Goal: Task Accomplishment & Management: Use online tool/utility

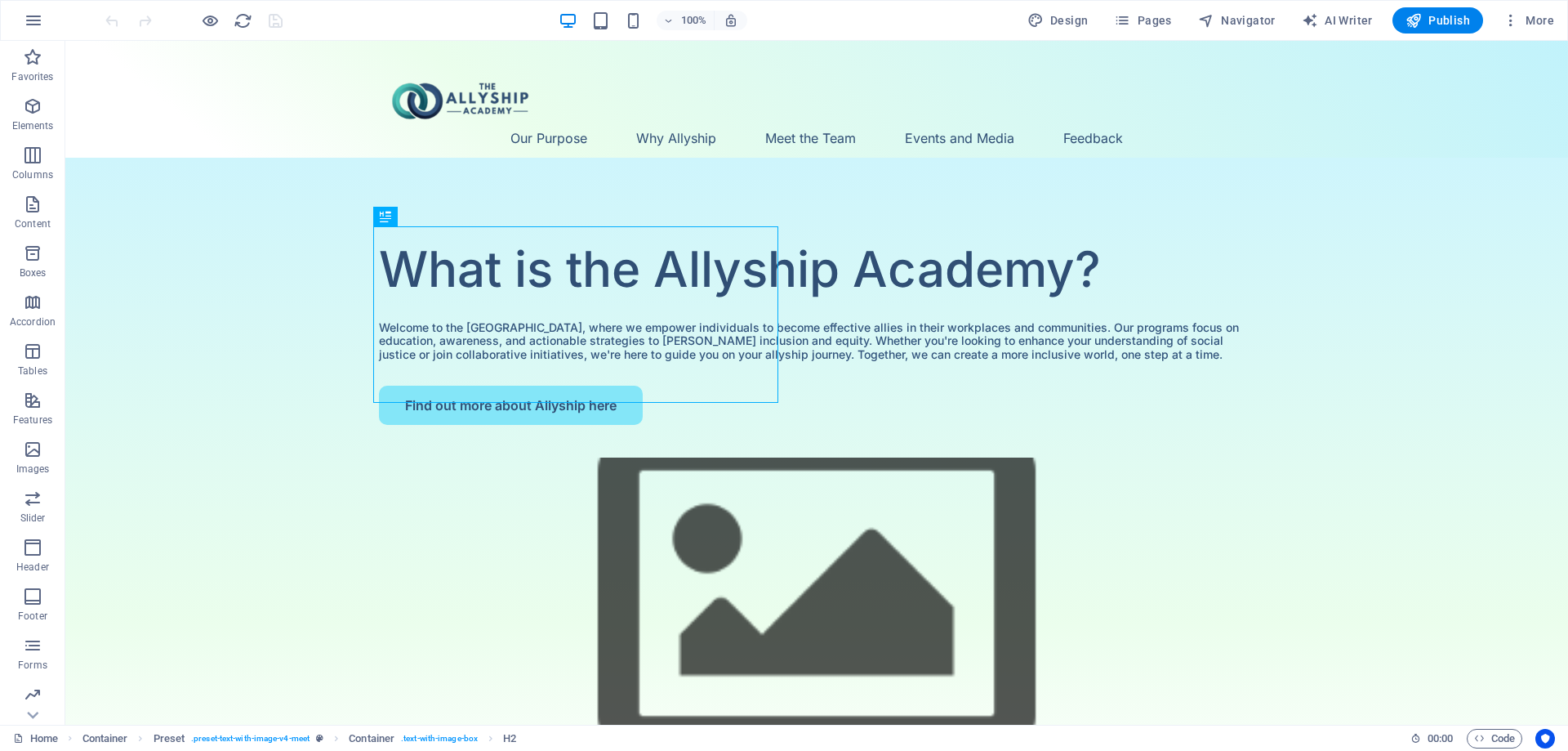
click at [1134, 6] on div "100% Design Pages Navigator AI Writer Publish More" at bounding box center [784, 20] width 1566 height 39
click at [1130, 12] on icon "button" at bounding box center [1121, 20] width 16 height 16
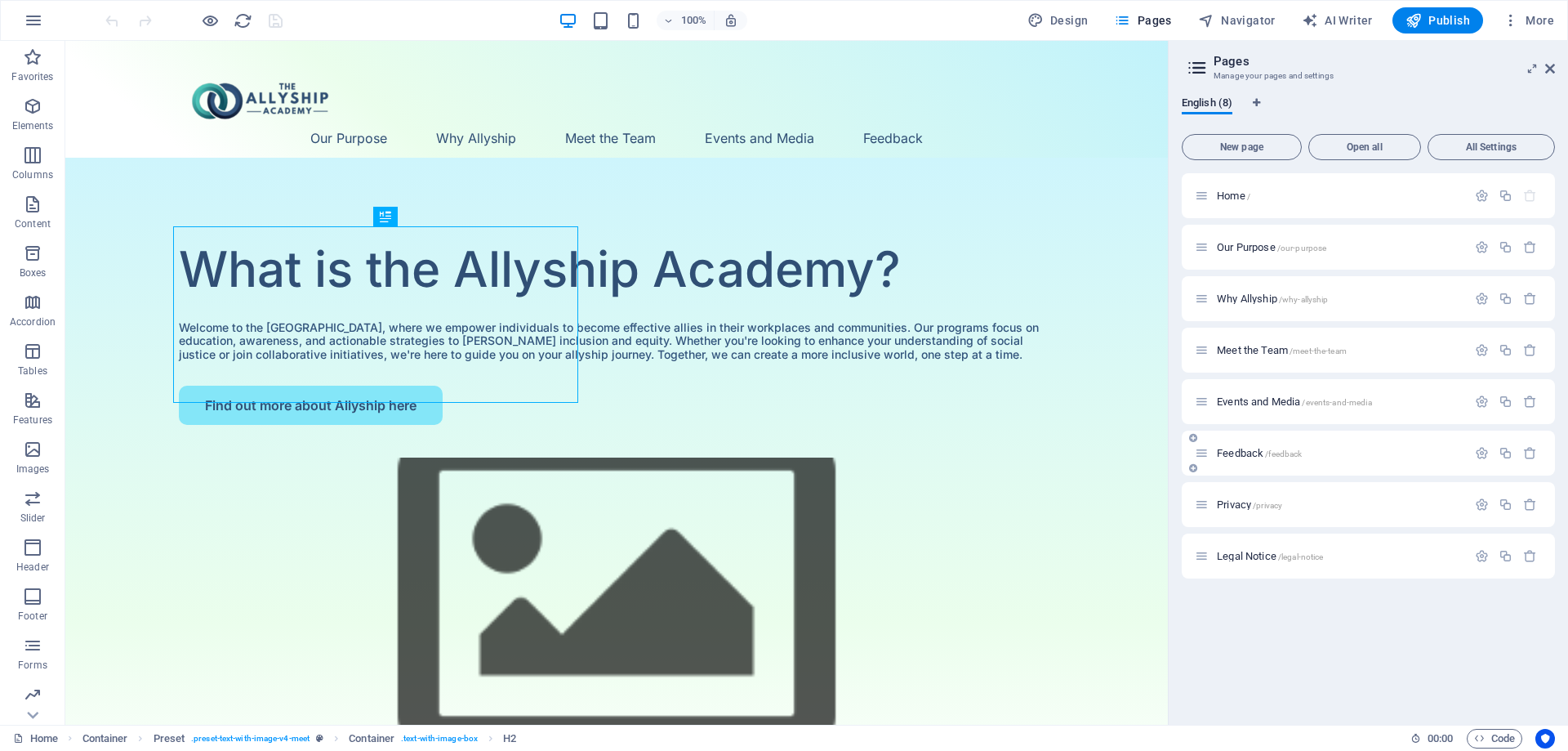
click at [1246, 447] on div "Feedback /feedback" at bounding box center [1330, 453] width 272 height 19
click at [1302, 454] on span "/feedback" at bounding box center [1283, 453] width 37 height 9
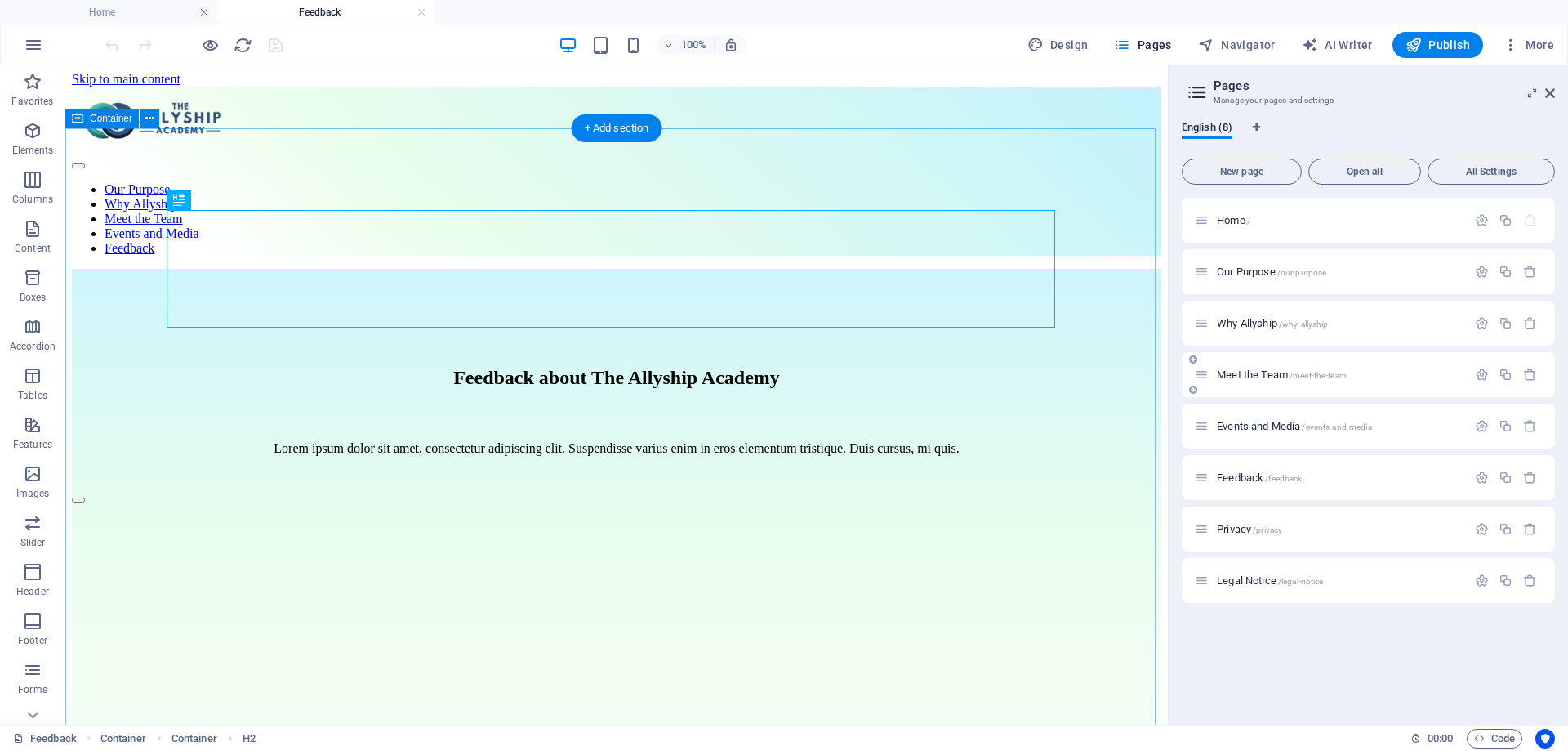
scroll to position [82, 0]
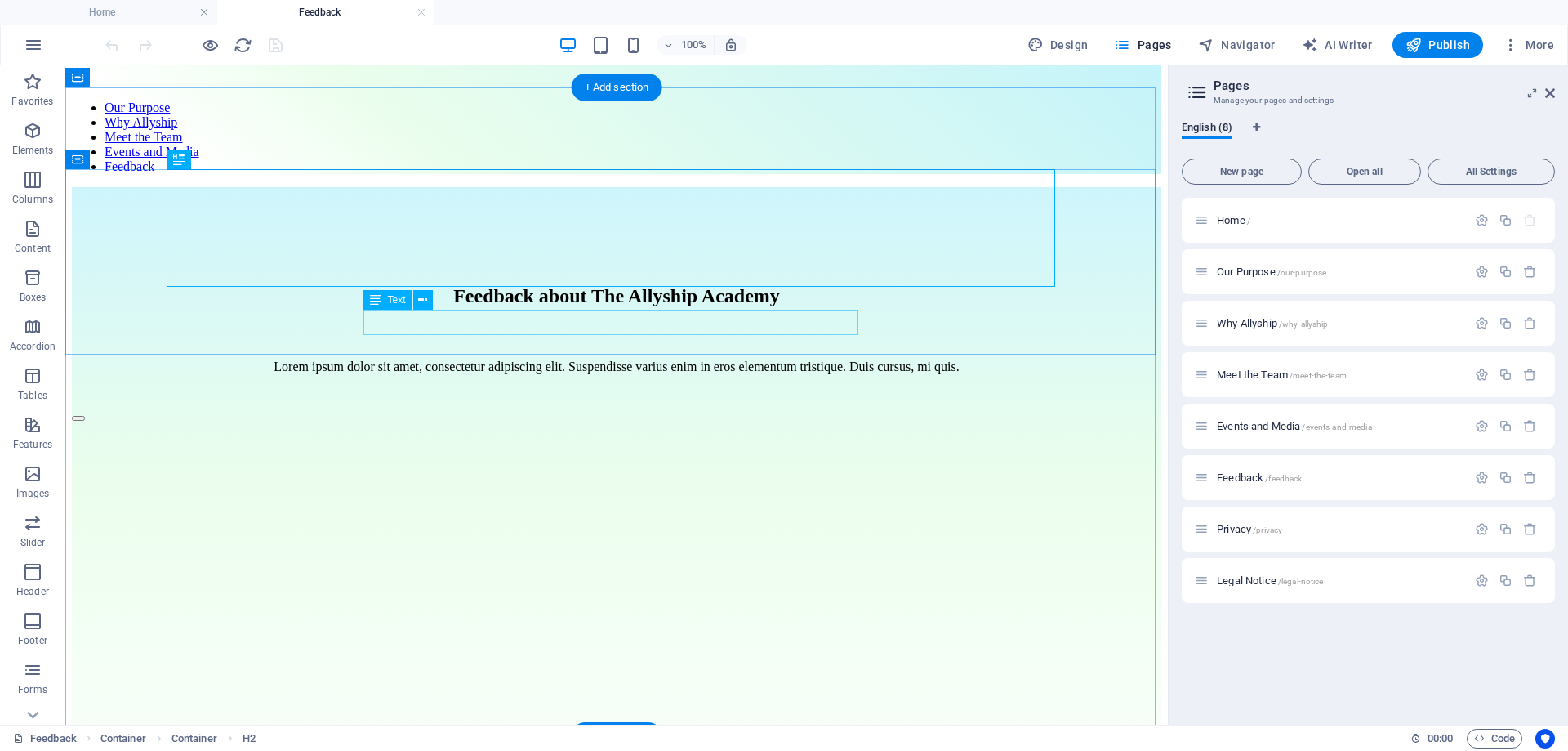
click at [699, 360] on div "Lorem ipsum dolor sit amet, consectetur adipiscing elit. Suspendisse varius eni…" at bounding box center [616, 367] width 1089 height 14
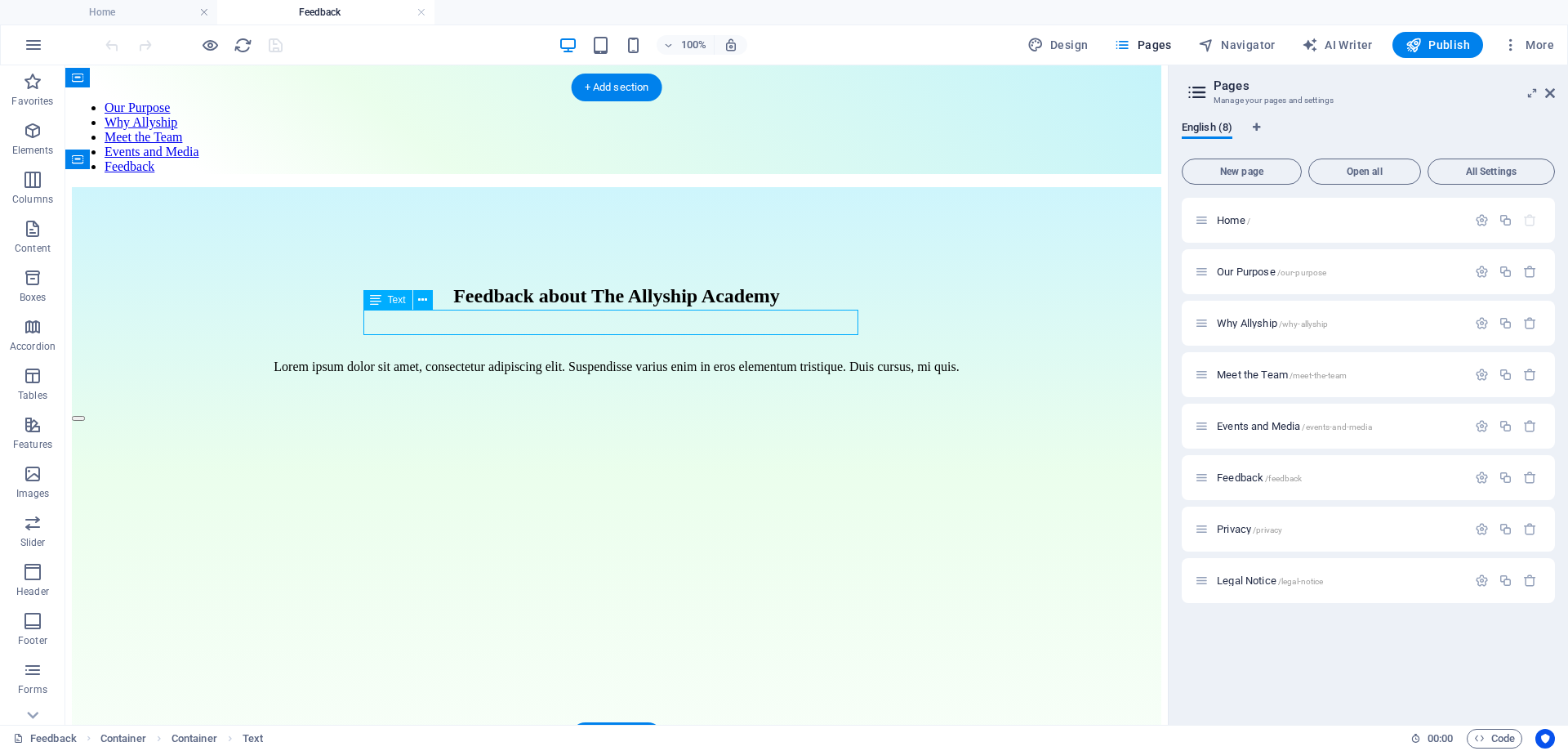
click at [699, 360] on div "Lorem ipsum dolor sit amet, consectetur adipiscing elit. Suspendisse varius eni…" at bounding box center [616, 367] width 1089 height 14
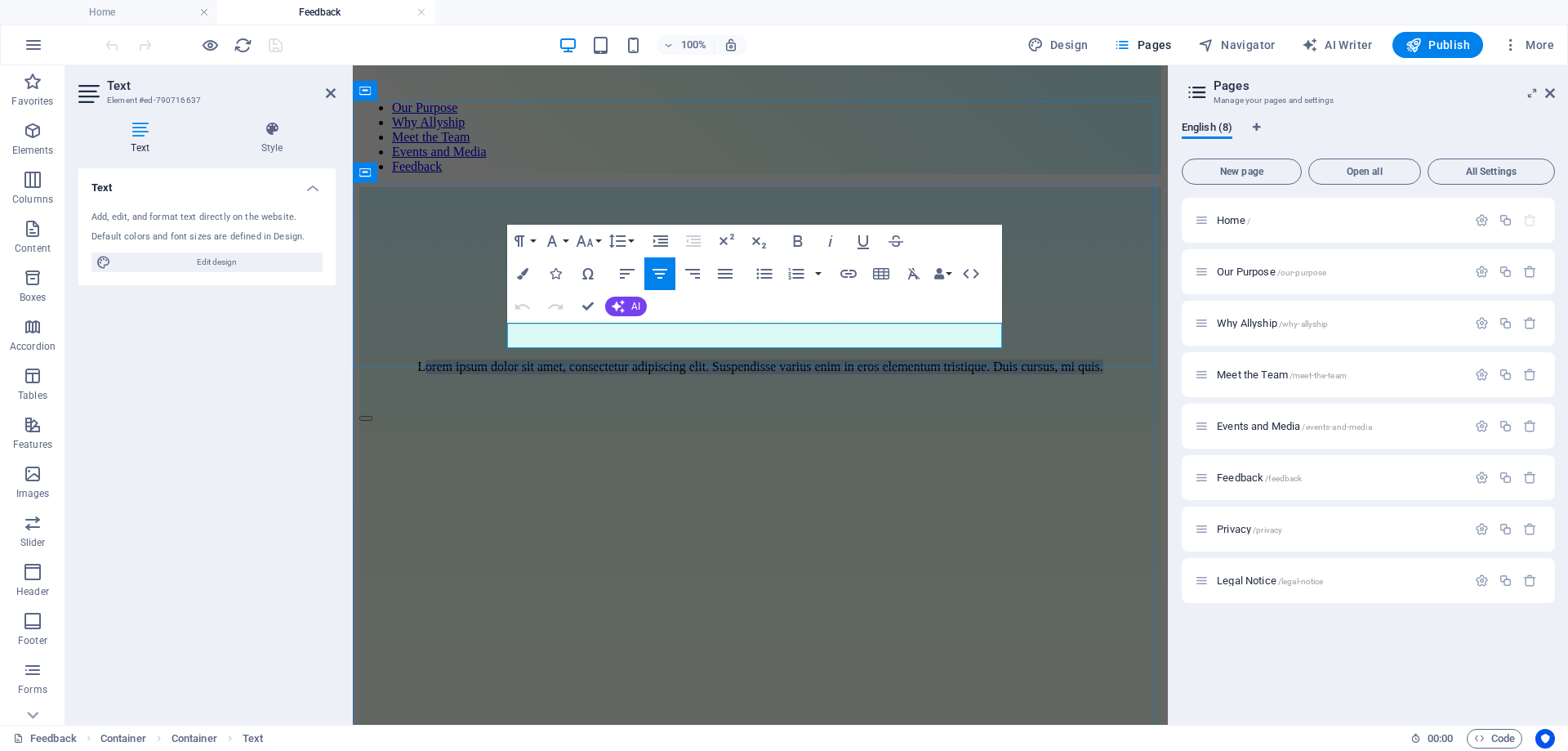
drag, startPoint x: 880, startPoint y: 344, endPoint x: 518, endPoint y: 326, distance: 362.4
click at [518, 360] on p "Lorem ipsum dolor sit amet, consectetur adipiscing elit. Suspendisse varius eni…" at bounding box center [760, 367] width 802 height 14
click at [892, 360] on p "Lorem ipsum dolor sit amet, consectetur adipiscing elit. Suspendisse varius eni…" at bounding box center [760, 367] width 802 height 14
drag, startPoint x: 892, startPoint y: 343, endPoint x: 604, endPoint y: 328, distance: 288.4
click at [508, 360] on p "Lorem ipsum dolor sit amet, consectetur adipiscing elit. Suspendisse varius eni…" at bounding box center [760, 367] width 802 height 14
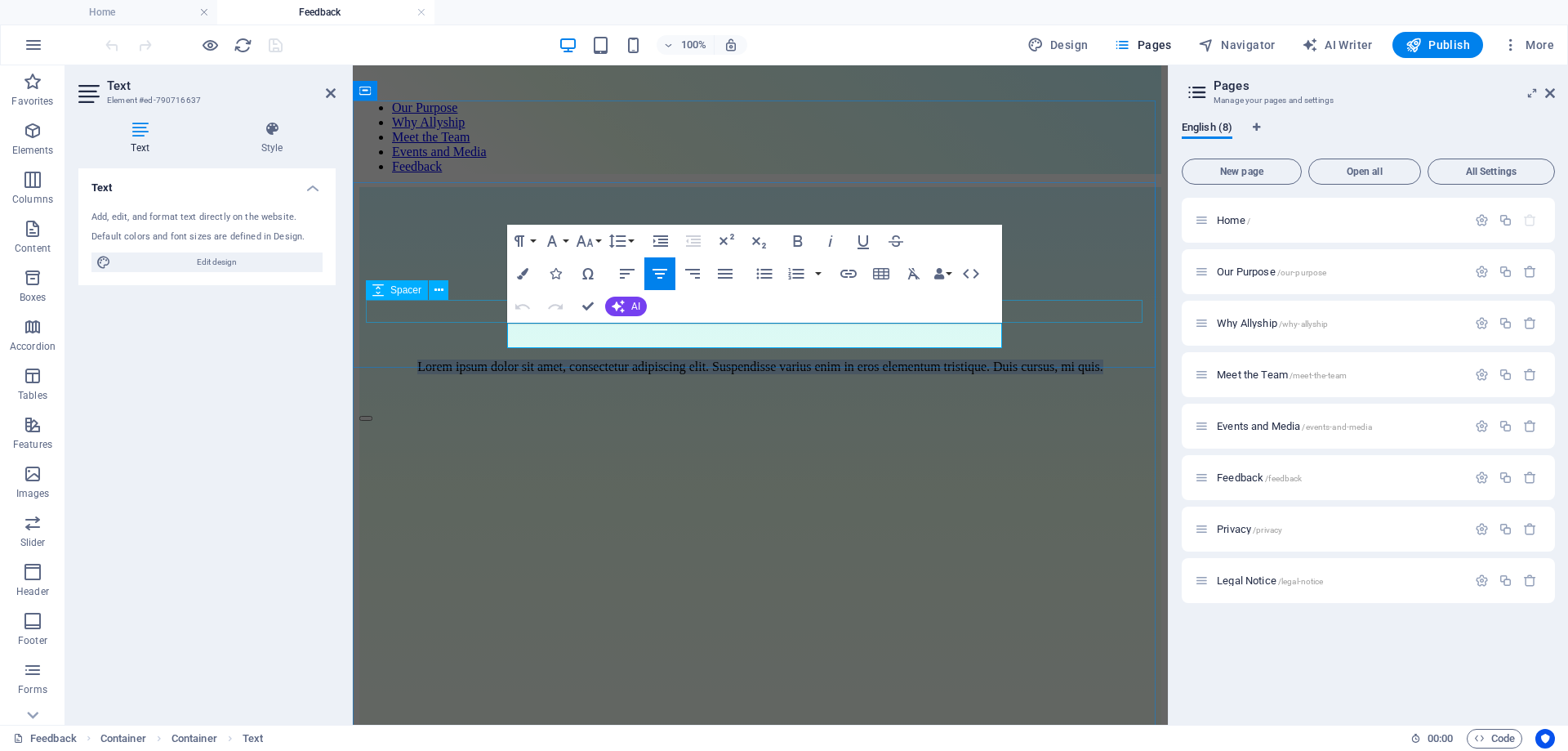
click at [1109, 324] on div at bounding box center [760, 335] width 802 height 23
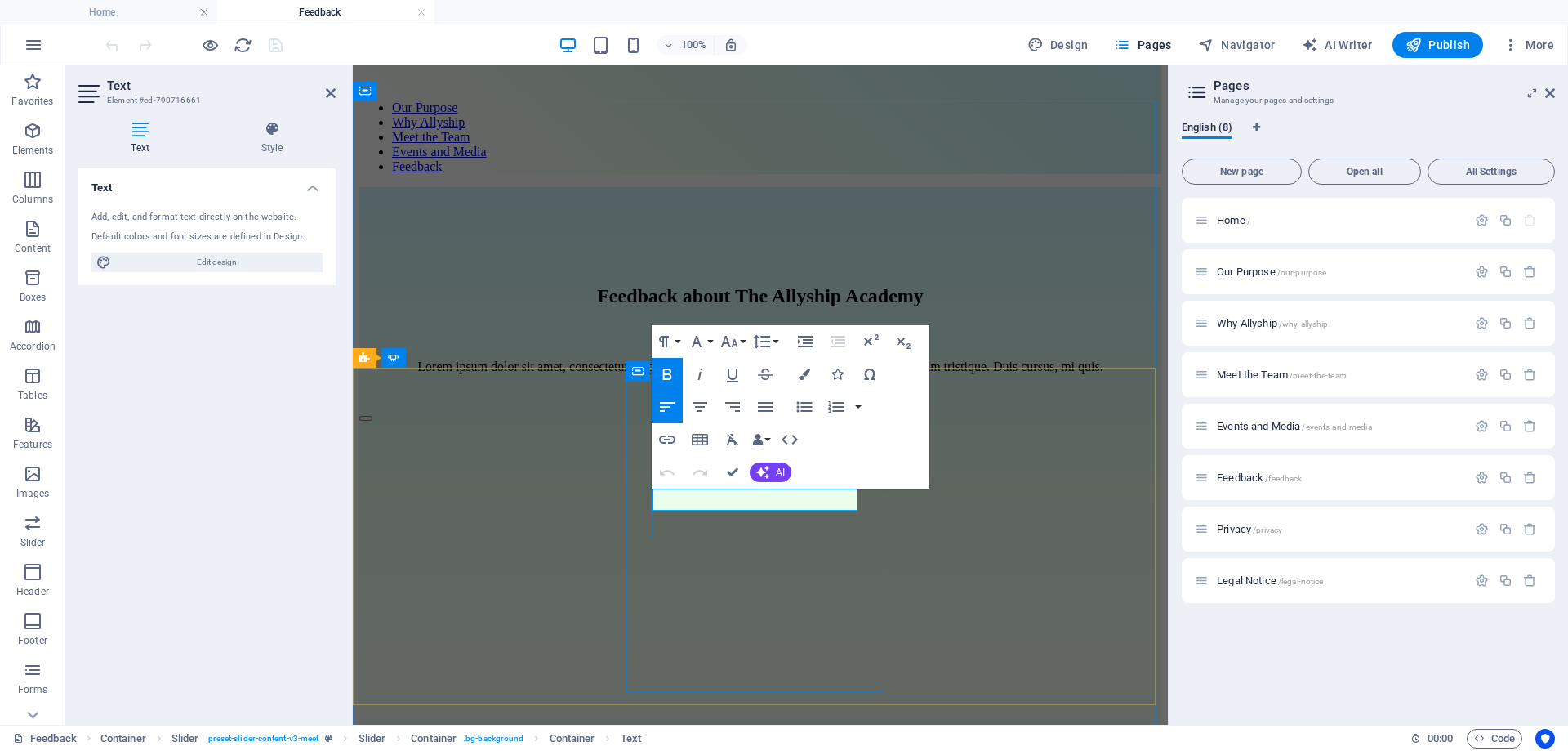
drag, startPoint x: 734, startPoint y: 497, endPoint x: 653, endPoint y: 498, distance: 81.0
click at [939, 603] on div "[PERSON_NAME] [PERSON_NAME] Lorem ipsum dolor sit amet, consectetur adipiscing …" at bounding box center [760, 622] width 802 height 431
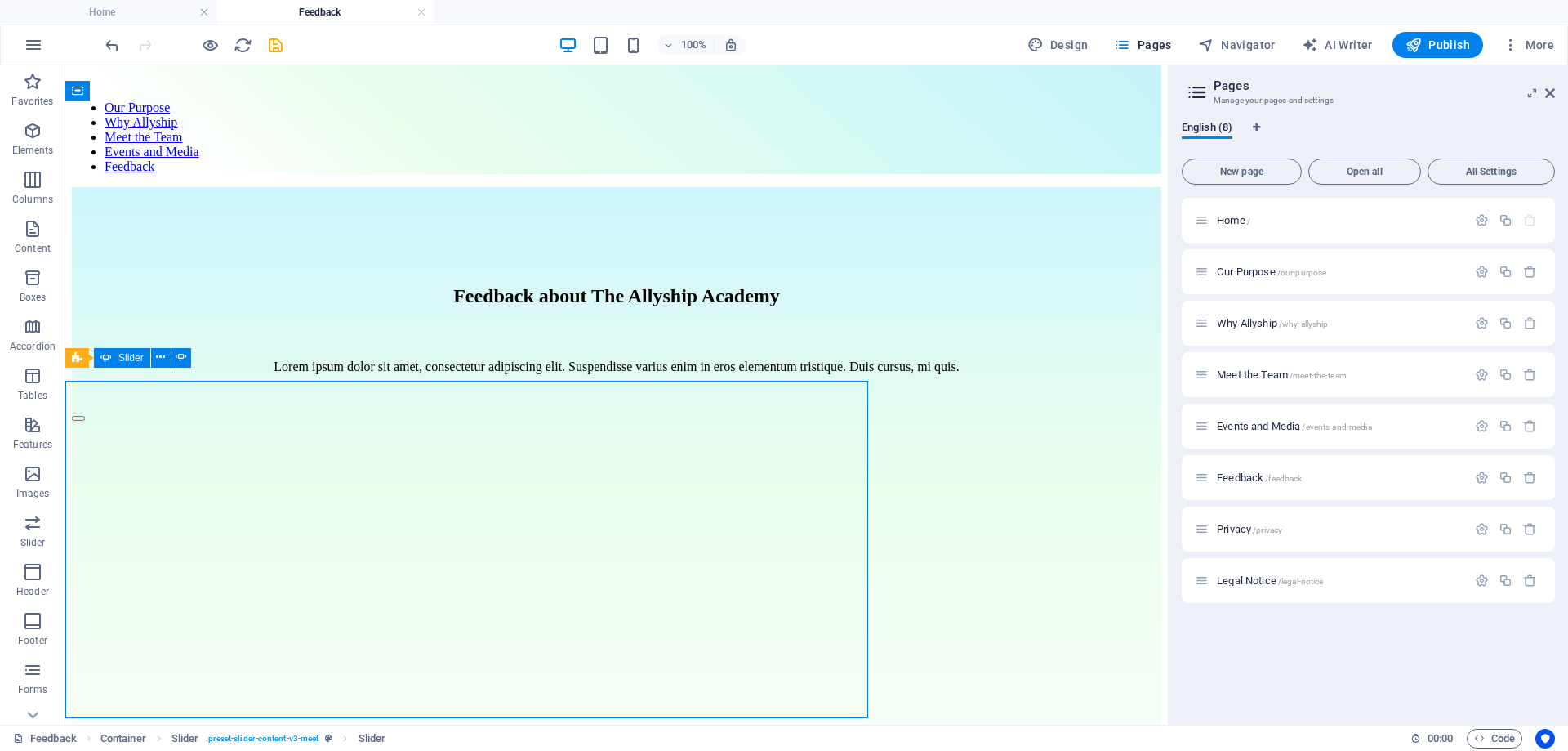
scroll to position [69, 0]
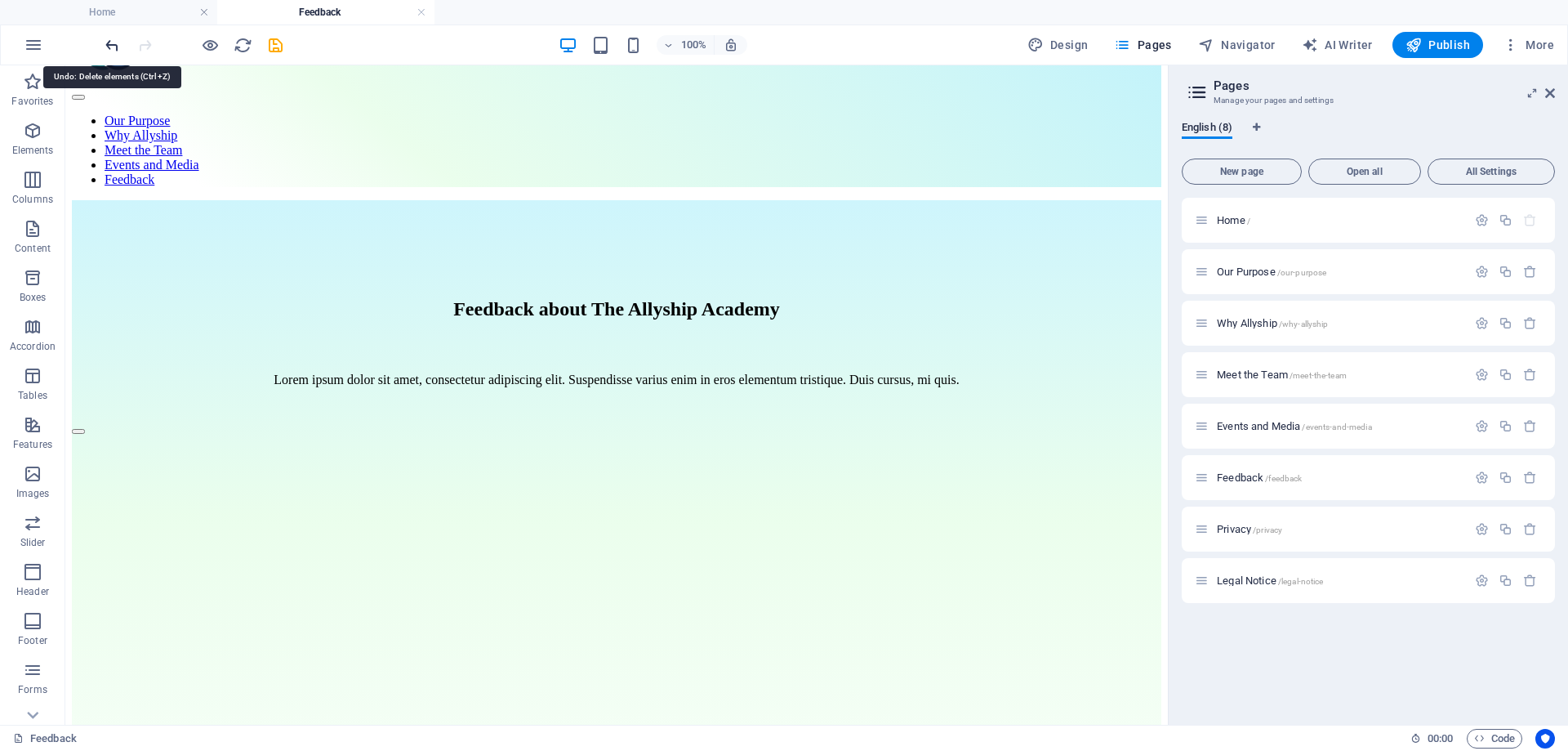
click at [107, 47] on icon "undo" at bounding box center [112, 45] width 19 height 19
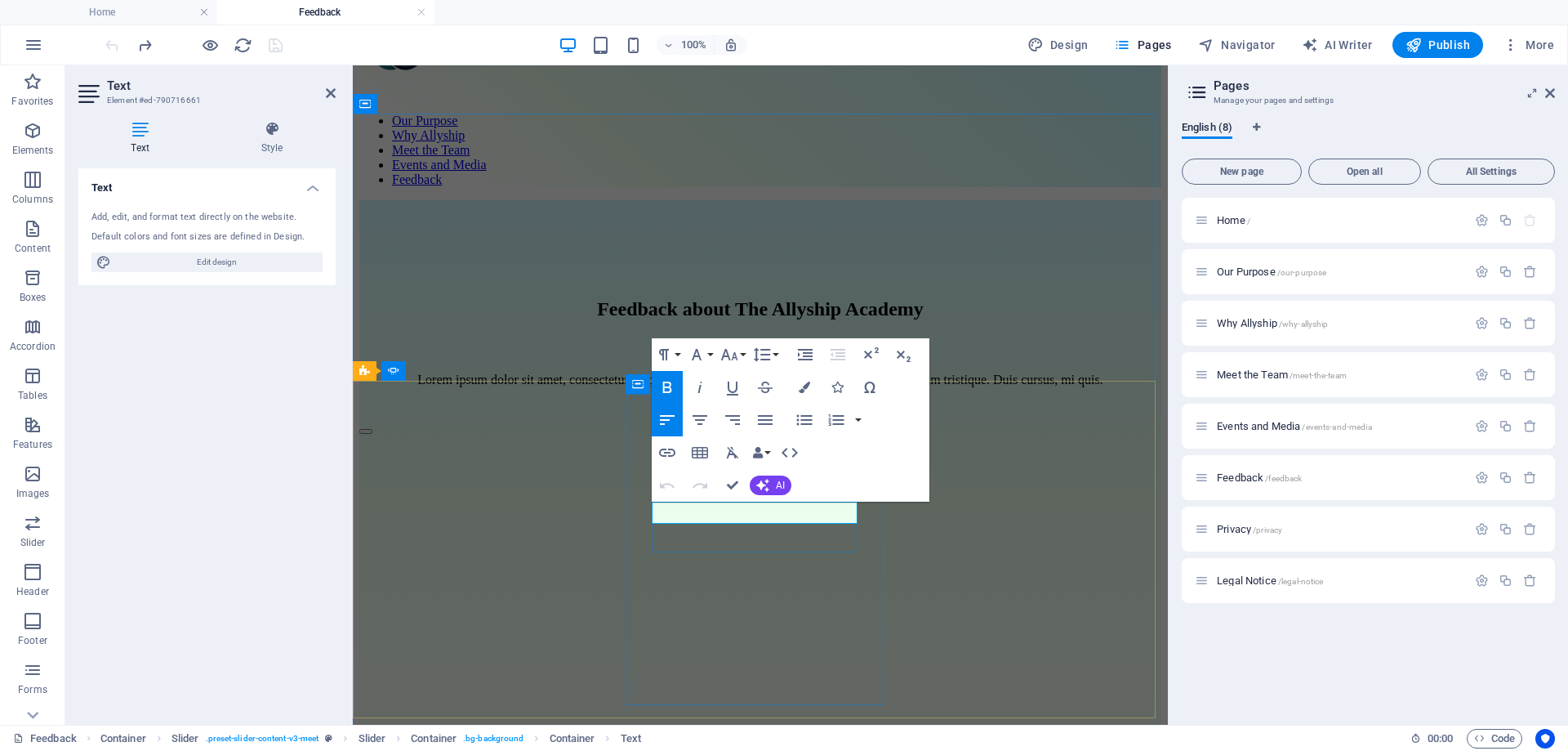
click at [1046, 401] on div at bounding box center [760, 410] width 802 height 20
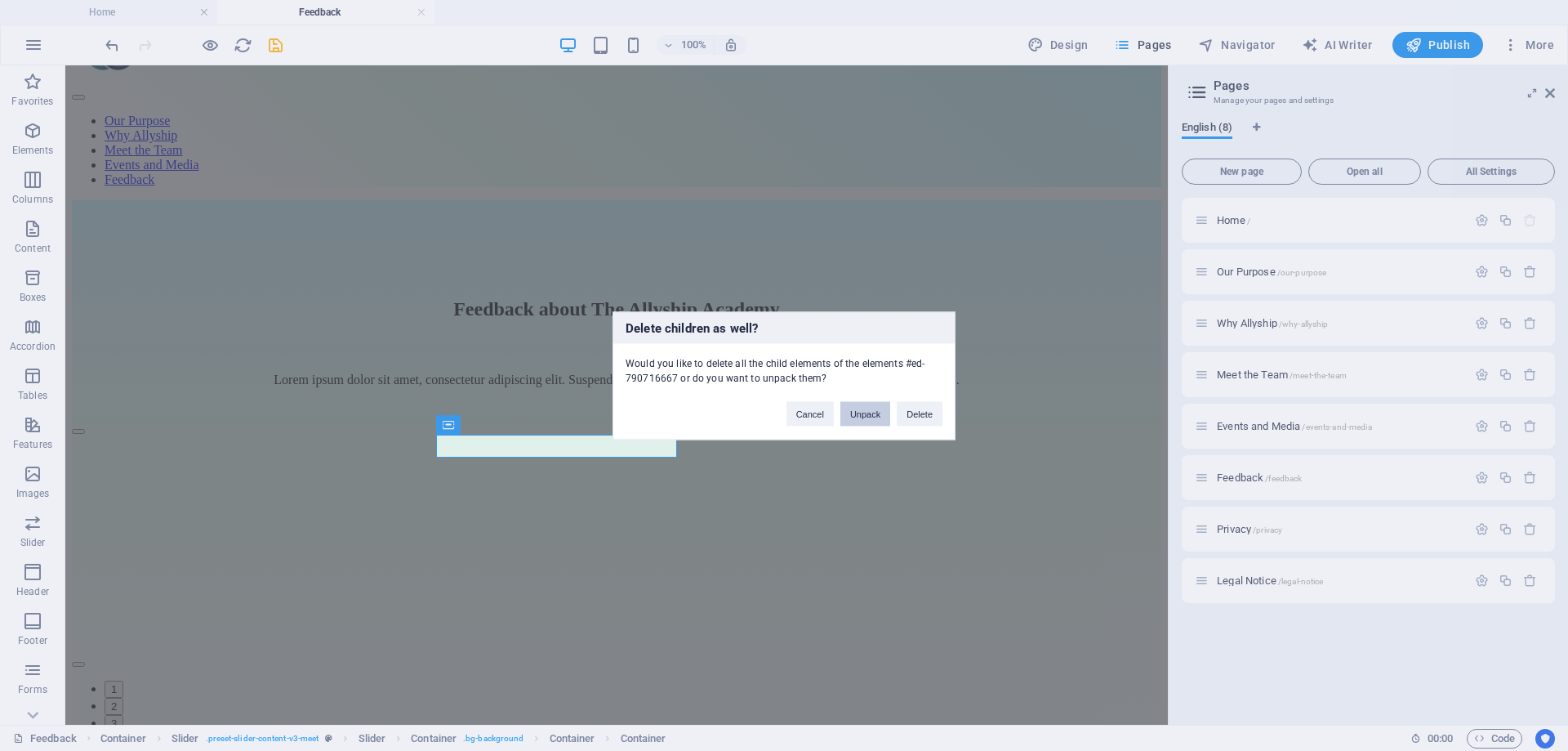
drag, startPoint x: 873, startPoint y: 414, endPoint x: 616, endPoint y: 372, distance: 260.4
click at [873, 414] on button "Unpack" at bounding box center [865, 413] width 49 height 25
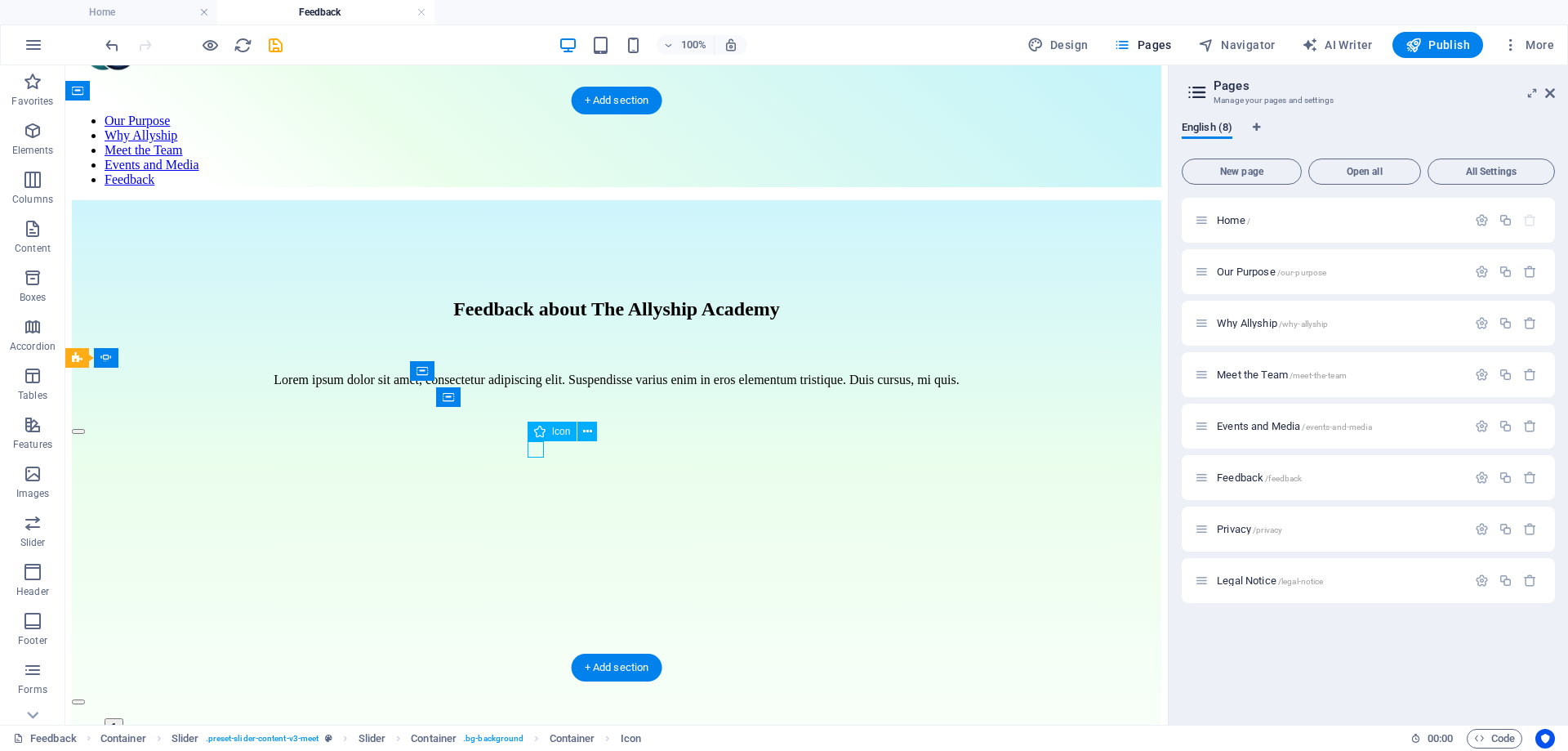
select select "xMidYMid"
select select "px"
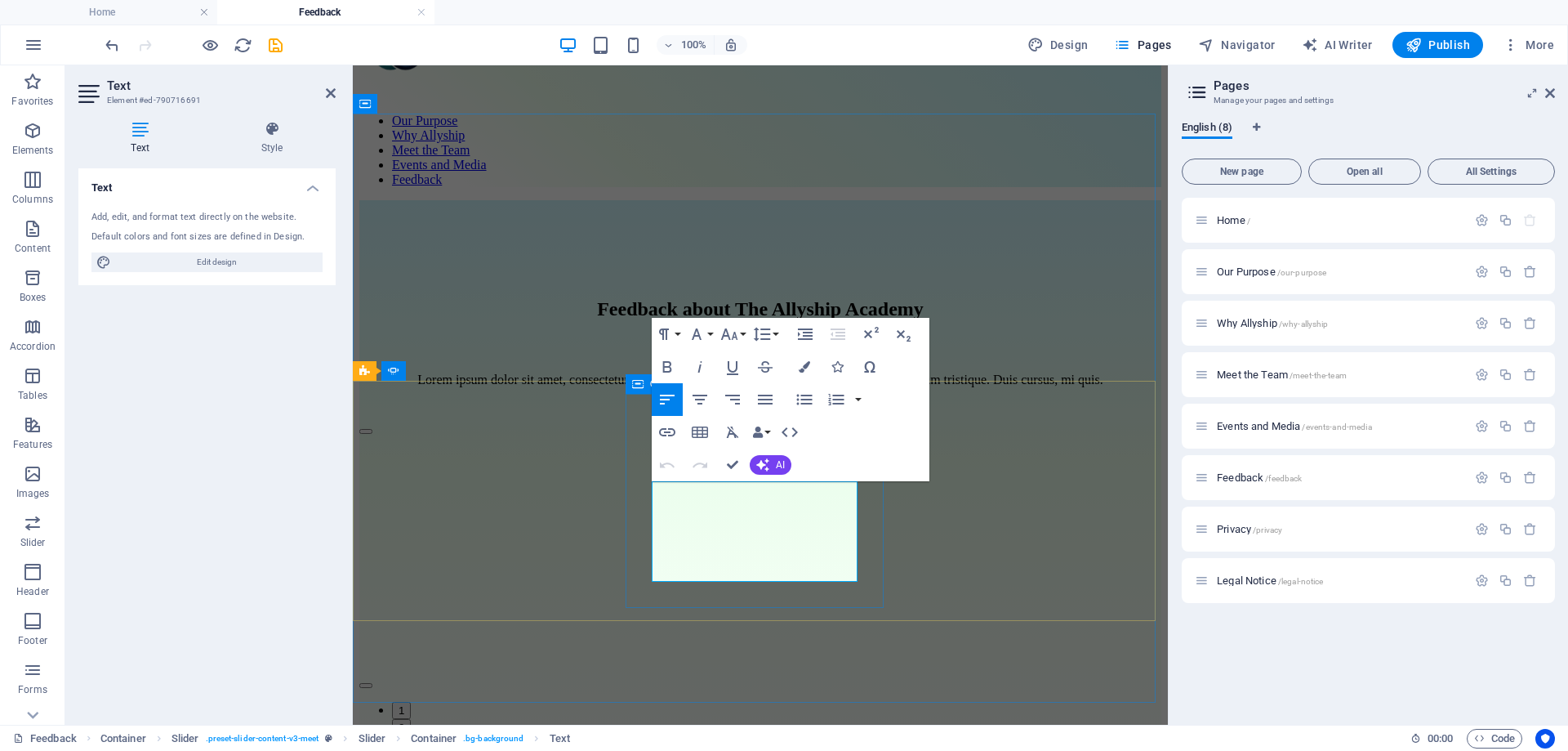
drag, startPoint x: 754, startPoint y: 573, endPoint x: 649, endPoint y: 489, distance: 134.5
drag, startPoint x: 749, startPoint y: 501, endPoint x: 654, endPoint y: 489, distance: 95.8
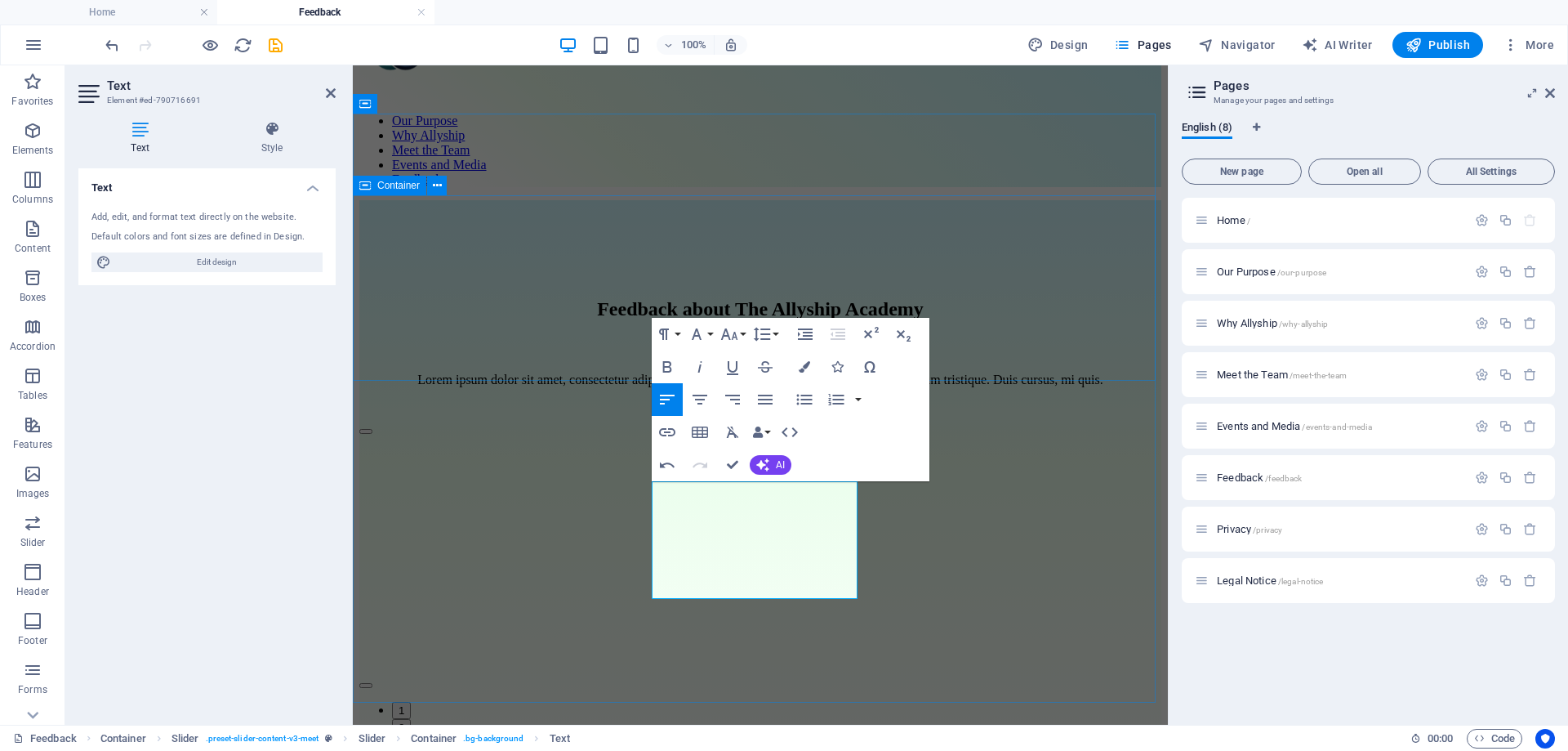
click at [1107, 358] on div "Feedback about The Allyship Academy Lorem ipsum dolor sit amet, consectetur adi…" at bounding box center [760, 359] width 802 height 122
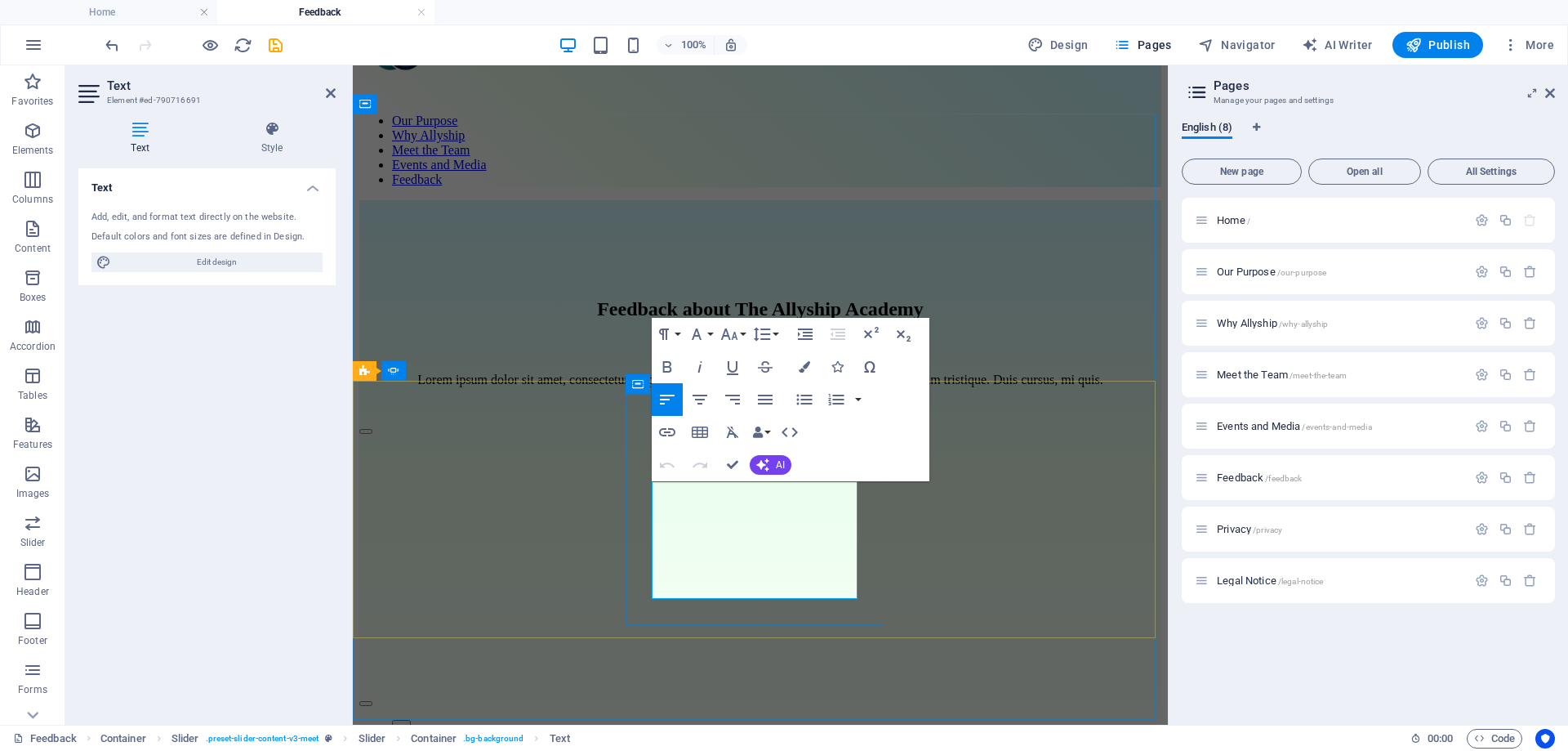
drag, startPoint x: 744, startPoint y: 501, endPoint x: 697, endPoint y: 511, distance: 48.1
drag, startPoint x: 741, startPoint y: 497, endPoint x: 703, endPoint y: 508, distance: 39.6
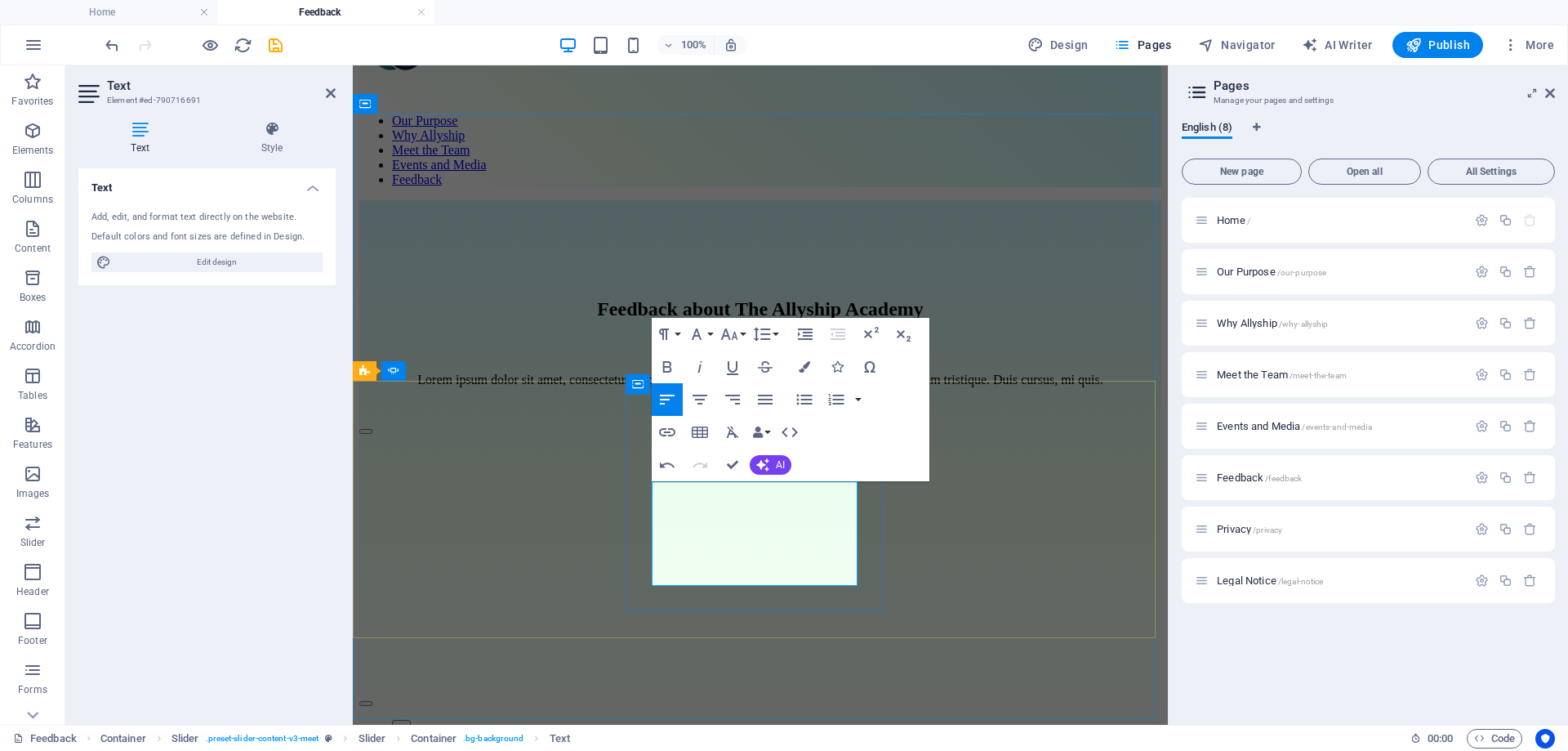
drag, startPoint x: 798, startPoint y: 513, endPoint x: 651, endPoint y: 501, distance: 147.5
drag, startPoint x: 837, startPoint y: 591, endPoint x: 657, endPoint y: 580, distance: 180.3
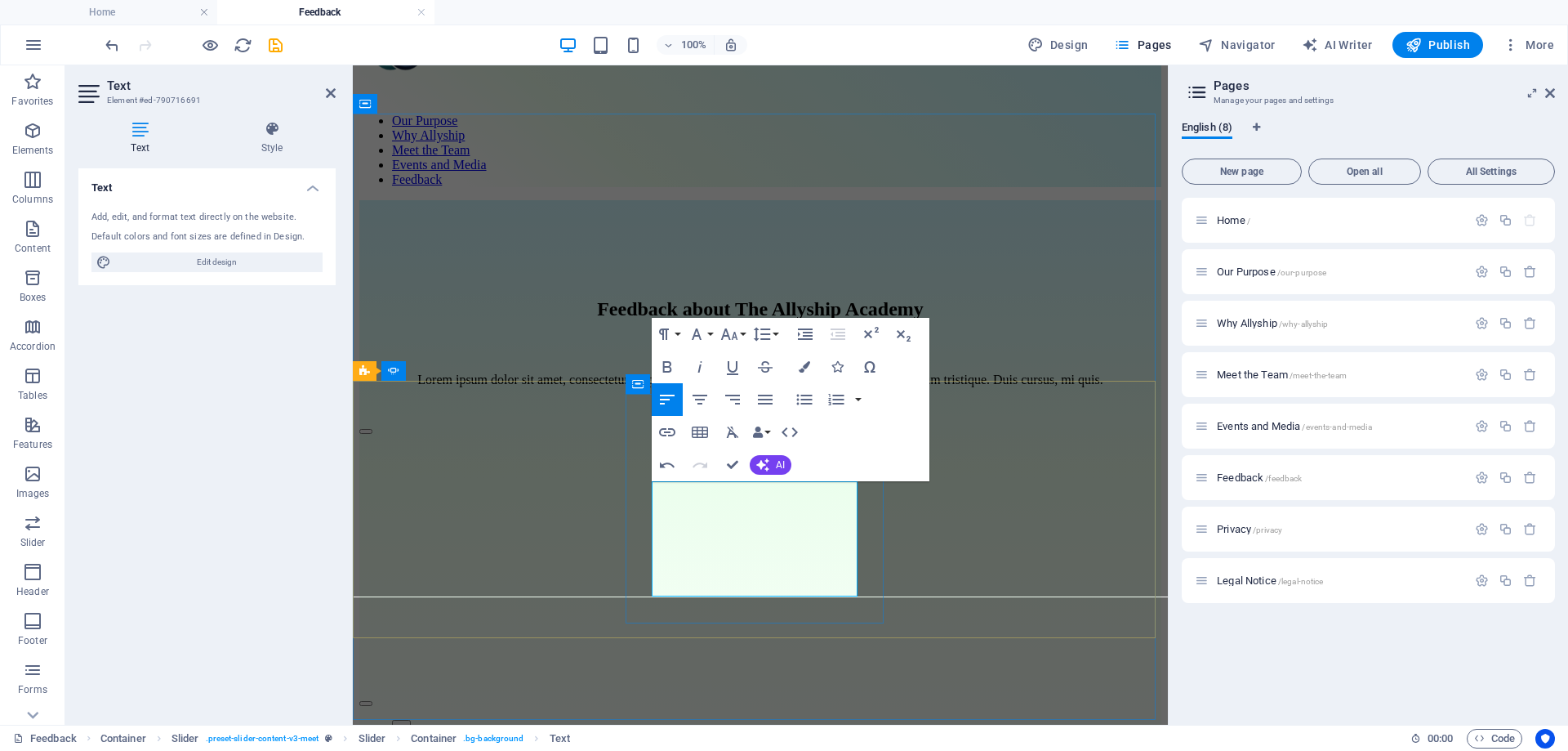
click at [669, 466] on icon "button" at bounding box center [666, 465] width 20 height 20
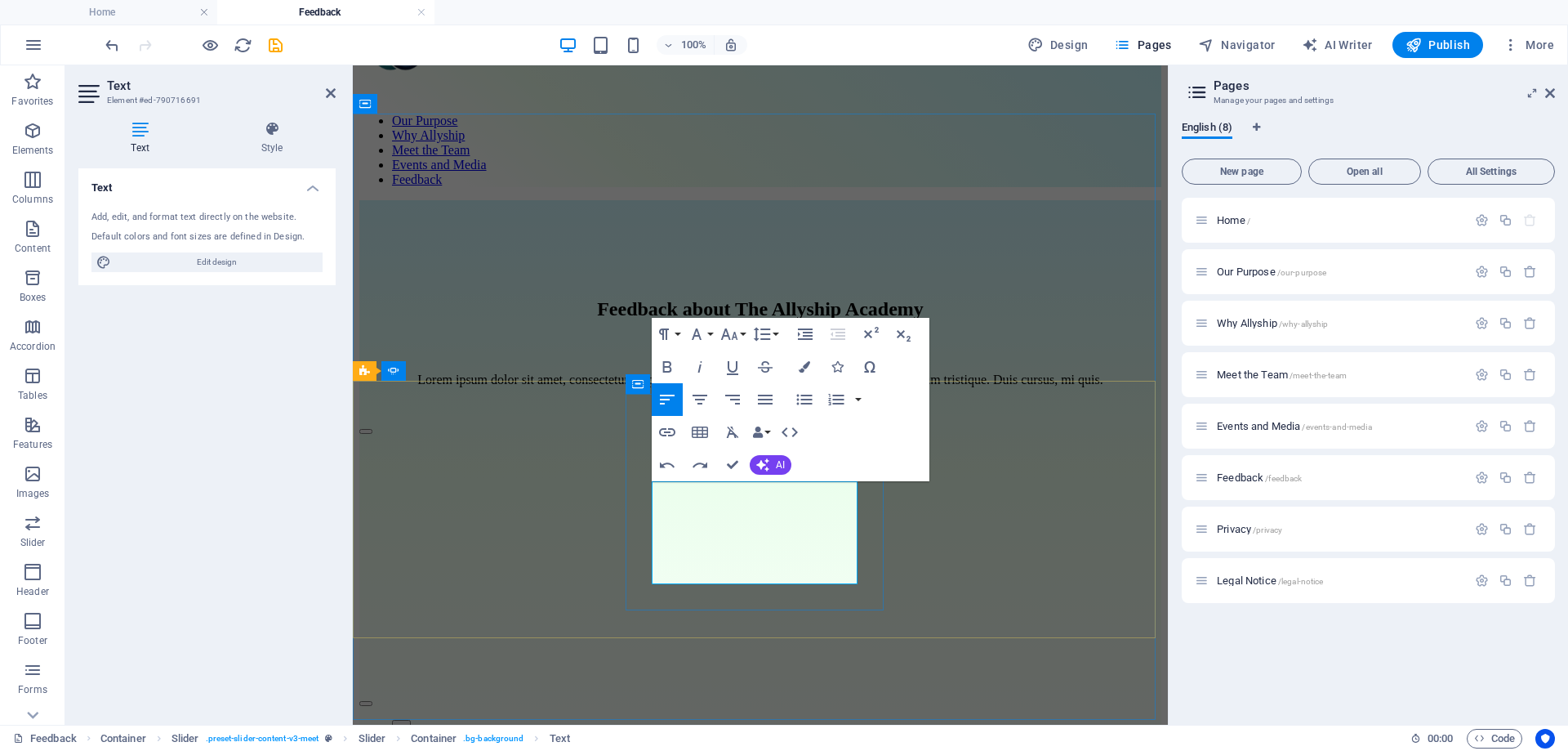
click at [663, 461] on icon "button" at bounding box center [666, 465] width 20 height 20
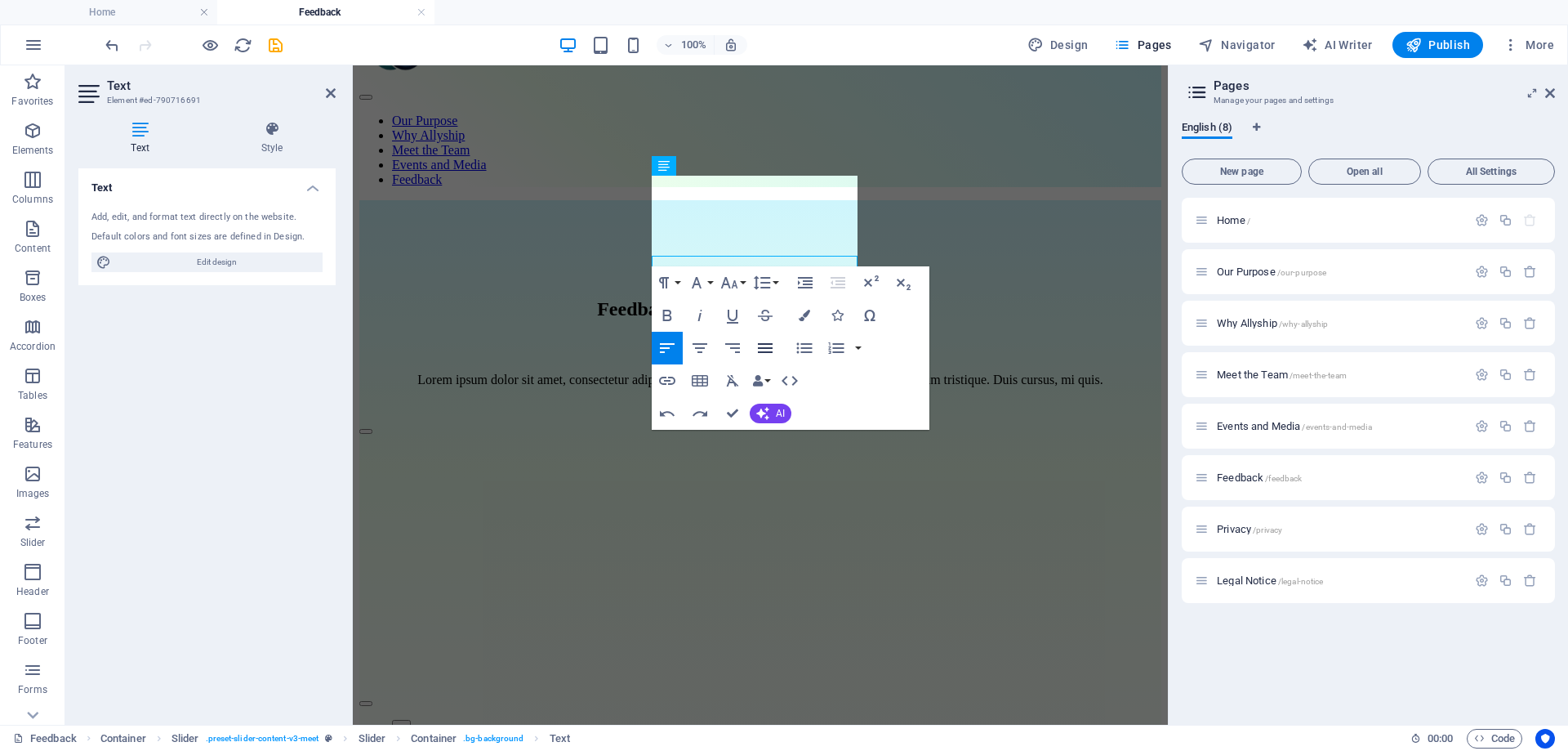
scroll to position [510, 2]
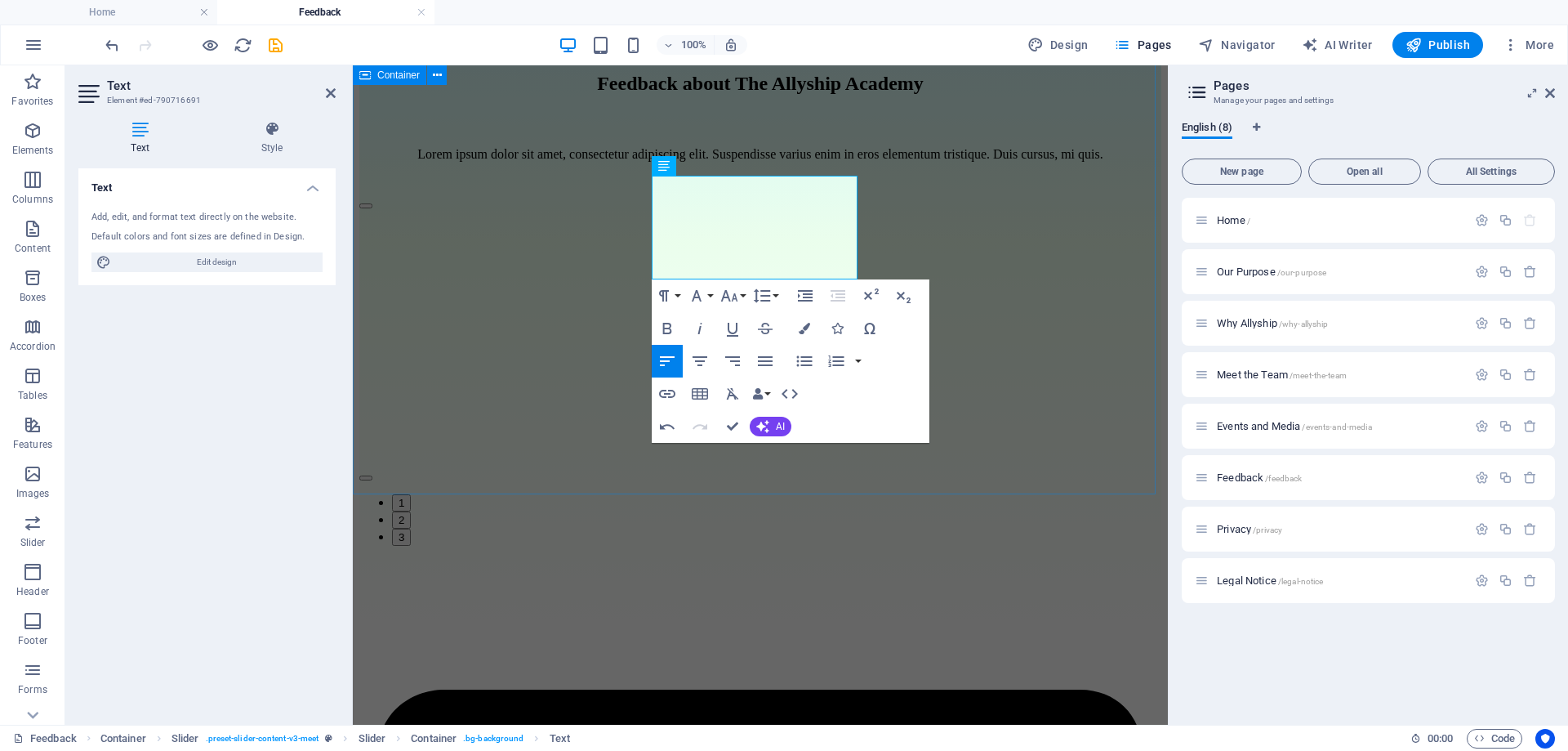
click at [1008, 454] on div "Feedback about The Allyship Academy Lorem ipsum dolor sit amet, consectetur adi…" at bounding box center [760, 307] width 802 height 666
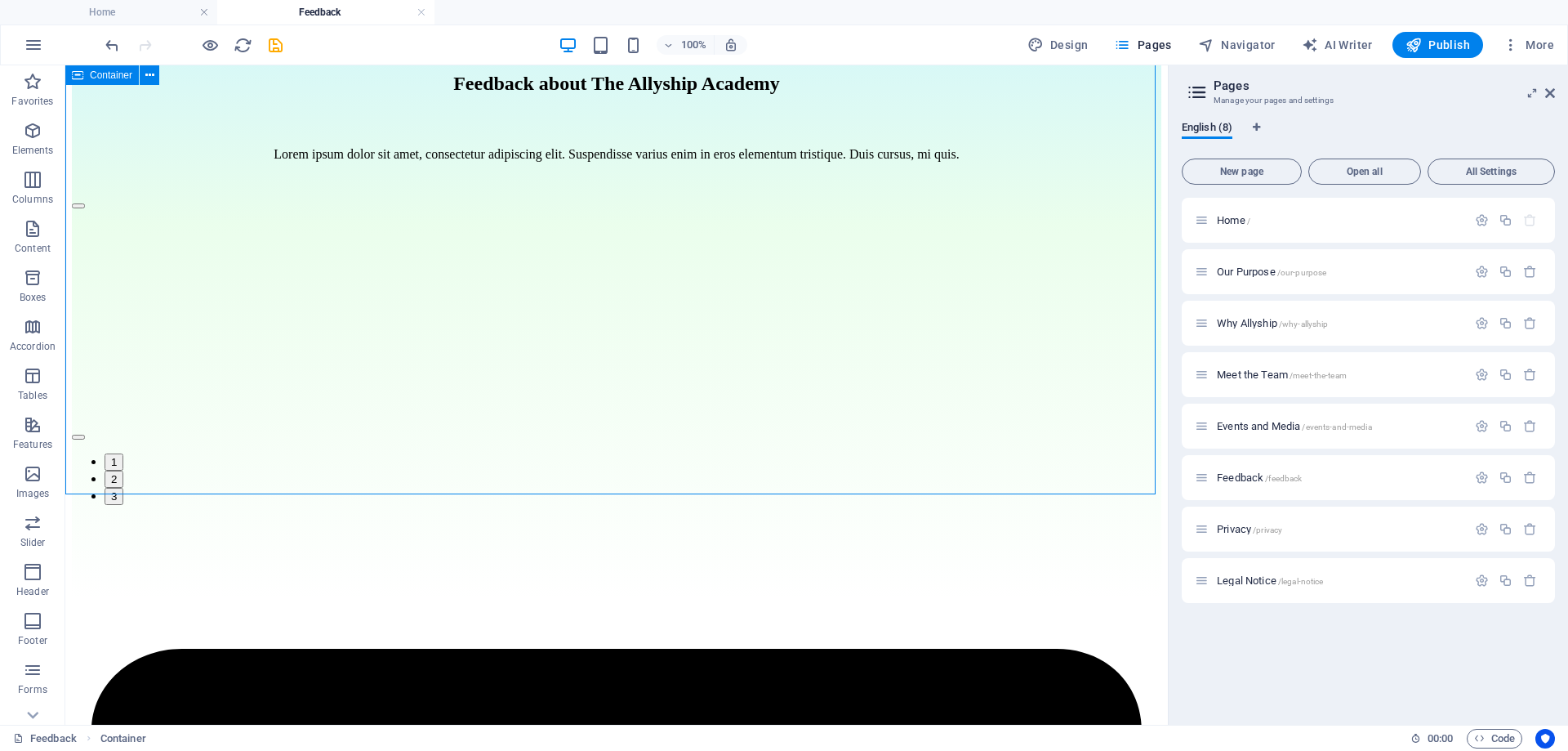
scroll to position [240, 0]
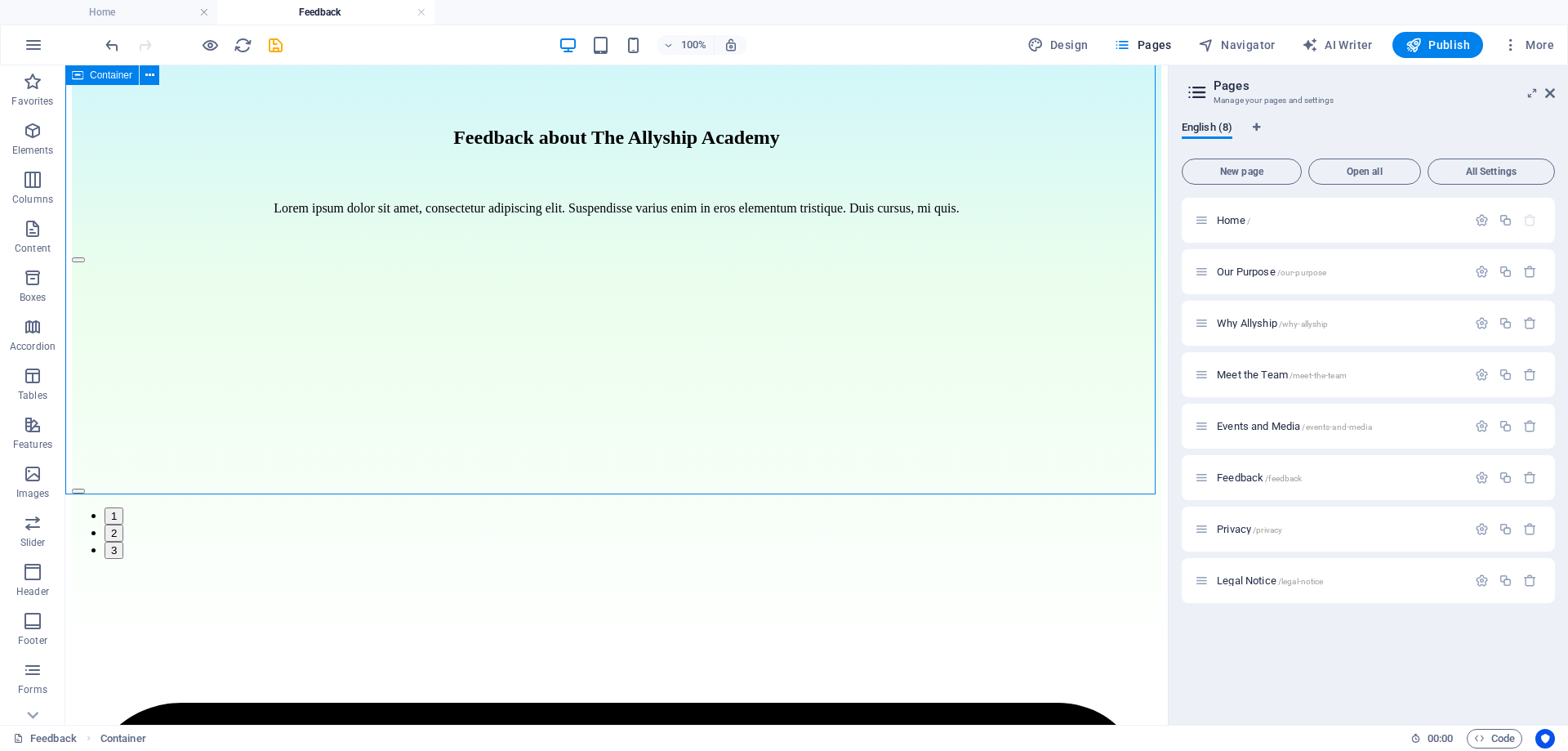
click at [1008, 454] on div "Feedback about The Allyship Academy Lorem ipsum dolor sit amet, consectetur adi…" at bounding box center [616, 341] width 1089 height 625
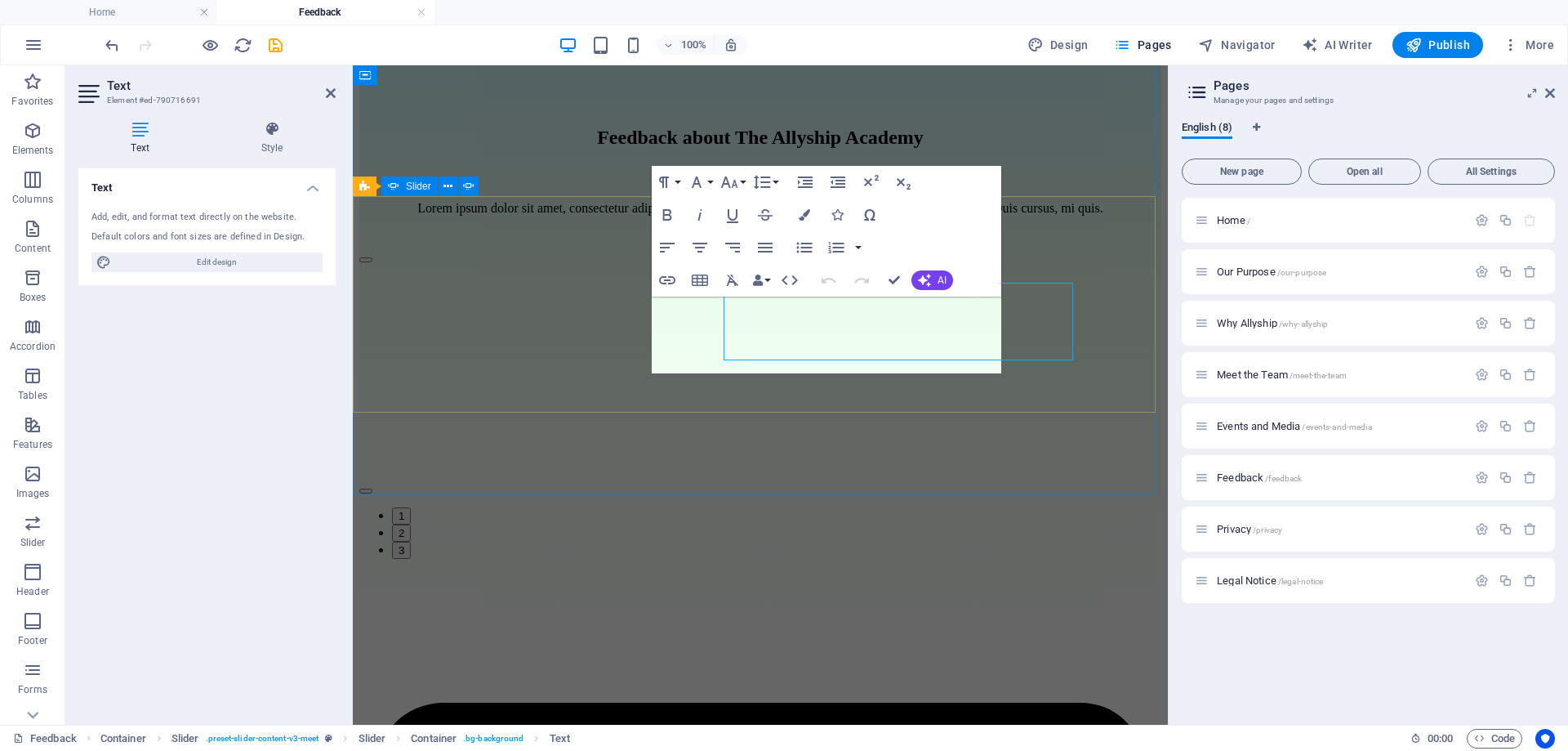
scroll to position [253, 0]
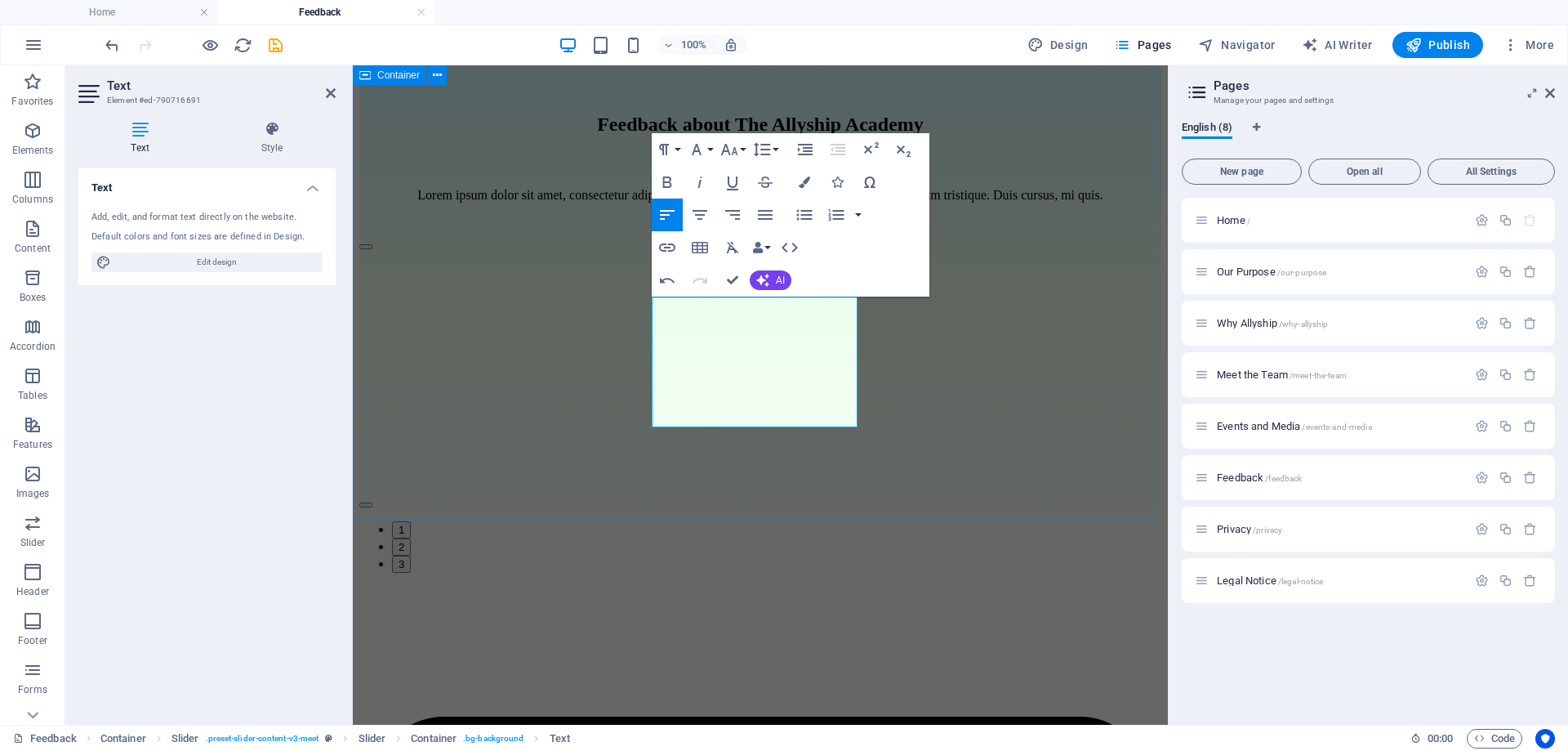
click at [903, 469] on div "Feedback about The Allyship Academy Lorem ipsum dolor sit amet, consectetur adi…" at bounding box center [760, 341] width 802 height 652
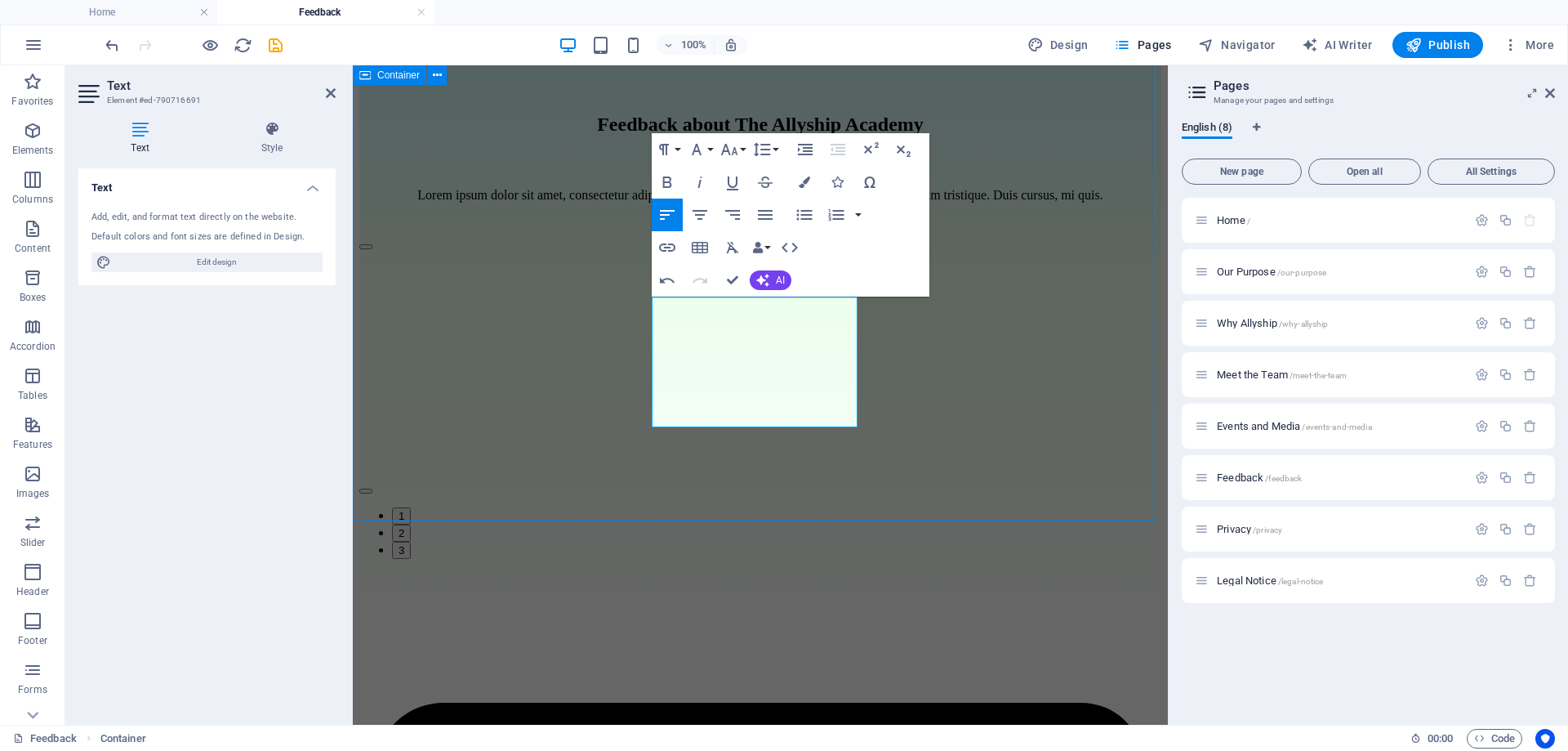
scroll to position [240, 0]
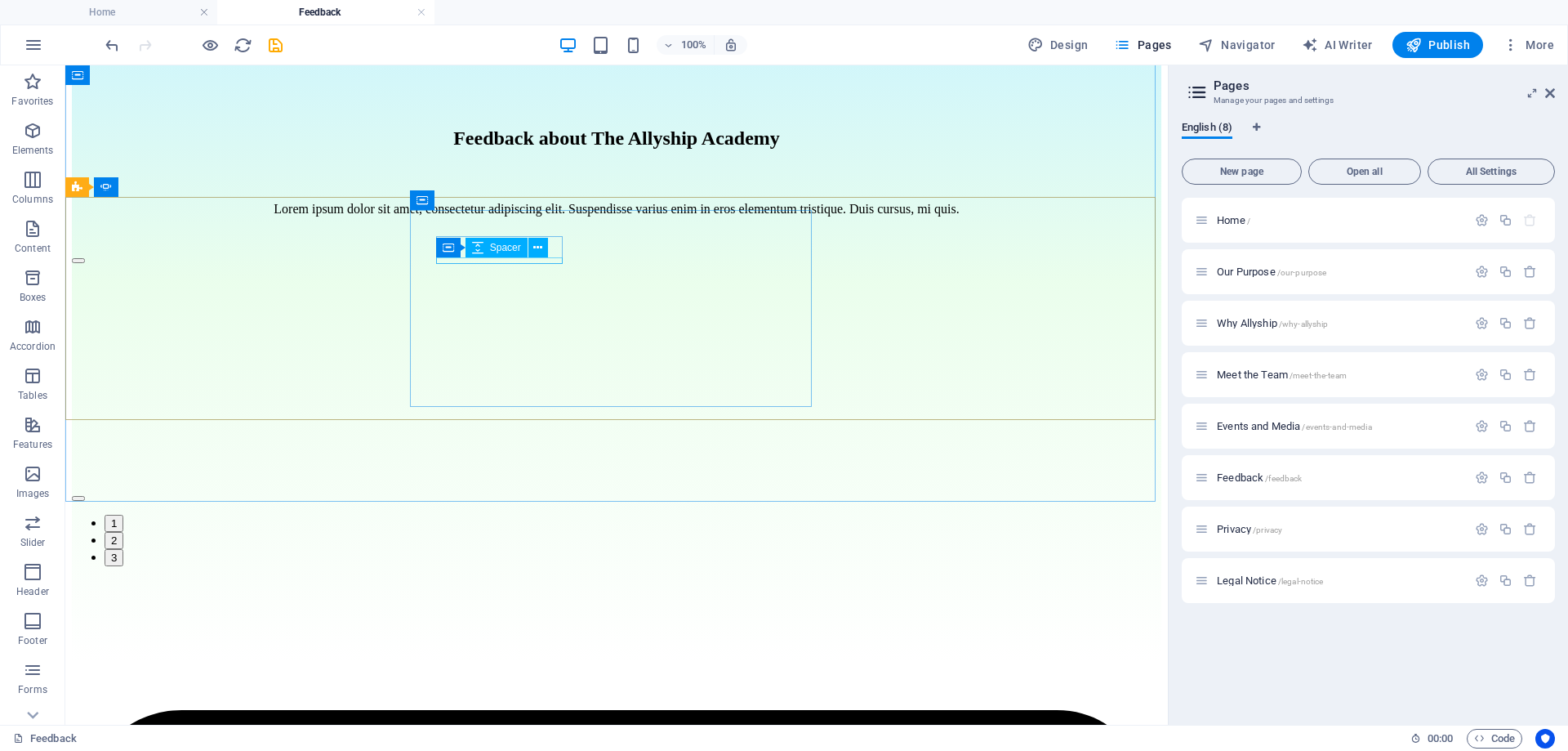
click at [536, 258] on div "Container Spacer" at bounding box center [498, 248] width 123 height 20
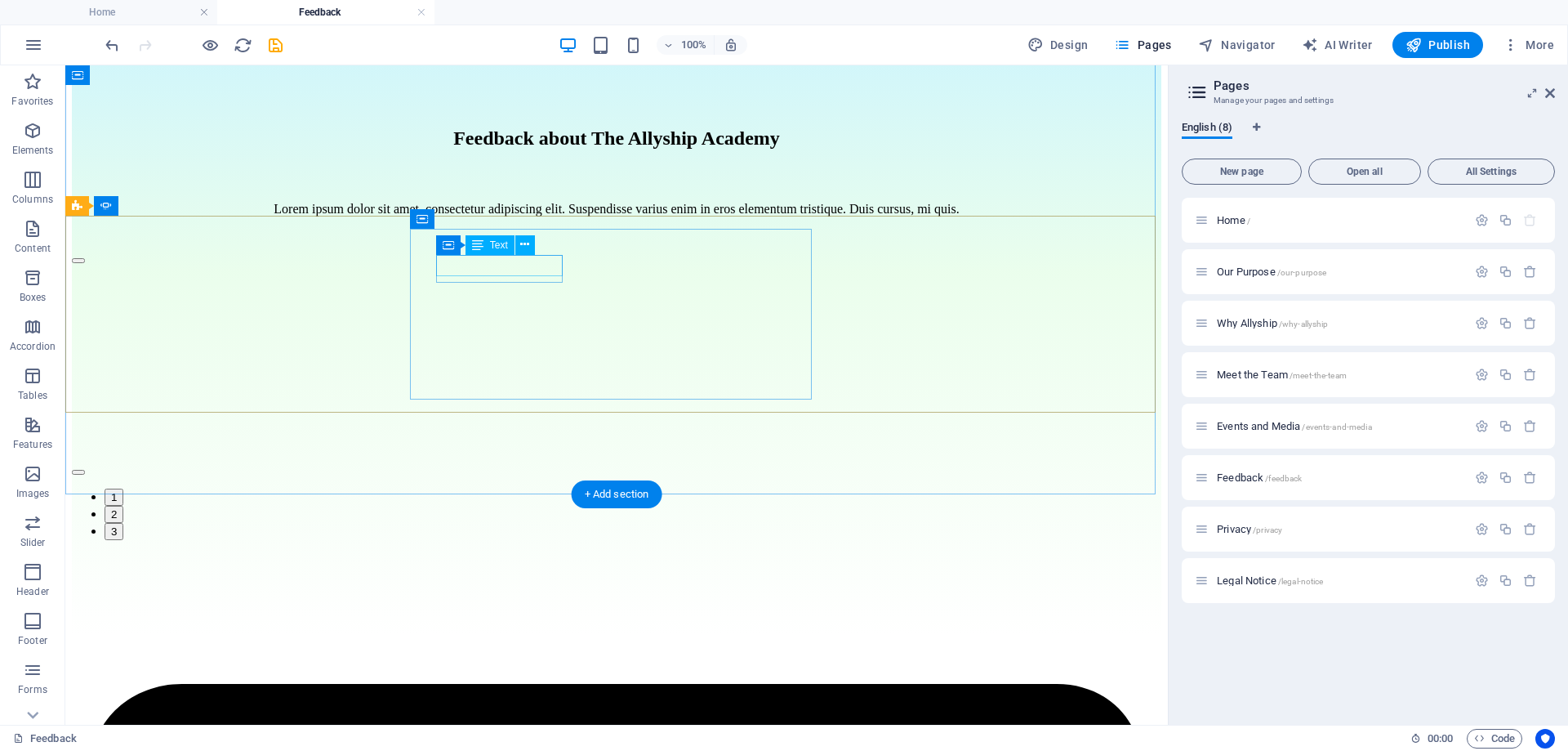
scroll to position [221, 0]
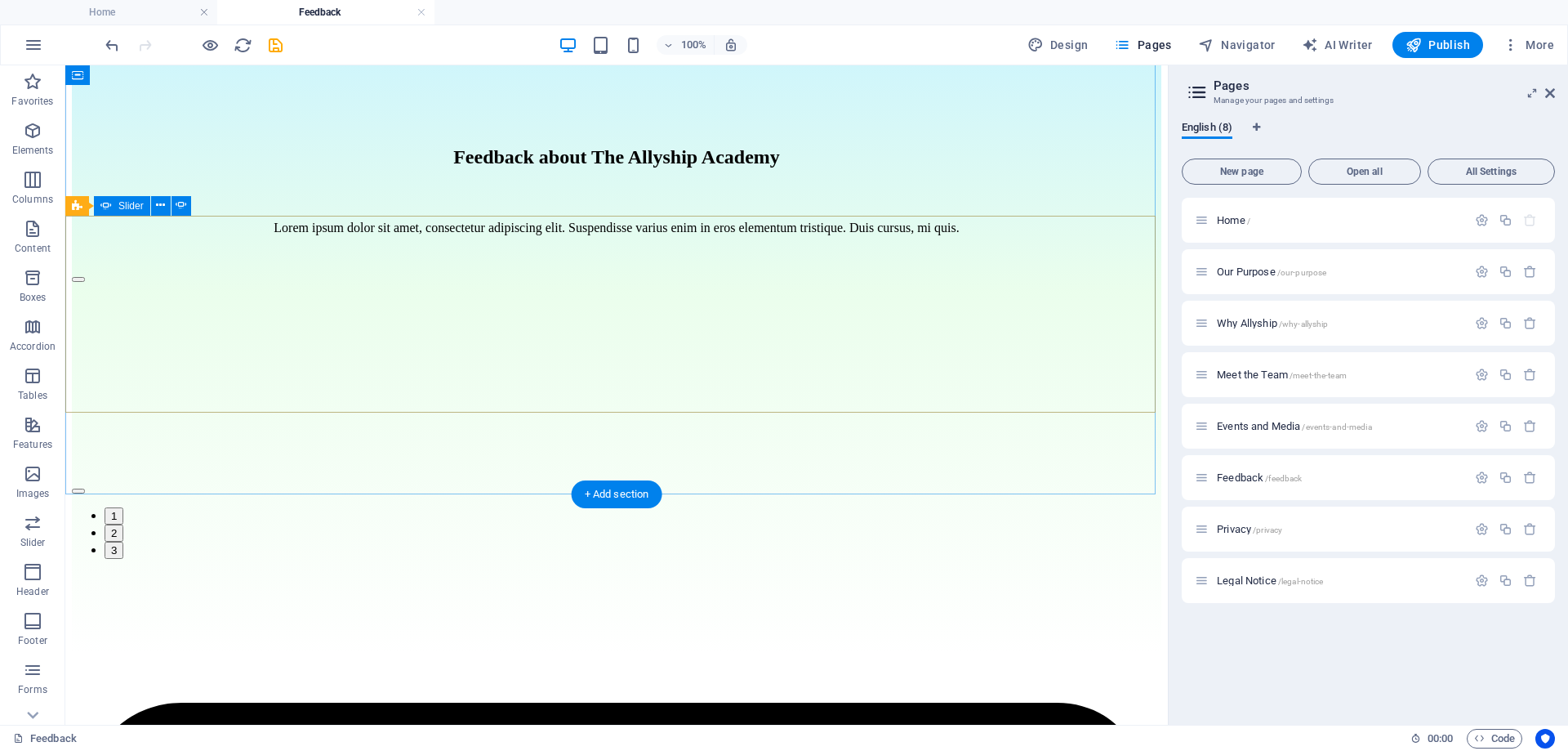
click at [1047, 299] on div "[PERSON_NAME] [PERSON_NAME] Lorem ipsum dolor sit amet, consectetur adipiscing …" at bounding box center [616, 413] width 1089 height 292
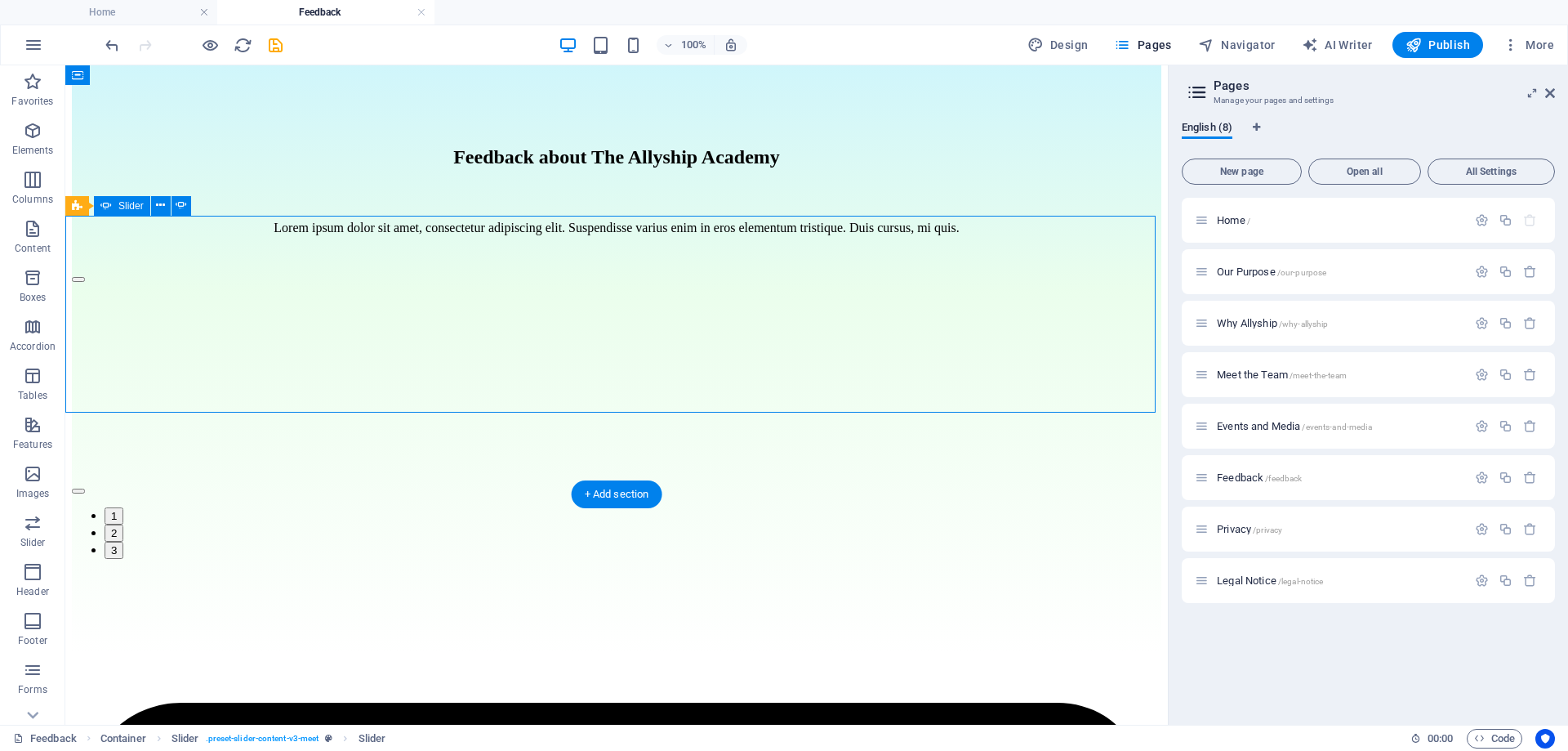
click at [1047, 299] on div "[PERSON_NAME] [PERSON_NAME] Lorem ipsum dolor sit amet, consectetur adipiscing …" at bounding box center [616, 413] width 1089 height 292
click at [1108, 309] on div "[PERSON_NAME] [PERSON_NAME] Lorem ipsum dolor sit amet, consectetur adipiscing …" at bounding box center [616, 413] width 1089 height 292
click at [85, 488] on button "button" at bounding box center [78, 491] width 13 height 5
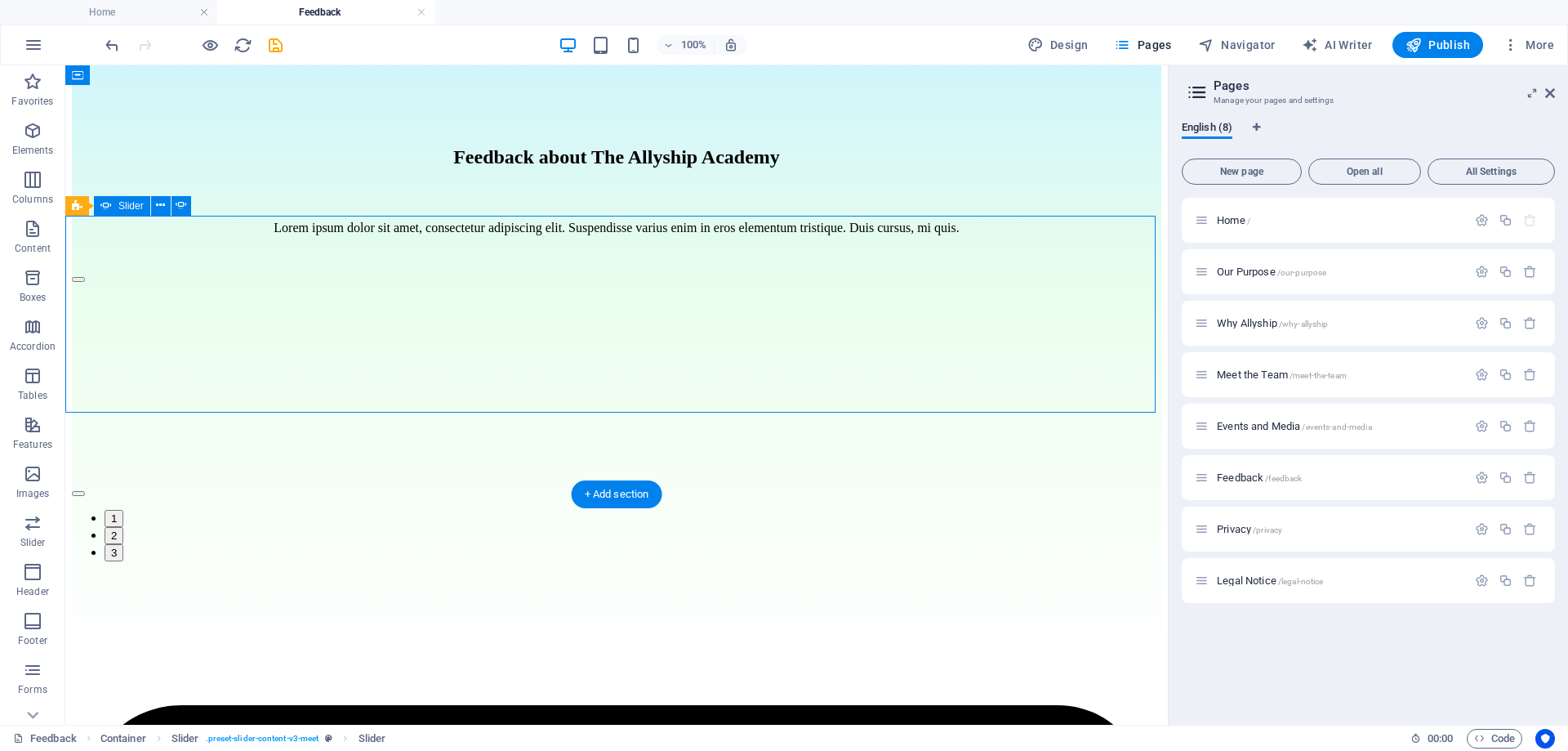
scroll to position [240, 0]
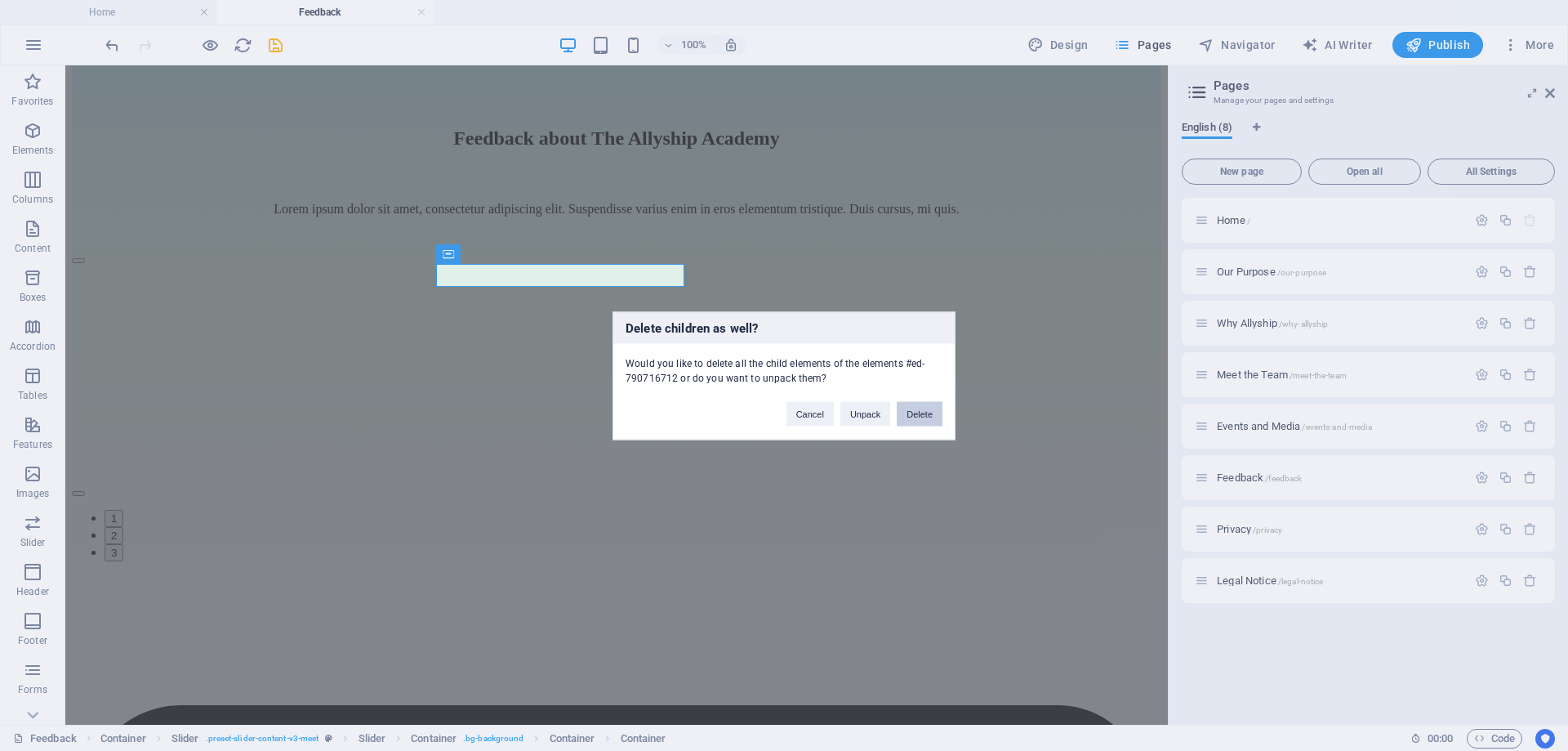
drag, startPoint x: 924, startPoint y: 412, endPoint x: 856, endPoint y: 346, distance: 94.8
click at [924, 412] on button "Delete" at bounding box center [919, 413] width 46 height 25
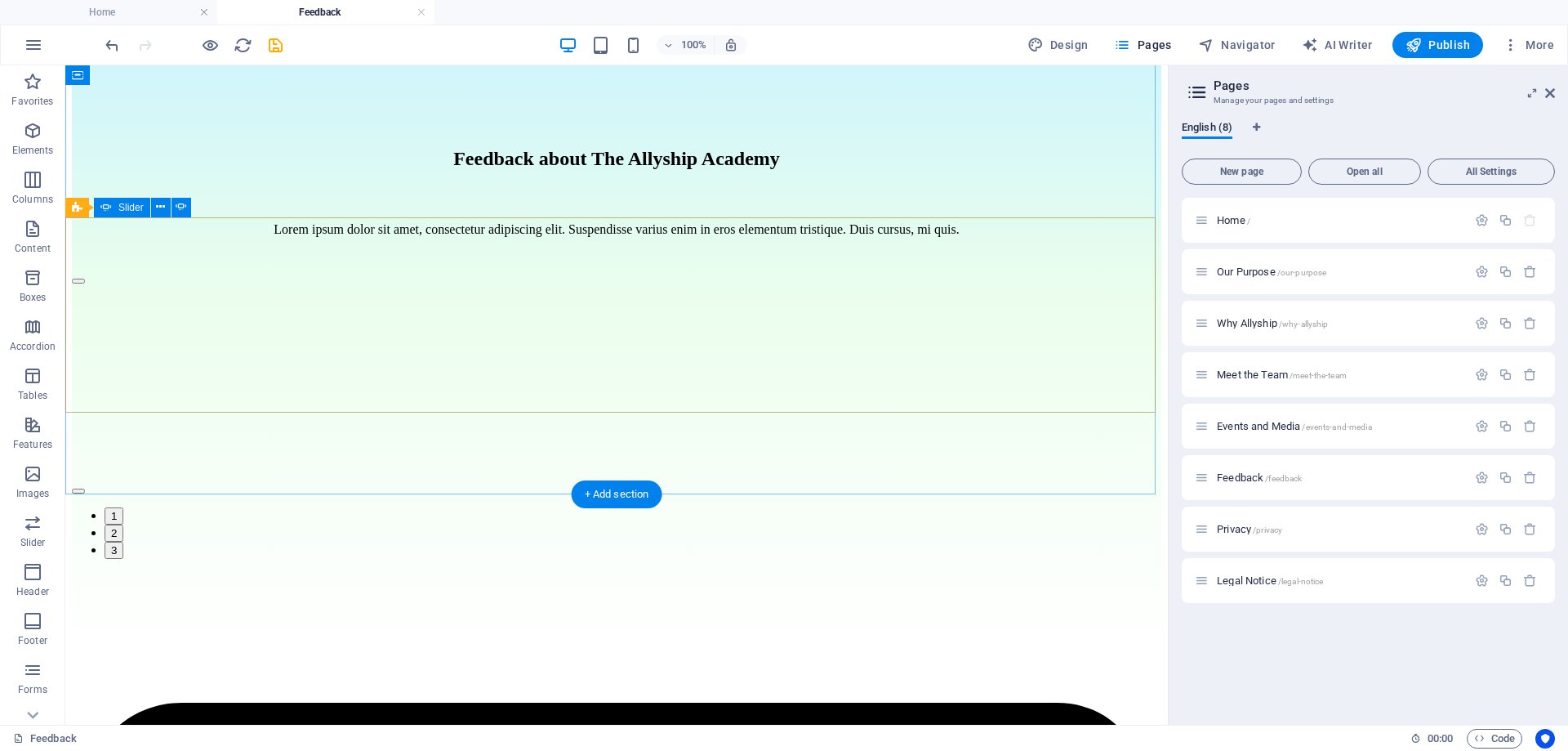
click at [85, 284] on button "button" at bounding box center [78, 281] width 13 height 5
click at [85, 488] on button "button" at bounding box center [78, 491] width 13 height 5
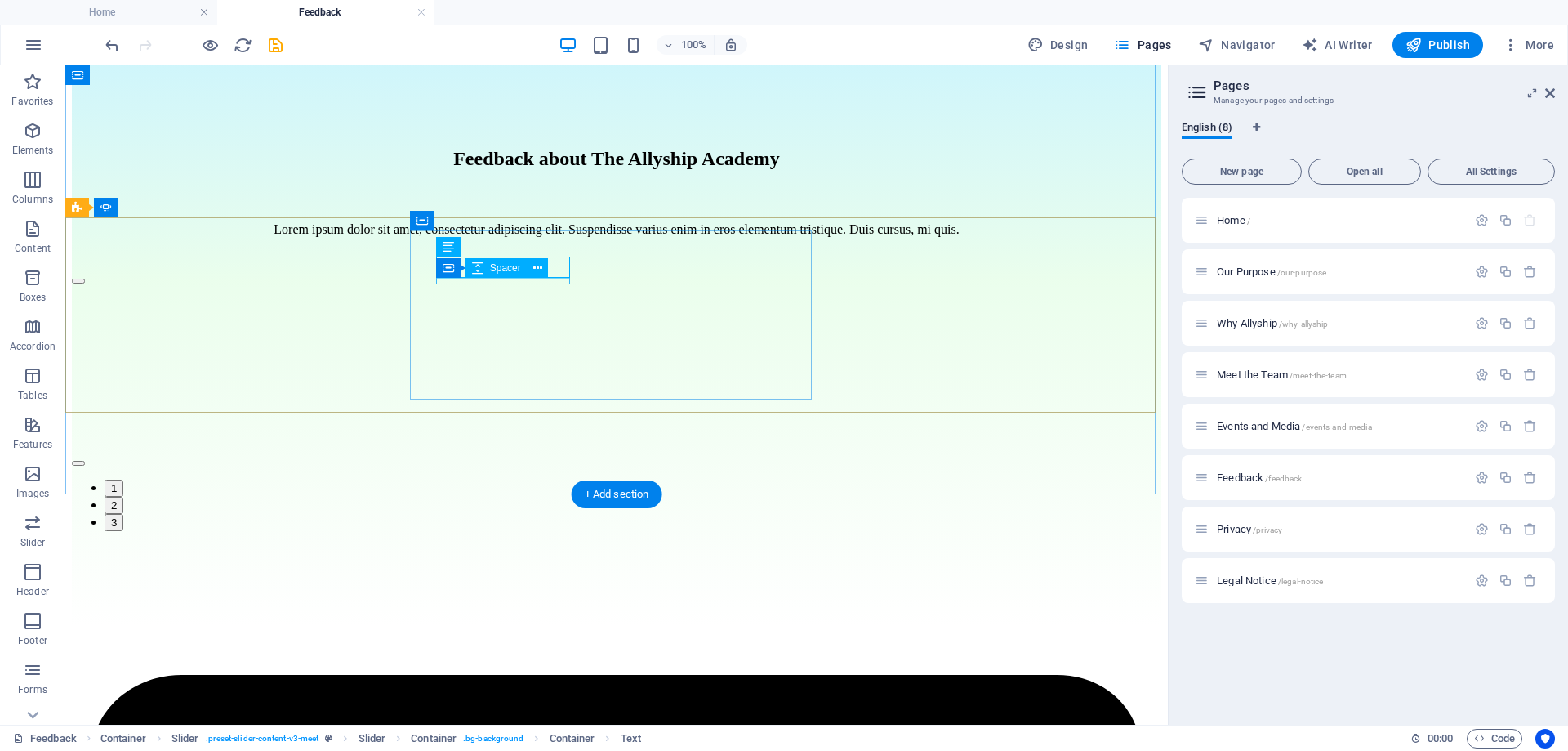
scroll to position [190, 0]
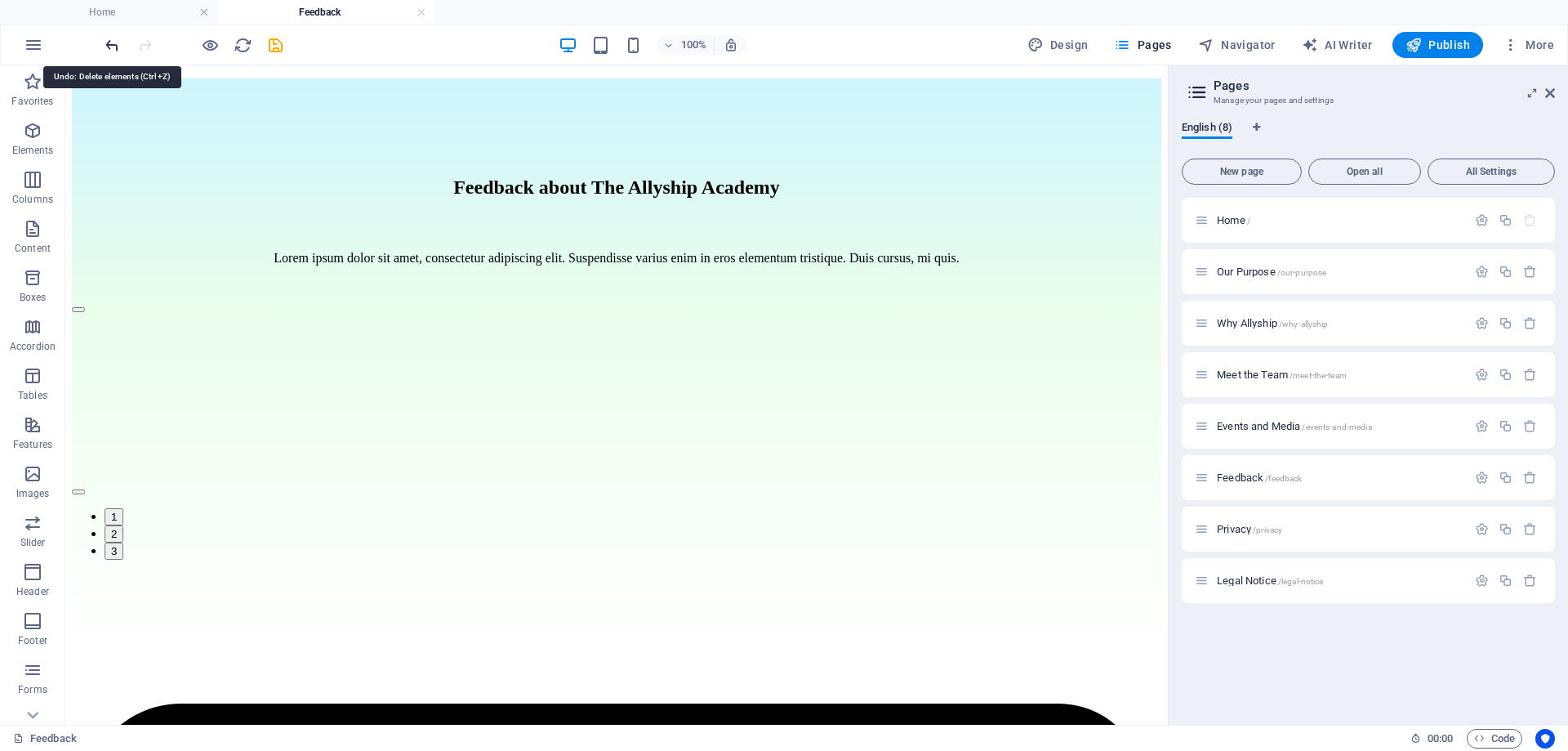
click at [112, 39] on icon "undo" at bounding box center [112, 45] width 19 height 19
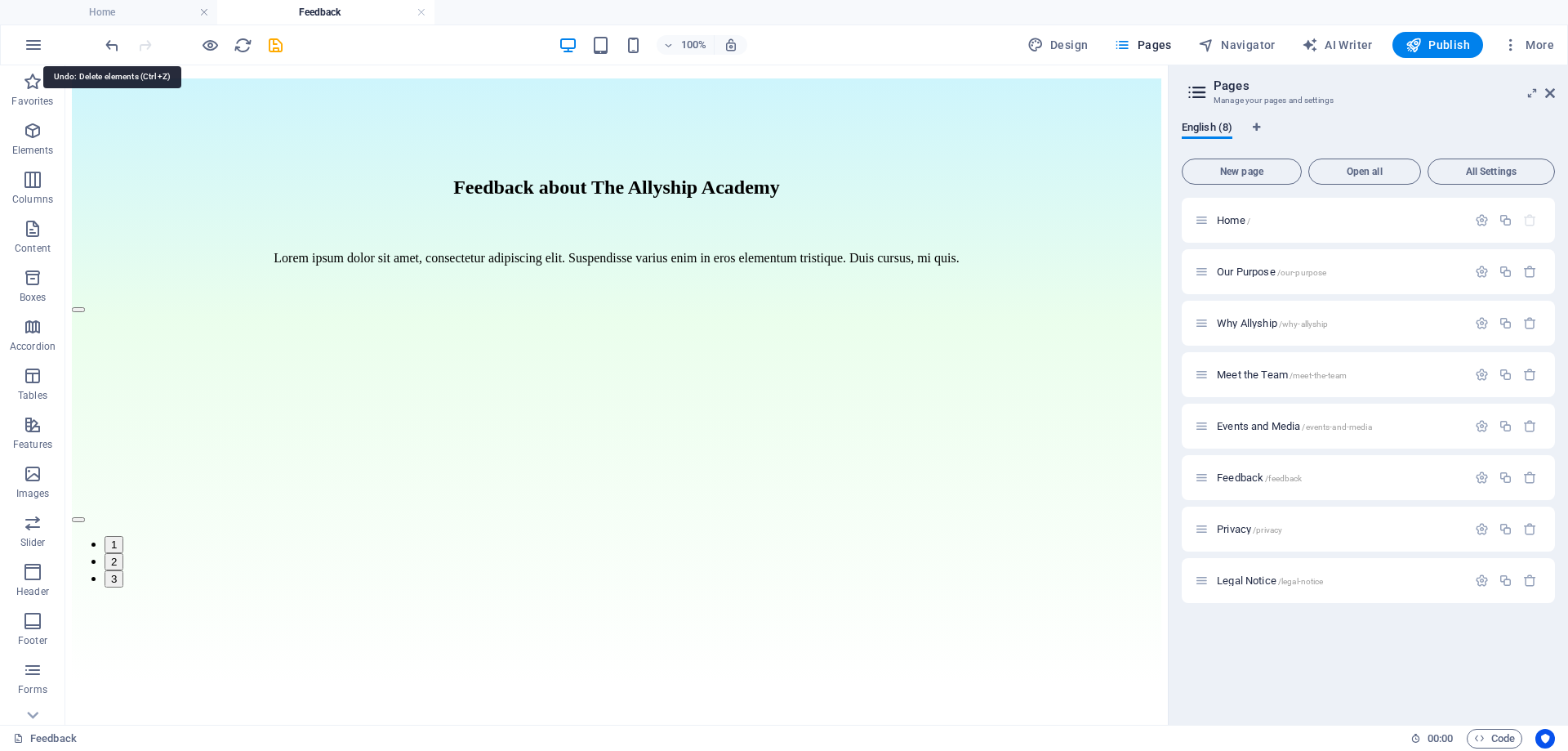
scroll to position [219, 0]
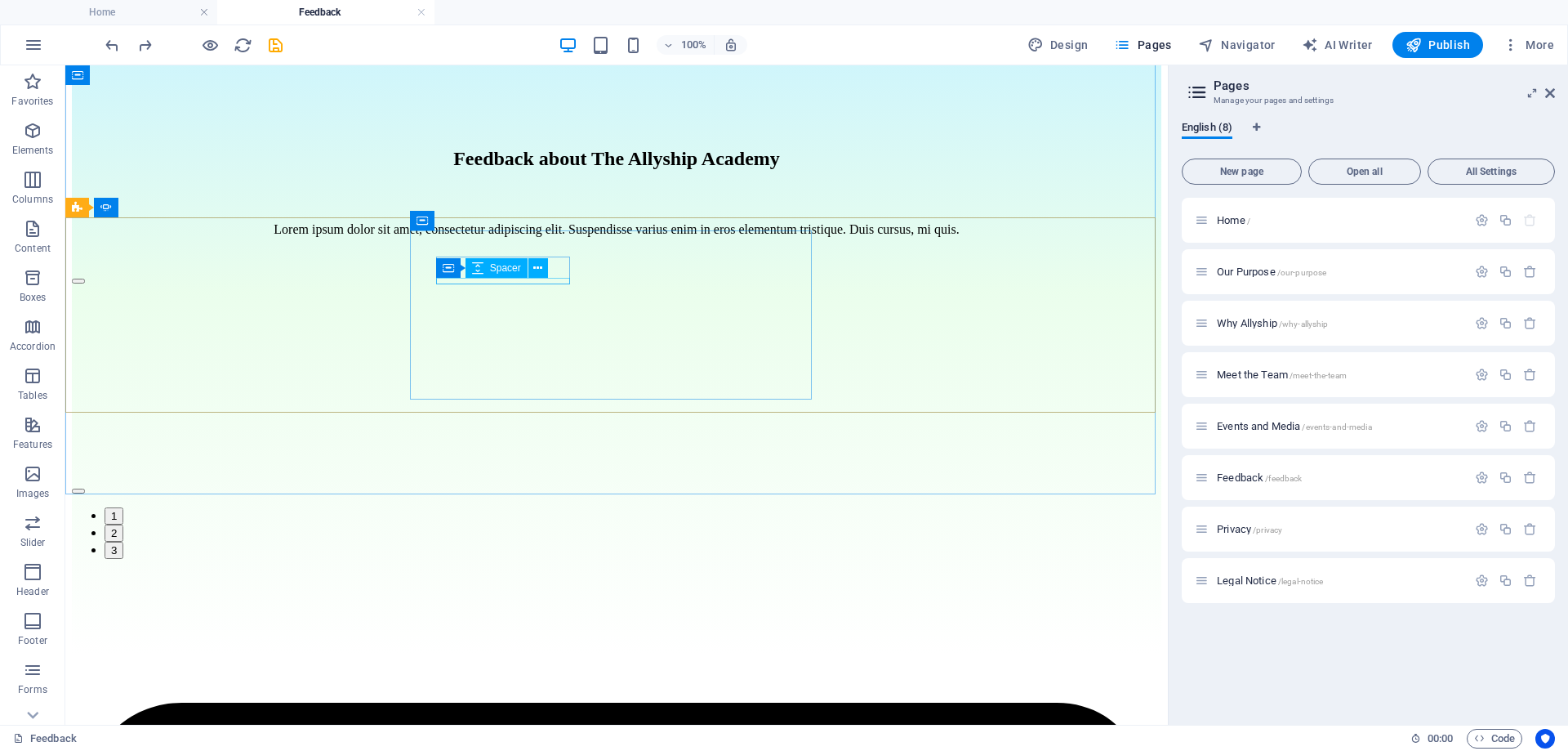
click at [543, 279] on div "Container Spacer" at bounding box center [498, 269] width 123 height 20
click at [540, 267] on icon at bounding box center [538, 269] width 9 height 17
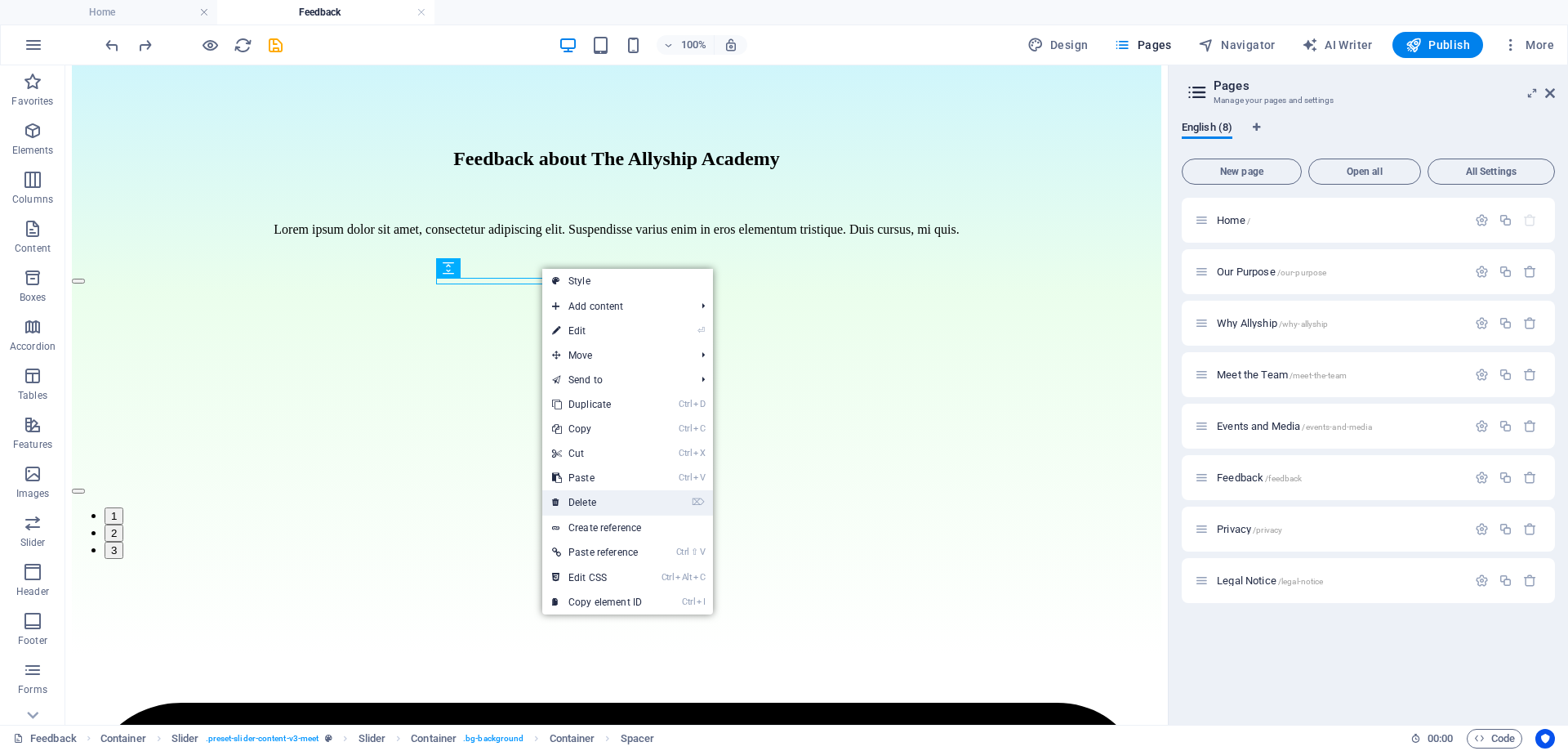
click at [628, 509] on link "⌦ Delete" at bounding box center [597, 502] width 109 height 25
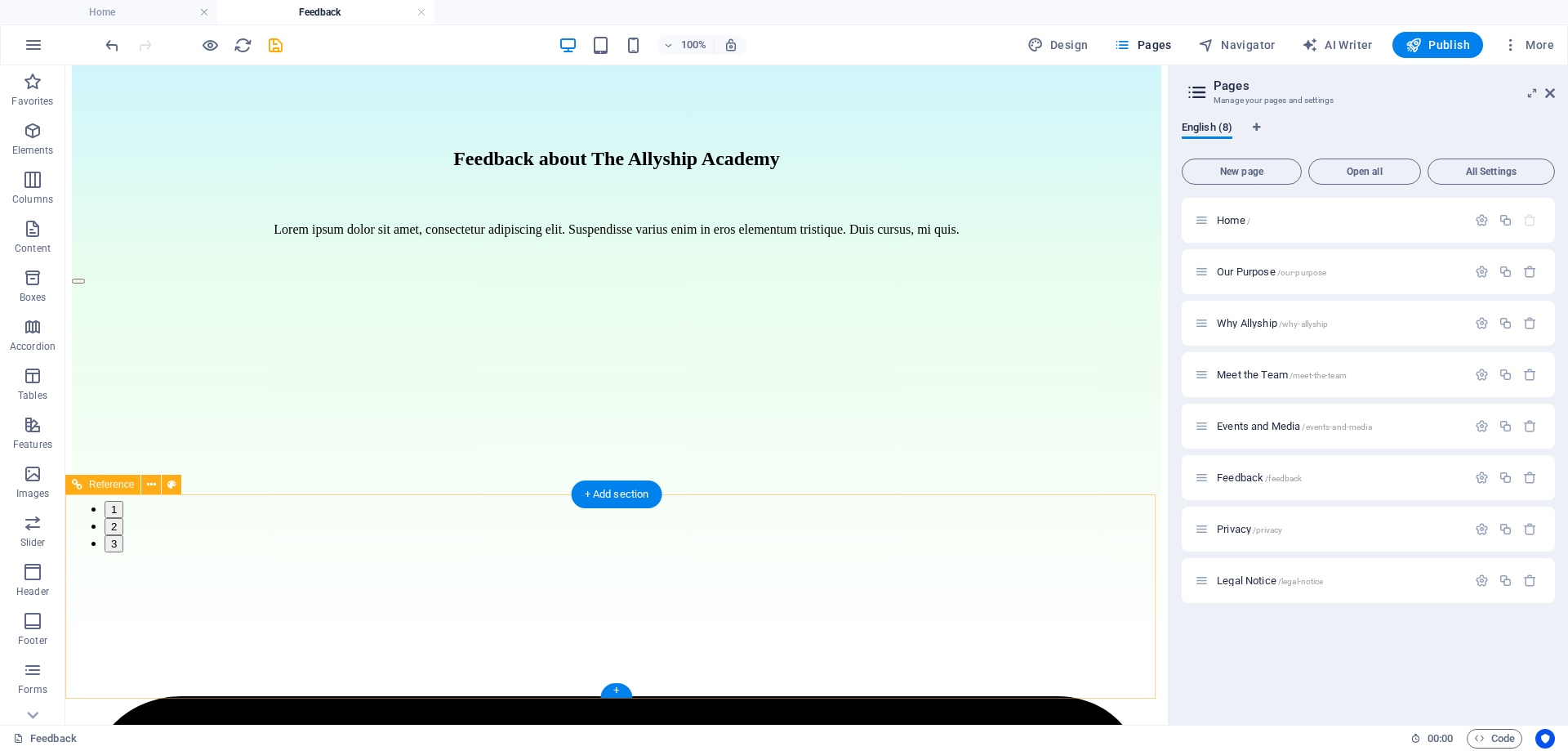
scroll to position [212, 0]
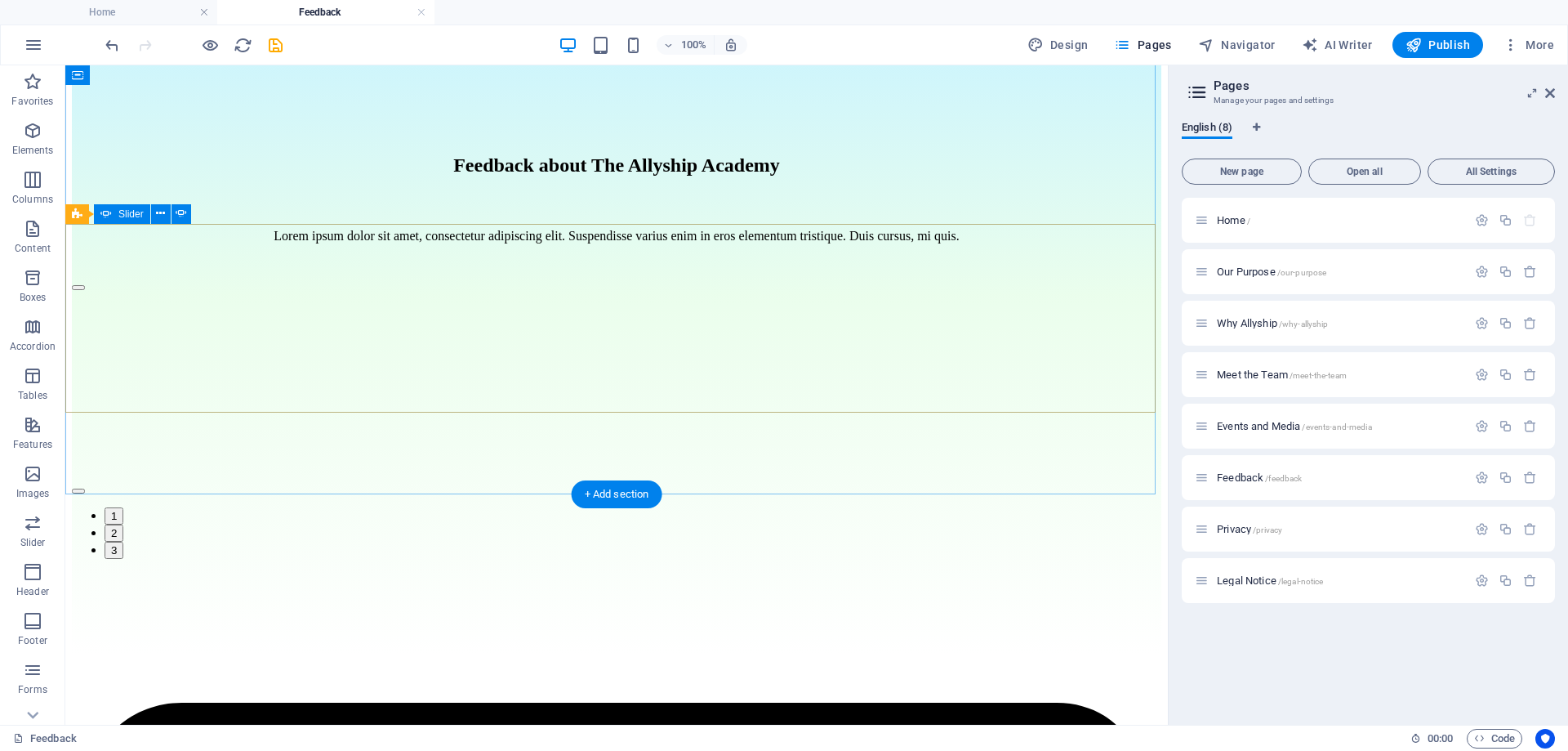
click at [85, 290] on button "button" at bounding box center [78, 287] width 13 height 5
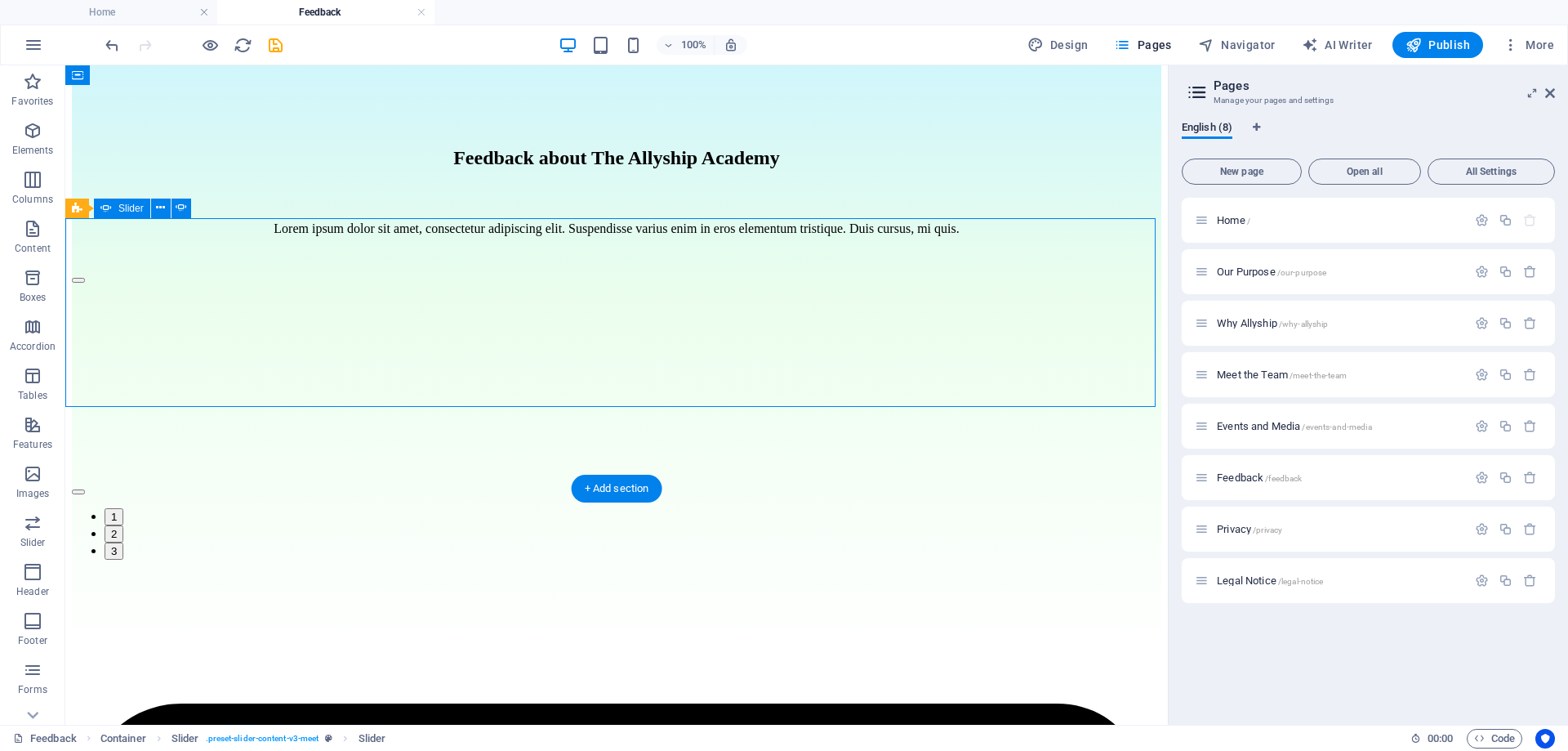
scroll to position [221, 0]
click at [85, 488] on button "button" at bounding box center [78, 491] width 13 height 5
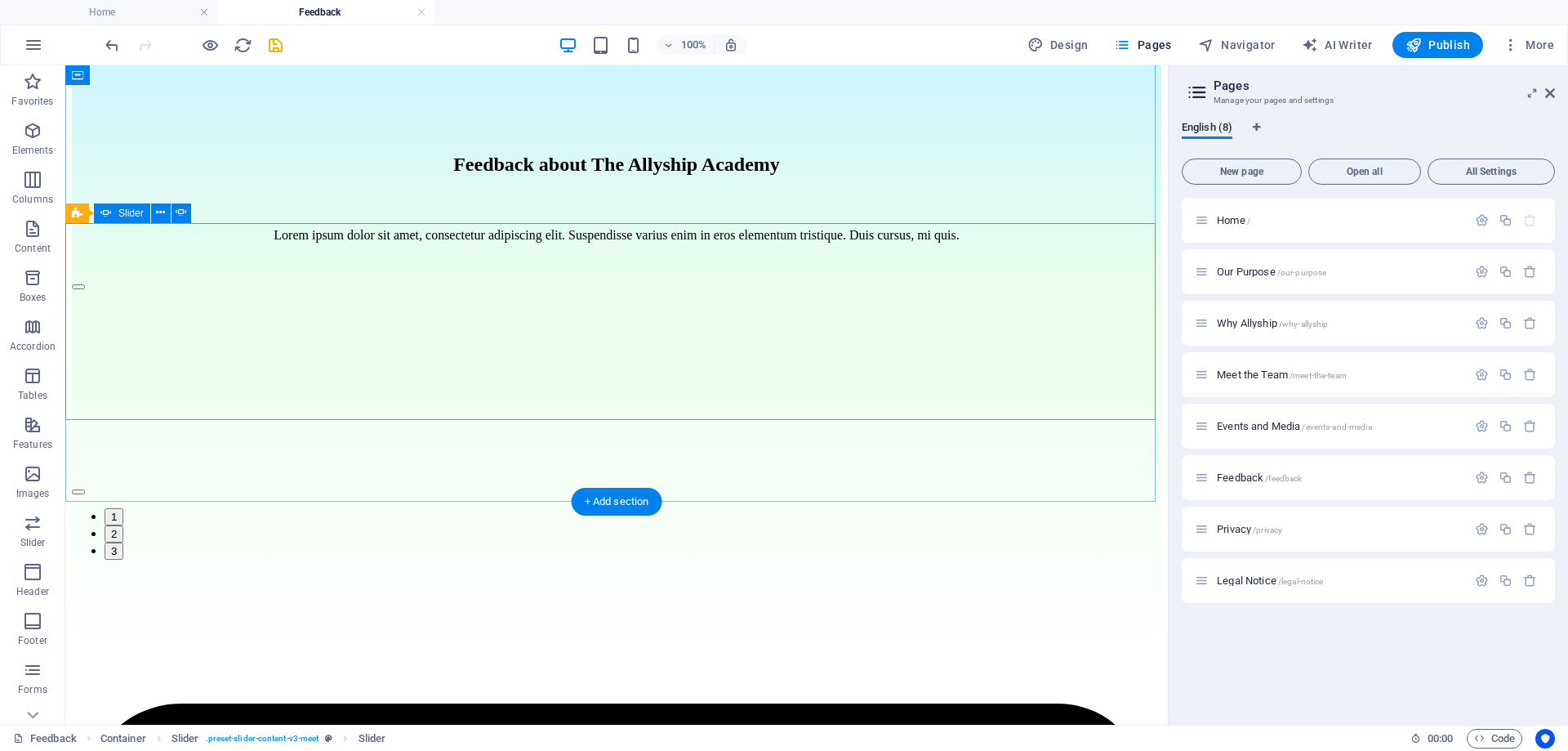
scroll to position [212, 0]
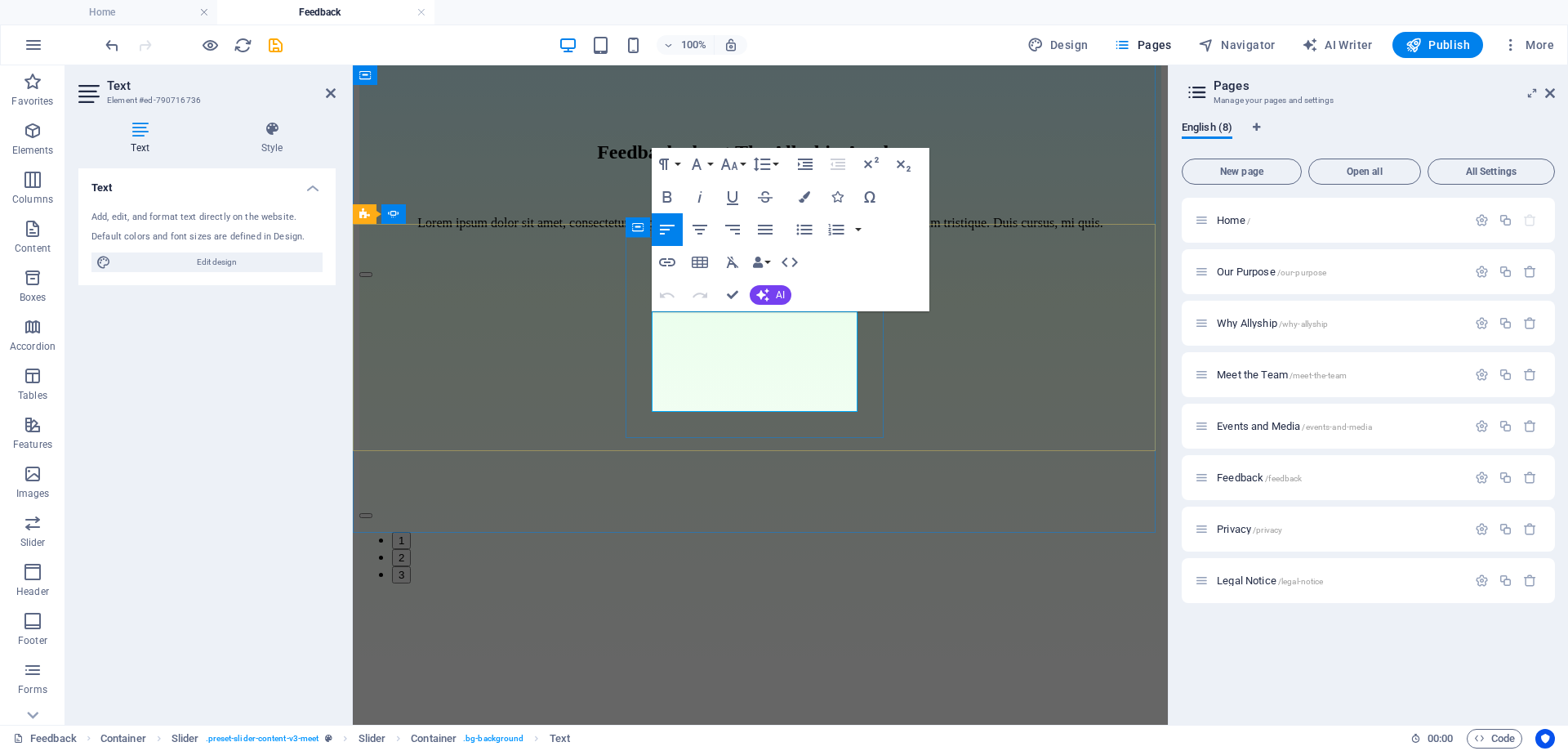
drag, startPoint x: 741, startPoint y: 404, endPoint x: 655, endPoint y: 317, distance: 122.3
click at [372, 277] on button "button" at bounding box center [366, 274] width 13 height 5
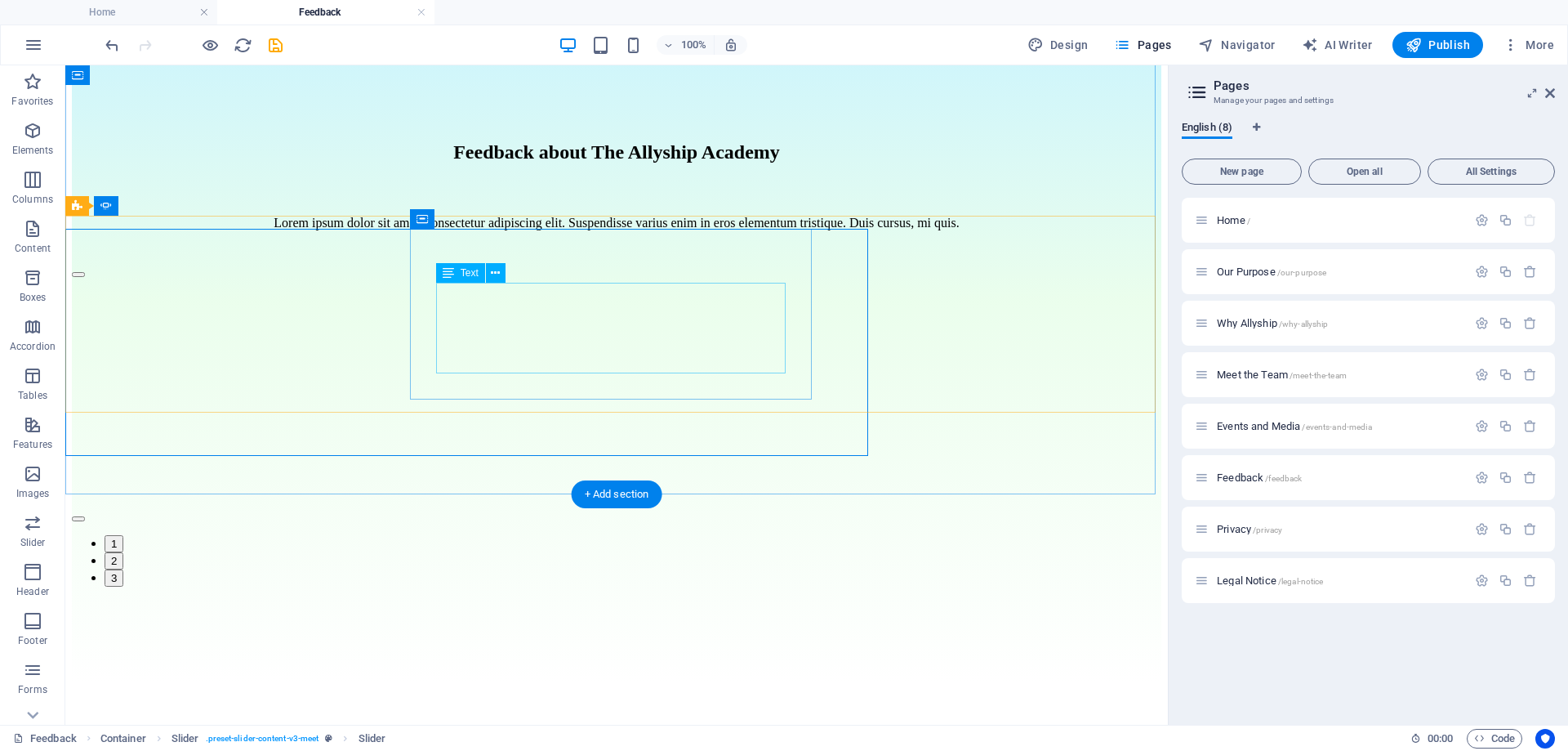
scroll to position [221, 0]
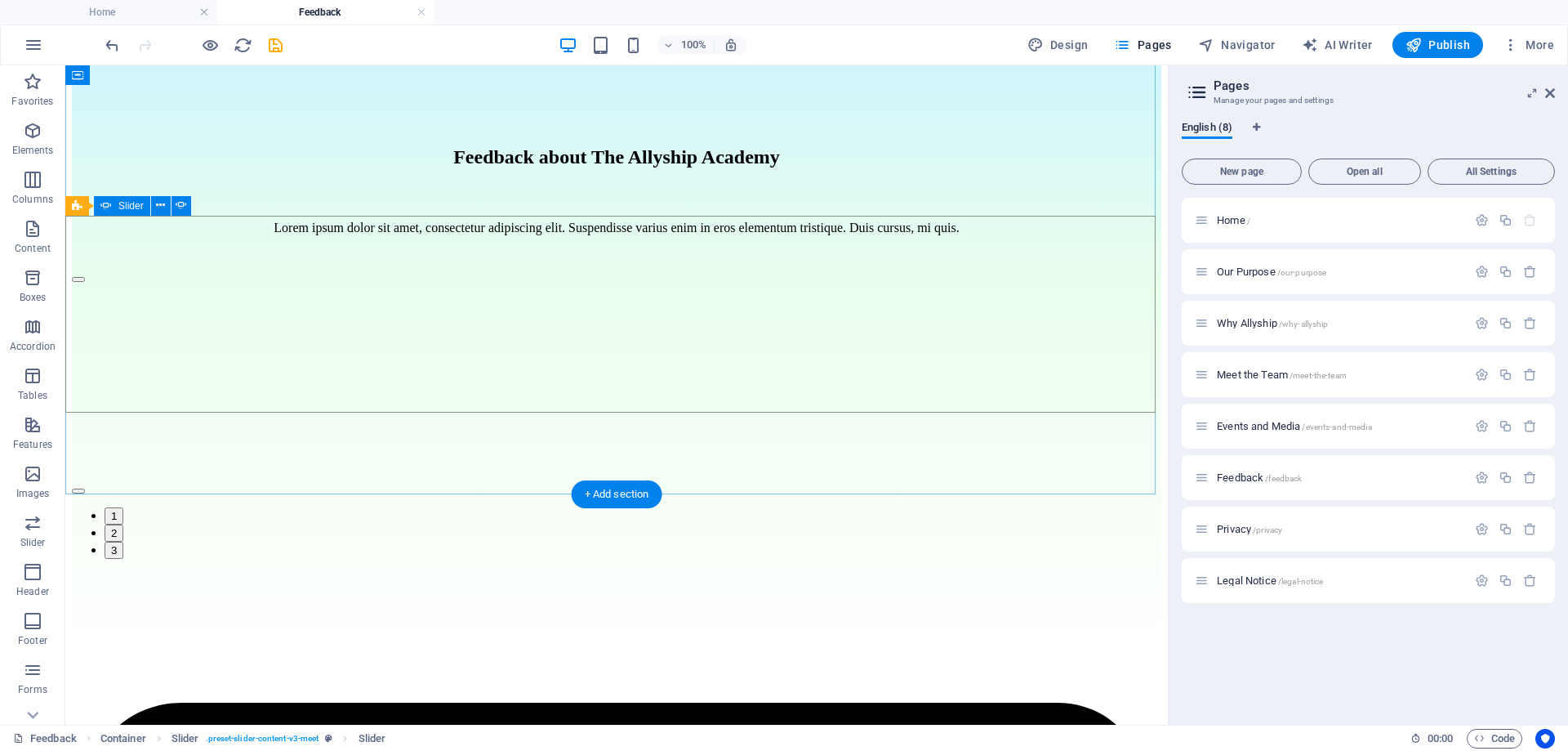
click at [85, 488] on button "button" at bounding box center [78, 491] width 13 height 5
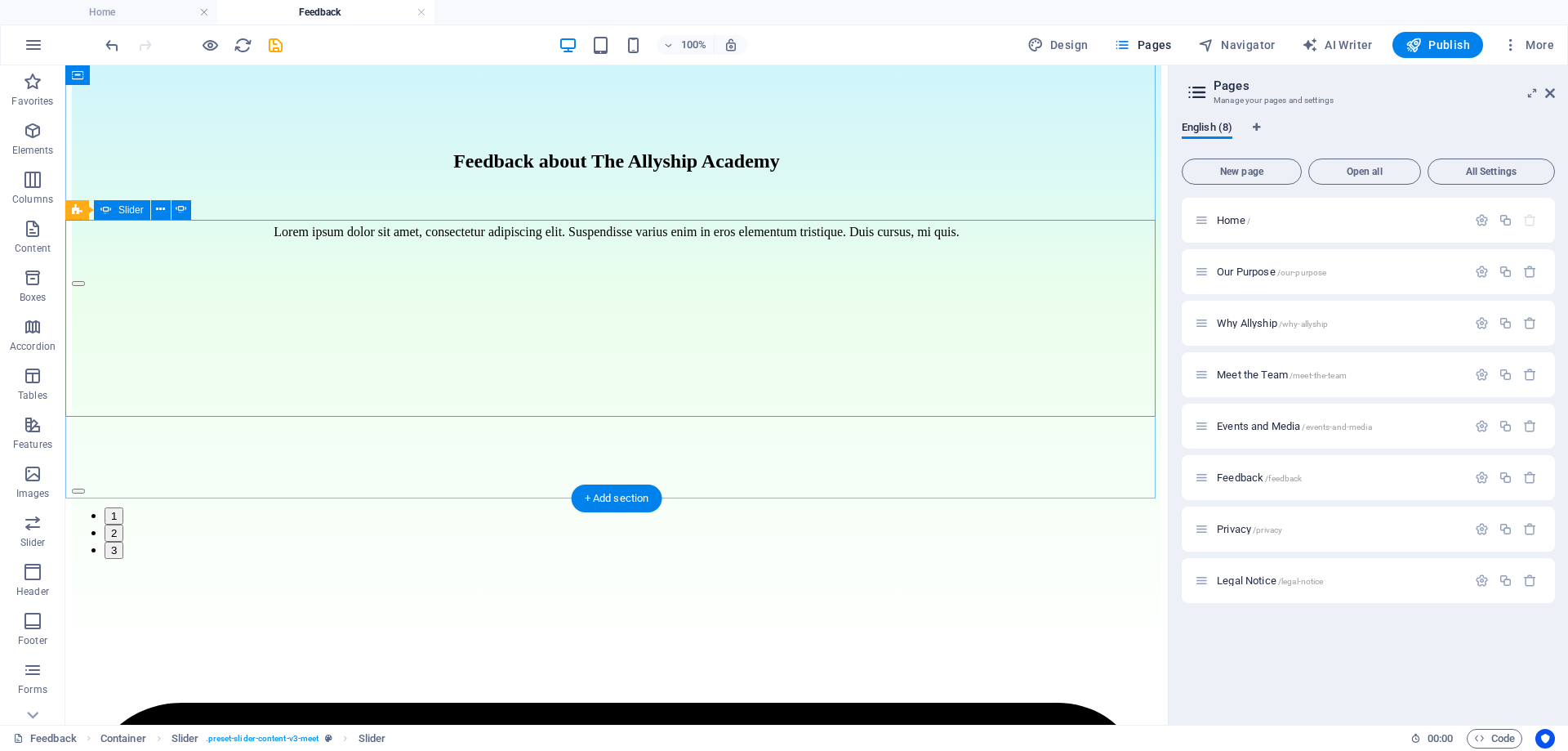
scroll to position [216, 0]
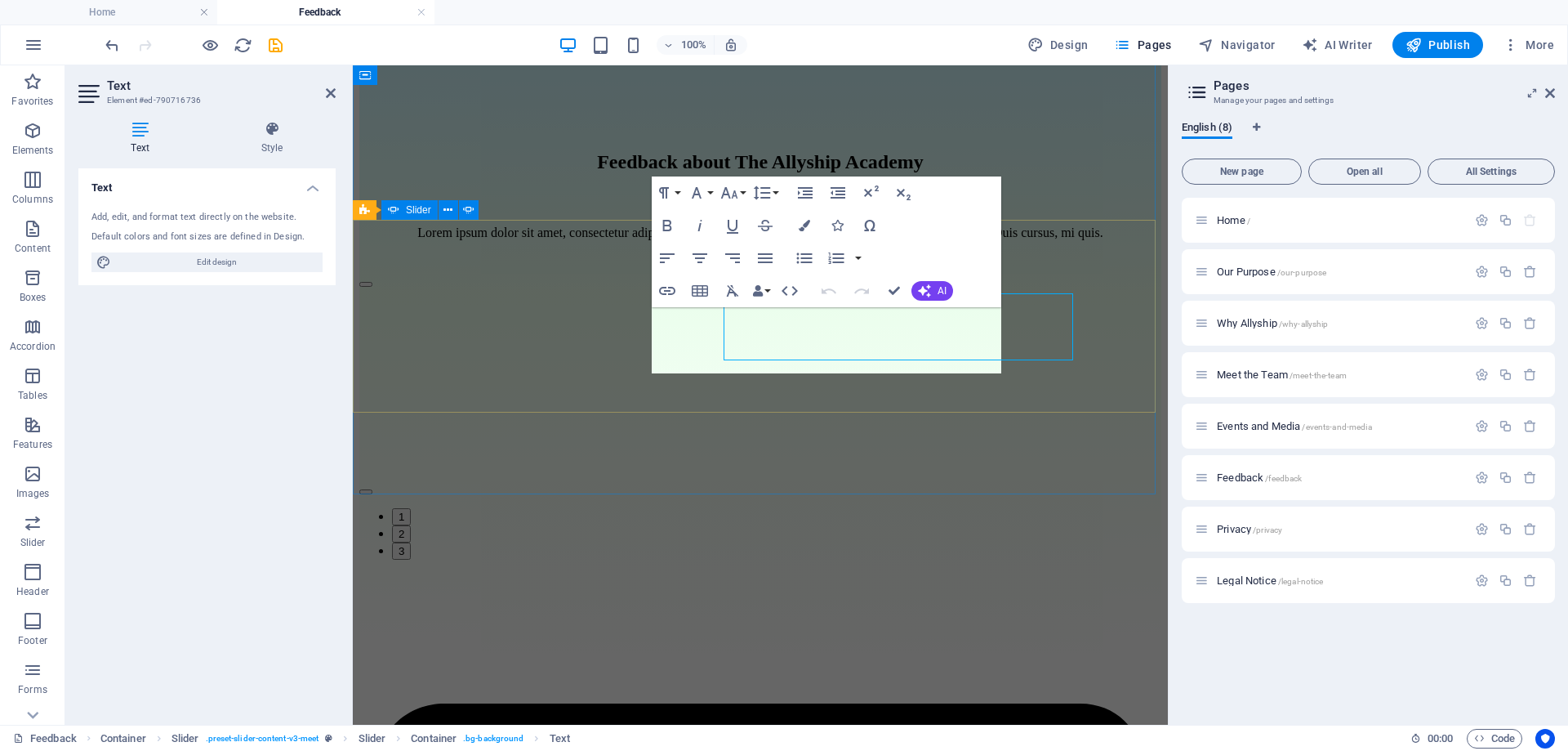
scroll to position [229, 0]
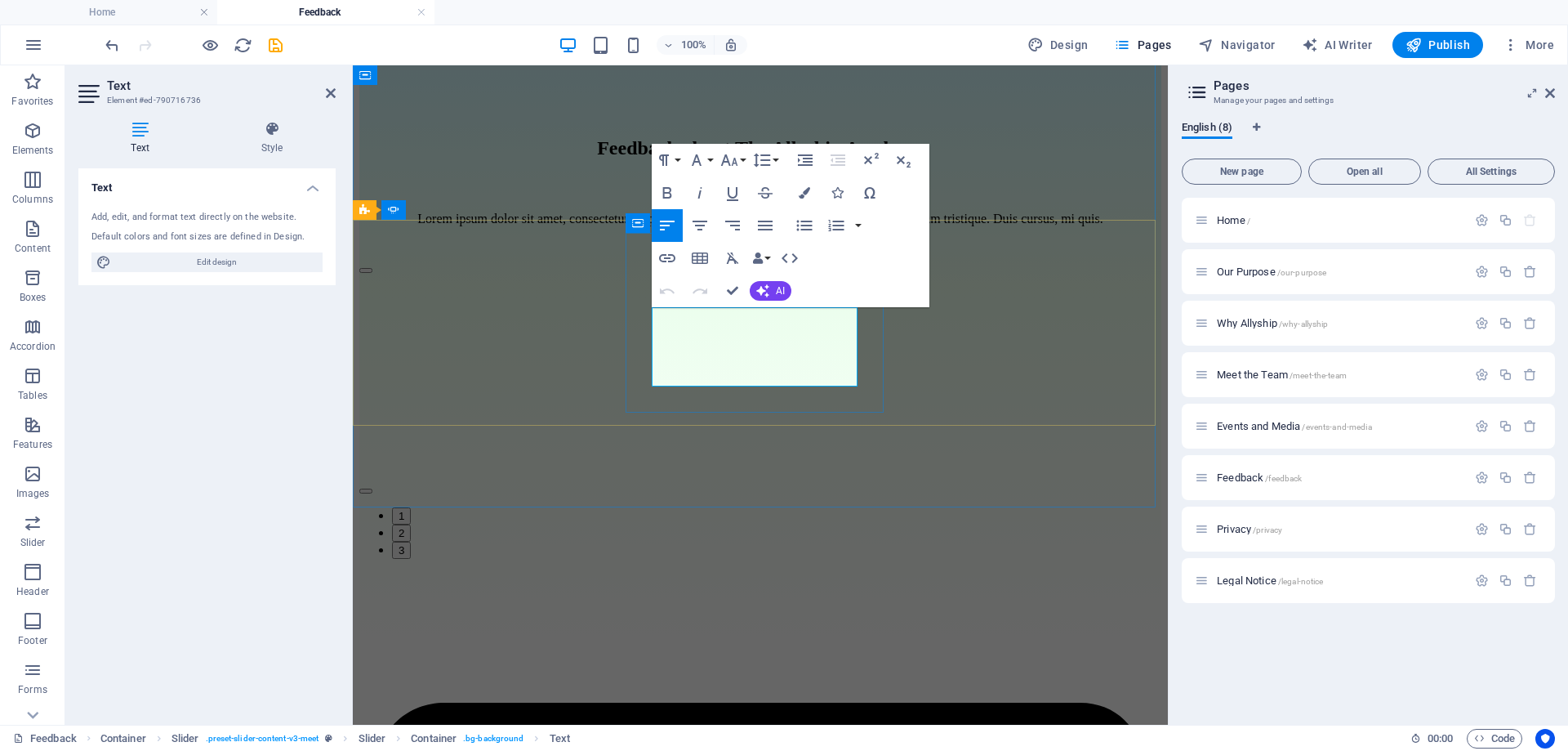
click at [812, 447] on div "Feedback about The Allyship Academy Lorem ipsum dolor sit amet, consectetur adi…" at bounding box center [760, 346] width 802 height 615
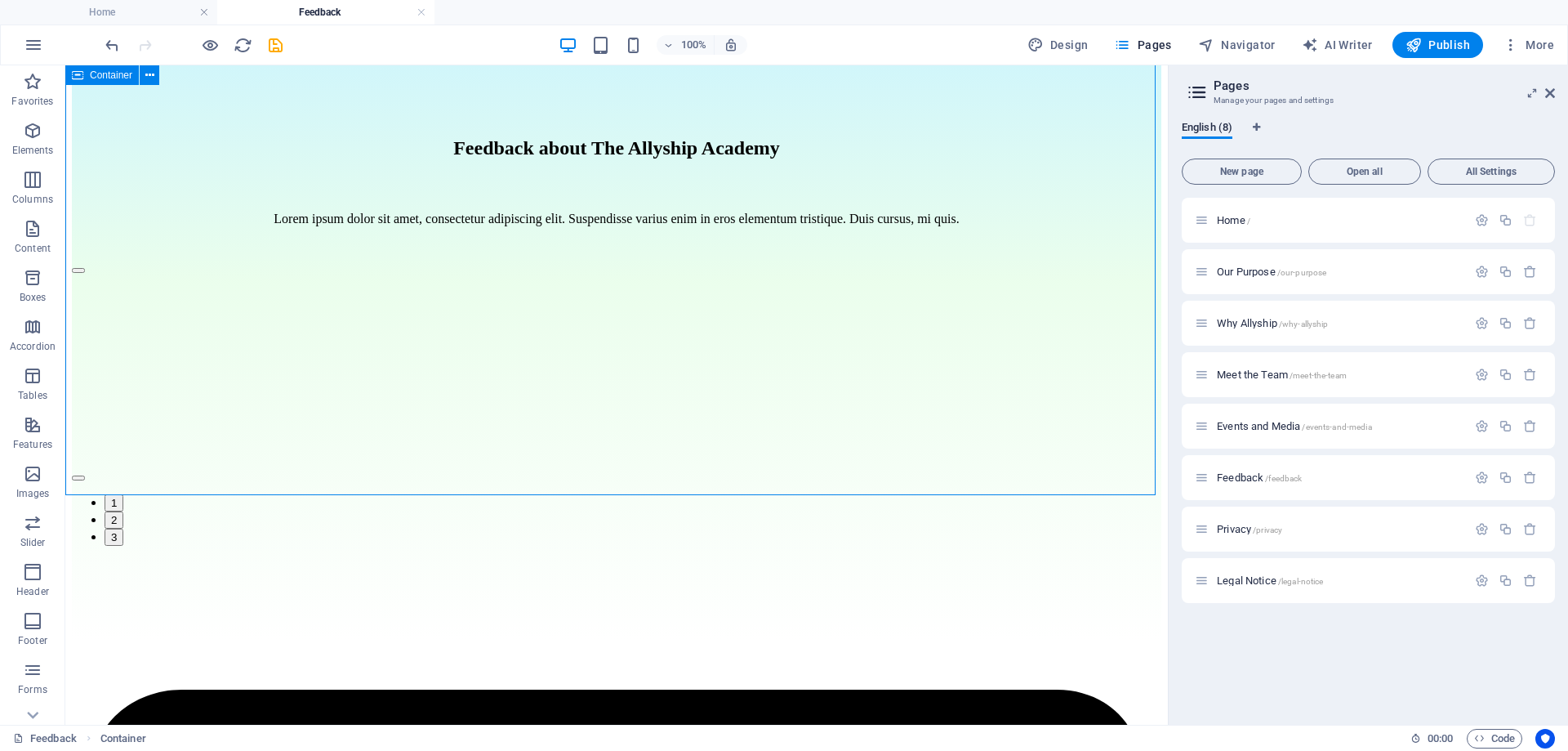
scroll to position [216, 0]
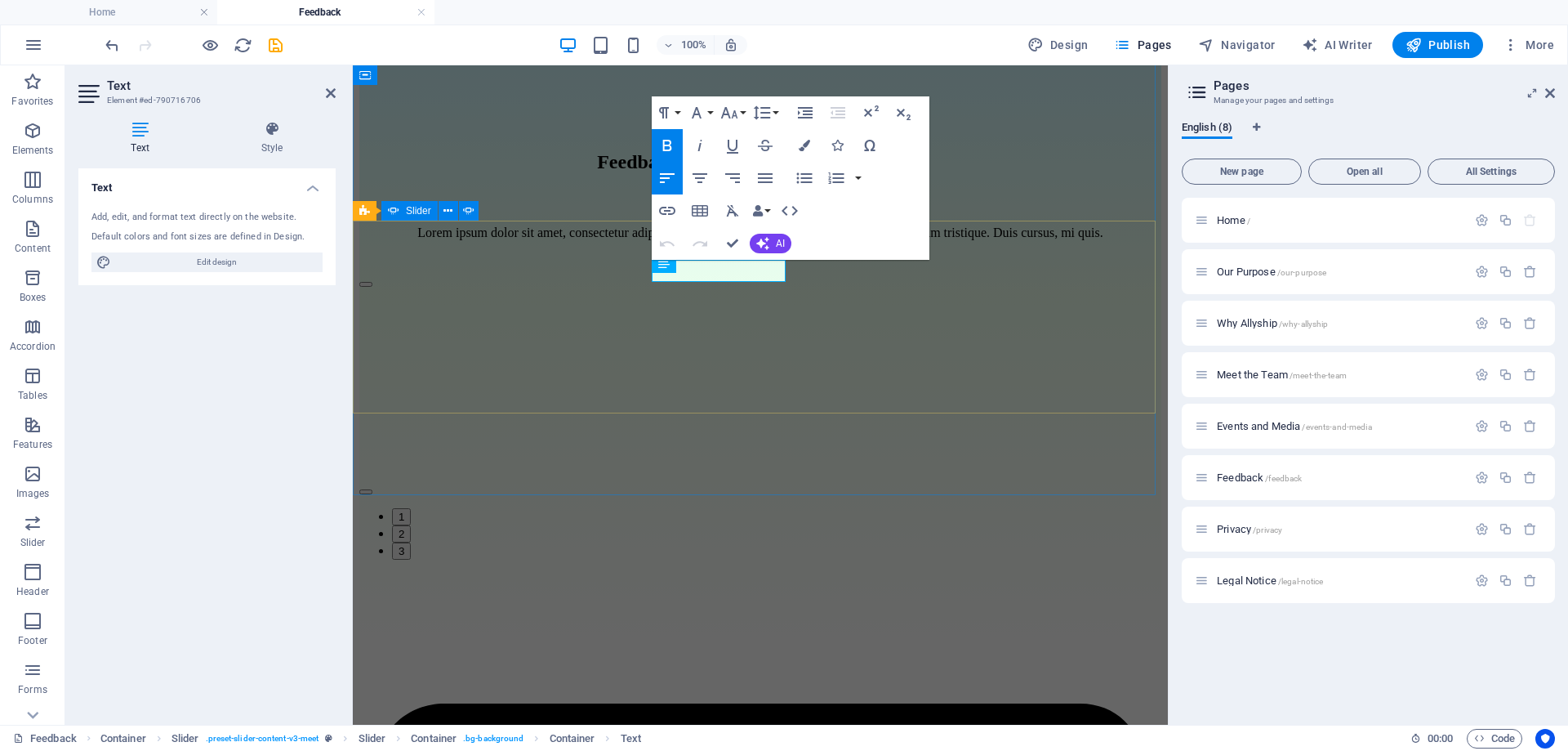
scroll to position [228, 0]
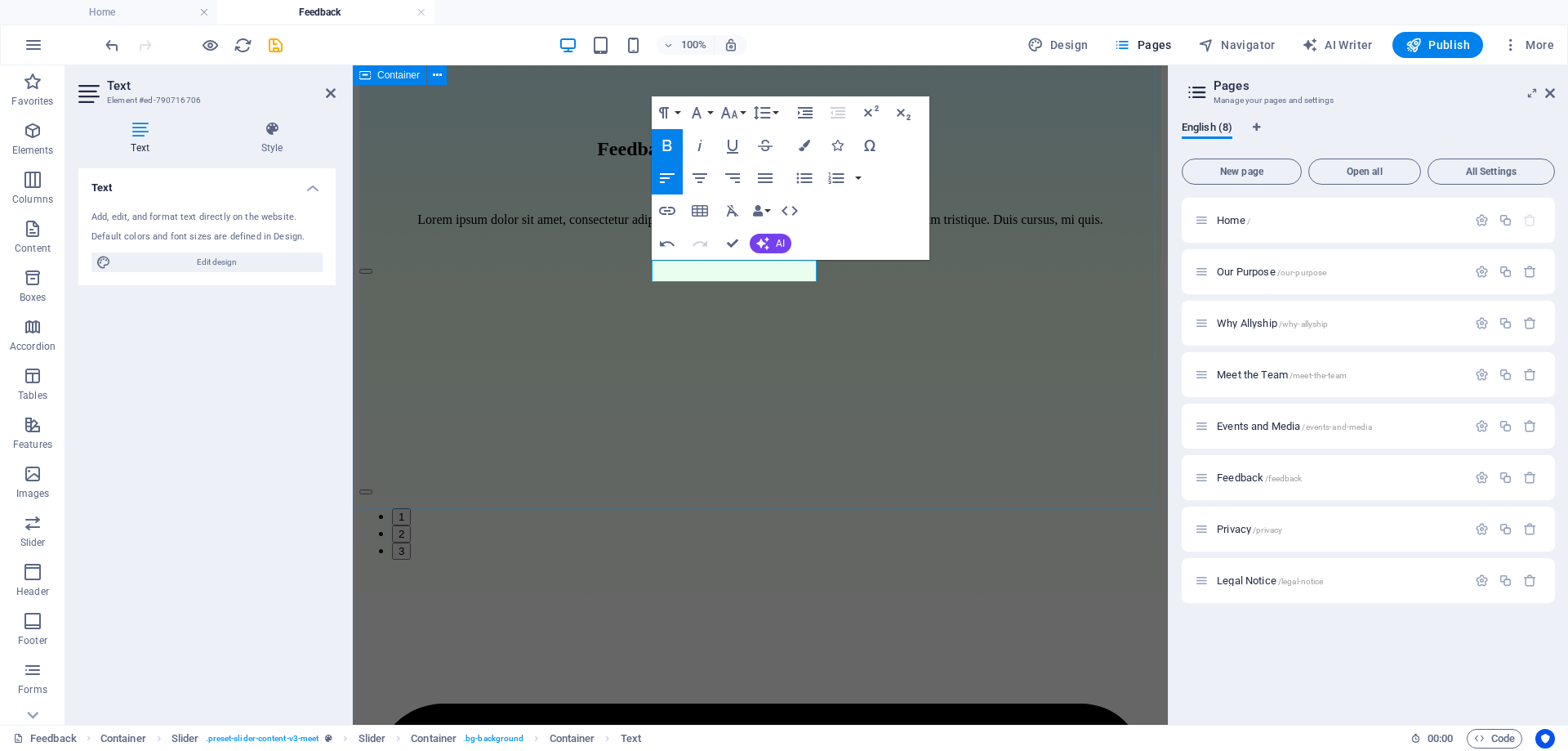
click at [816, 443] on div "Feedback about The Allyship Academy Lorem ipsum dolor sit amet, consectetur adi…" at bounding box center [760, 347] width 802 height 615
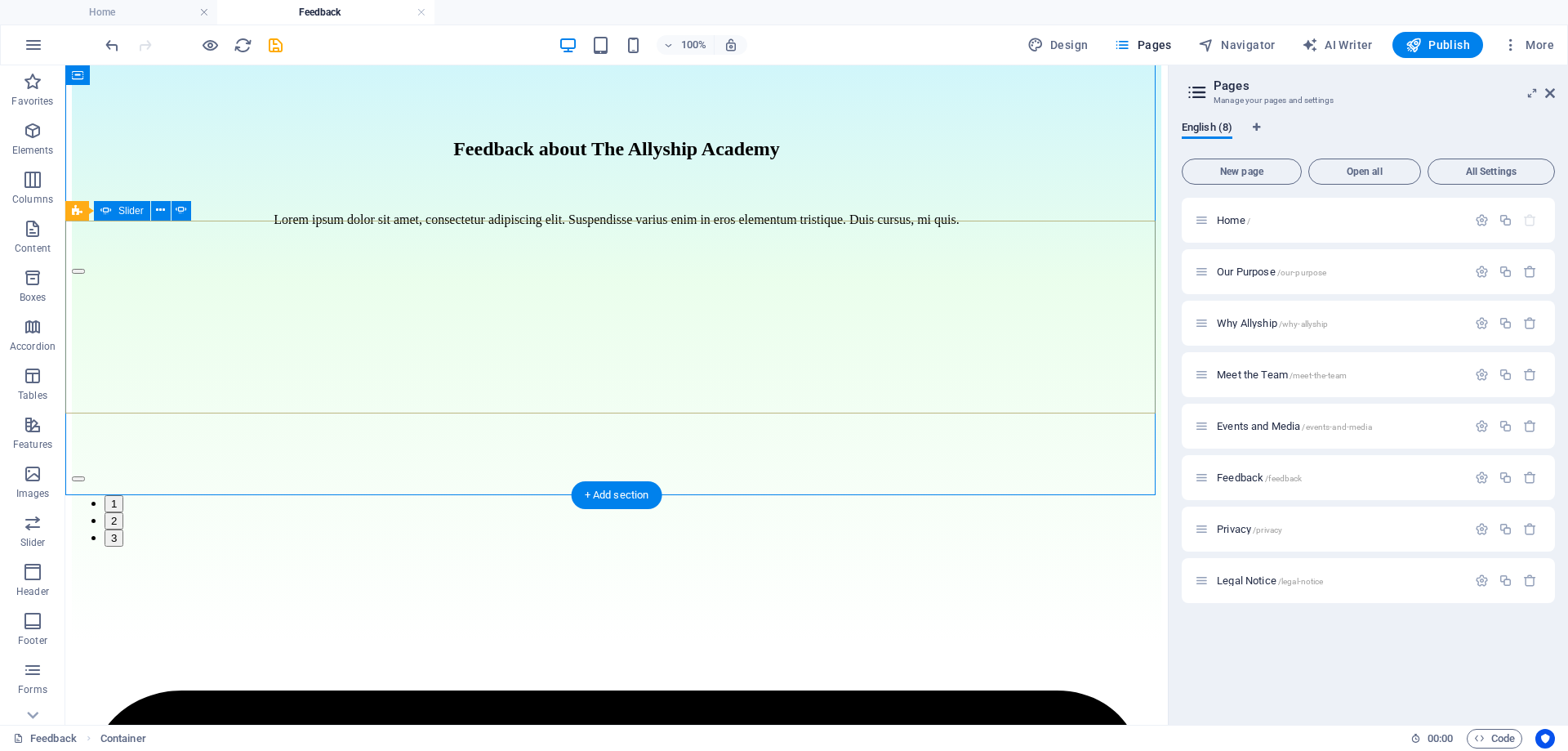
scroll to position [216, 0]
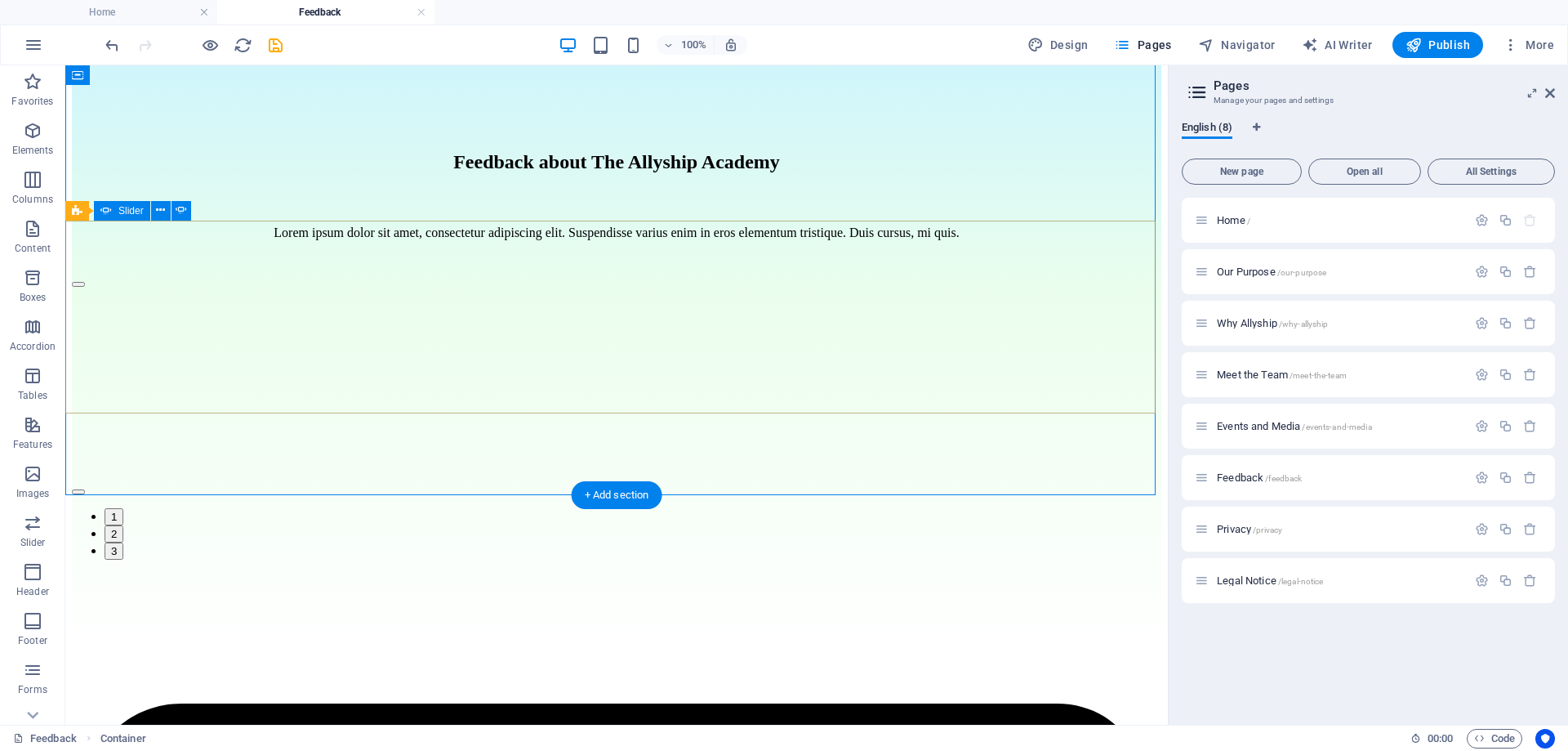
click at [85, 286] on button "button" at bounding box center [78, 285] width 13 height 5
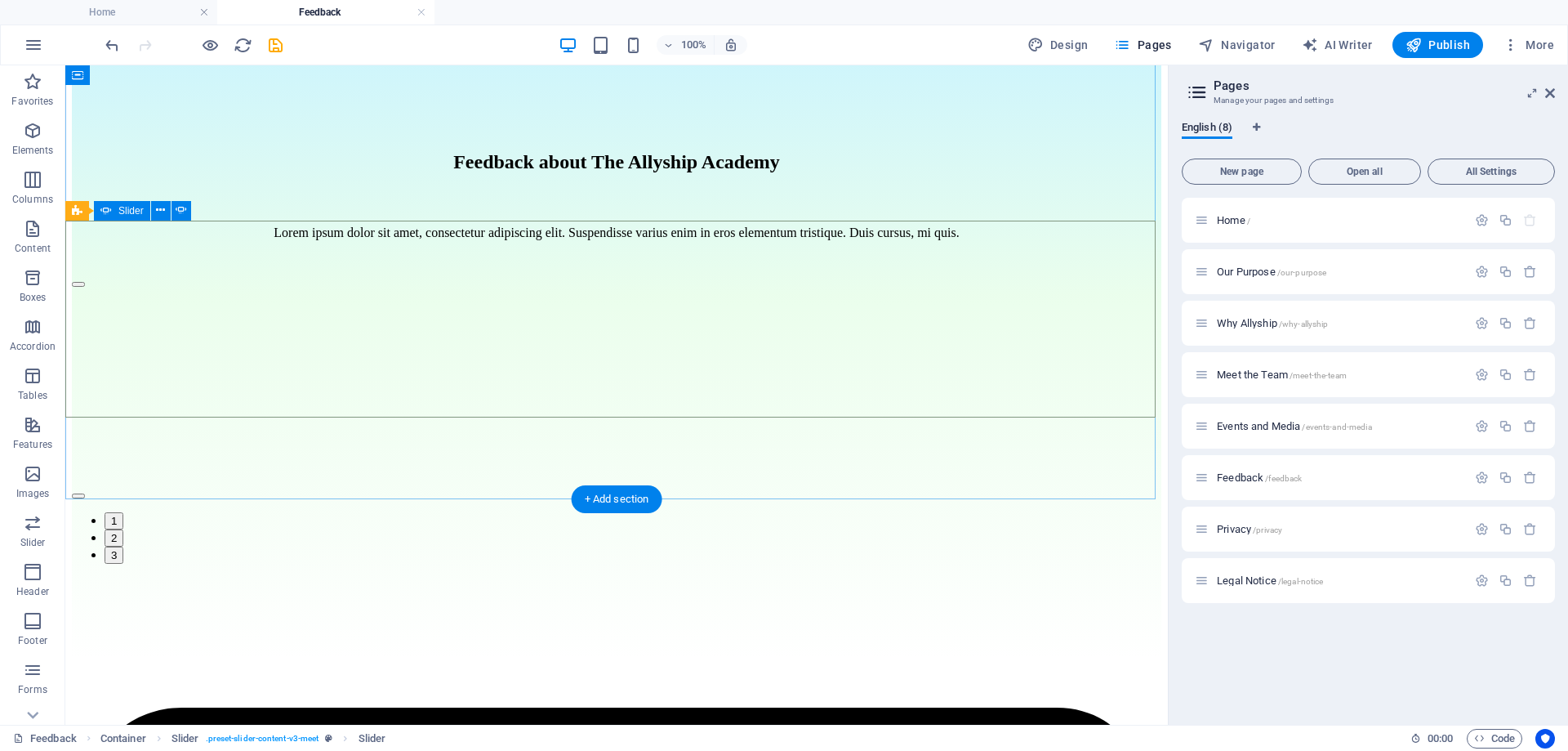
click at [1015, 283] on div "[PERSON_NAME] Day 6 of the Allyship Challenge - Speak up even when it is not co…" at bounding box center [616, 419] width 1089 height 292
click at [1002, 299] on div "[PERSON_NAME] Day 6 of the Allyship Challenge - Speak up even when it is not co…" at bounding box center [616, 419] width 1089 height 292
click at [1000, 296] on div "[PERSON_NAME] Day 6 of the Allyship Challenge - Speak up even when it is not co…" at bounding box center [616, 419] width 1089 height 292
click at [85, 494] on button "button" at bounding box center [78, 496] width 13 height 5
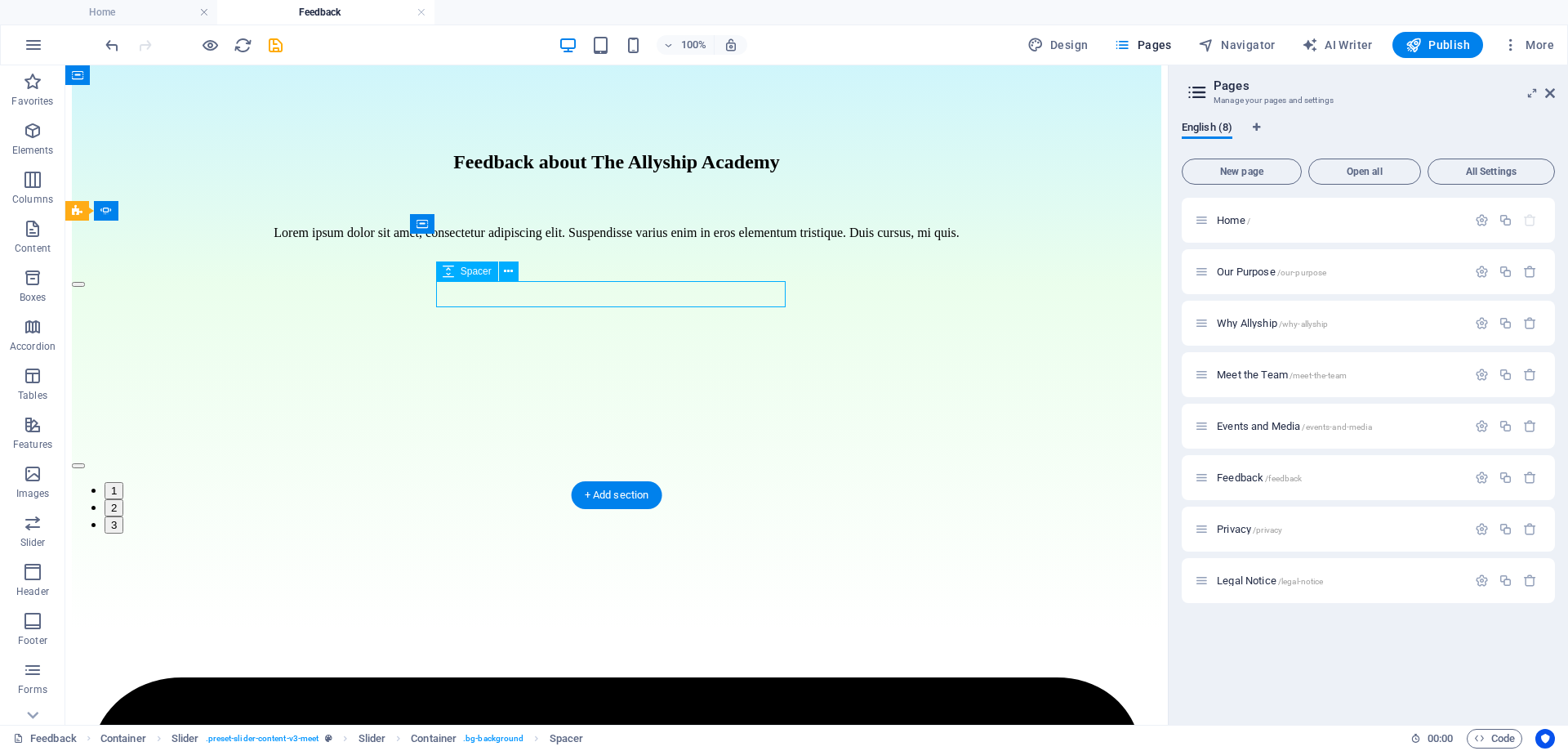
scroll to position [189, 0]
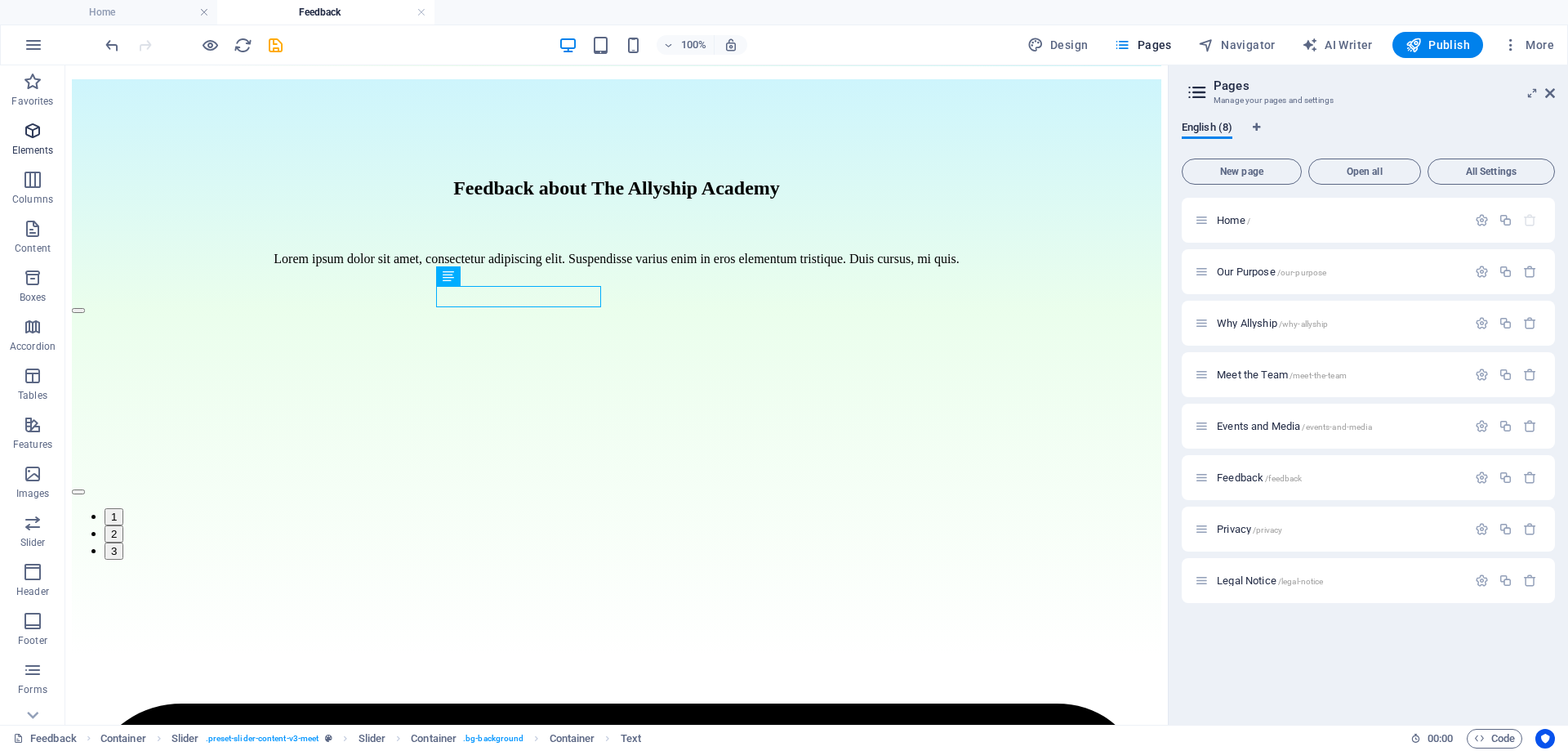
click at [35, 141] on span "Elements" at bounding box center [32, 141] width 66 height 39
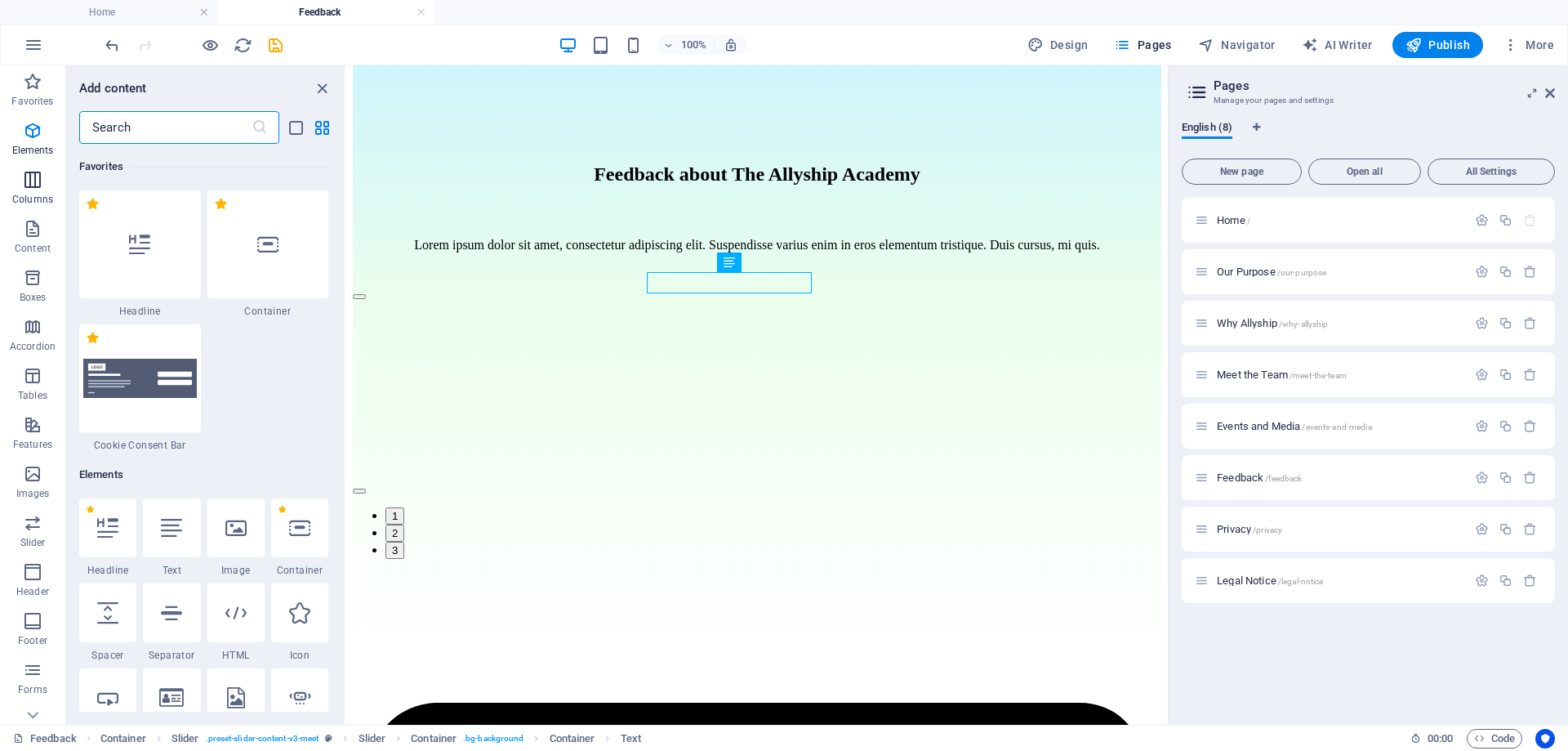
scroll to position [308, 0]
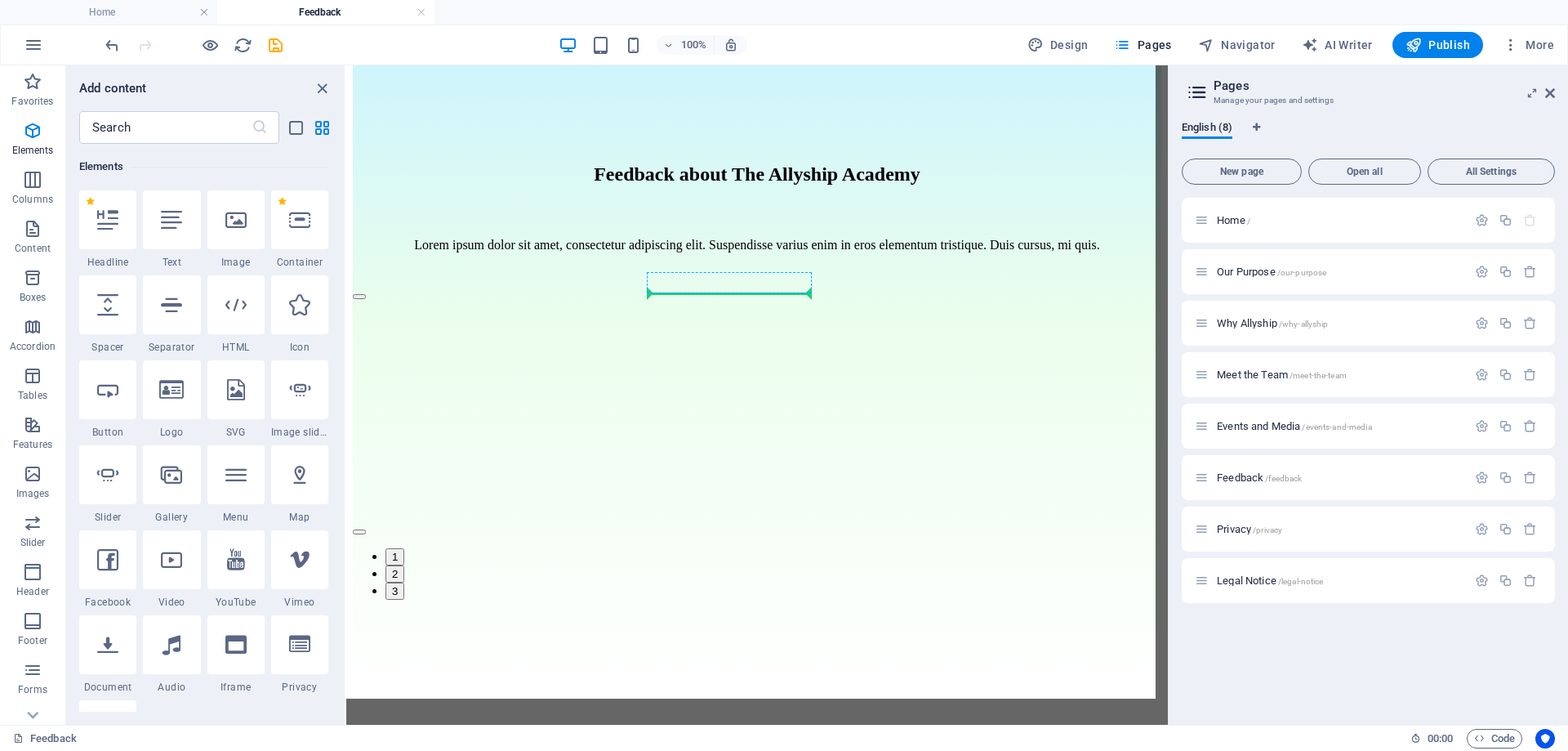
select select "px"
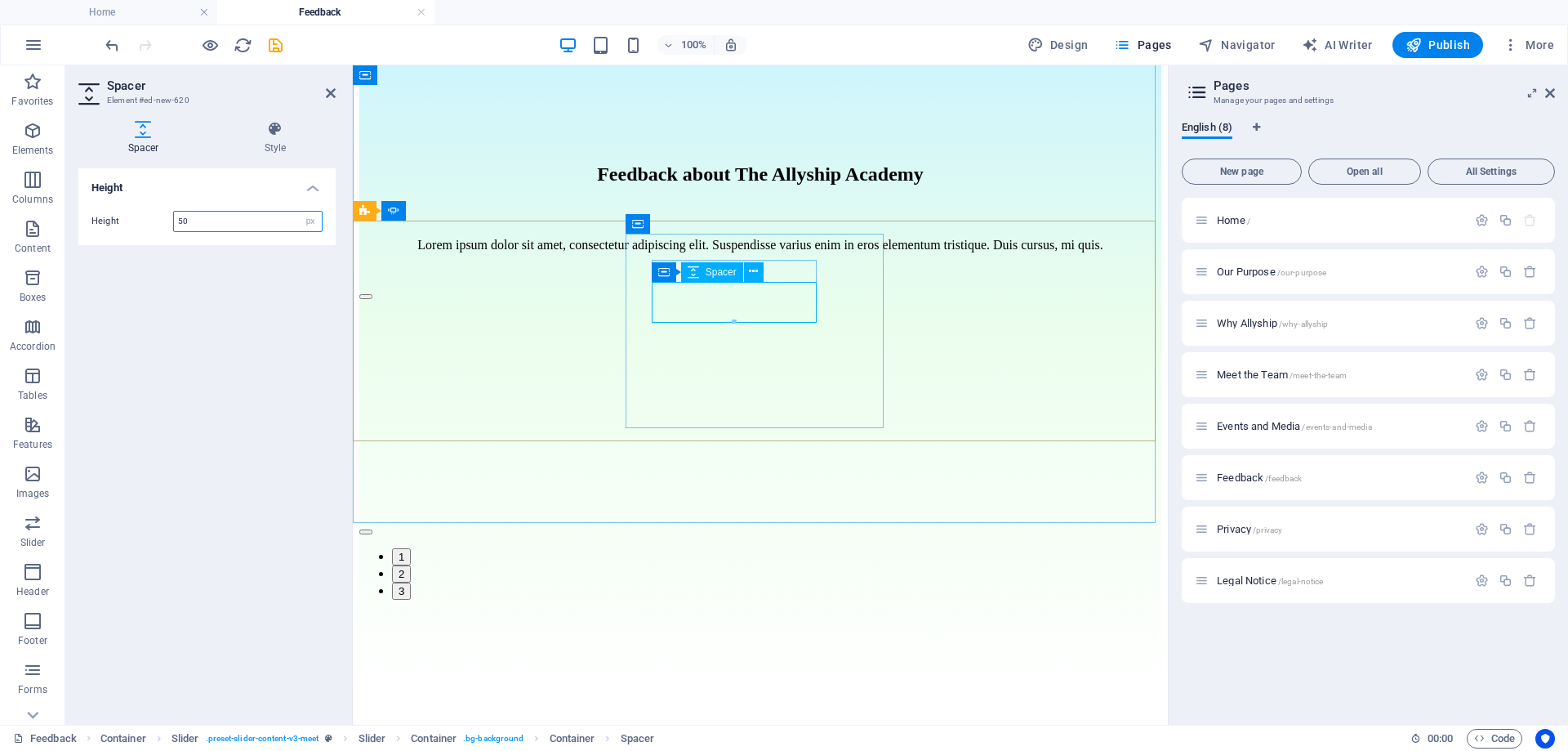
scroll to position [228, 0]
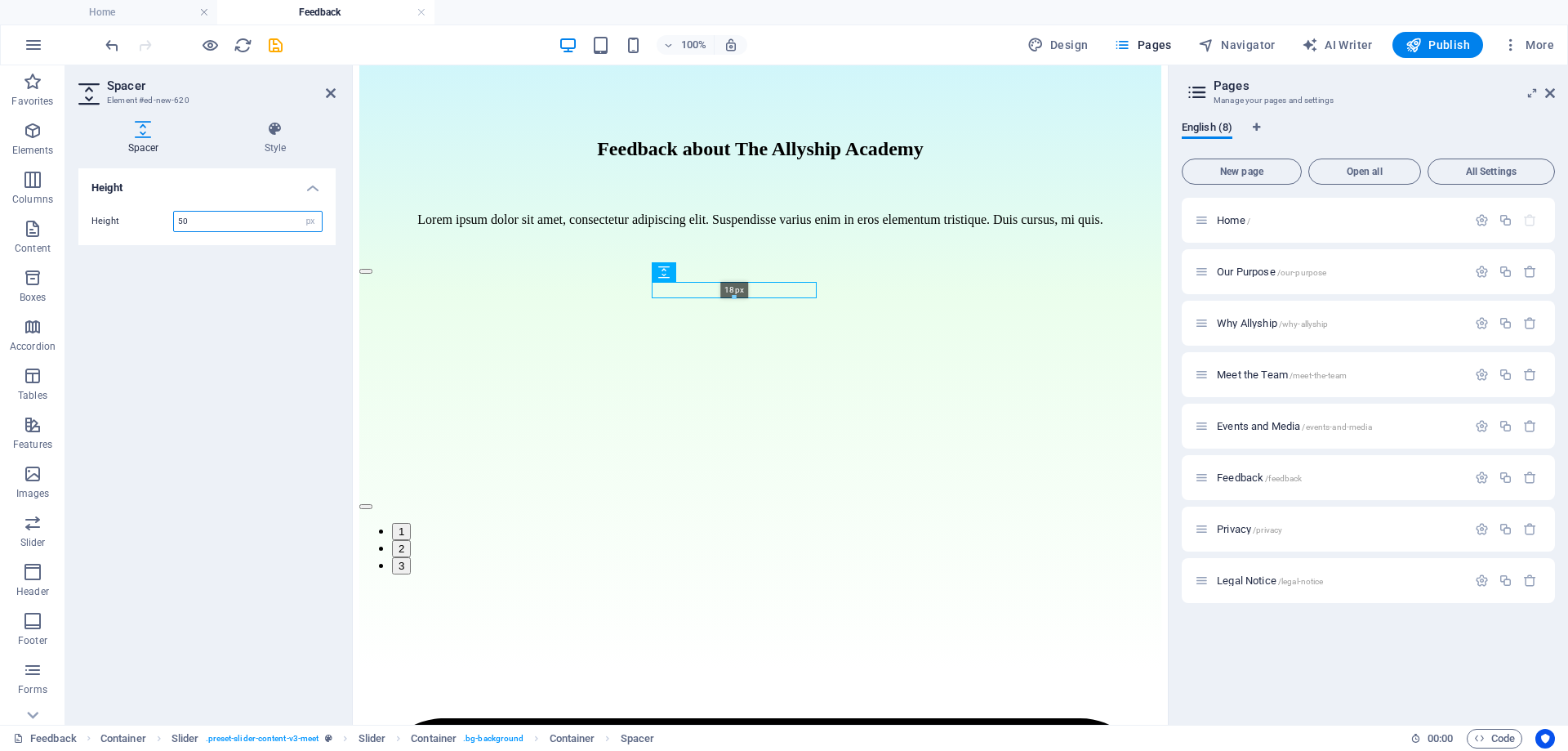
drag, startPoint x: 736, startPoint y: 323, endPoint x: 395, endPoint y: 206, distance: 360.5
click at [736, 272] on div "H2 Container Container Spacer Text Spacer Slider Slider Slider Container Image …" at bounding box center [760, 280] width 815 height 888
type input "18"
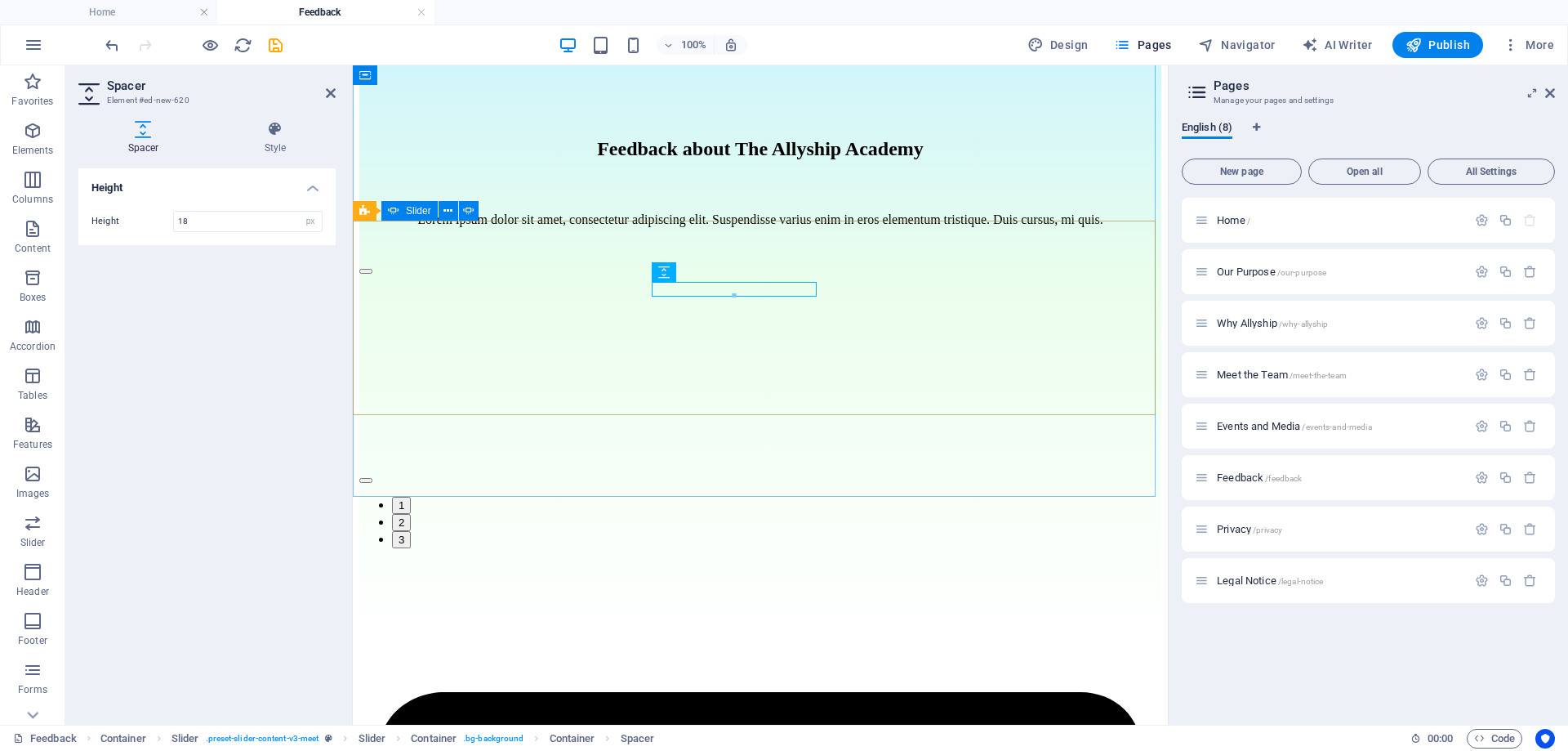
click at [393, 288] on div "[PERSON_NAME] Day 6 of the Allyship Challenge - Speak up even when it is not co…" at bounding box center [760, 404] width 802 height 288
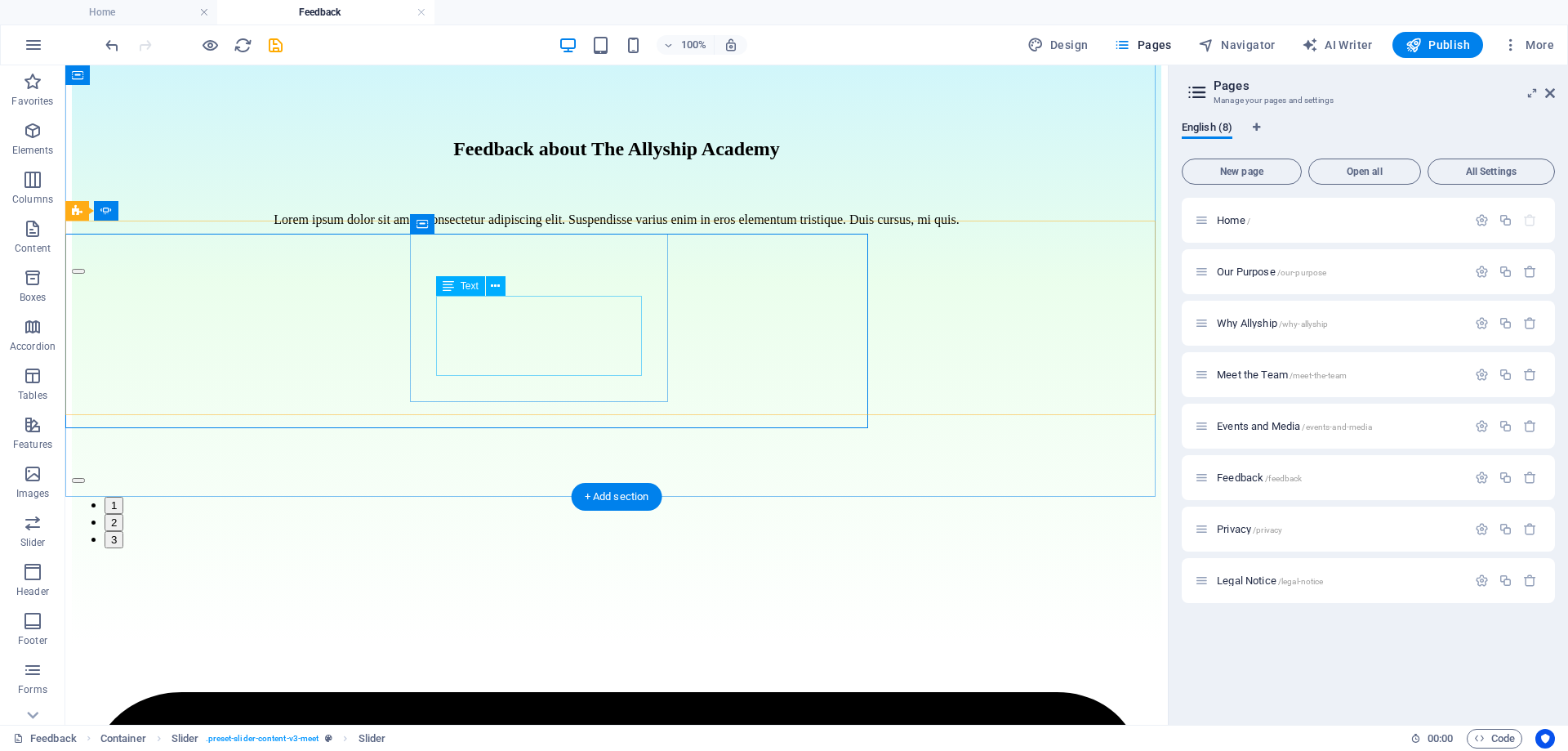
scroll to position [205, 0]
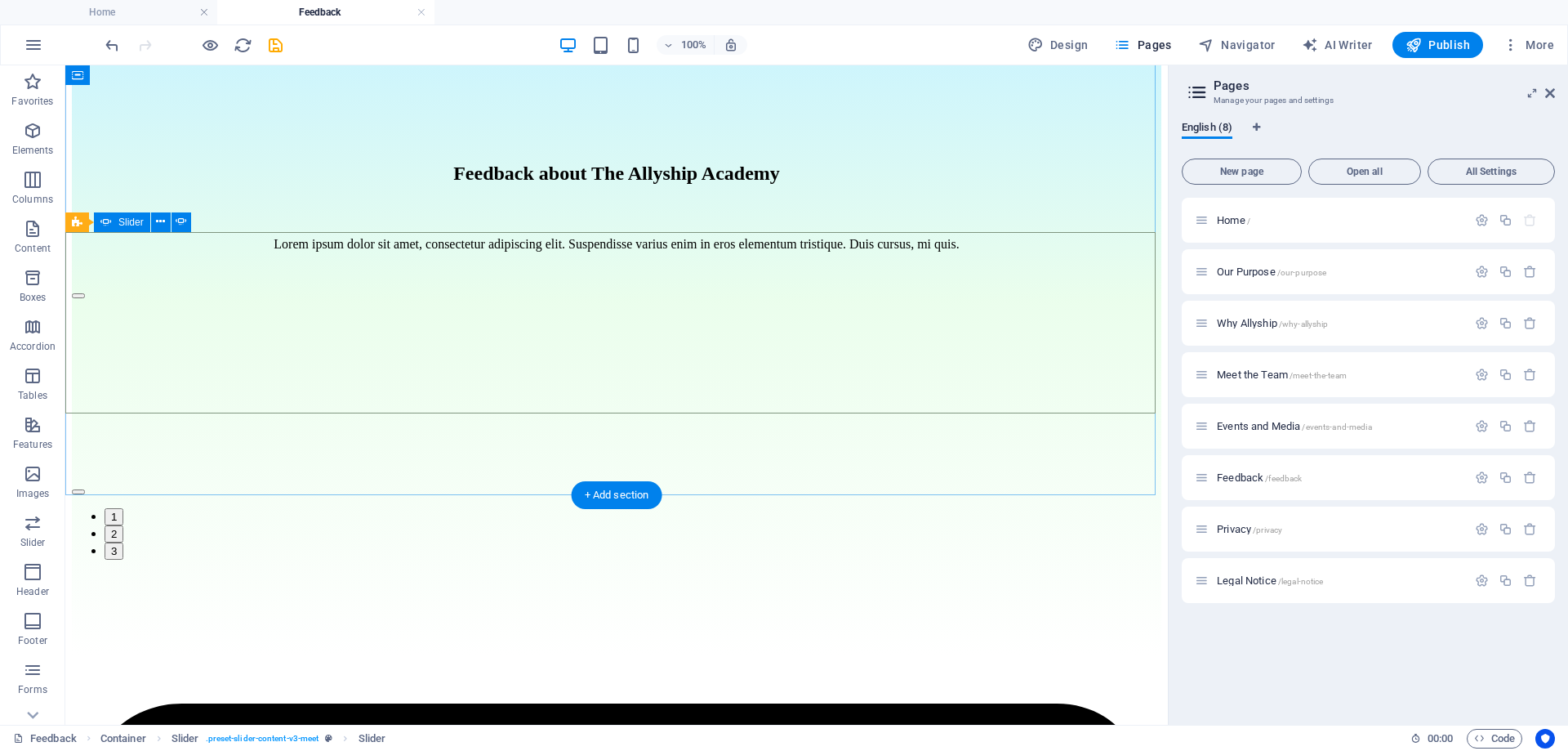
click at [85, 298] on button "button" at bounding box center [78, 296] width 13 height 5
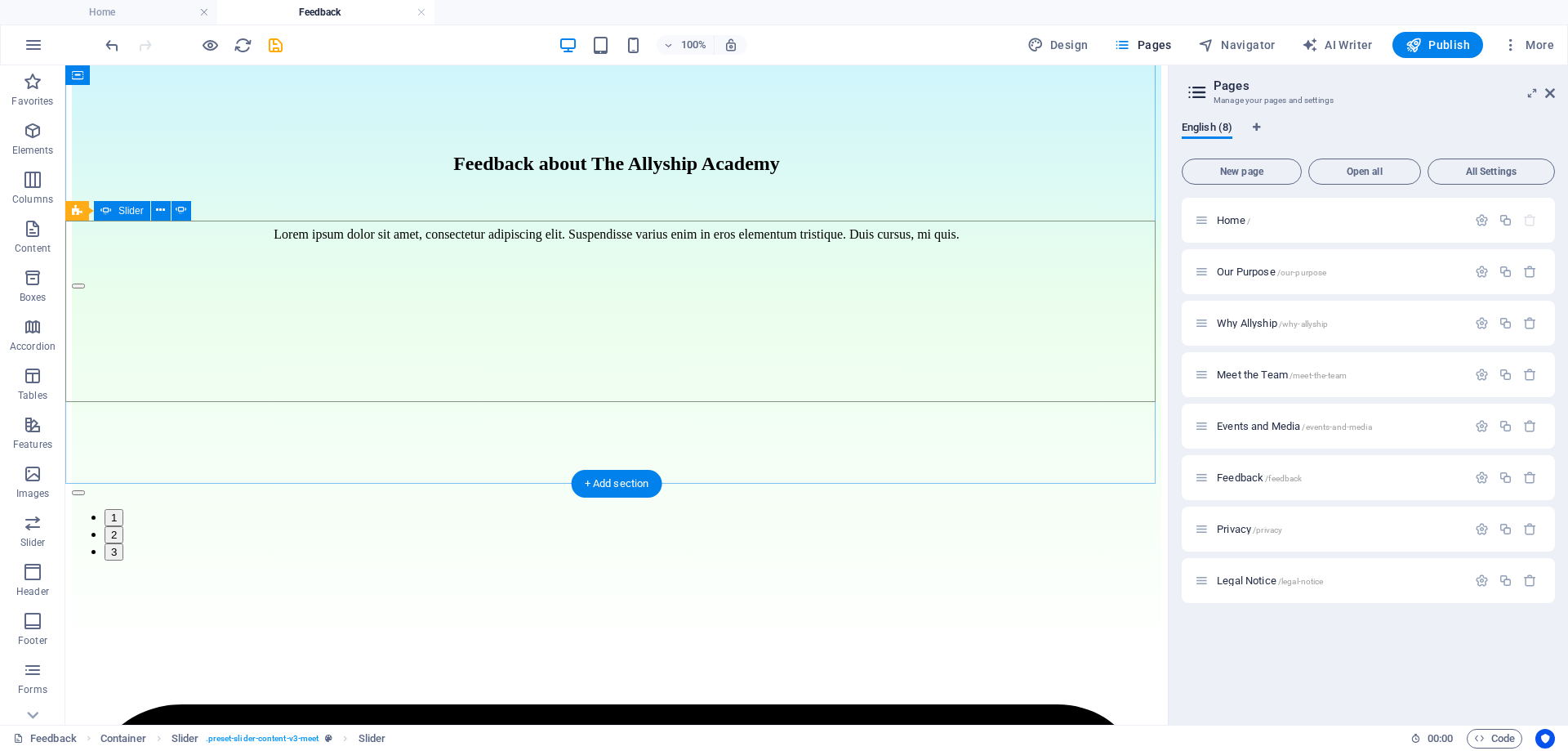
scroll to position [216, 0]
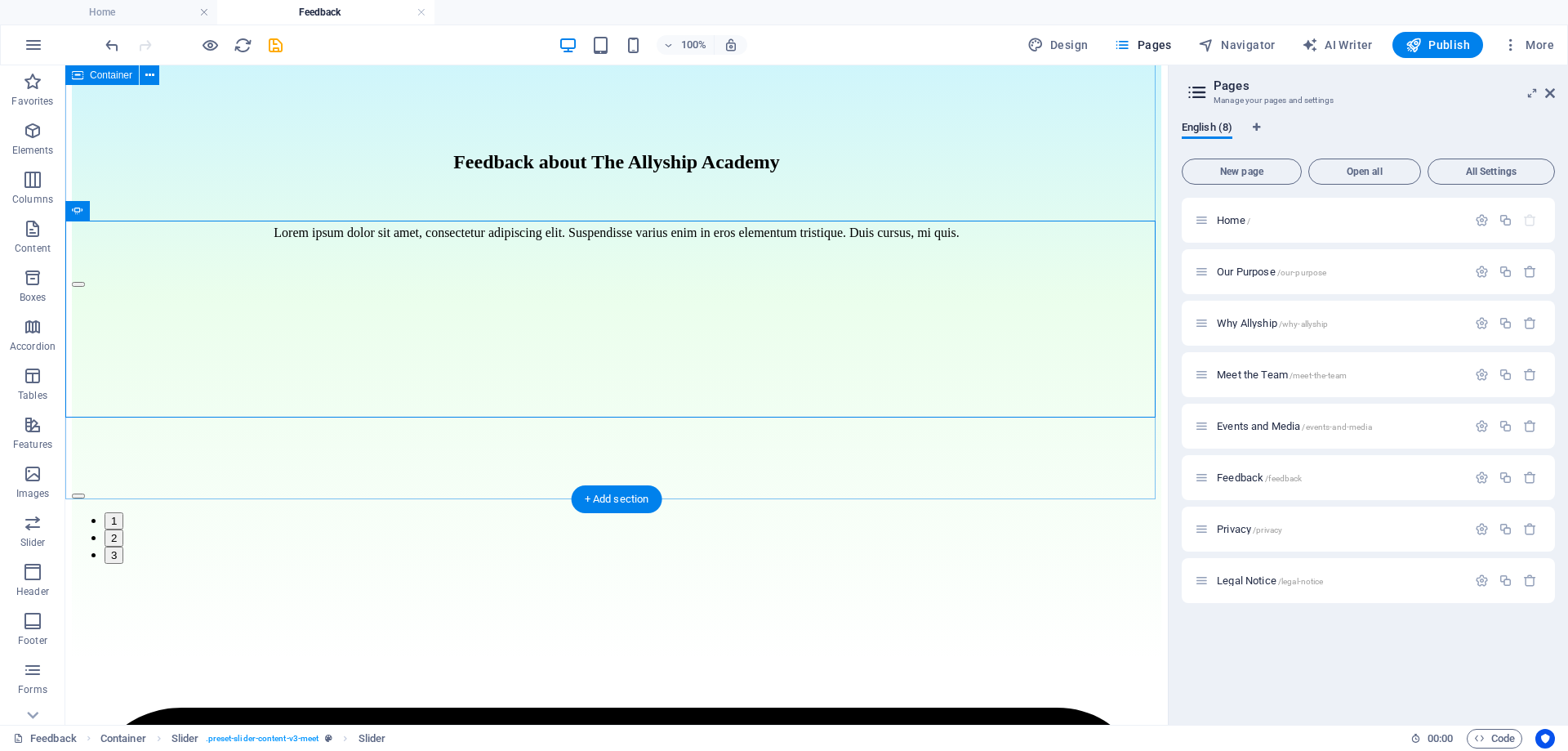
click at [812, 454] on div "Feedback about The Allyship Academy Lorem ipsum dolor sit amet, consectetur adi…" at bounding box center [616, 355] width 1089 height 605
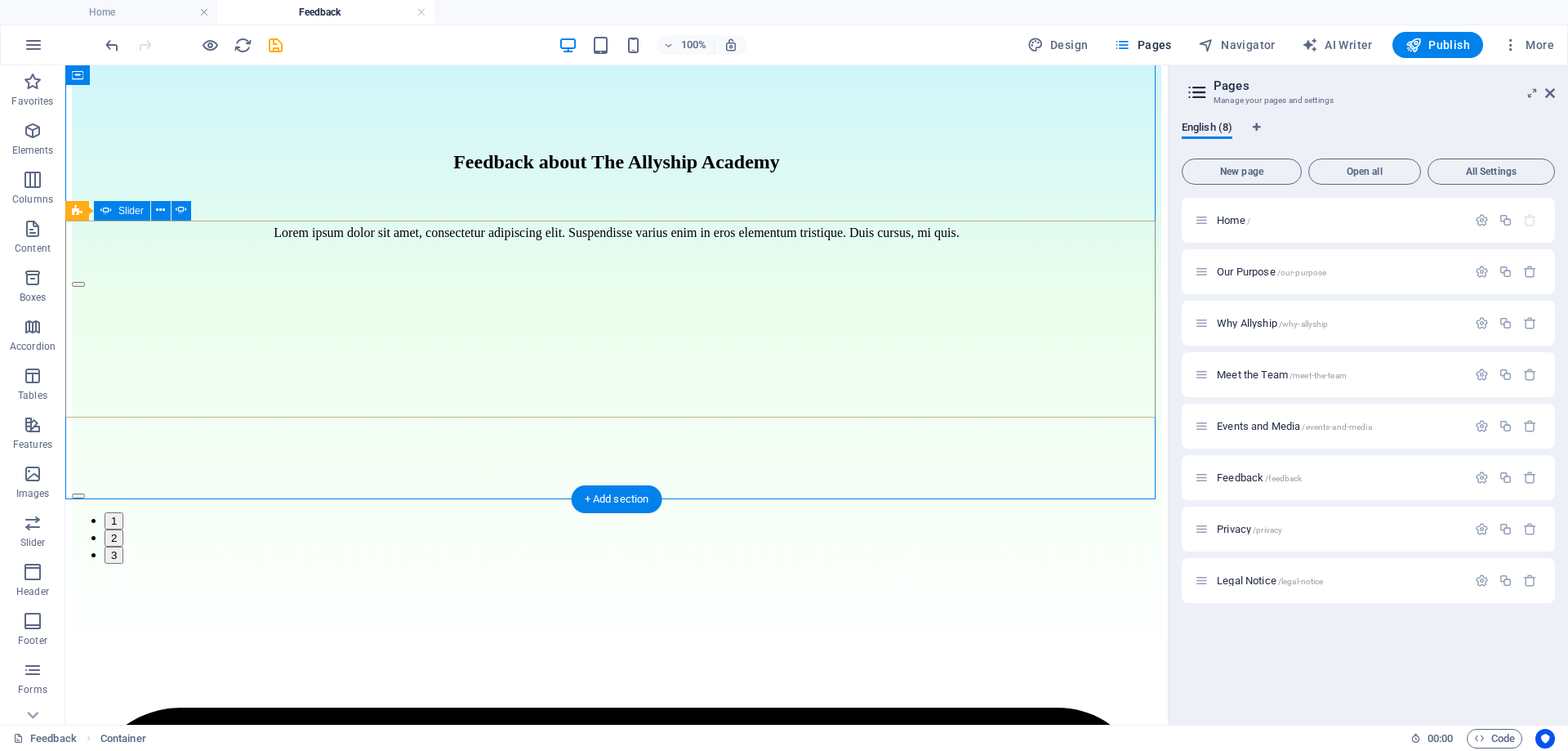
click at [1093, 280] on div "[PERSON_NAME] Day 6 of the Allyship Challenge - Speak up even when it is not co…" at bounding box center [616, 419] width 1089 height 292
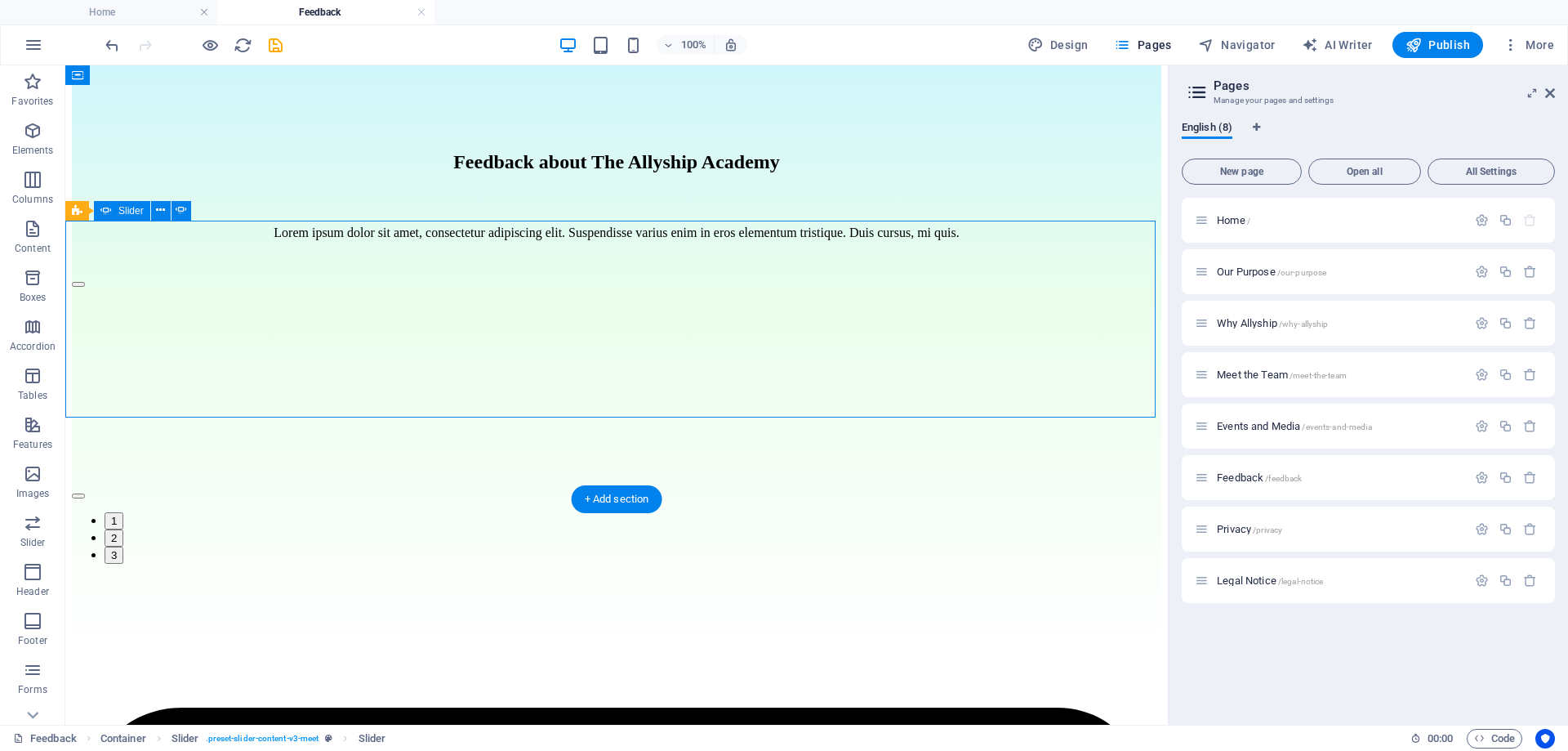
click at [85, 494] on button "button" at bounding box center [78, 496] width 13 height 5
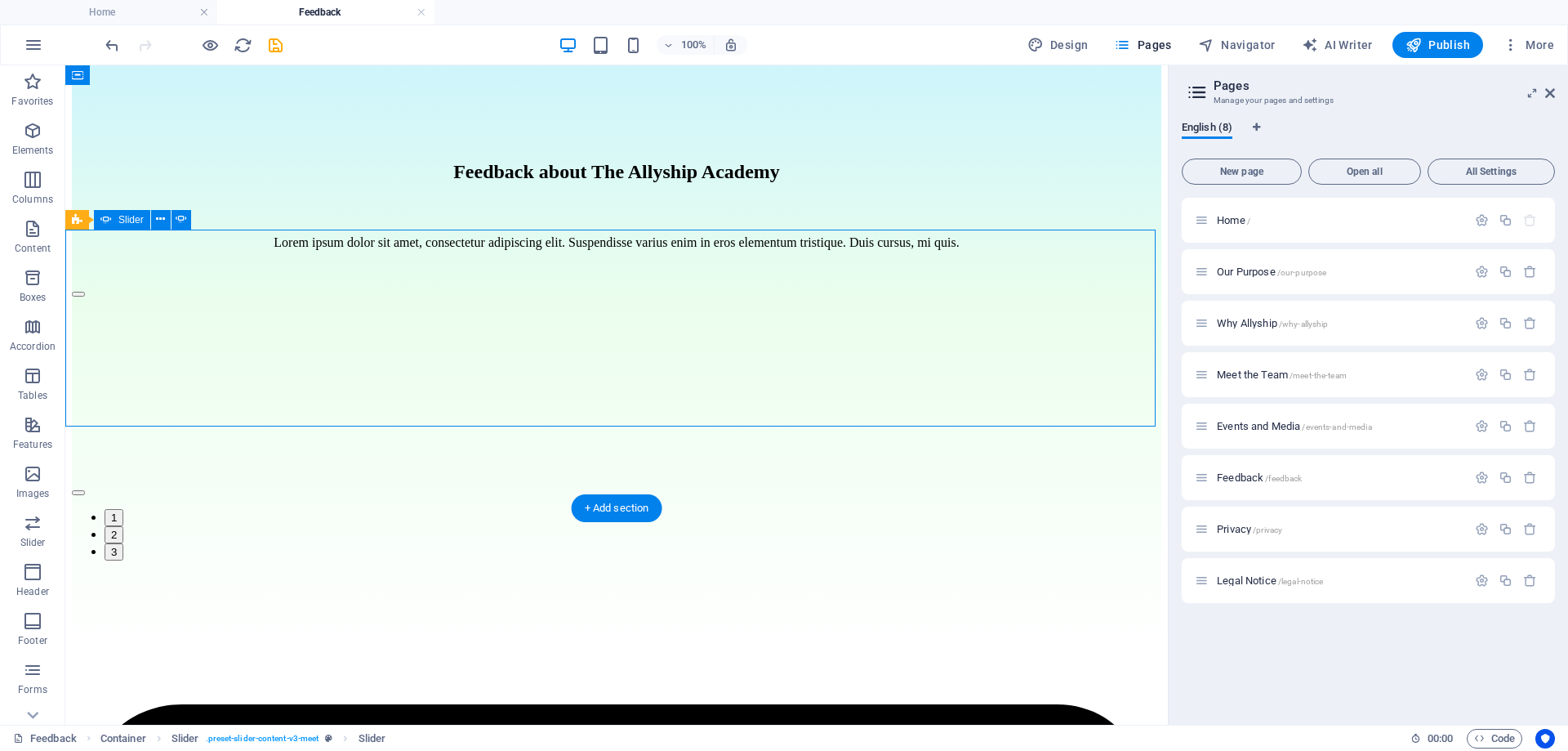
scroll to position [205, 0]
click at [85, 298] on button "button" at bounding box center [78, 296] width 13 height 5
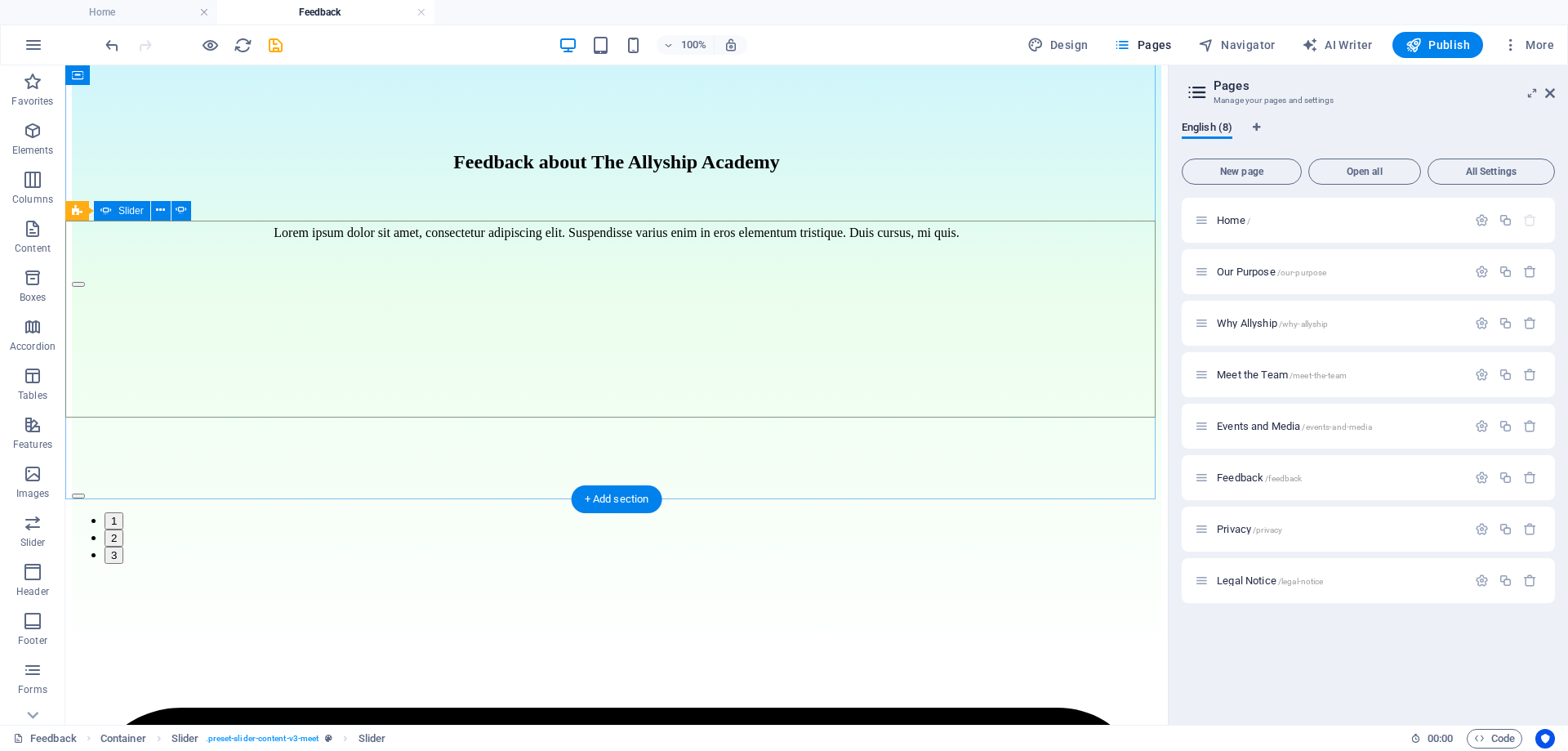
click at [85, 494] on button "button" at bounding box center [78, 496] width 13 height 5
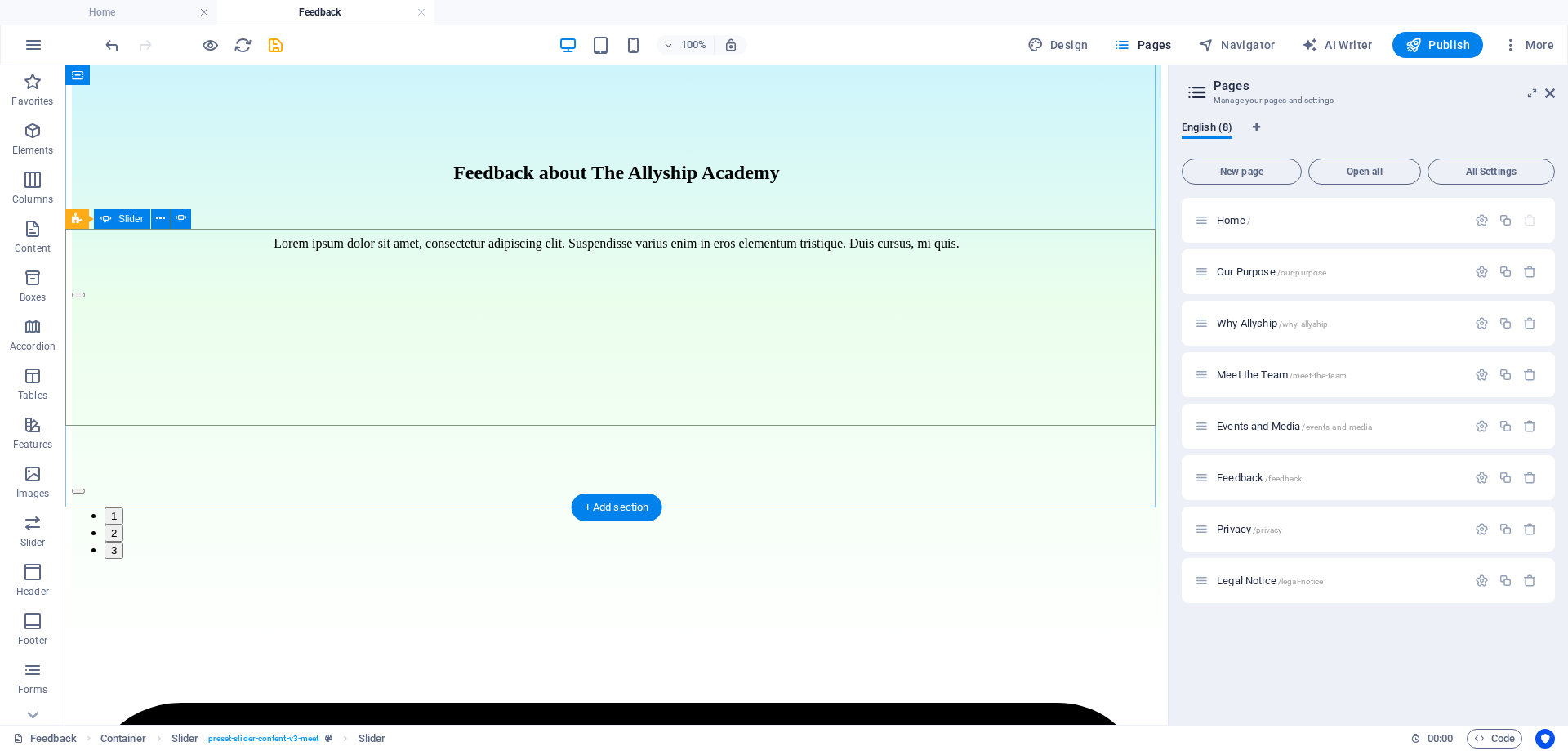
scroll to position [205, 0]
click at [85, 489] on button "button" at bounding box center [78, 492] width 13 height 5
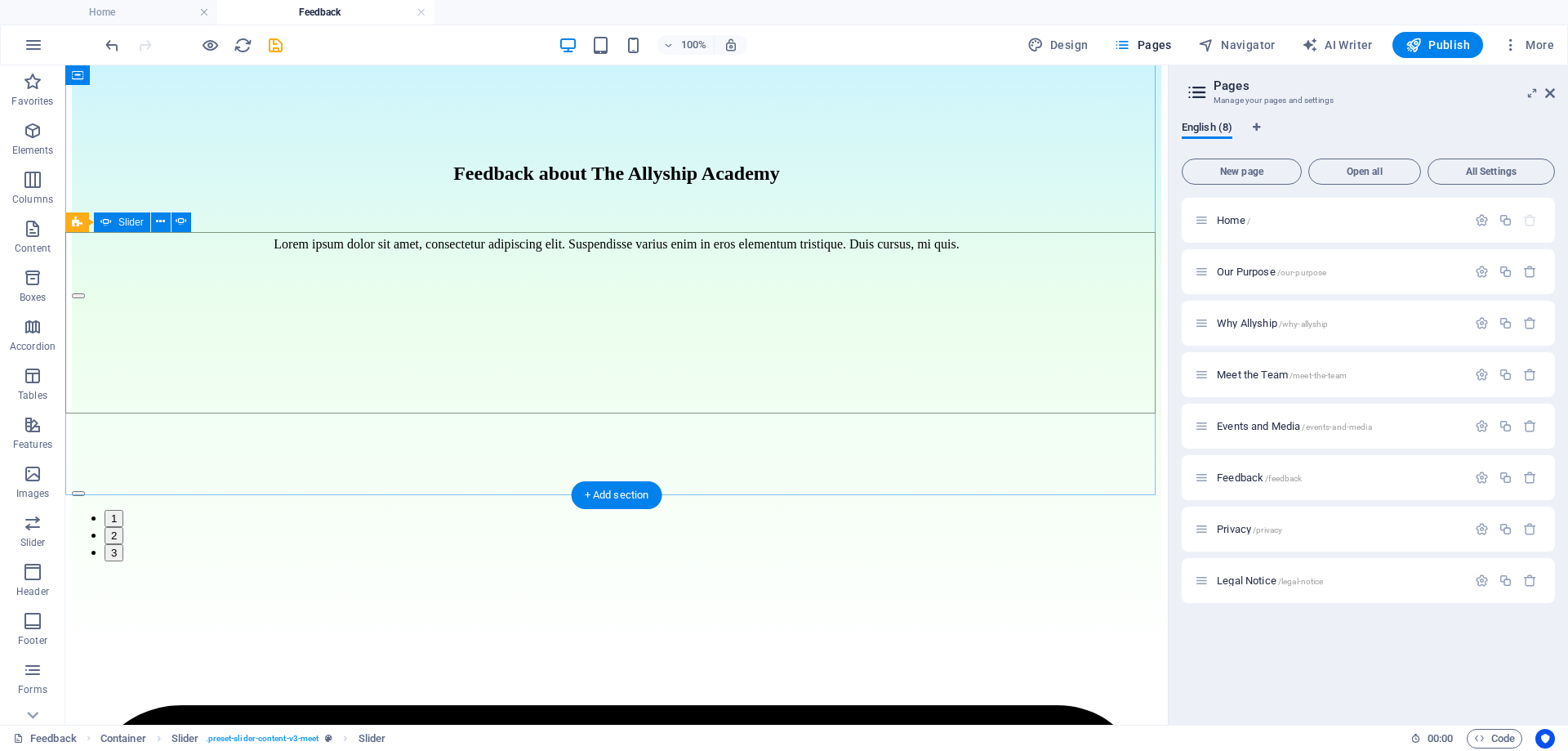
scroll to position [216, 0]
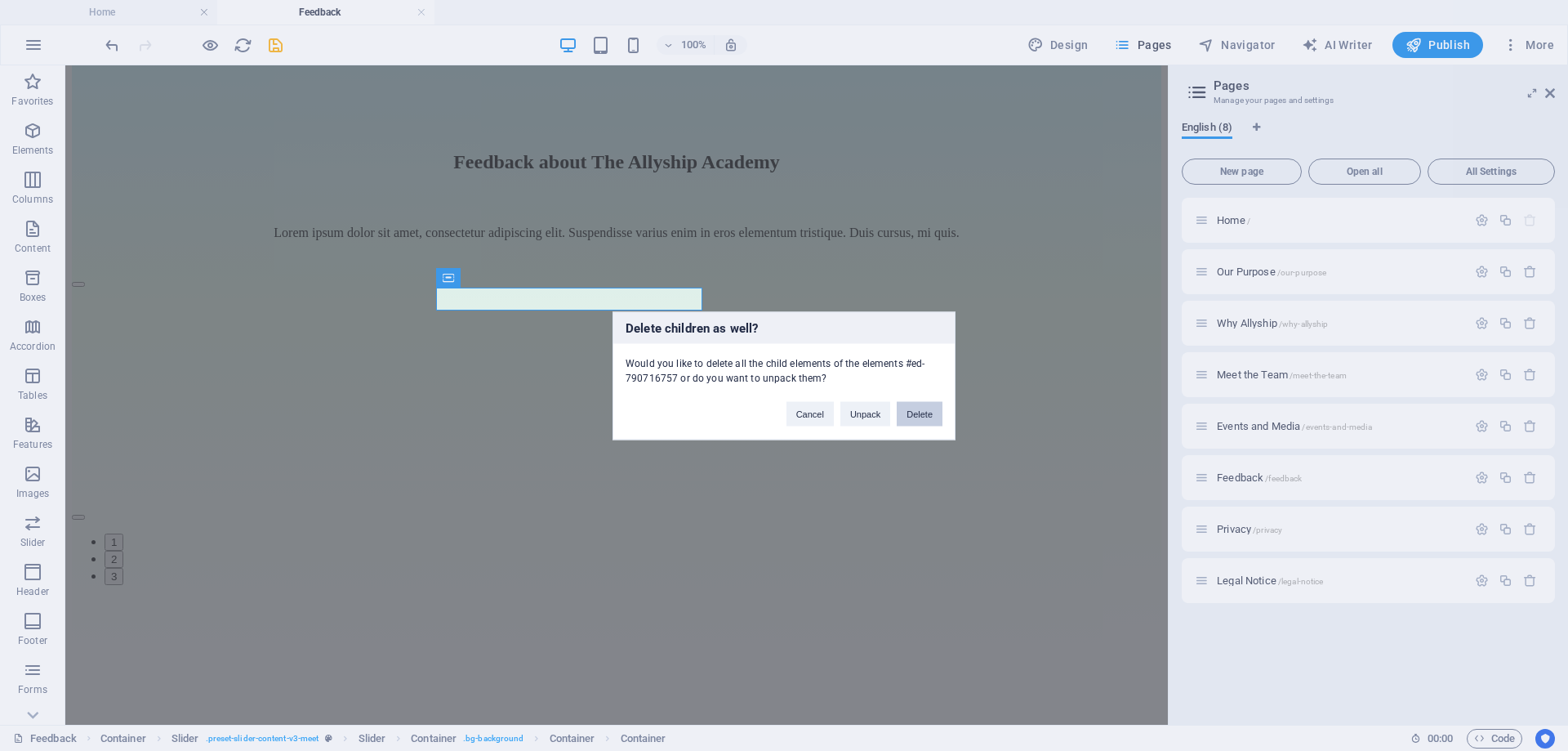
click at [921, 408] on button "Delete" at bounding box center [919, 413] width 46 height 25
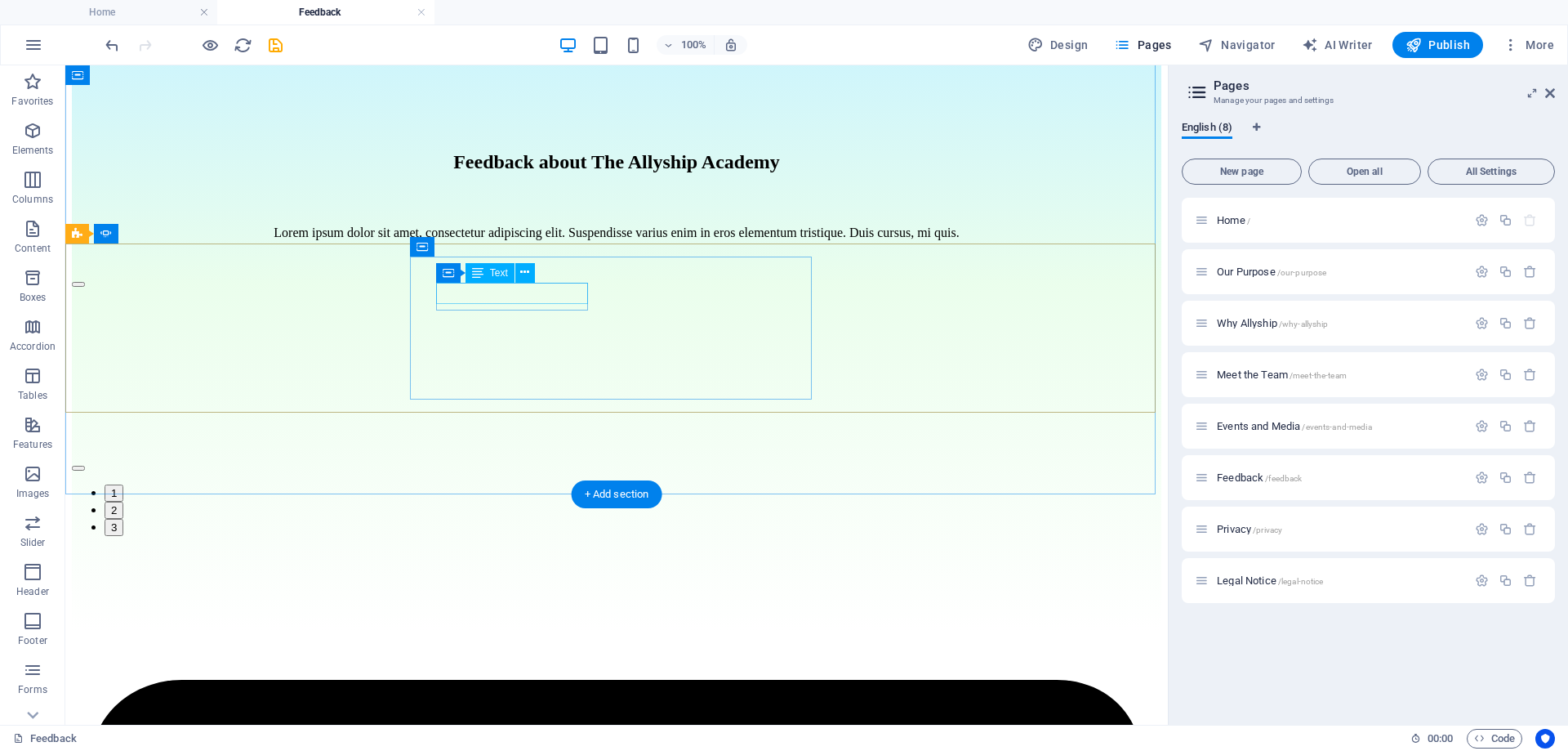
scroll to position [193, 0]
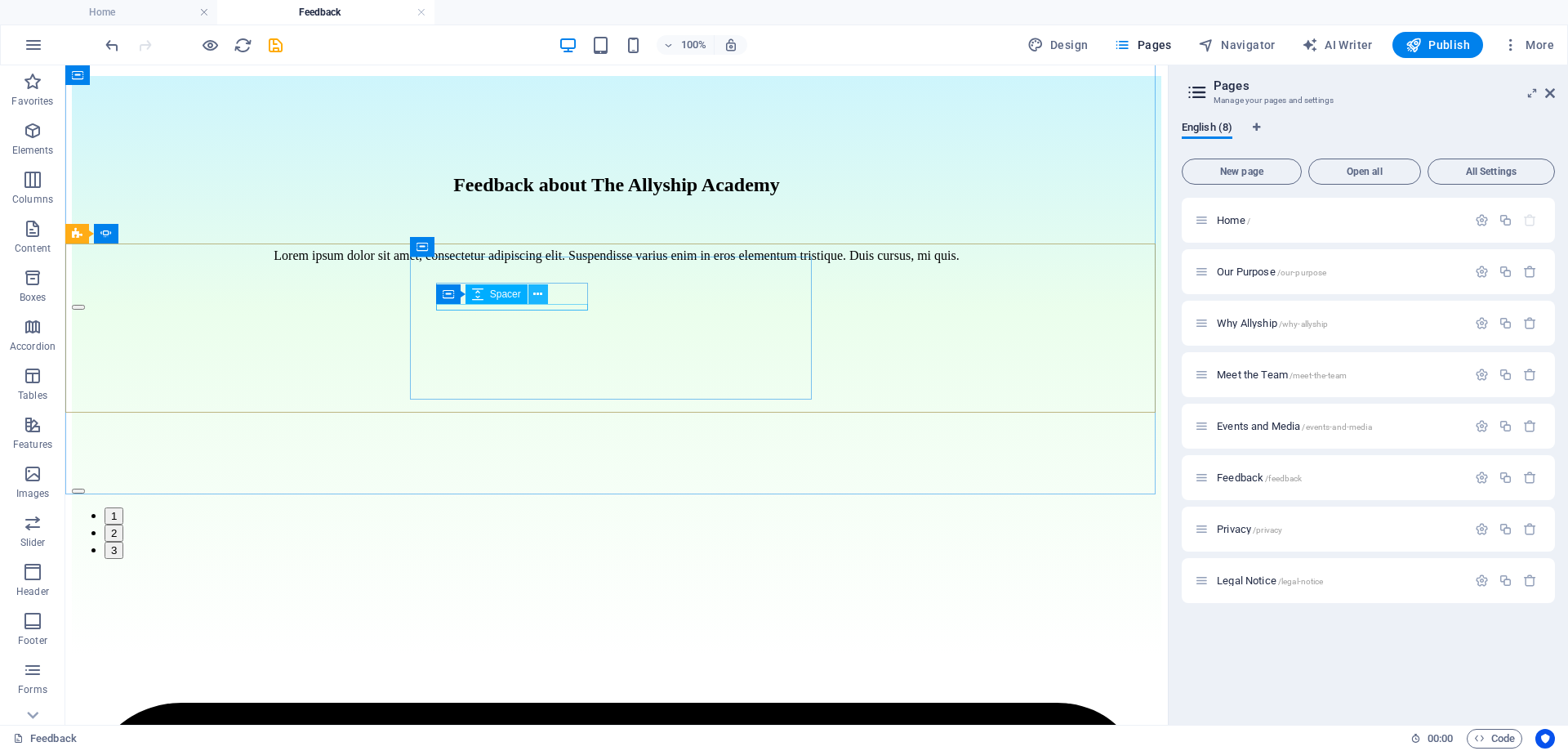
click at [529, 303] on button at bounding box center [538, 294] width 20 height 20
click at [537, 297] on icon at bounding box center [538, 294] width 9 height 17
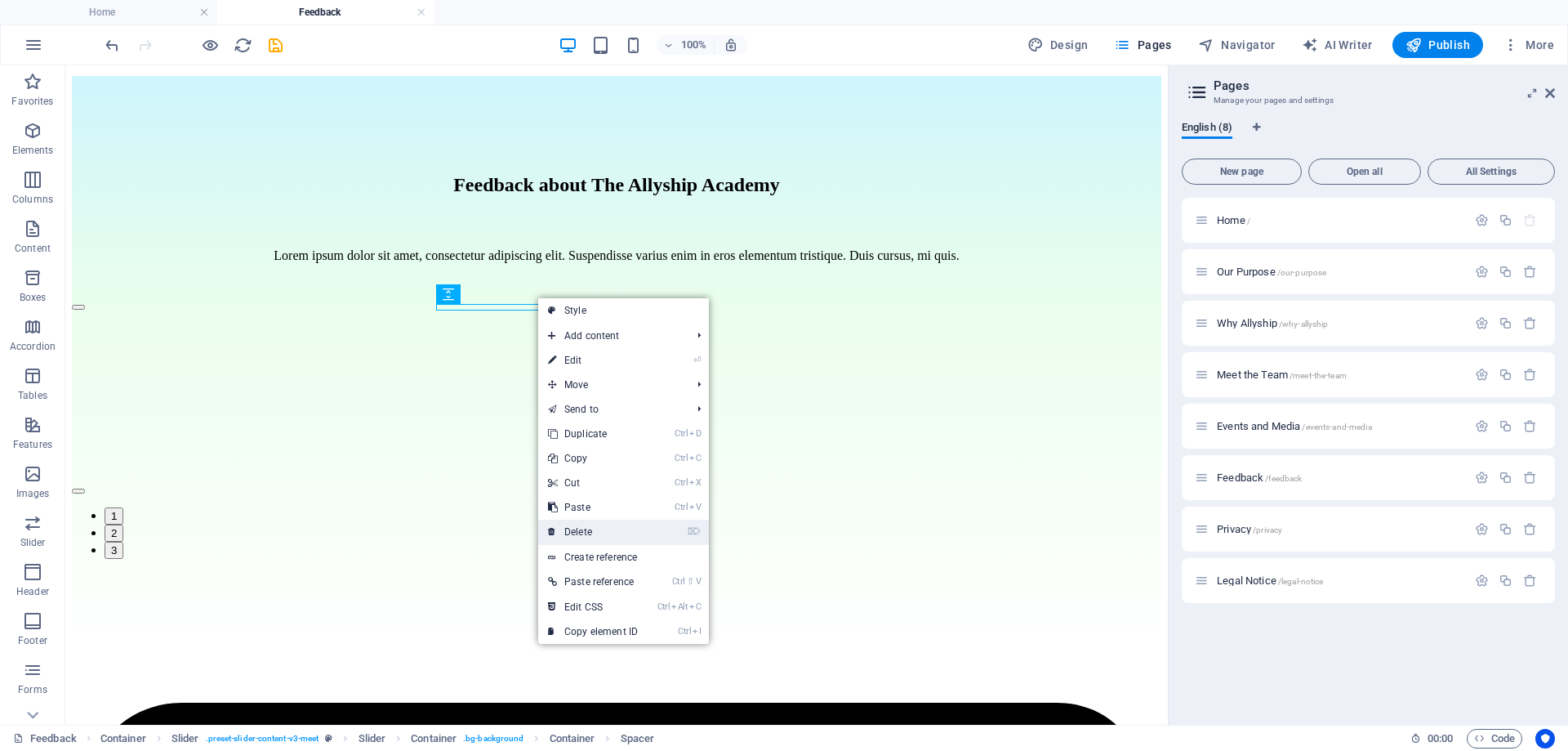
click at [603, 539] on link "⌦ Delete" at bounding box center [593, 532] width 109 height 25
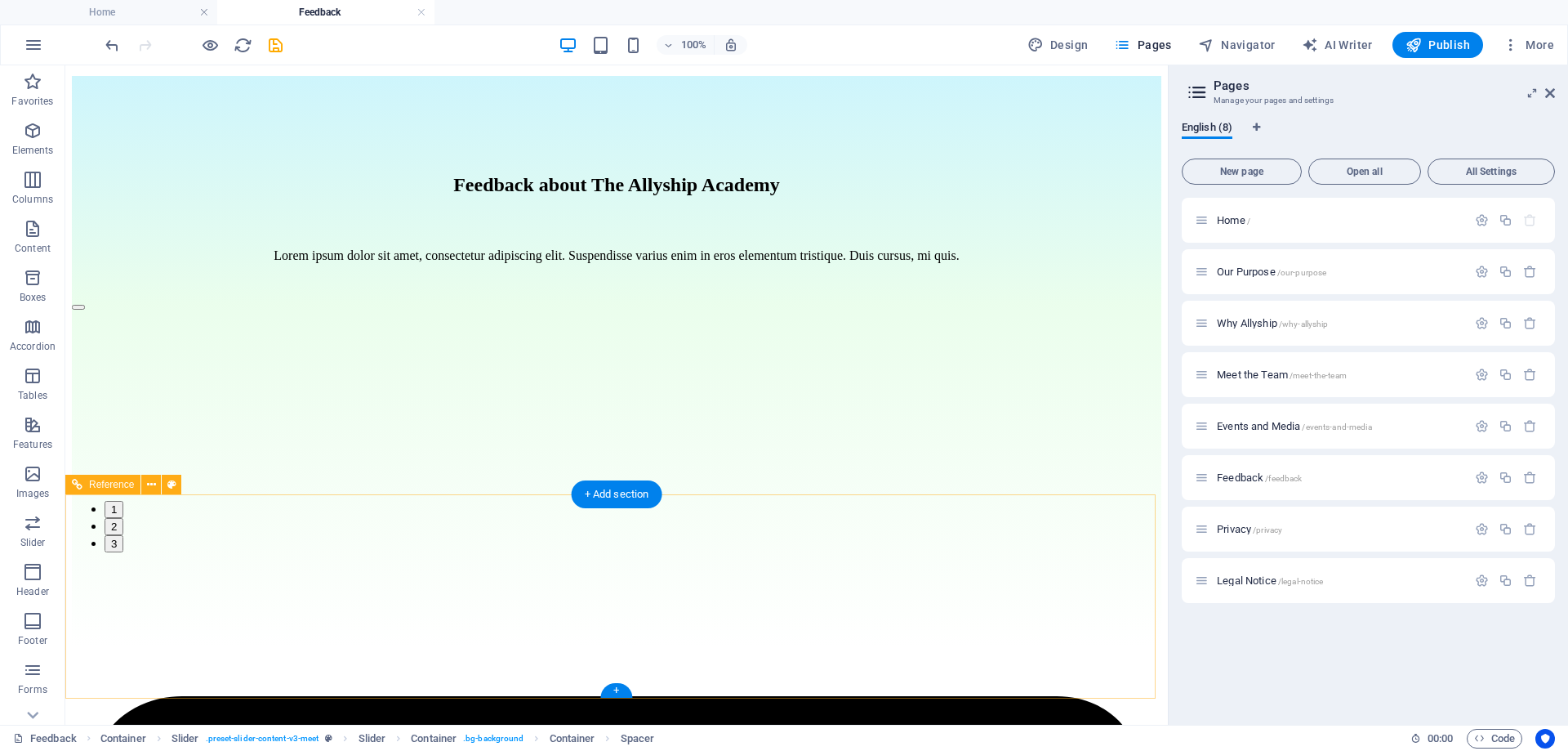
scroll to position [187, 0]
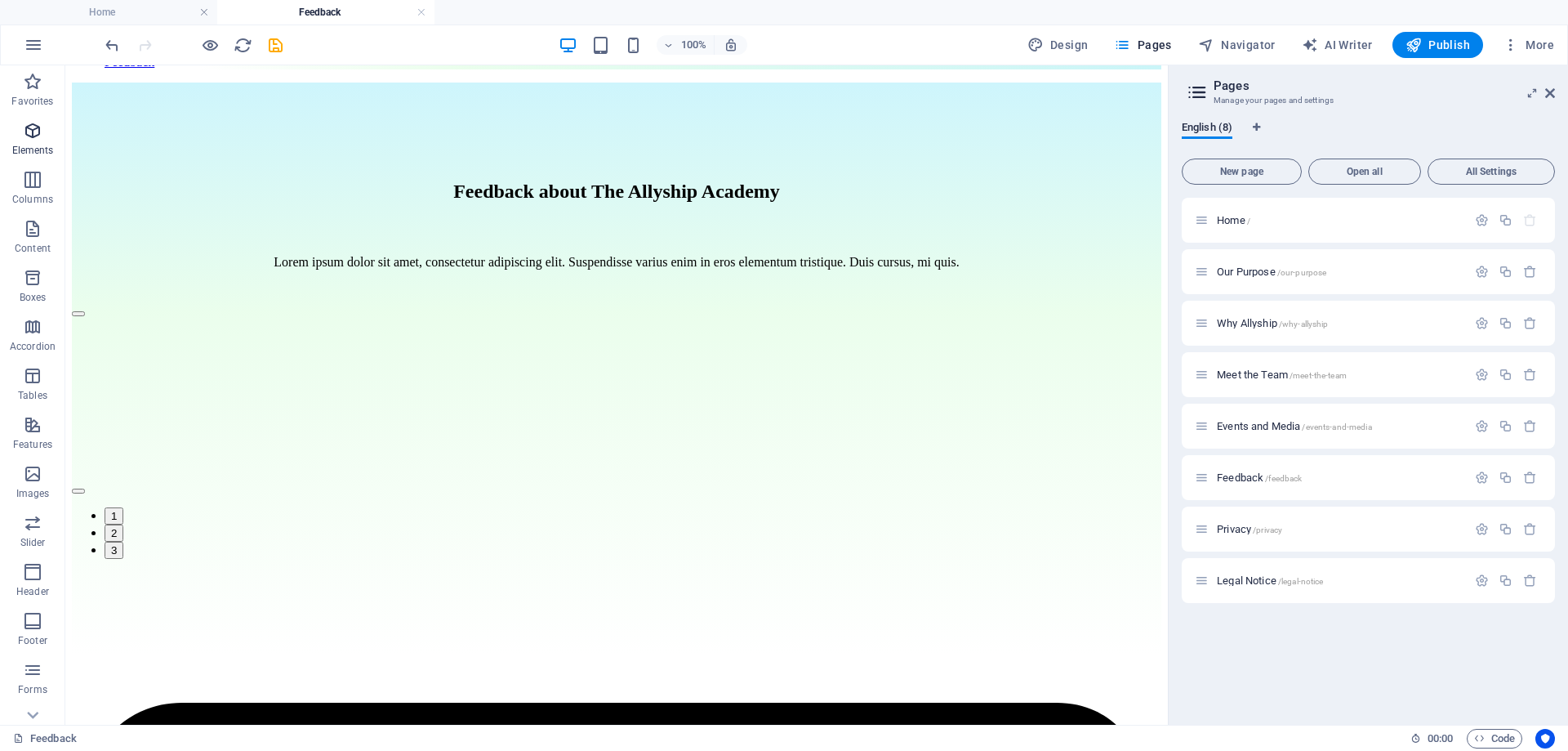
click at [35, 131] on icon "button" at bounding box center [32, 130] width 20 height 20
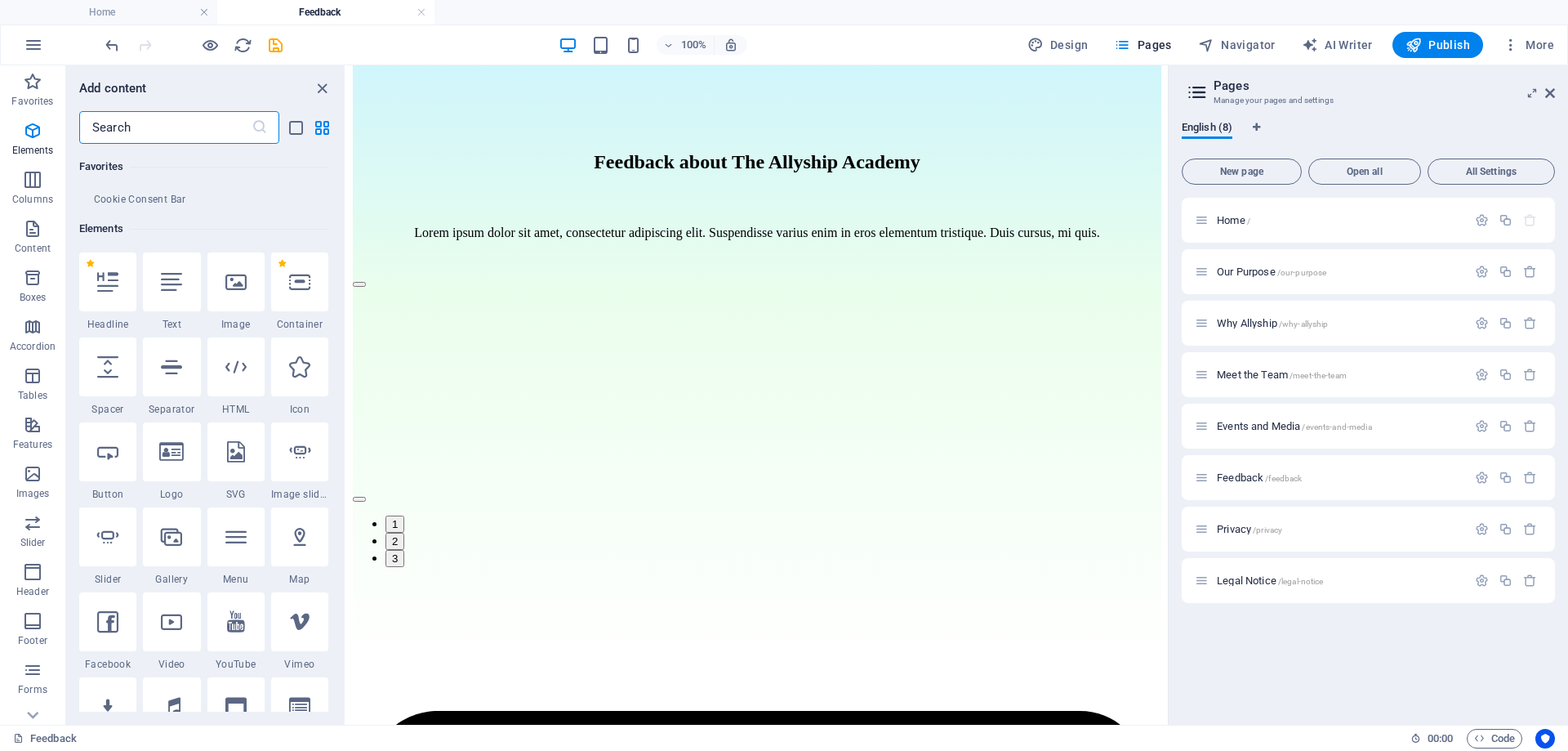
scroll to position [308, 0]
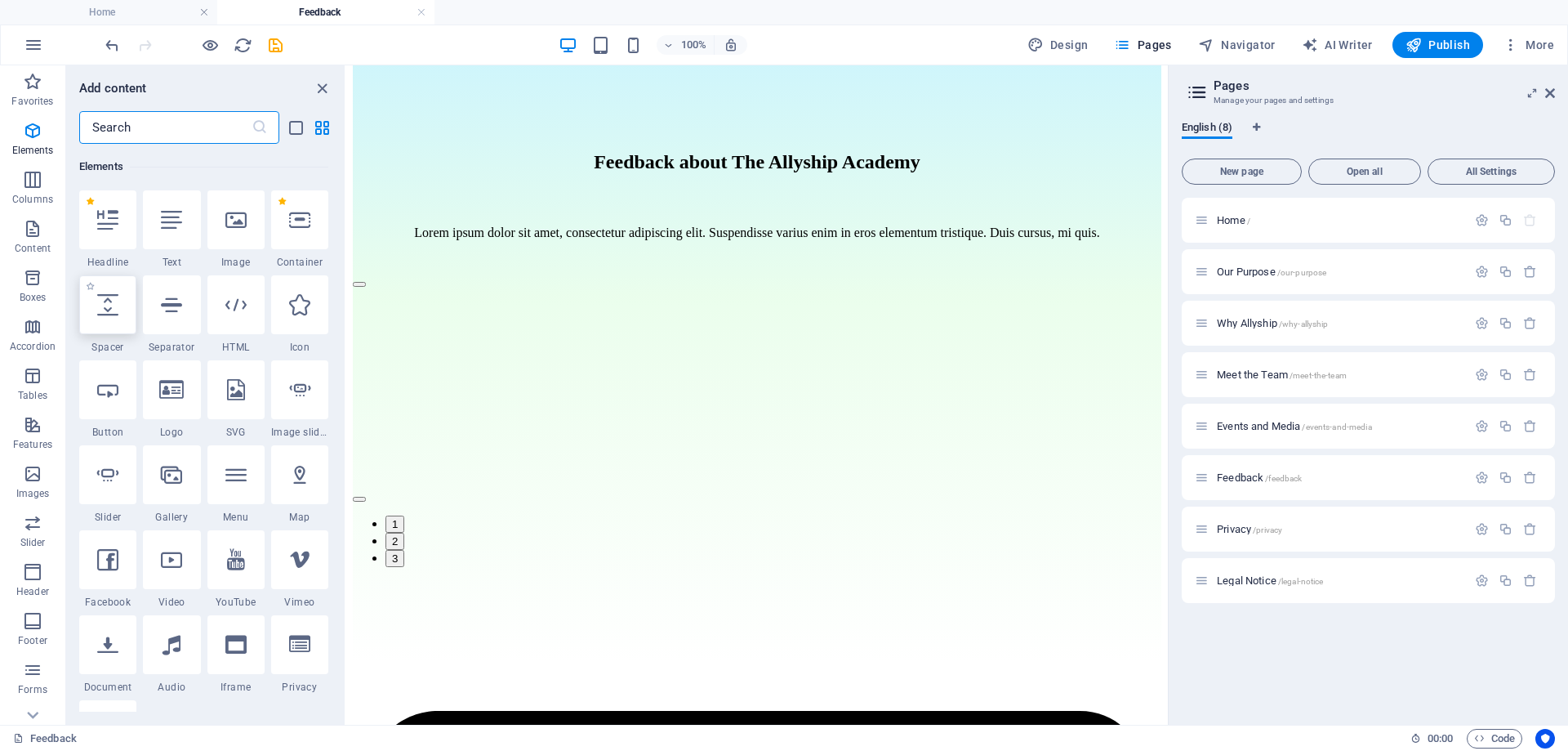
click at [107, 310] on icon at bounding box center [107, 304] width 21 height 21
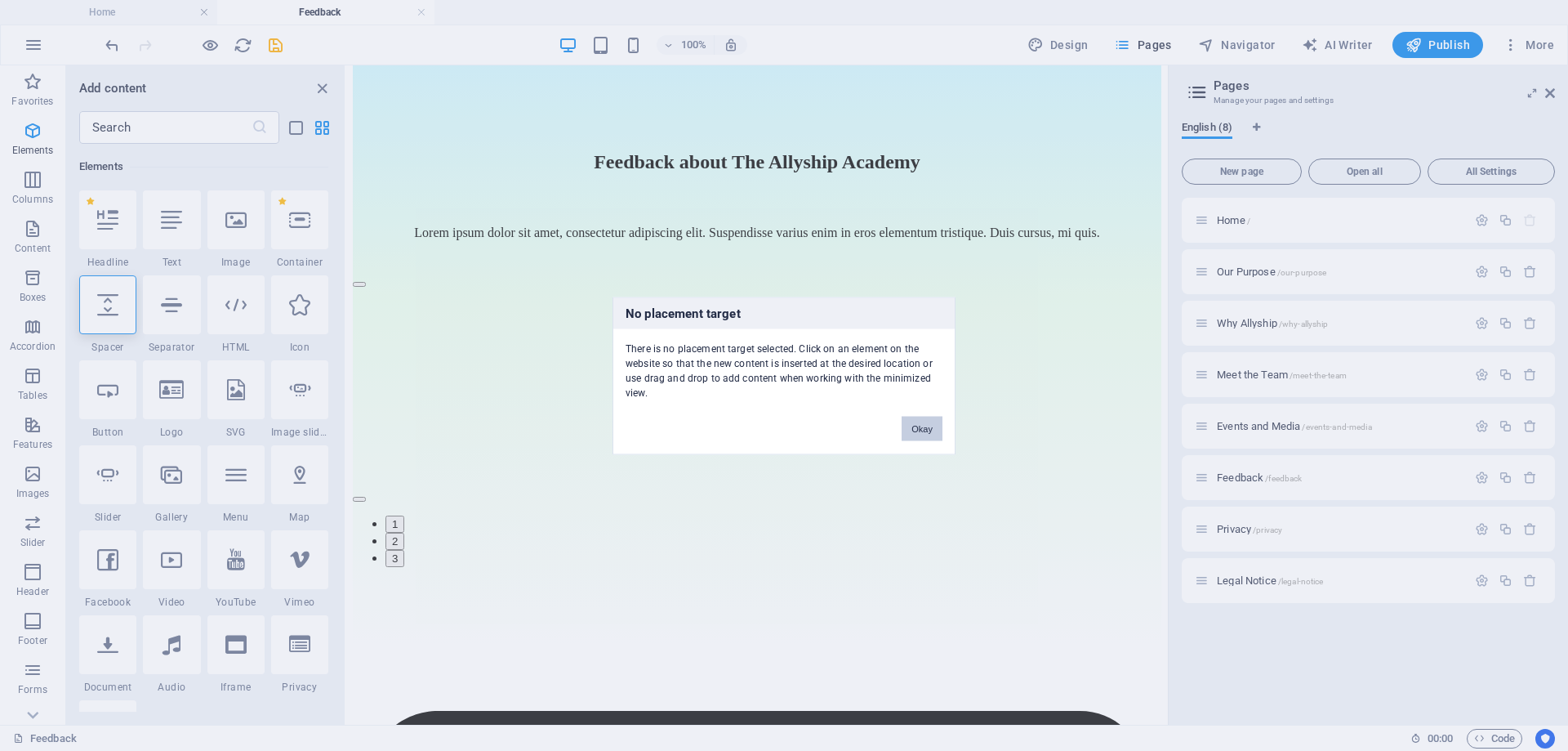
click at [919, 425] on button "Okay" at bounding box center [922, 428] width 41 height 25
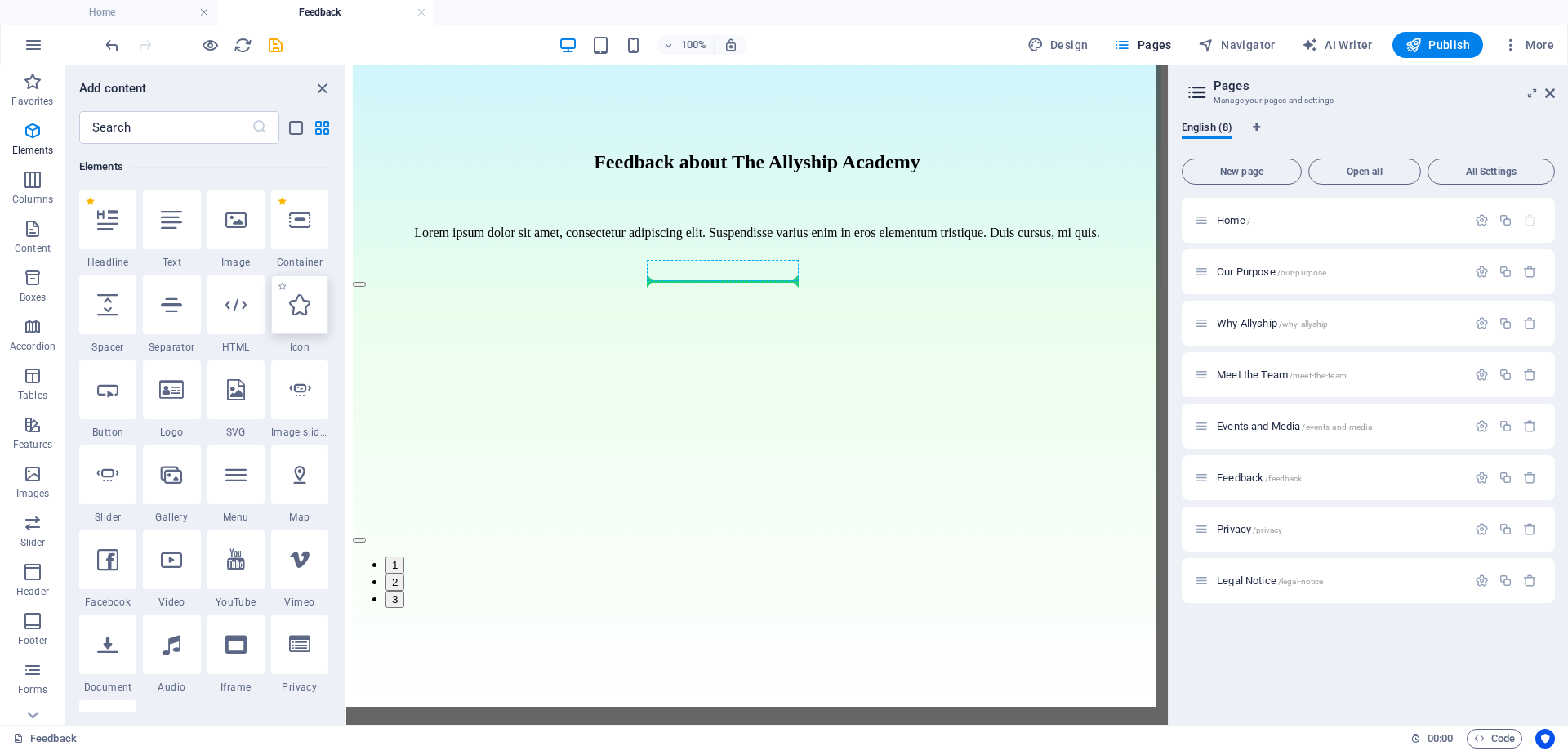
select select "px"
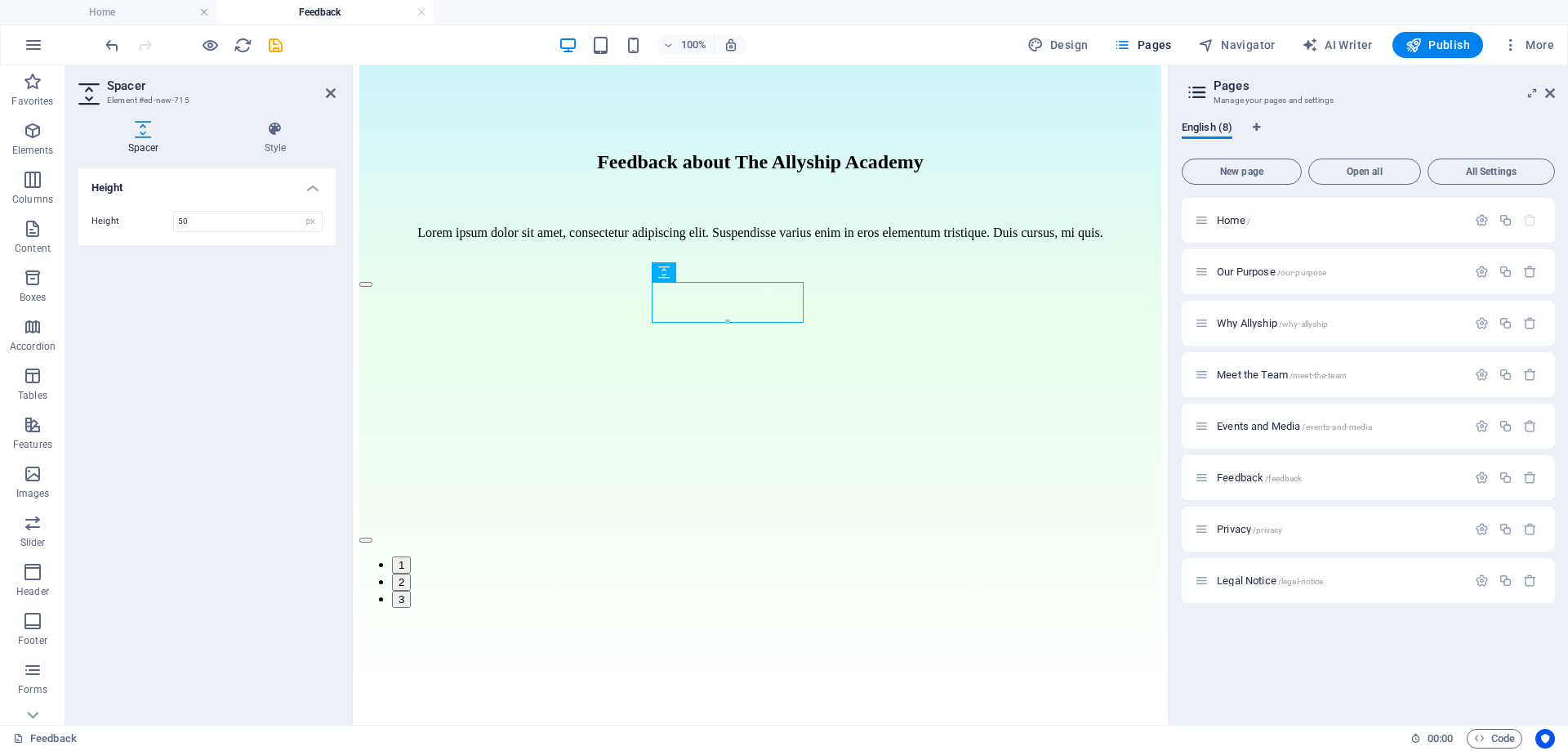
scroll to position [228, 0]
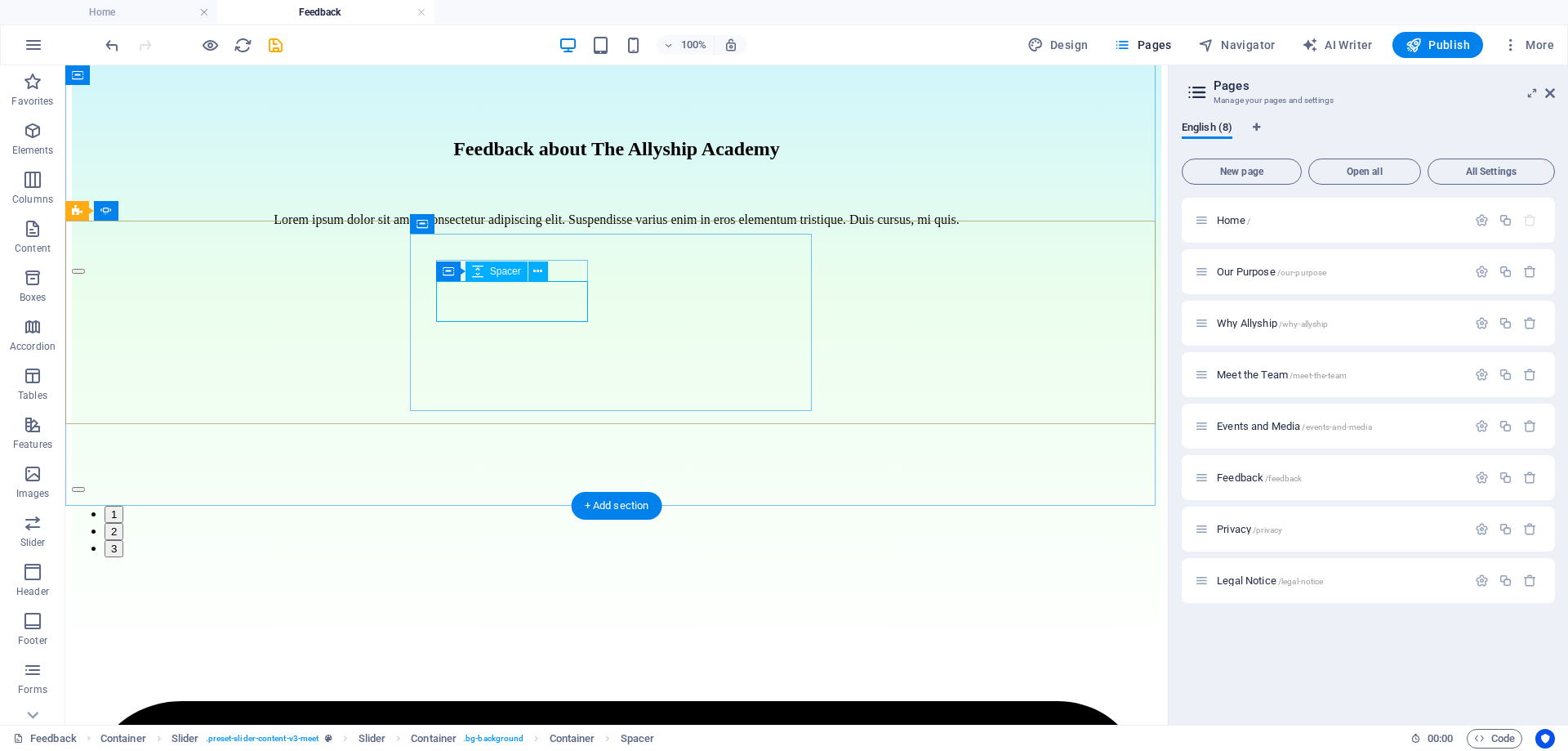
select select "px"
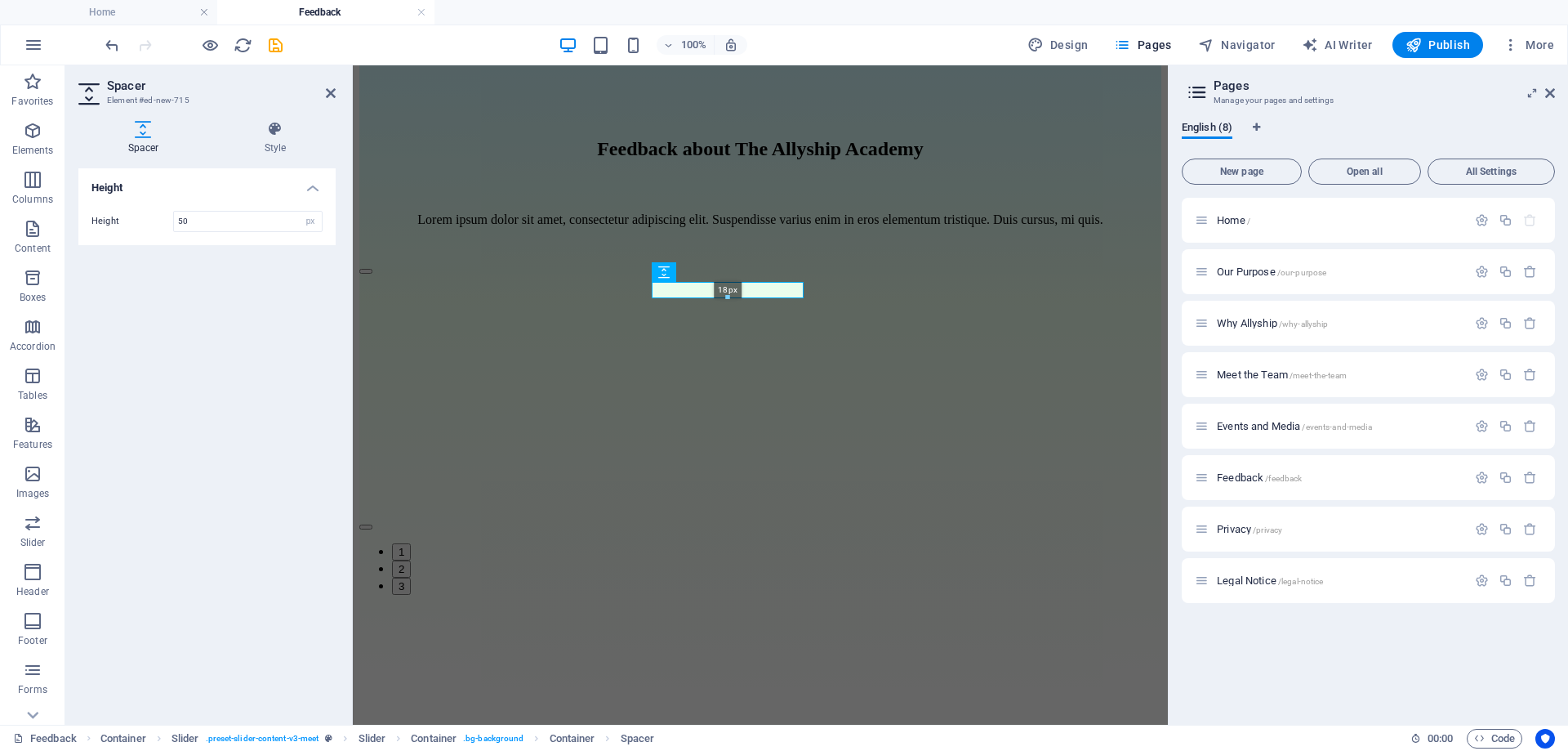
drag, startPoint x: 725, startPoint y: 323, endPoint x: 725, endPoint y: 282, distance: 41.0
click at [725, 282] on div "18px" at bounding box center [728, 290] width 153 height 16
type input "18"
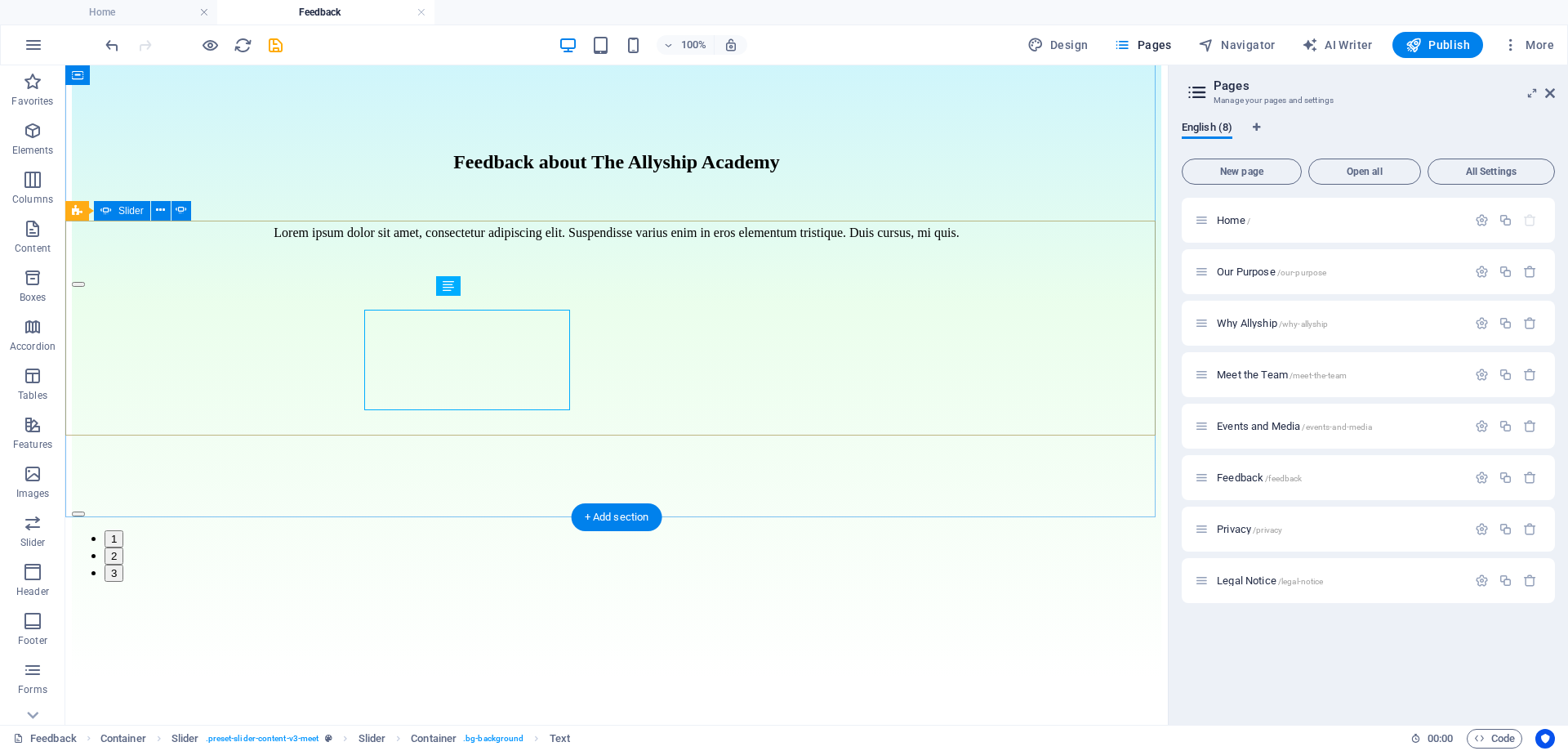
scroll to position [201, 0]
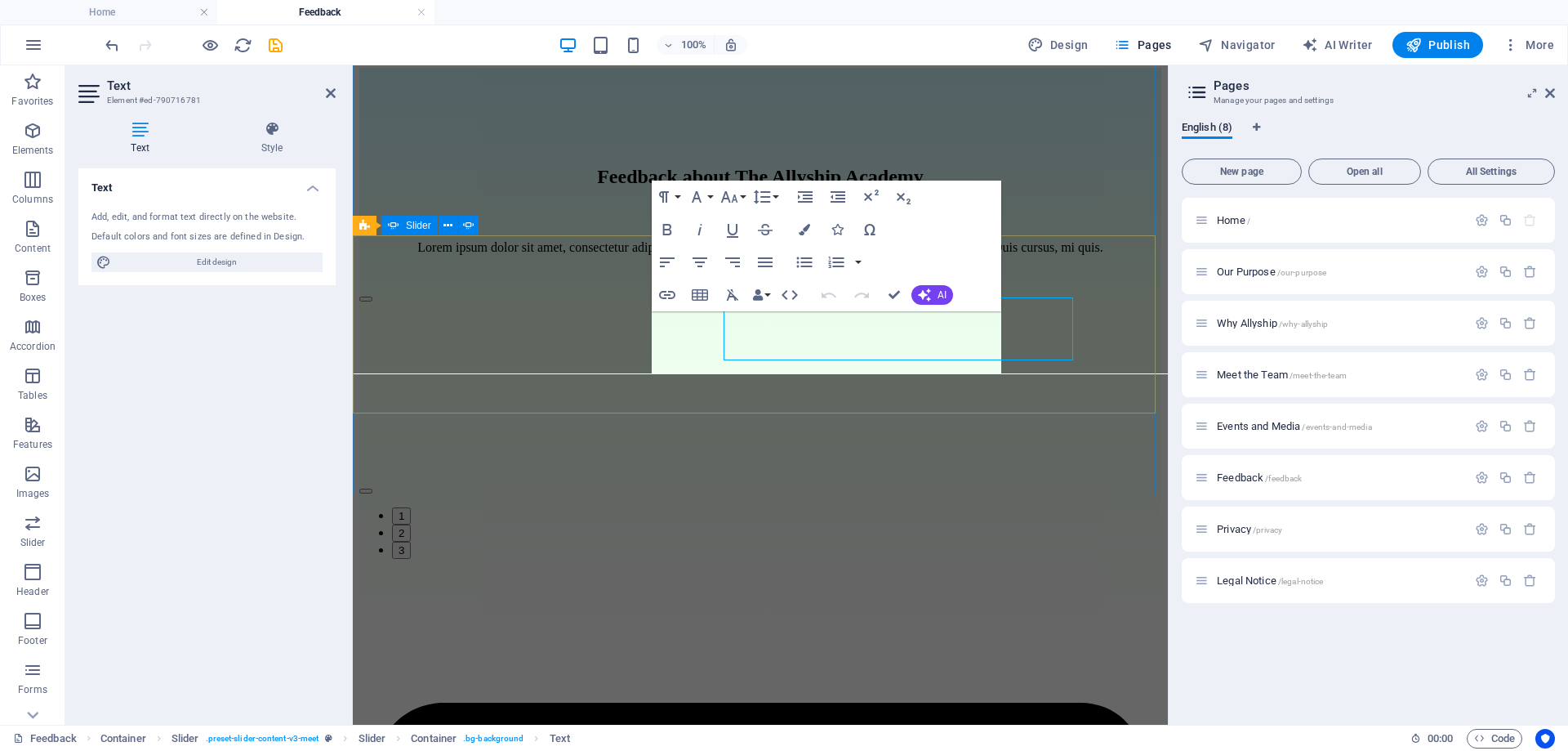
scroll to position [214, 0]
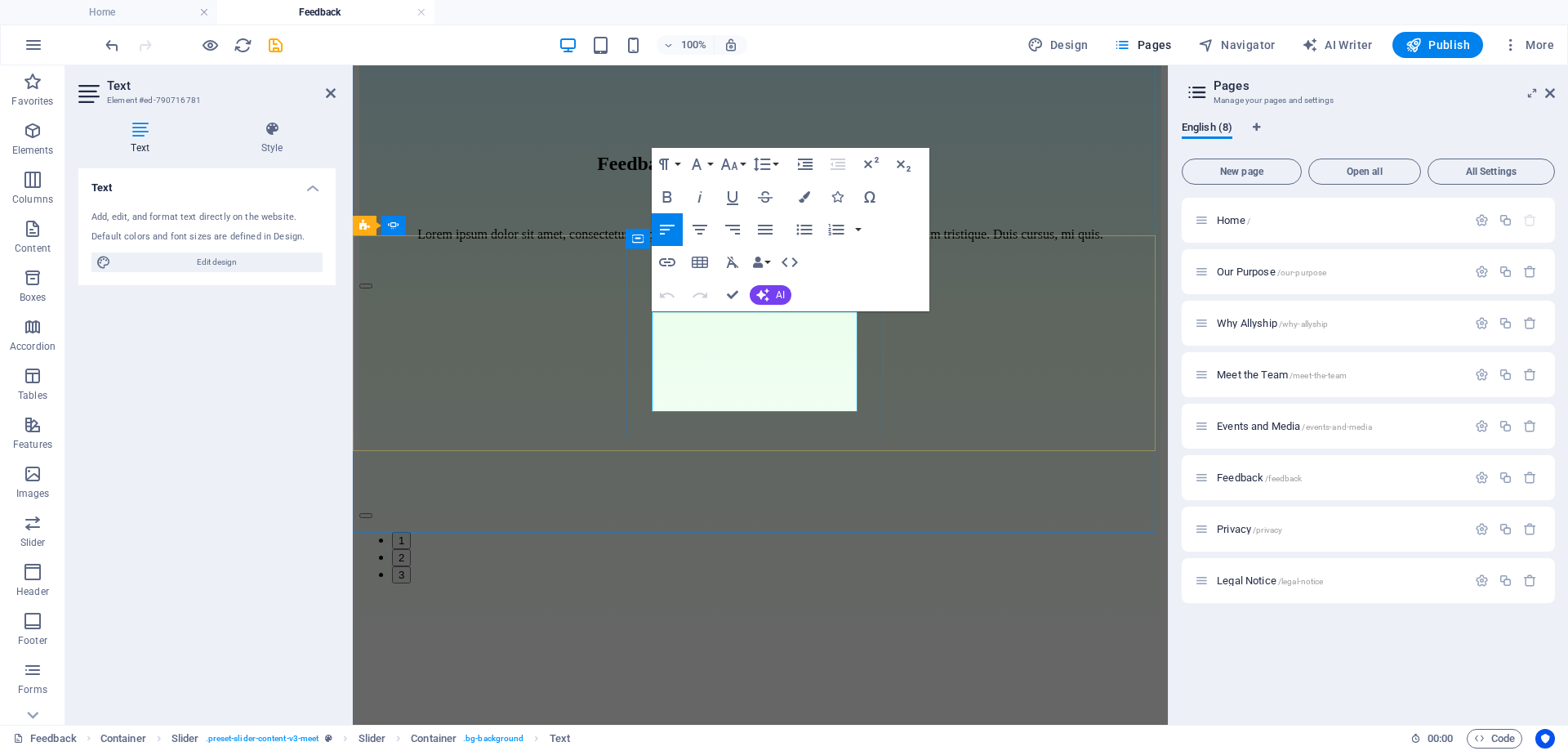
drag, startPoint x: 754, startPoint y: 401, endPoint x: 670, endPoint y: 319, distance: 117.4
click at [669, 304] on icon "button" at bounding box center [666, 294] width 20 height 20
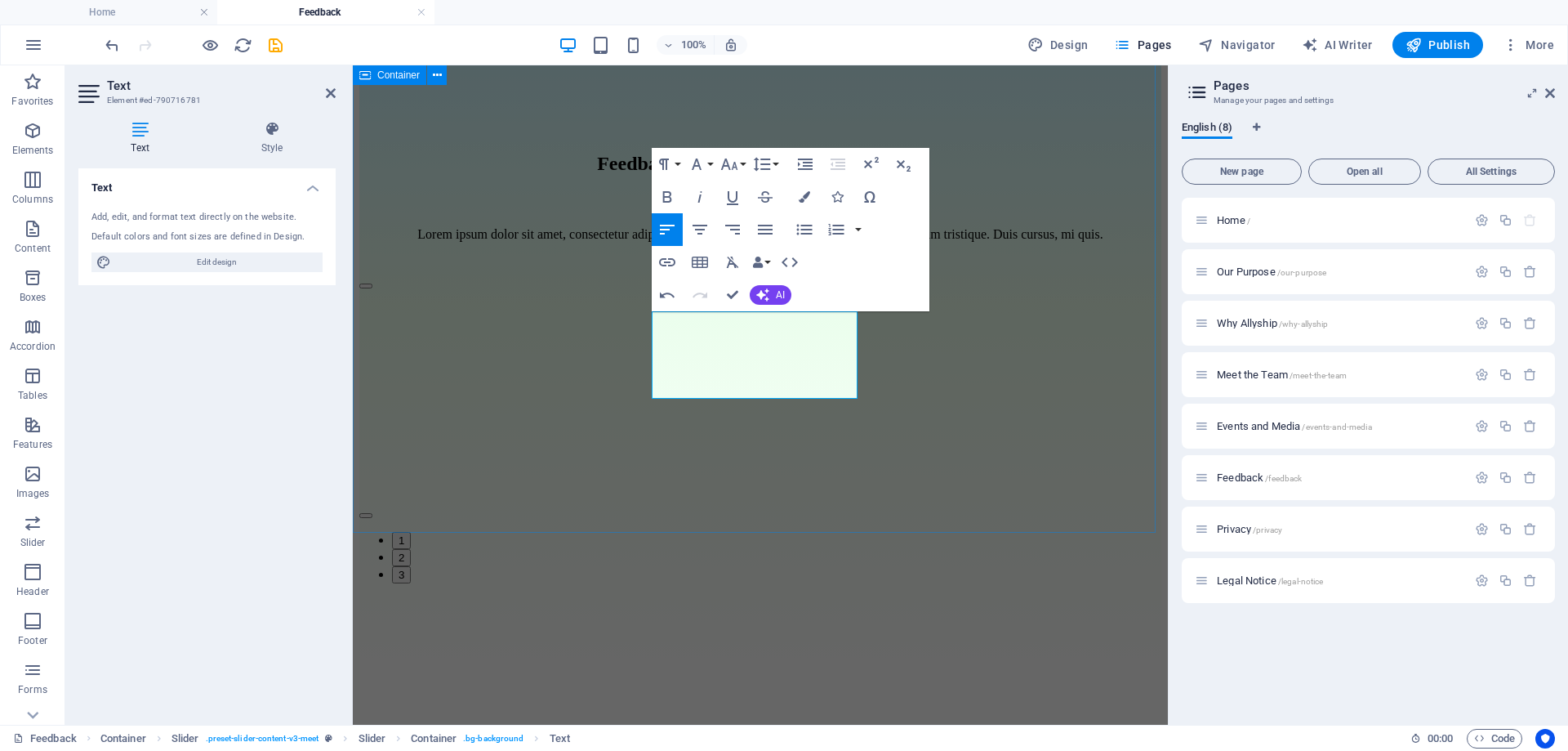
scroll to position [2595, 3]
click at [879, 446] on div "[PERSON_NAME] Day 6 of the Allyship Challenge - Speak up even when it is not co…" at bounding box center [760, 429] width 802 height 309
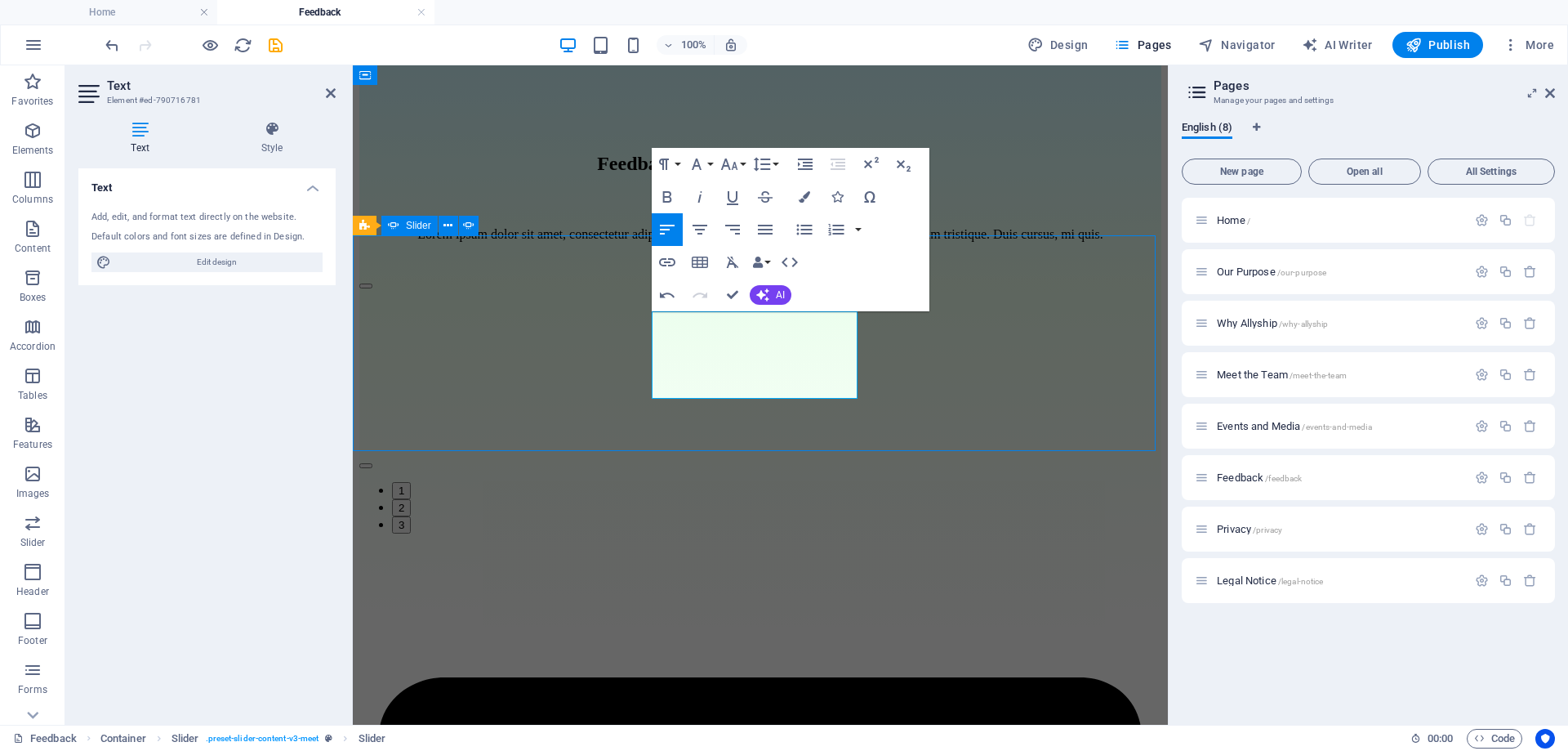
scroll to position [188, 0]
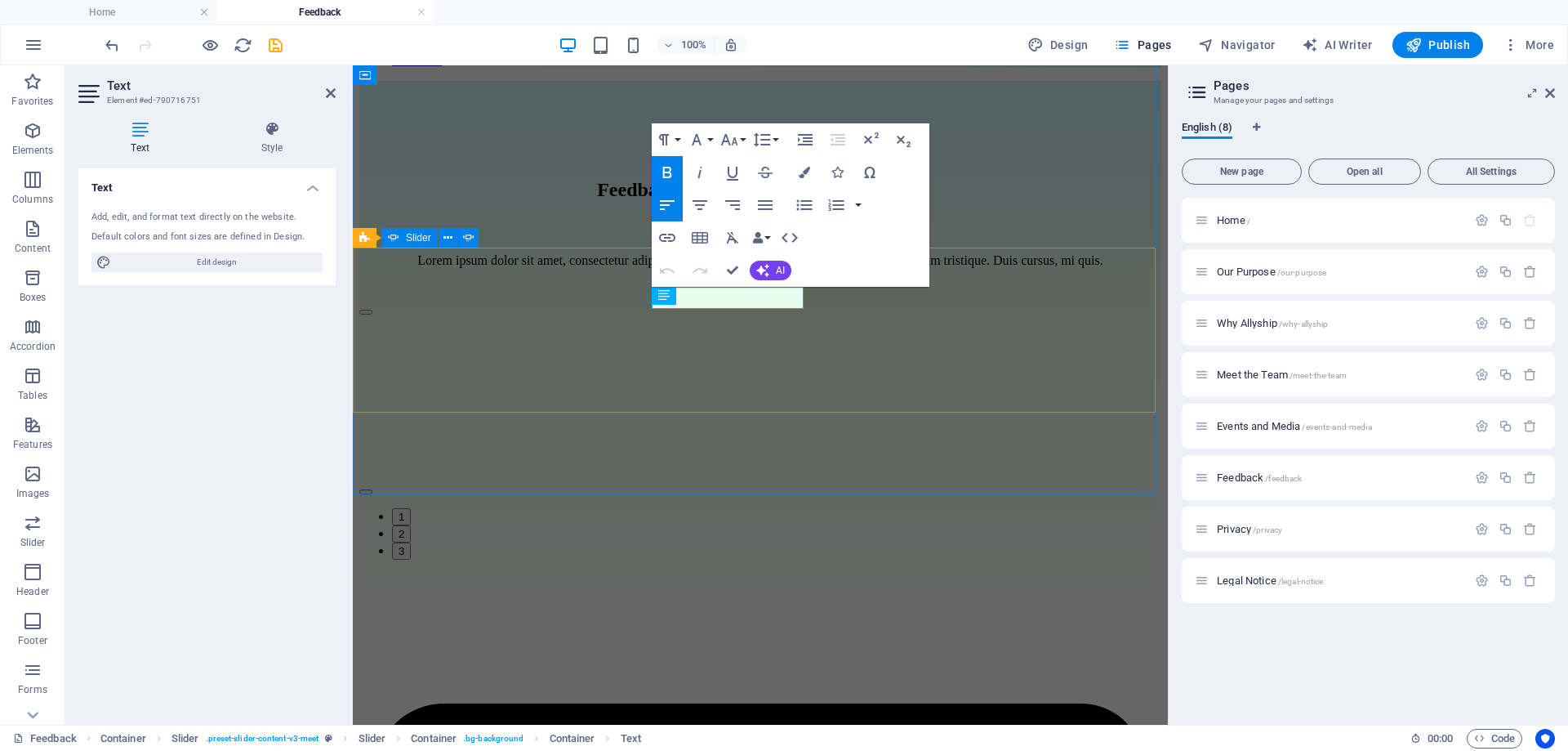
scroll to position [202, 0]
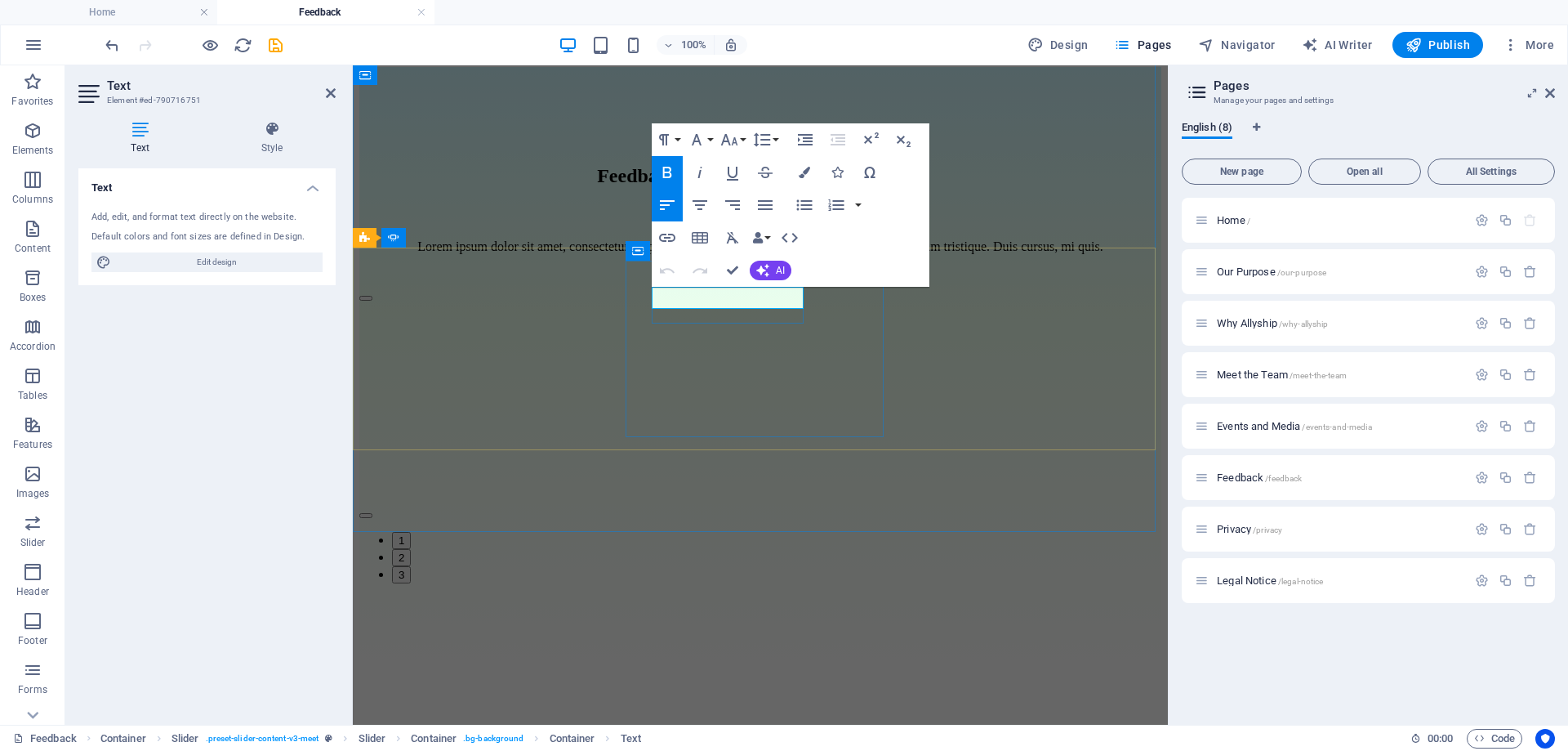
drag, startPoint x: 778, startPoint y: 303, endPoint x: 661, endPoint y: 301, distance: 117.0
click at [885, 516] on div "Feedback about The Allyship Academy Lorem ipsum dolor sit amet, consectetur adi…" at bounding box center [760, 373] width 802 height 611
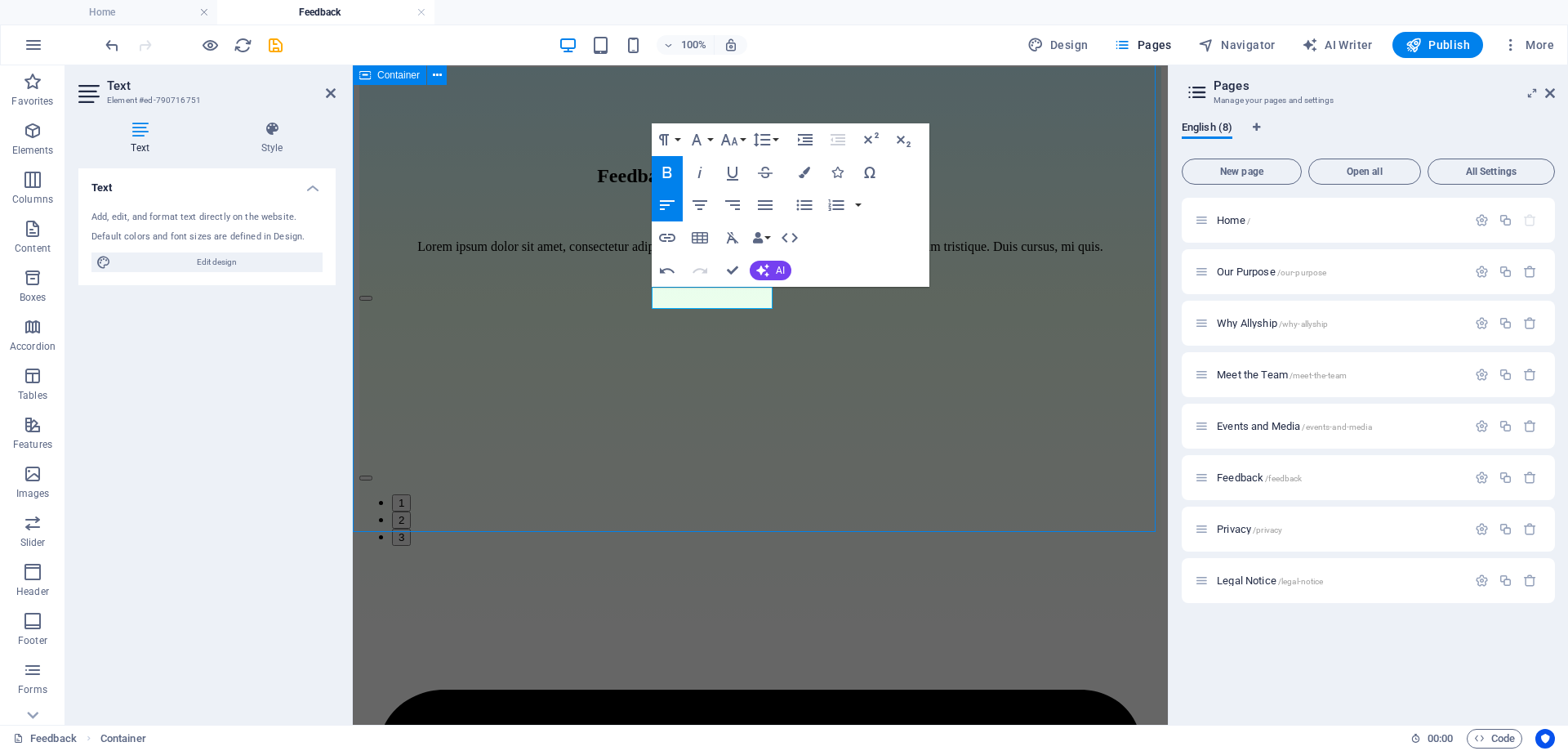
scroll to position [188, 0]
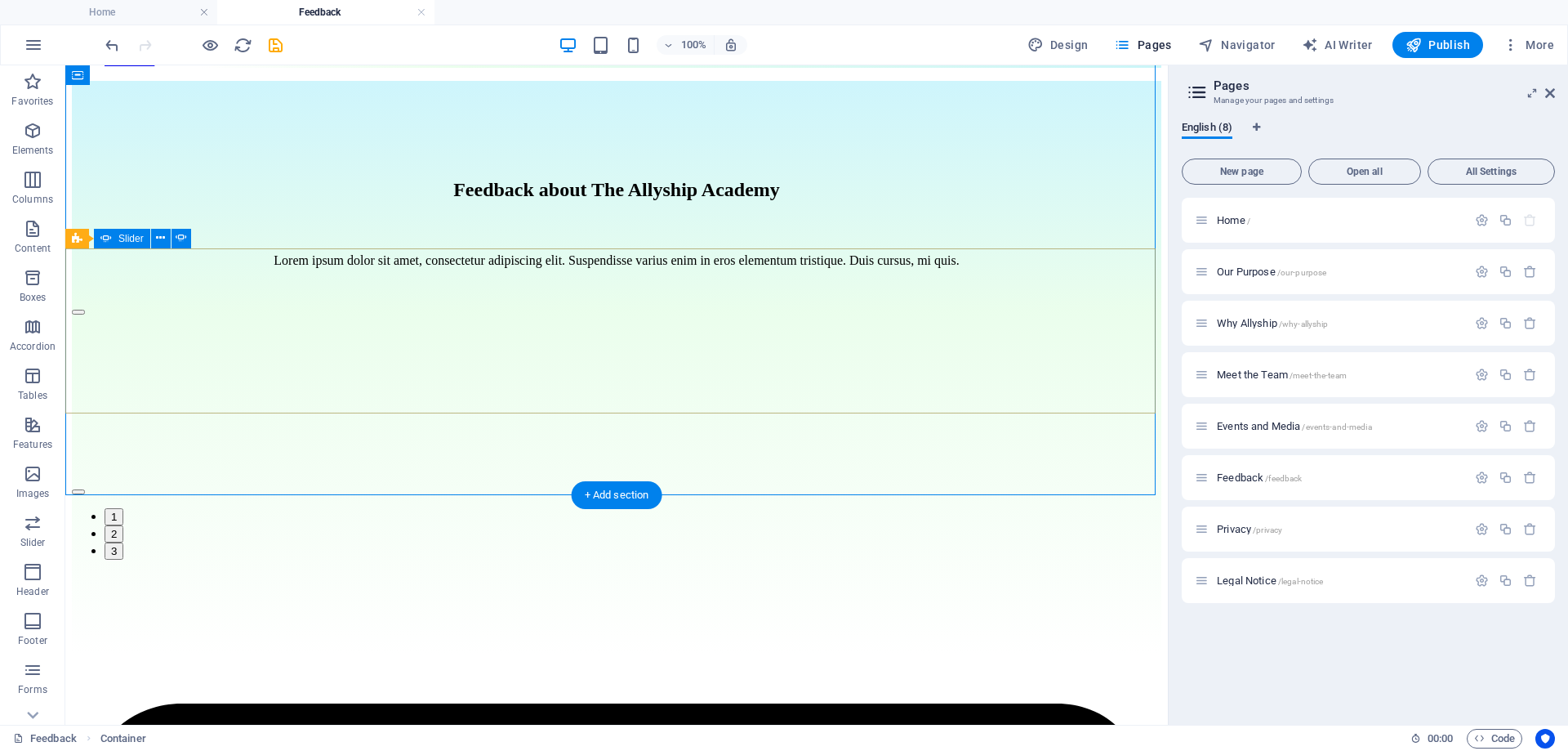
click at [85, 315] on button "button" at bounding box center [78, 312] width 13 height 5
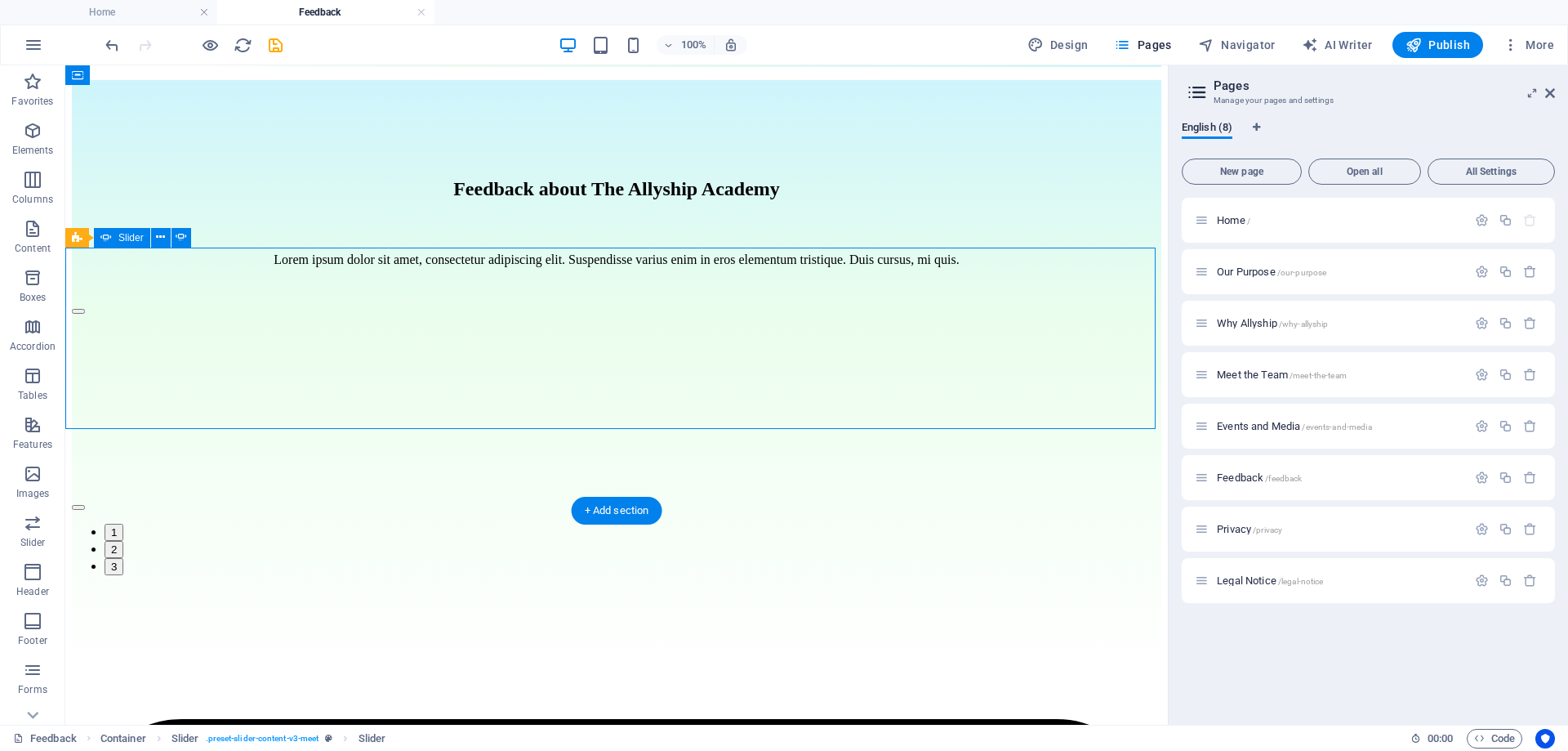
click at [85, 314] on button "button" at bounding box center [78, 311] width 13 height 5
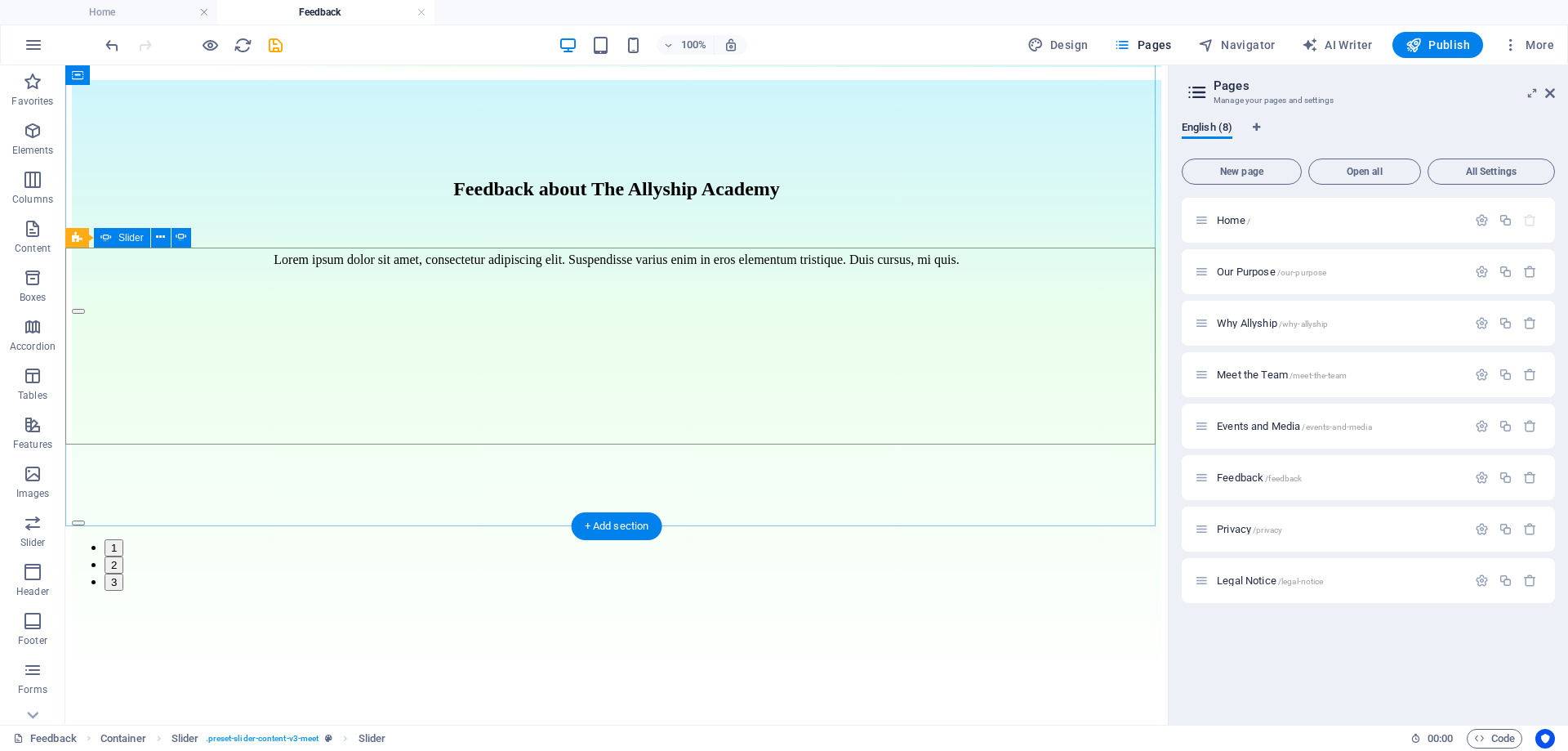
click at [85, 520] on button "button" at bounding box center [78, 523] width 13 height 5
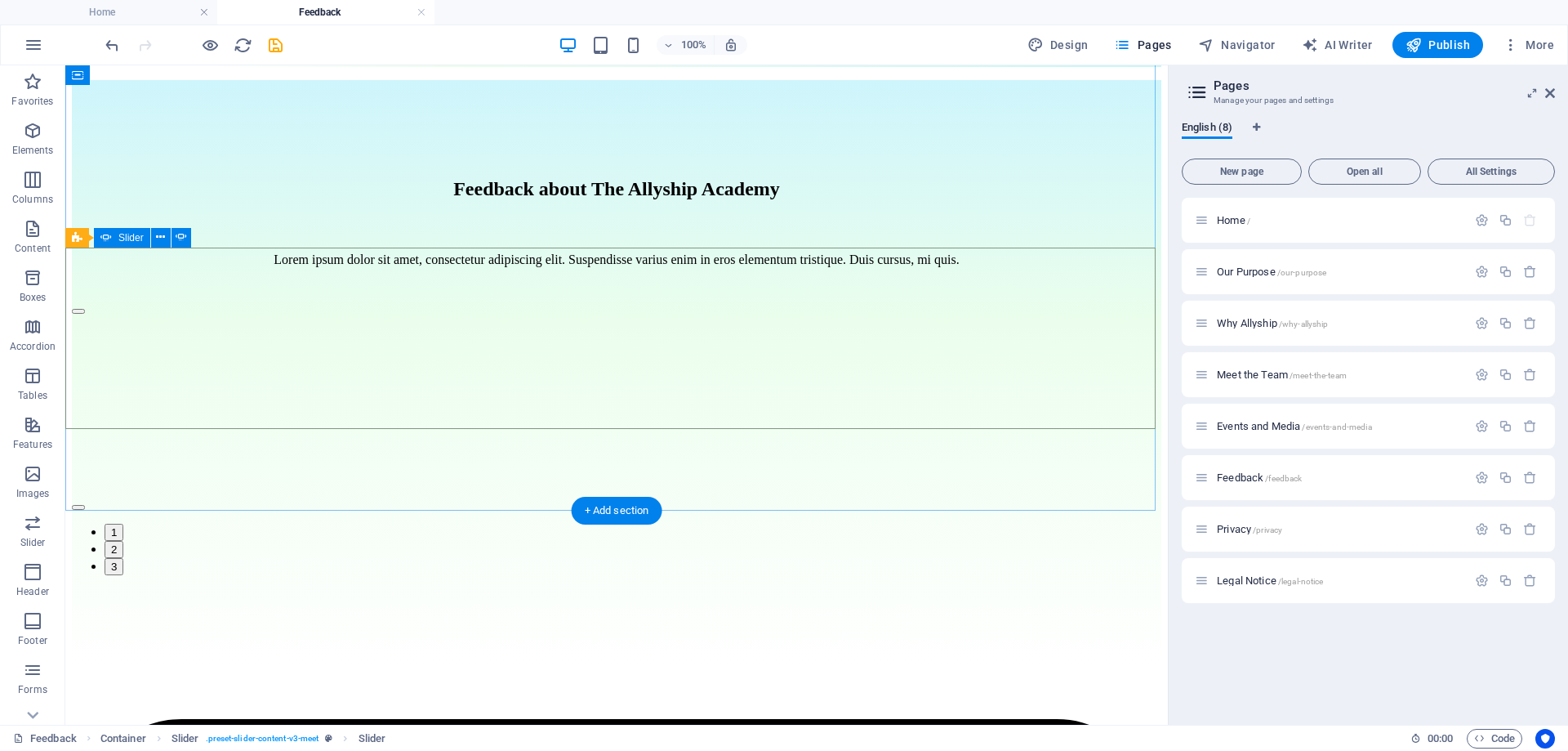
click at [85, 505] on button "button" at bounding box center [78, 507] width 13 height 5
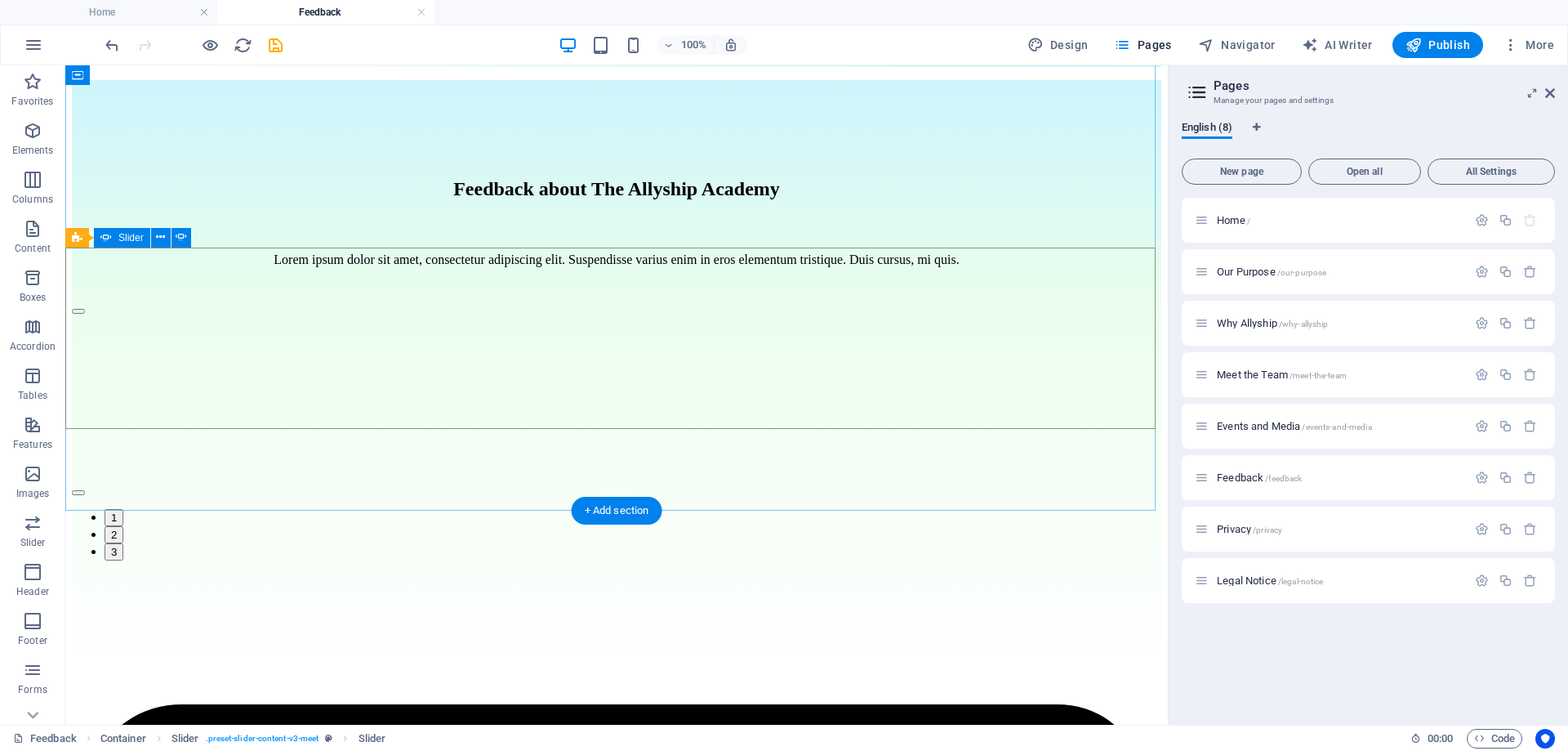
click at [85, 490] on button "button" at bounding box center [78, 493] width 13 height 5
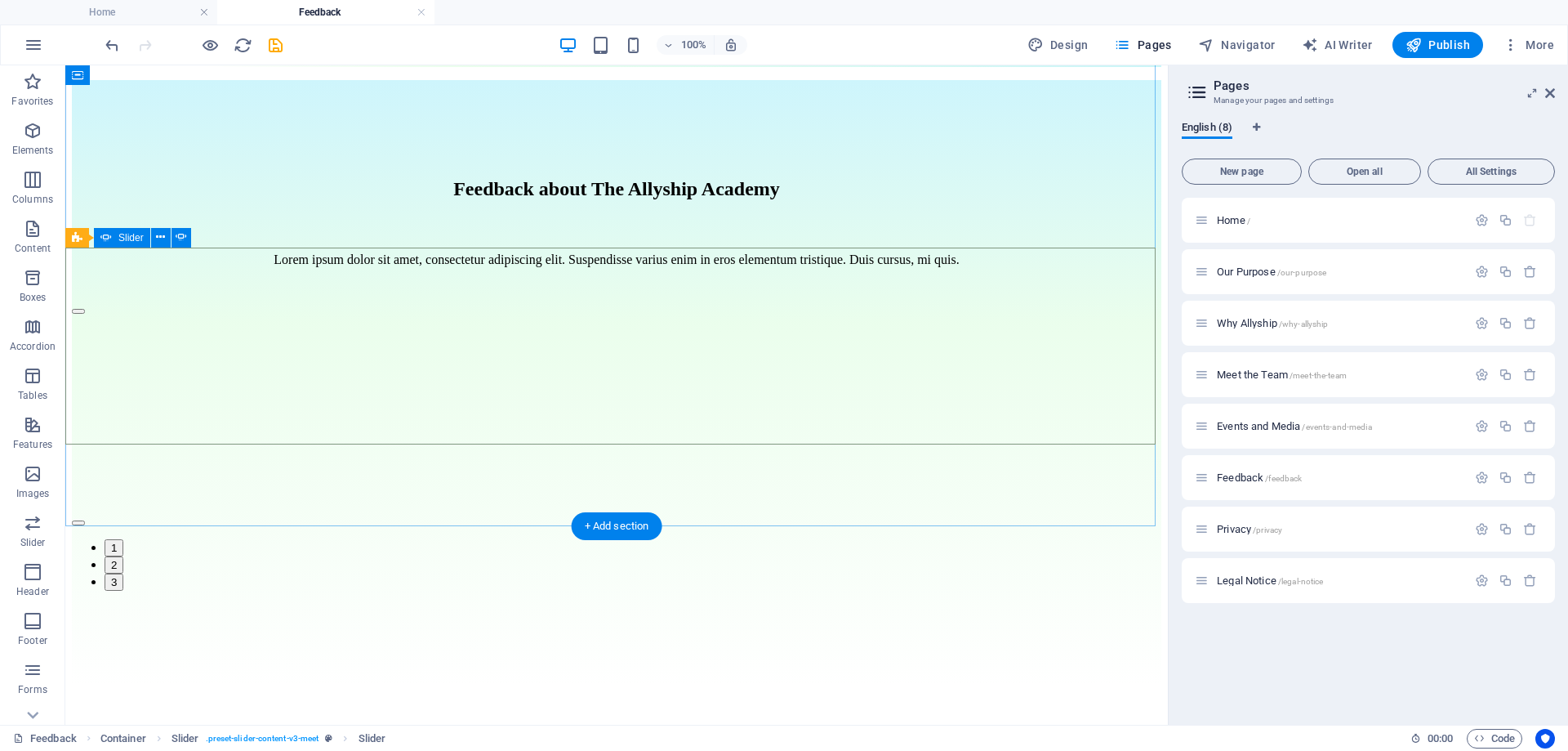
click at [85, 520] on button "button" at bounding box center [78, 523] width 13 height 5
click at [85, 506] on button "button" at bounding box center [78, 509] width 13 height 5
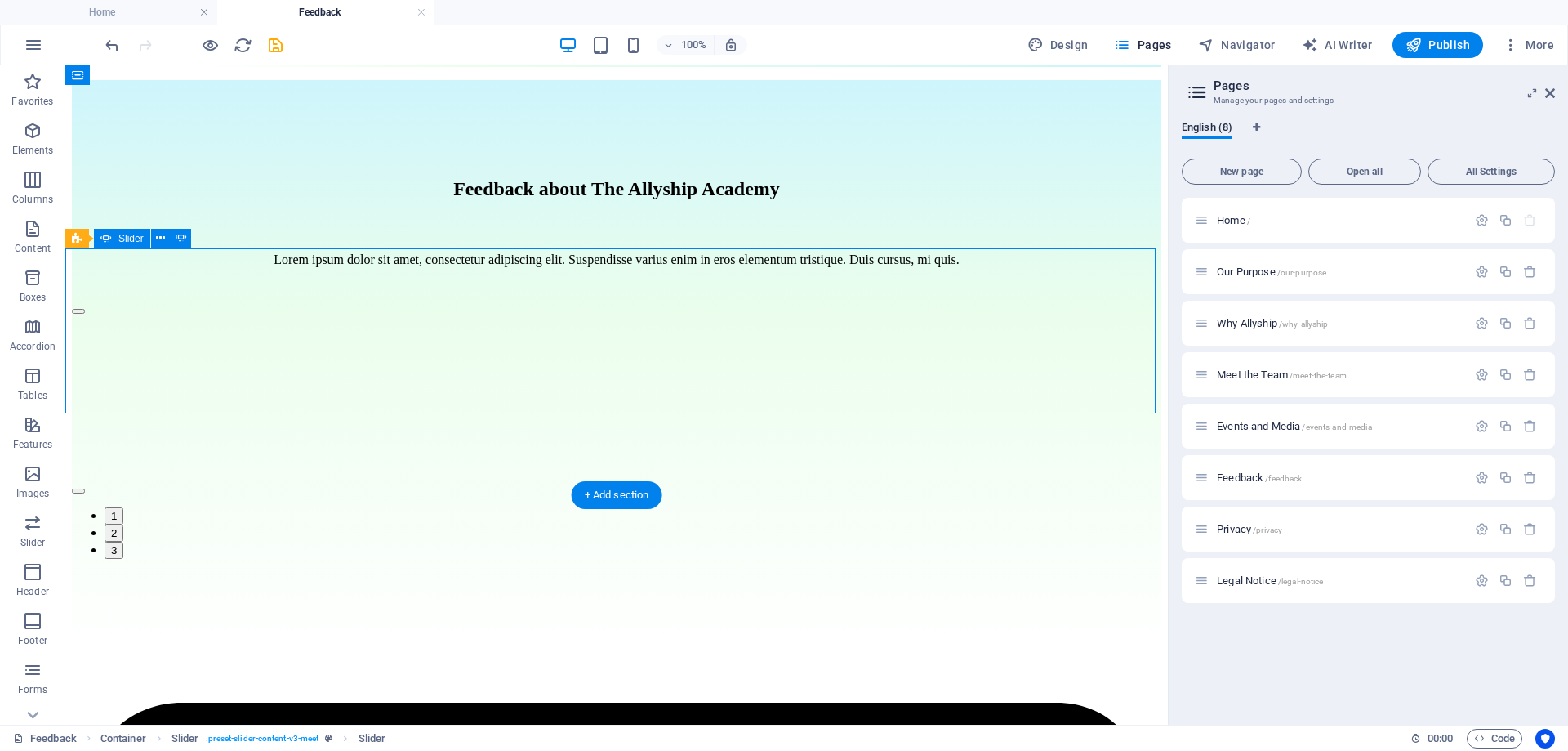
scroll to position [188, 0]
click at [85, 489] on button "button" at bounding box center [78, 492] width 13 height 5
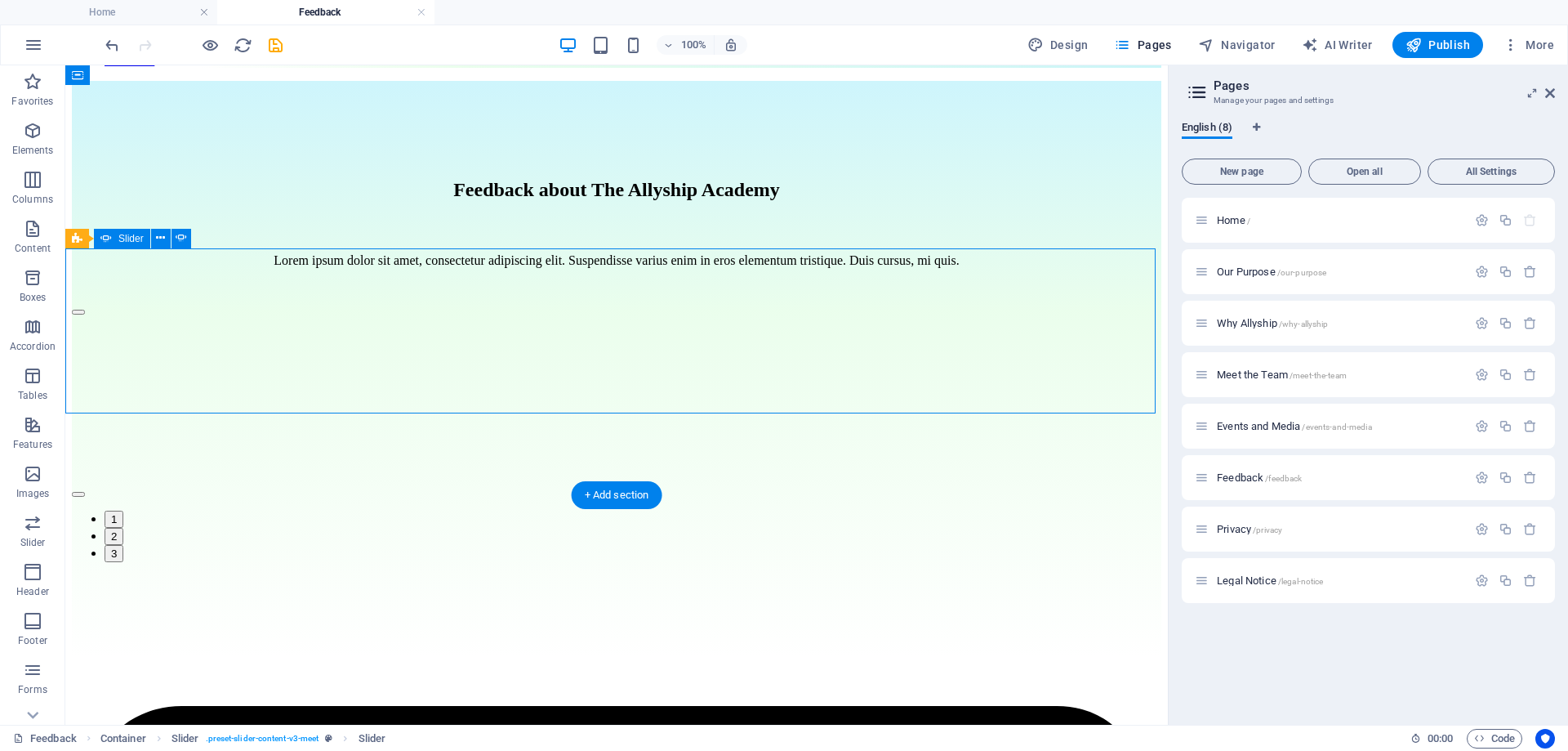
scroll to position [188, 0]
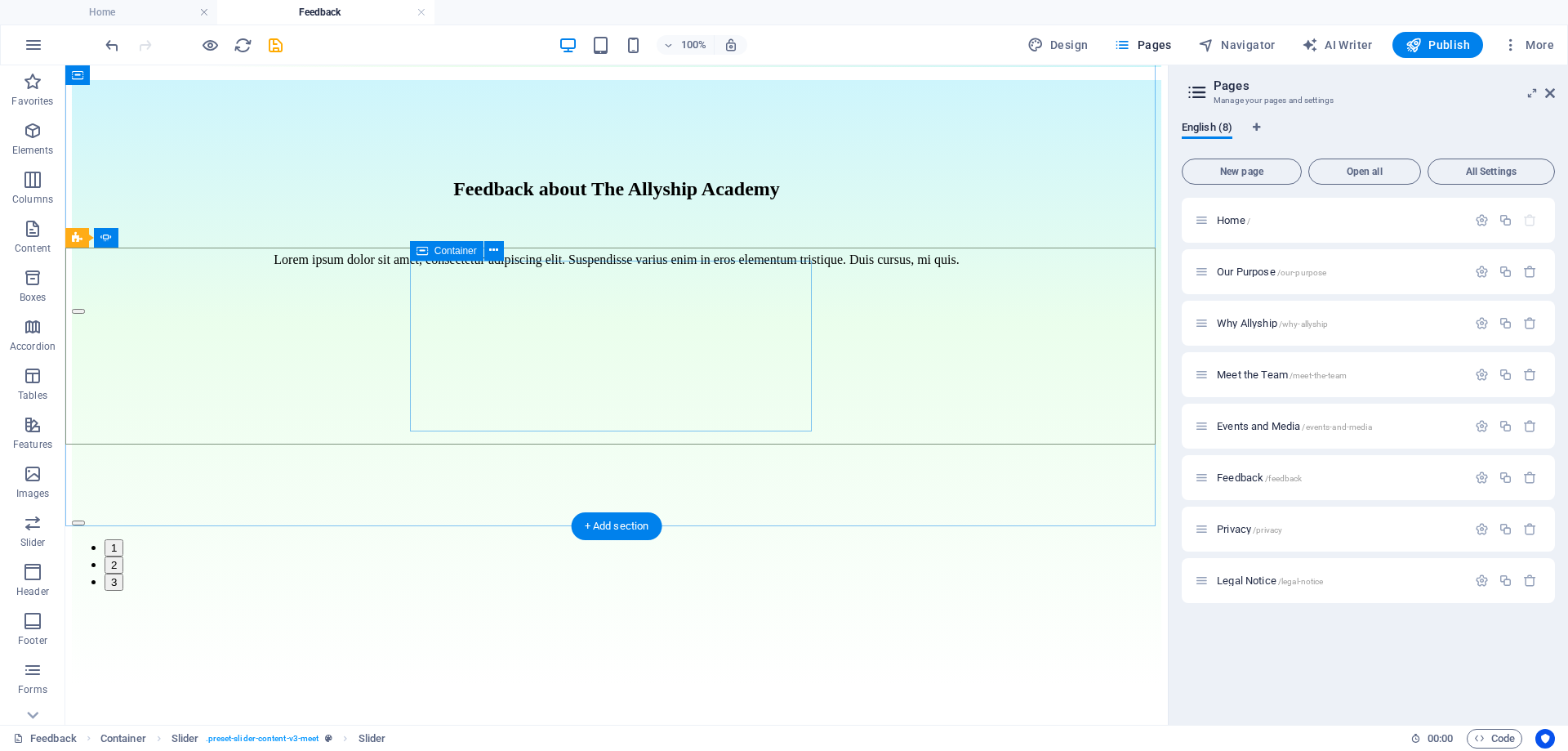
click at [493, 251] on icon at bounding box center [493, 251] width 9 height 17
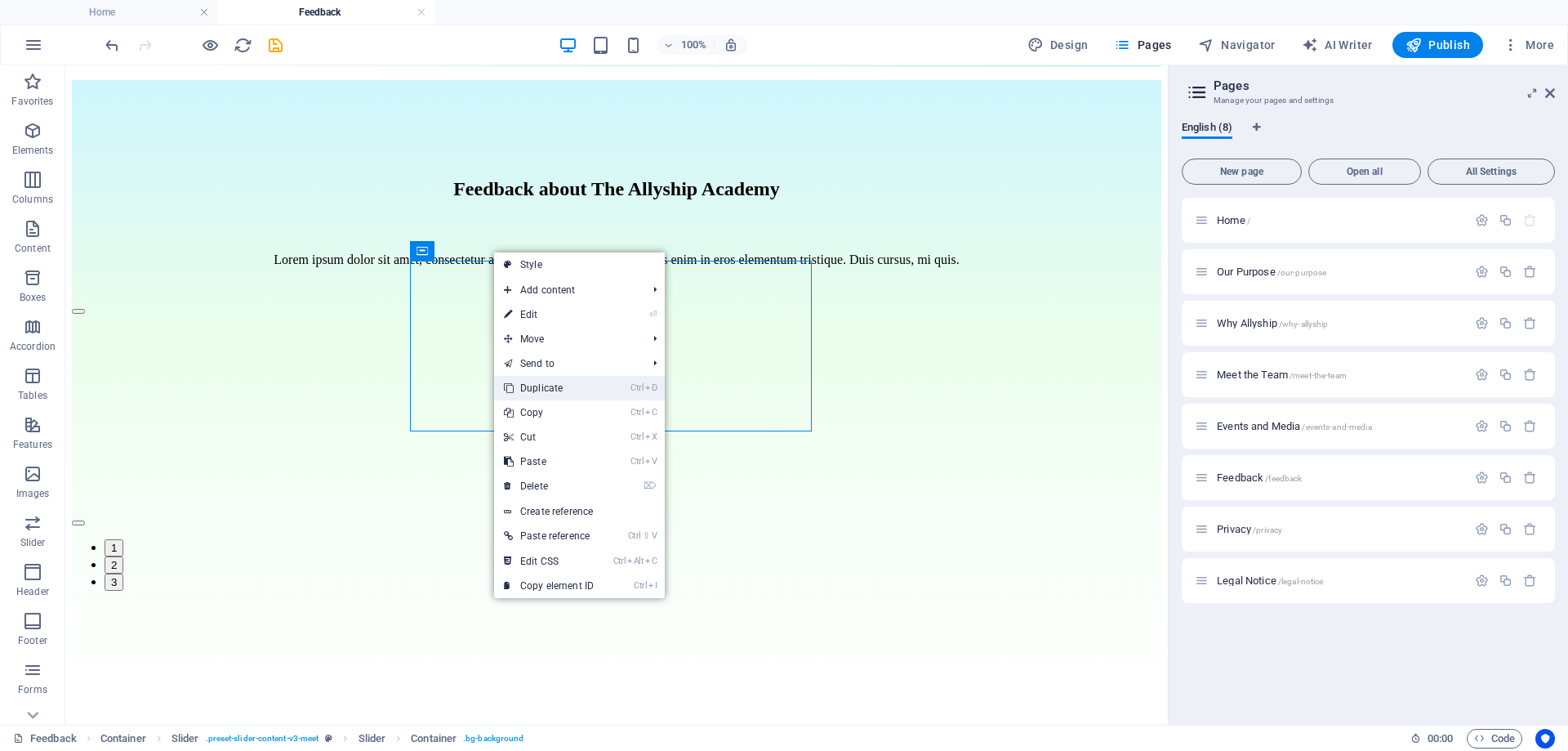
click at [546, 389] on link "Ctrl D Duplicate" at bounding box center [549, 388] width 109 height 25
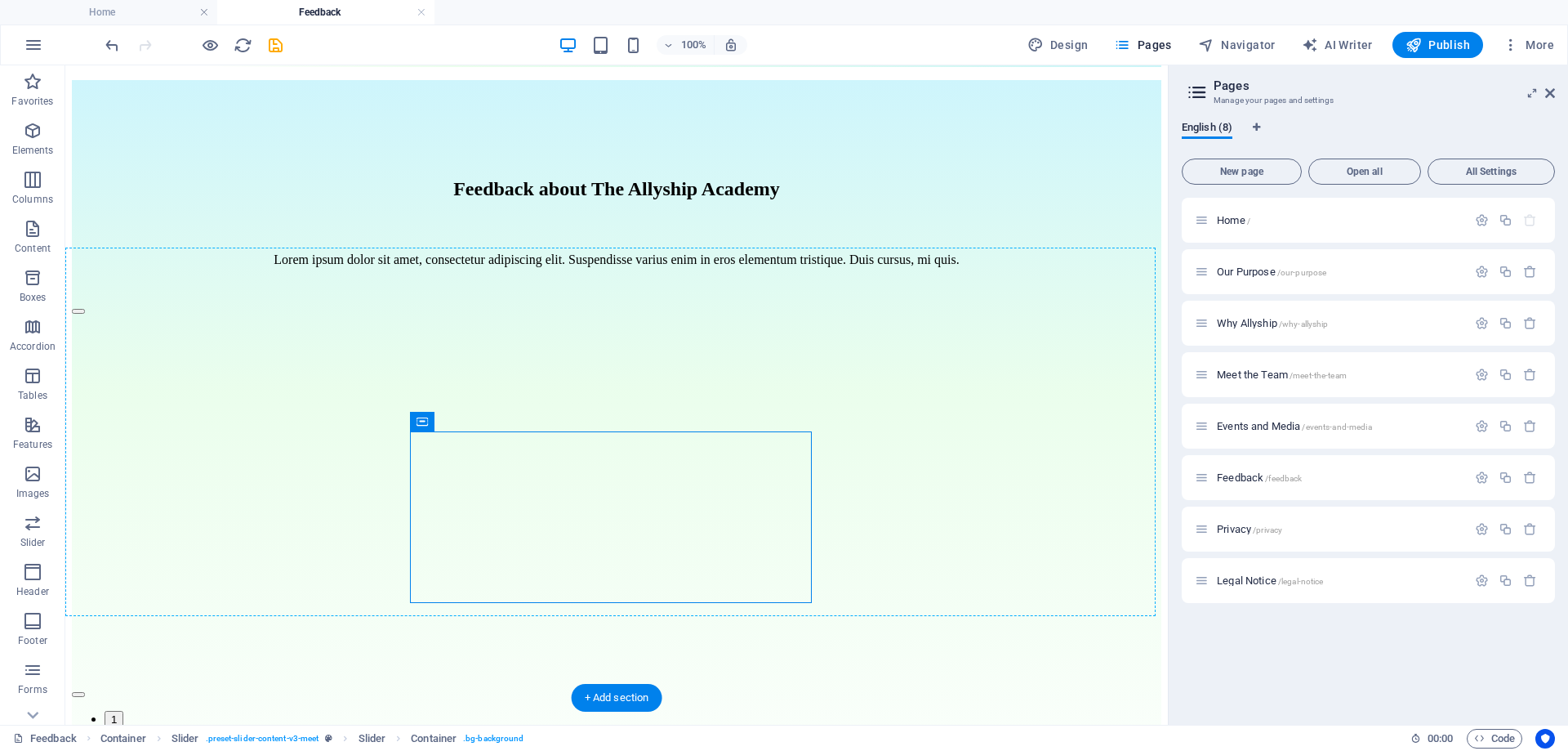
drag, startPoint x: 690, startPoint y: 456, endPoint x: 873, endPoint y: 332, distance: 221.1
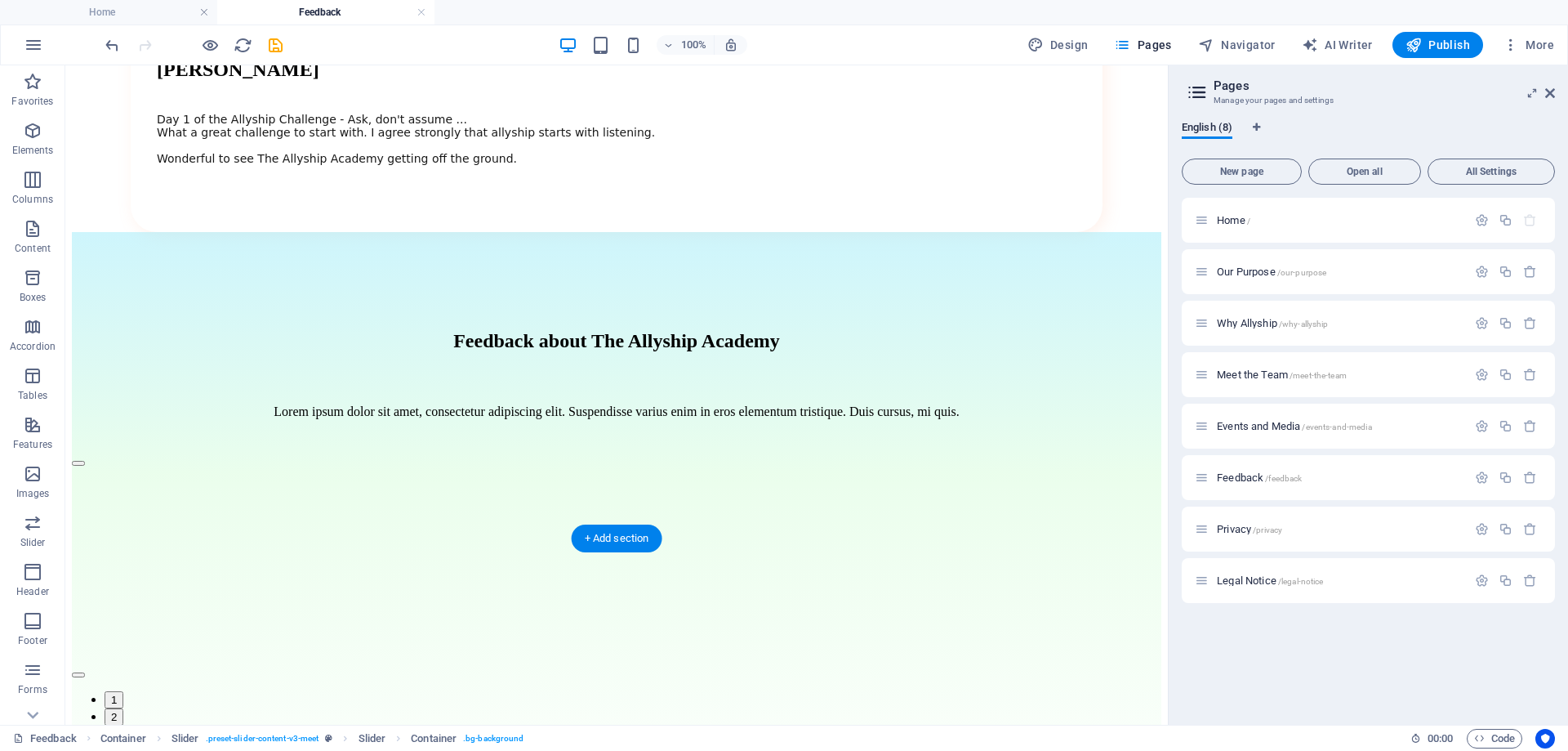
scroll to position [0, 0]
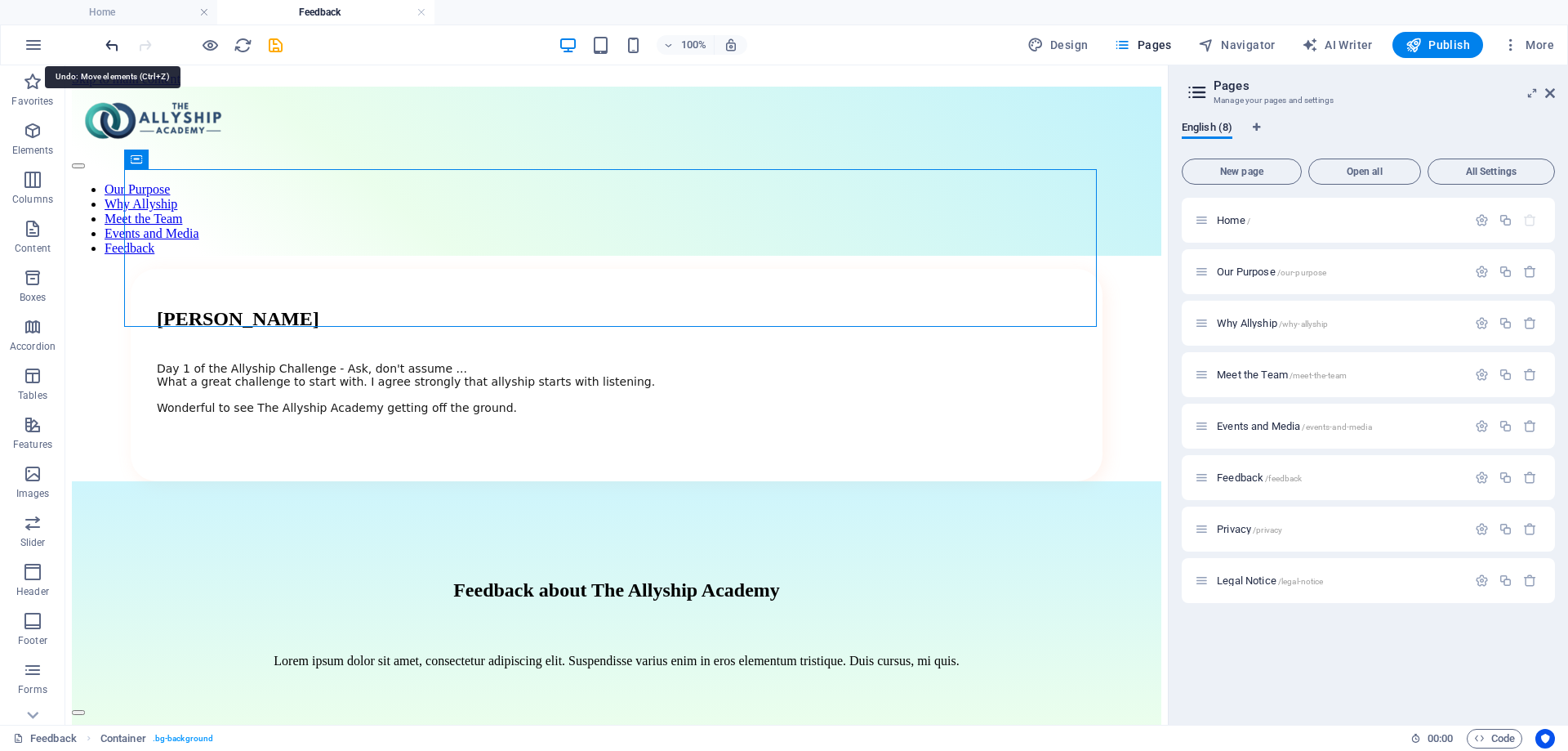
click at [112, 40] on icon "undo" at bounding box center [112, 45] width 19 height 19
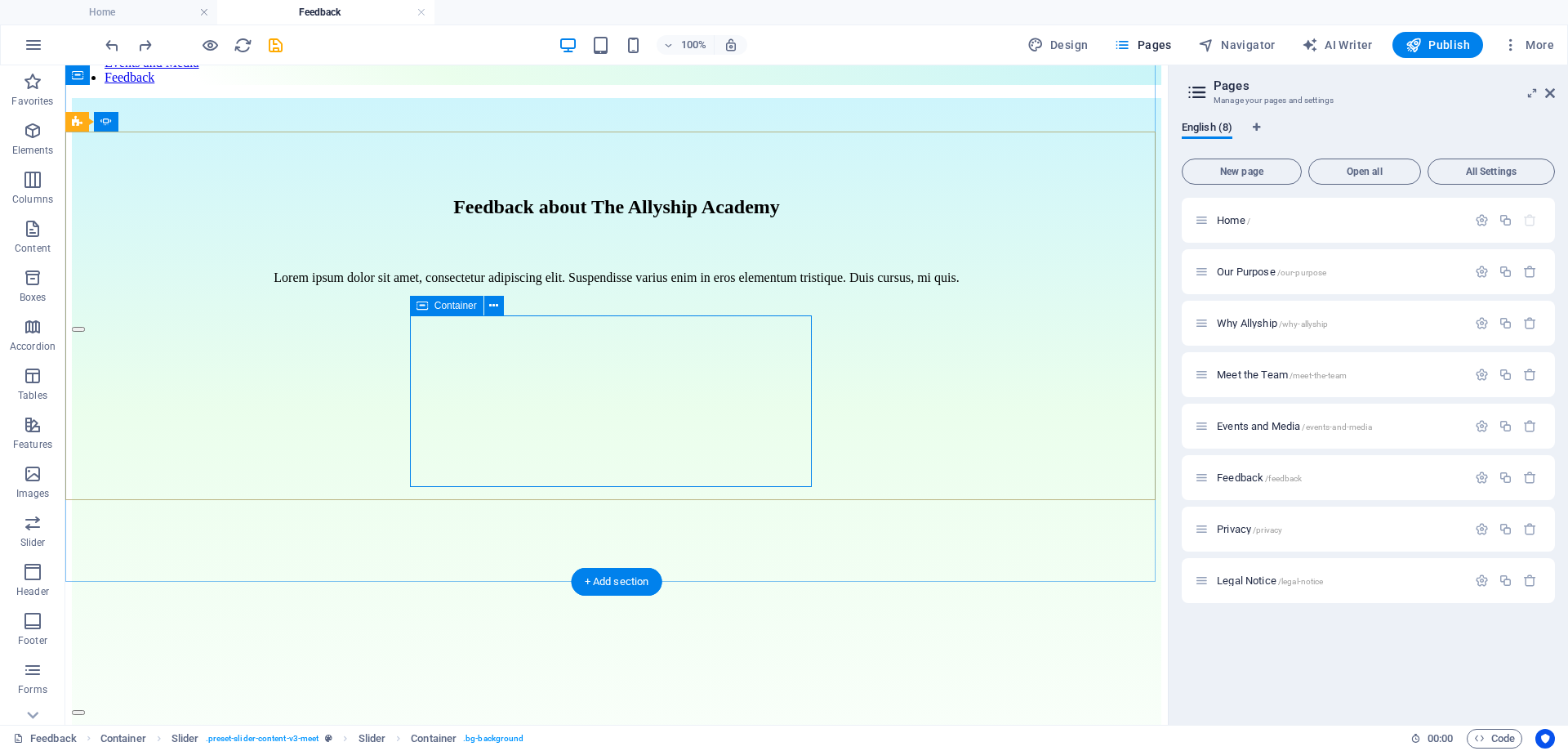
scroll to position [326, 0]
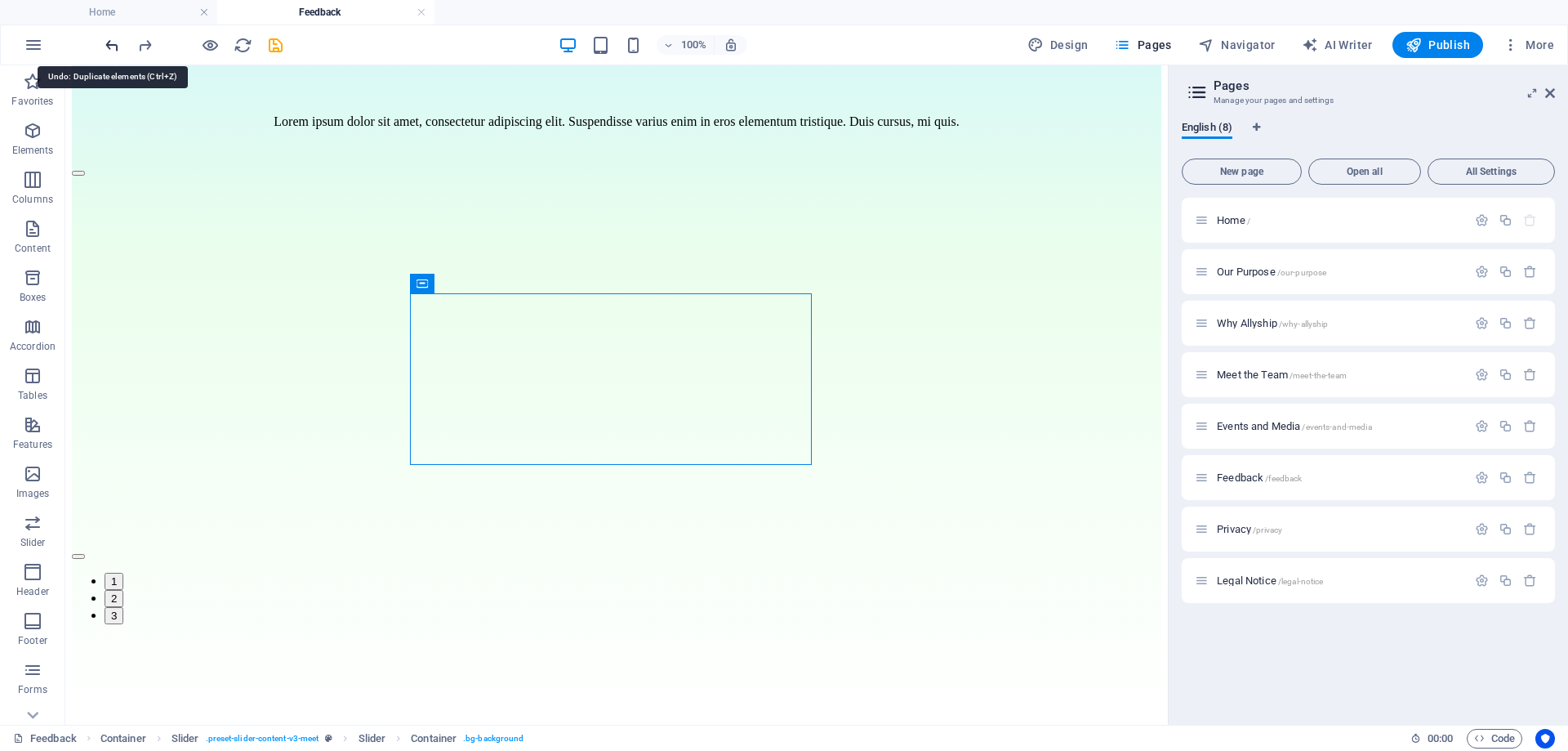
click at [108, 37] on icon "undo" at bounding box center [112, 45] width 19 height 19
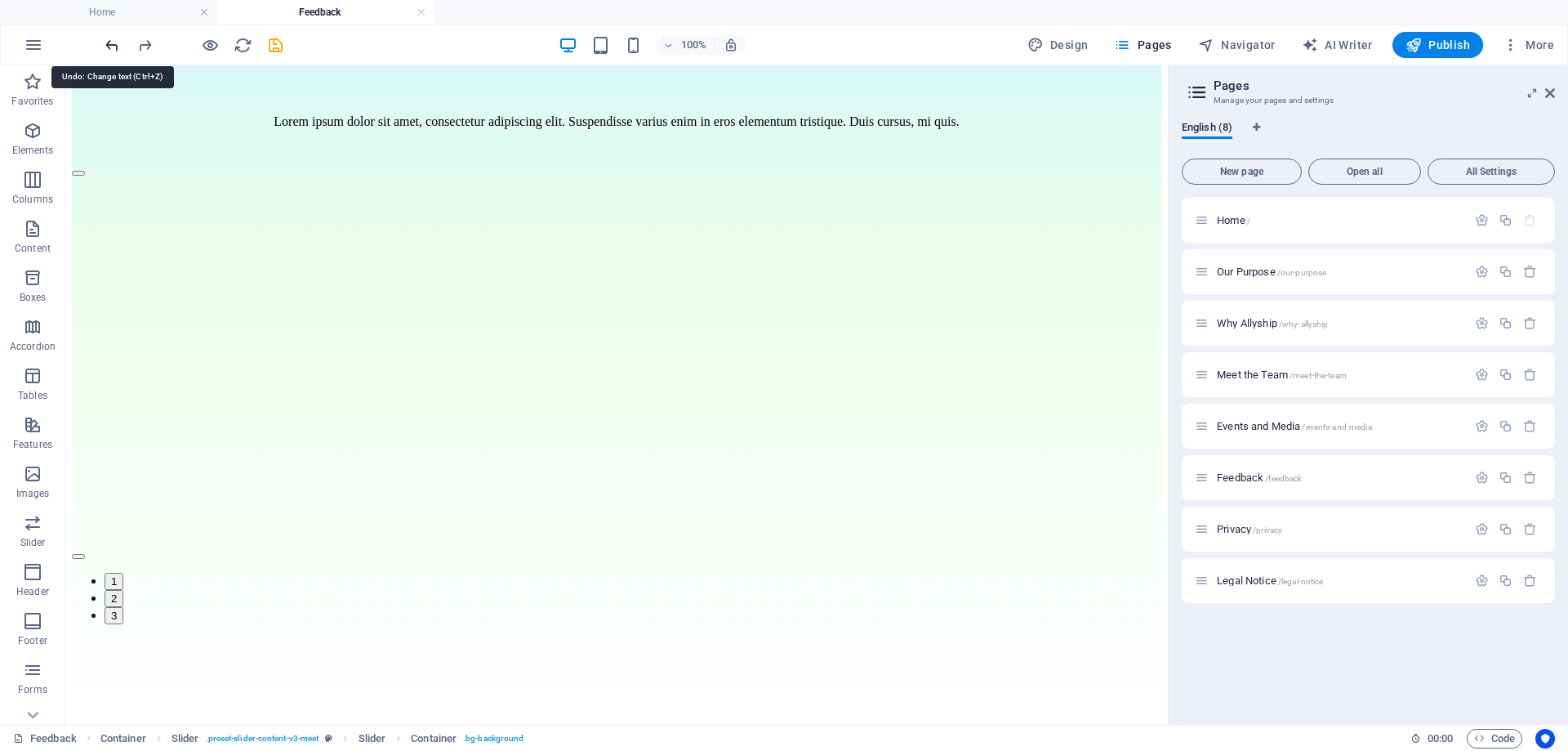
scroll to position [221, 0]
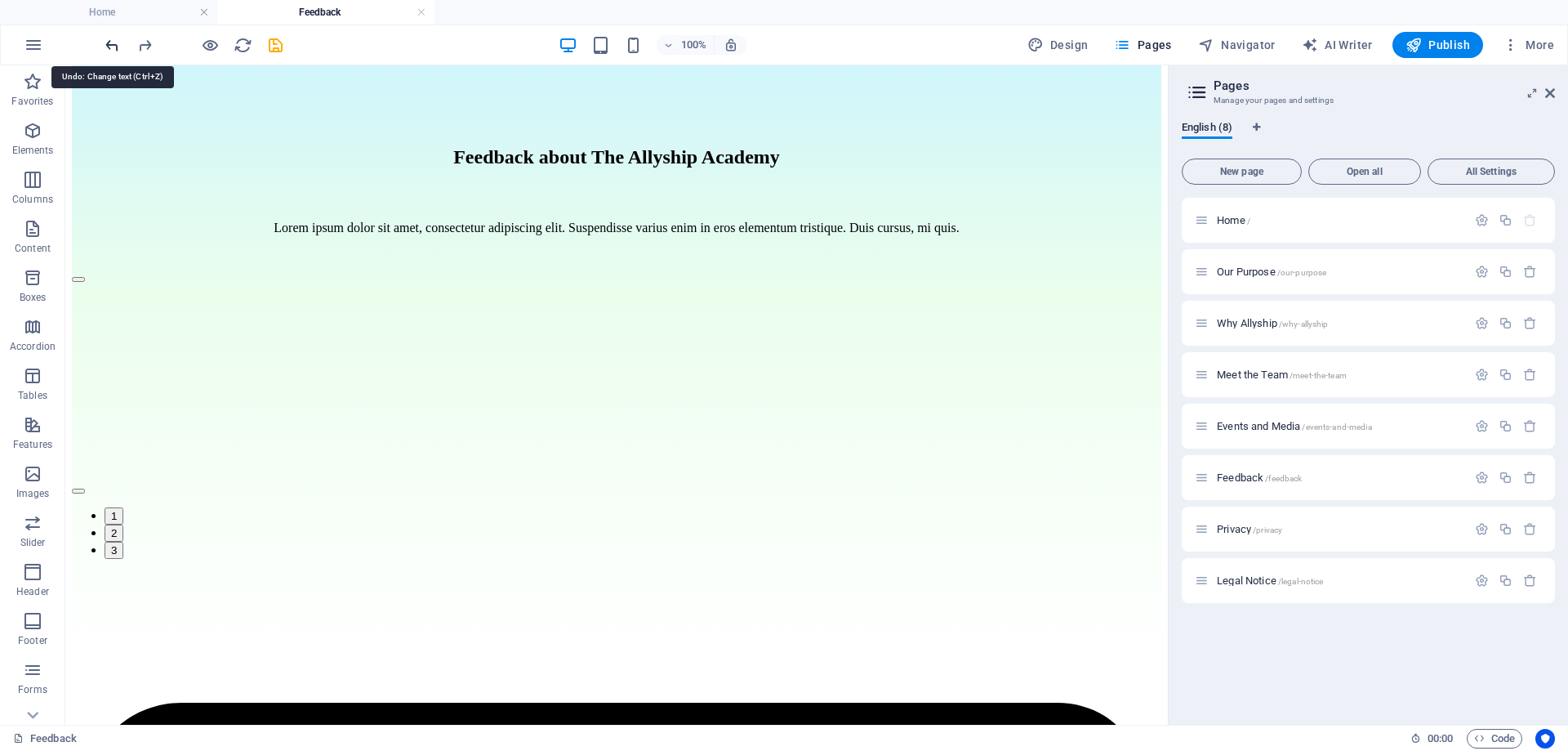
click at [108, 37] on icon "undo" at bounding box center [112, 45] width 19 height 19
click at [110, 44] on icon "undo" at bounding box center [112, 45] width 19 height 19
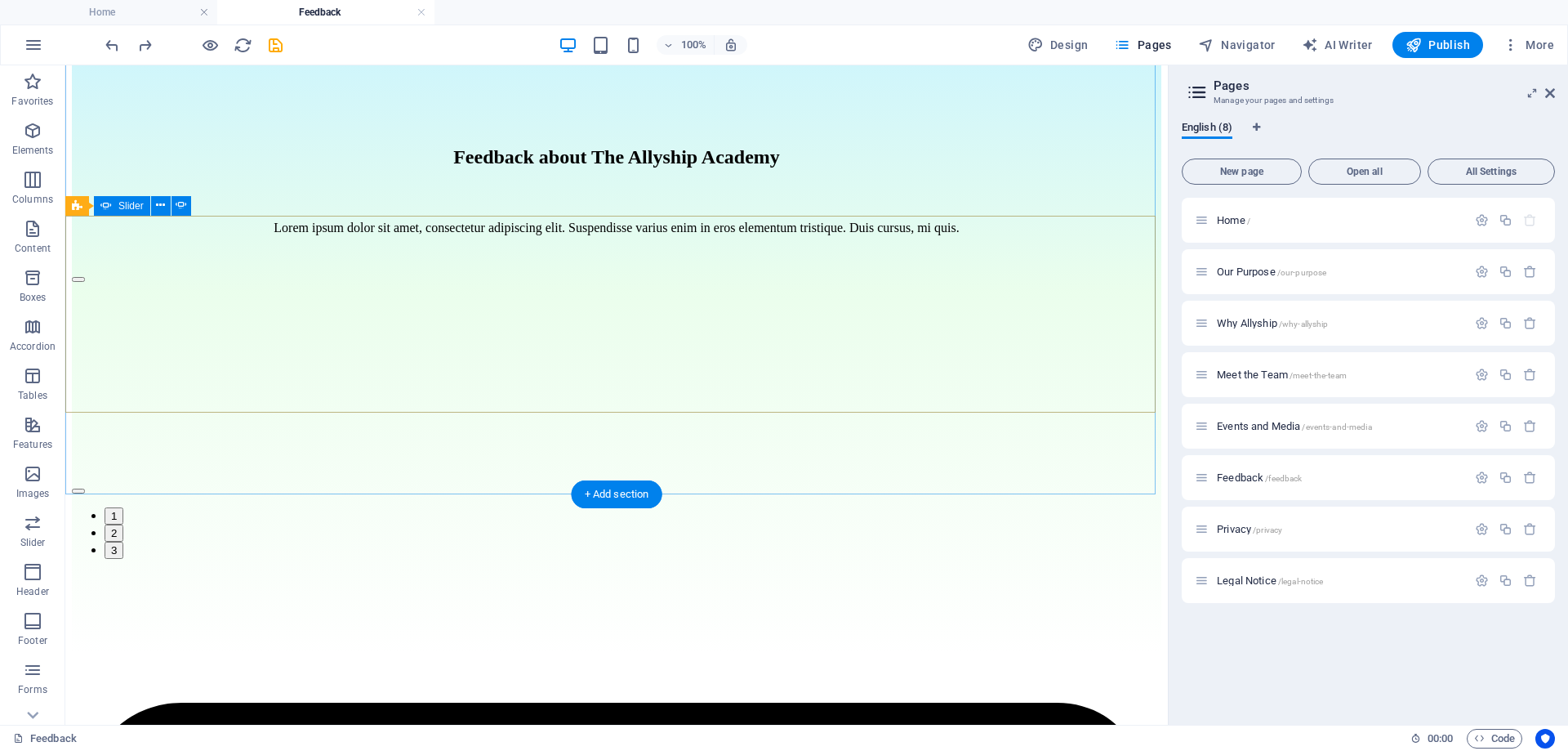
click at [85, 488] on button "button" at bounding box center [78, 491] width 13 height 5
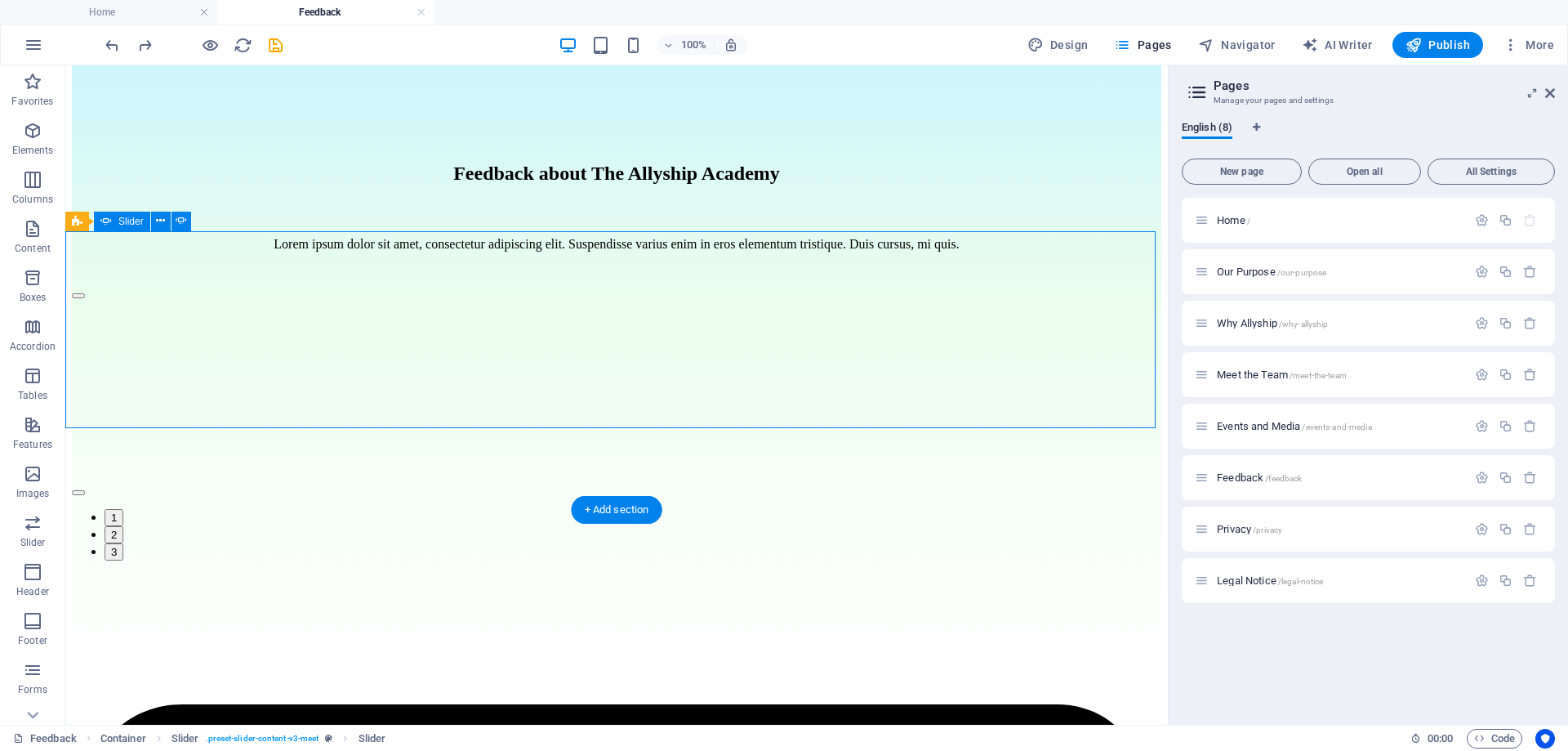
click at [85, 490] on button "button" at bounding box center [78, 493] width 13 height 5
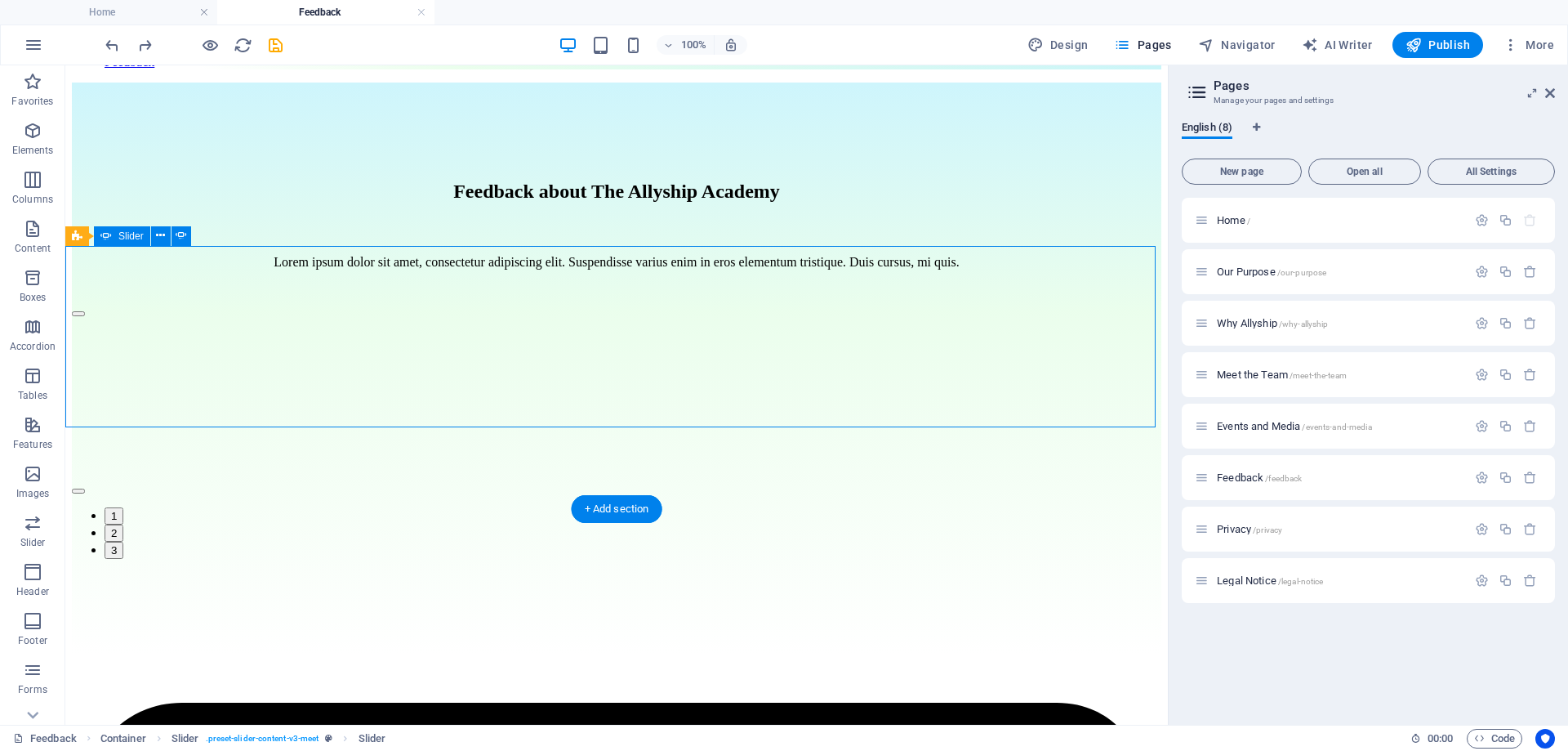
click at [85, 488] on button "button" at bounding box center [78, 491] width 13 height 5
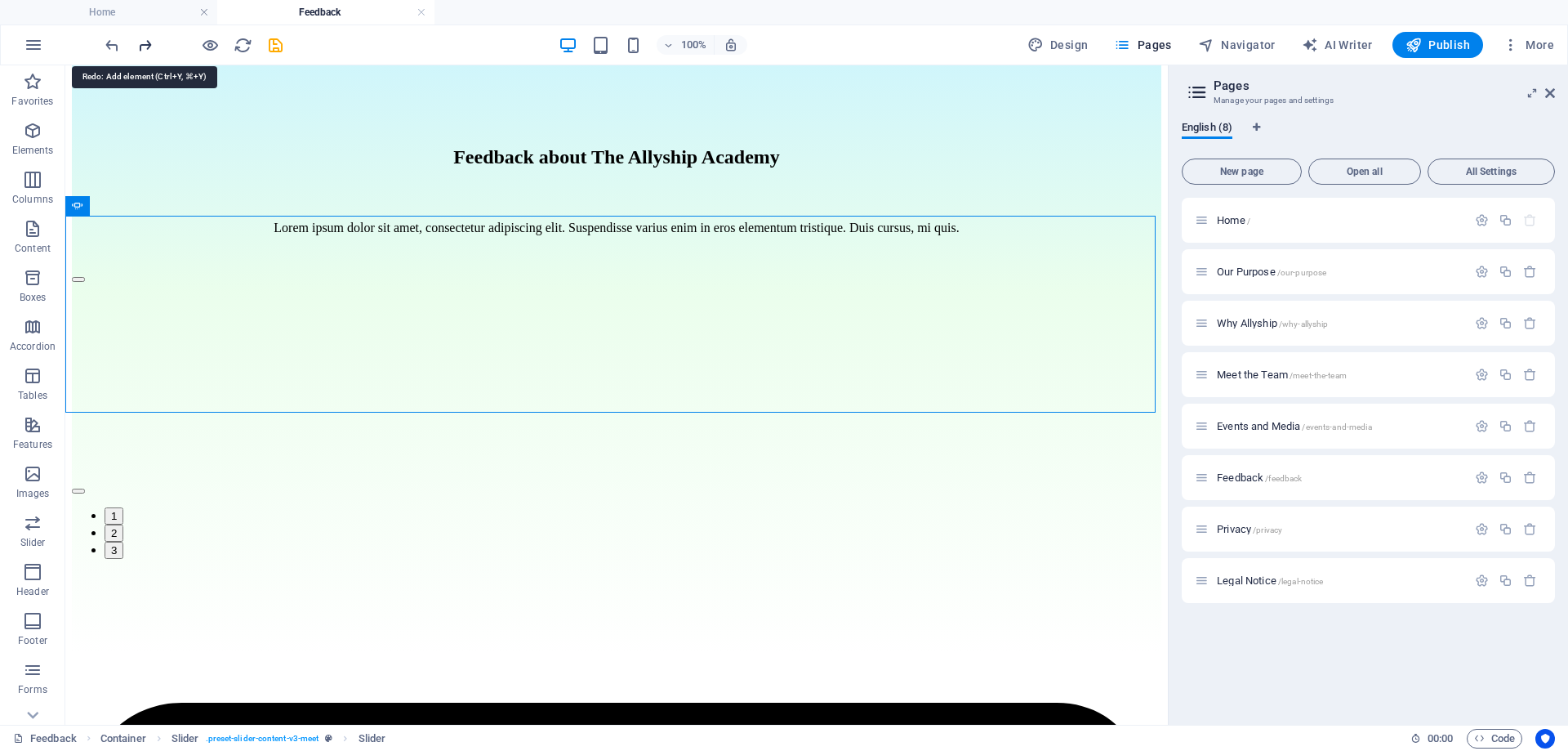
click at [144, 49] on icon "redo" at bounding box center [145, 45] width 19 height 19
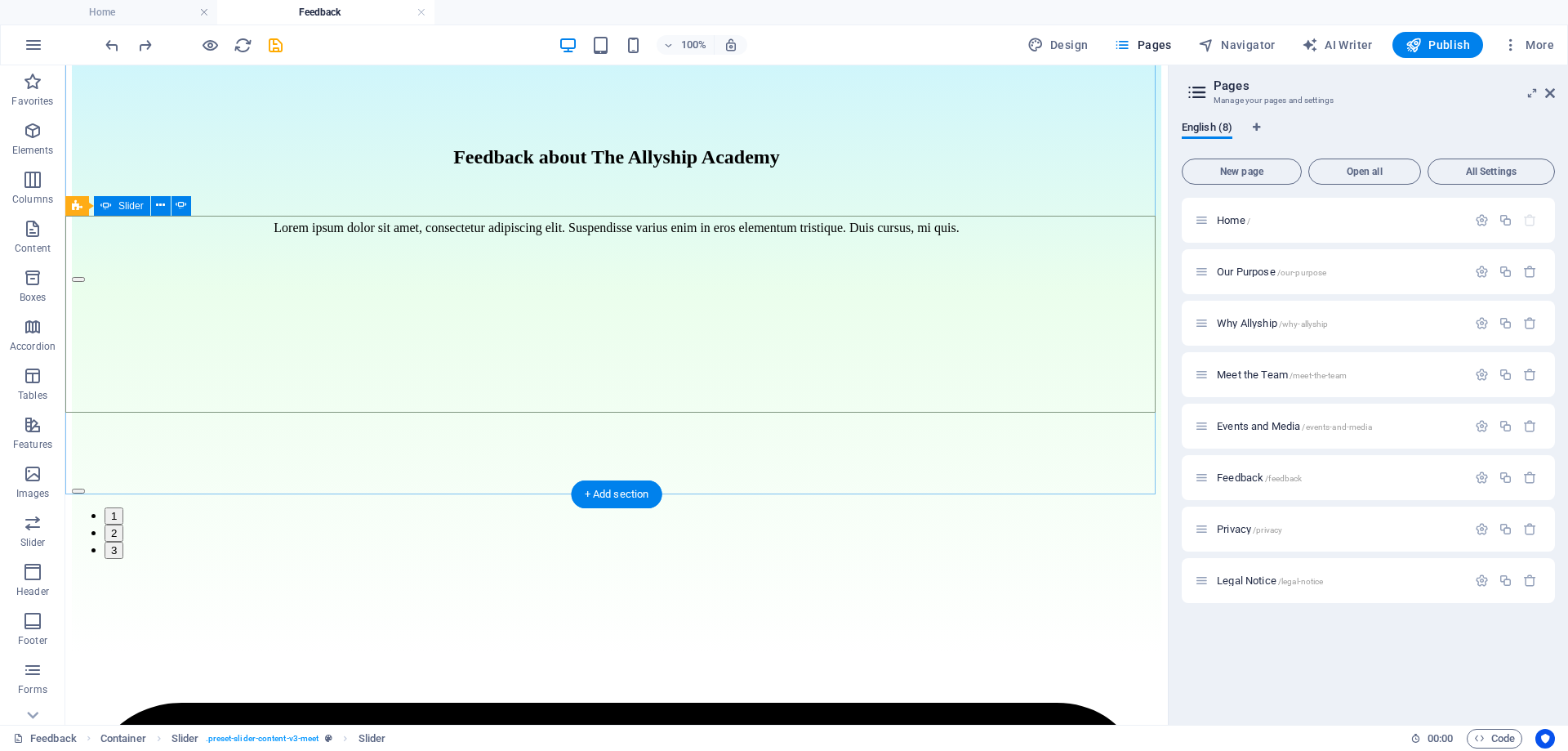
click at [85, 282] on button "button" at bounding box center [78, 280] width 13 height 5
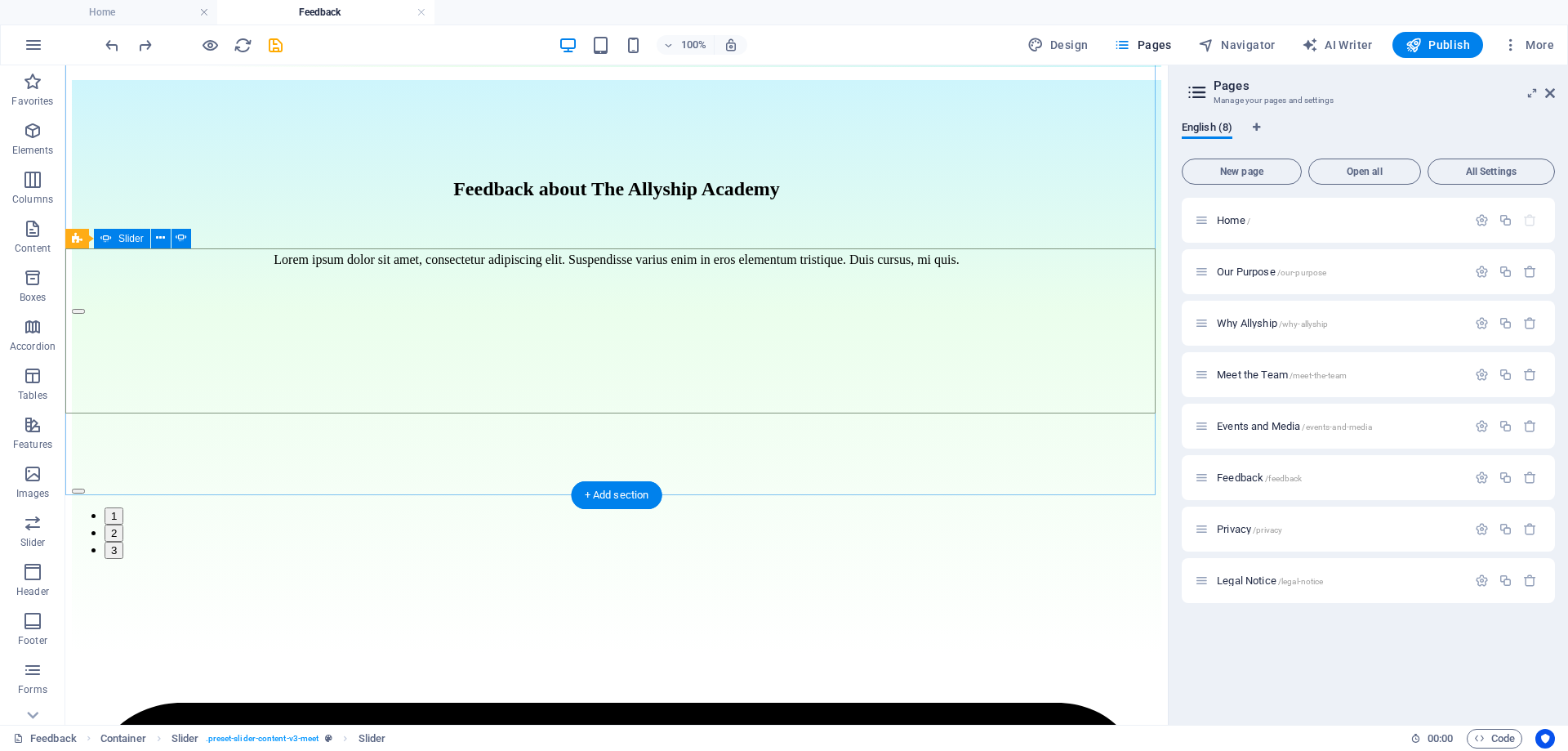
scroll to position [188, 0]
click at [155, 241] on button at bounding box center [160, 238] width 20 height 20
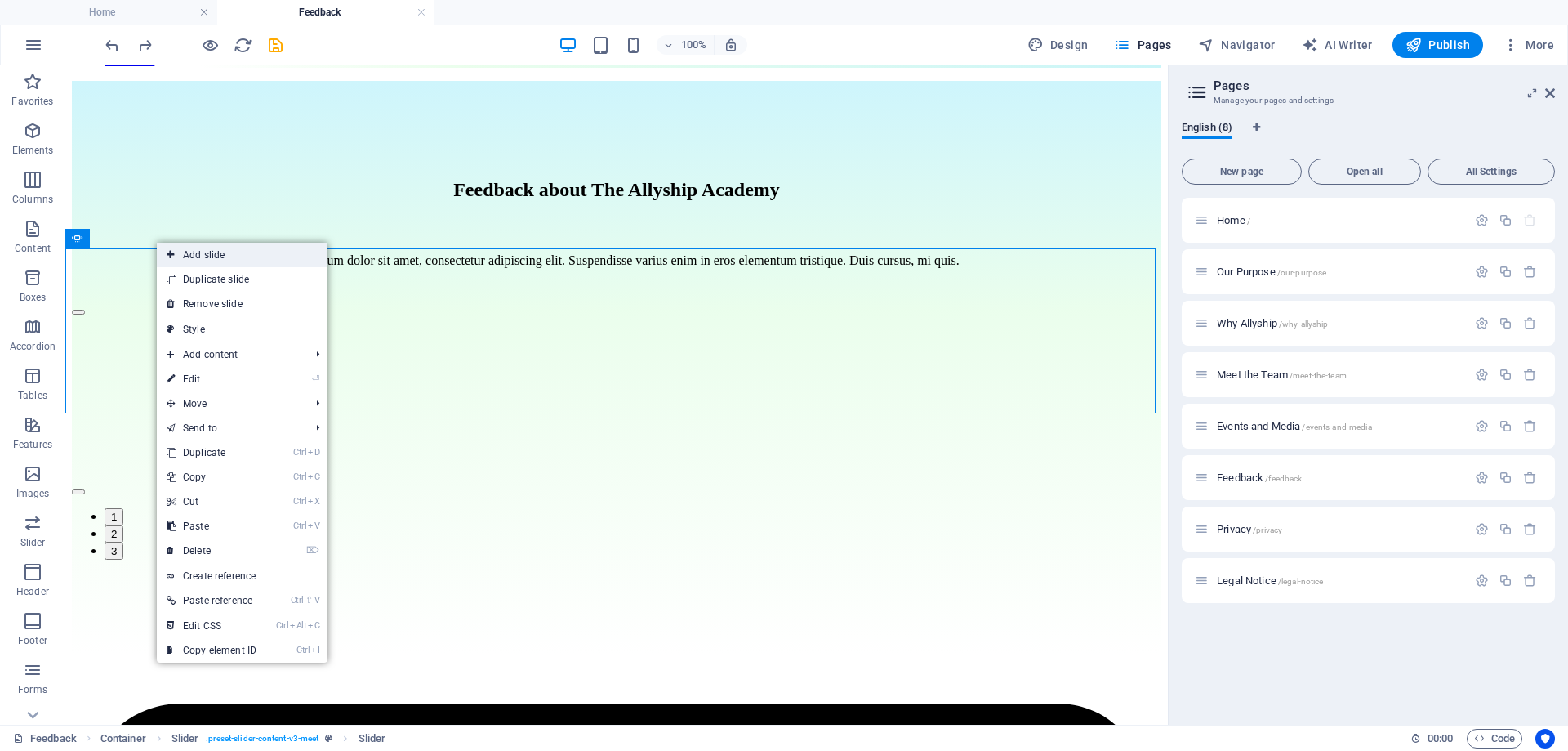
click at [212, 251] on link "Add slide" at bounding box center [242, 255] width 170 height 25
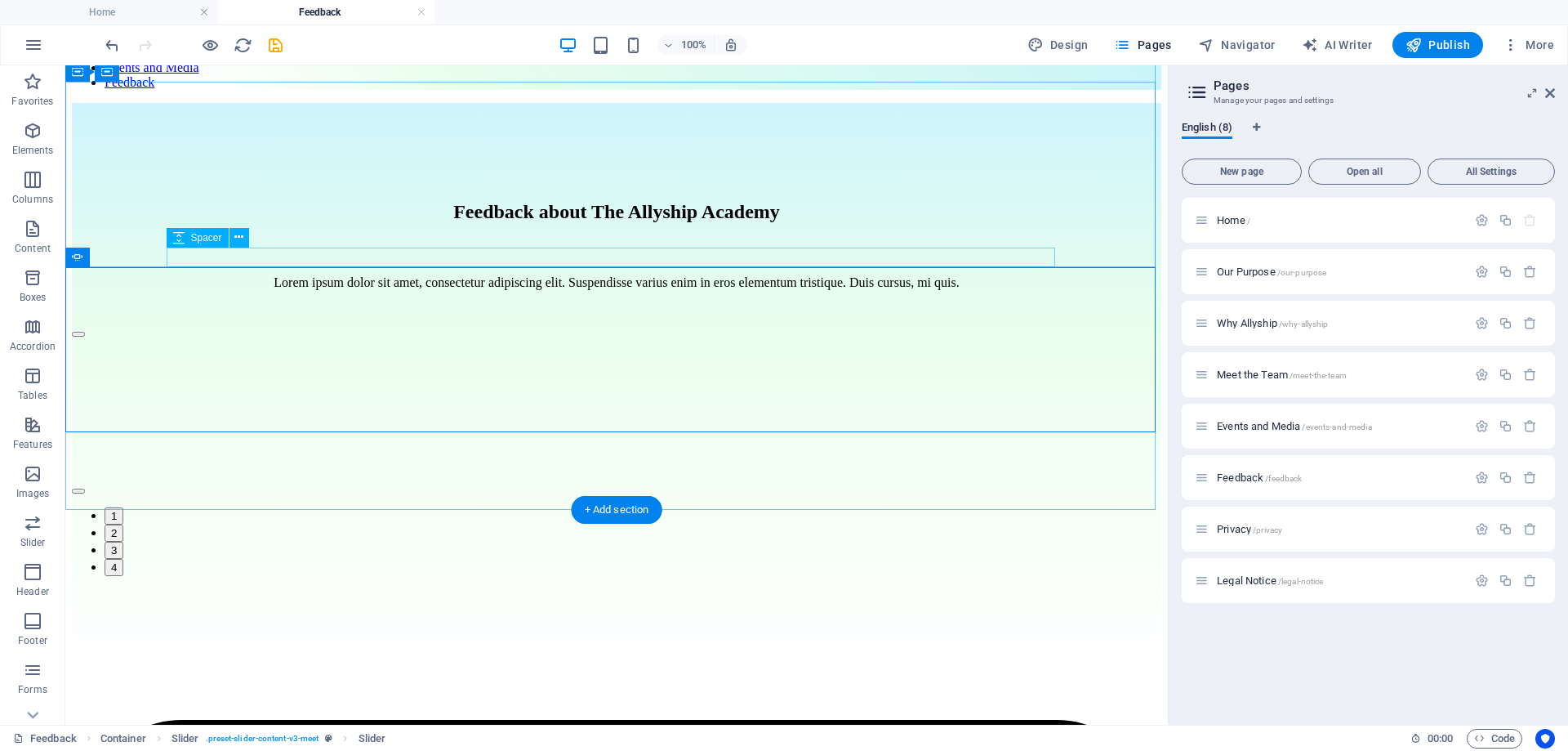
scroll to position [165, 0]
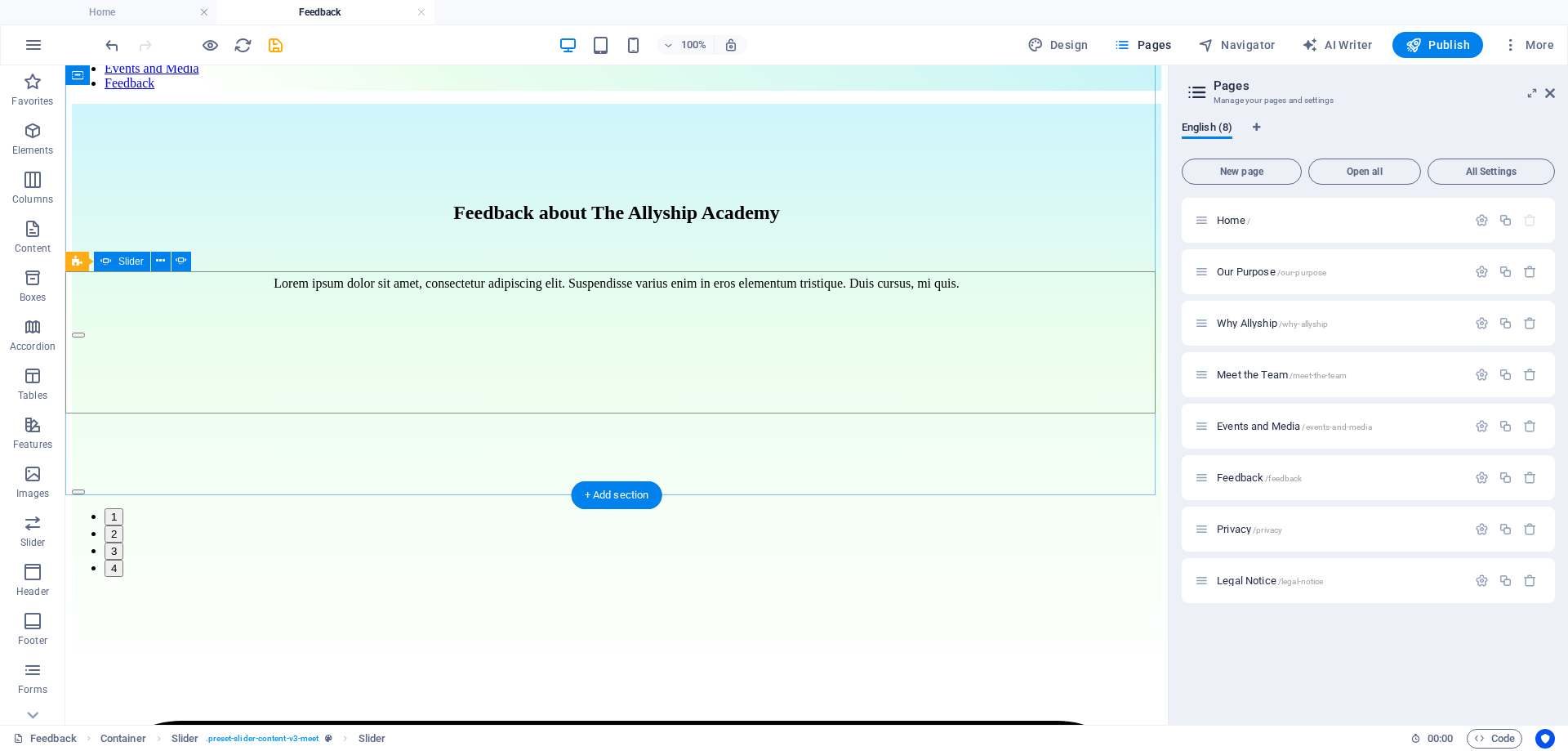
click at [1017, 324] on div "[PERSON_NAME] Day 7 of the Allyship Challenge - Share your privilege ... Great …" at bounding box center [616, 450] width 1089 height 253
click at [1026, 354] on div "[PERSON_NAME] Day 7 of the Allyship Challenge - Share your privilege ... Great …" at bounding box center [616, 450] width 1089 height 253
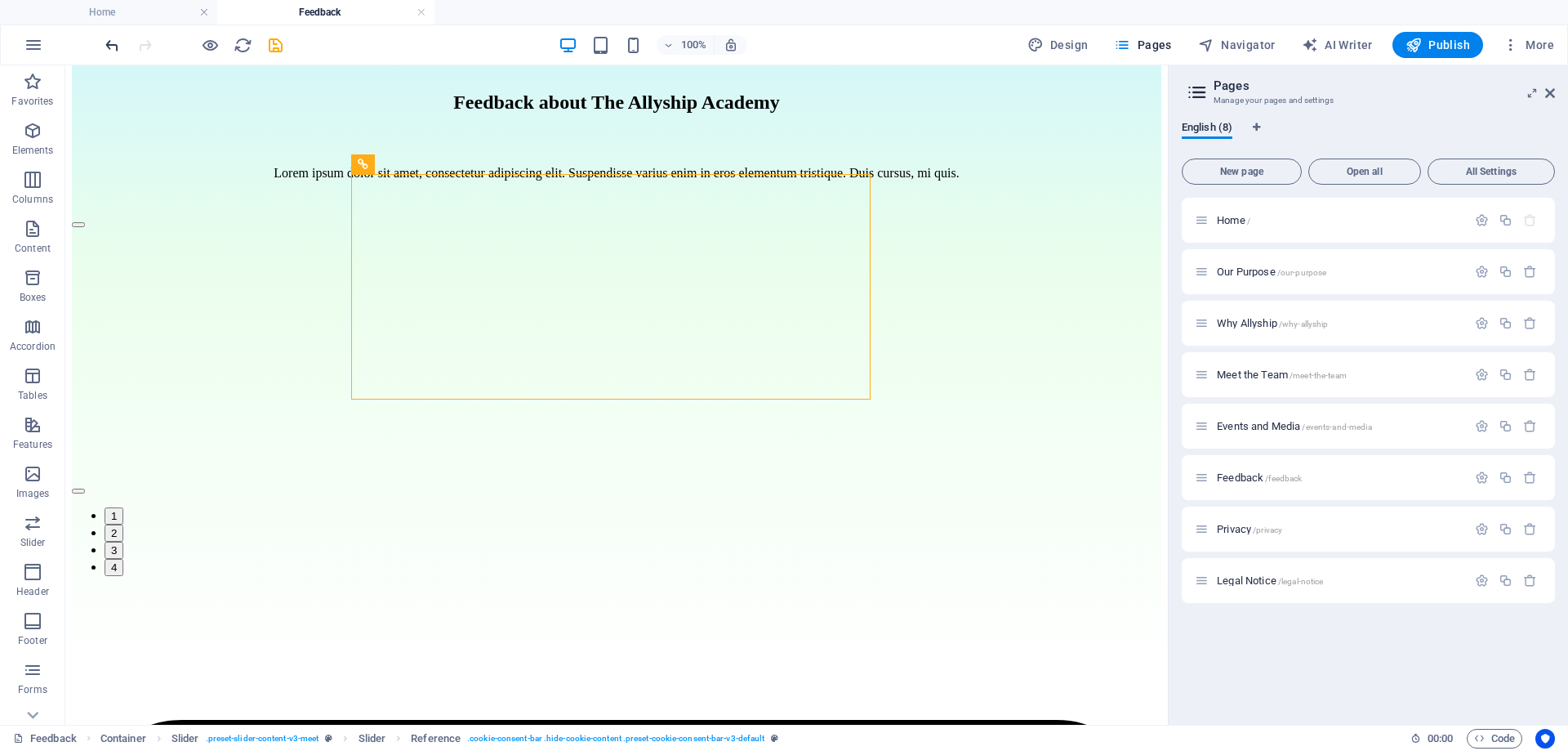
click at [109, 39] on icon "undo" at bounding box center [112, 45] width 19 height 19
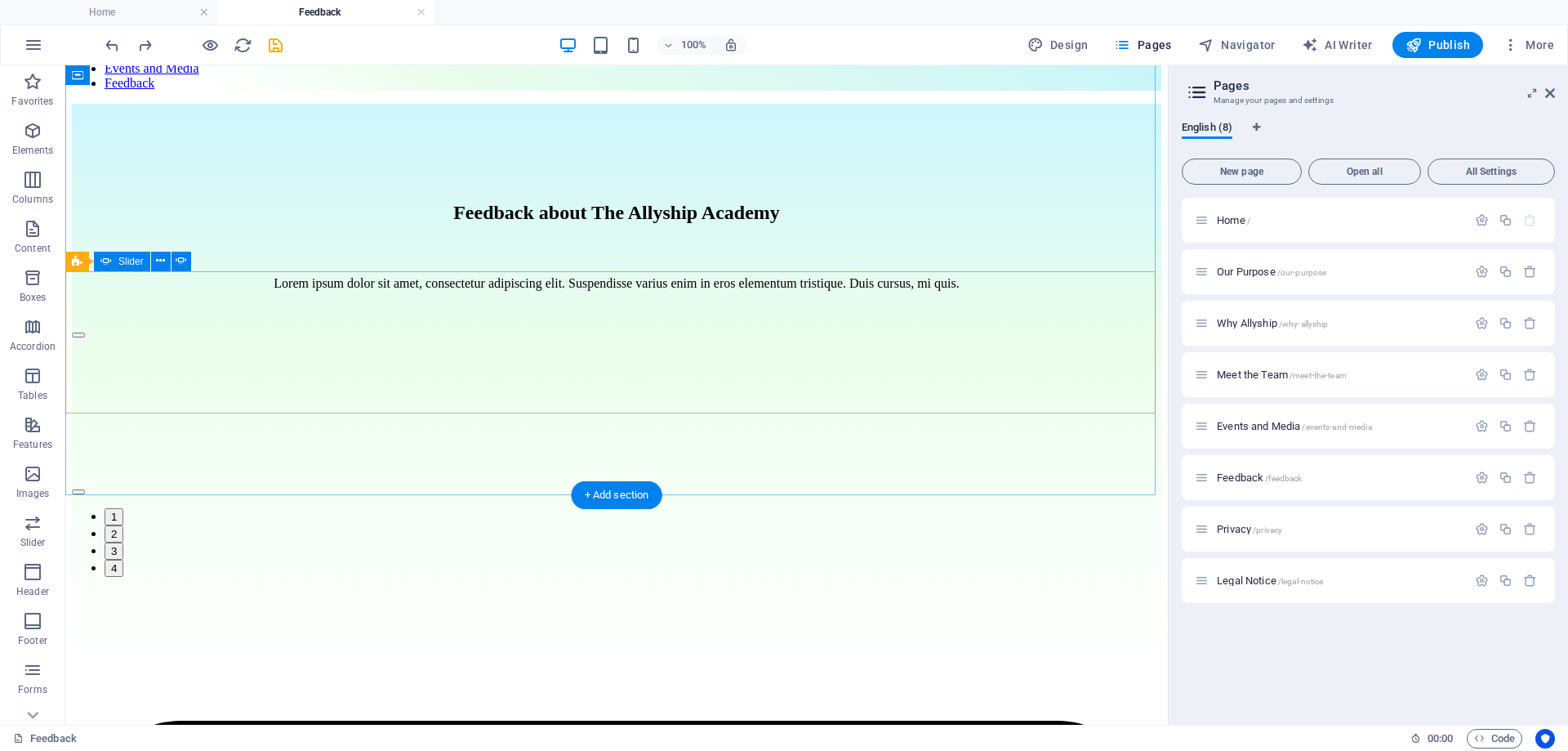
click at [1063, 345] on div "[PERSON_NAME] Day 7 of the Allyship Challenge - Share your privilege ... Great …" at bounding box center [616, 450] width 1089 height 253
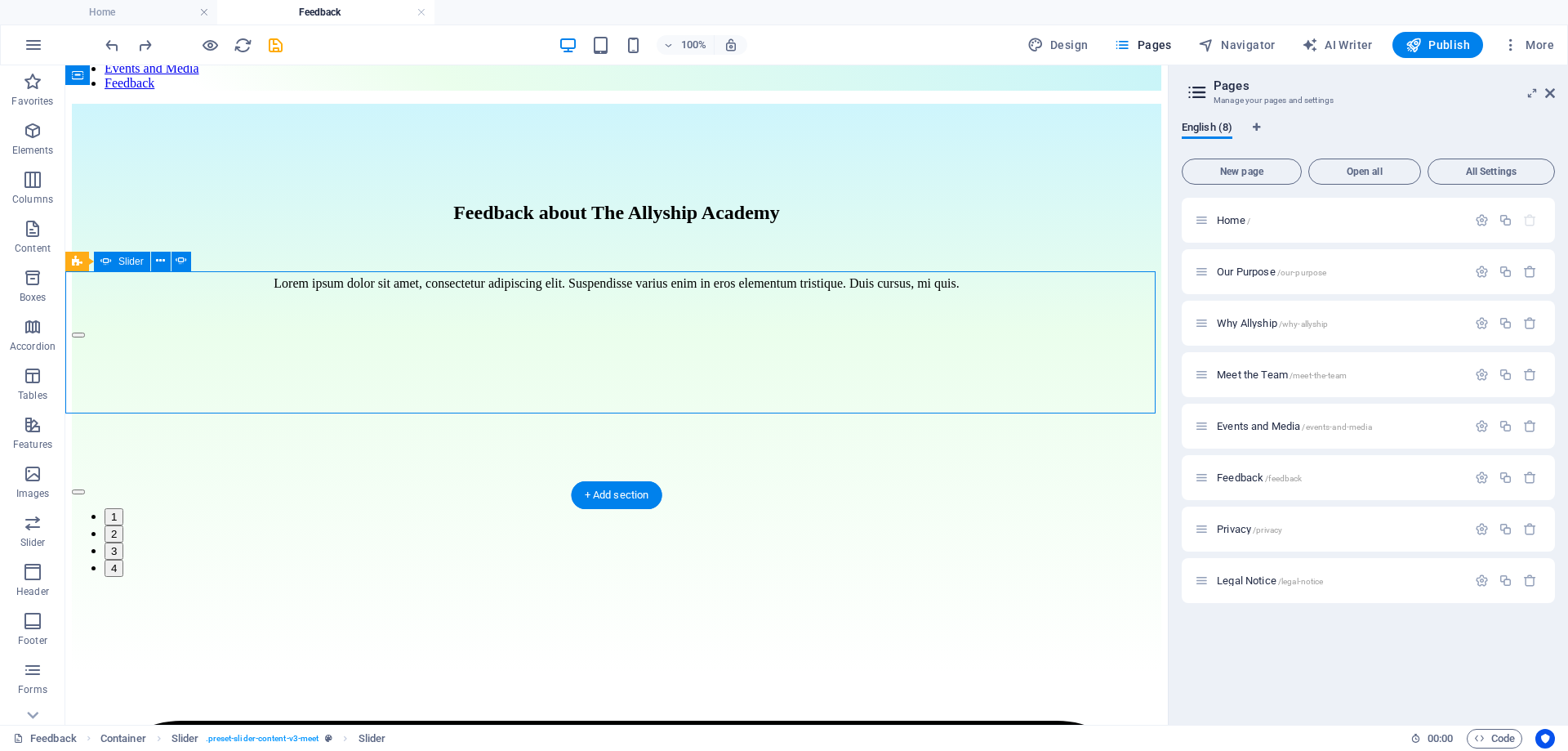
click at [1053, 324] on div "[PERSON_NAME] Day 7 of the Allyship Challenge - Share your privilege ... Great …" at bounding box center [616, 450] width 1089 height 253
click at [158, 261] on icon at bounding box center [160, 261] width 9 height 17
click at [108, 39] on icon "undo" at bounding box center [112, 45] width 19 height 19
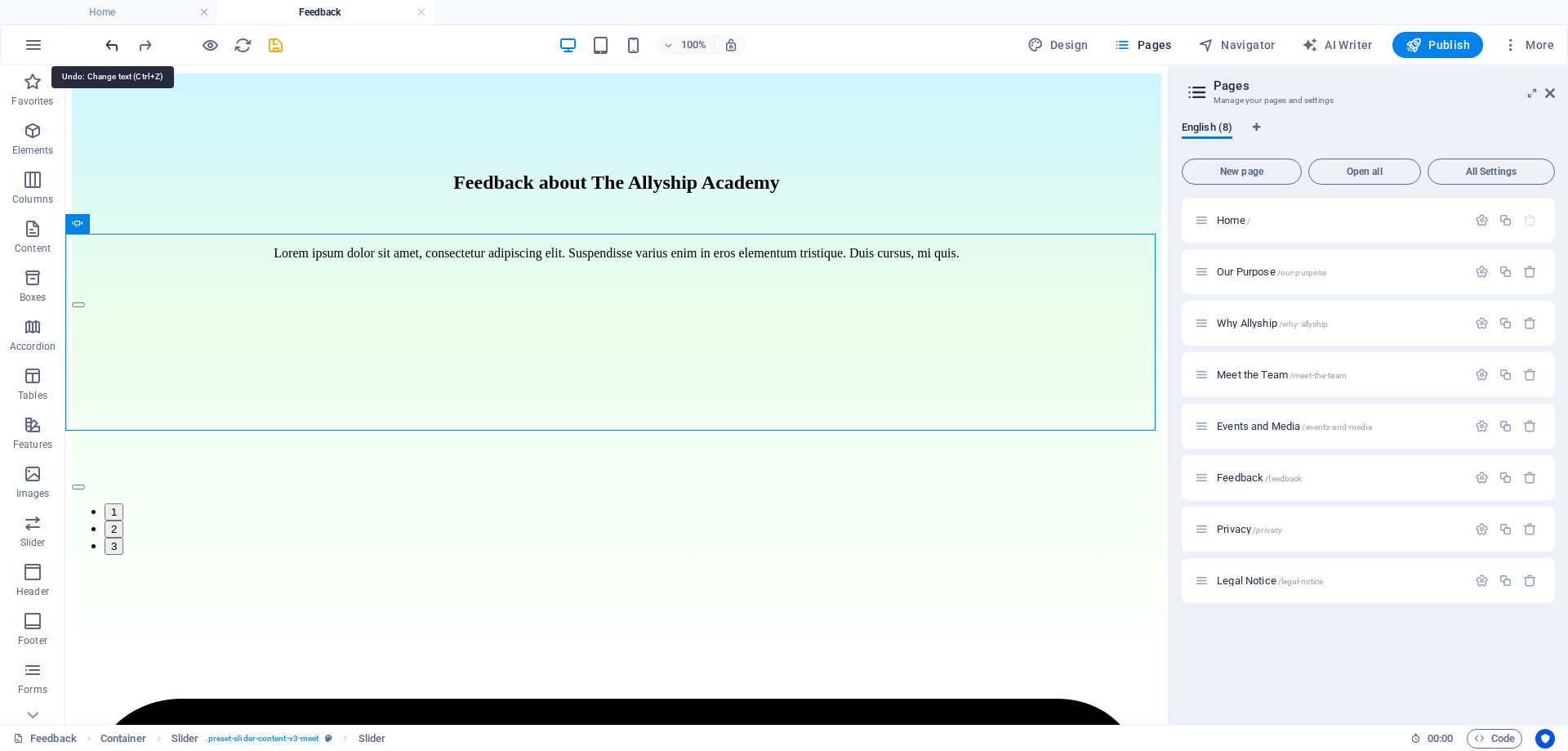
scroll to position [188, 0]
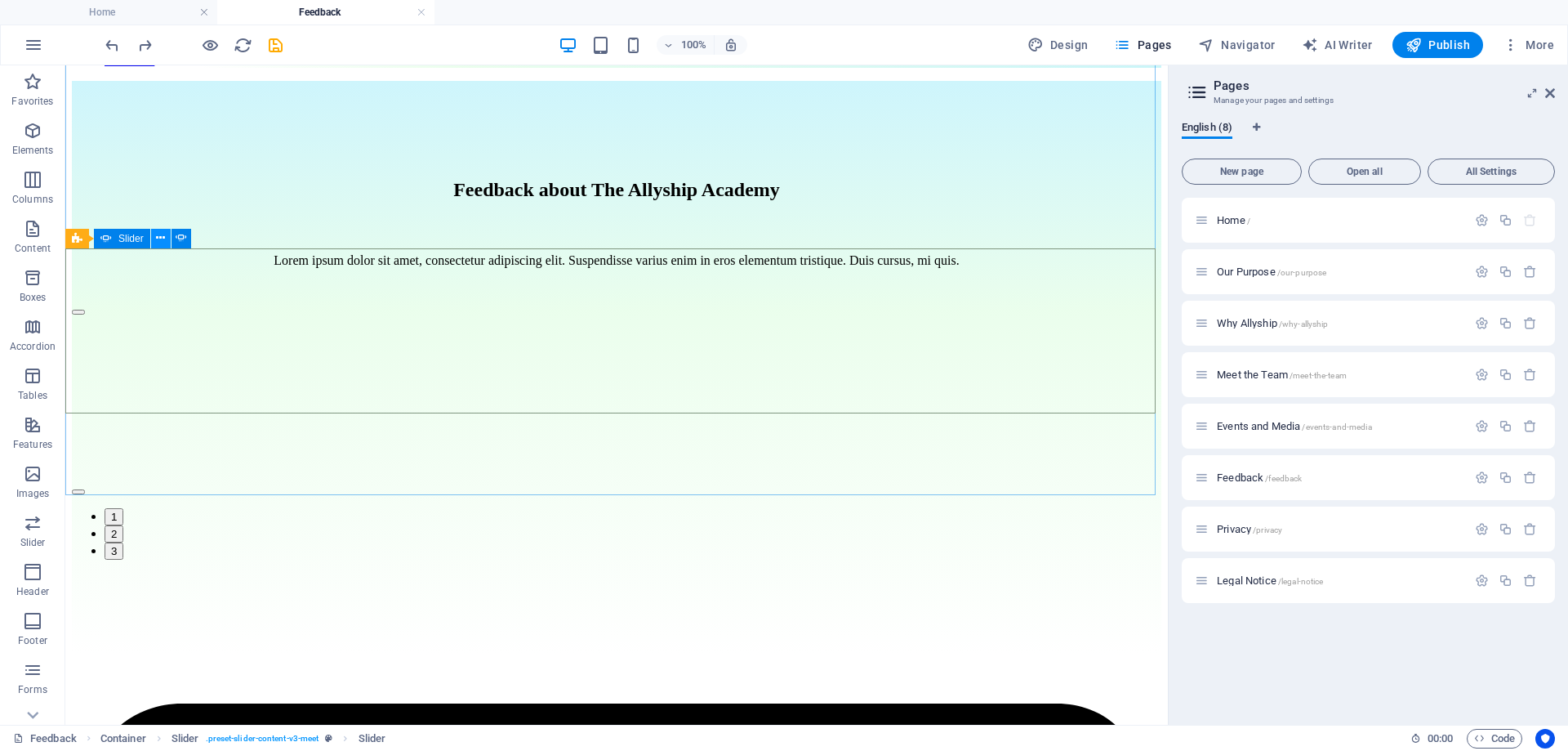
click at [159, 238] on icon at bounding box center [160, 238] width 9 height 17
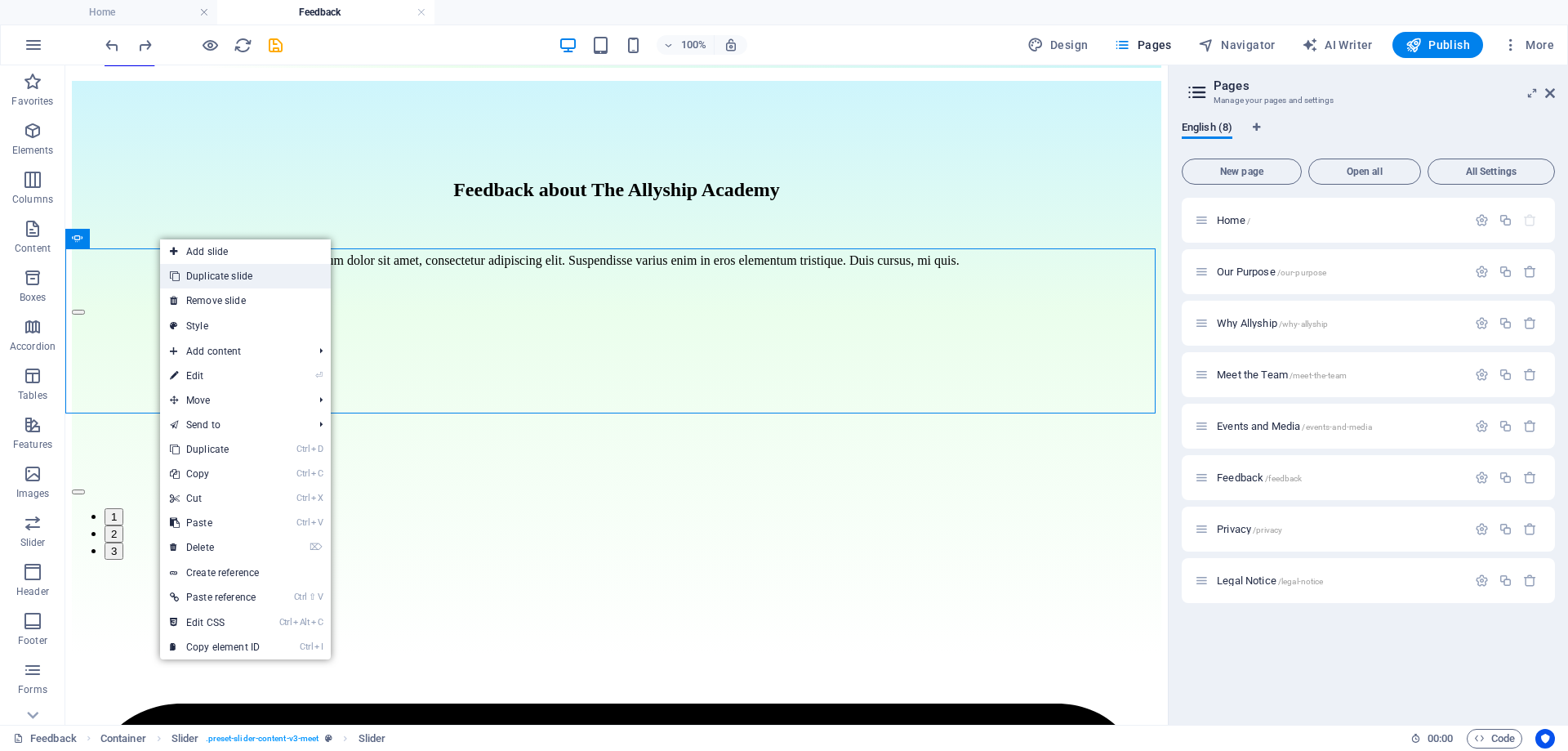
click at [186, 280] on link "Duplicate slide" at bounding box center [245, 276] width 170 height 25
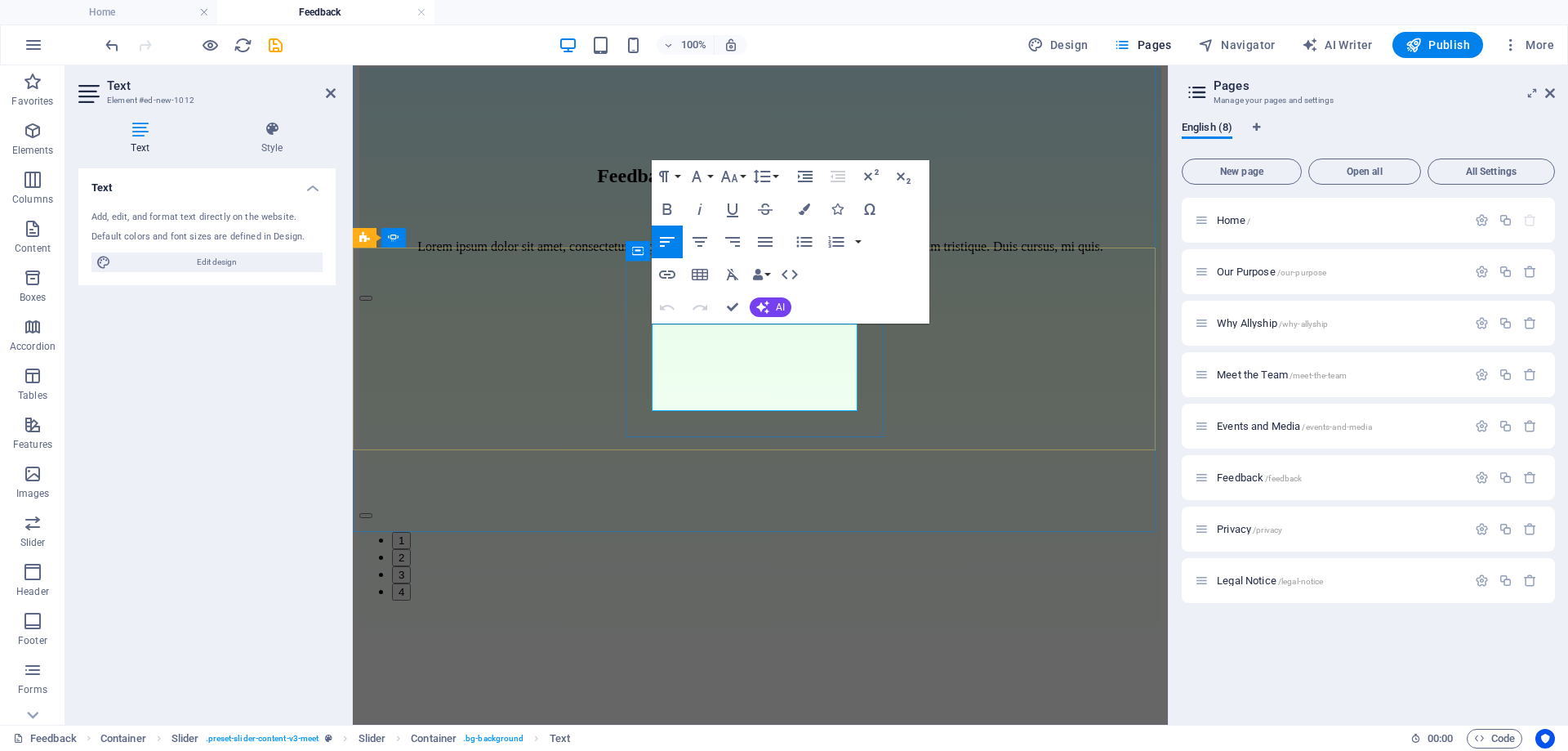
drag, startPoint x: 814, startPoint y: 401, endPoint x: 672, endPoint y: 338, distance: 155.3
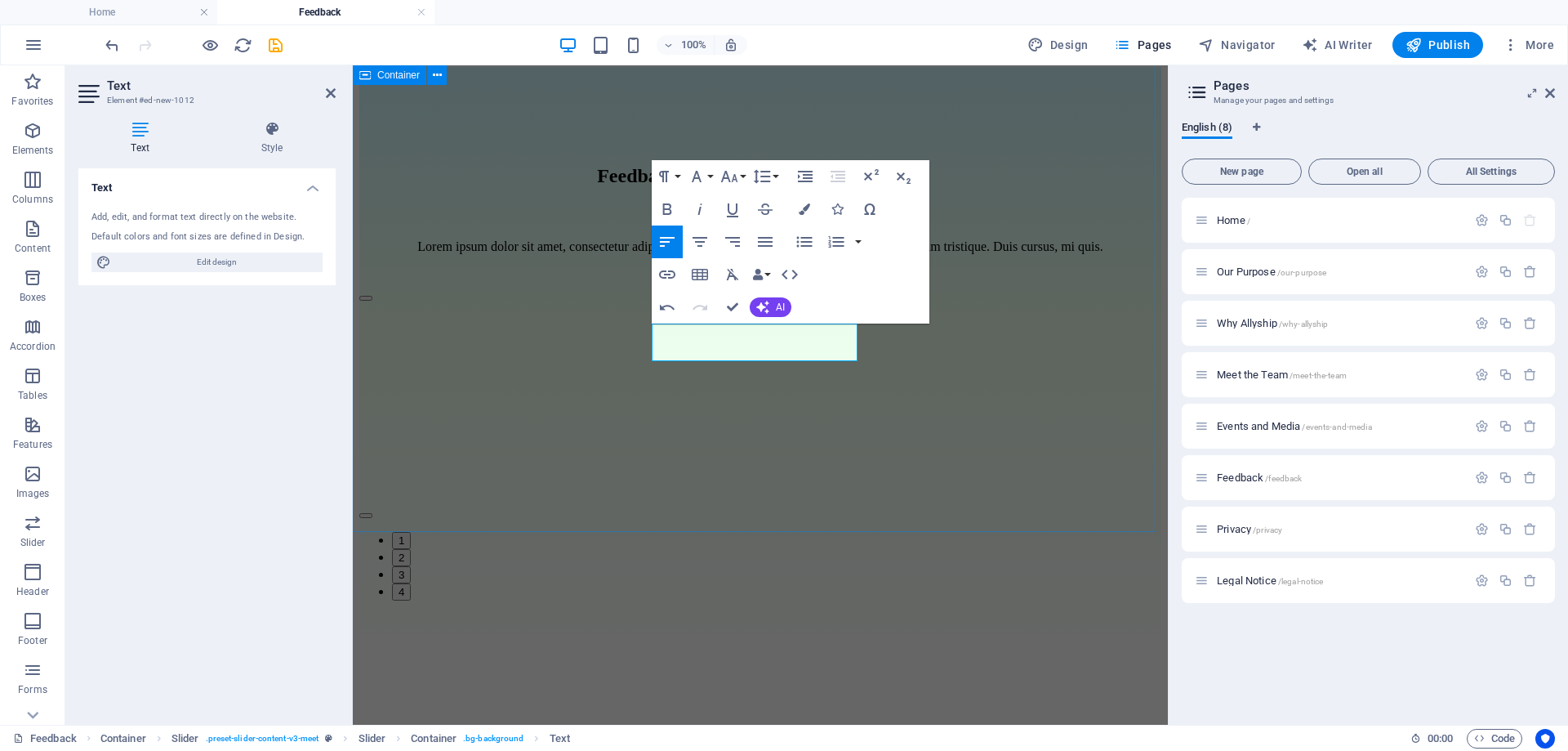
scroll to position [866, 5]
drag, startPoint x: 752, startPoint y: 327, endPoint x: 649, endPoint y: 326, distance: 103.0
copy p "[PERSON_NAME]:"
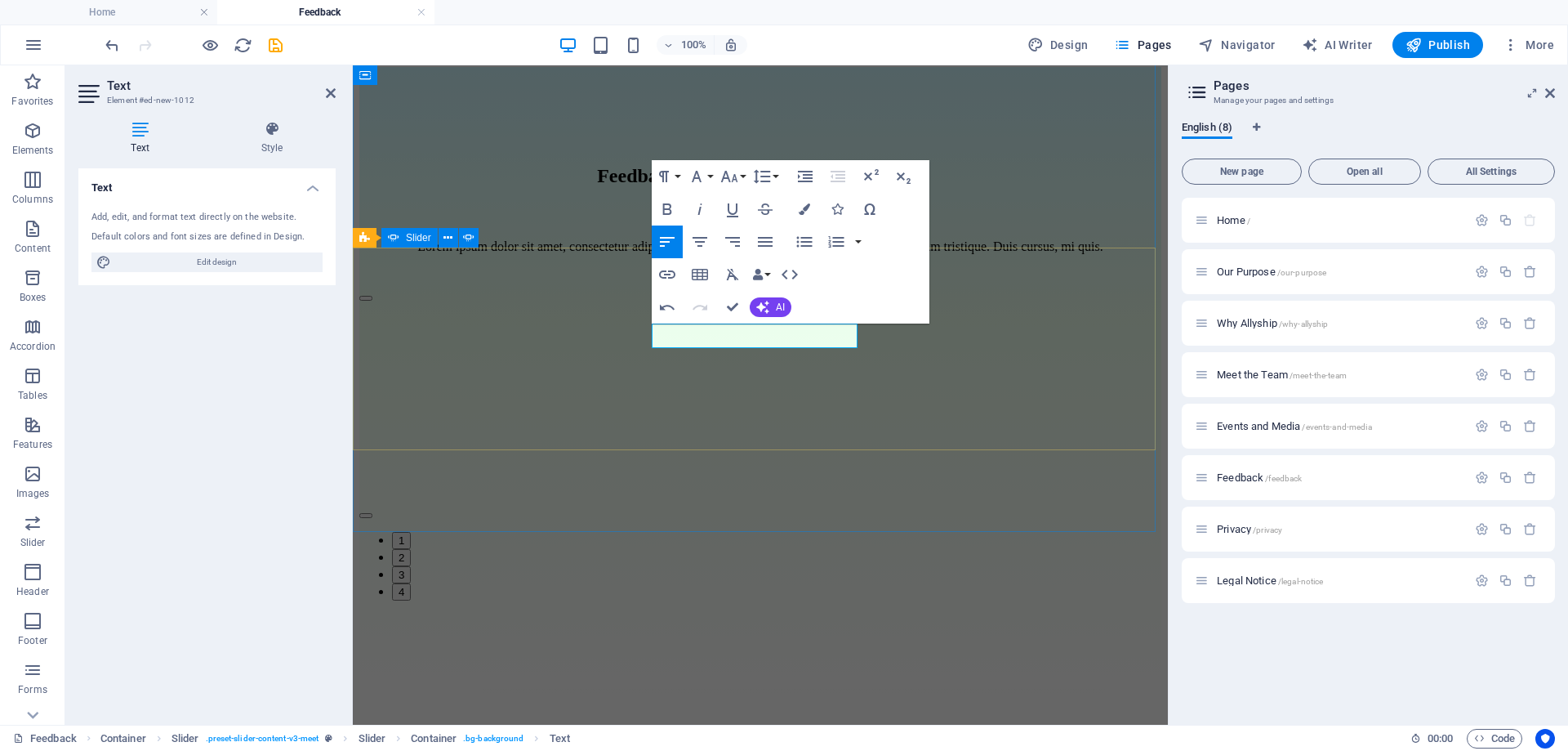
click at [715, 427] on div "[PERSON_NAME] Day 7 of the Allyship Challenge - Share your privilege ... Great …" at bounding box center [760, 443] width 802 height 314
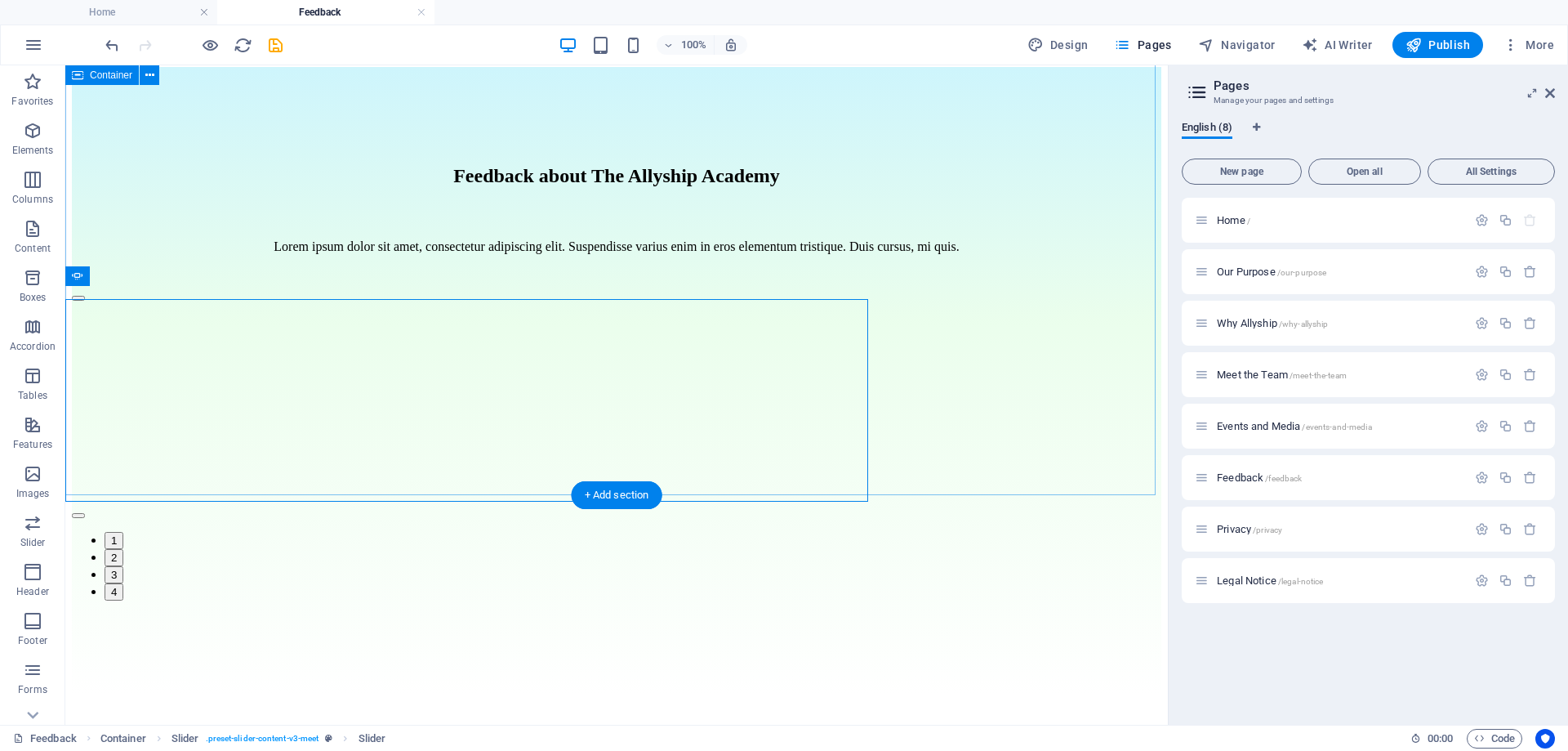
scroll to position [150, 0]
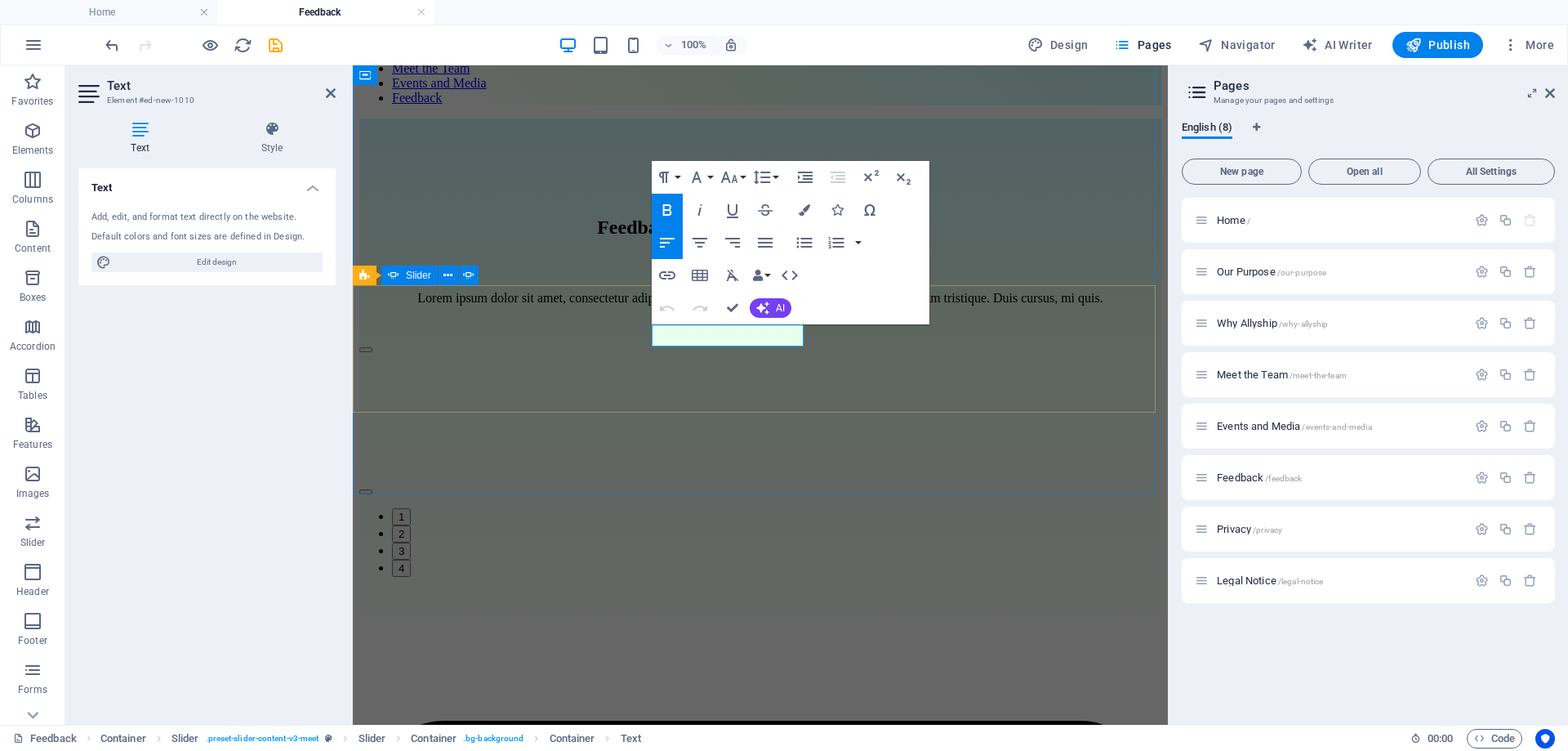
scroll to position [165, 0]
drag, startPoint x: 687, startPoint y: 334, endPoint x: 755, endPoint y: 340, distance: 68.3
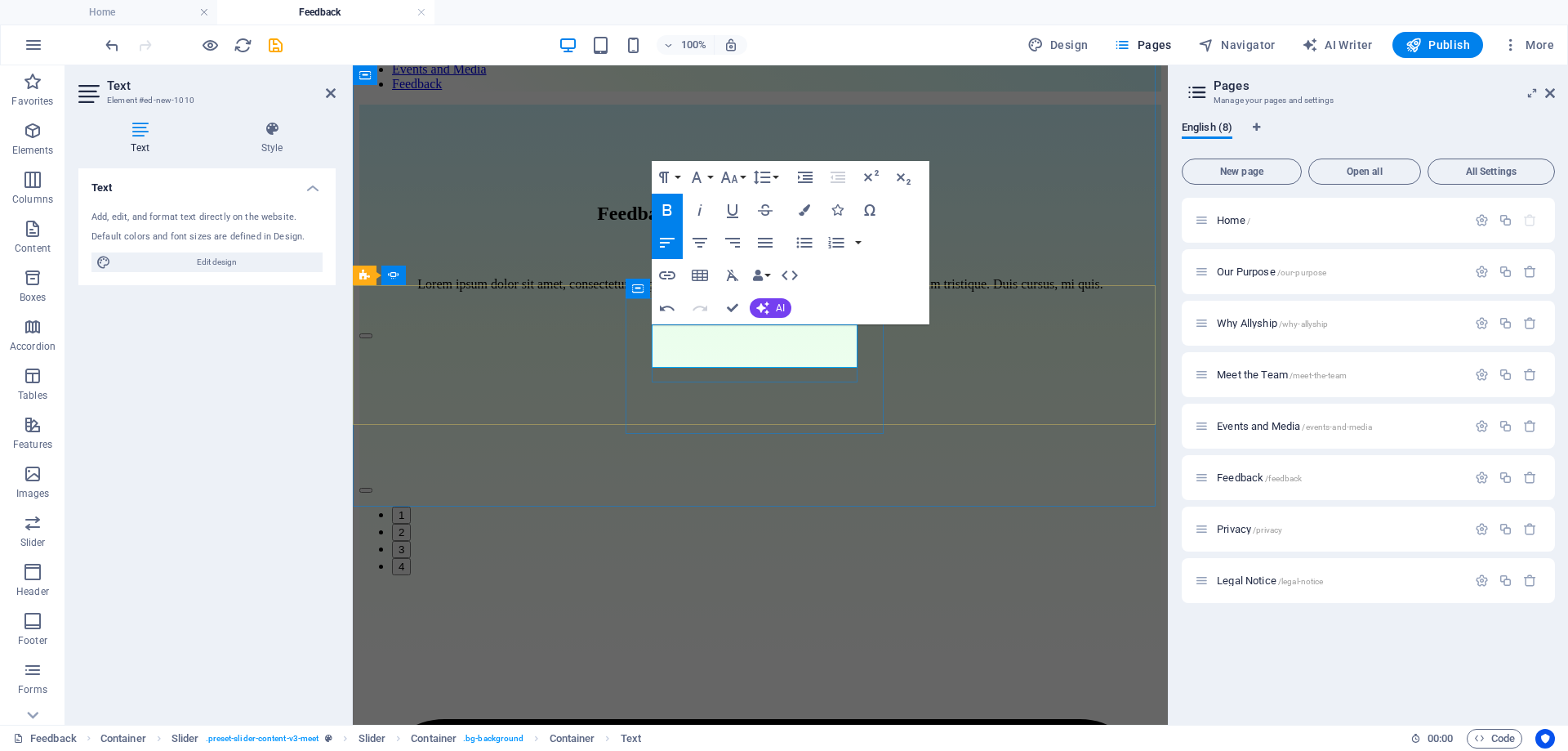
click at [757, 483] on div "Feedback about The Allyship Academy Lorem ipsum dolor sit amet, consectetur adi…" at bounding box center [760, 387] width 802 height 565
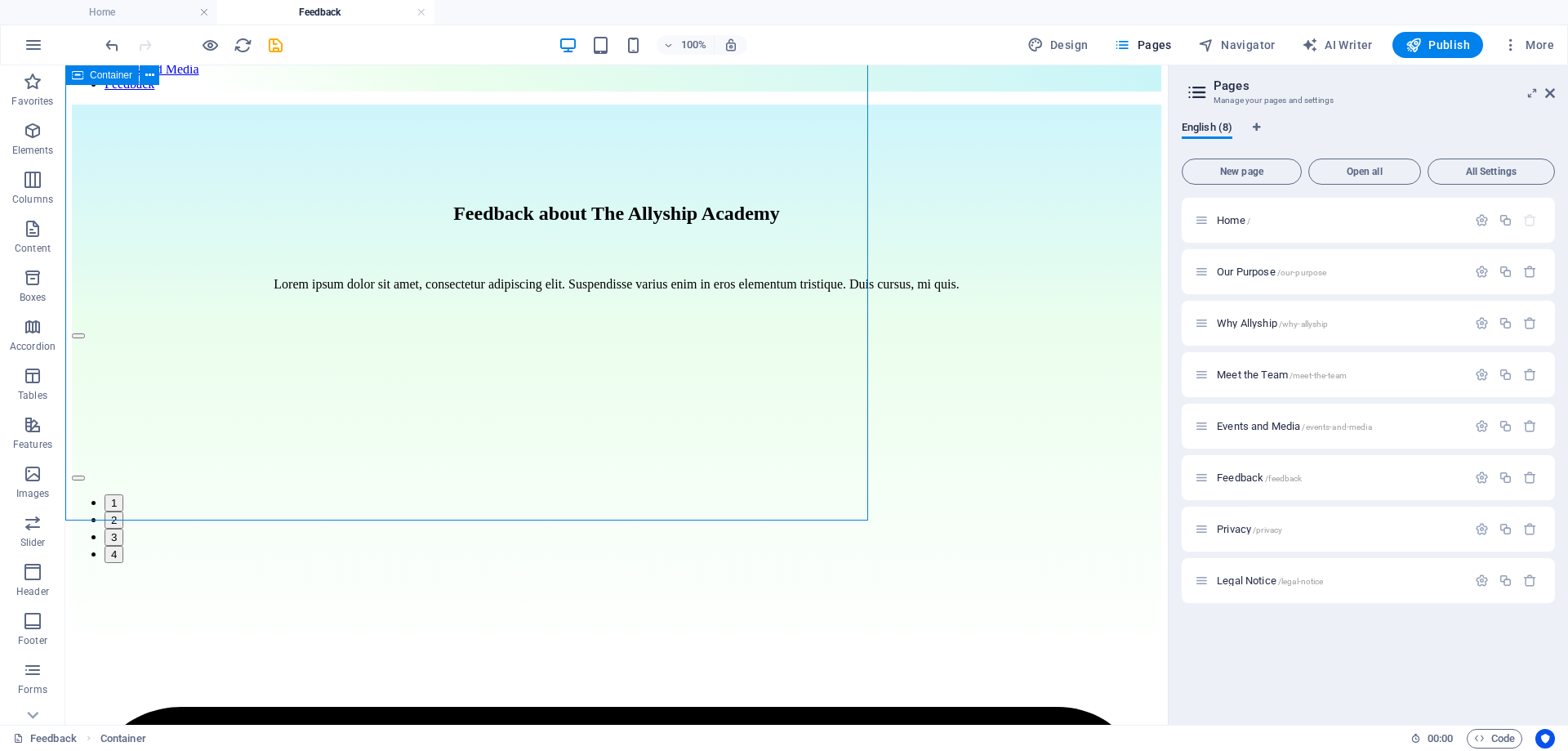
scroll to position [150, 0]
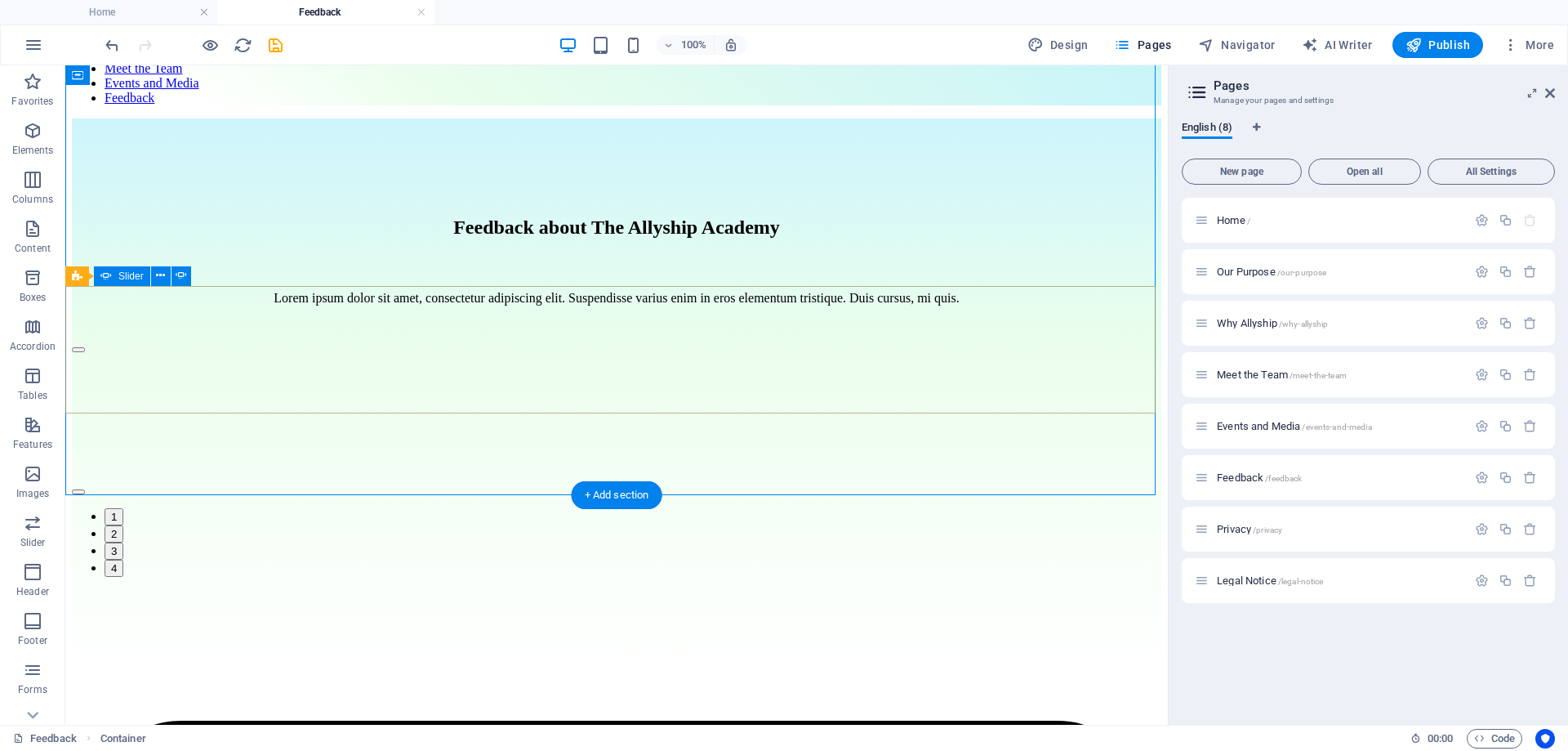
click at [85, 489] on button "button" at bounding box center [78, 492] width 13 height 5
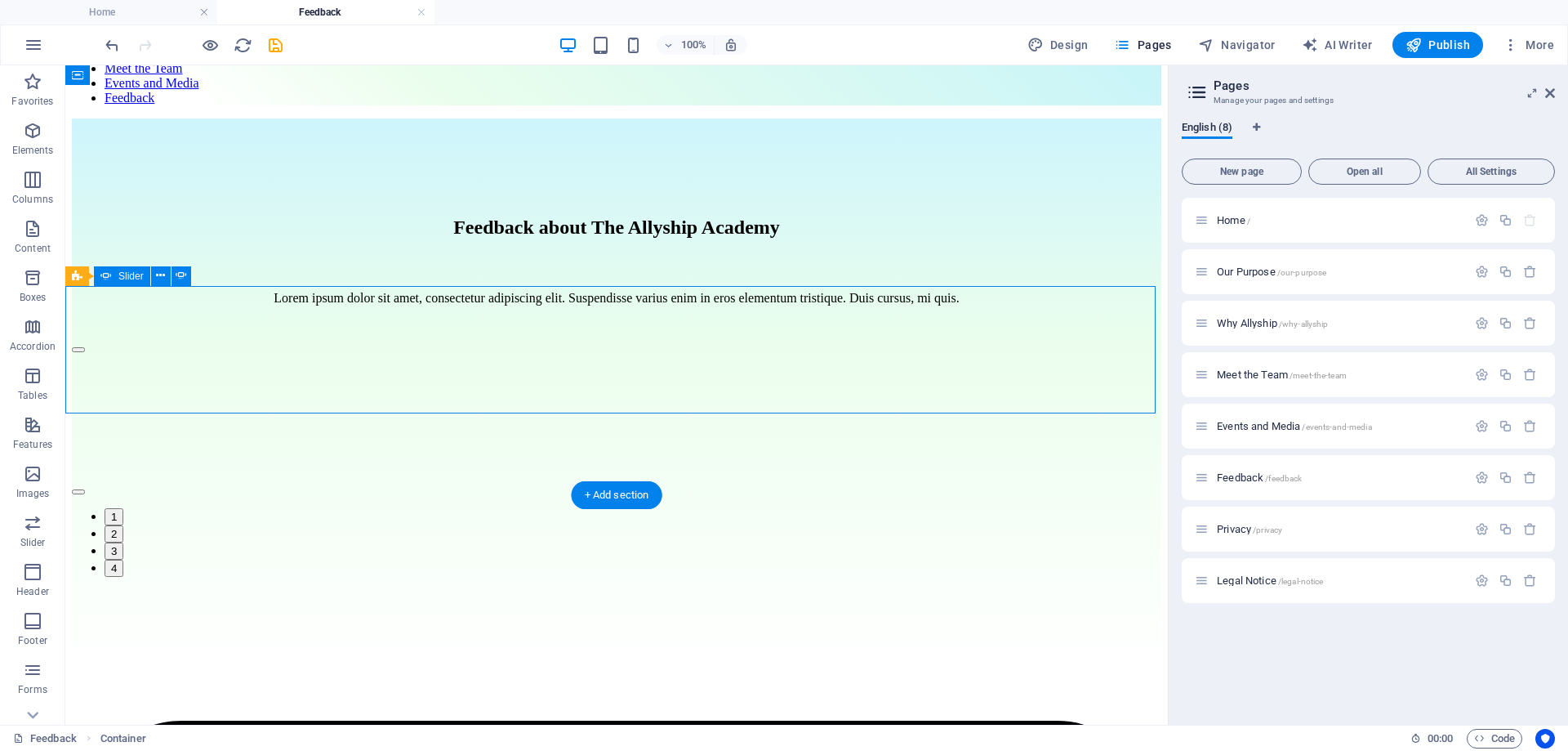
scroll to position [151, 0]
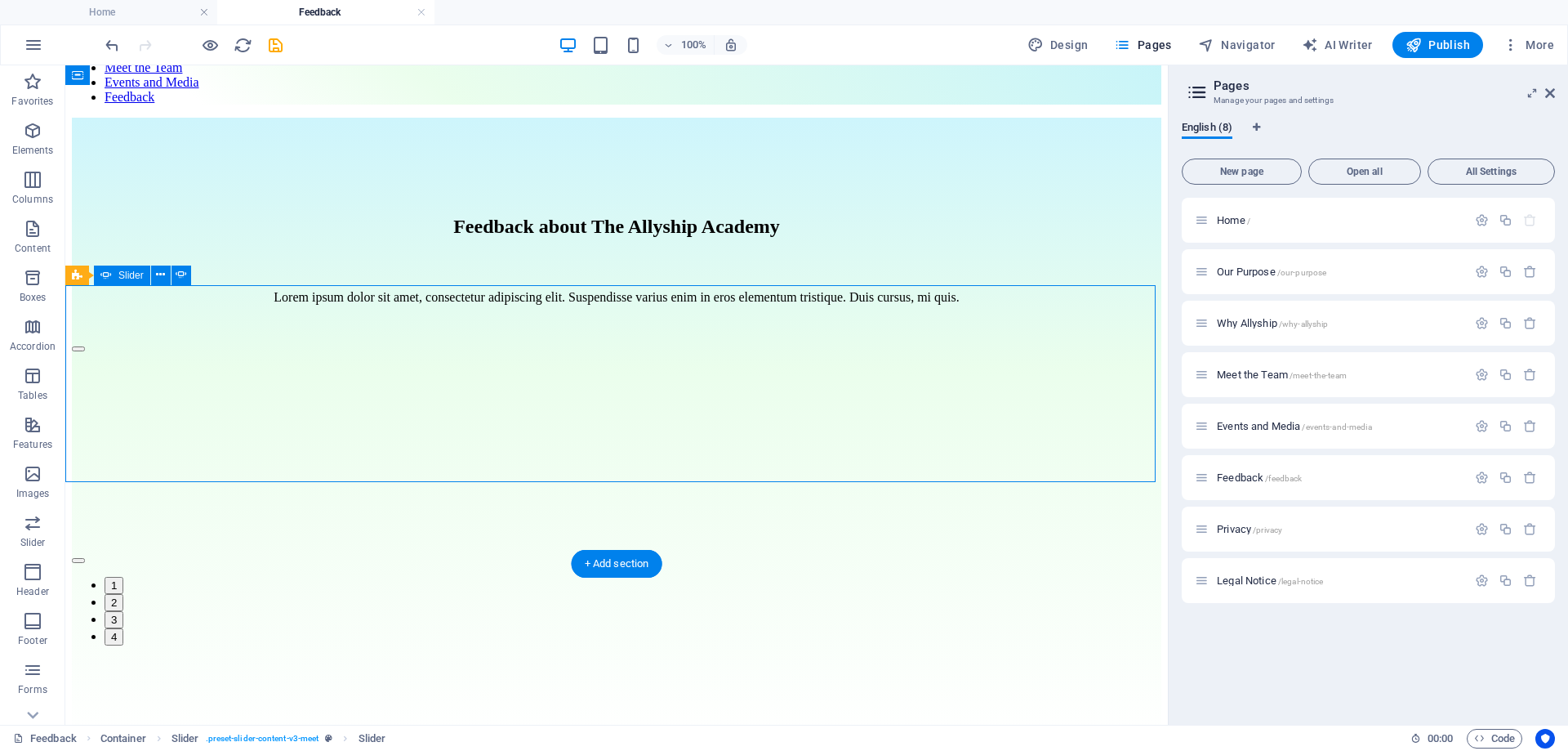
click at [85, 558] on button "button" at bounding box center [78, 561] width 13 height 5
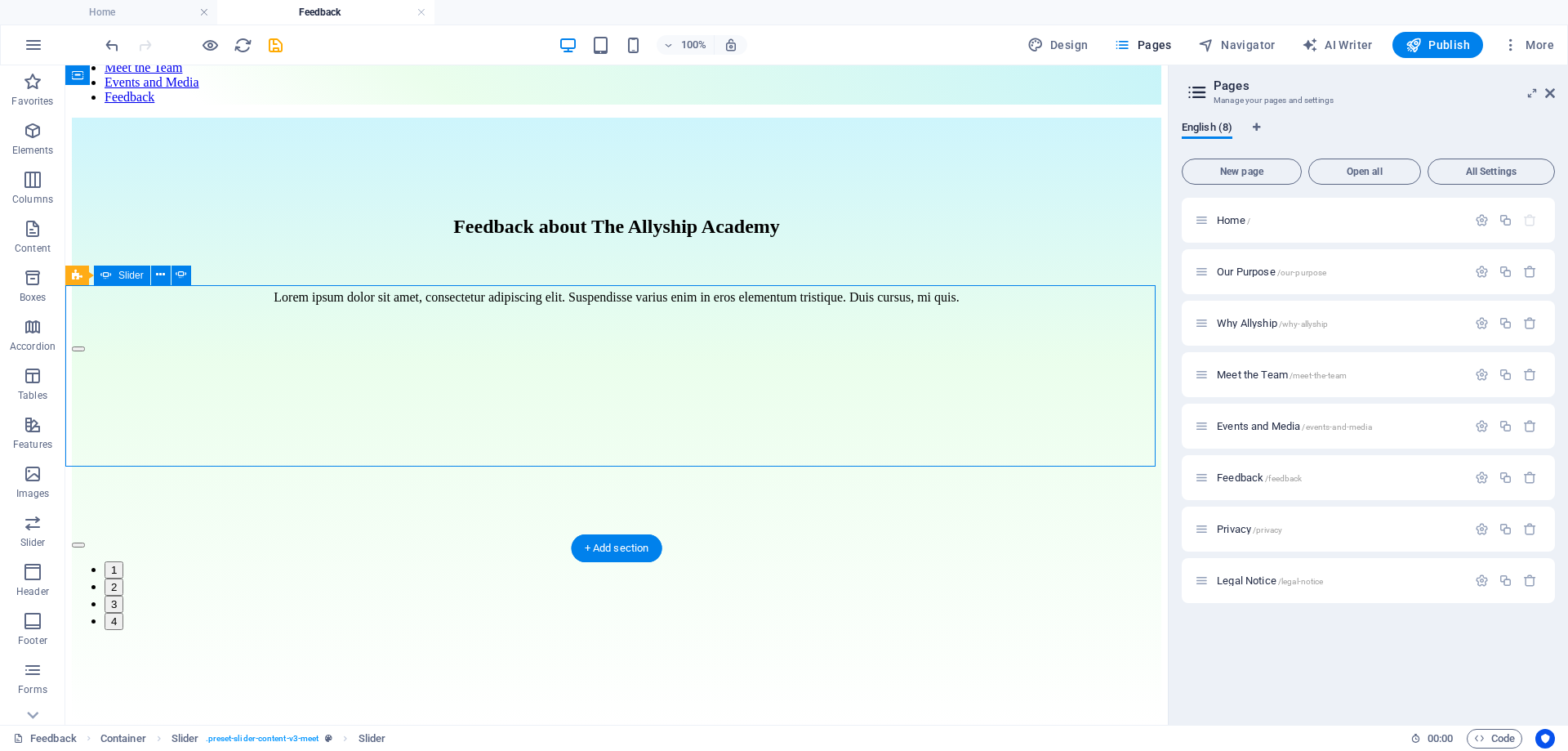
click at [85, 542] on button "button" at bounding box center [78, 545] width 13 height 5
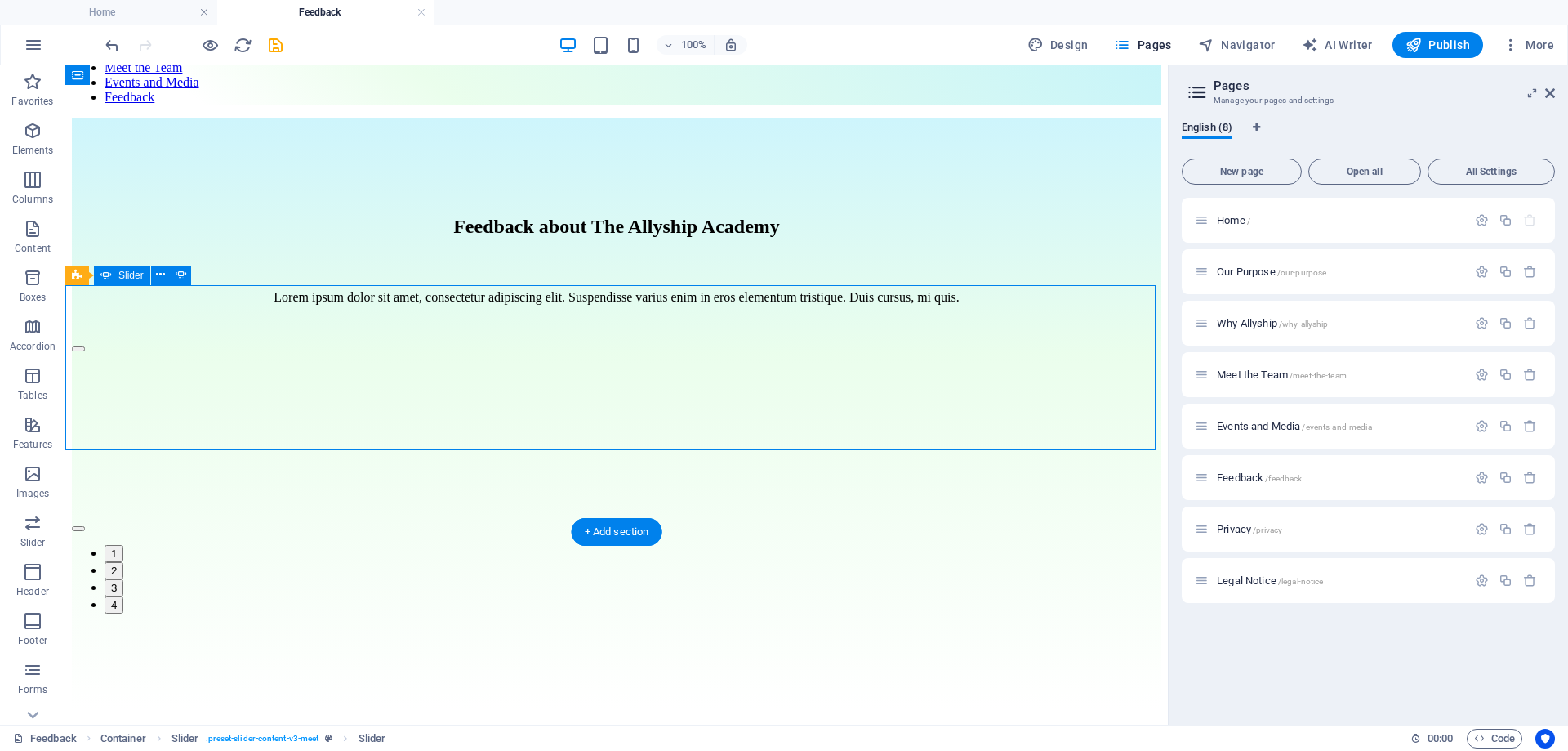
click at [85, 526] on button "button" at bounding box center [78, 529] width 13 height 5
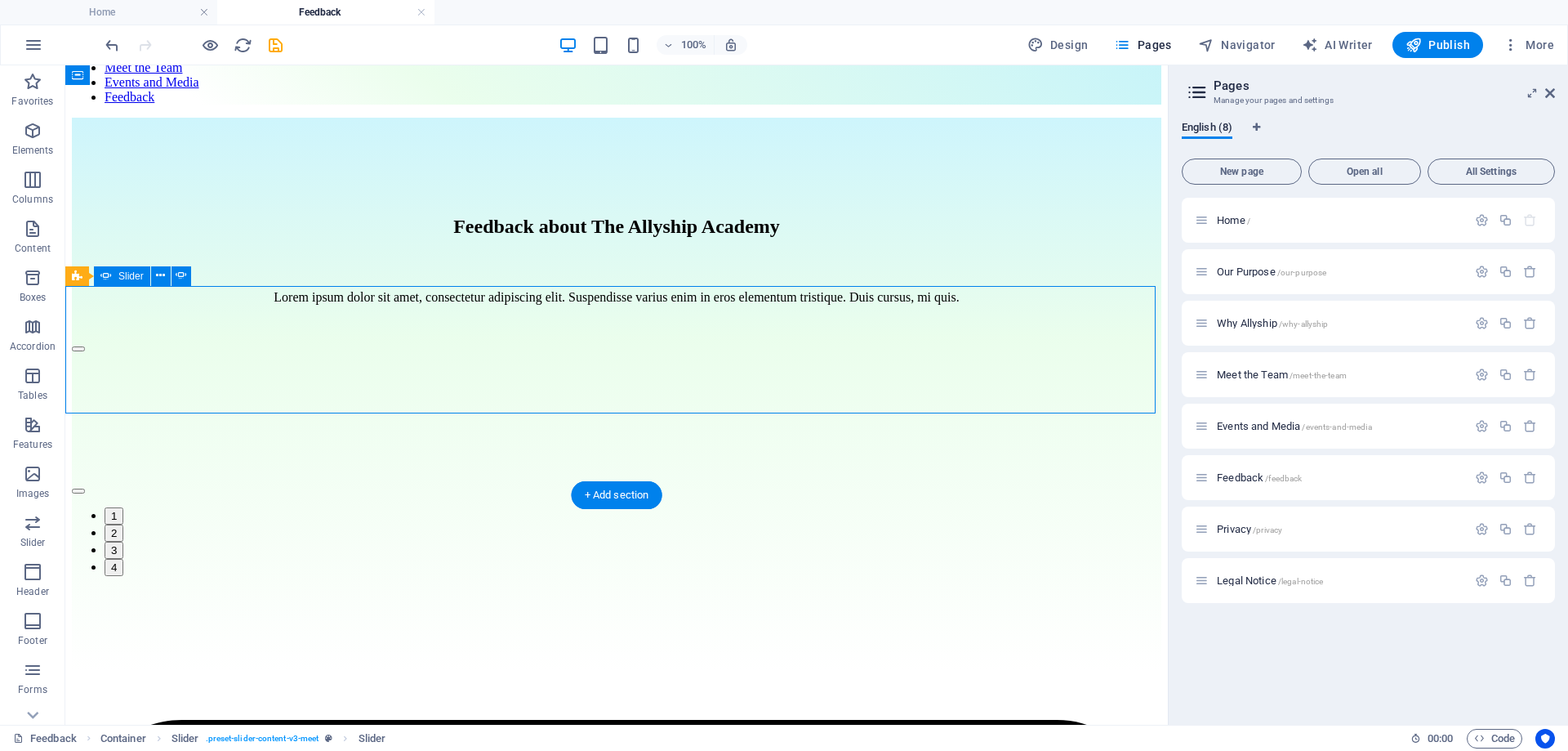
scroll to position [150, 0]
click at [637, 291] on div "Lorem ipsum dolor sit amet, consectetur adipiscing elit. Suspendisse varius eni…" at bounding box center [616, 298] width 1089 height 14
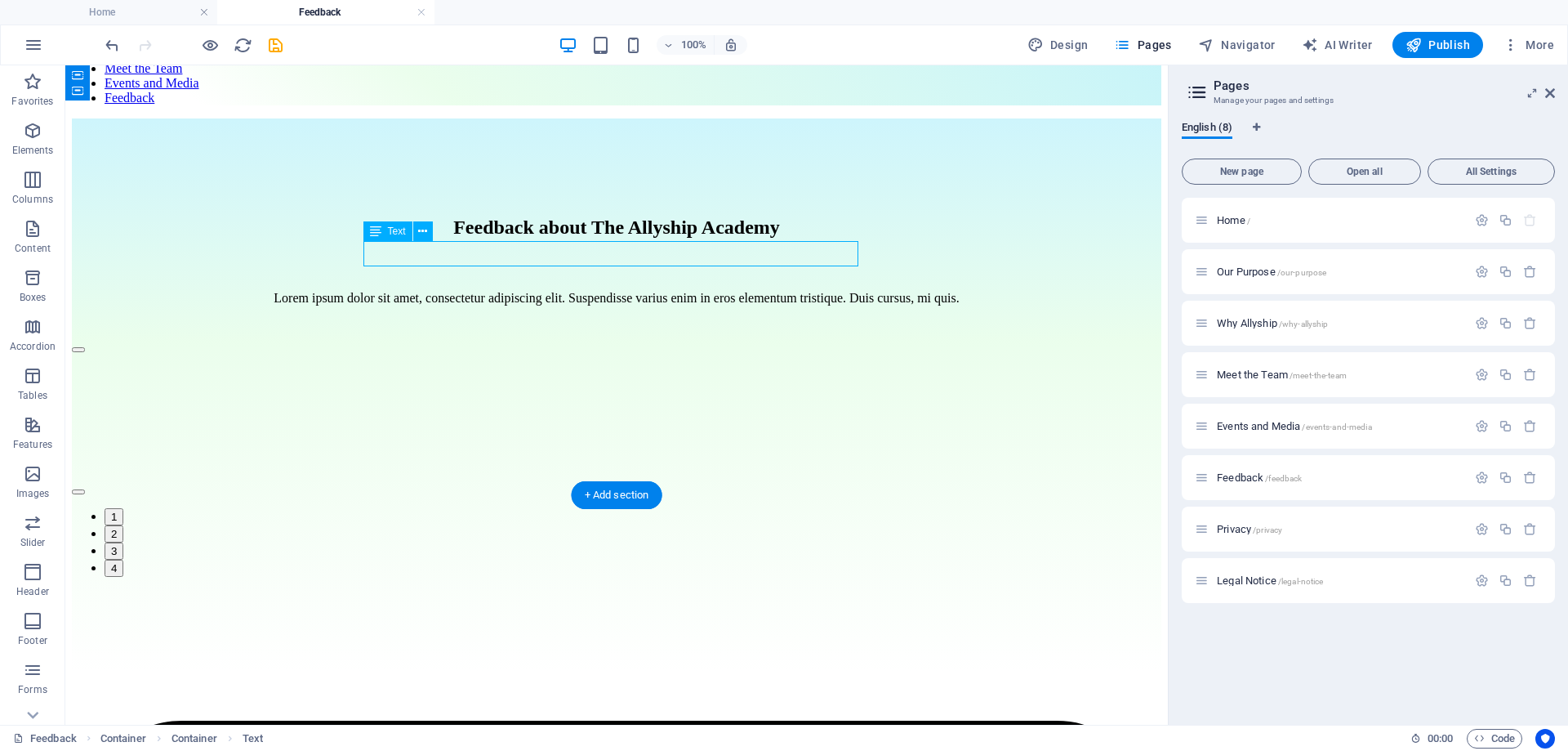
click at [637, 291] on div "Lorem ipsum dolor sit amet, consectetur adipiscing elit. Suspendisse varius eni…" at bounding box center [616, 298] width 1089 height 14
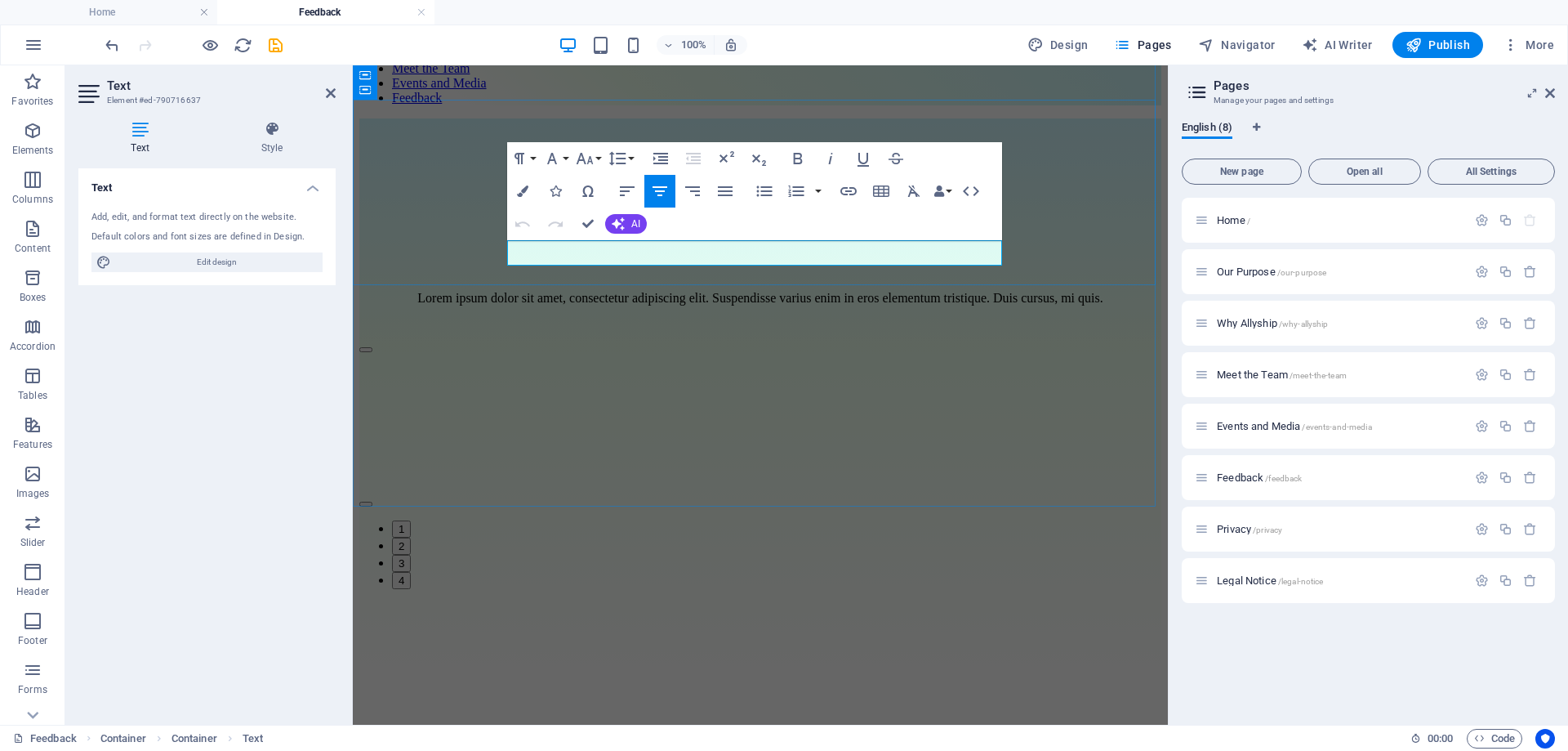
scroll to position [165, 0]
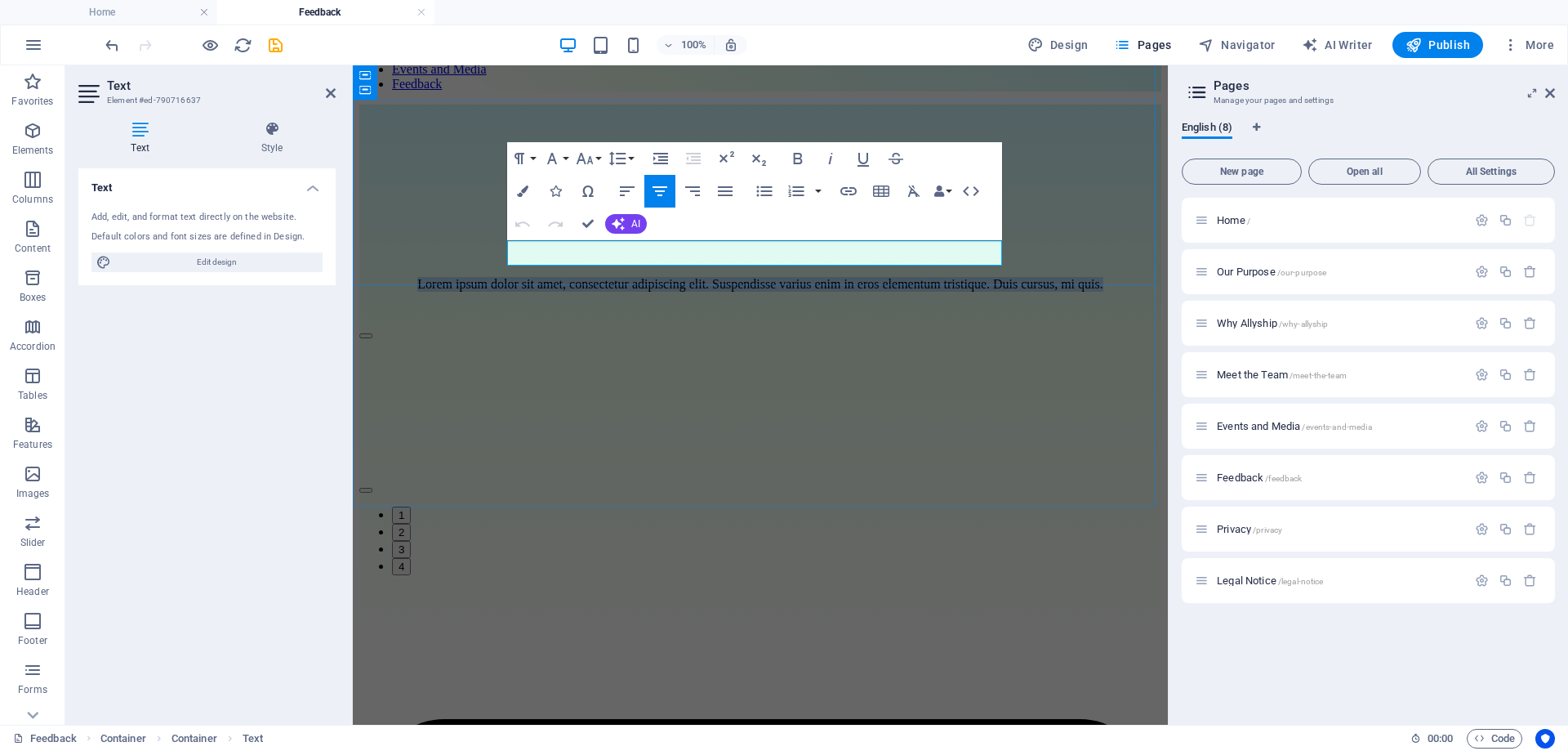
drag, startPoint x: 879, startPoint y: 258, endPoint x: 510, endPoint y: 246, distance: 369.2
click at [510, 277] on p "Lorem ipsum dolor sit amet, consectetur adipiscing elit. Suspendisse varius eni…" at bounding box center [760, 284] width 802 height 14
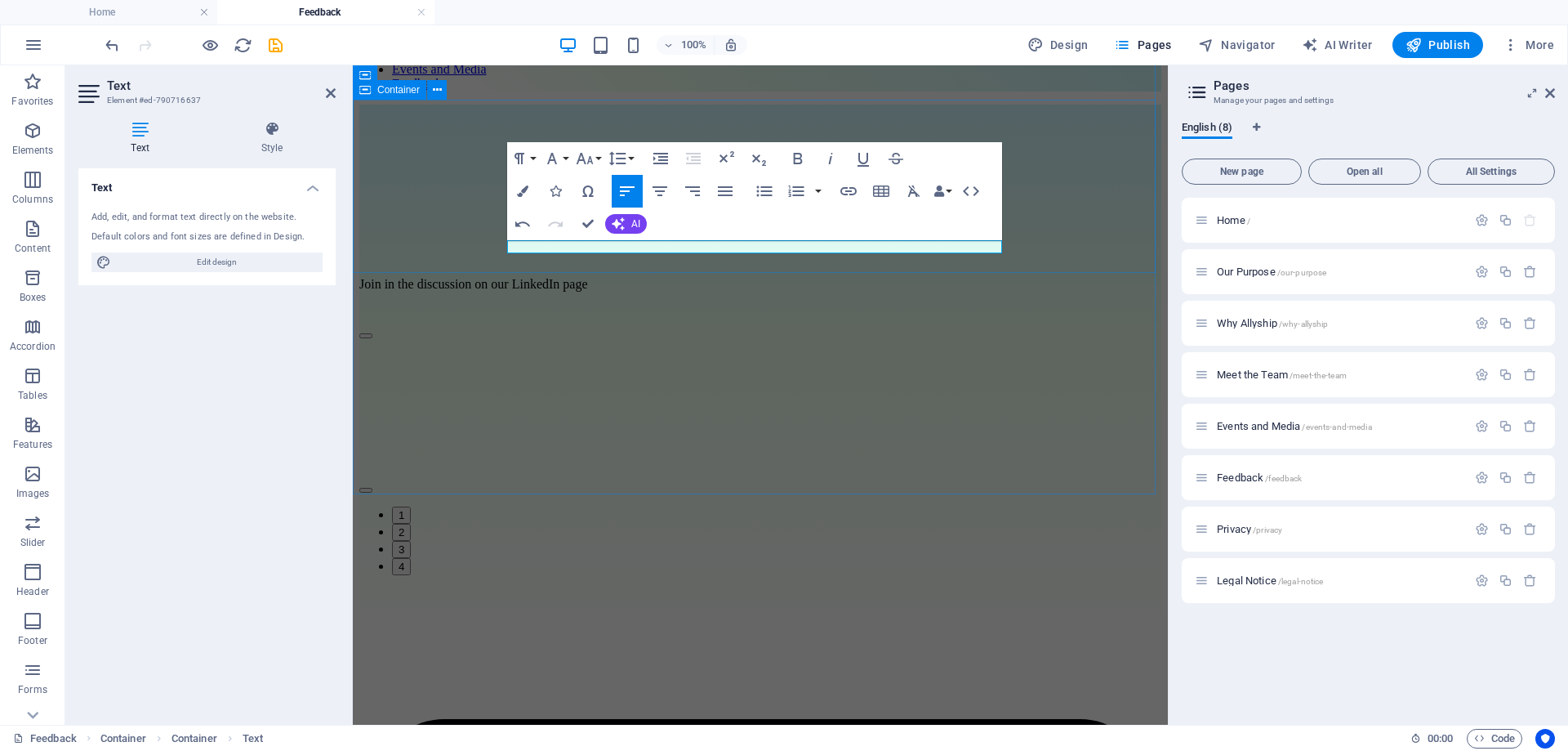
drag, startPoint x: 767, startPoint y: 245, endPoint x: 500, endPoint y: 243, distance: 267.0
click at [500, 243] on div "Feedback about The Allyship Academy Join in the discussion on our LinkedIn page" at bounding box center [760, 263] width 802 height 122
copy p "Join in the discussion on our LinkedIn page"
click at [1049, 203] on div "Feedback about The Allyship Academy" at bounding box center [760, 214] width 802 height 22
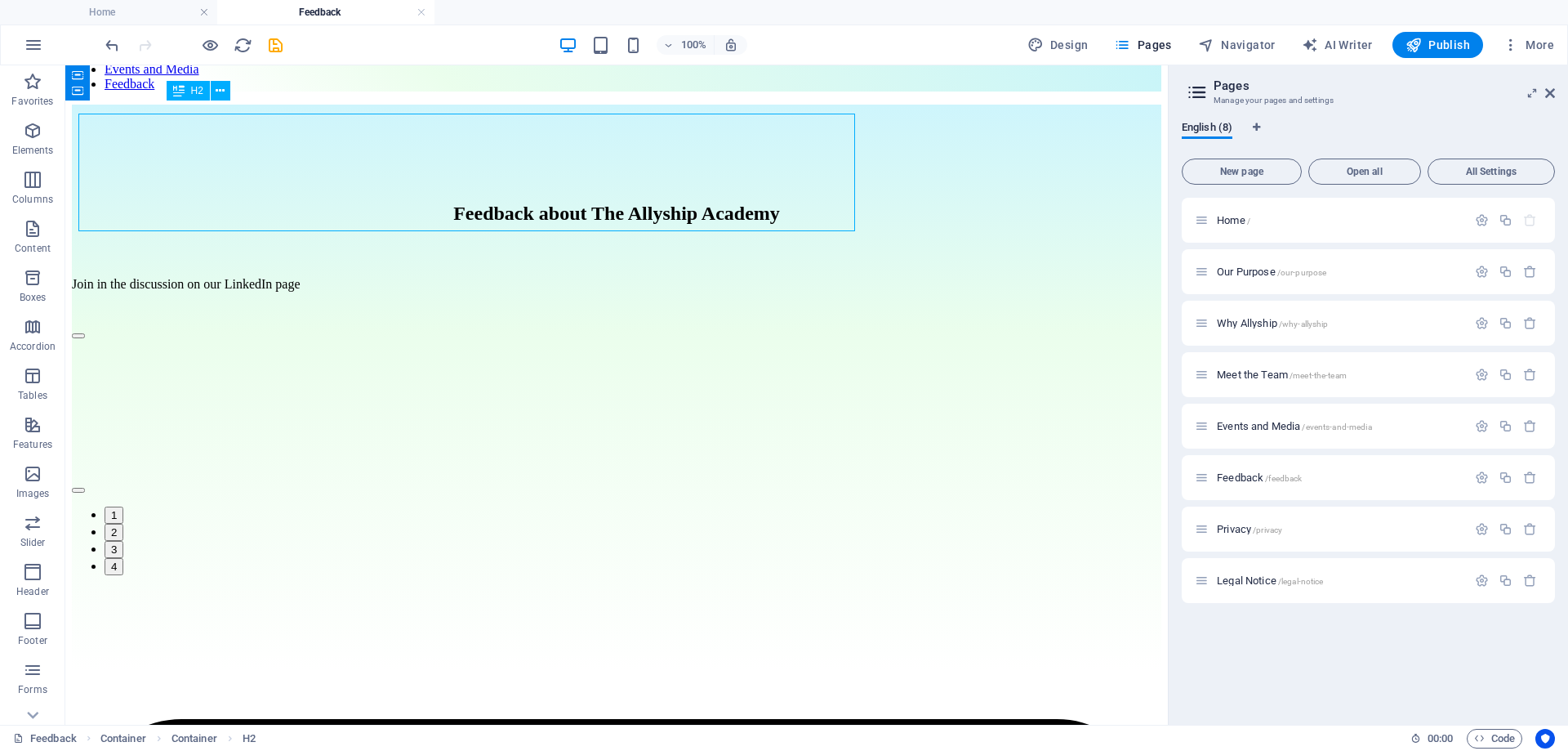
scroll to position [138, 0]
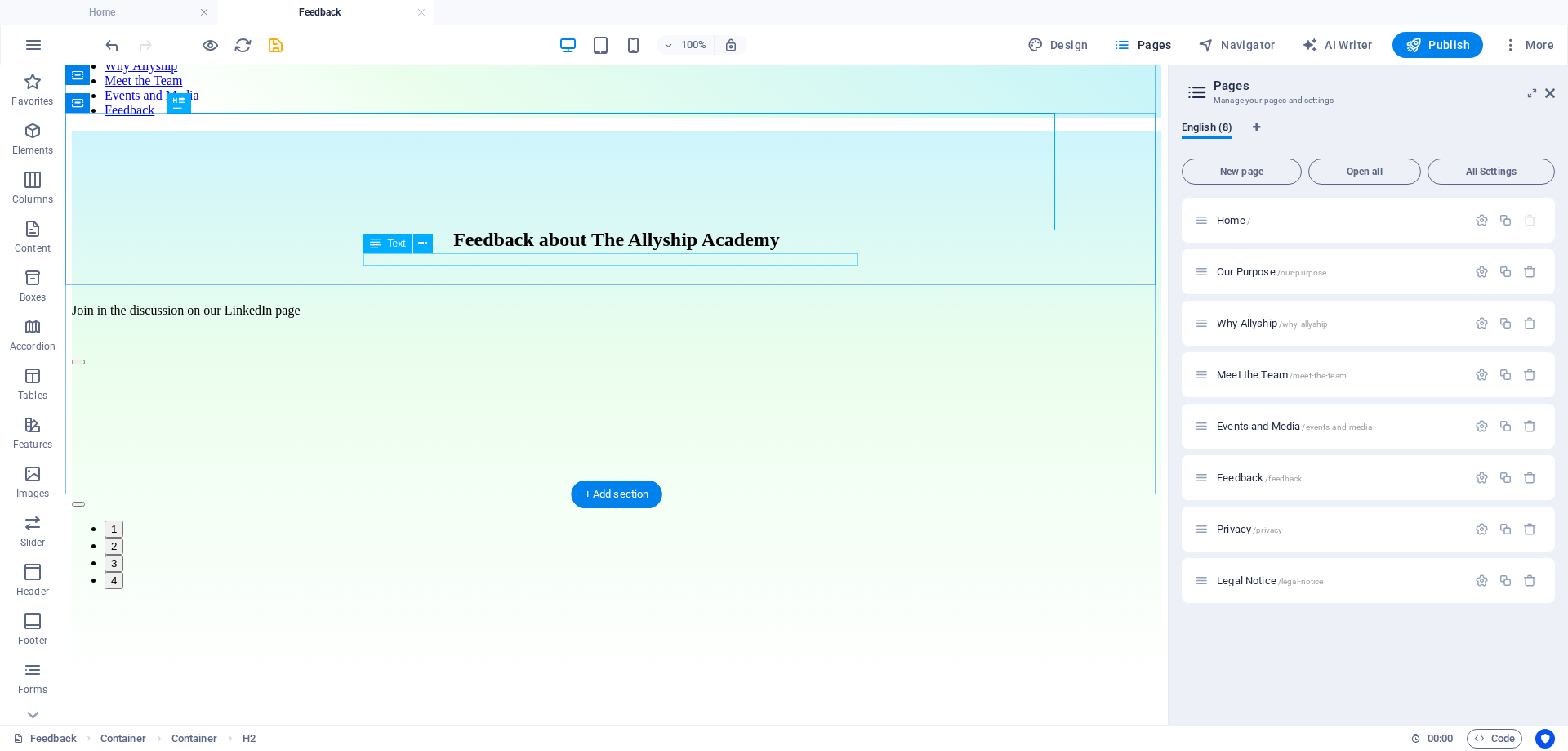
click at [574, 303] on div "Join in the discussion on our LinkedIn page" at bounding box center [616, 310] width 1089 height 14
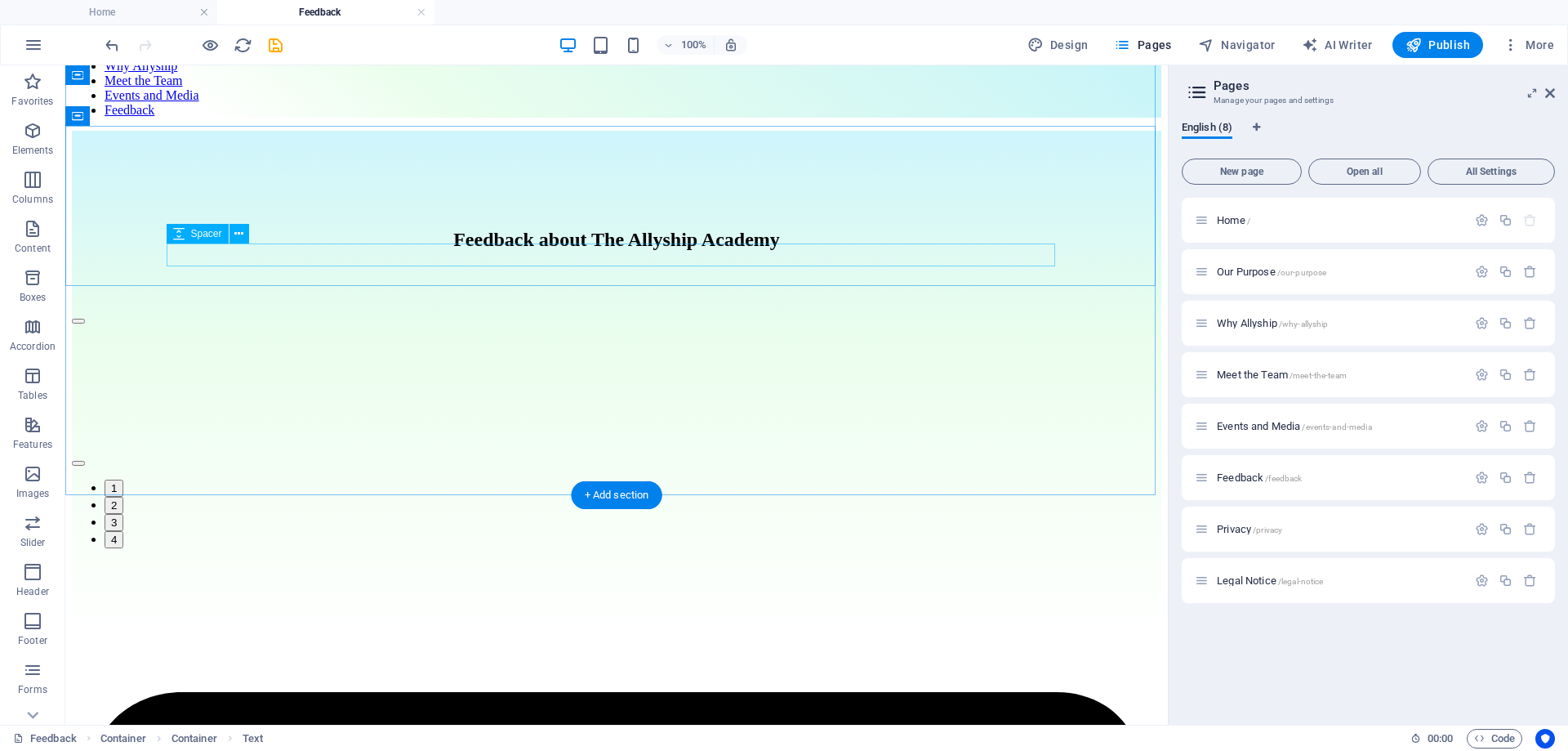
scroll to position [125, 0]
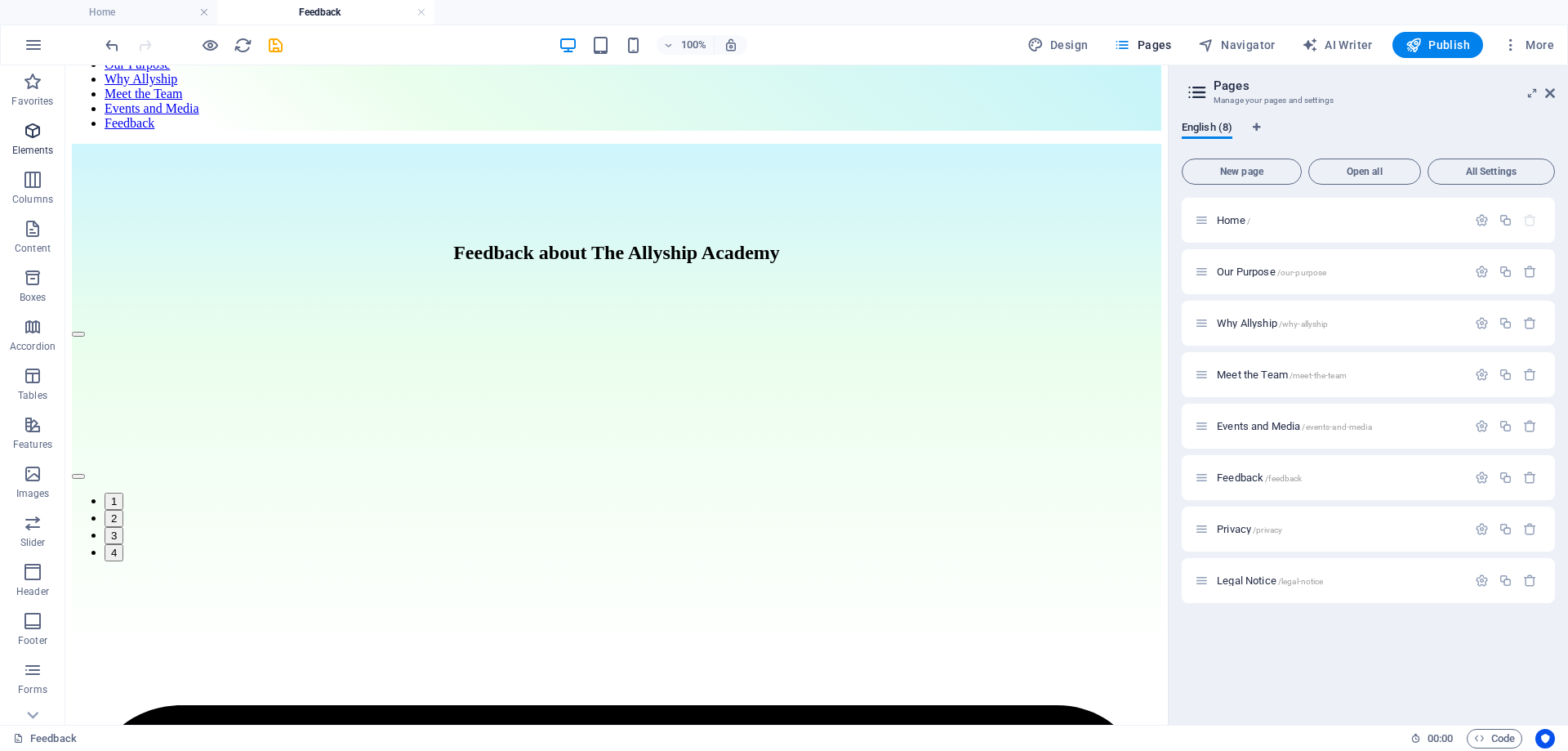
click at [32, 133] on icon "button" at bounding box center [32, 130] width 20 height 20
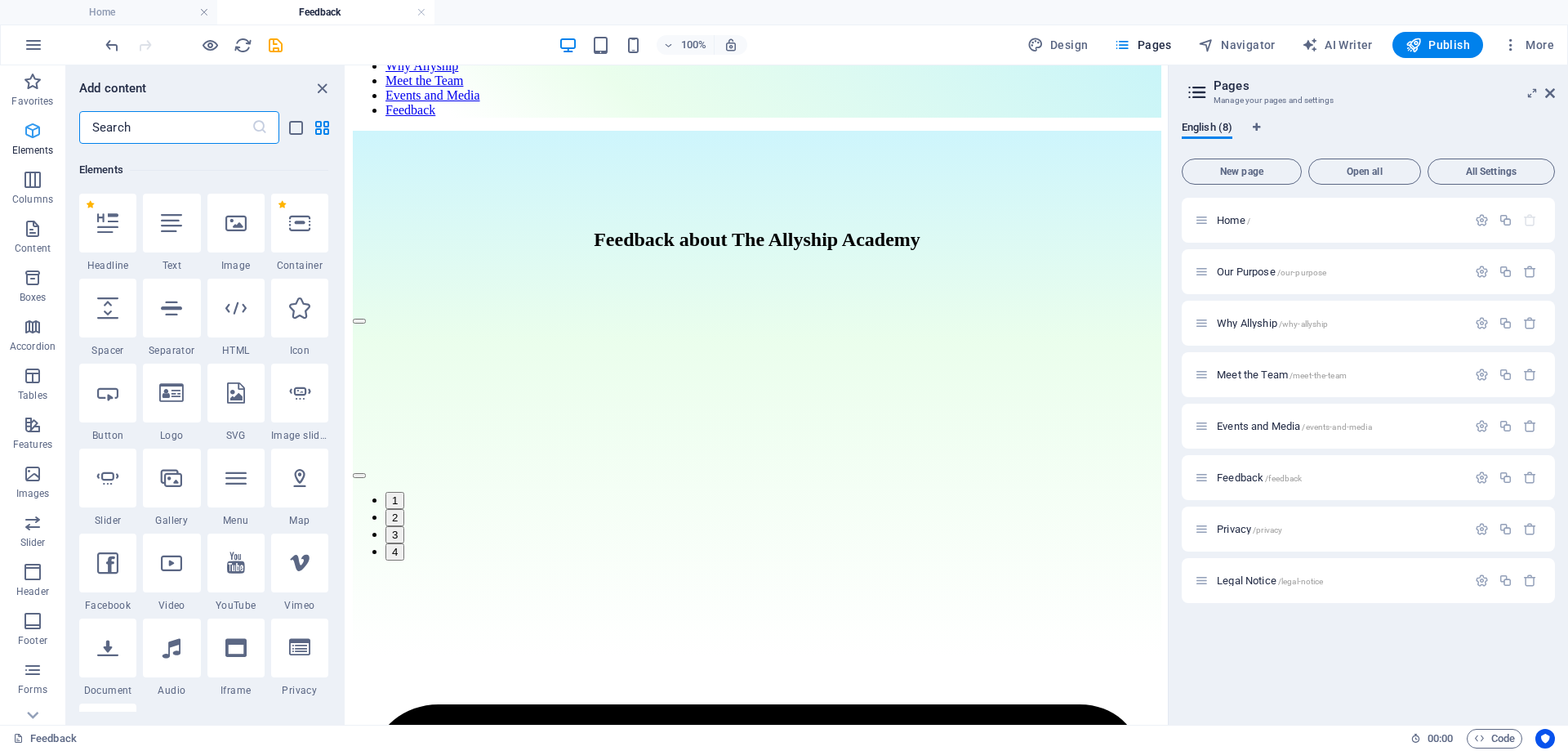
scroll to position [308, 0]
click at [105, 398] on icon at bounding box center [107, 390] width 21 height 21
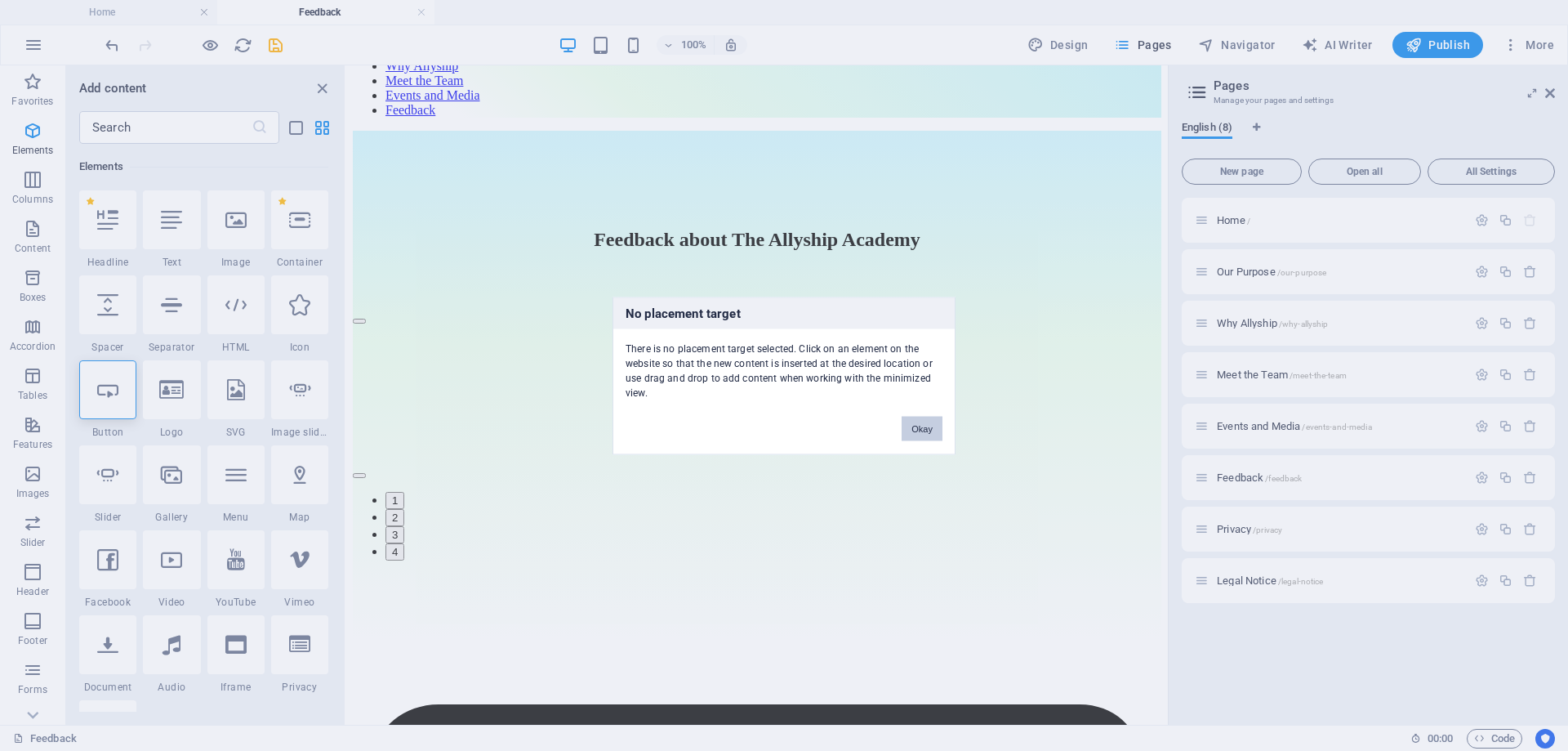
click at [910, 429] on button "Okay" at bounding box center [922, 428] width 41 height 25
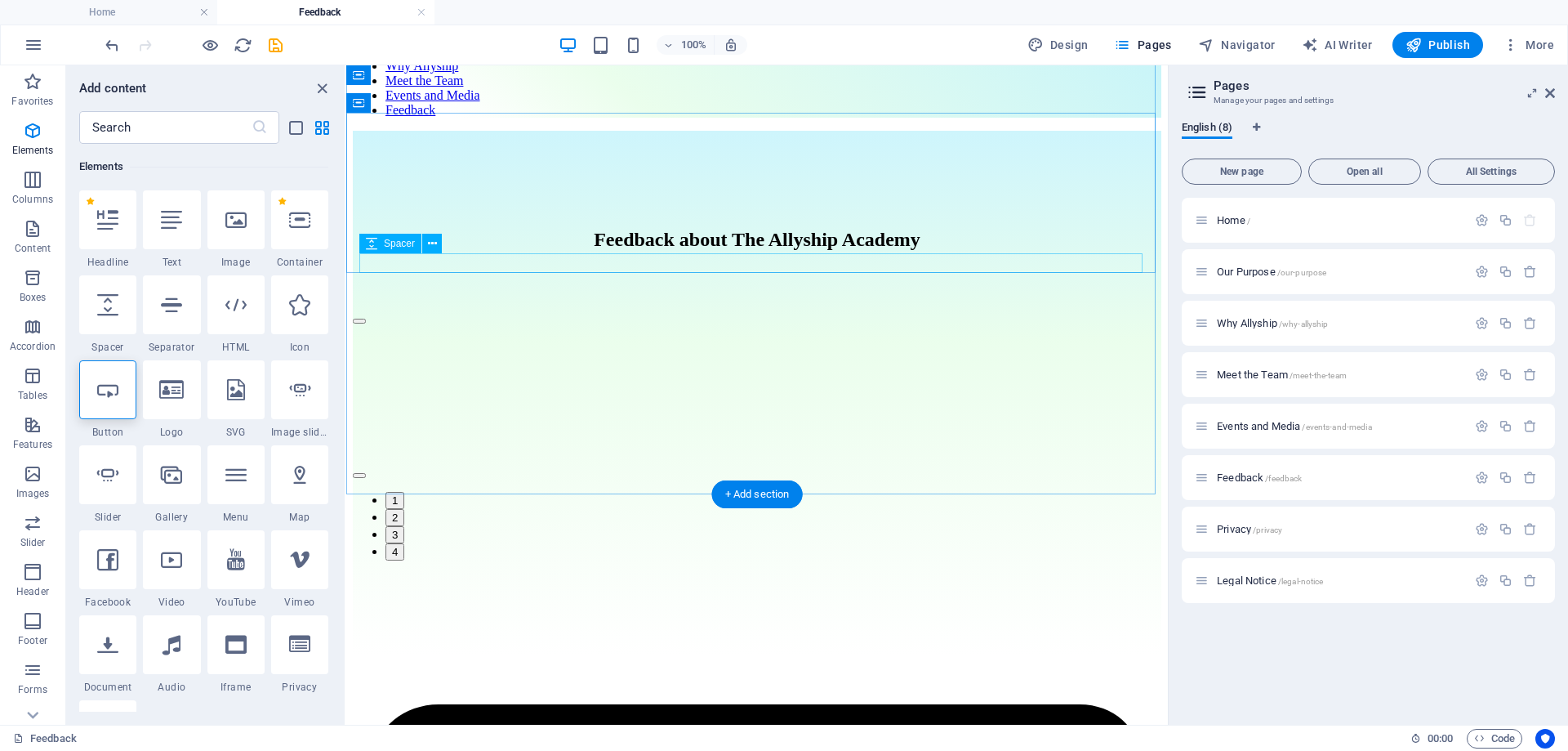
click at [762, 290] on div at bounding box center [757, 299] width 809 height 20
click at [110, 395] on icon at bounding box center [107, 390] width 21 height 21
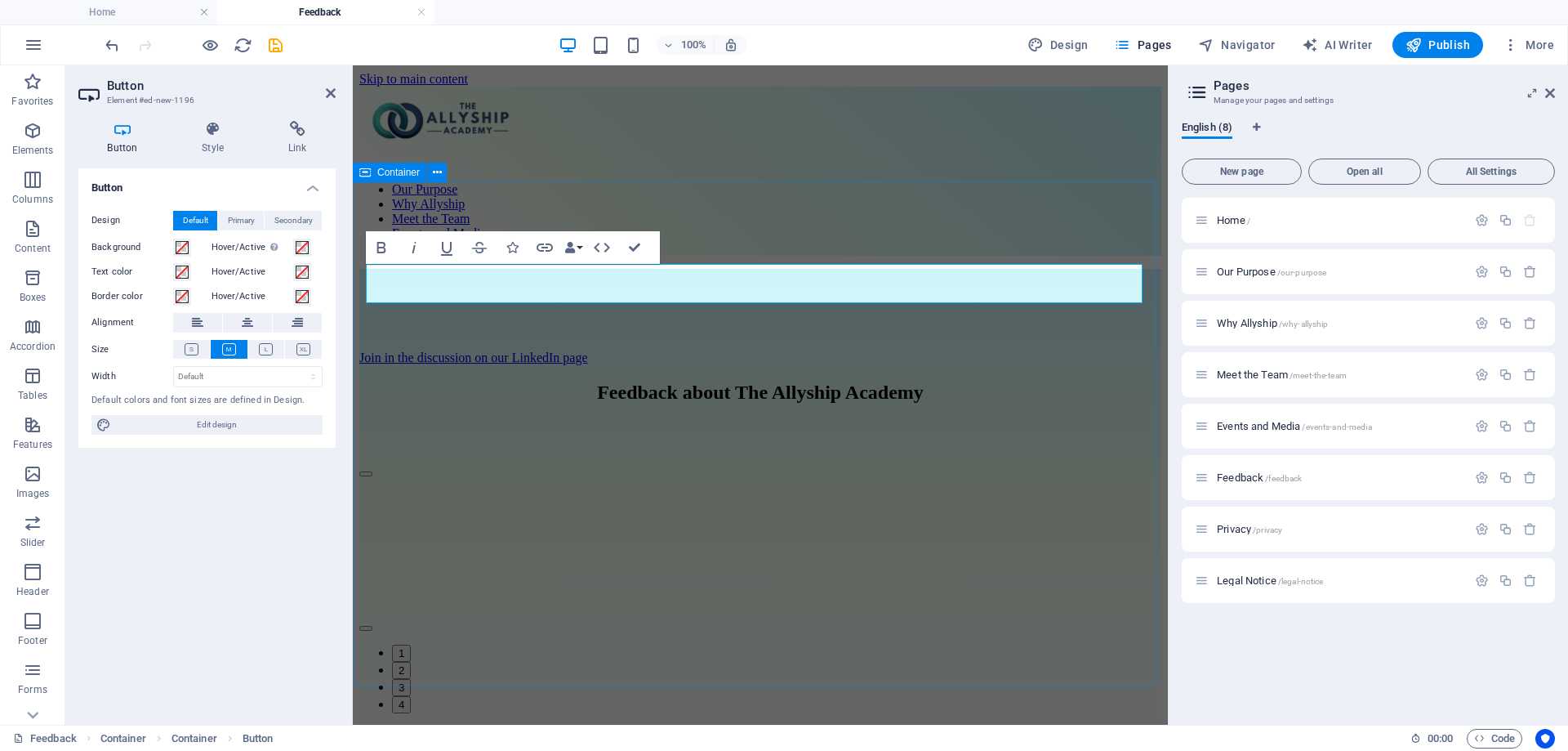
click at [773, 269] on div "Join in the discussion on our LinkedIn page Feedback about The Allyship Academy…" at bounding box center [760, 538] width 802 height 540
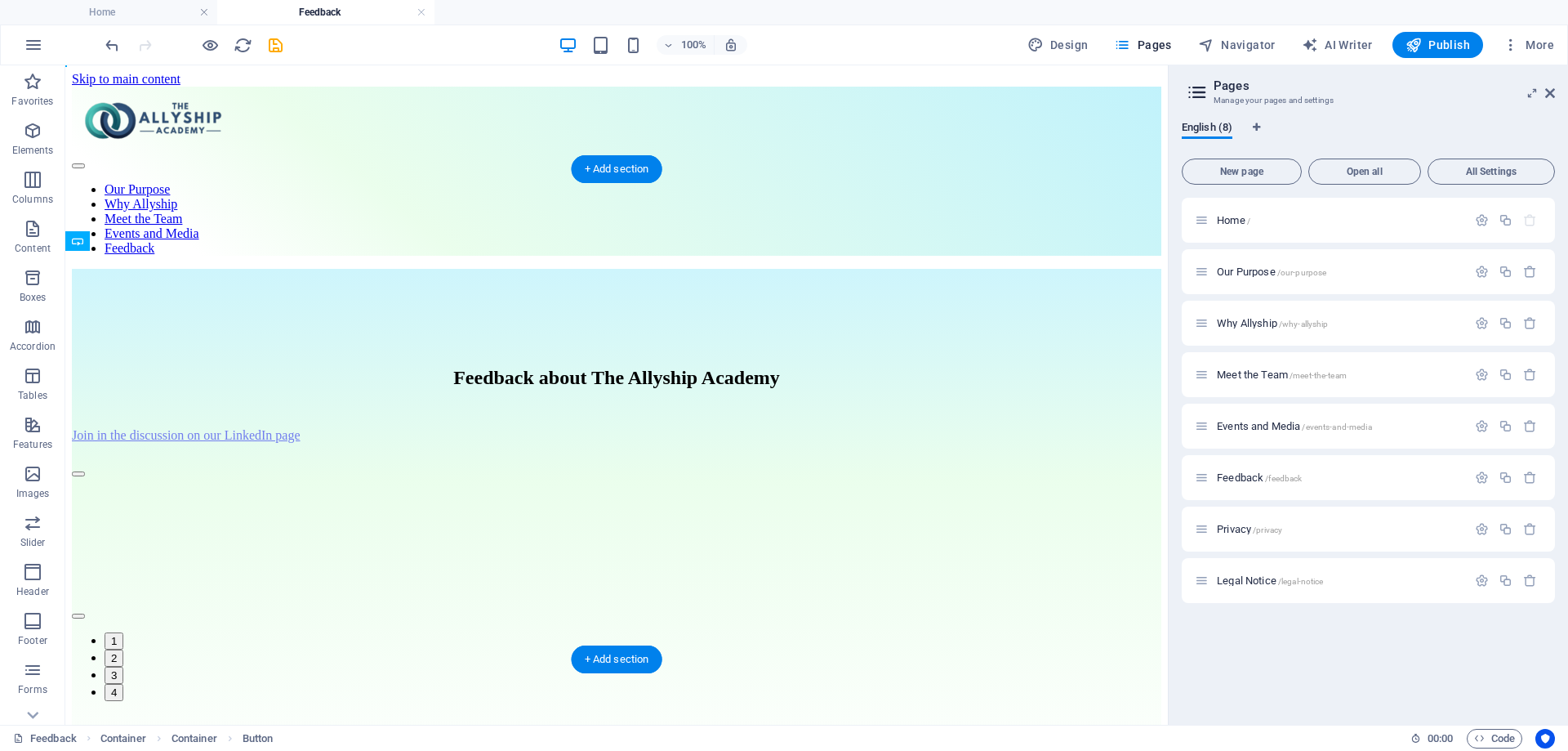
drag, startPoint x: 440, startPoint y: 259, endPoint x: 761, endPoint y: 423, distance: 360.5
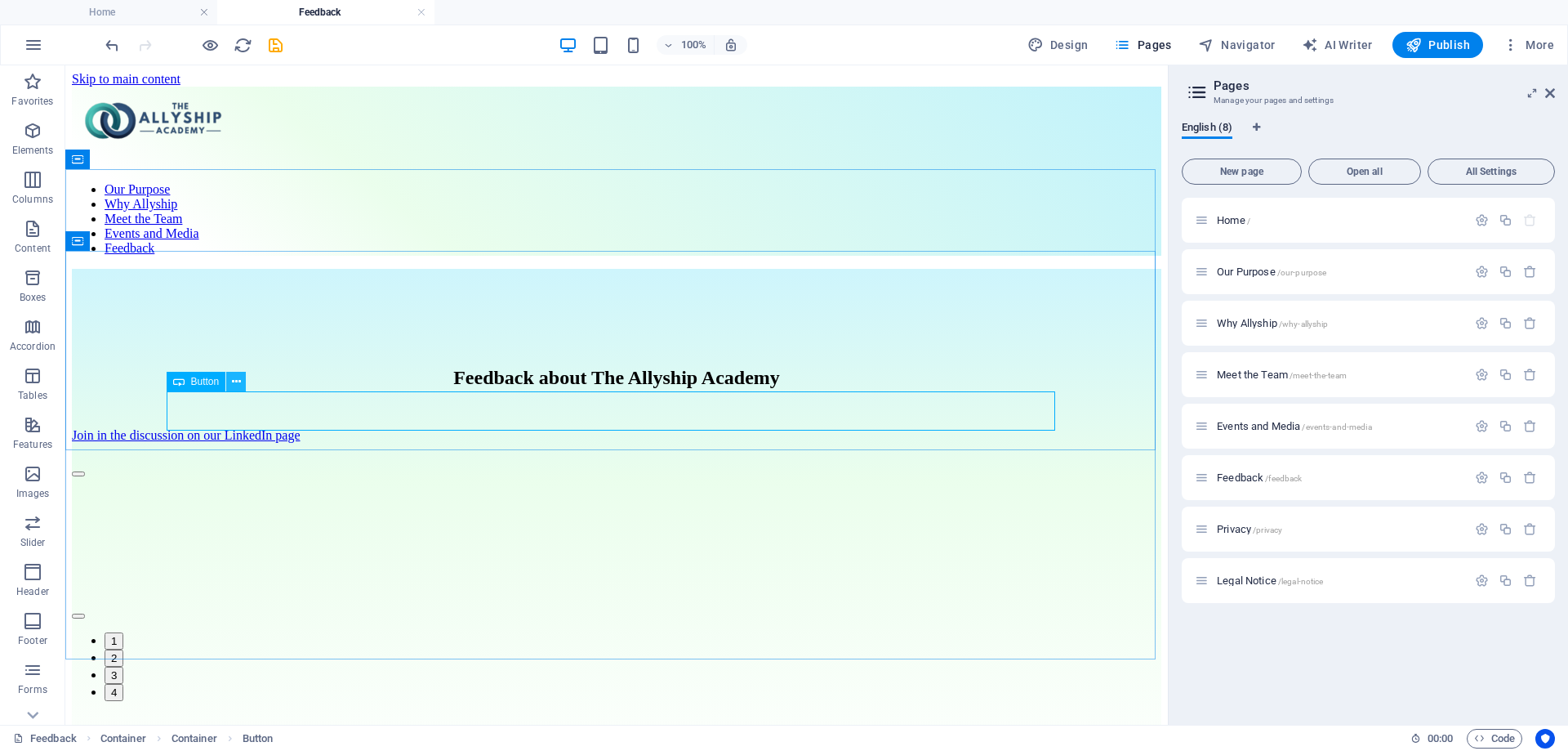
click at [240, 384] on icon at bounding box center [236, 382] width 9 height 17
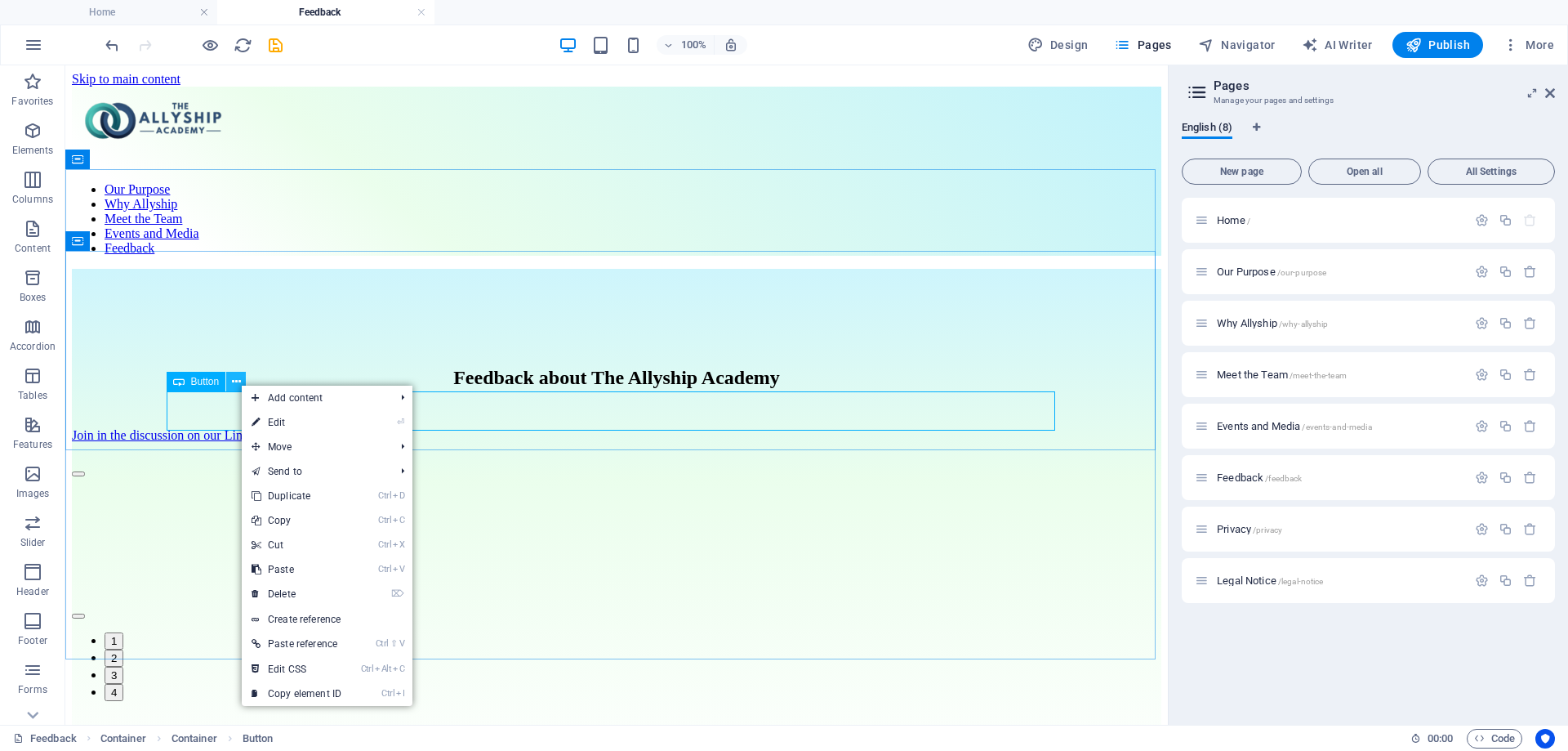
click at [237, 381] on icon at bounding box center [236, 382] width 9 height 17
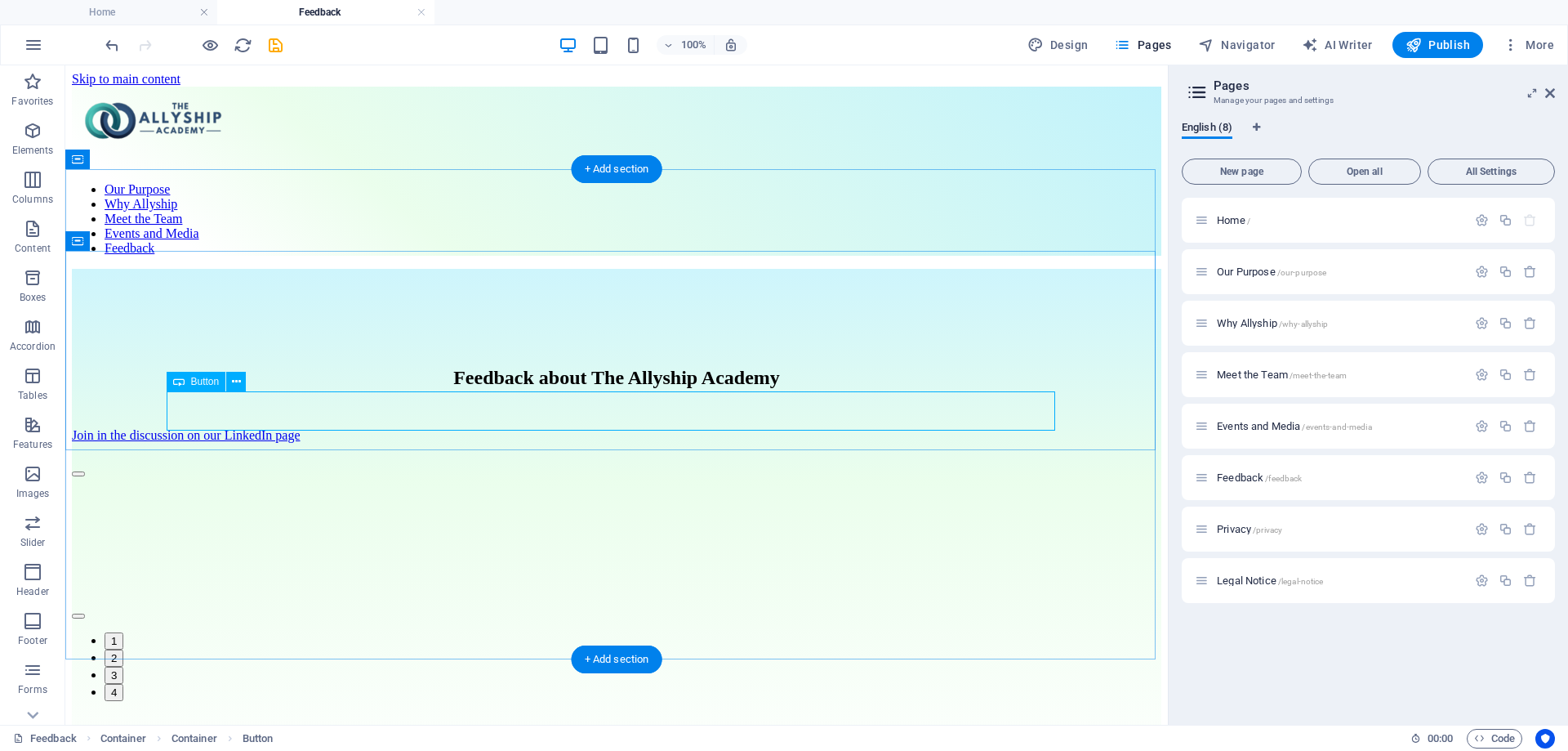
click at [187, 428] on div "Join in the discussion on our LinkedIn page" at bounding box center [616, 435] width 1089 height 14
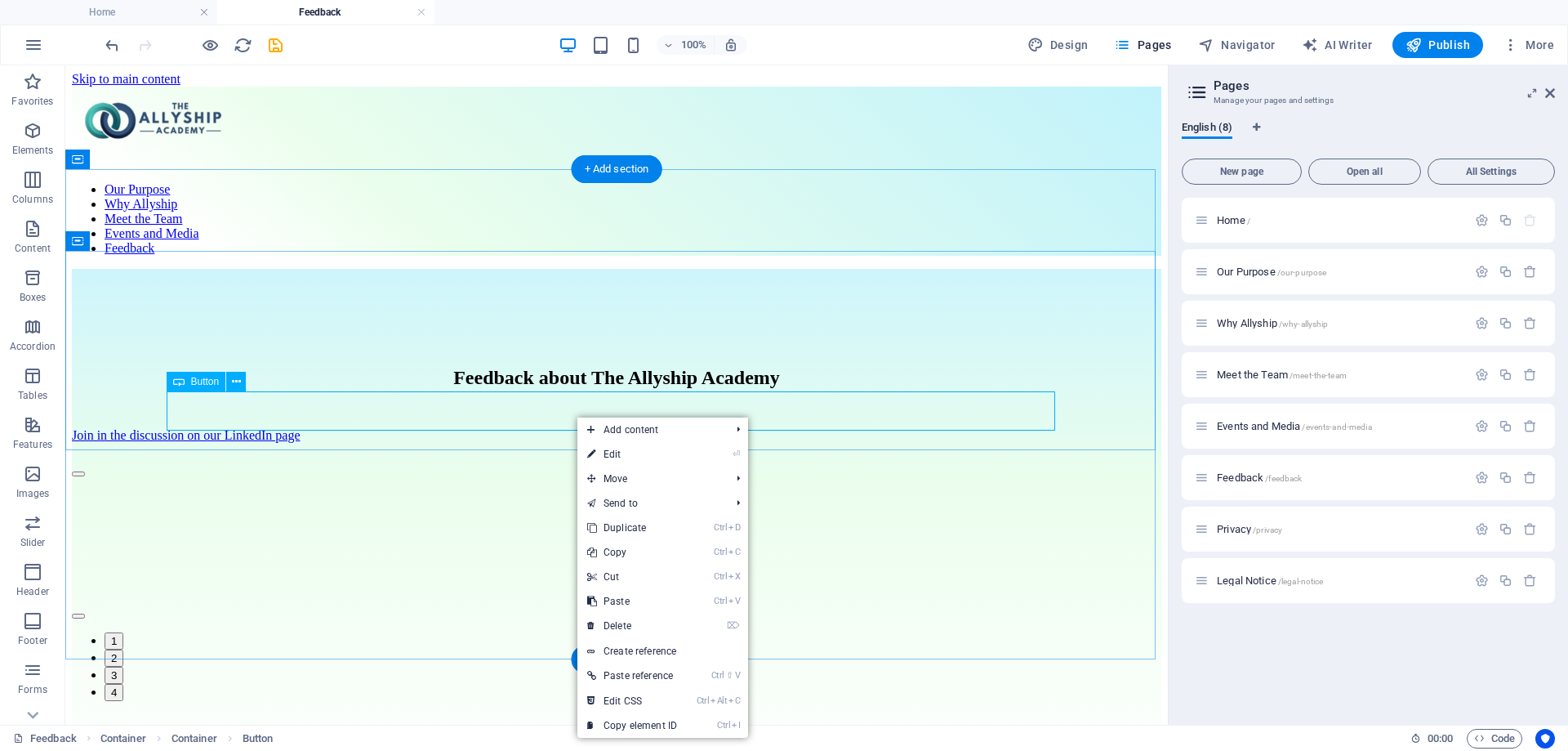
click at [481, 428] on div "Join in the discussion on our LinkedIn page" at bounding box center [616, 435] width 1089 height 14
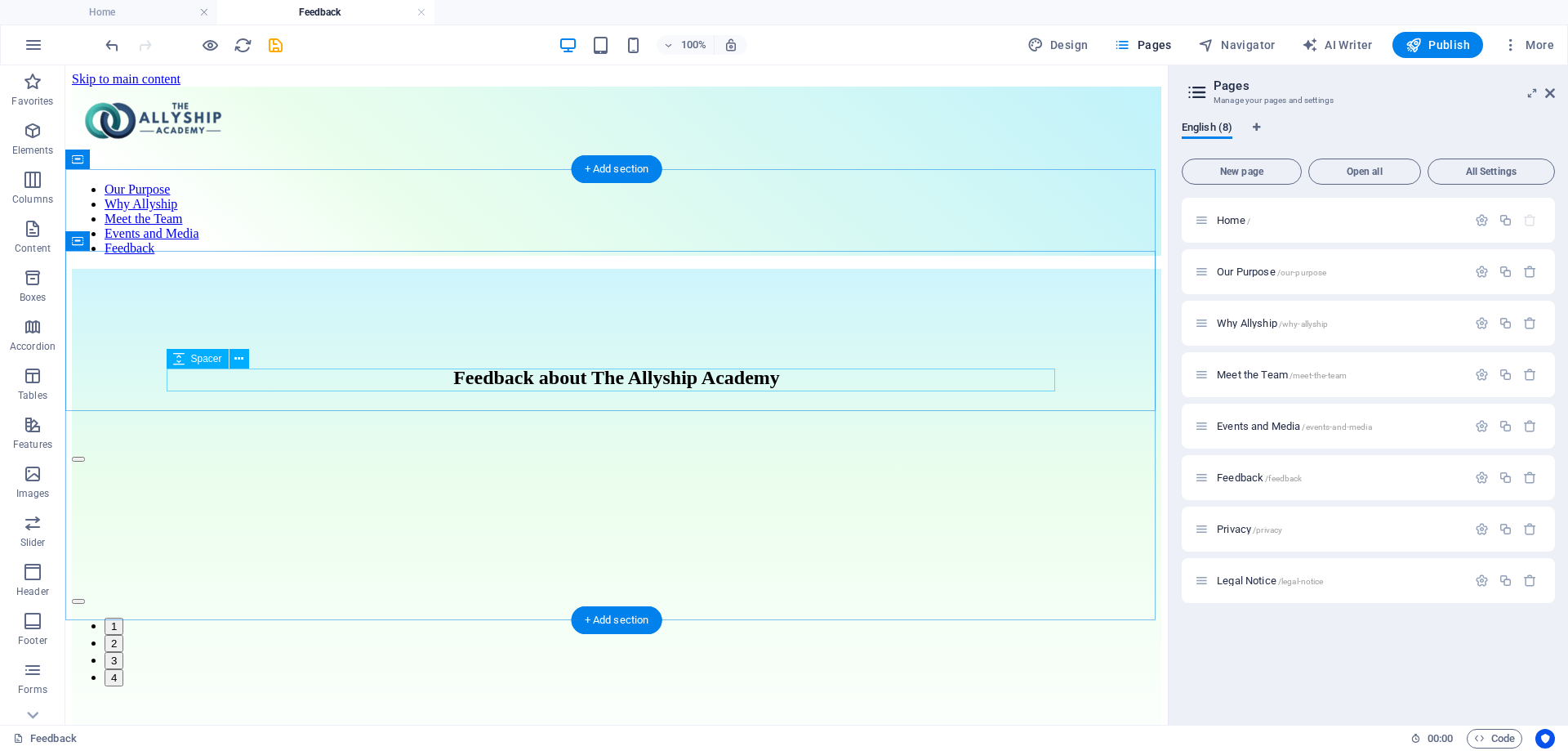
click at [666, 405] on div at bounding box center [616, 416] width 1089 height 23
click at [677, 428] on div at bounding box center [616, 437] width 1089 height 20
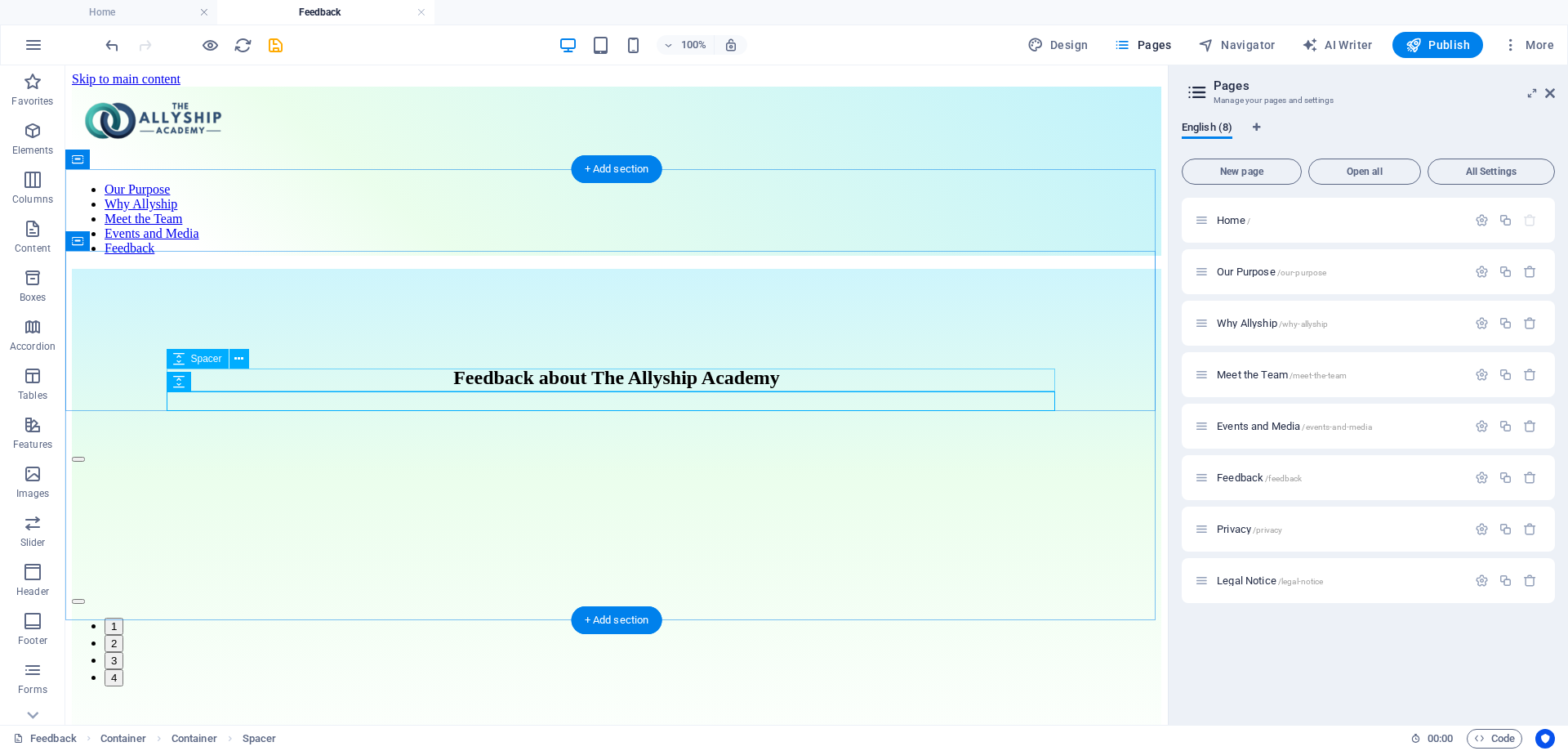
click at [677, 405] on div at bounding box center [616, 416] width 1089 height 23
click at [674, 428] on div at bounding box center [616, 437] width 1089 height 20
click at [246, 384] on button at bounding box center [239, 381] width 20 height 20
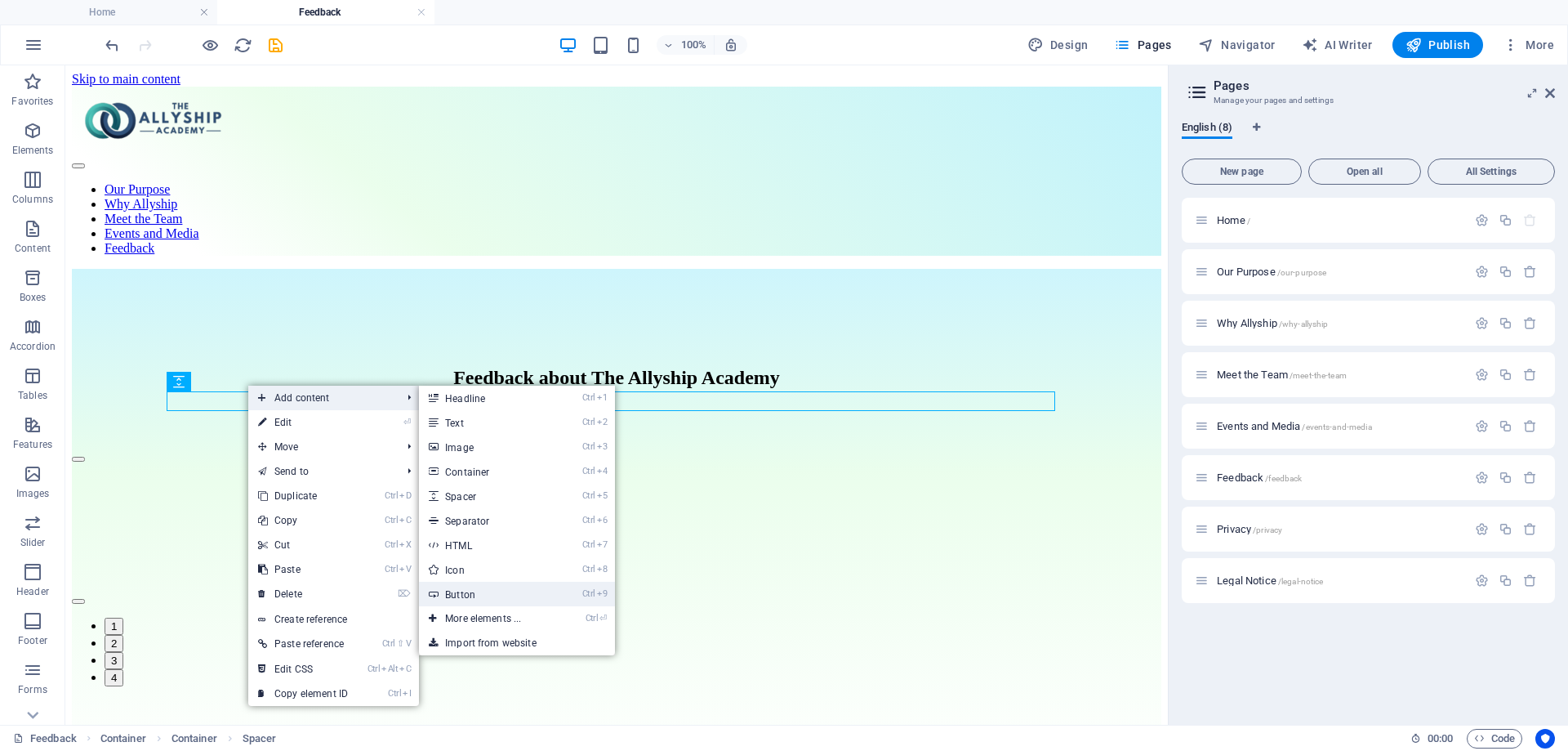
click at [504, 594] on link "Ctrl 9 Button" at bounding box center [487, 593] width 135 height 25
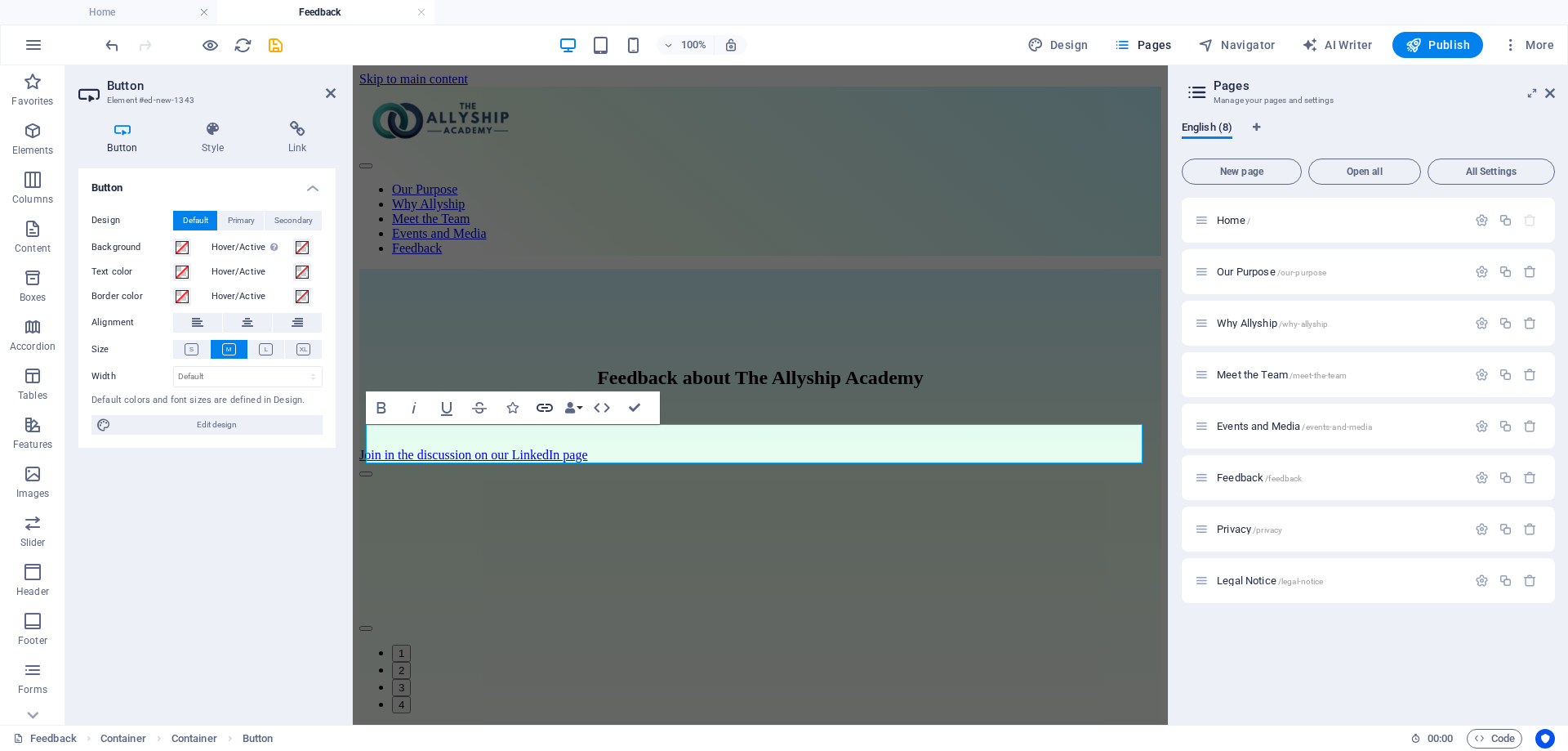
click at [546, 401] on icon "button" at bounding box center [545, 407] width 20 height 20
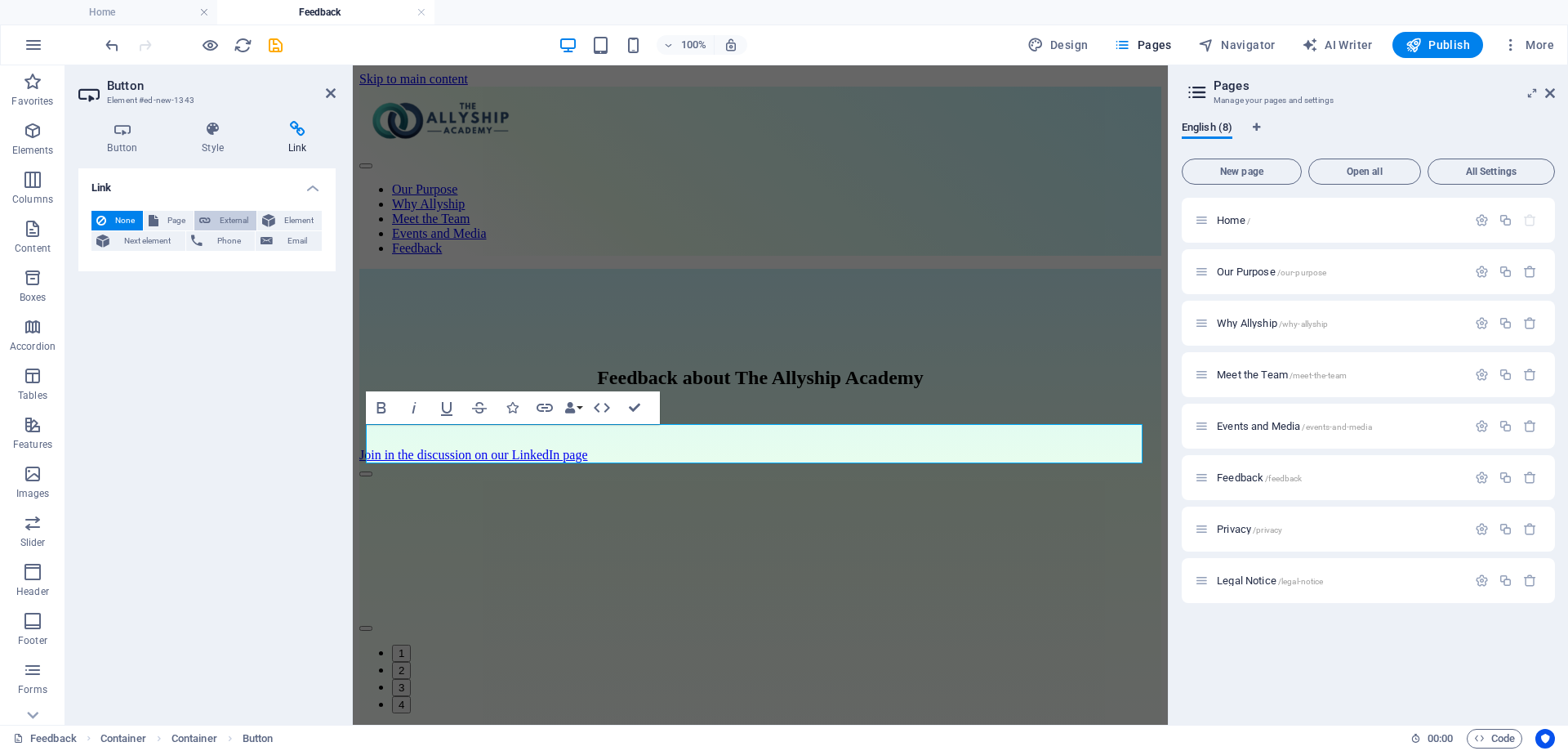
click at [226, 215] on span "External" at bounding box center [233, 220] width 36 height 20
select select "blank"
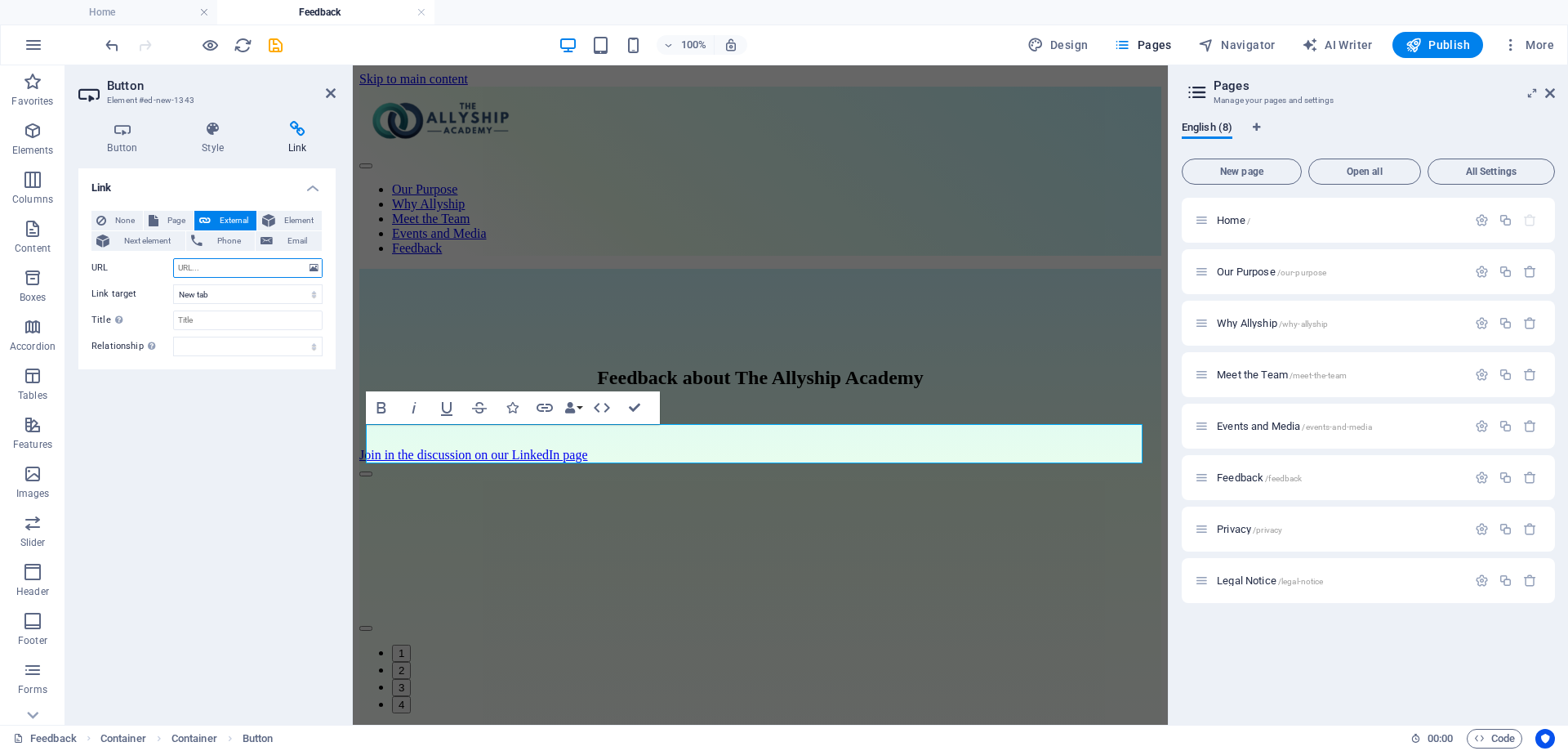
paste input "[URL][DOMAIN_NAME]"
type input "[URL][DOMAIN_NAME]"
click at [230, 316] on input "Title Additional link description, should not be the same as the link text. The…" at bounding box center [247, 320] width 149 height 20
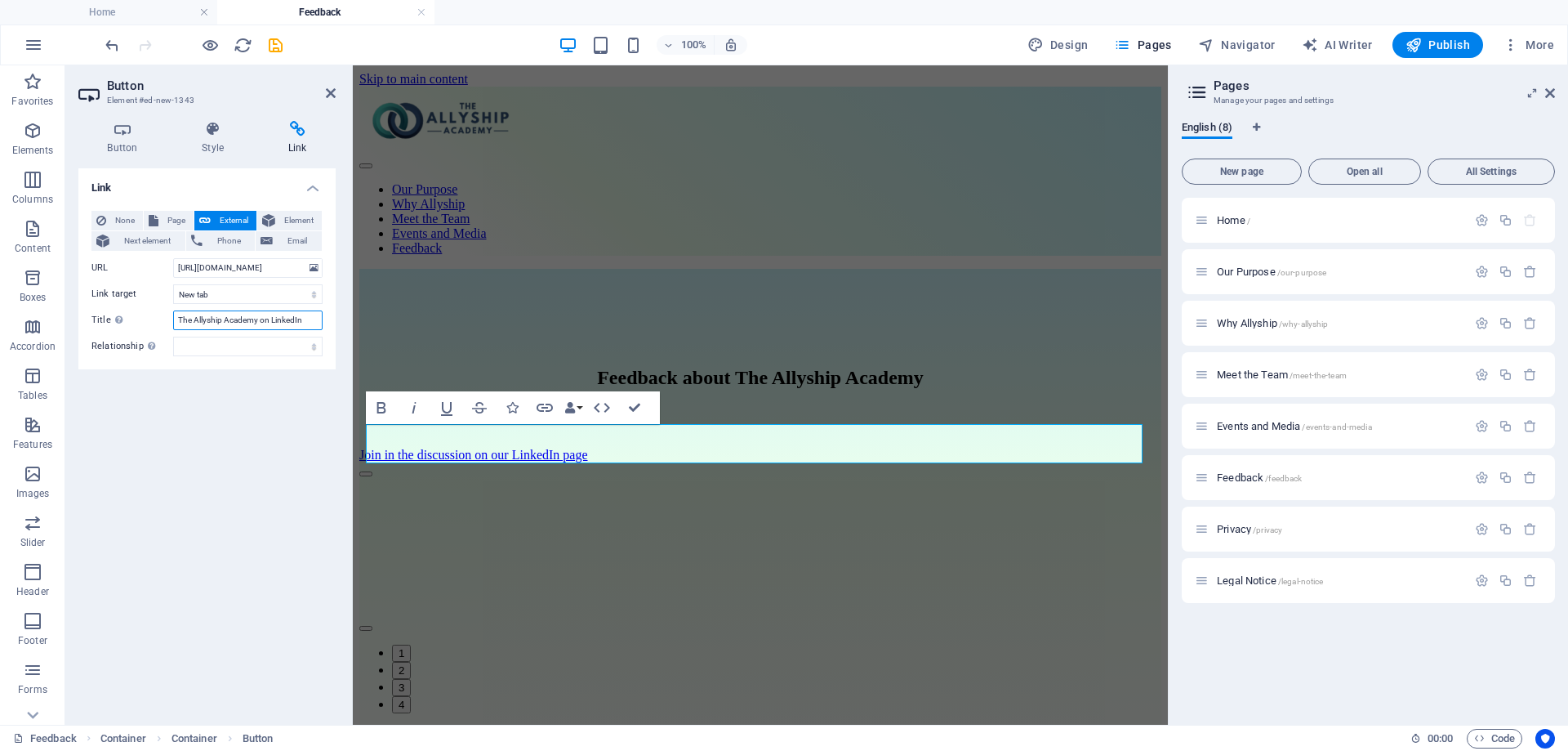
type input "The Allyship Academy on LinkedIn"
click at [269, 496] on div "Link None Page External Element Next element Phone Email Page Home Our Purpose …" at bounding box center [207, 439] width 257 height 543
drag, startPoint x: 637, startPoint y: 407, endPoint x: 589, endPoint y: 342, distance: 80.8
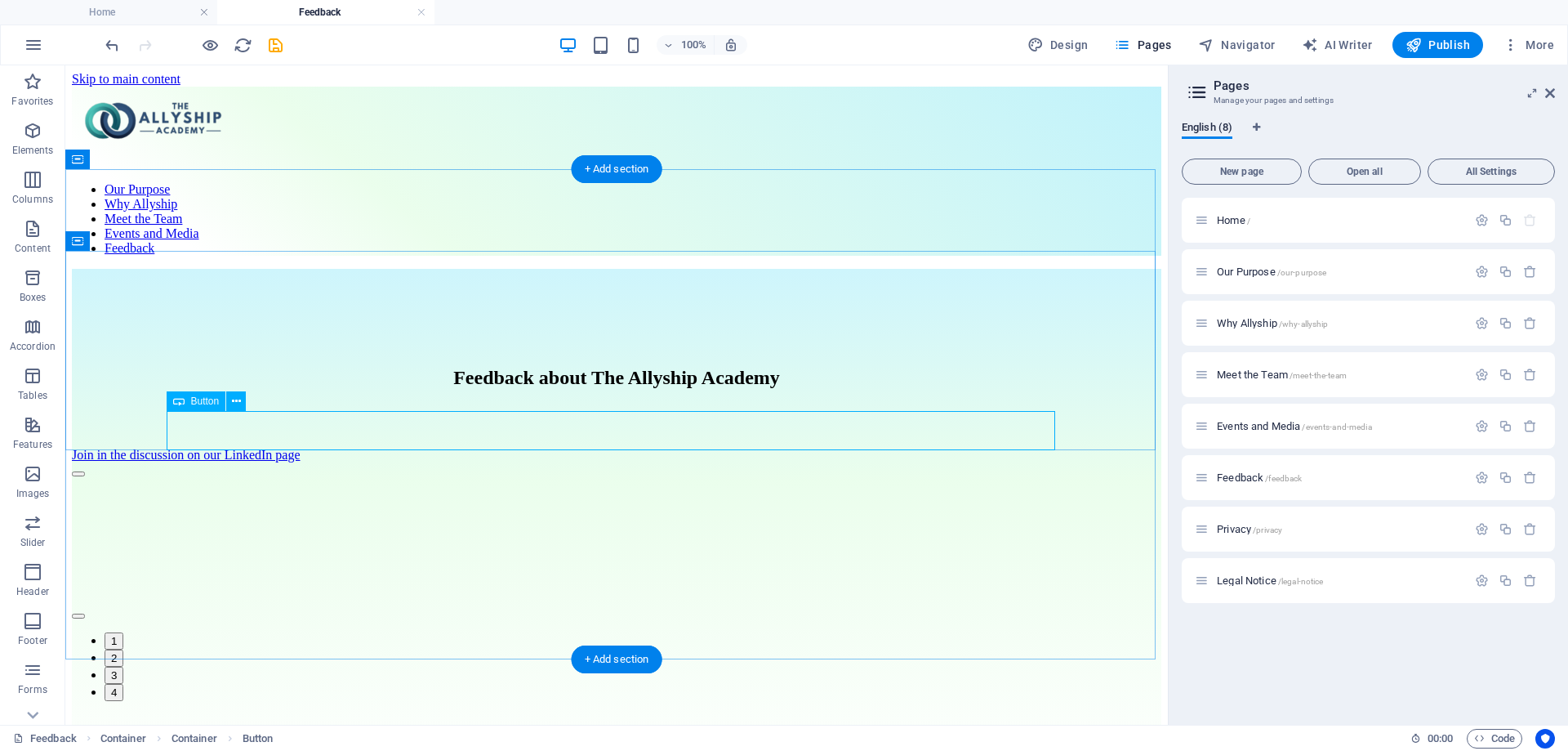
click at [608, 448] on div "Join in the discussion on our LinkedIn page" at bounding box center [616, 454] width 1089 height 14
click at [238, 401] on icon at bounding box center [236, 401] width 9 height 17
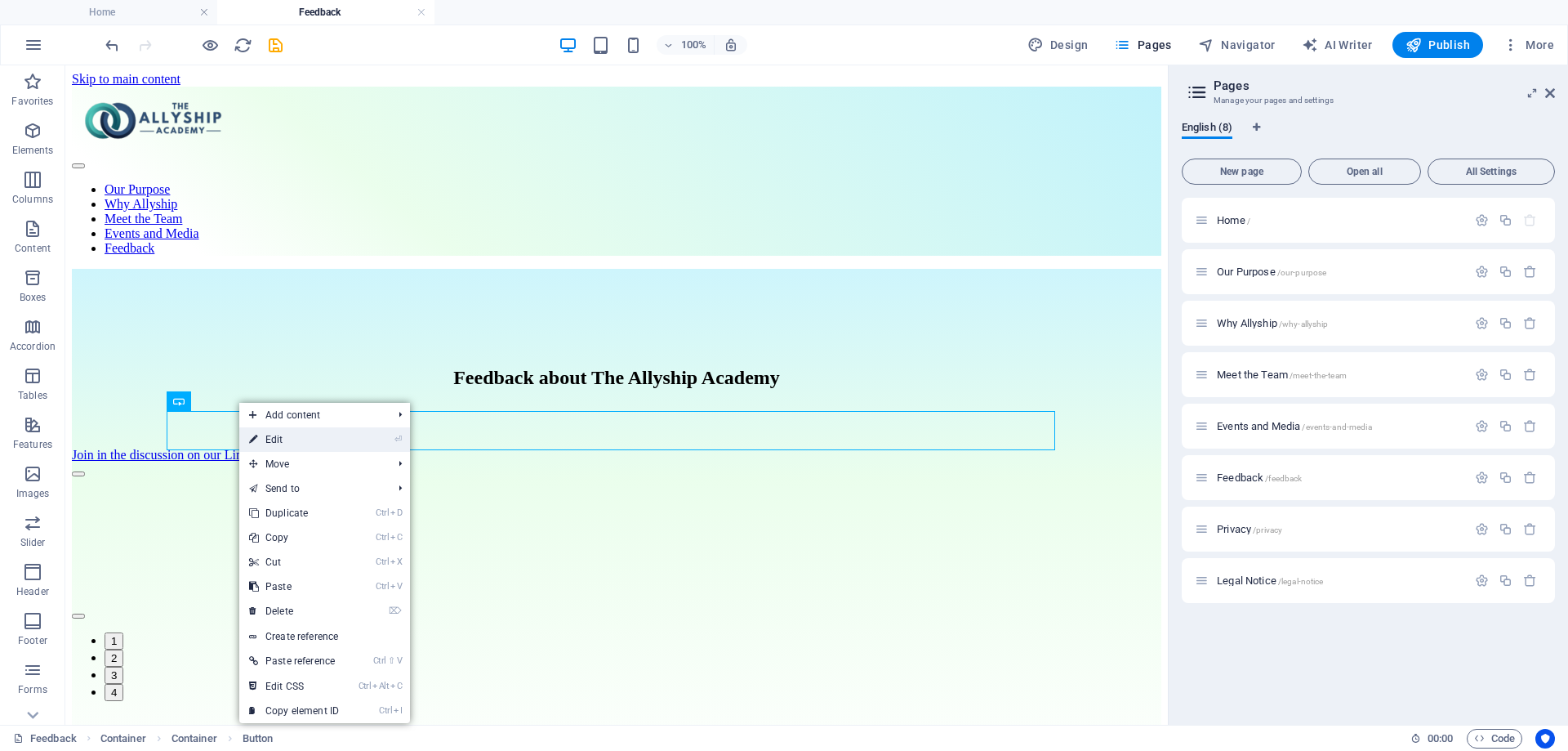
click at [270, 435] on link "⏎ Edit" at bounding box center [294, 439] width 109 height 25
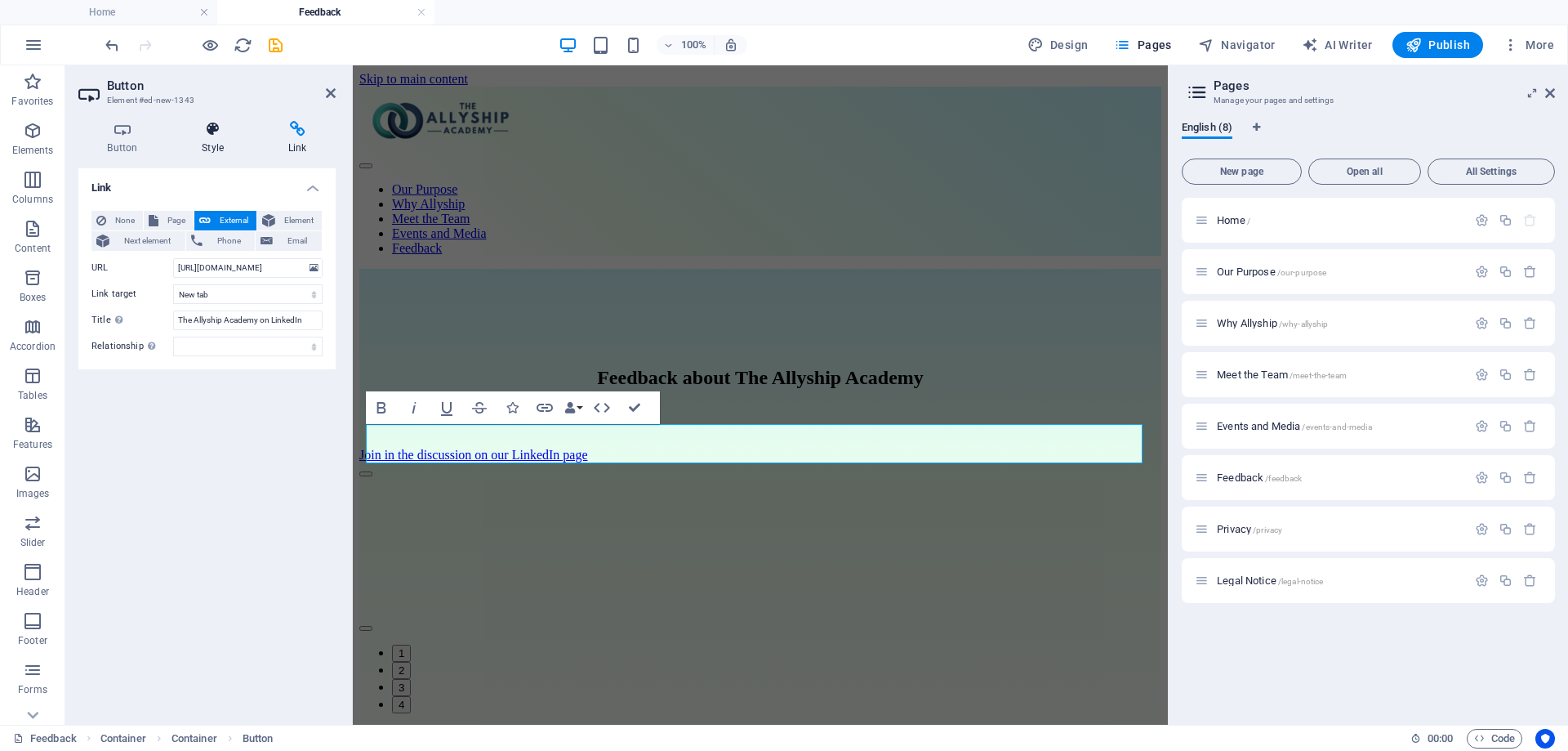
click at [205, 138] on h4 "Style" at bounding box center [216, 138] width 87 height 34
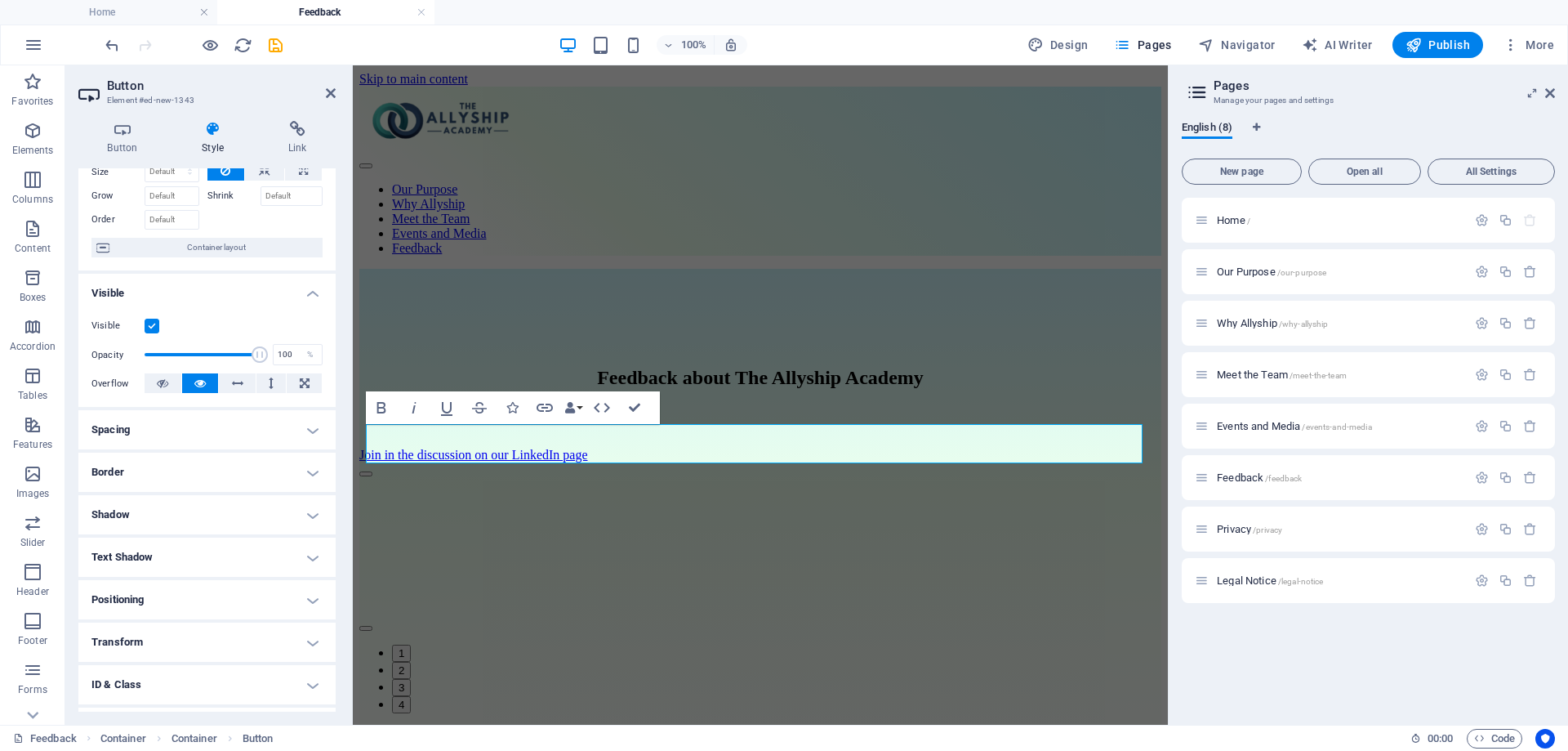
scroll to position [147, 0]
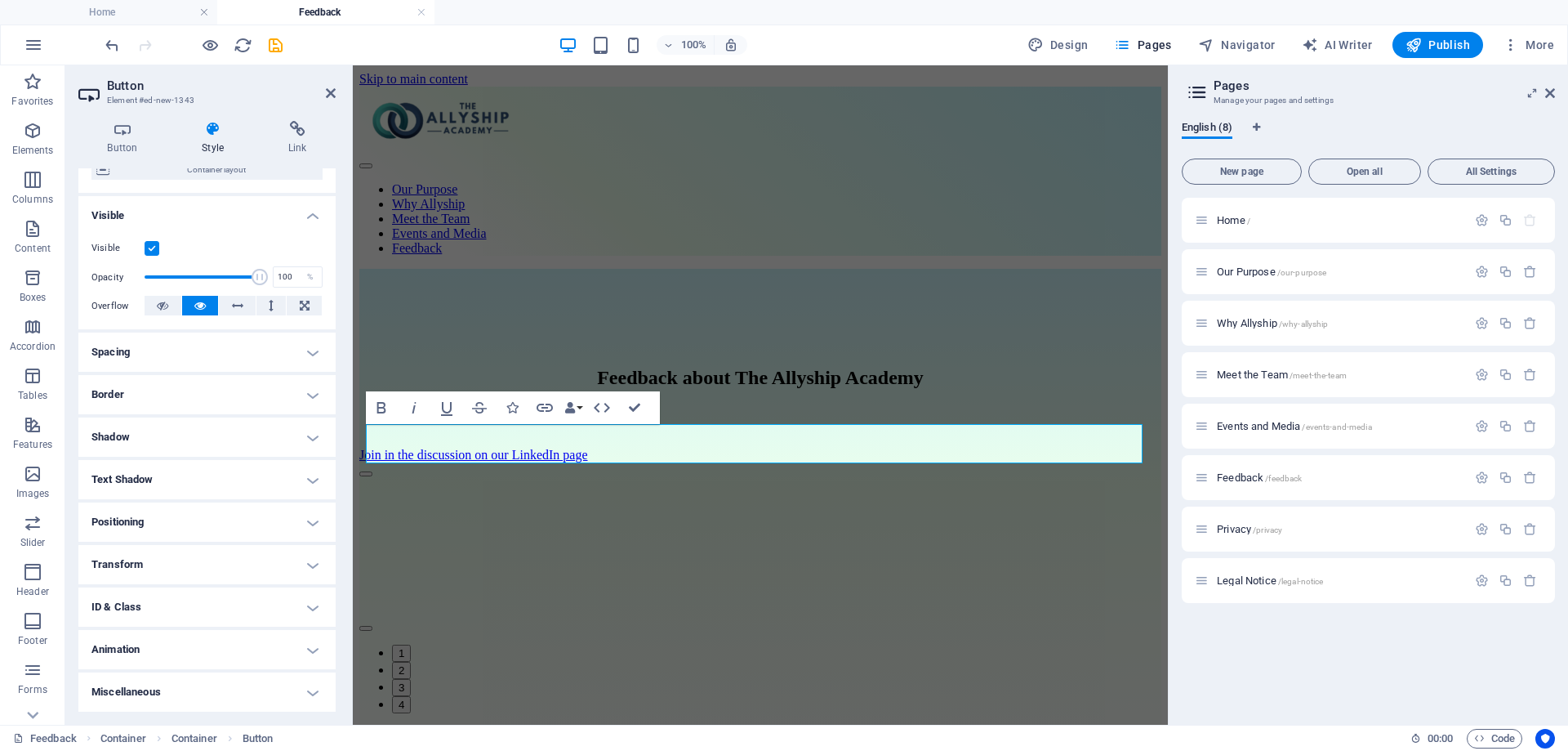
click at [236, 523] on h4 "Positioning" at bounding box center [207, 522] width 257 height 39
click at [153, 553] on span "Static" at bounding box center [147, 554] width 20 height 20
click at [179, 555] on span "Relative" at bounding box center [185, 554] width 27 height 20
click at [236, 556] on span "Absolute" at bounding box center [229, 554] width 32 height 20
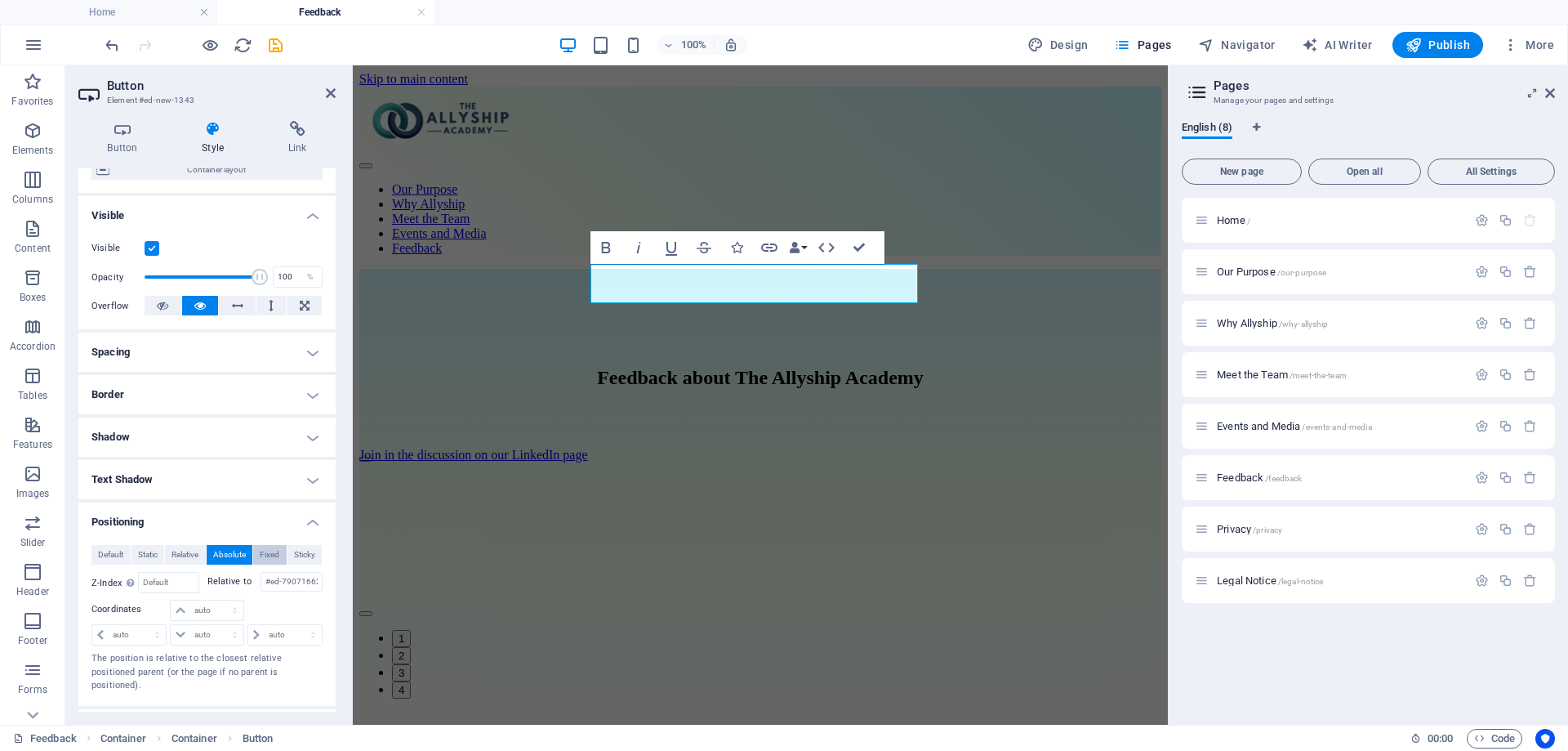
click at [274, 556] on span "Fixed" at bounding box center [269, 554] width 20 height 20
click at [112, 555] on span "Default" at bounding box center [111, 554] width 26 height 20
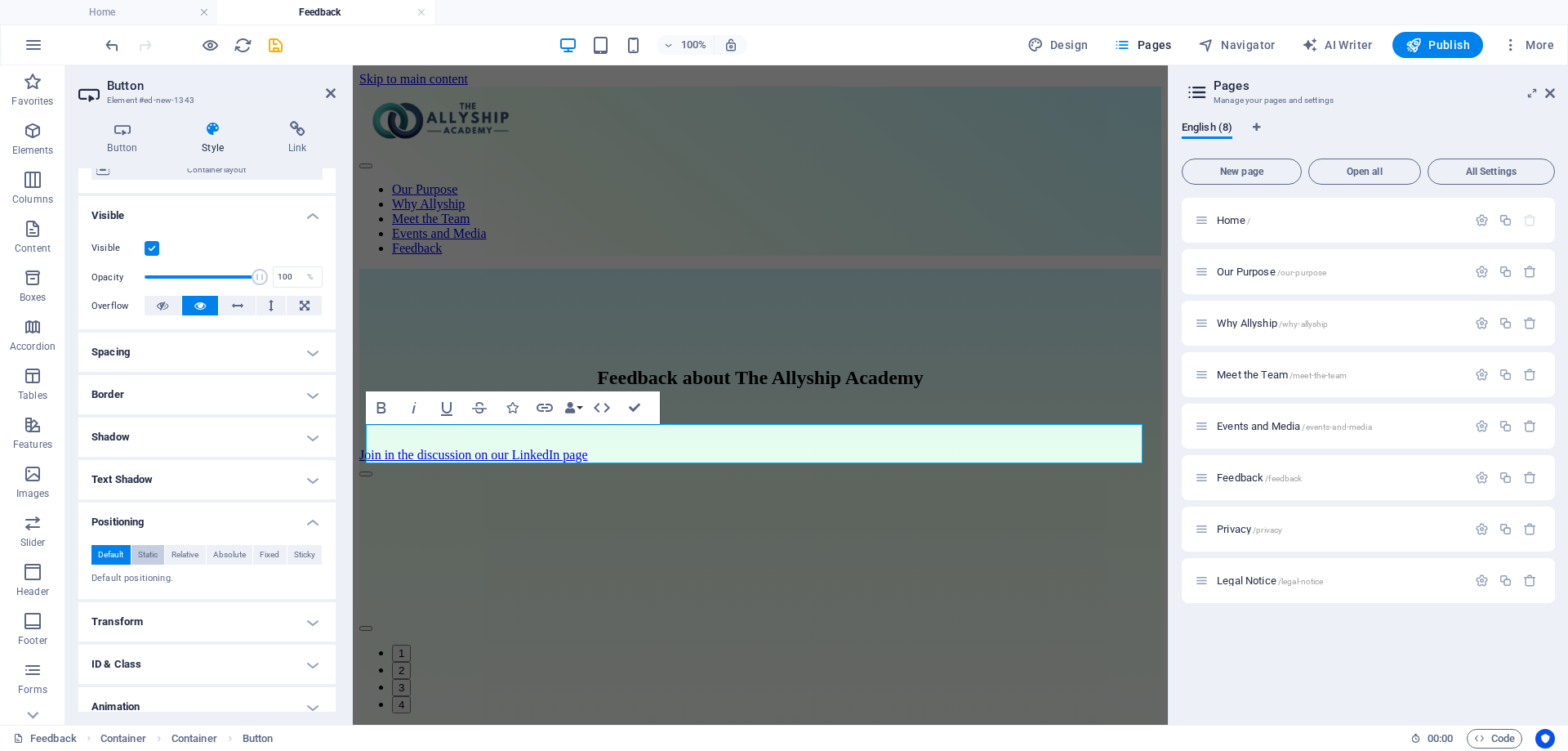
click at [147, 555] on span "Static" at bounding box center [147, 554] width 20 height 20
click at [183, 555] on span "Relative" at bounding box center [185, 554] width 27 height 20
click at [222, 555] on span "Absolute" at bounding box center [229, 554] width 32 height 20
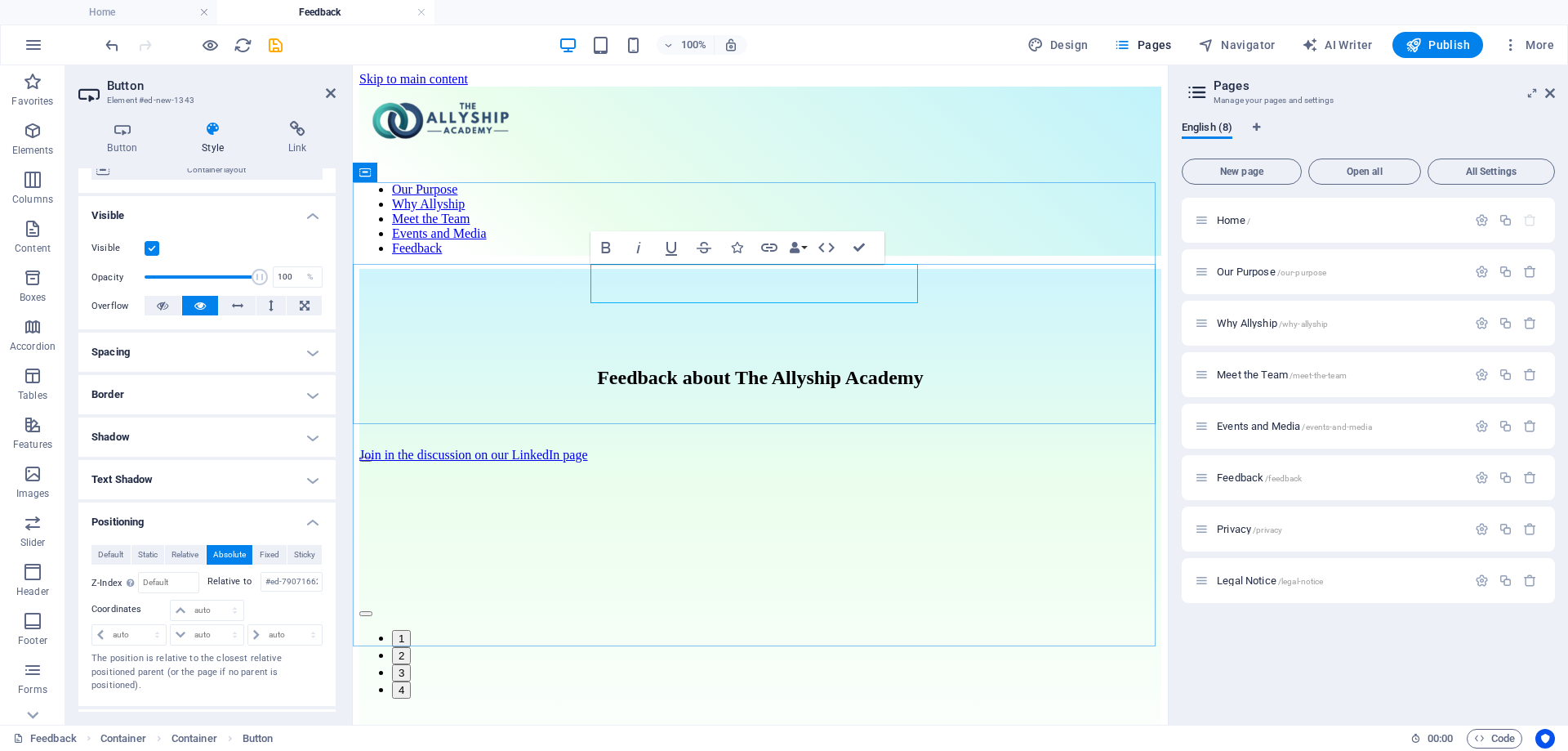
click at [588, 448] on link "Join in the discussion on our LinkedIn page" at bounding box center [474, 454] width 228 height 14
drag, startPoint x: 913, startPoint y: 289, endPoint x: 893, endPoint y: 400, distance: 112.8
click at [893, 400] on div "Feedback about The Allyship Academy Join in the discussion on our LinkedIn page" at bounding box center [760, 407] width 802 height 81
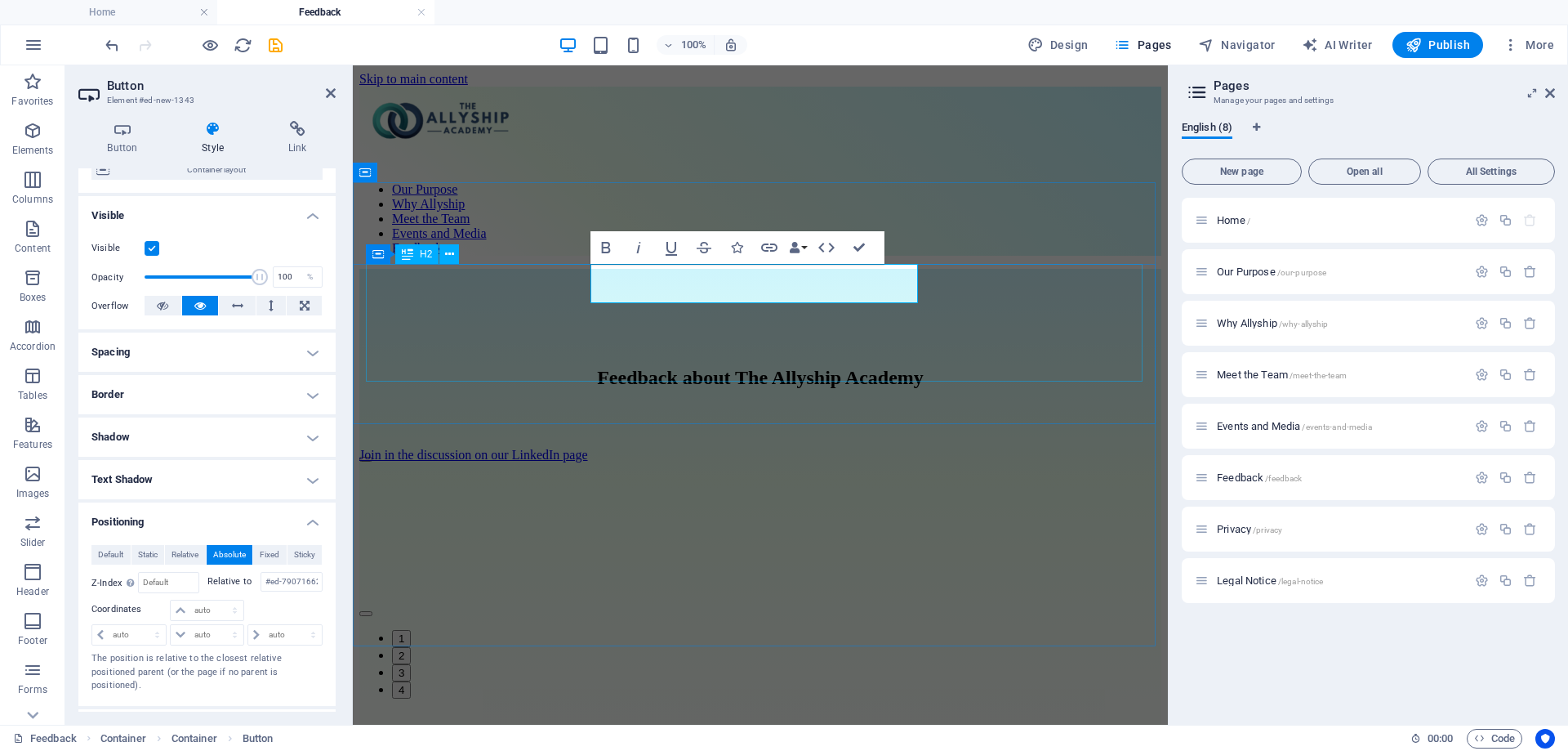
click at [973, 367] on div "Feedback about The Allyship Academy" at bounding box center [760, 378] width 802 height 22
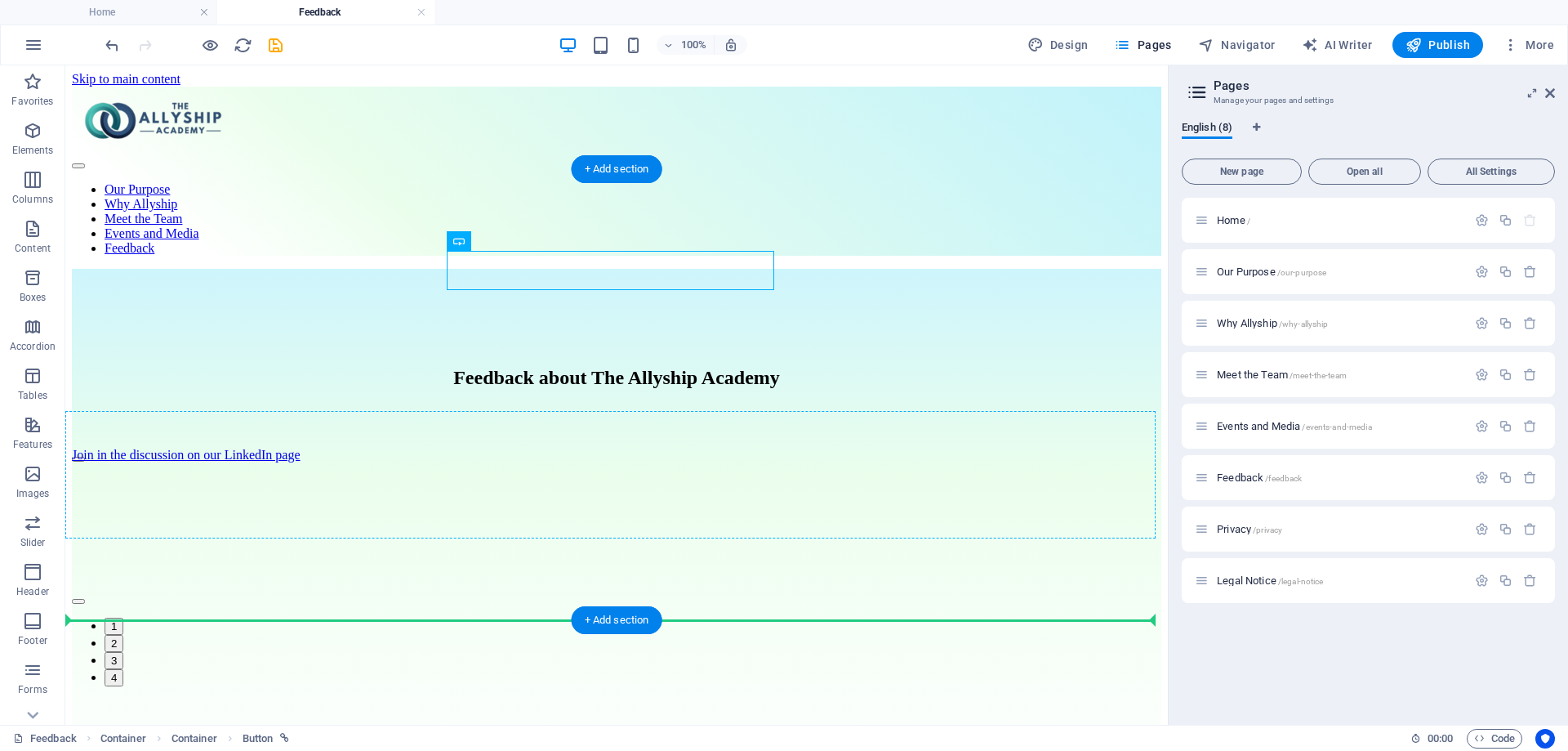
drag, startPoint x: 756, startPoint y: 276, endPoint x: 698, endPoint y: 422, distance: 157.1
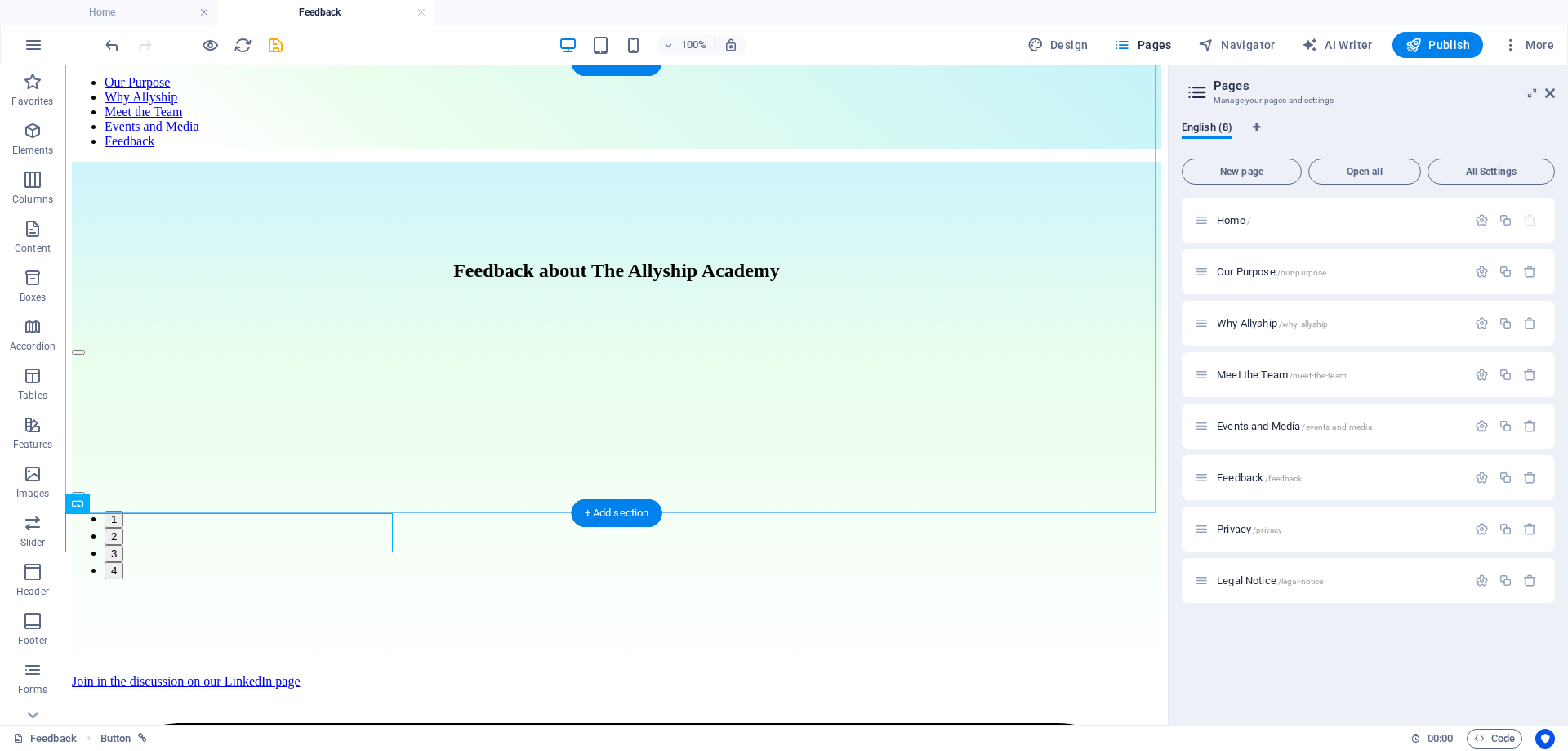
scroll to position [125, 0]
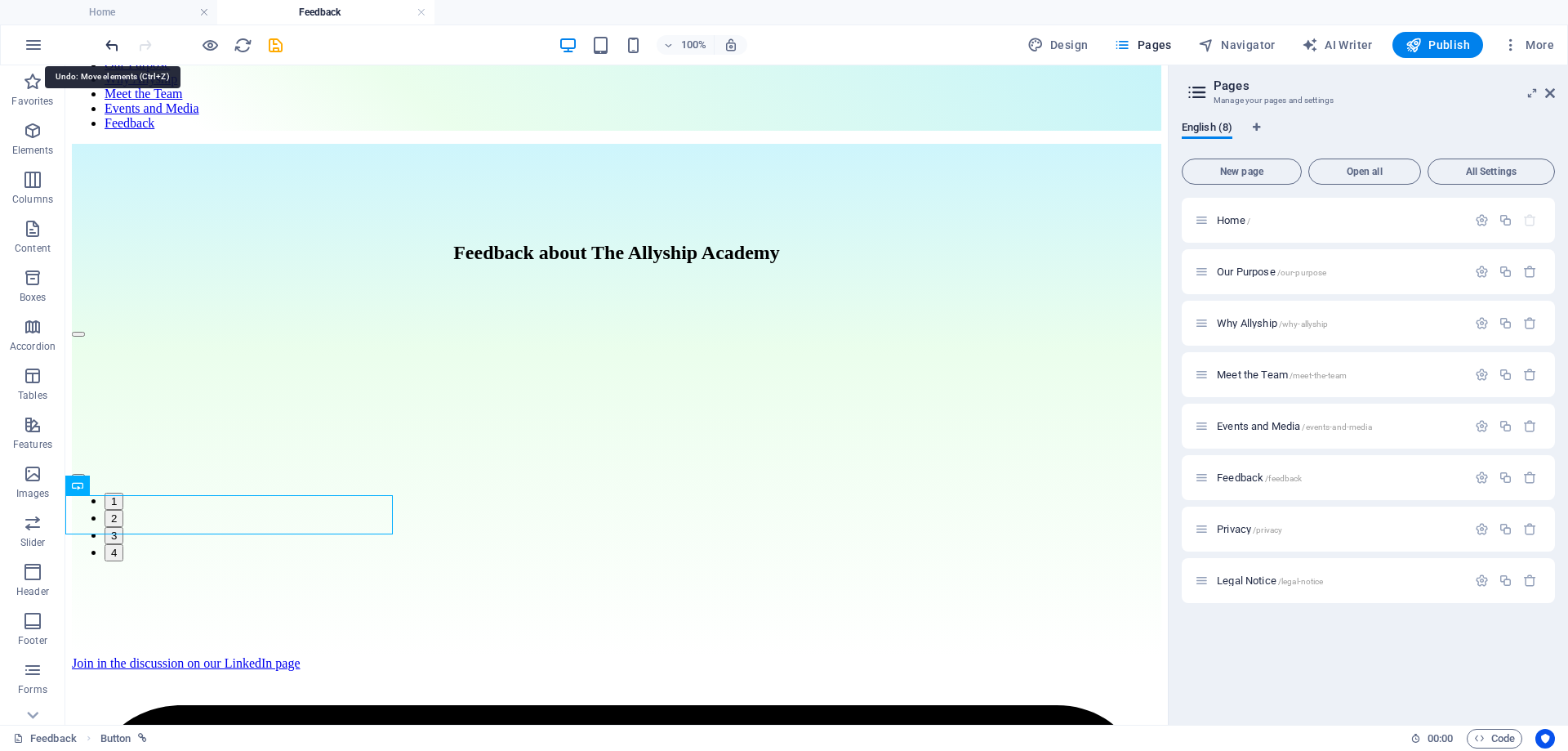
click at [112, 53] on icon "undo" at bounding box center [112, 45] width 19 height 19
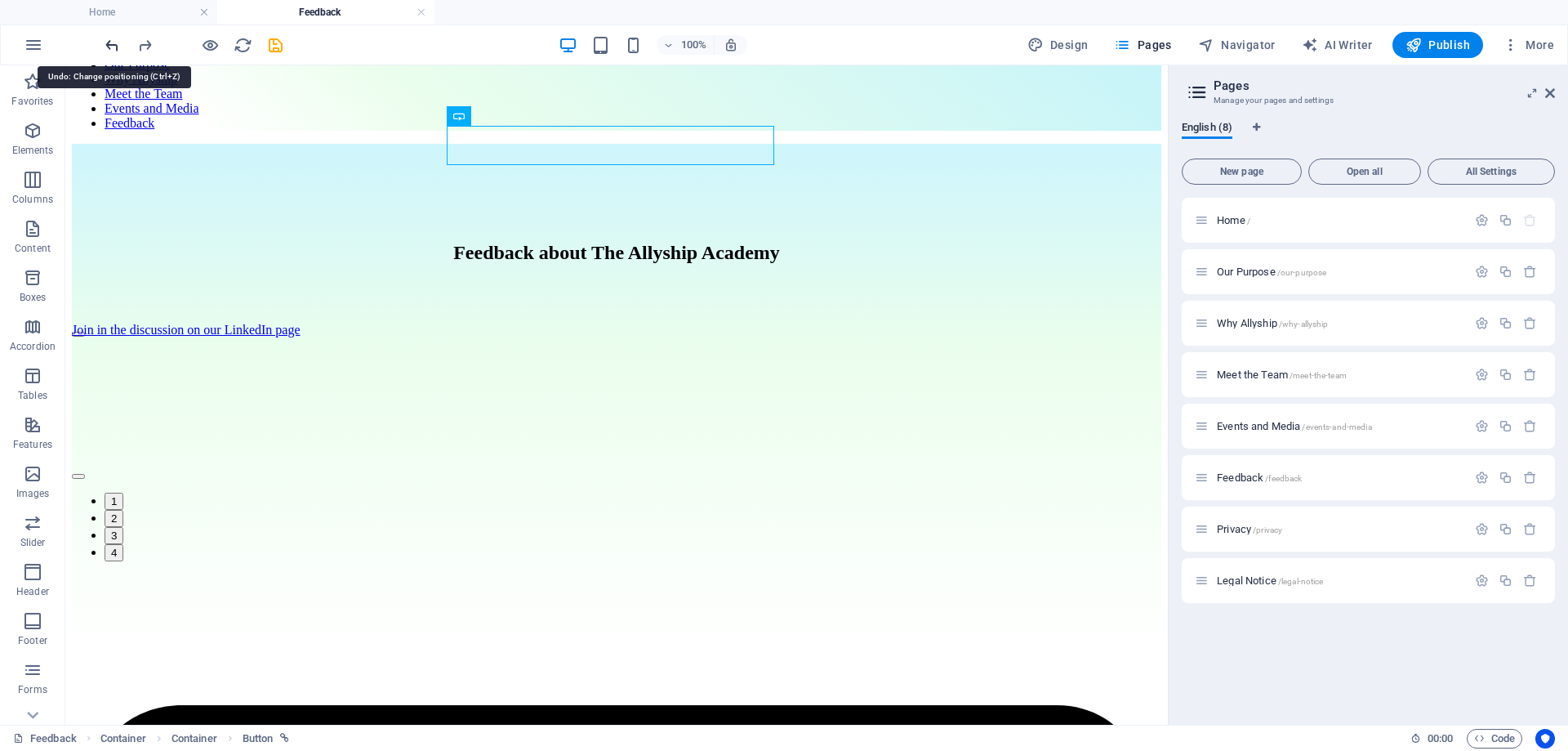
click at [112, 53] on icon "undo" at bounding box center [112, 45] width 19 height 19
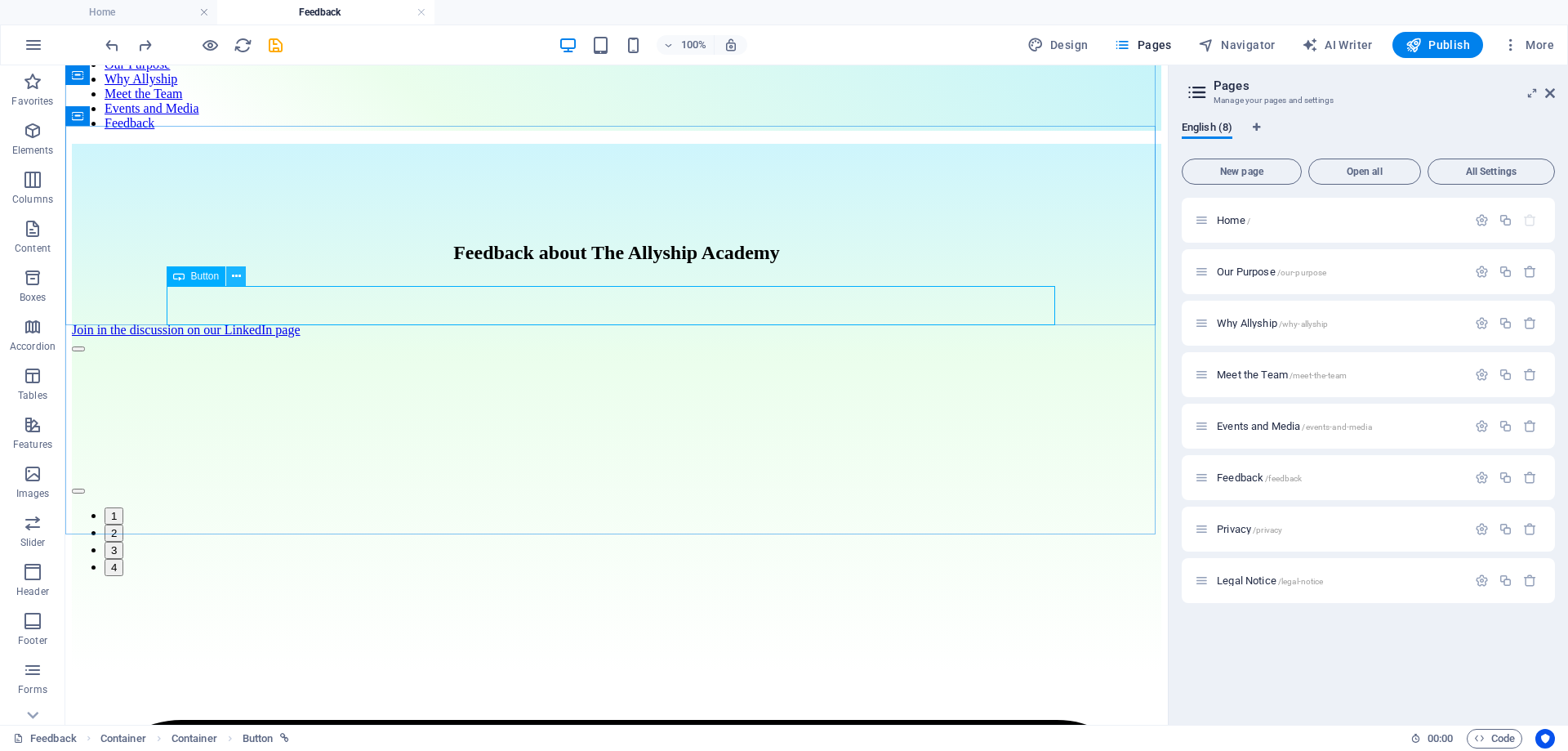
click at [238, 282] on icon at bounding box center [236, 276] width 9 height 17
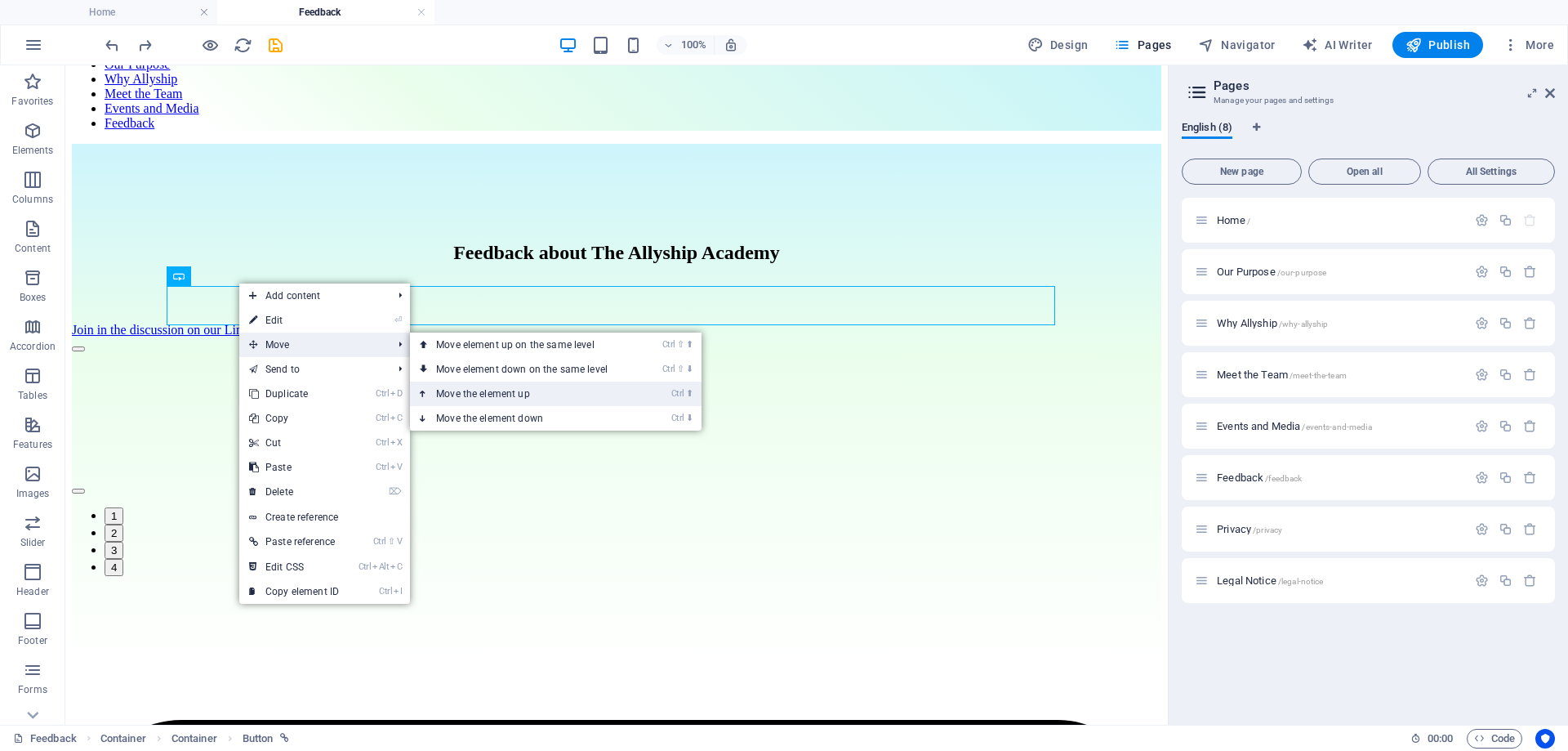
click at [572, 390] on link "Ctrl ⬆ Move the element up" at bounding box center [525, 394] width 230 height 25
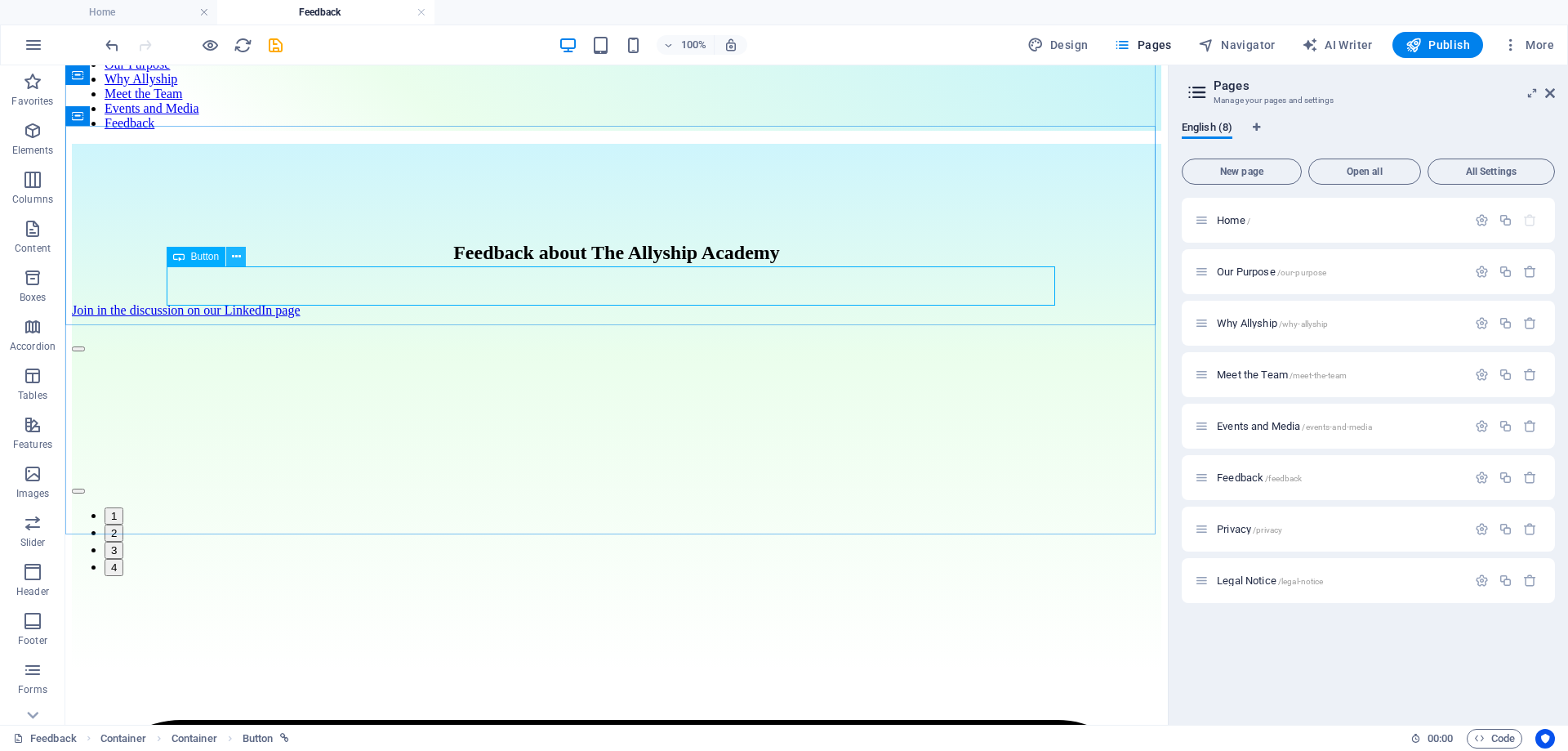
click at [235, 257] on icon at bounding box center [236, 257] width 9 height 17
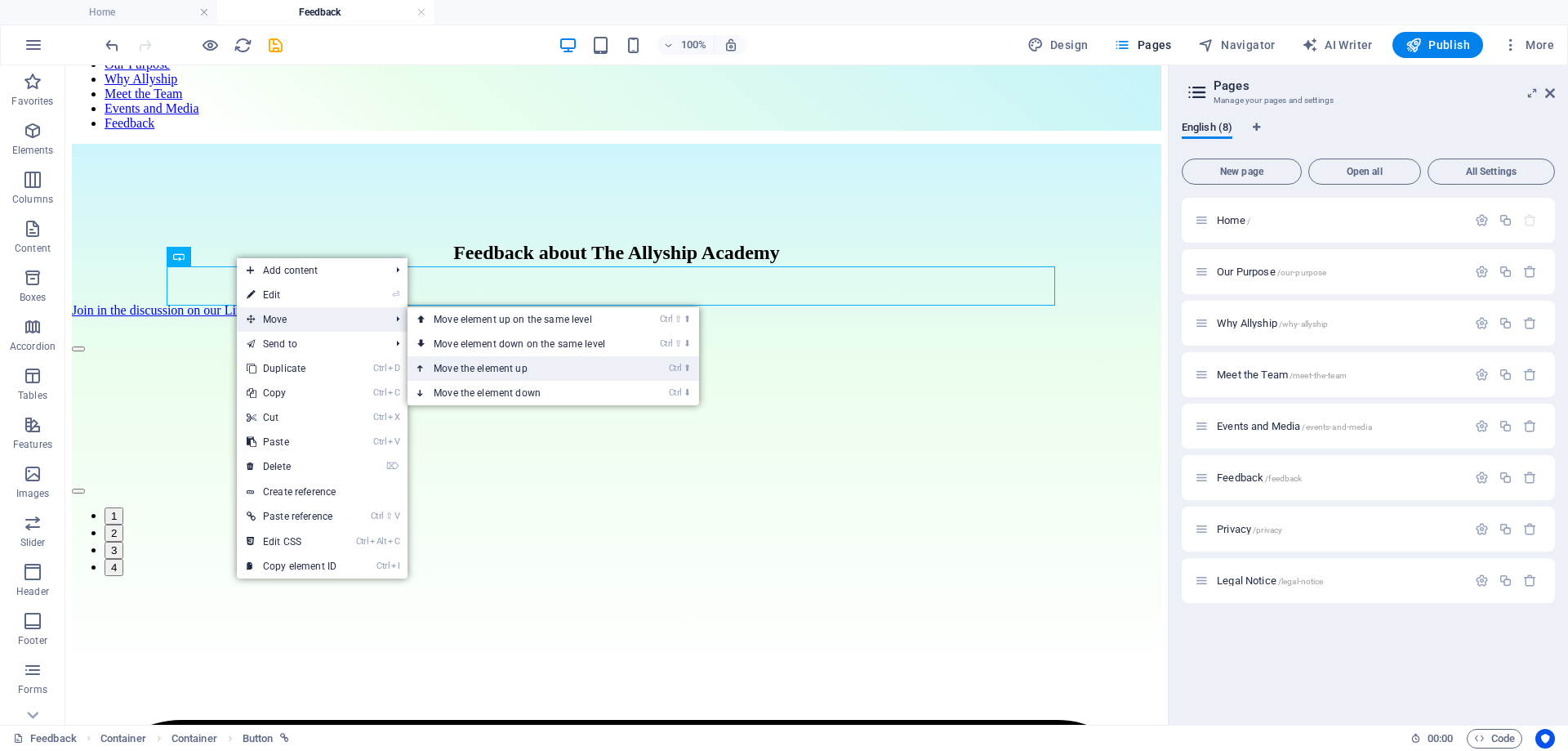
click at [491, 370] on link "Ctrl ⬆ Move the element up" at bounding box center [522, 368] width 230 height 25
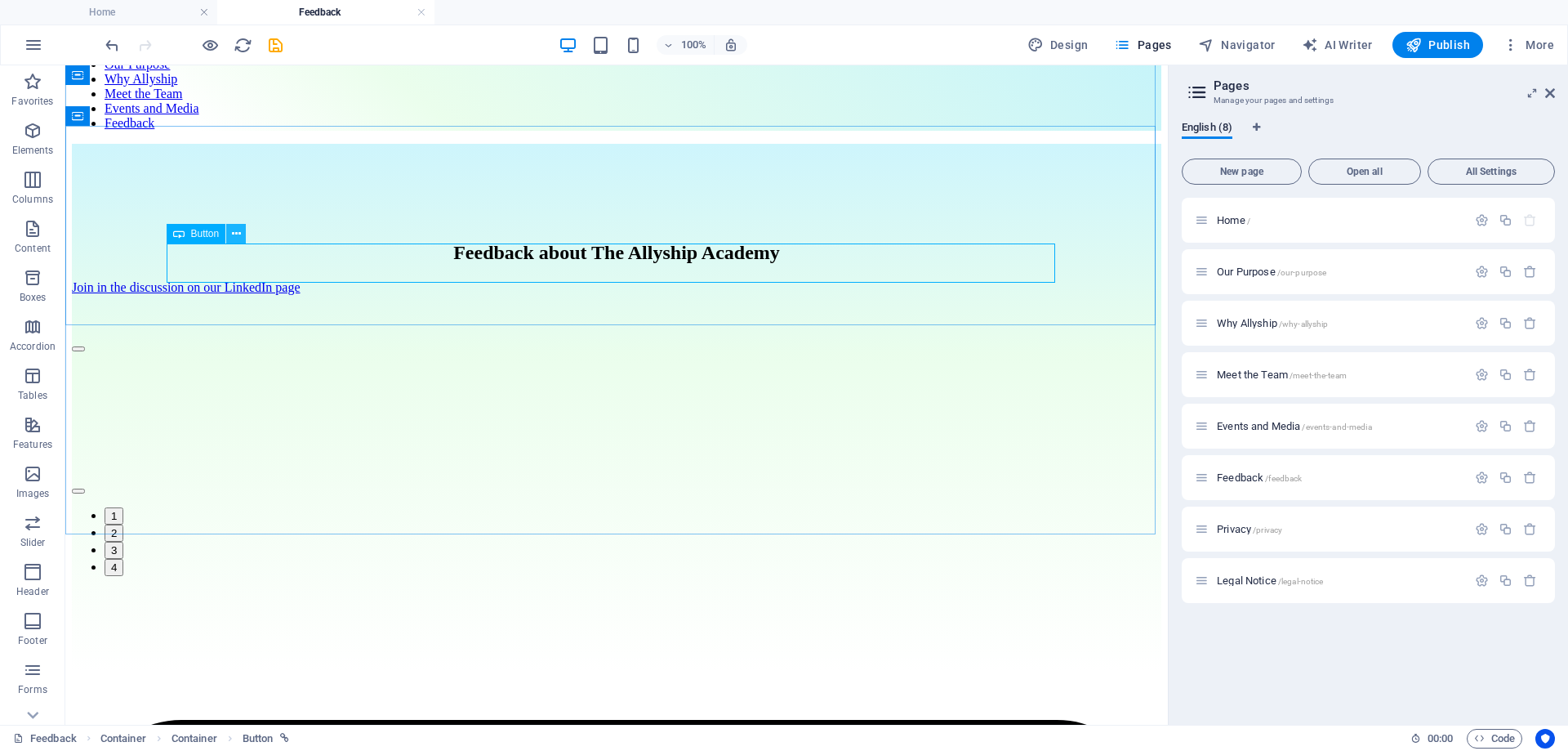
click at [239, 239] on icon at bounding box center [236, 234] width 9 height 17
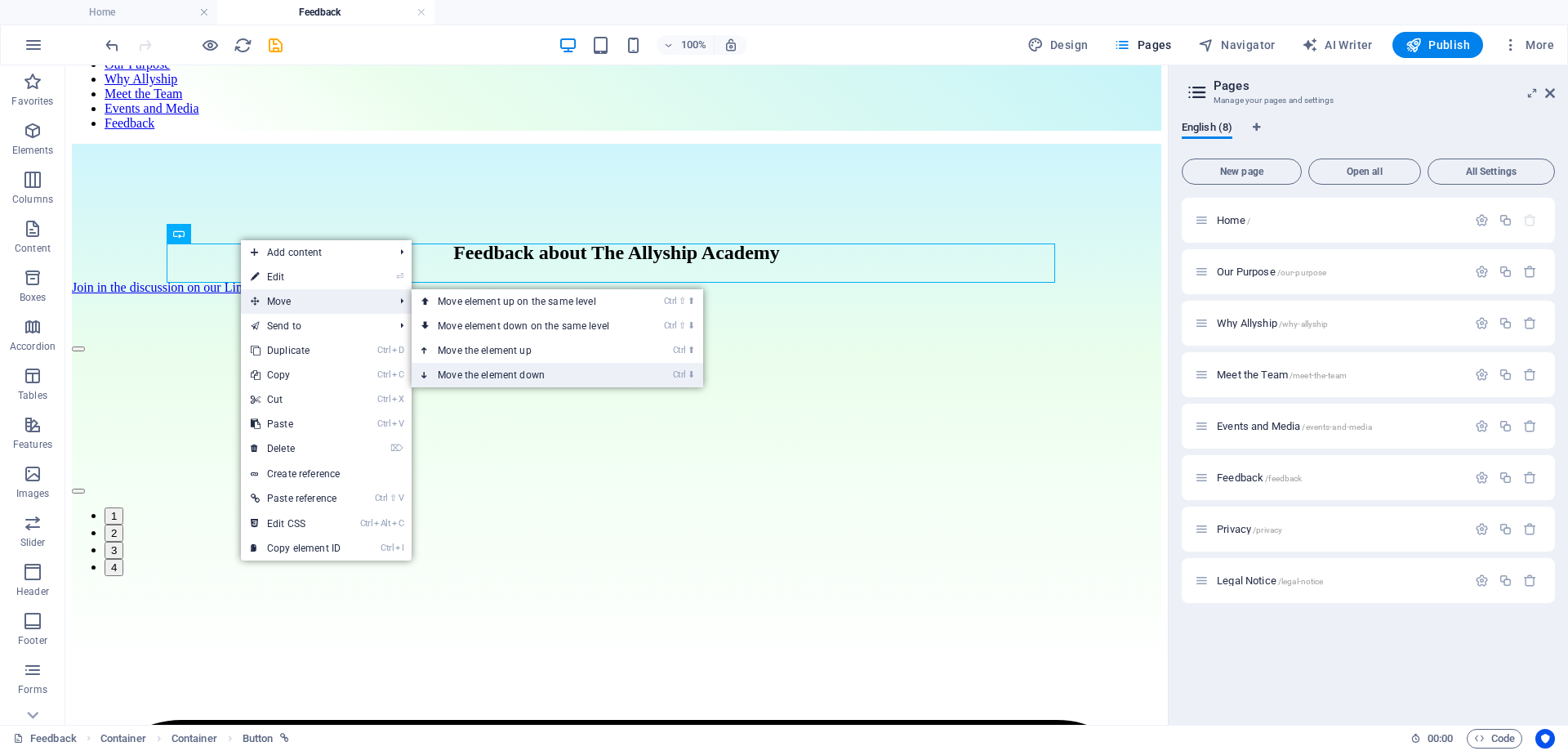
drag, startPoint x: 510, startPoint y: 373, endPoint x: 438, endPoint y: 307, distance: 97.7
click at [510, 373] on link "Ctrl ⬇ Move the element down" at bounding box center [527, 375] width 230 height 25
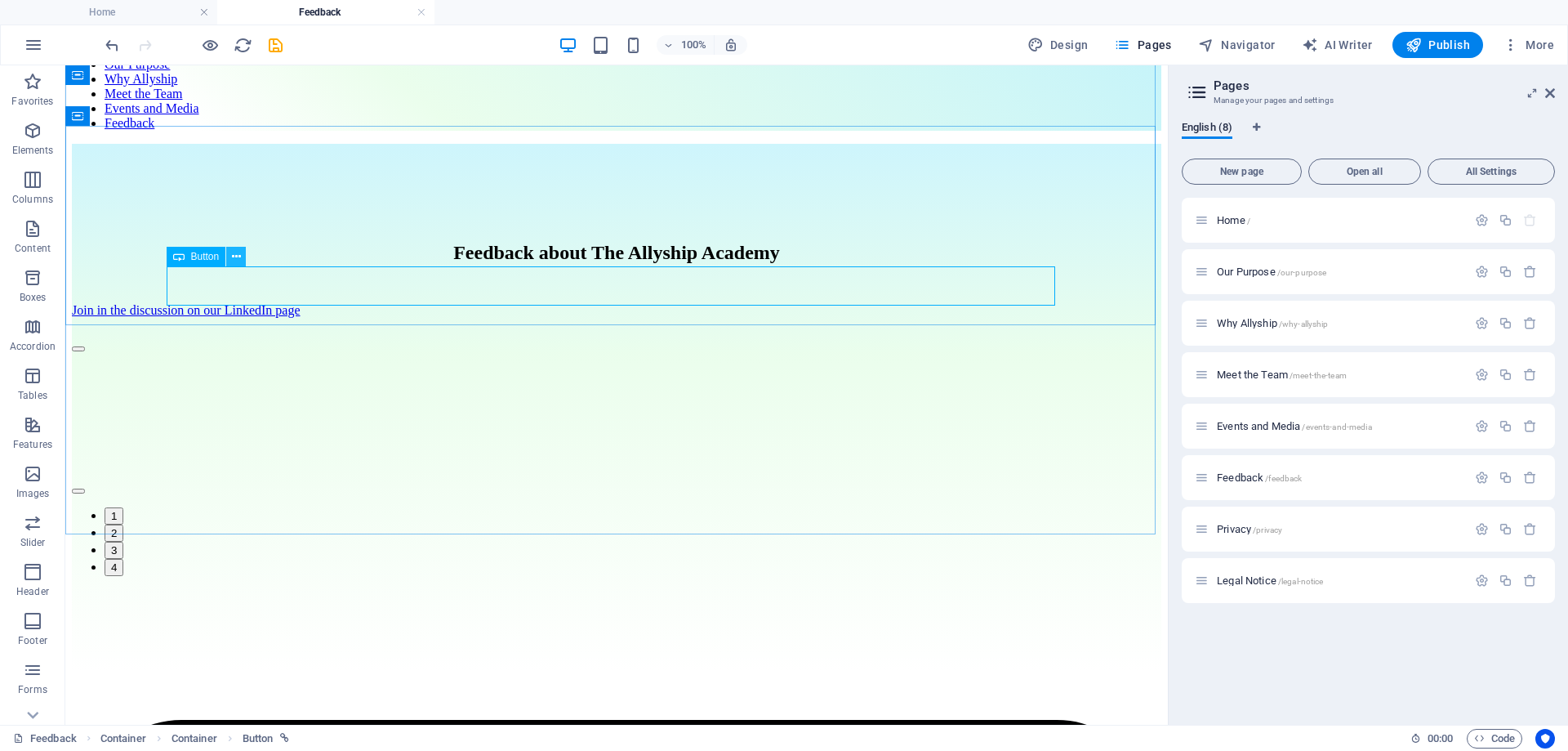
click at [233, 257] on icon at bounding box center [236, 257] width 9 height 17
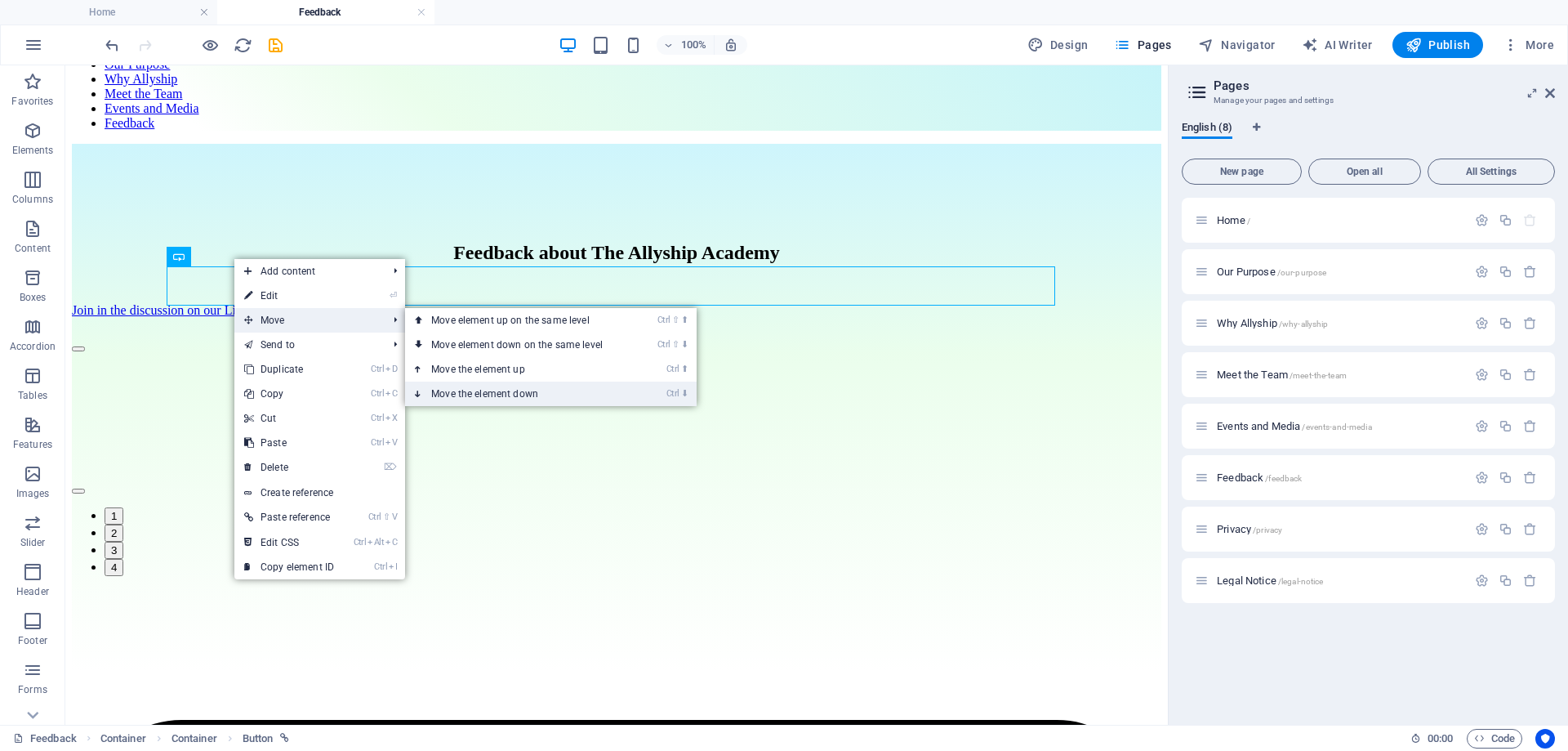
click at [482, 390] on link "Ctrl ⬇ Move the element down" at bounding box center [520, 394] width 230 height 25
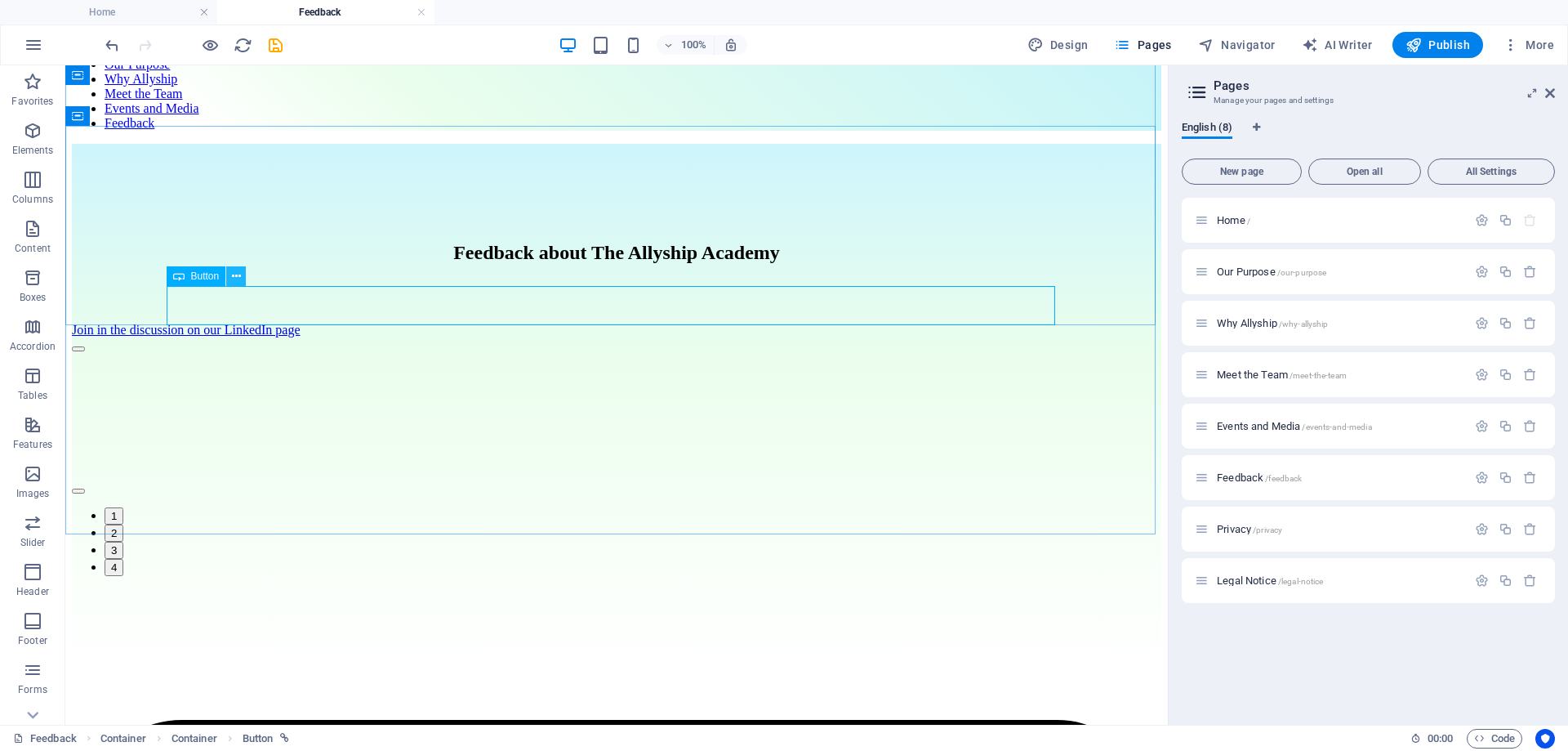
click at [233, 280] on icon at bounding box center [236, 276] width 9 height 17
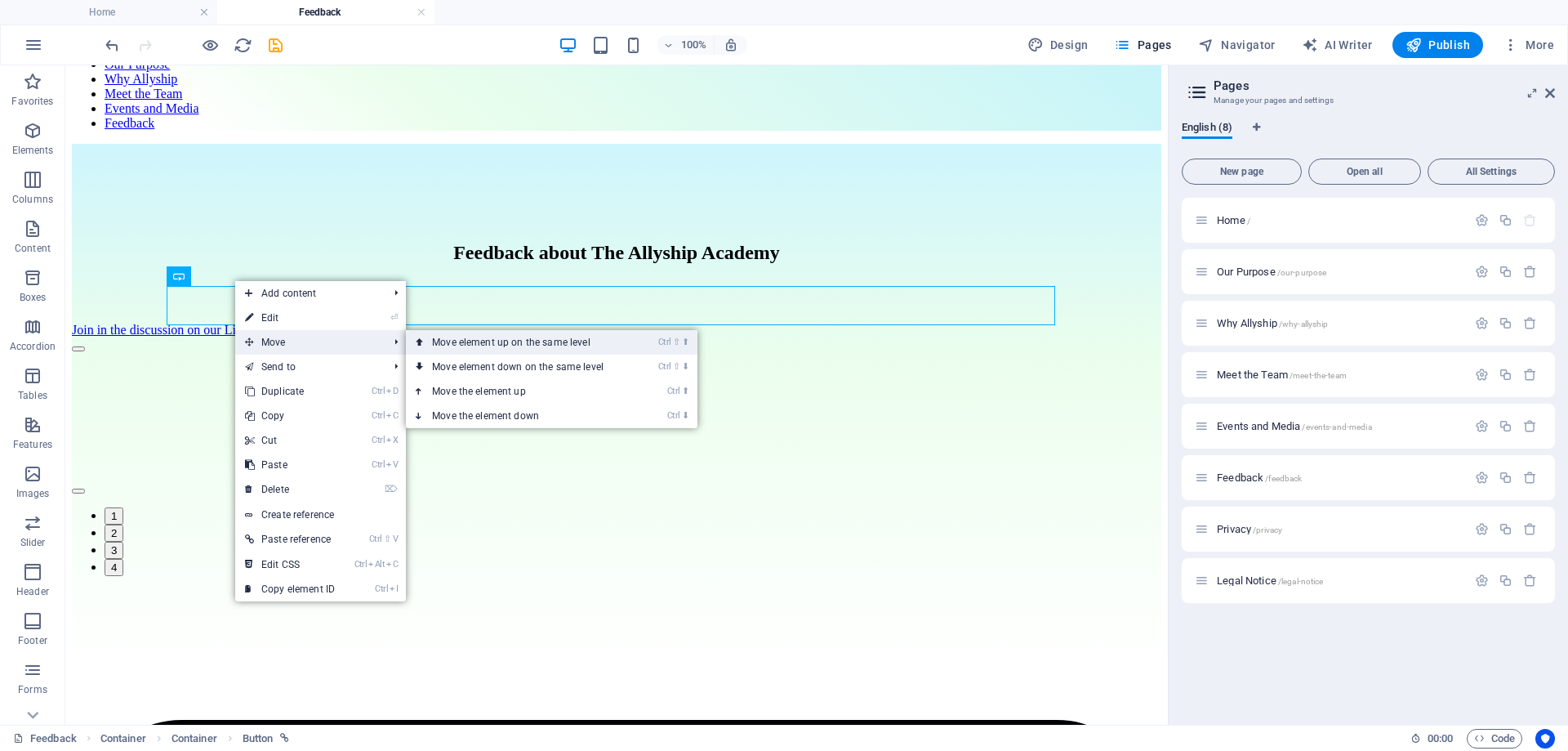
click at [620, 340] on link "Ctrl ⇧ ⬆ Move element up on the same level" at bounding box center [521, 342] width 230 height 25
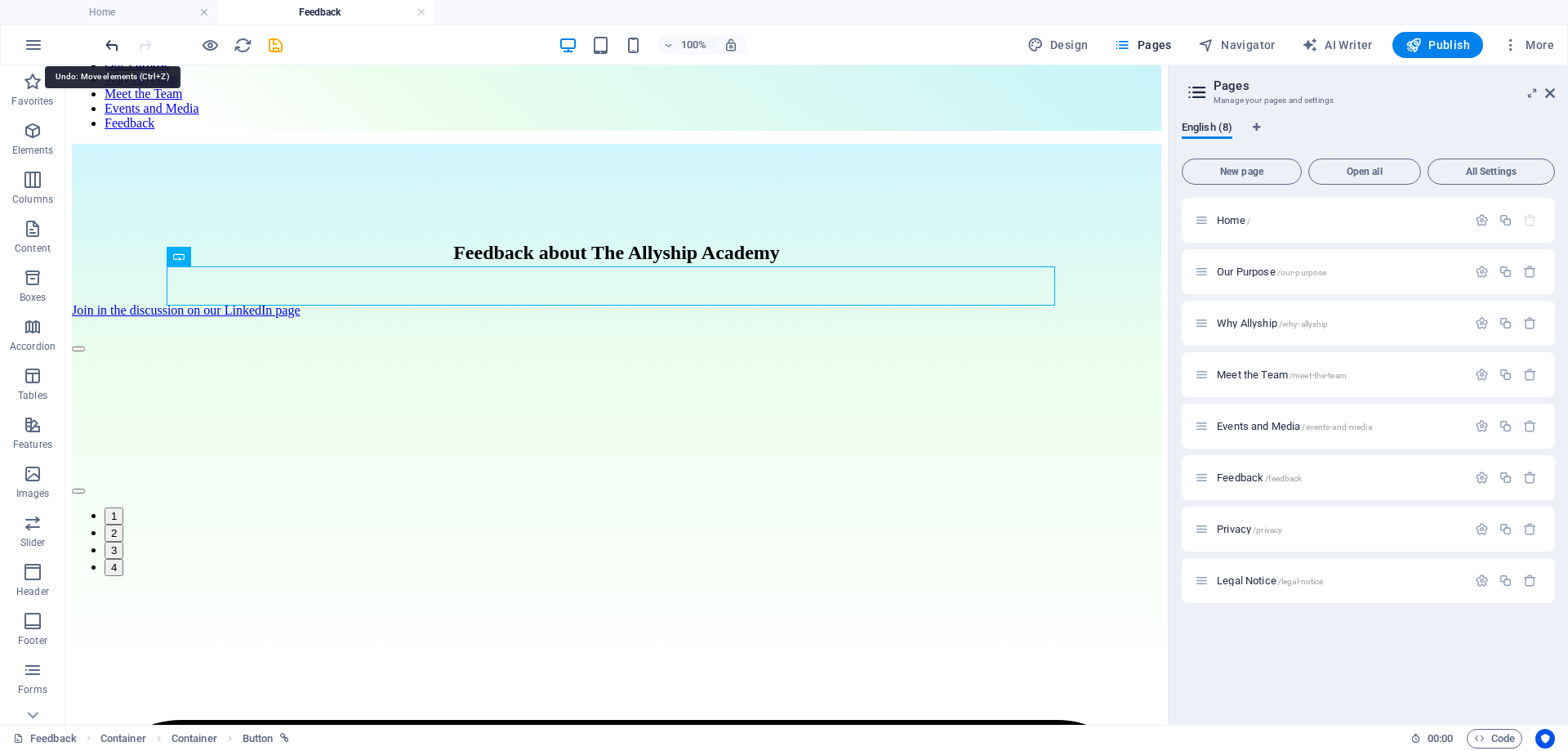
click at [108, 48] on icon "undo" at bounding box center [112, 45] width 19 height 19
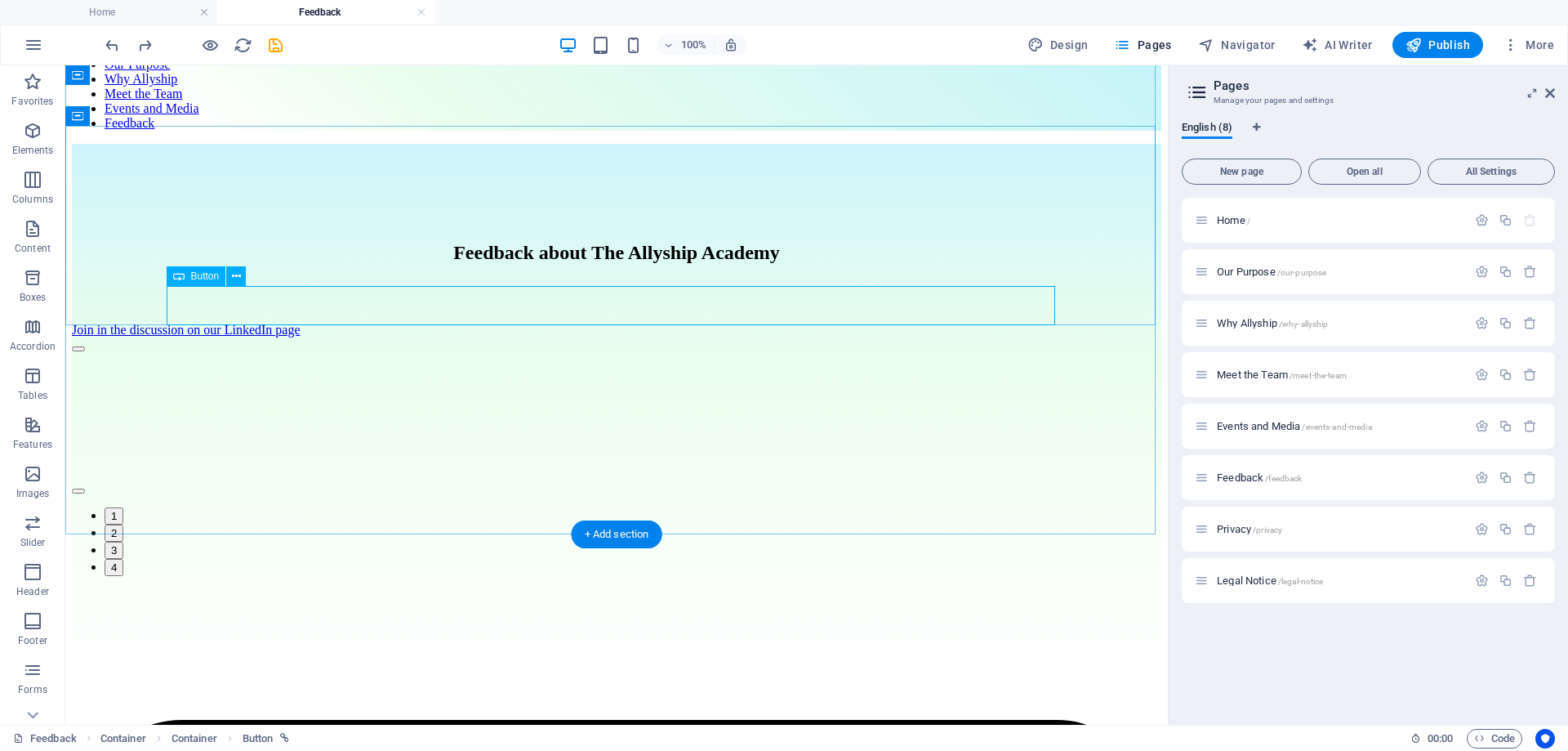
click at [689, 323] on div "Join in the discussion on our LinkedIn page" at bounding box center [616, 330] width 1089 height 14
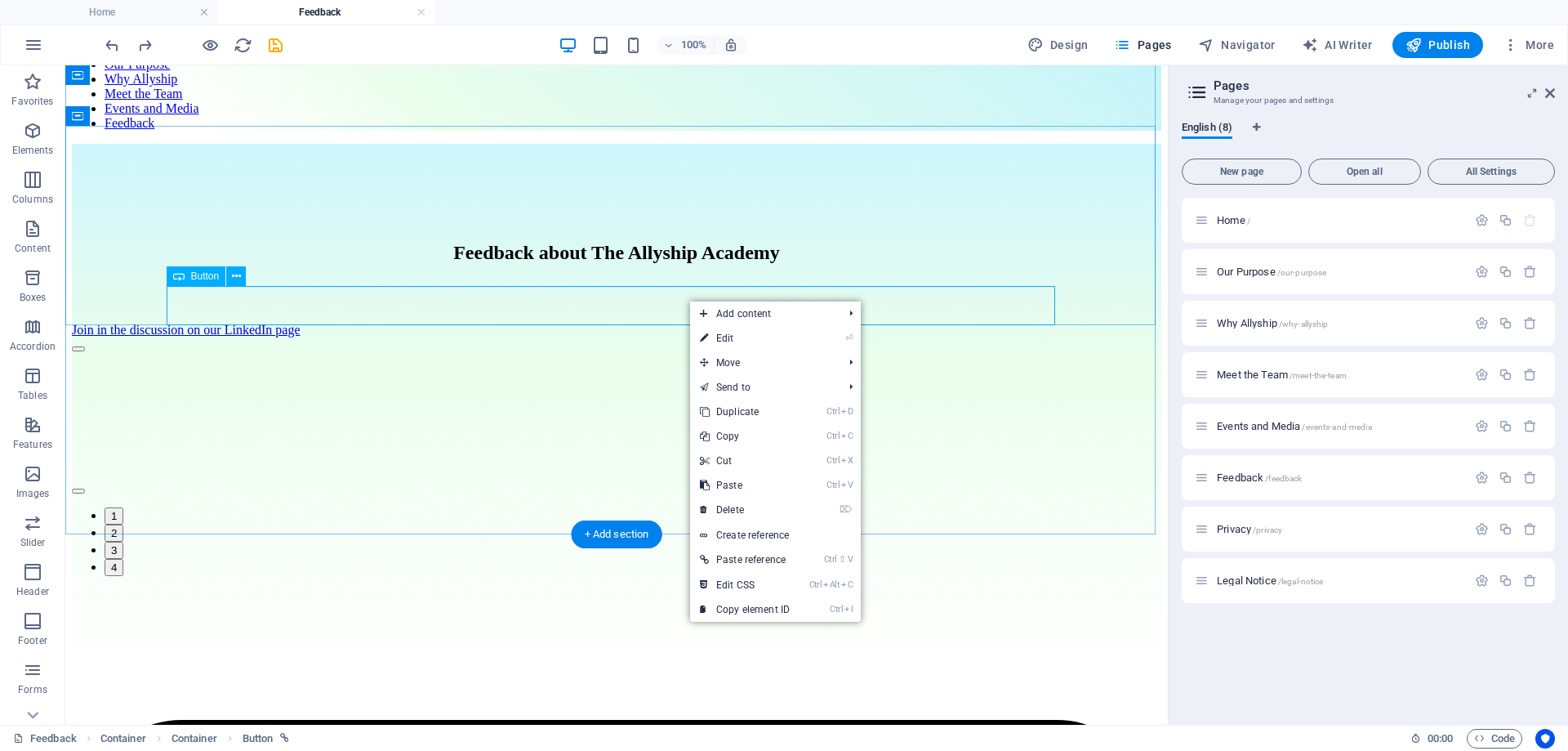
click at [639, 323] on div "Join in the discussion on our LinkedIn page" at bounding box center [616, 330] width 1089 height 14
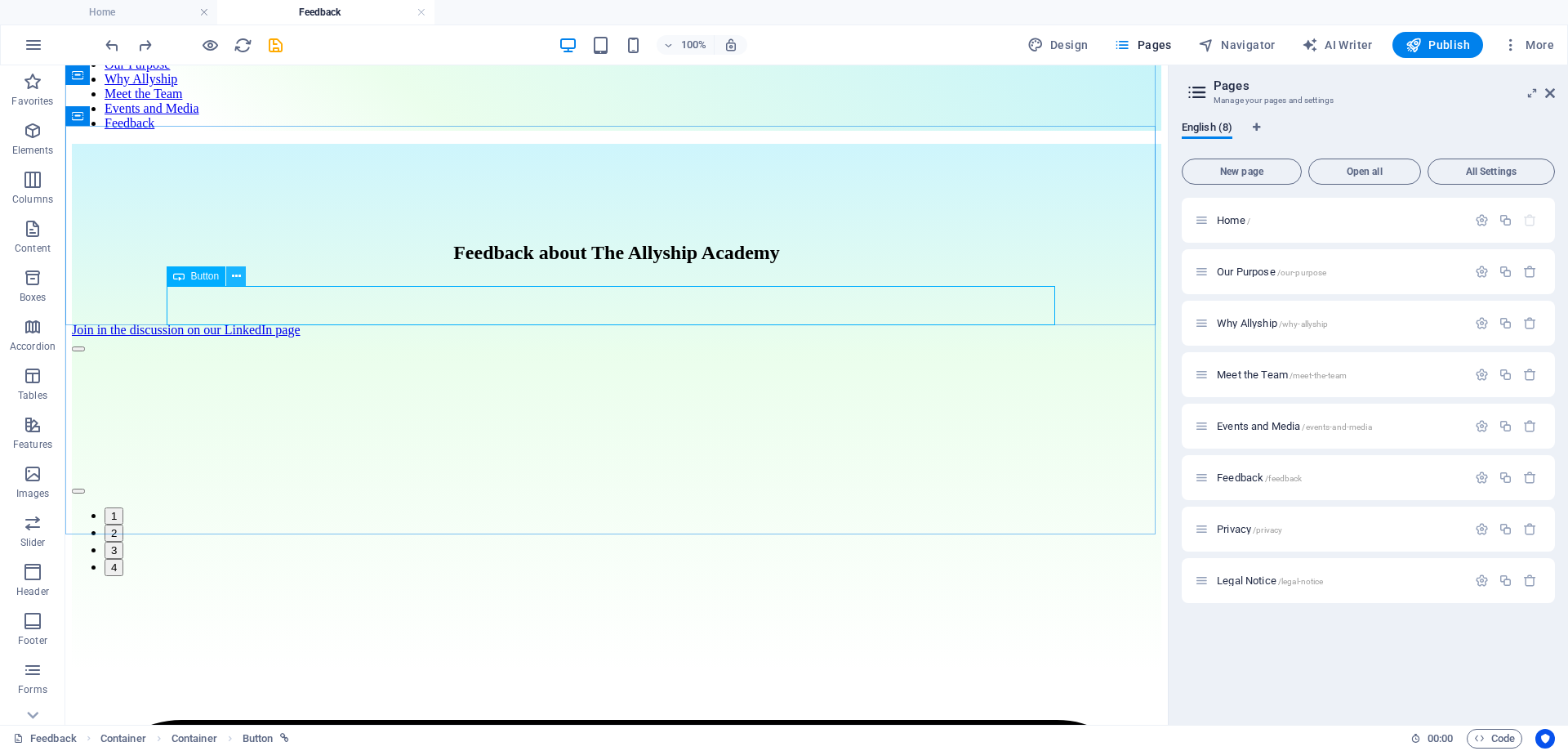
click at [236, 274] on icon at bounding box center [236, 276] width 9 height 17
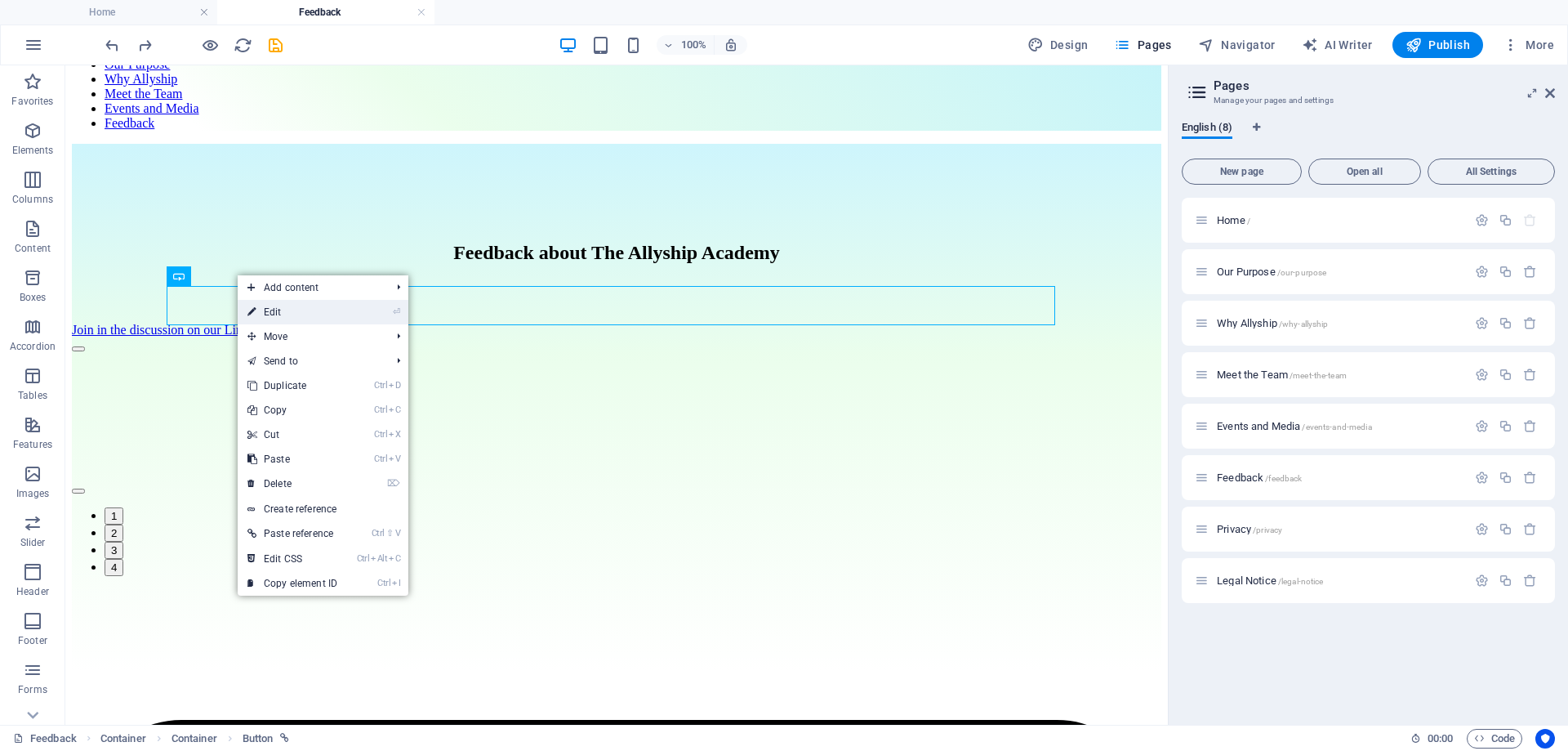
click at [310, 314] on link "⏎ Edit" at bounding box center [292, 312] width 109 height 25
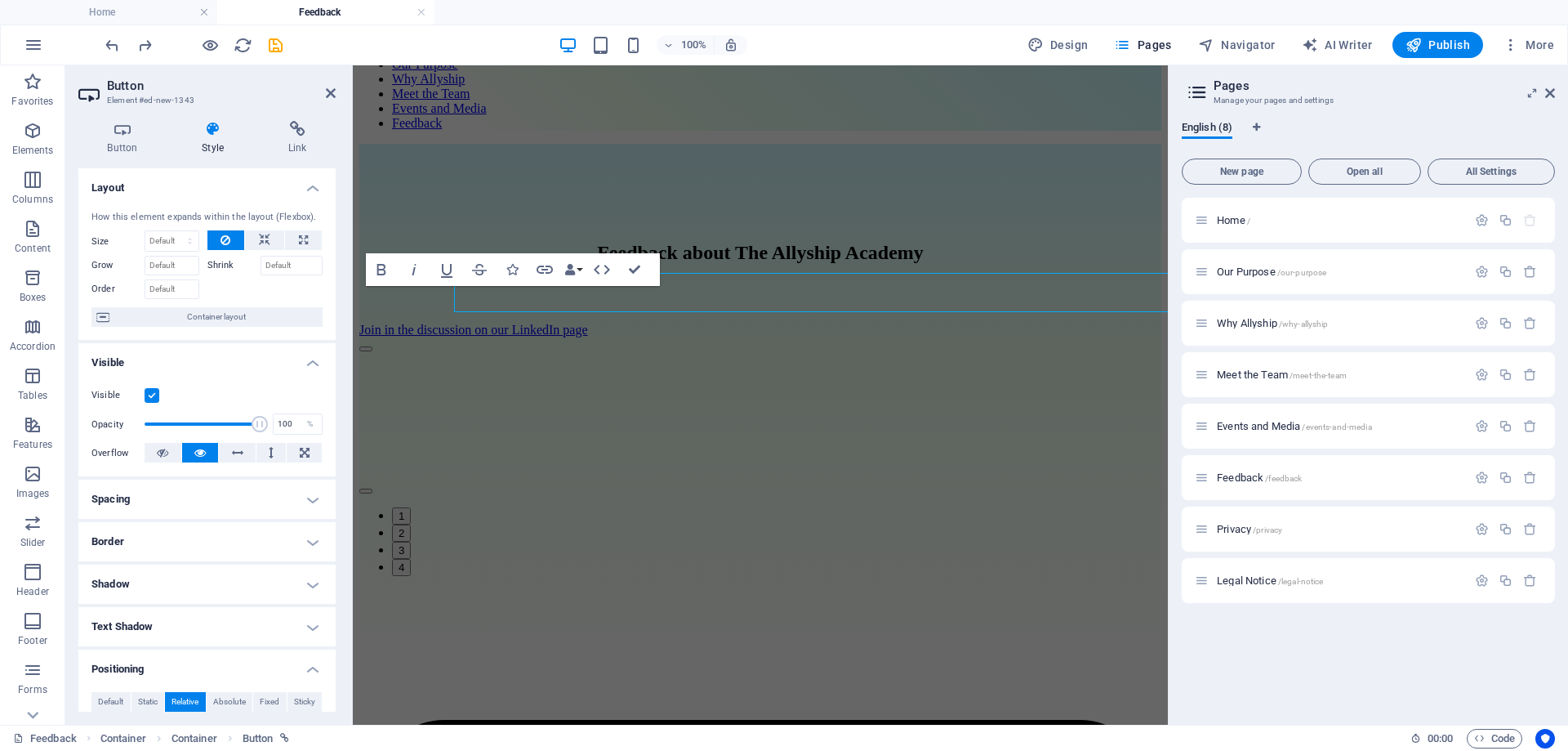
scroll to position [138, 0]
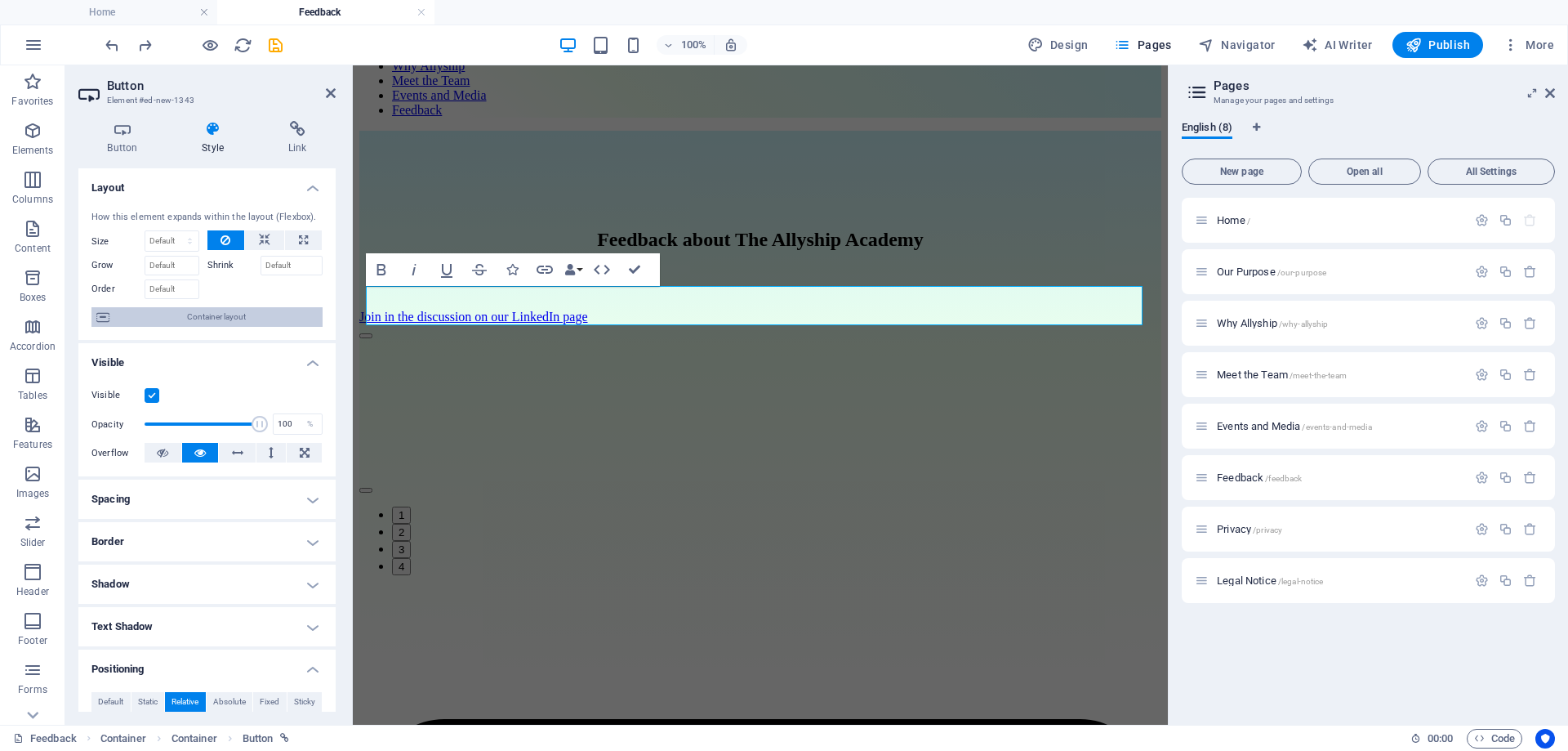
click at [230, 316] on span "Container layout" at bounding box center [216, 316] width 204 height 20
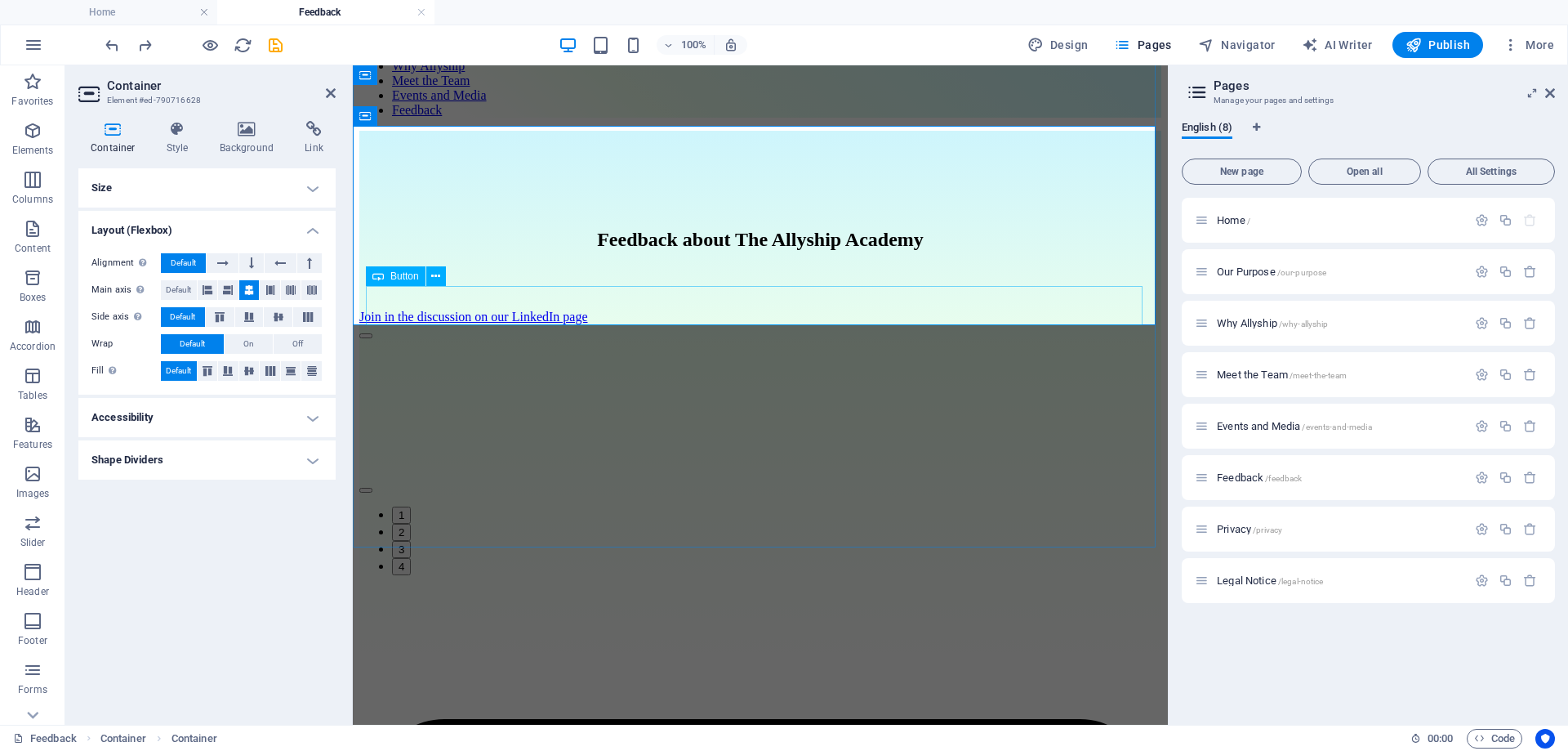
click at [442, 309] on div "Join in the discussion on our LinkedIn page" at bounding box center [760, 316] width 802 height 14
click at [436, 280] on icon at bounding box center [435, 276] width 9 height 17
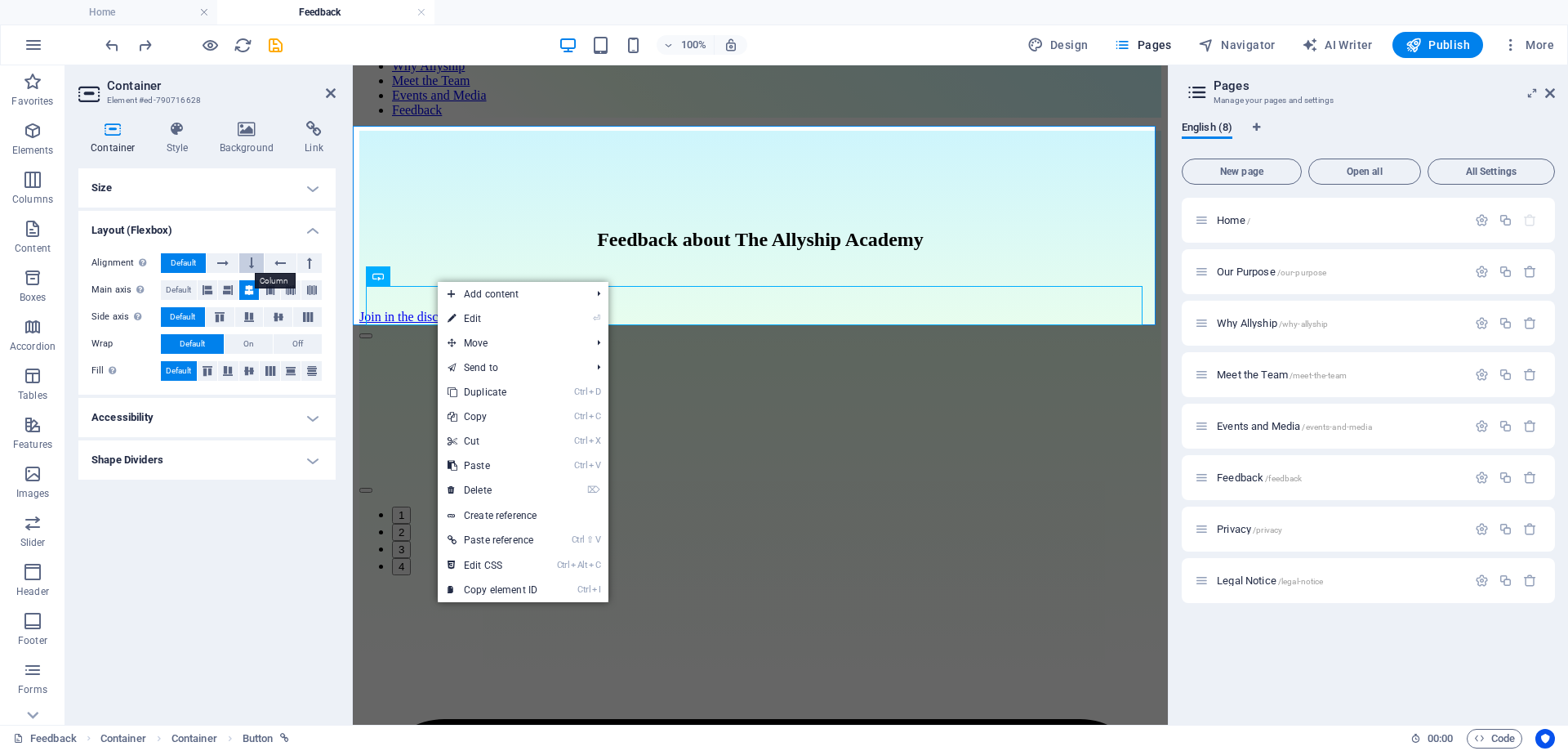
click at [249, 264] on icon at bounding box center [251, 263] width 5 height 20
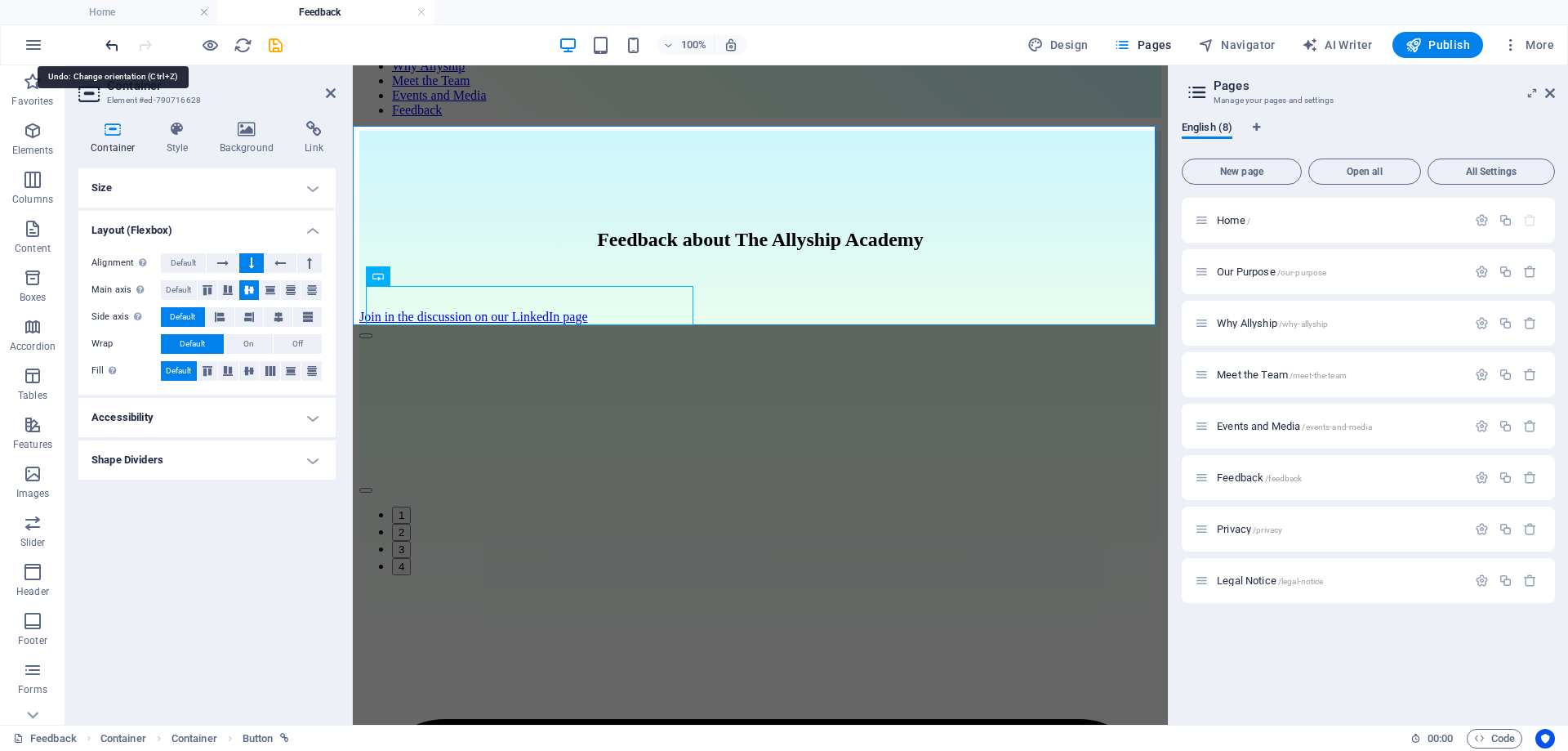
click at [108, 45] on icon "undo" at bounding box center [112, 45] width 19 height 19
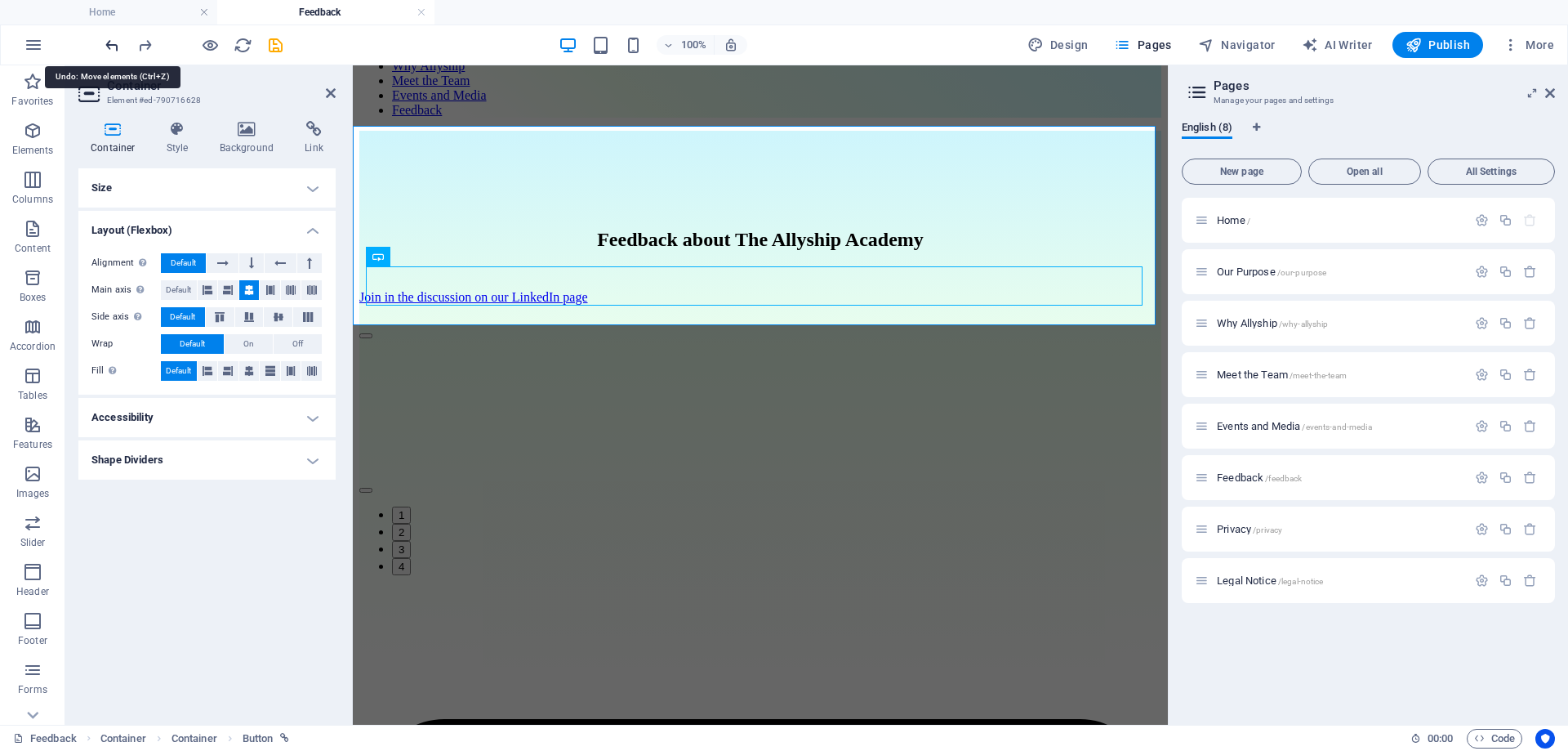
click at [108, 45] on icon "undo" at bounding box center [112, 45] width 19 height 19
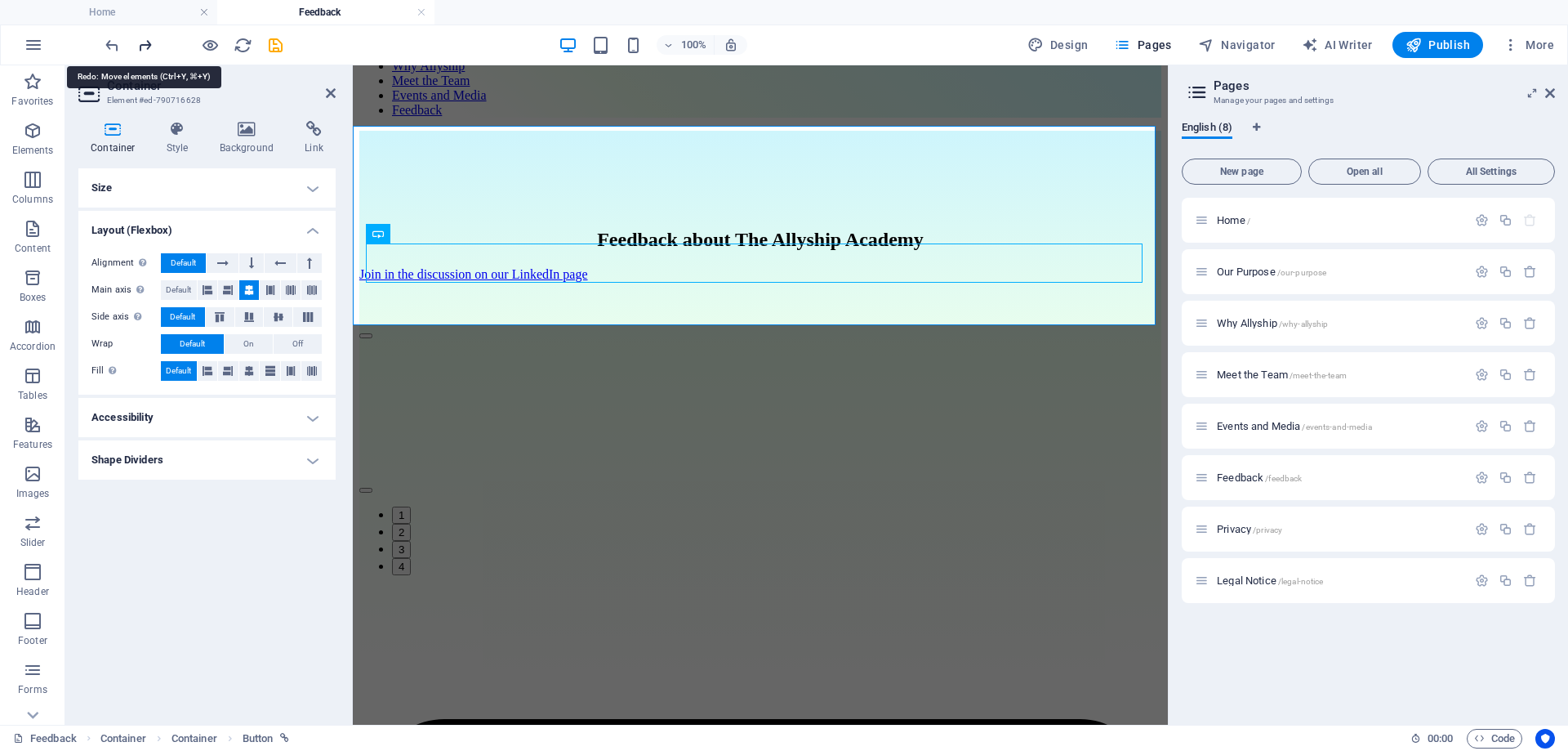
click at [140, 48] on icon "redo" at bounding box center [145, 45] width 19 height 19
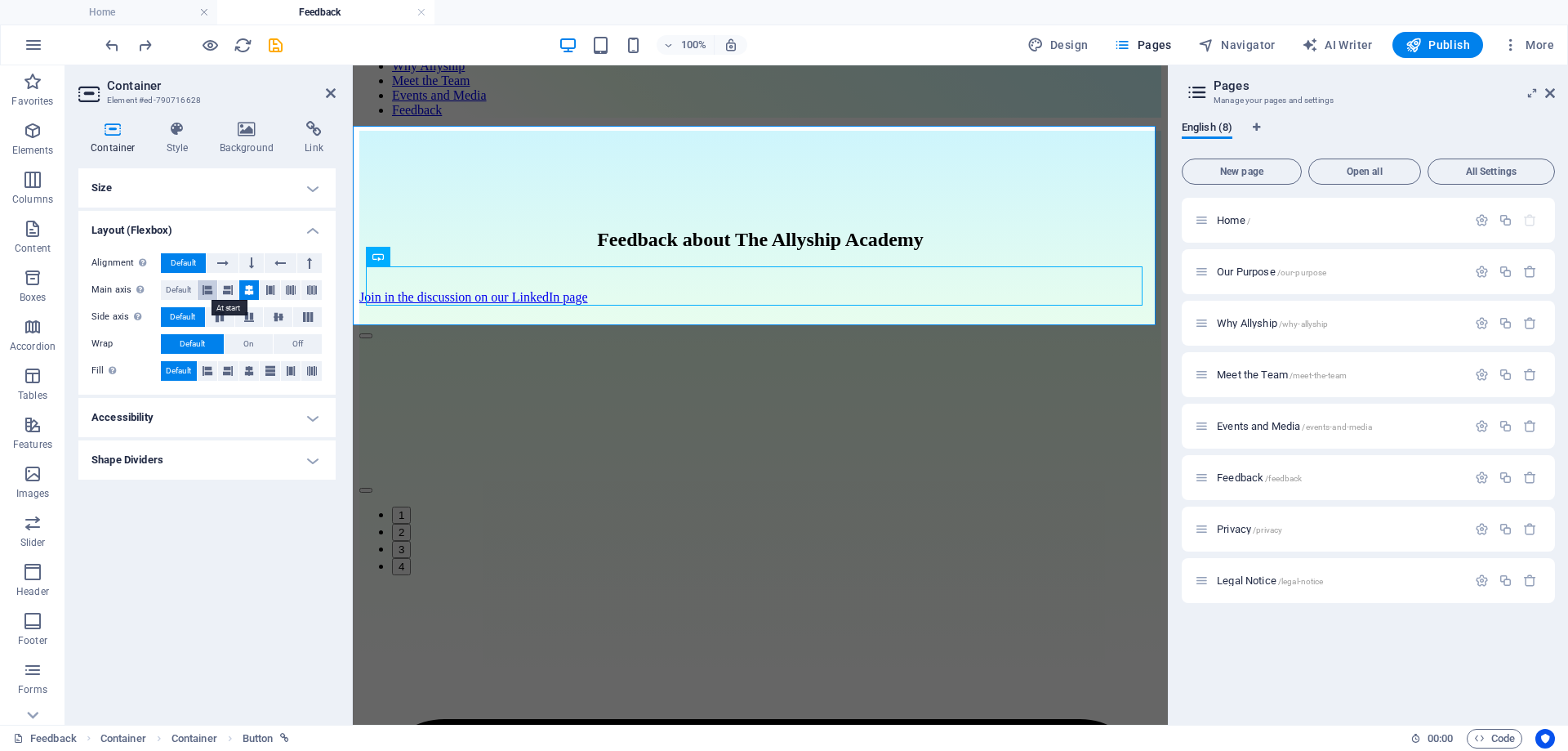
click at [208, 287] on icon at bounding box center [208, 290] width 10 height 20
click at [232, 289] on icon at bounding box center [228, 290] width 10 height 20
click at [250, 289] on icon at bounding box center [250, 290] width 10 height 20
click at [249, 314] on icon at bounding box center [249, 317] width 20 height 10
click at [272, 314] on icon at bounding box center [278, 317] width 20 height 10
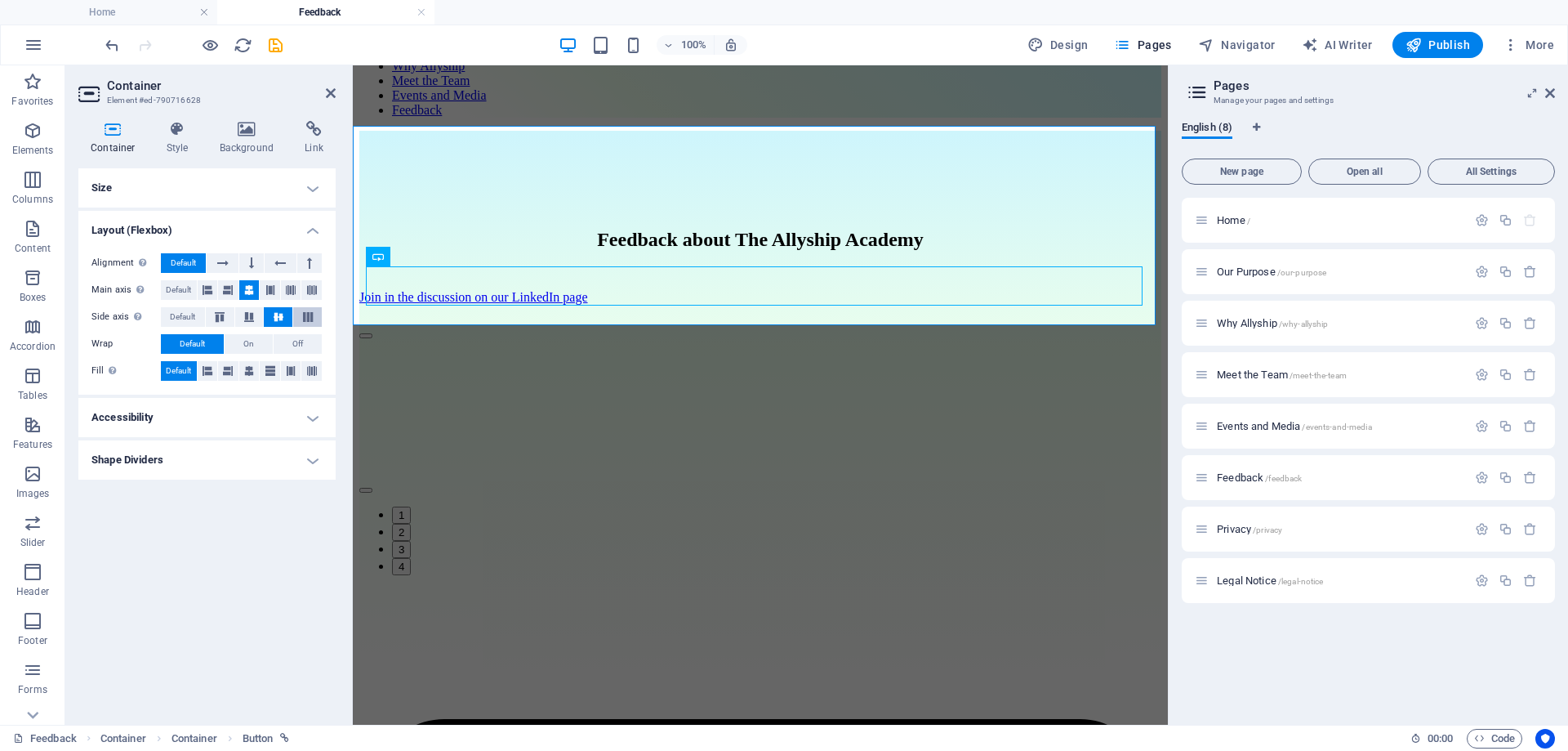
click at [315, 314] on icon at bounding box center [308, 317] width 20 height 10
click at [187, 314] on span "Default" at bounding box center [182, 316] width 26 height 20
click at [297, 344] on span "Off" at bounding box center [297, 344] width 10 height 20
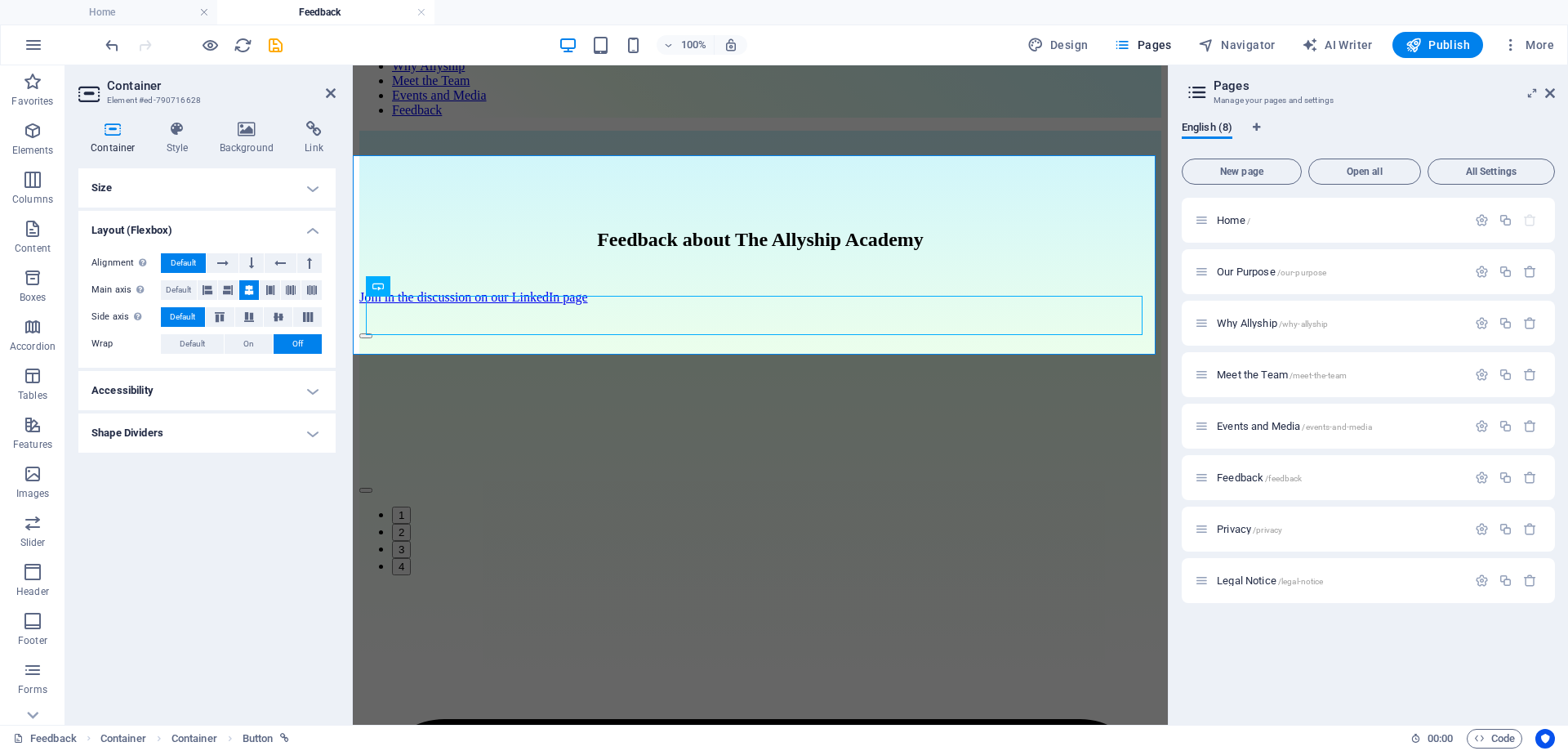
scroll to position [108, 0]
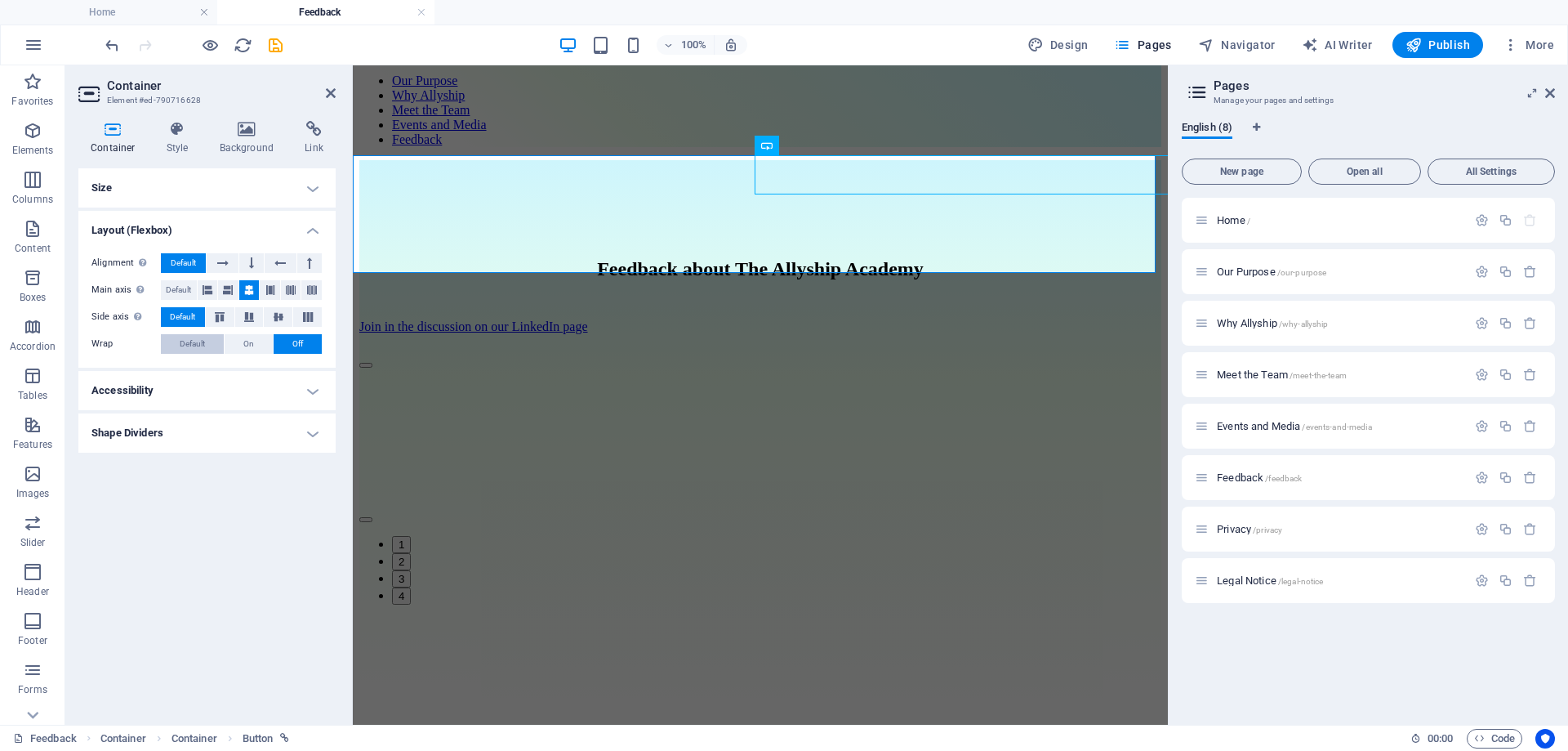
click at [201, 344] on span "Default" at bounding box center [193, 344] width 26 height 20
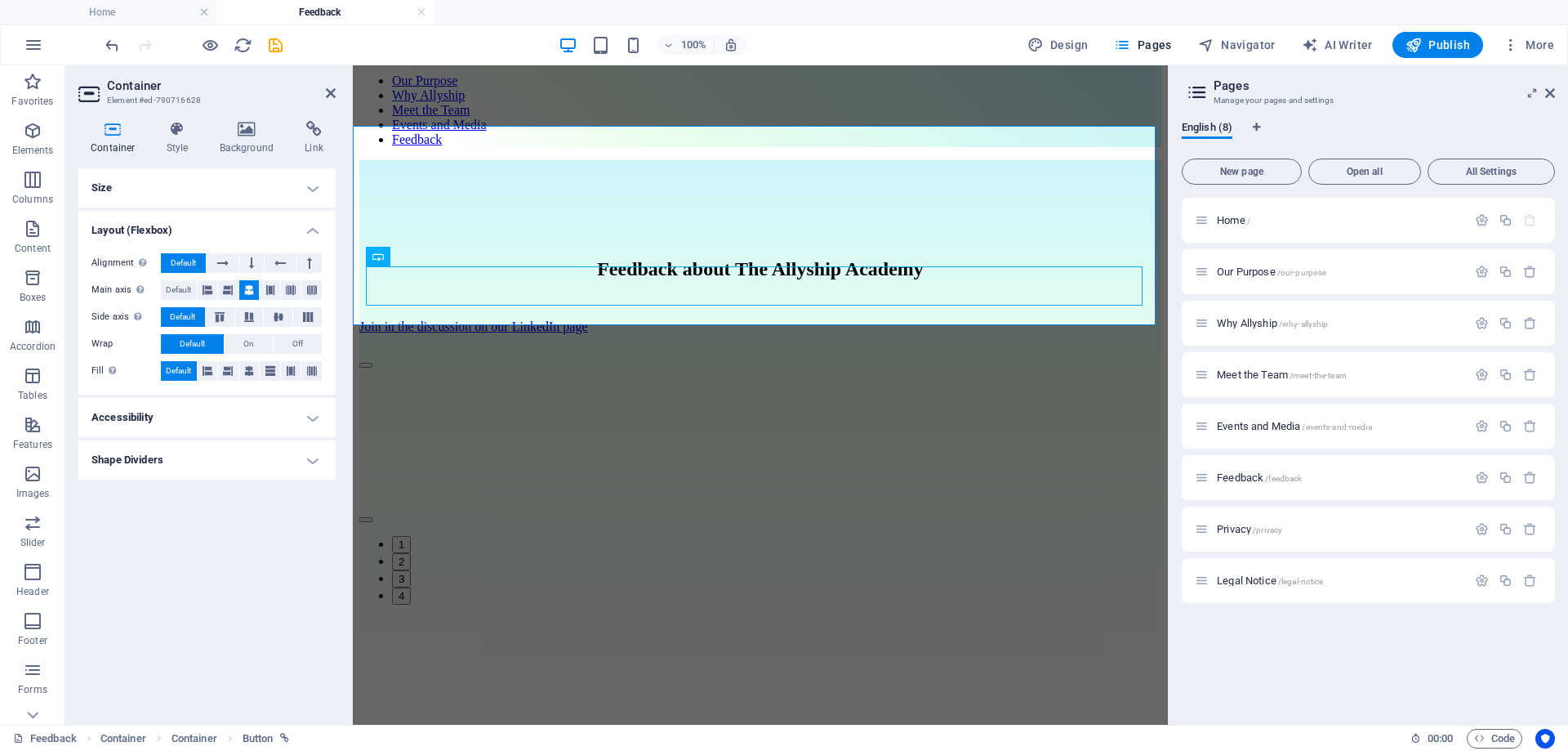
scroll to position [138, 0]
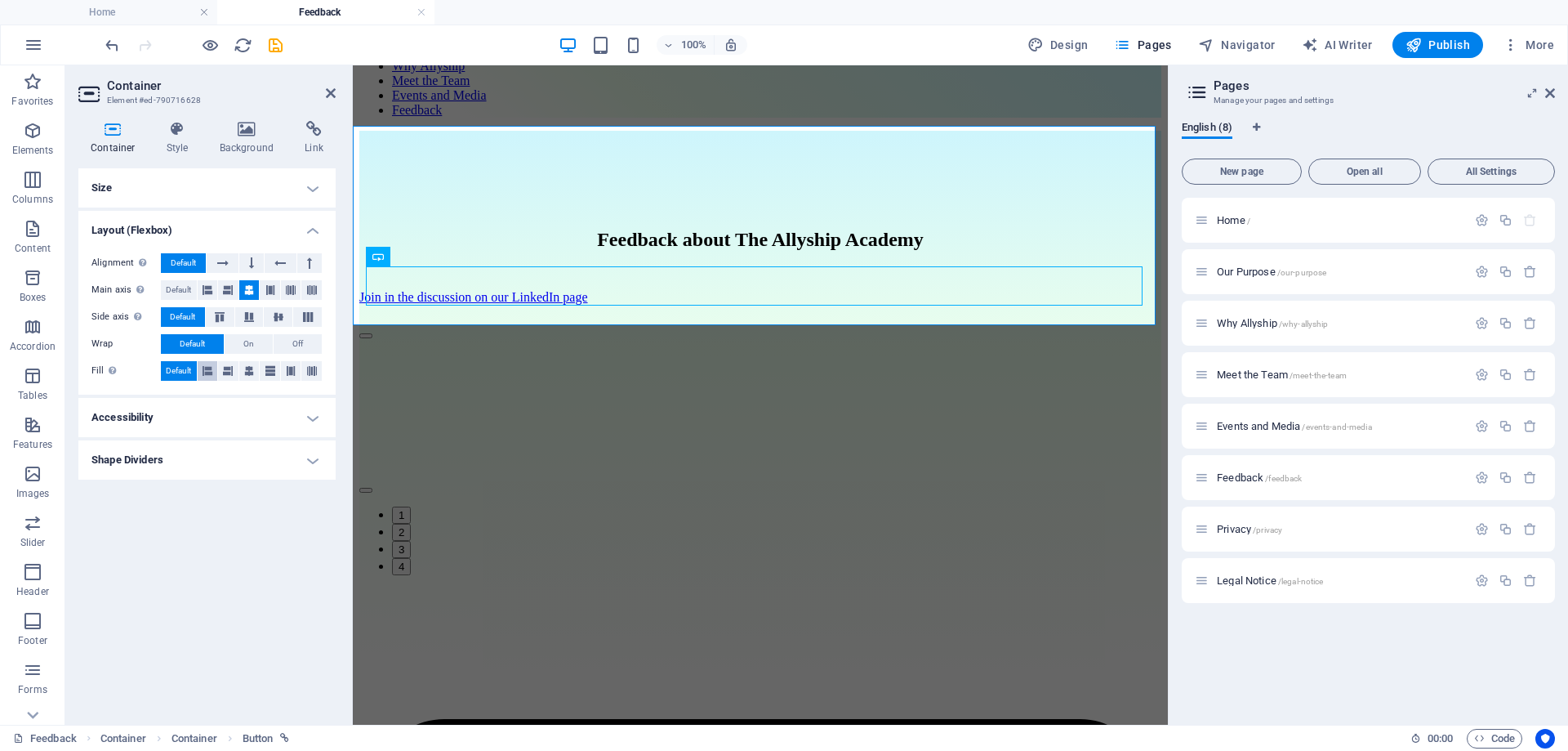
click at [210, 367] on icon at bounding box center [208, 371] width 10 height 20
click at [228, 367] on icon at bounding box center [228, 371] width 10 height 20
click at [243, 368] on button at bounding box center [250, 371] width 20 height 20
click at [317, 185] on h4 "Size" at bounding box center [207, 188] width 257 height 39
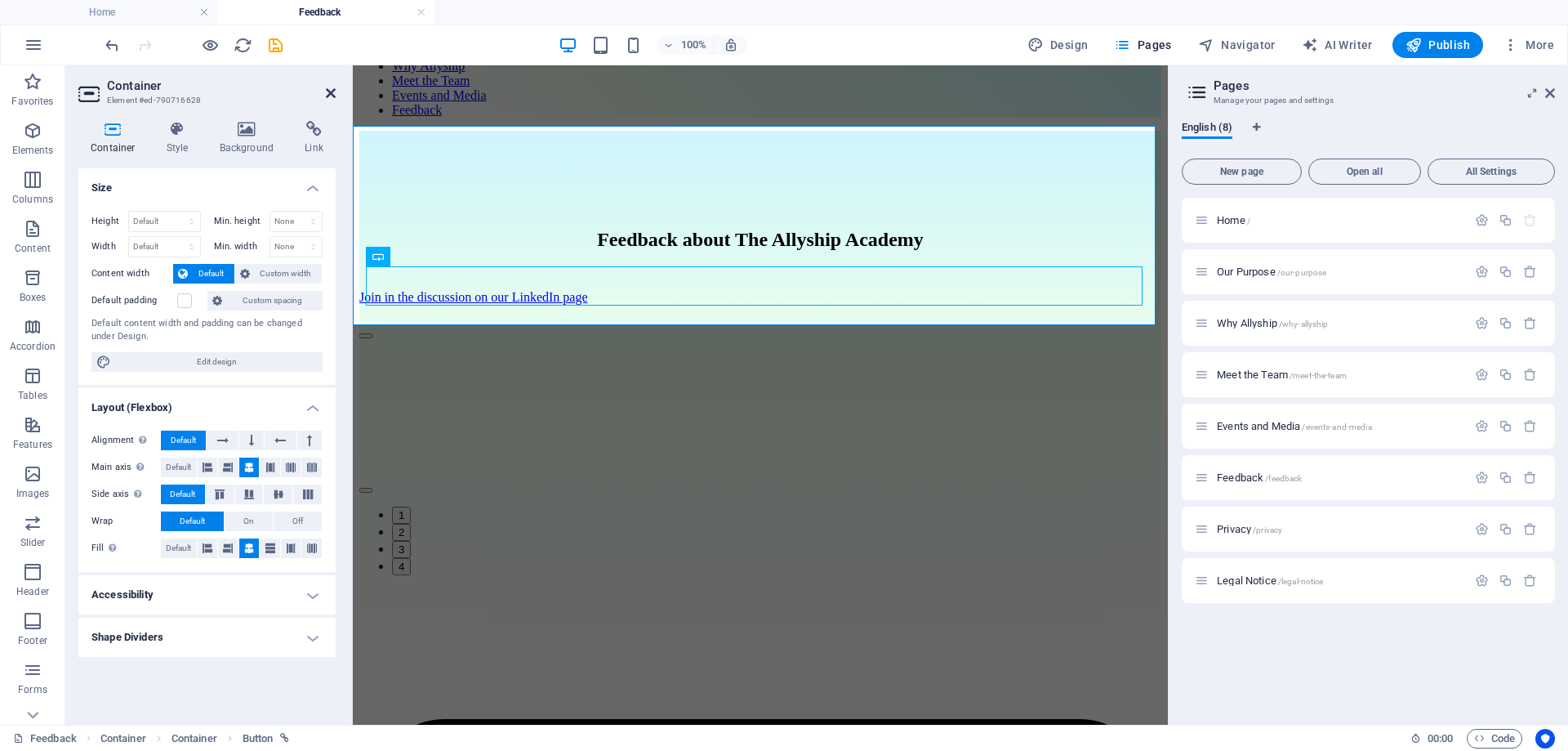
click at [329, 93] on icon at bounding box center [331, 93] width 10 height 13
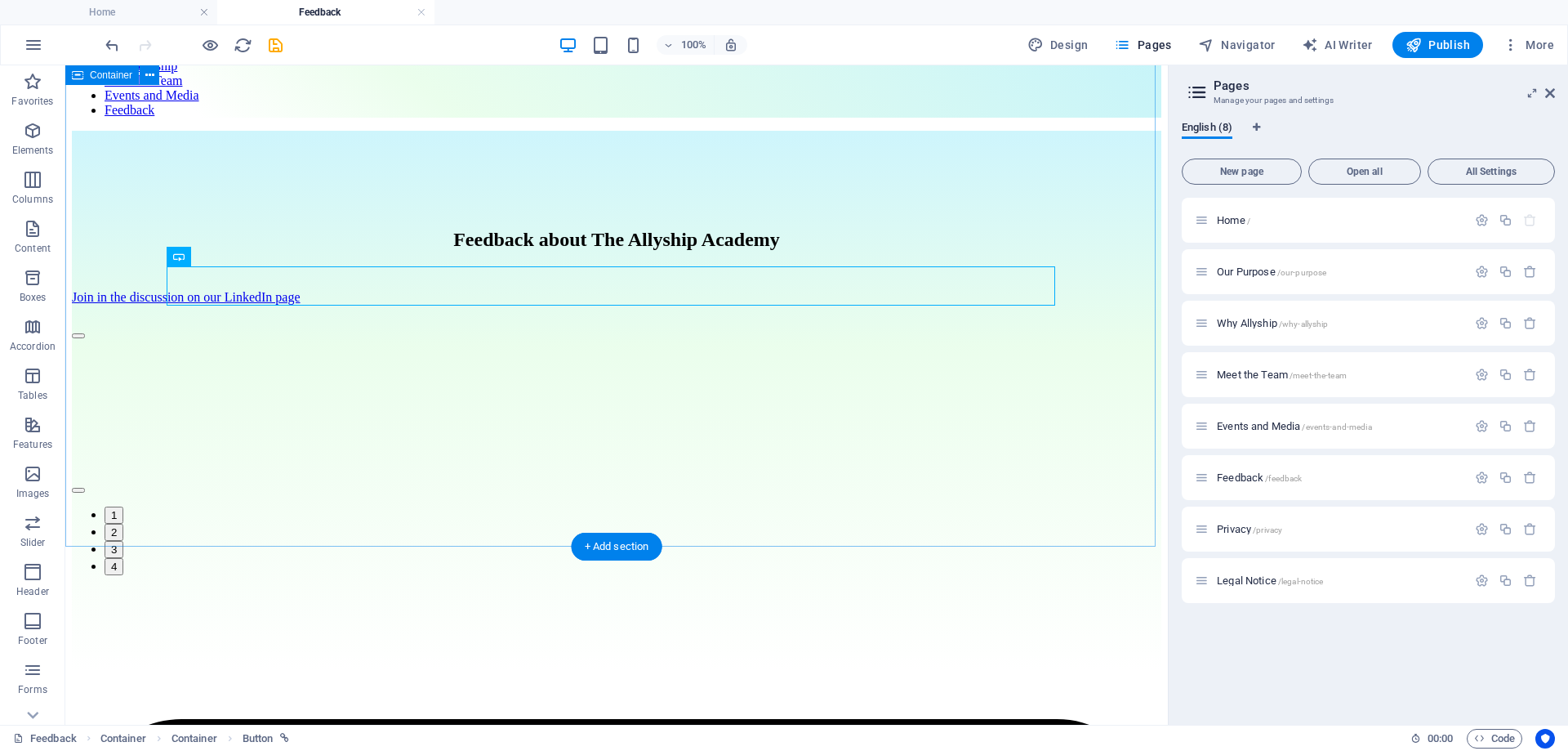
scroll to position [125, 0]
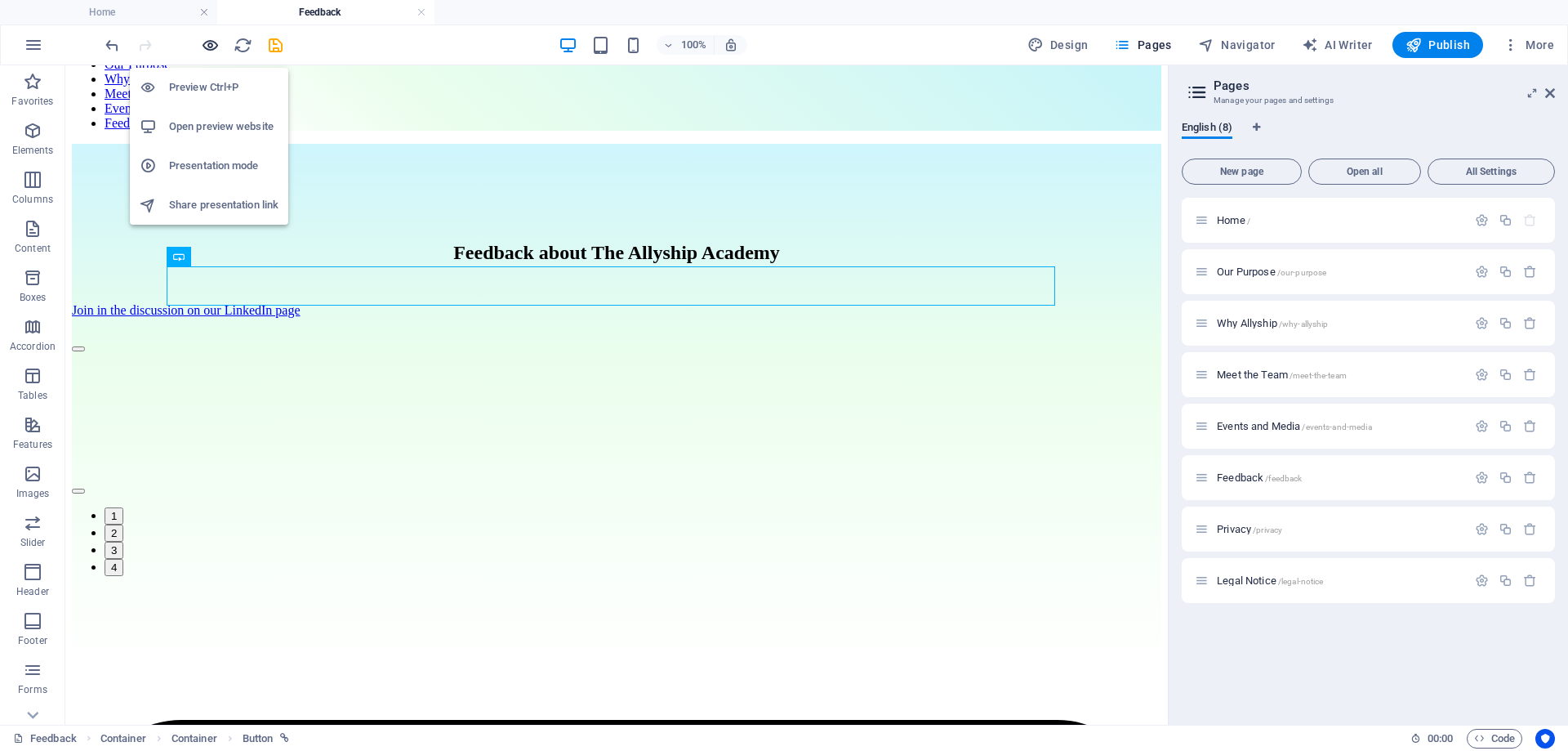
click at [209, 38] on icon "button" at bounding box center [210, 45] width 19 height 19
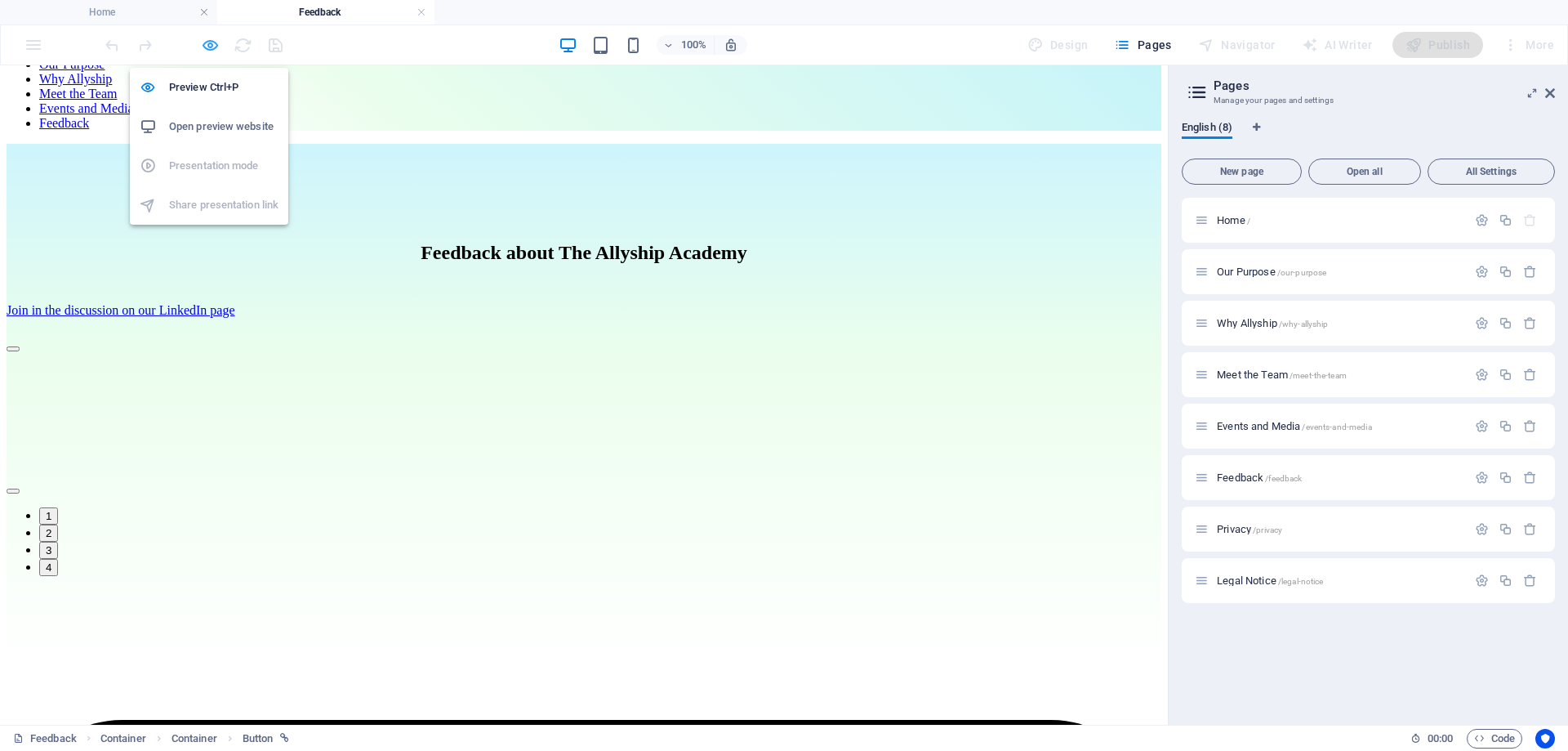
click at [205, 45] on icon "button" at bounding box center [210, 45] width 19 height 19
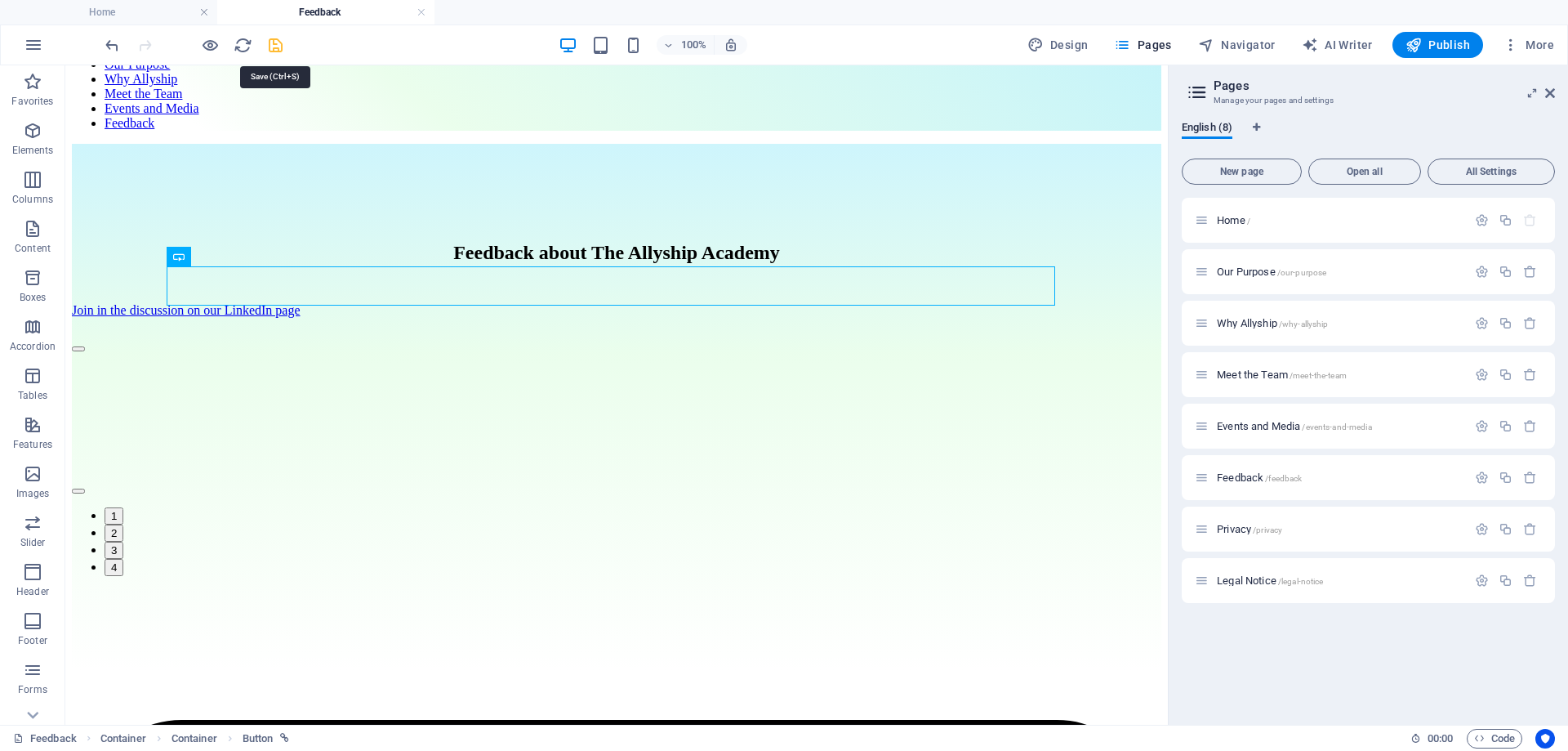
click at [276, 42] on icon "save" at bounding box center [275, 45] width 19 height 19
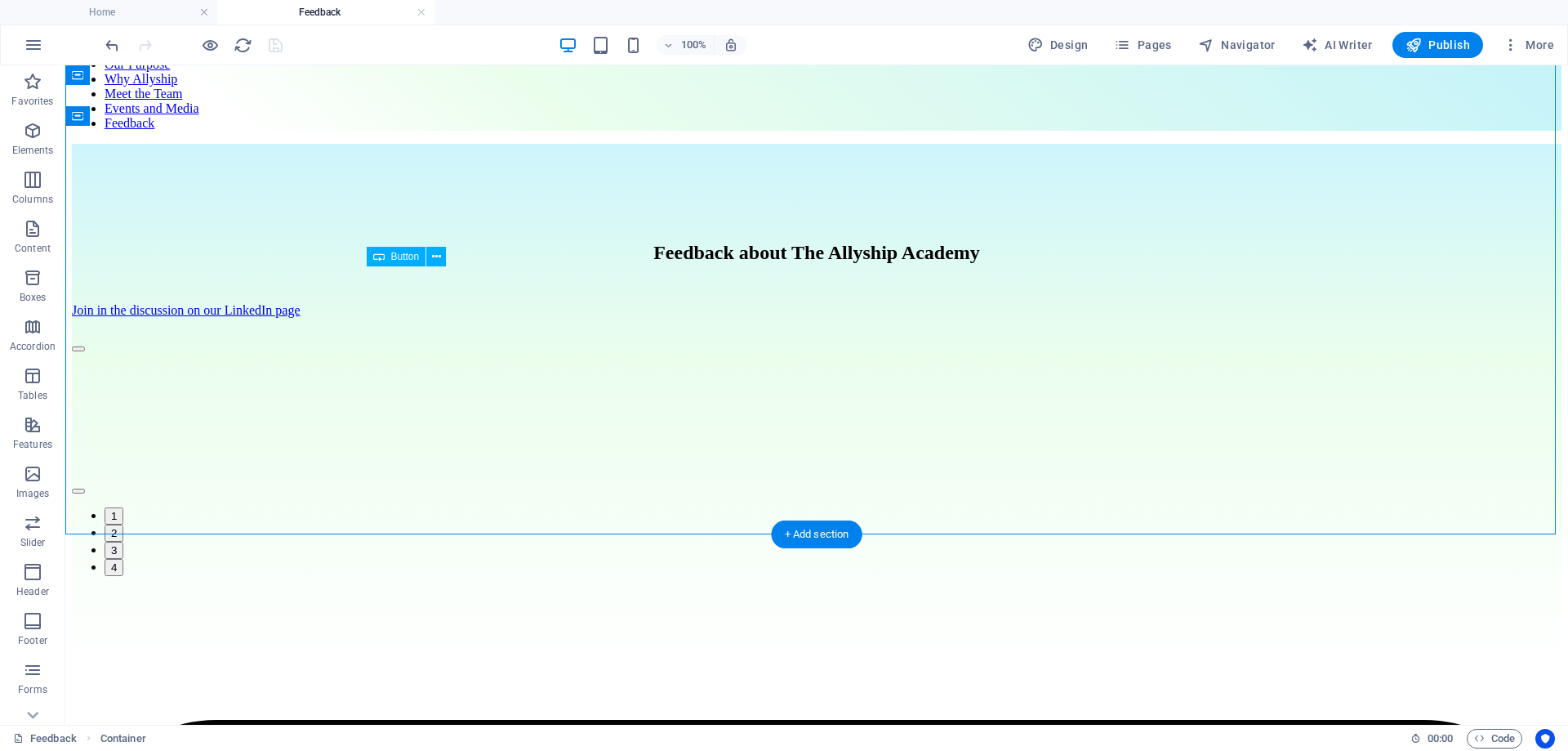
drag, startPoint x: 681, startPoint y: 284, endPoint x: 691, endPoint y: 277, distance: 12.2
click at [691, 303] on div "Join in the discussion on our LinkedIn page" at bounding box center [816, 310] width 1490 height 14
click at [777, 303] on div "Join in the discussion on our LinkedIn page" at bounding box center [816, 310] width 1490 height 14
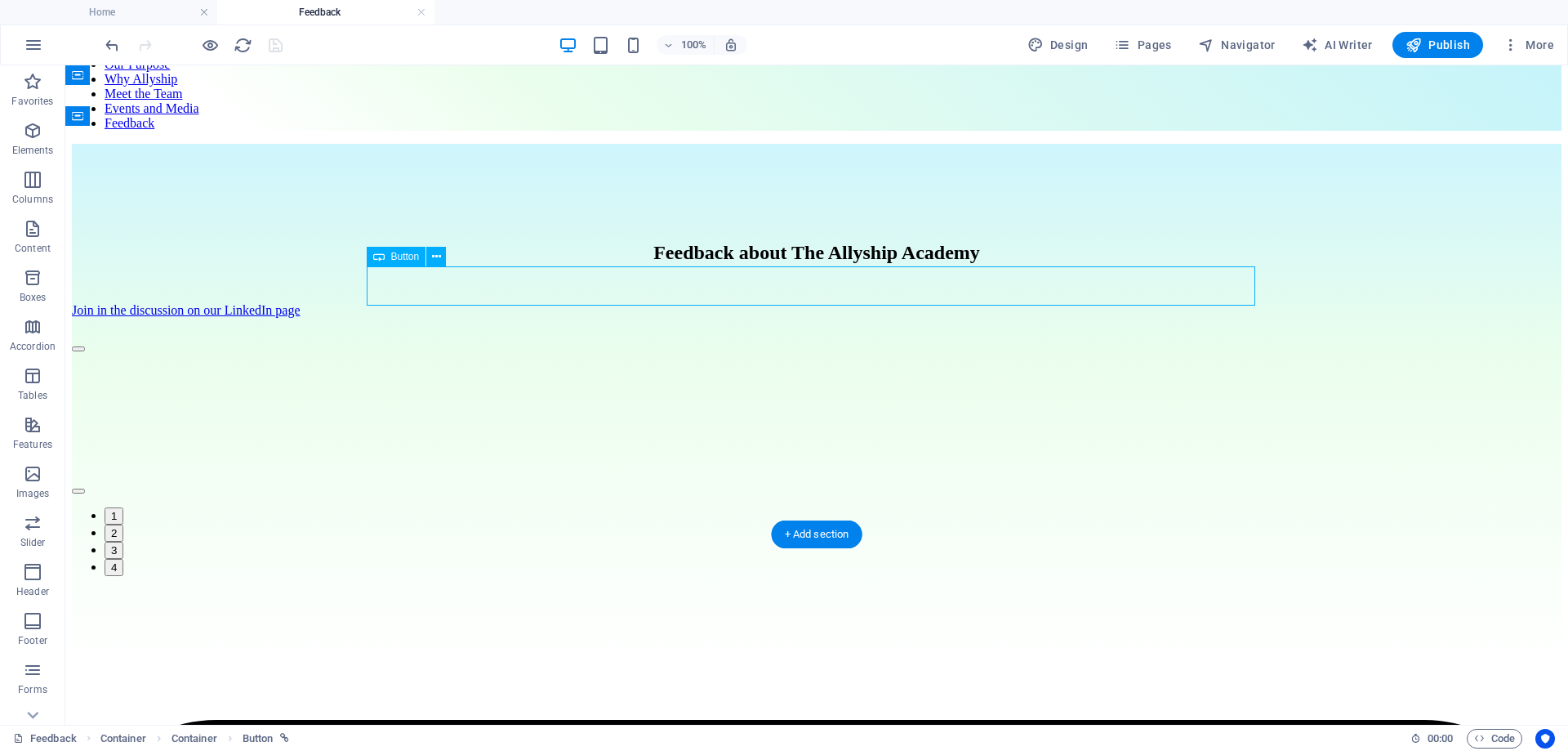
click at [777, 303] on div "Join in the discussion on our LinkedIn page" at bounding box center [816, 310] width 1490 height 14
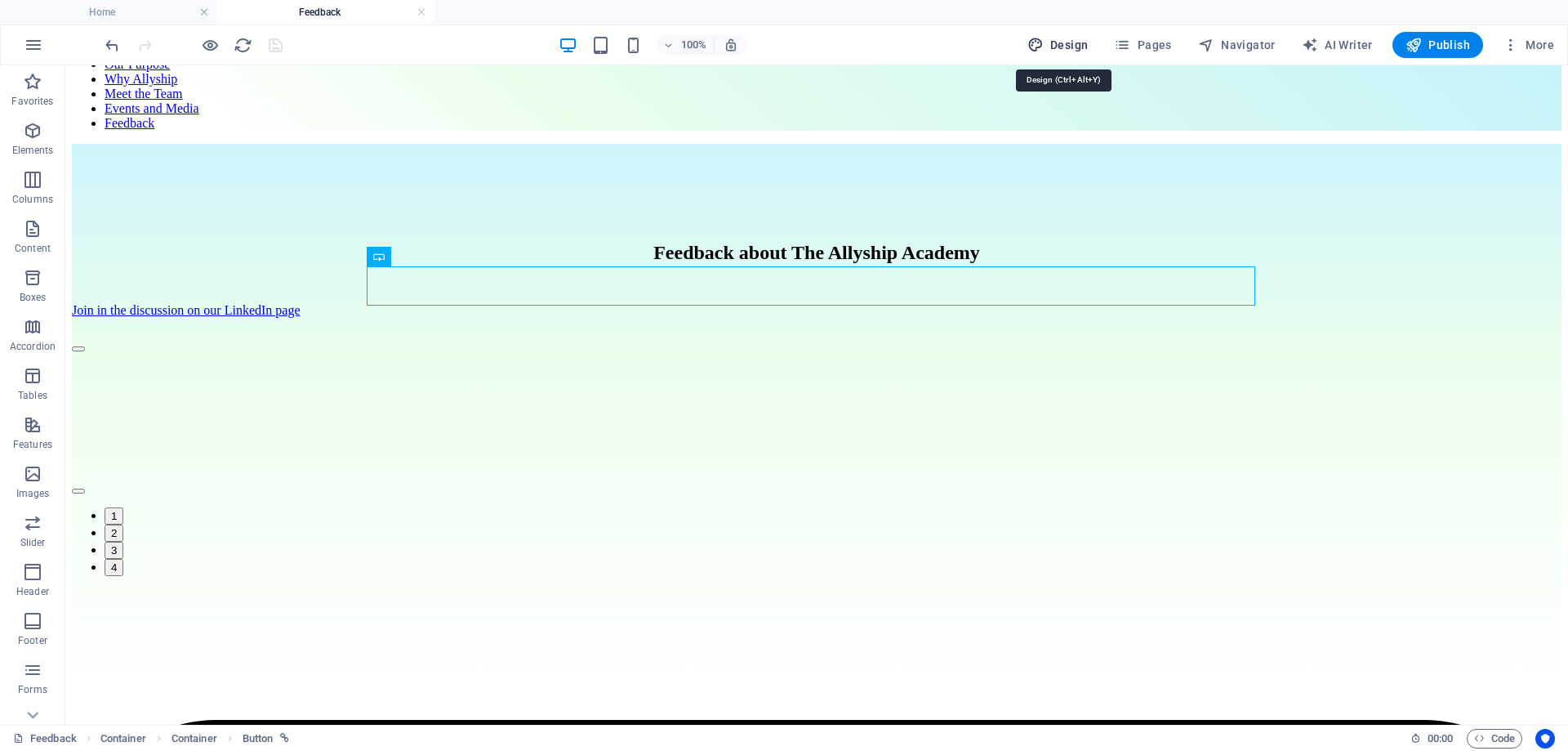
click at [1075, 50] on span "Design" at bounding box center [1058, 44] width 61 height 16
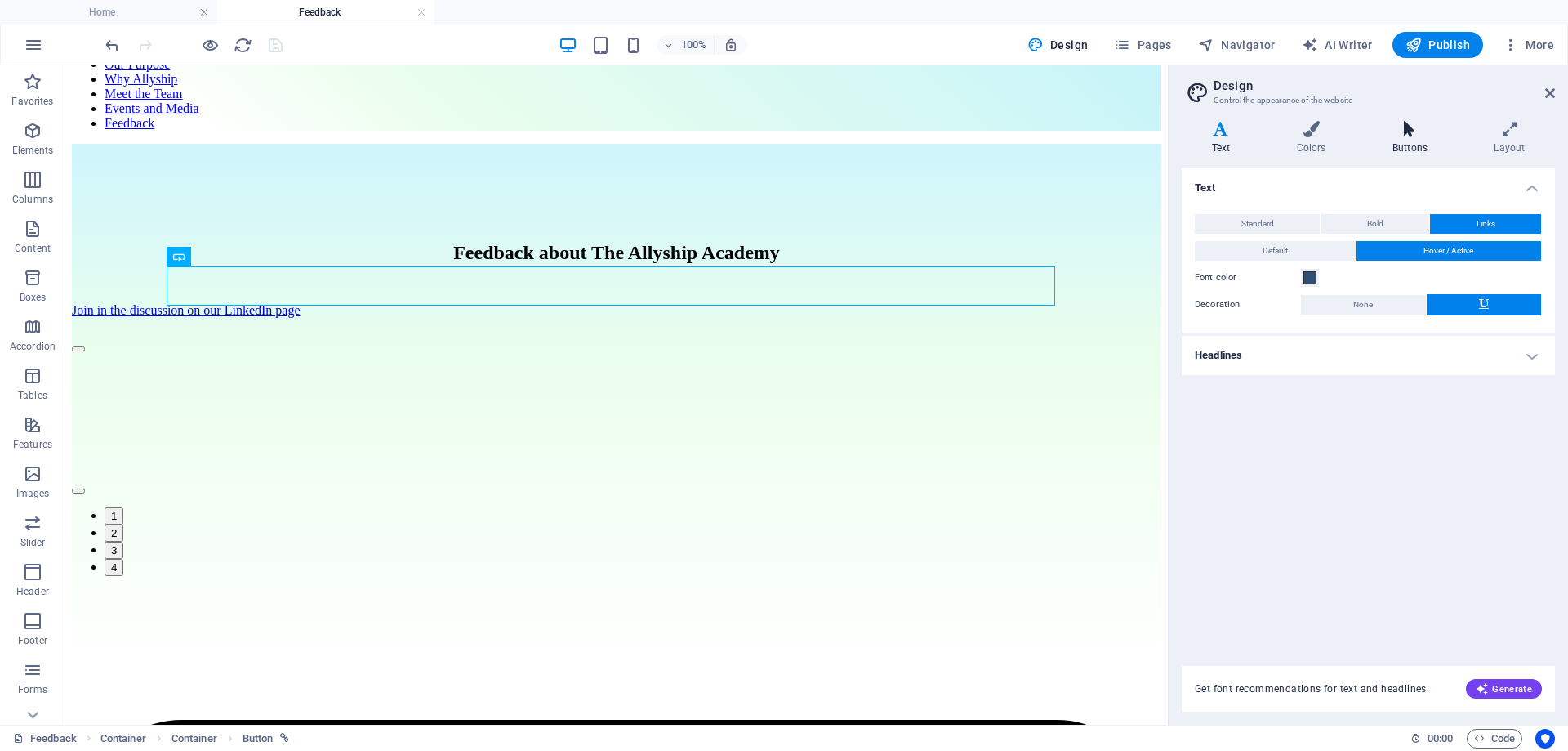
click at [1422, 130] on icon at bounding box center [1409, 129] width 95 height 16
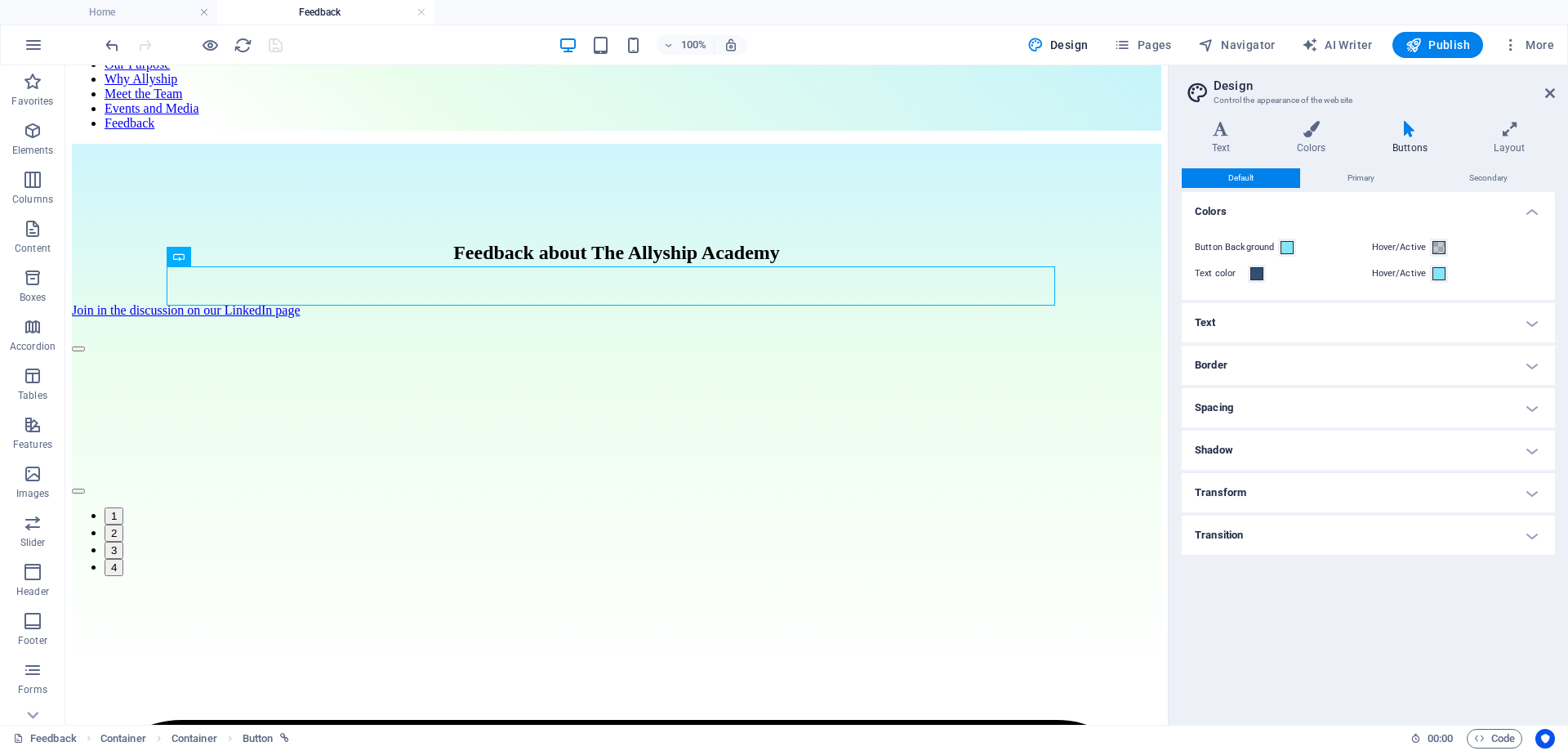
click at [1440, 406] on h4 "Spacing" at bounding box center [1369, 407] width 373 height 39
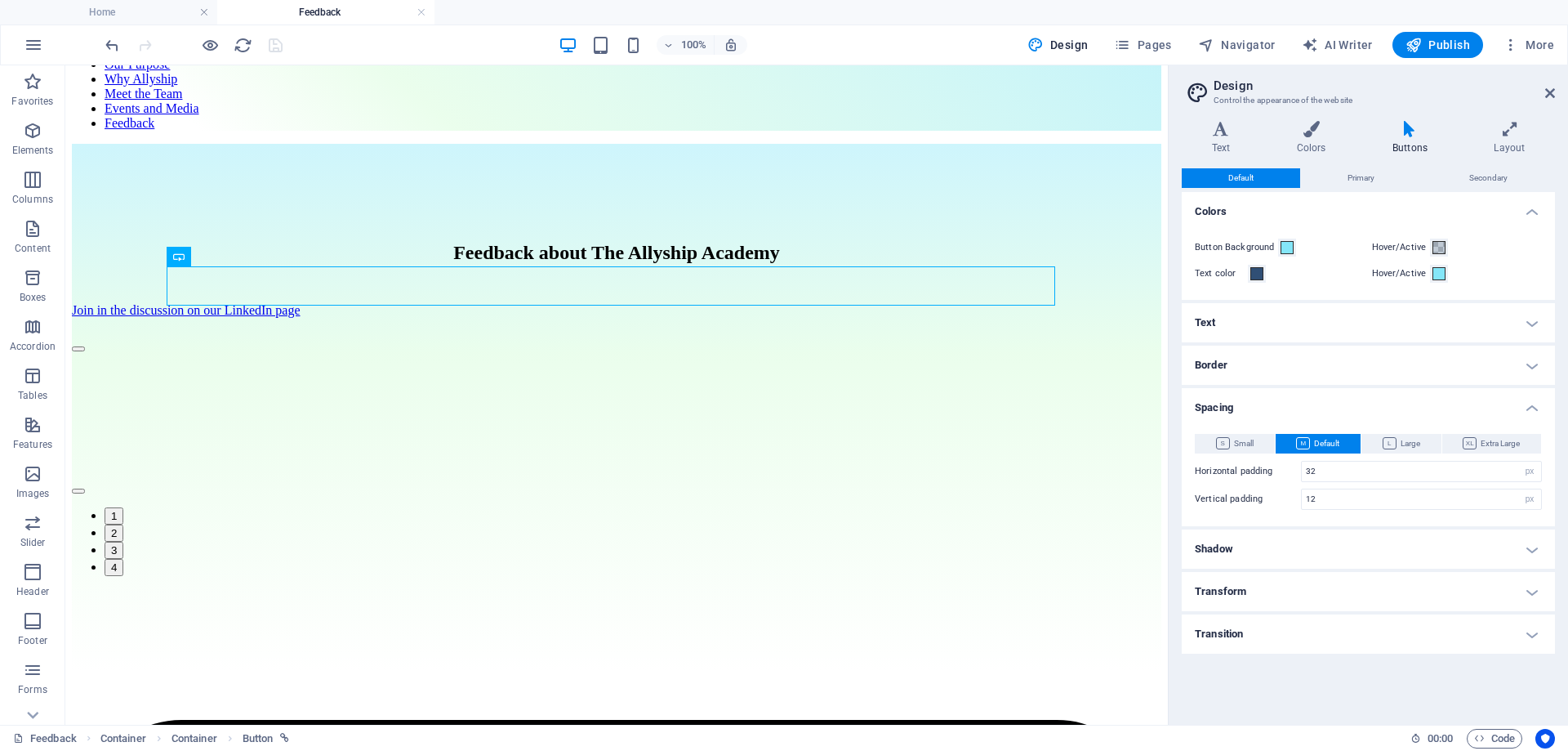
click at [1383, 593] on h4 "Transform" at bounding box center [1369, 592] width 373 height 39
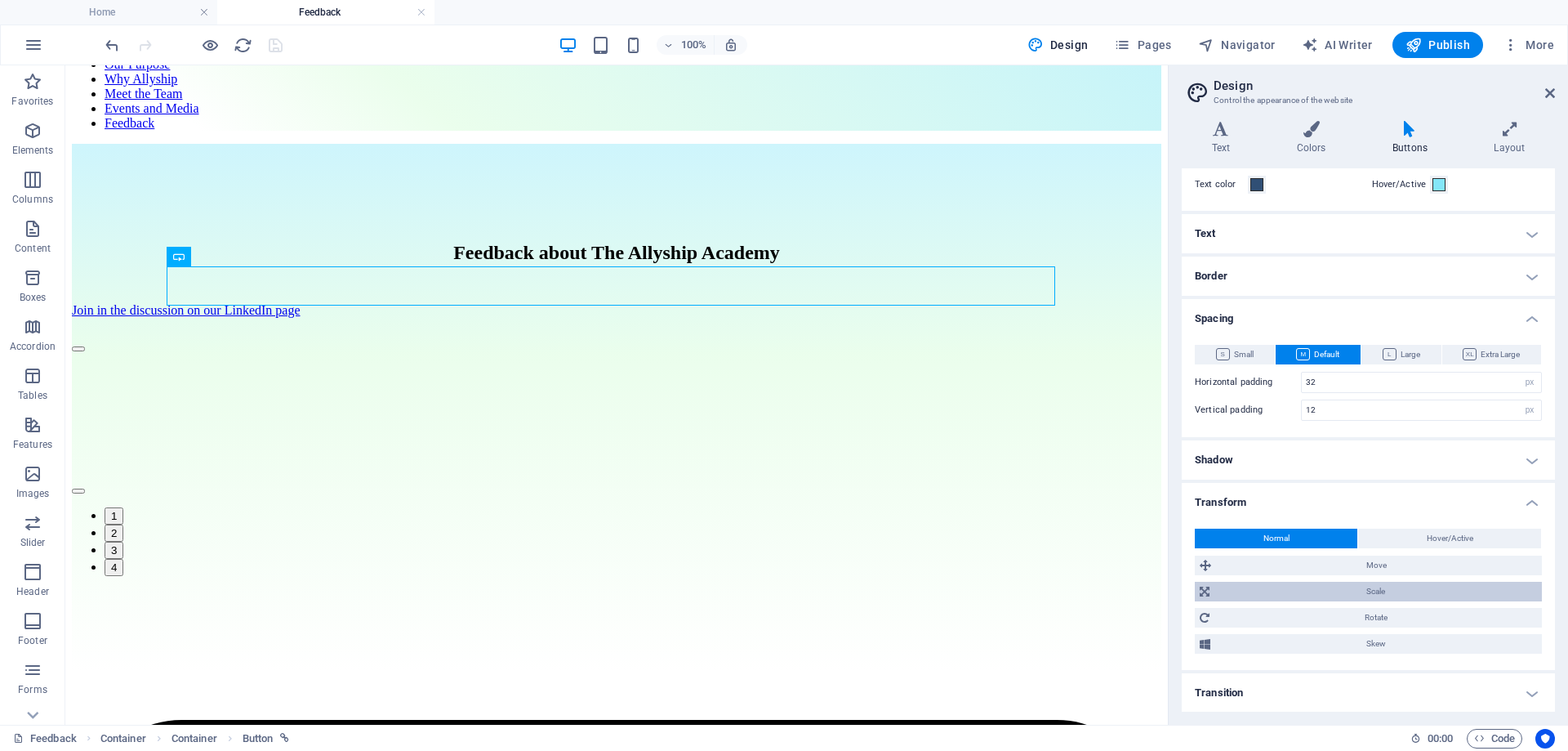
scroll to position [90, 0]
click at [1404, 685] on h4 "Transition" at bounding box center [1369, 692] width 373 height 39
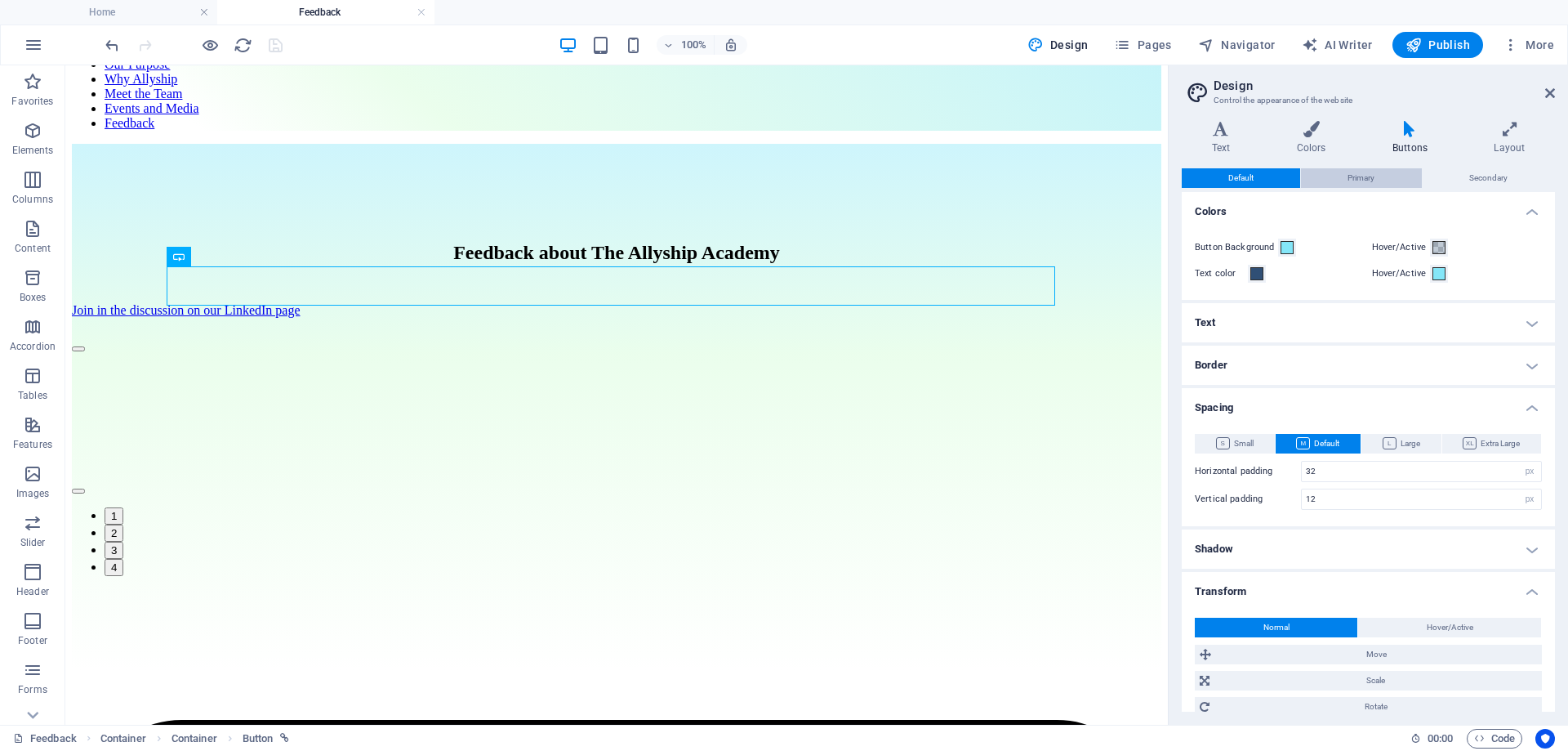
click at [1367, 174] on span "Primary" at bounding box center [1361, 177] width 27 height 20
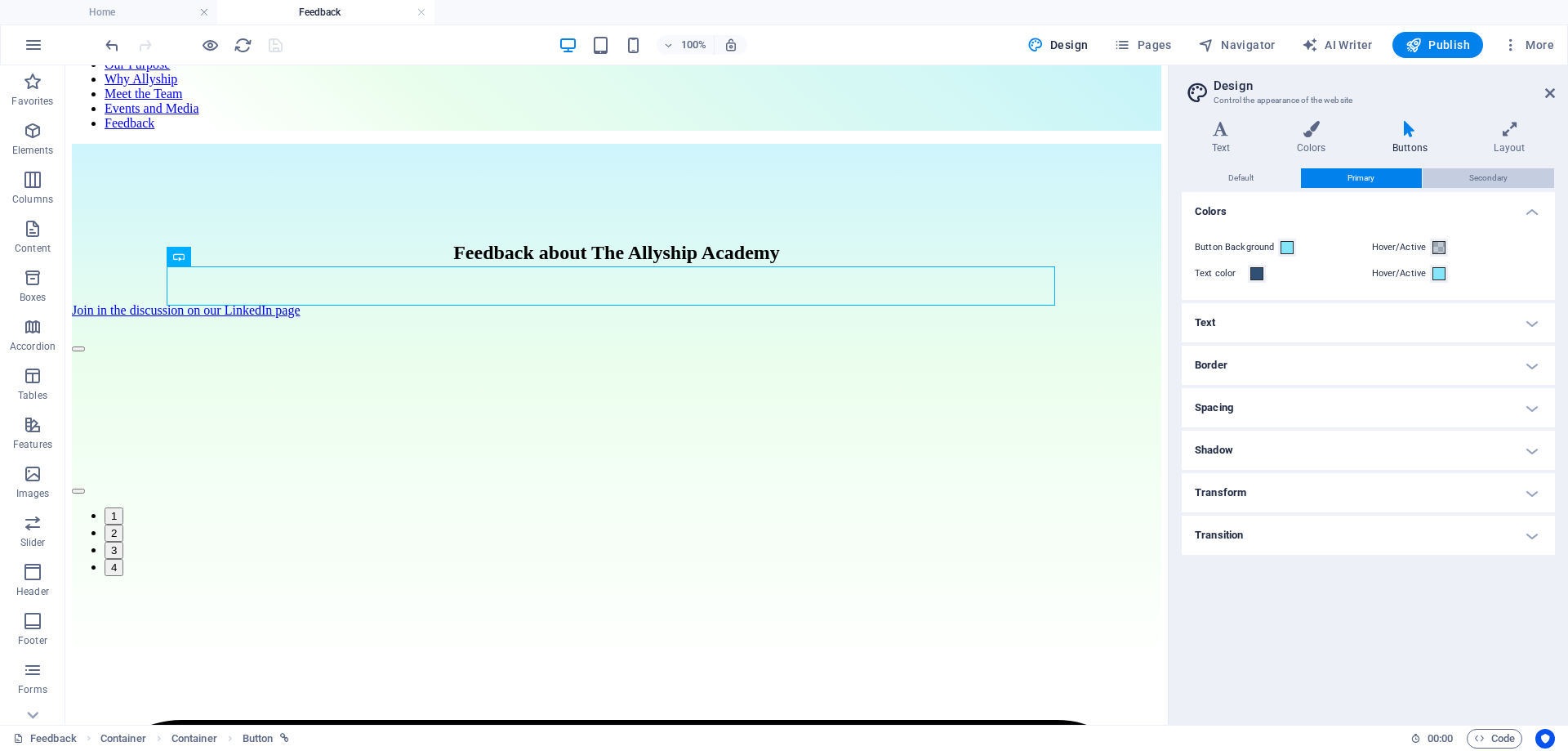
click at [1496, 174] on span "Secondary" at bounding box center [1488, 177] width 38 height 20
click at [1512, 126] on icon at bounding box center [1509, 129] width 90 height 16
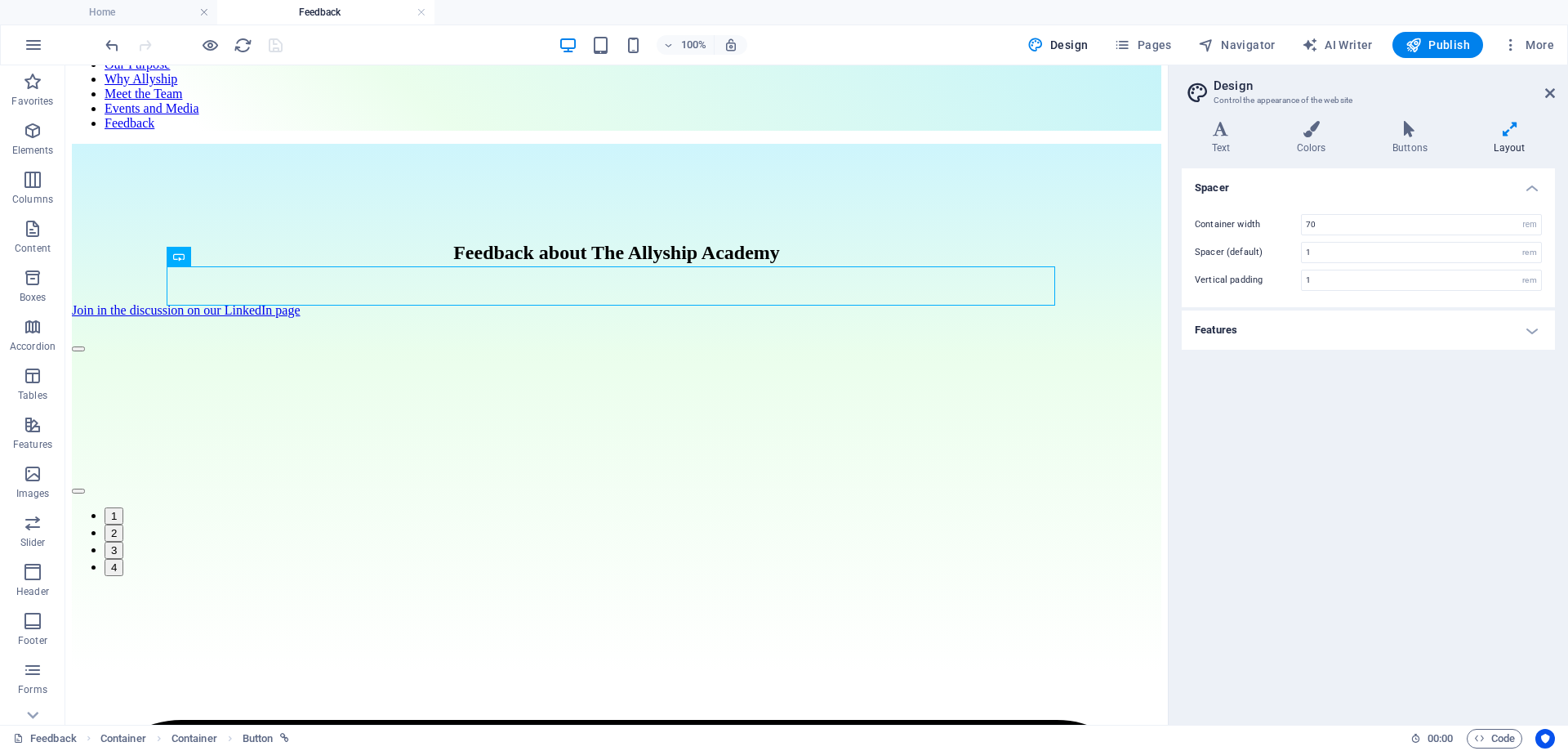
click at [1554, 84] on h2 "Design" at bounding box center [1384, 85] width 342 height 14
click at [1130, 226] on div "Feedback about The Allyship Academy Join in the discussion on our LinkedIn page" at bounding box center [616, 281] width 1089 height 112
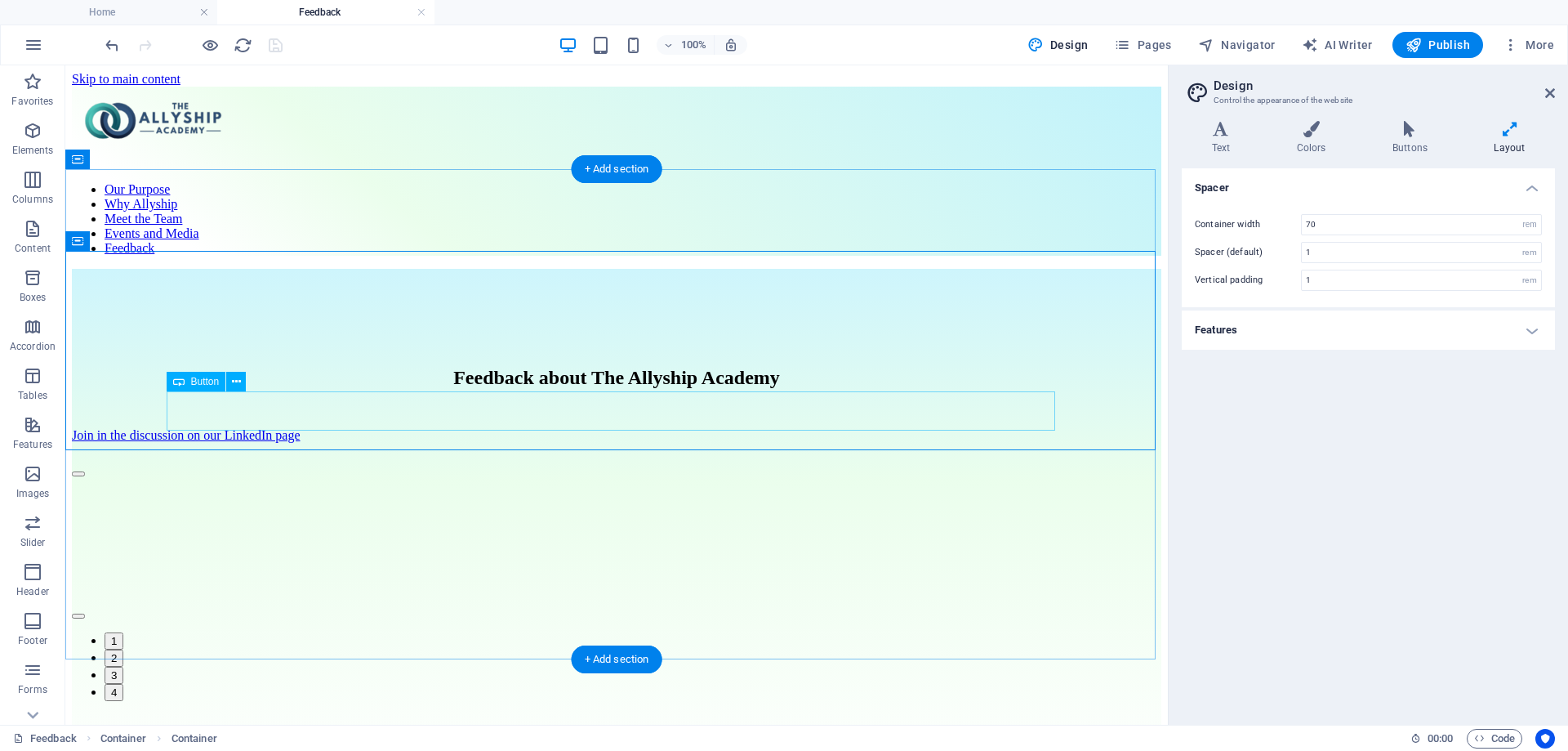
click at [445, 428] on div "Join in the discussion on our LinkedIn page" at bounding box center [616, 435] width 1089 height 14
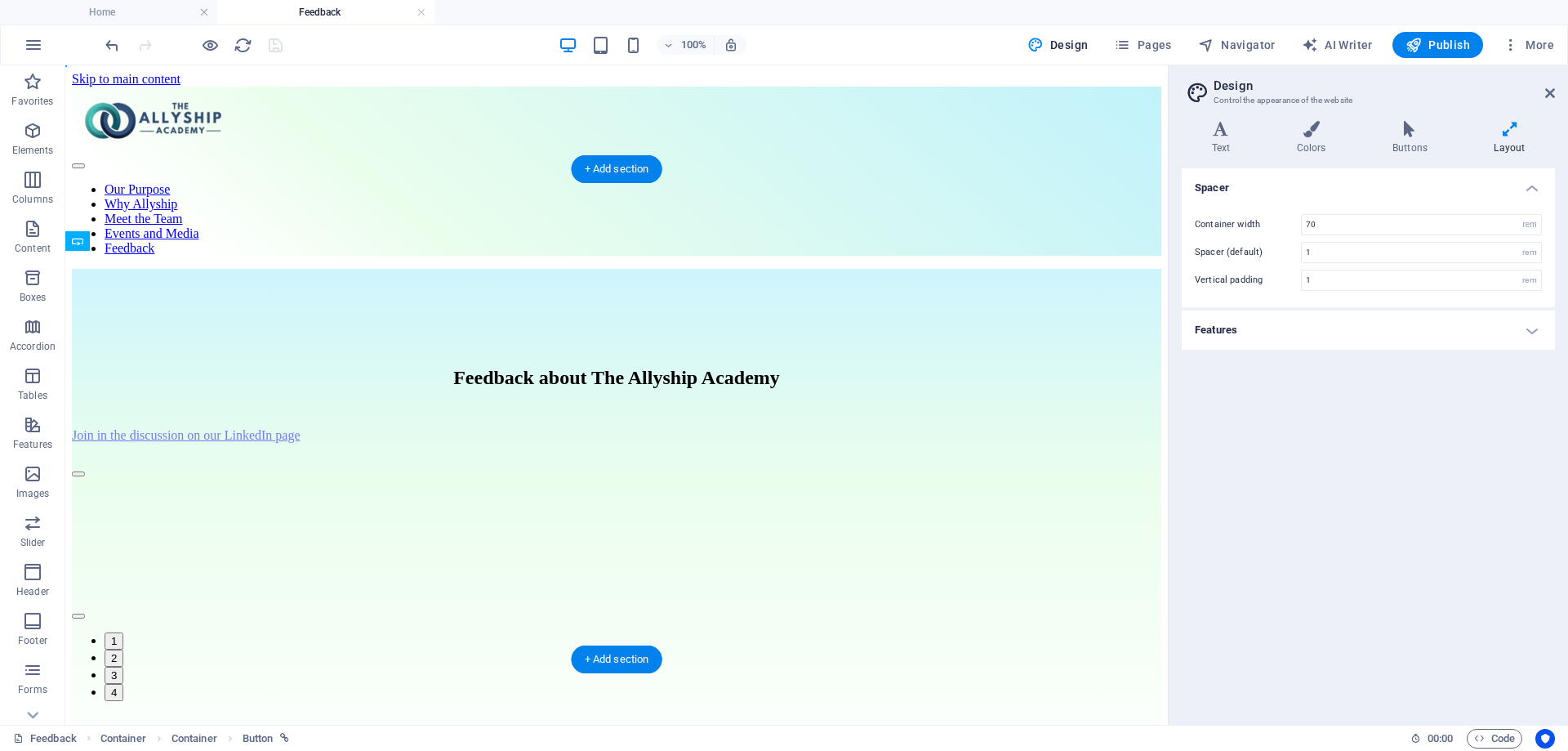
drag, startPoint x: 250, startPoint y: 445, endPoint x: 614, endPoint y: 419, distance: 364.9
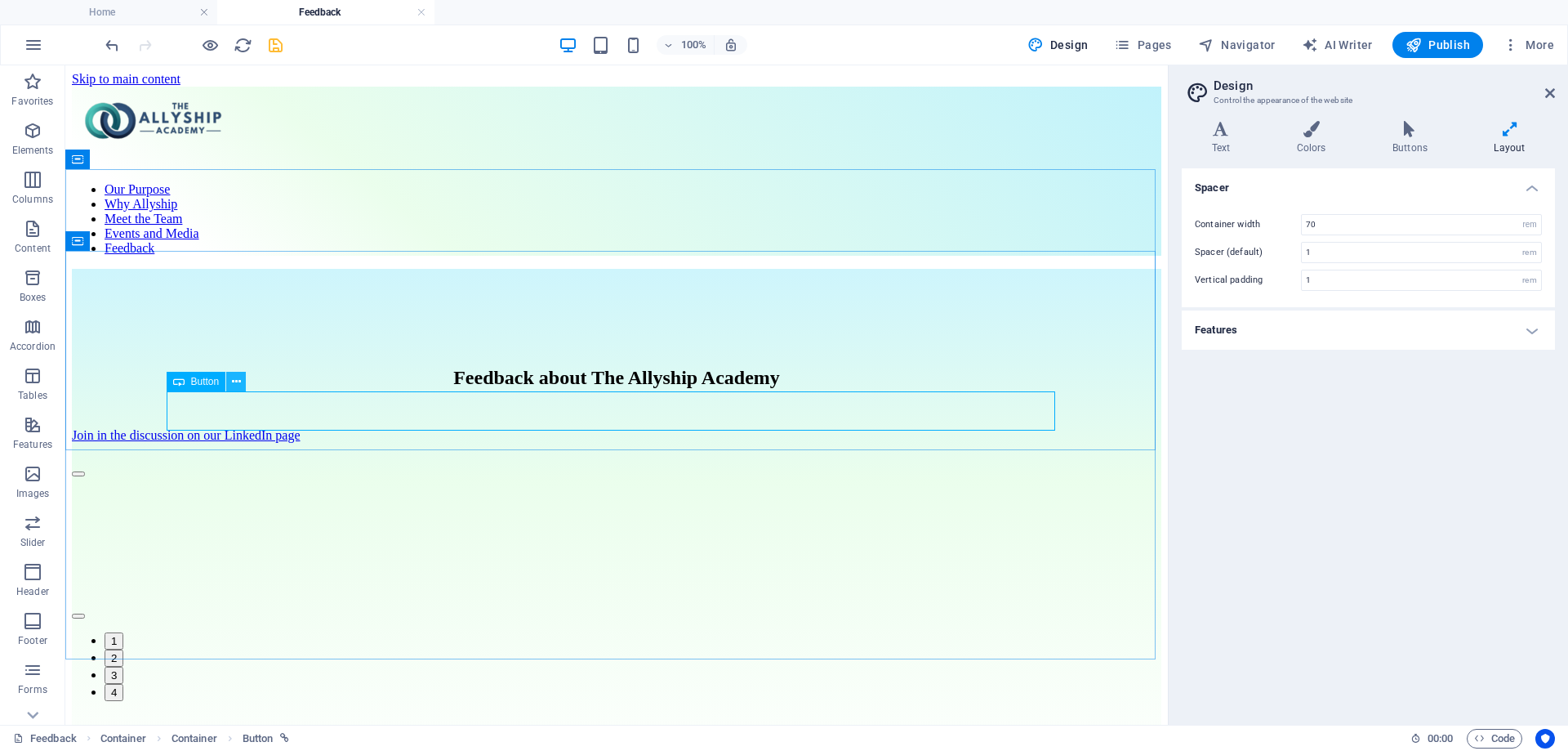
click at [235, 388] on icon at bounding box center [236, 382] width 9 height 17
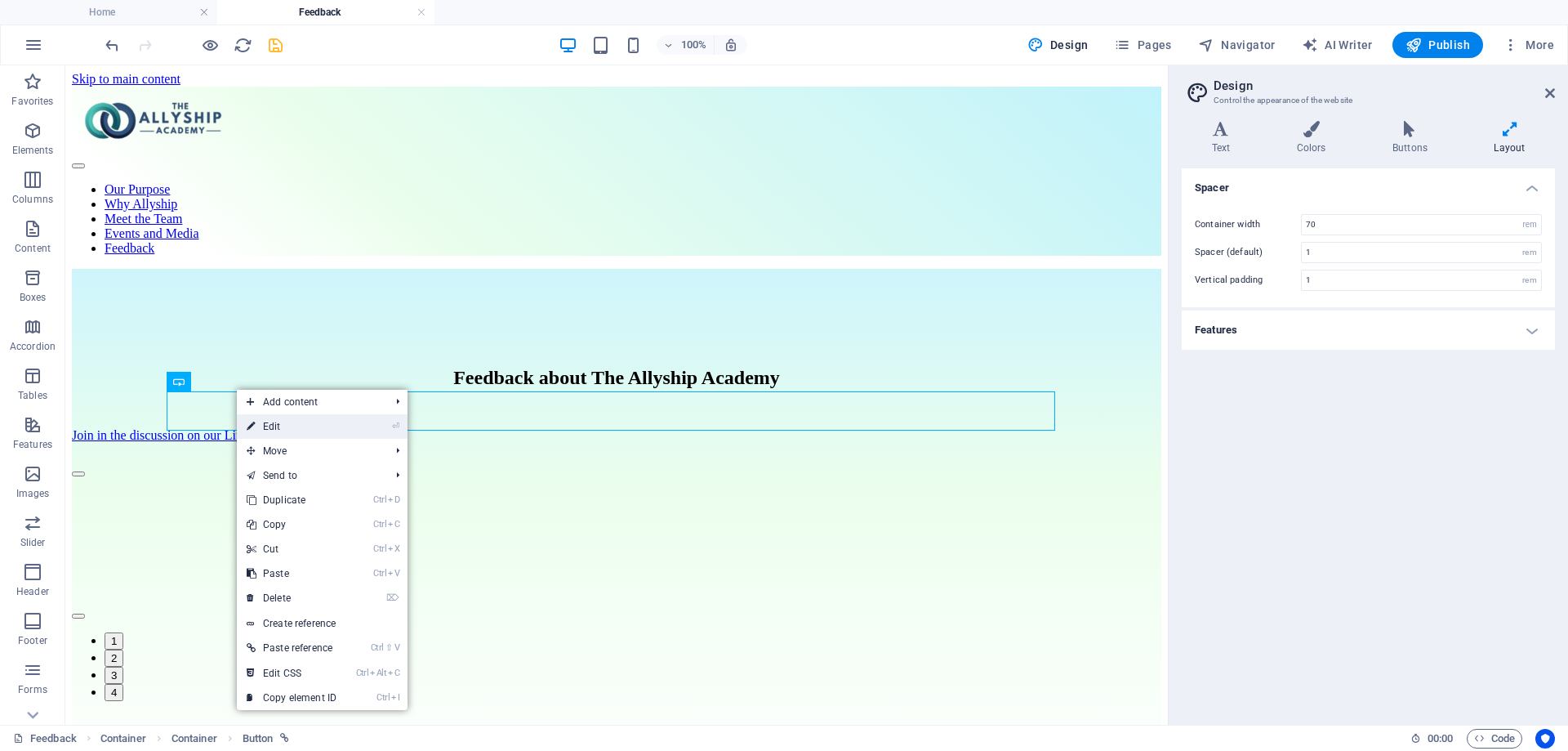
click at [304, 426] on link "⏎ Edit" at bounding box center [291, 426] width 109 height 25
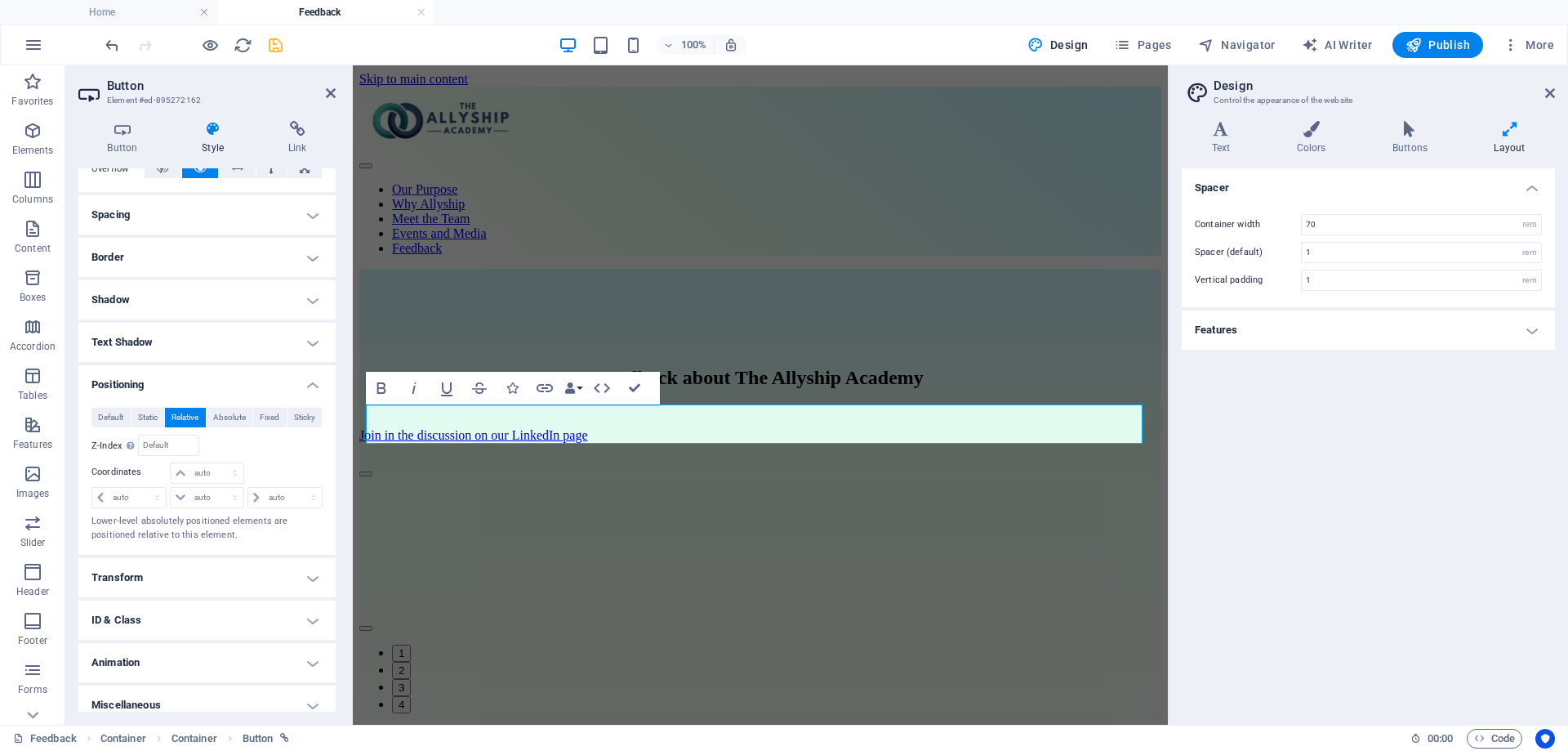
scroll to position [298, 0]
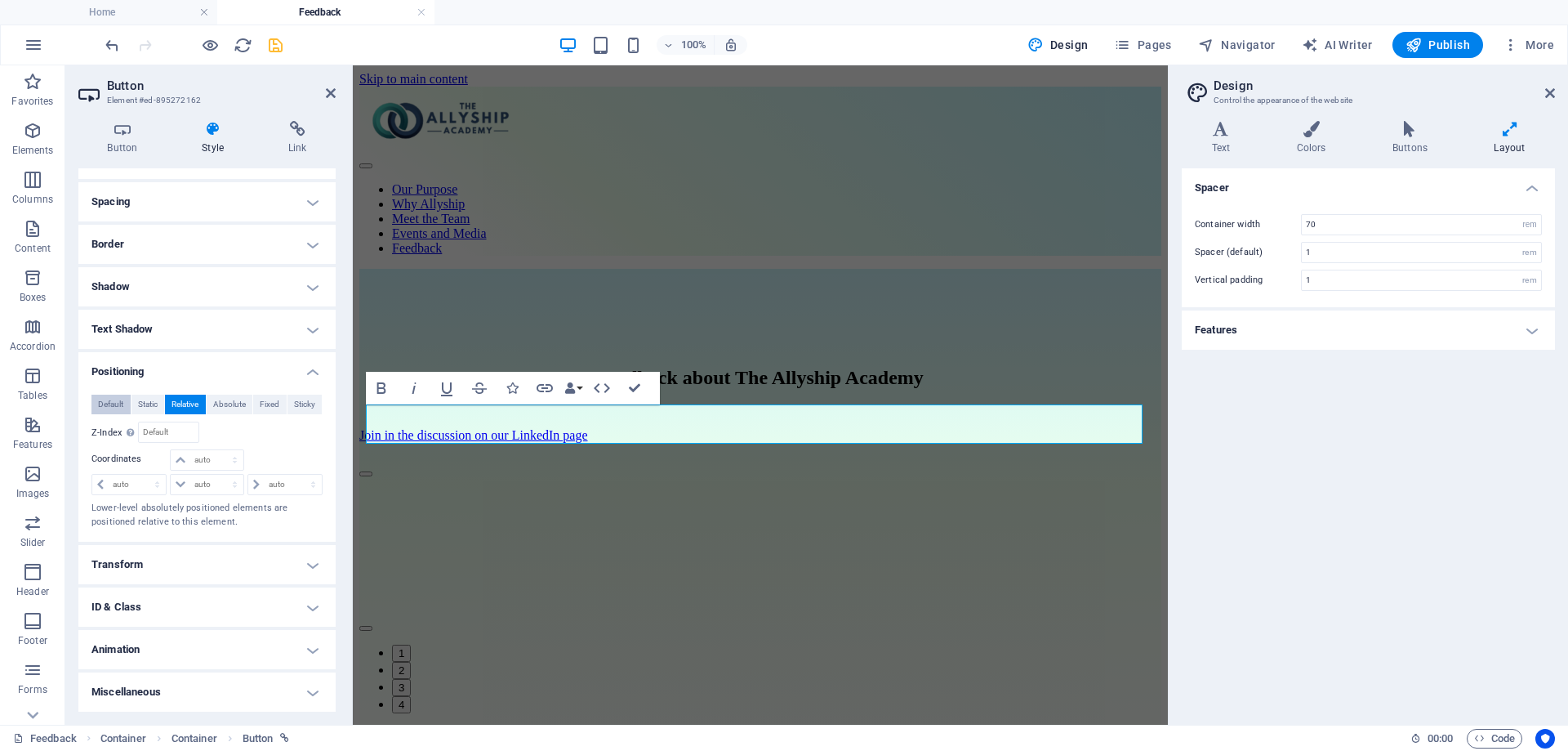
click at [103, 402] on span "Default" at bounding box center [111, 404] width 26 height 20
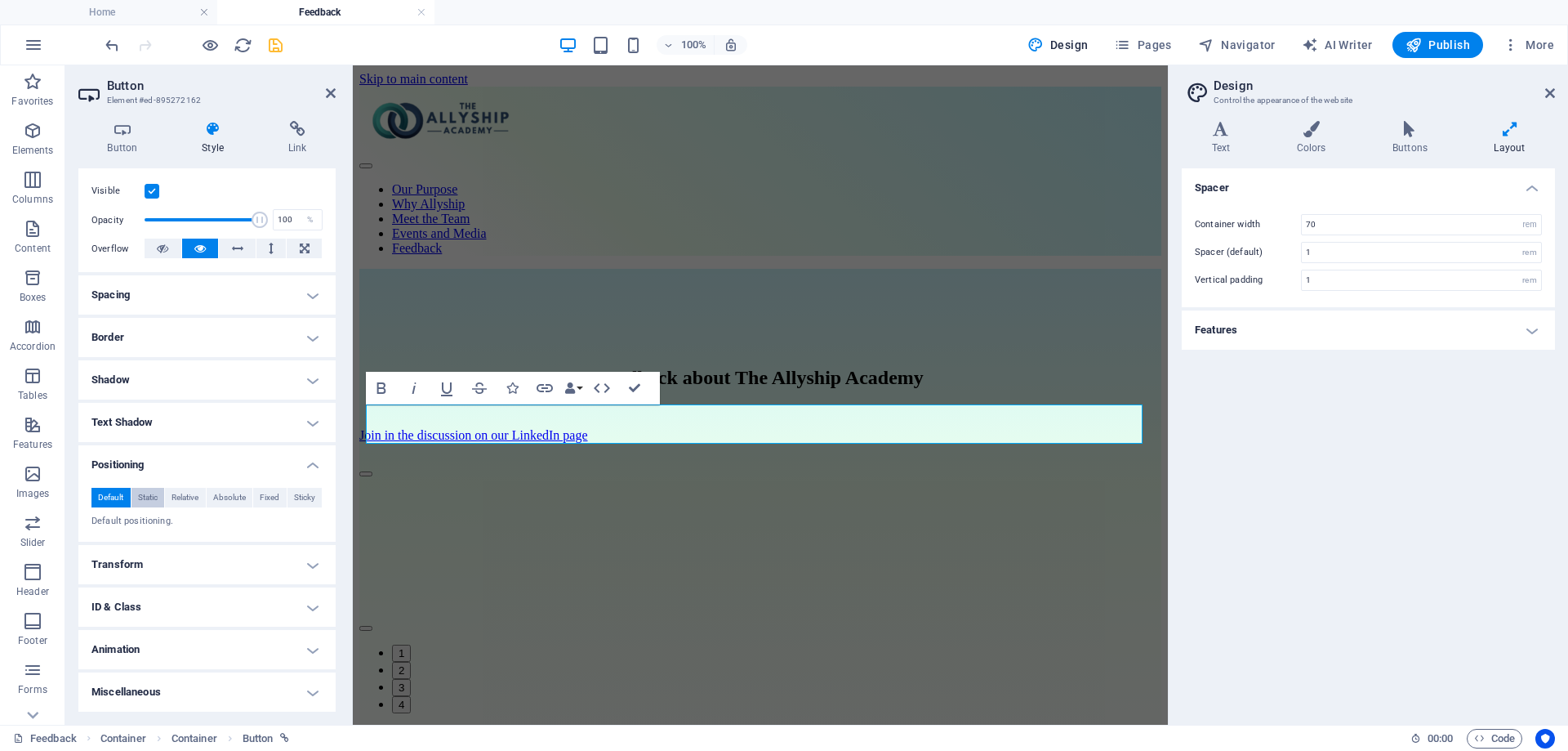
click at [149, 497] on span "Static" at bounding box center [147, 497] width 20 height 20
click at [107, 497] on span "Default" at bounding box center [111, 497] width 26 height 20
click at [231, 497] on span "Absolute" at bounding box center [229, 497] width 32 height 20
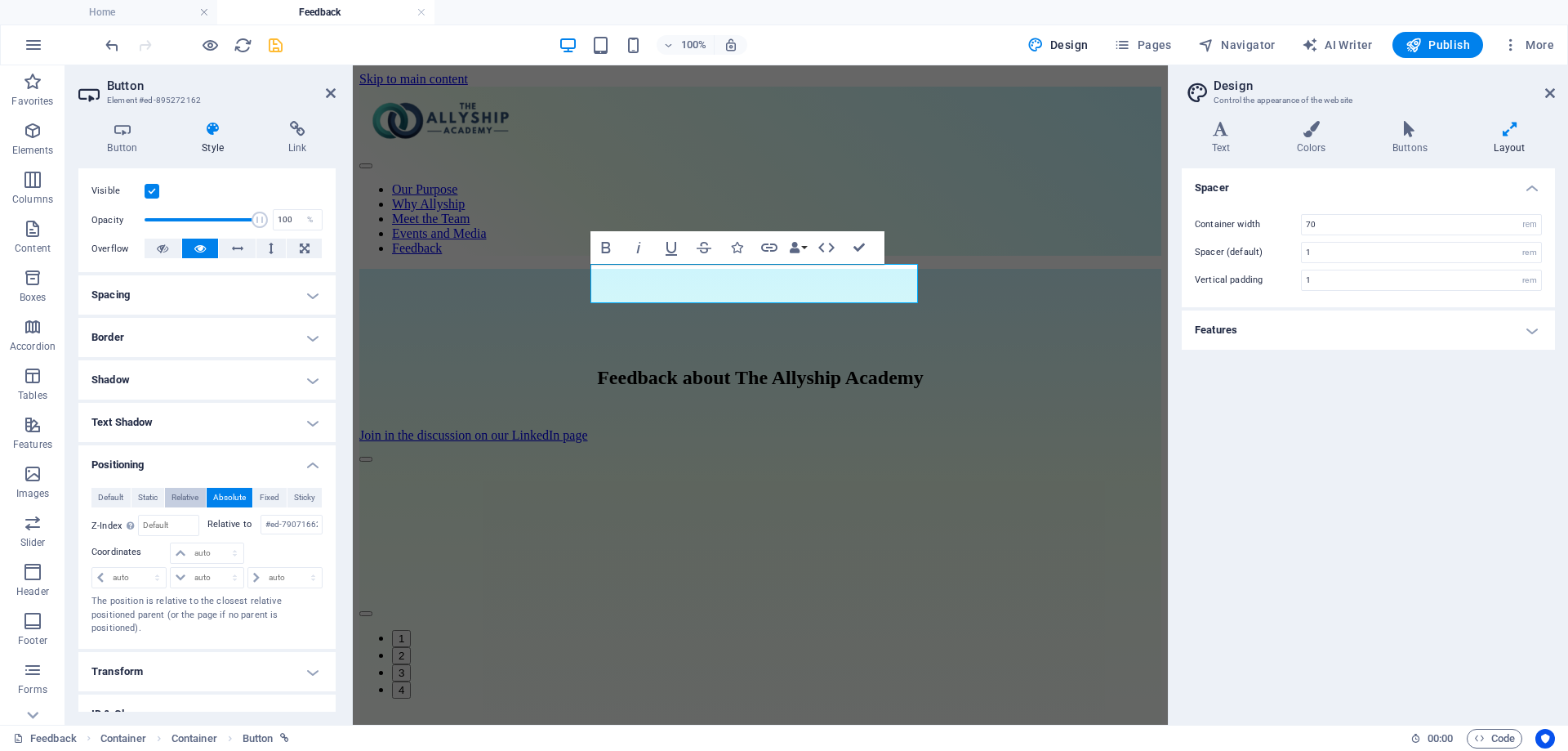
click at [191, 496] on span "Relative" at bounding box center [185, 497] width 27 height 20
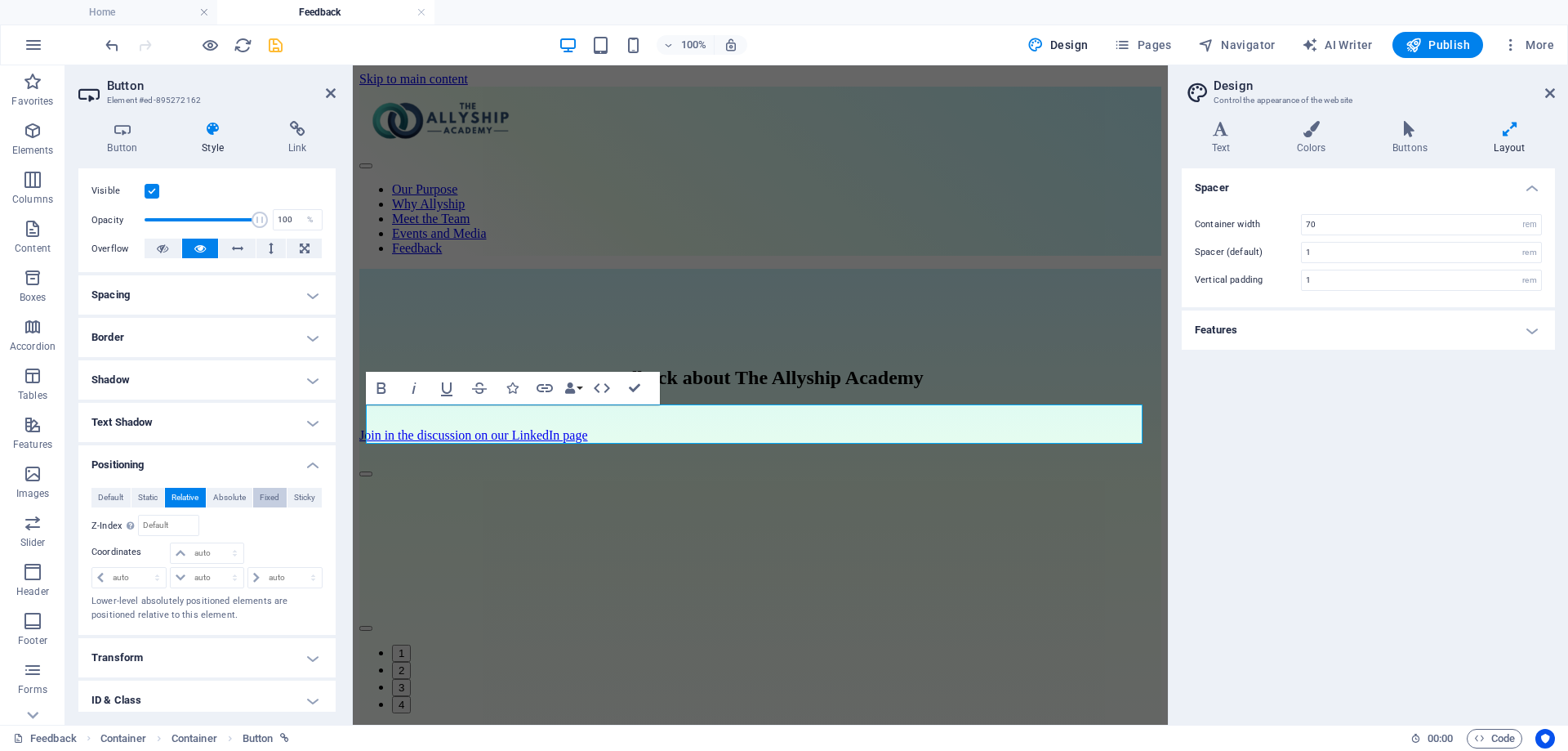
click at [278, 497] on button "Fixed" at bounding box center [269, 497] width 33 height 20
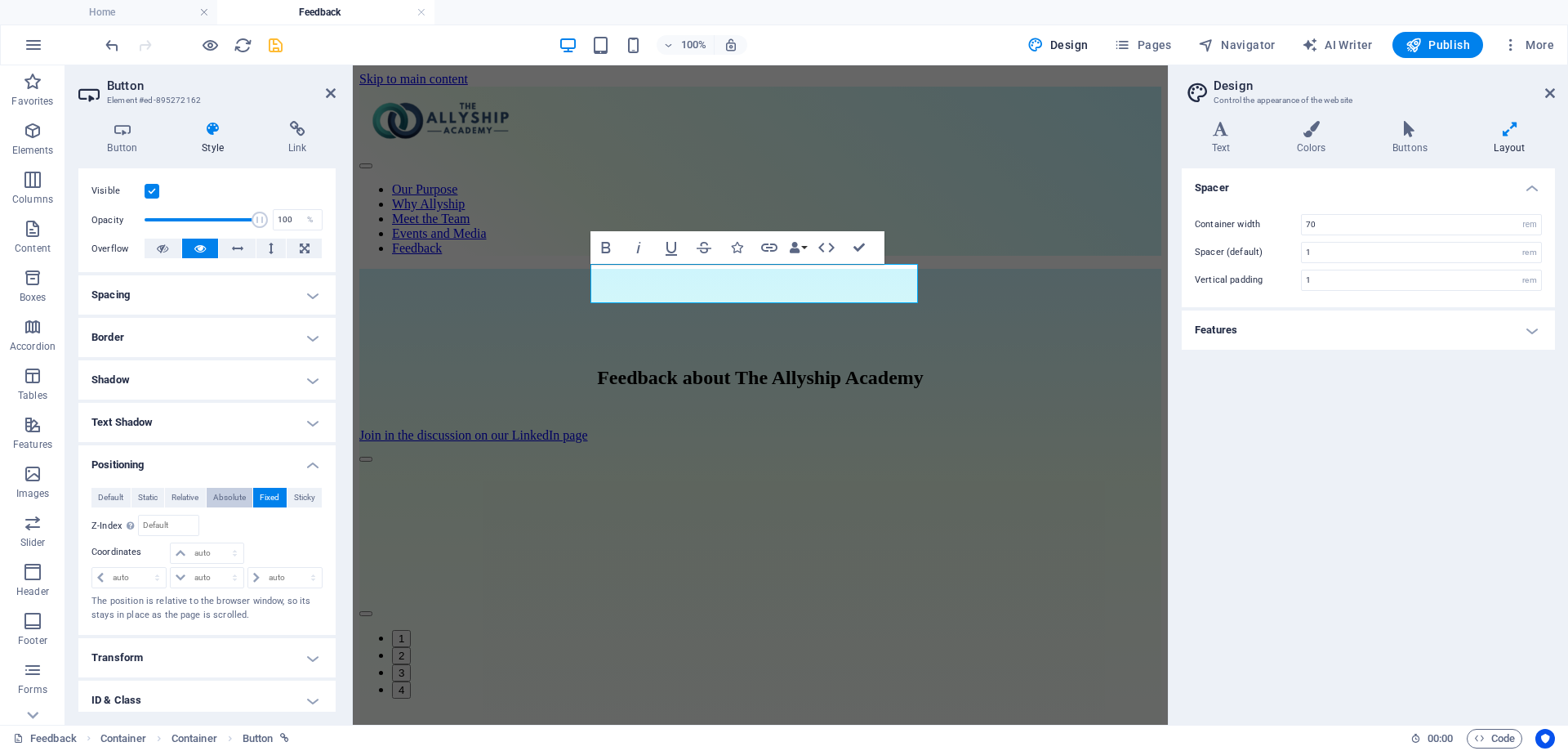
click at [233, 497] on span "Absolute" at bounding box center [229, 497] width 32 height 20
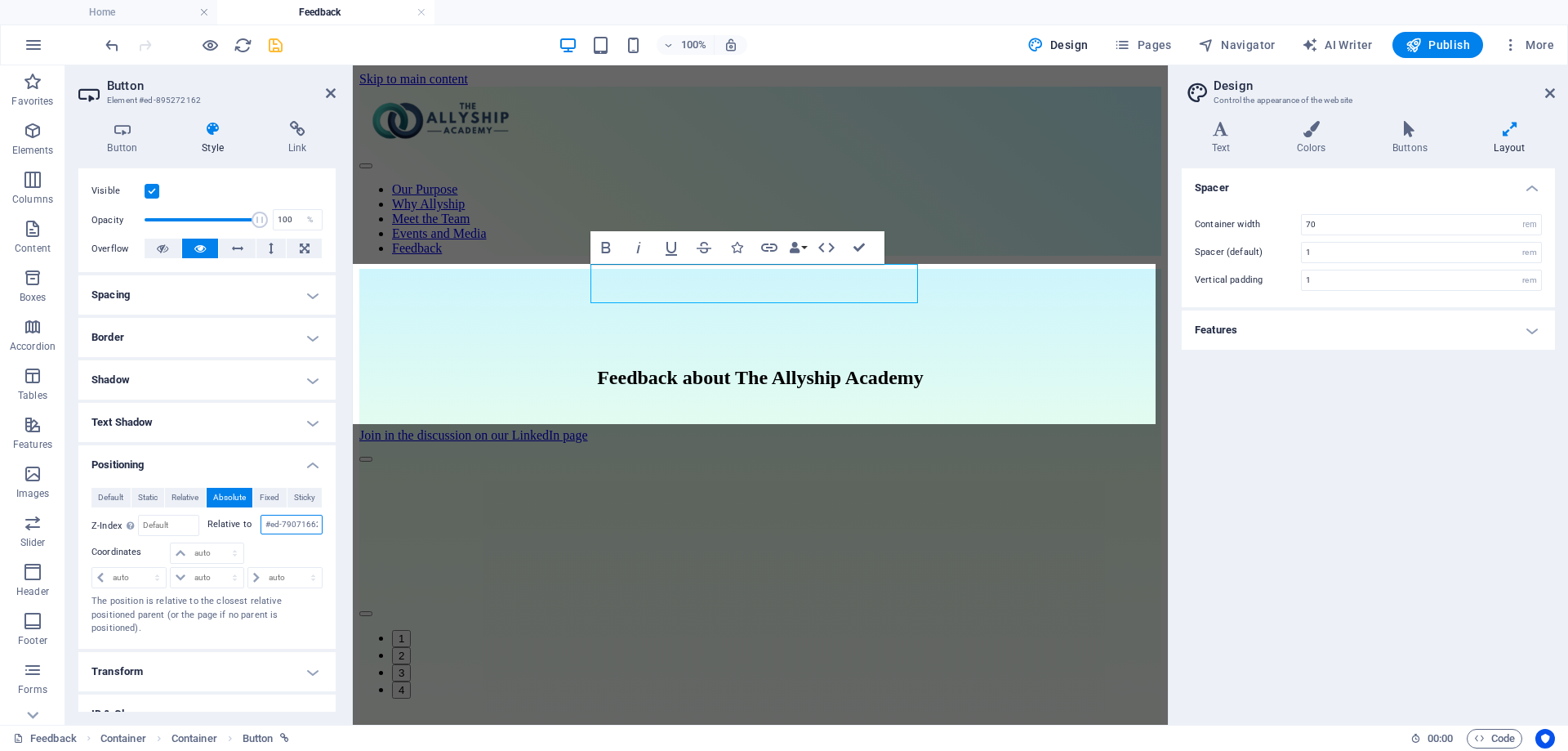
click at [292, 526] on input "#ed-790716628" at bounding box center [292, 524] width 63 height 20
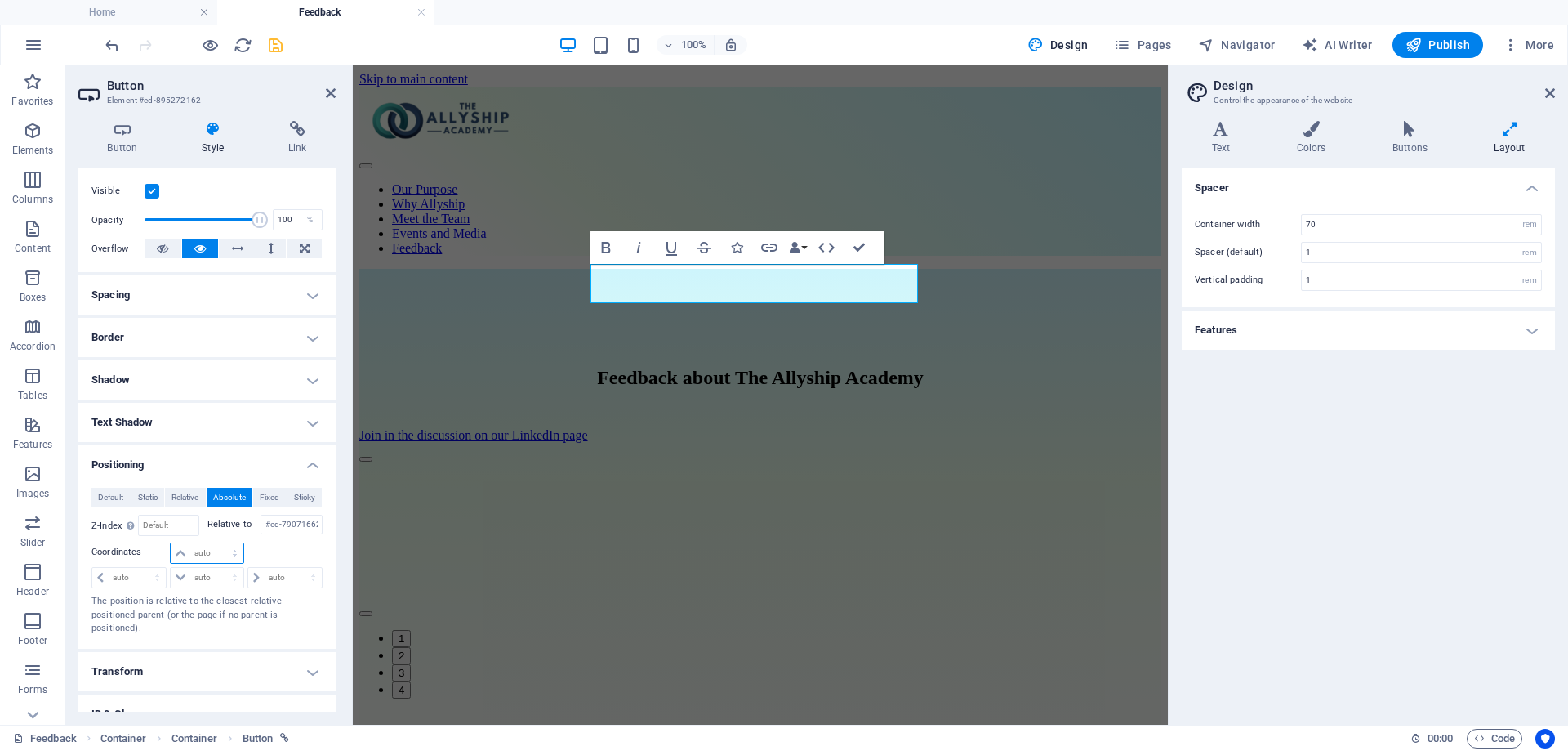
click at [231, 550] on select "auto px rem % em" at bounding box center [206, 552] width 72 height 20
select select "px"
click at [218, 543] on select "auto px rem % em" at bounding box center [206, 552] width 72 height 20
type input "0"
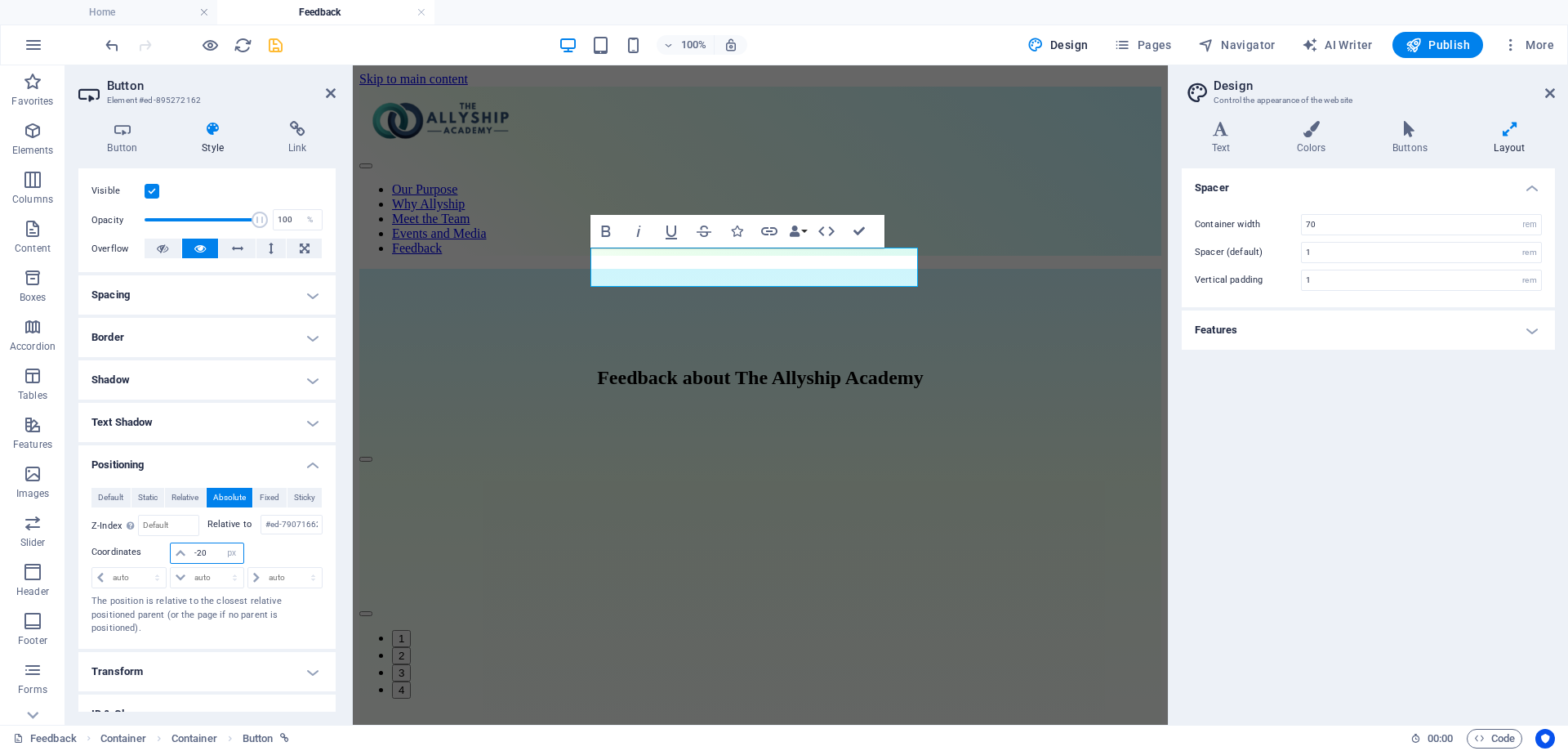
click at [207, 550] on input "-20" at bounding box center [216, 552] width 52 height 20
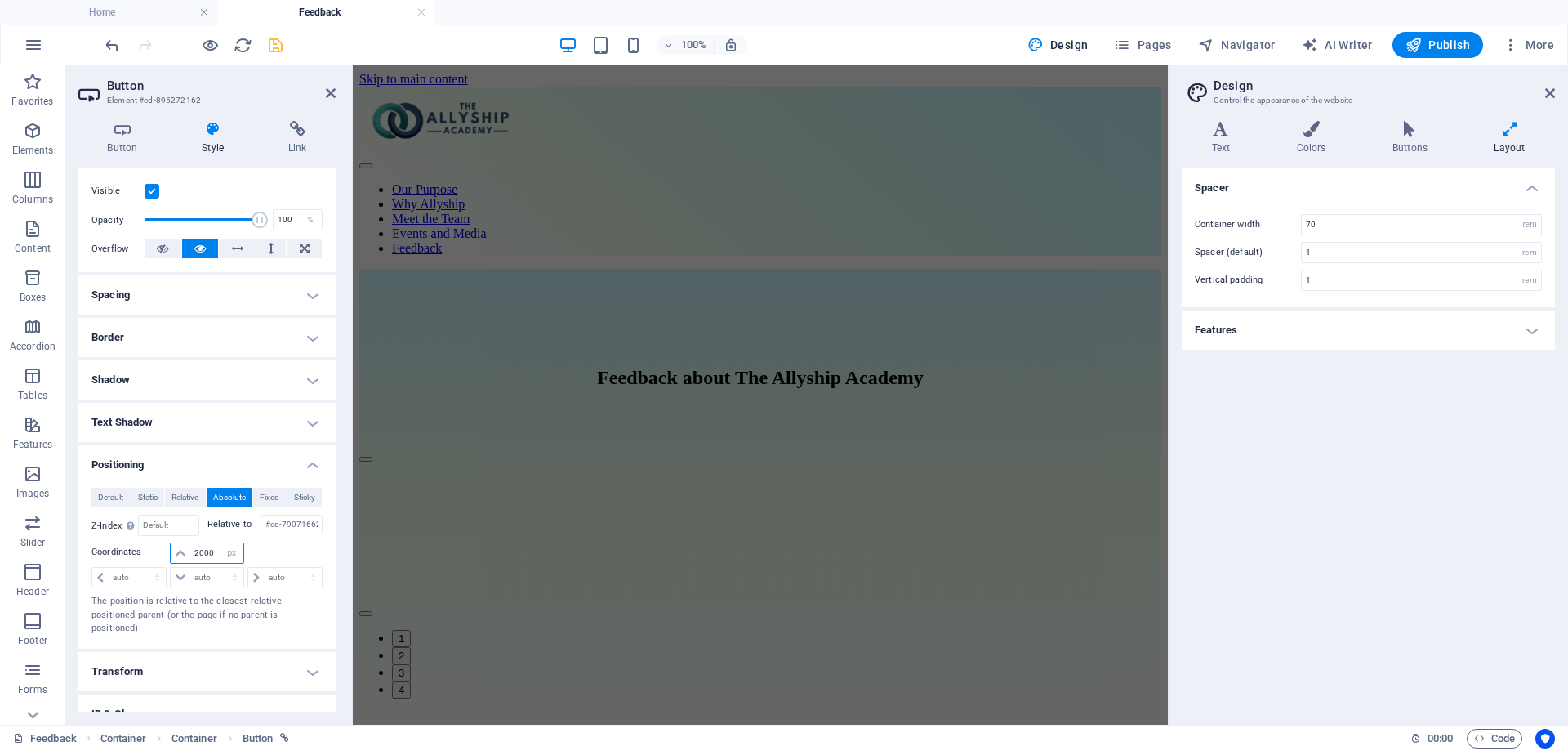
scroll to position [151, 0]
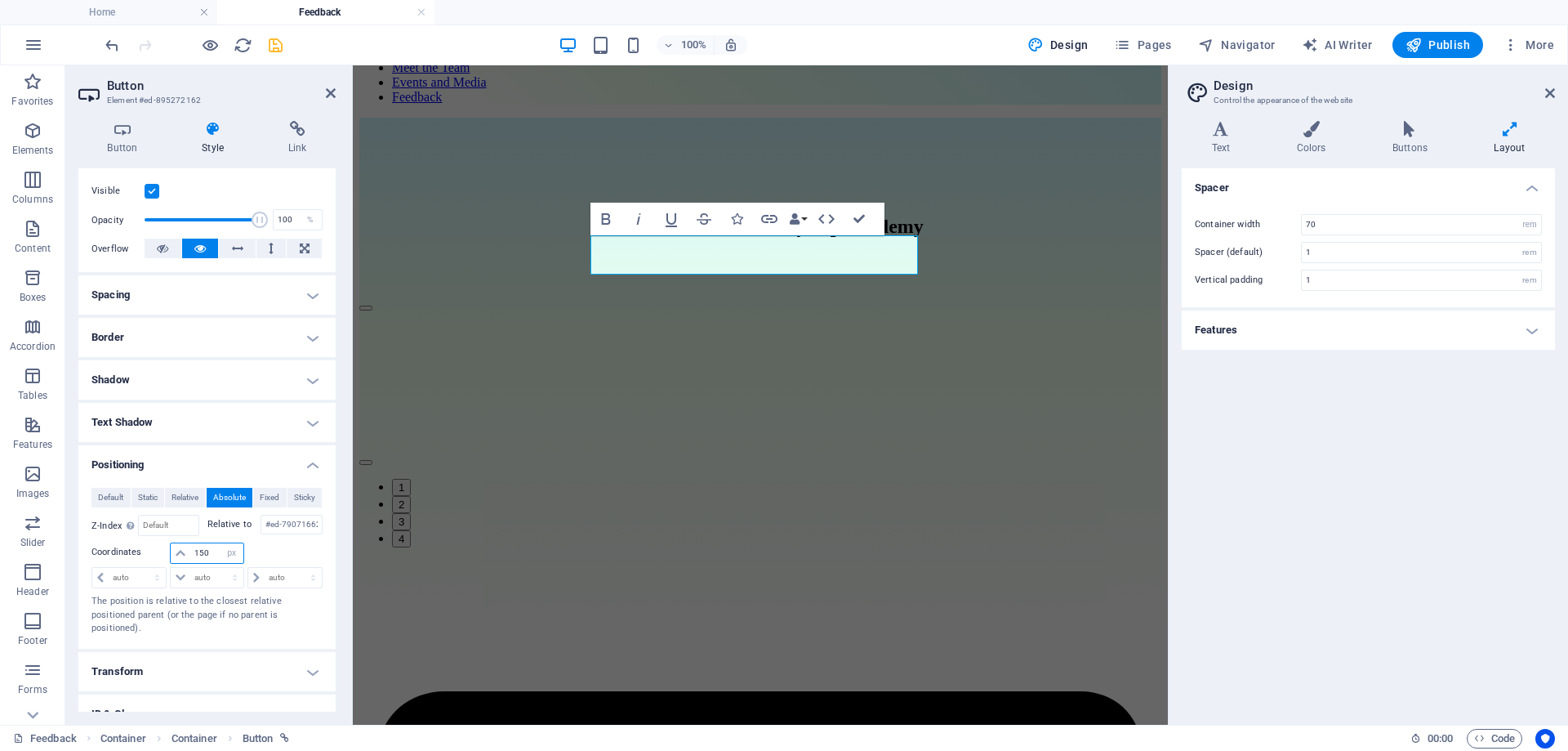
type input "150"
click at [297, 546] on div at bounding box center [284, 553] width 77 height 23
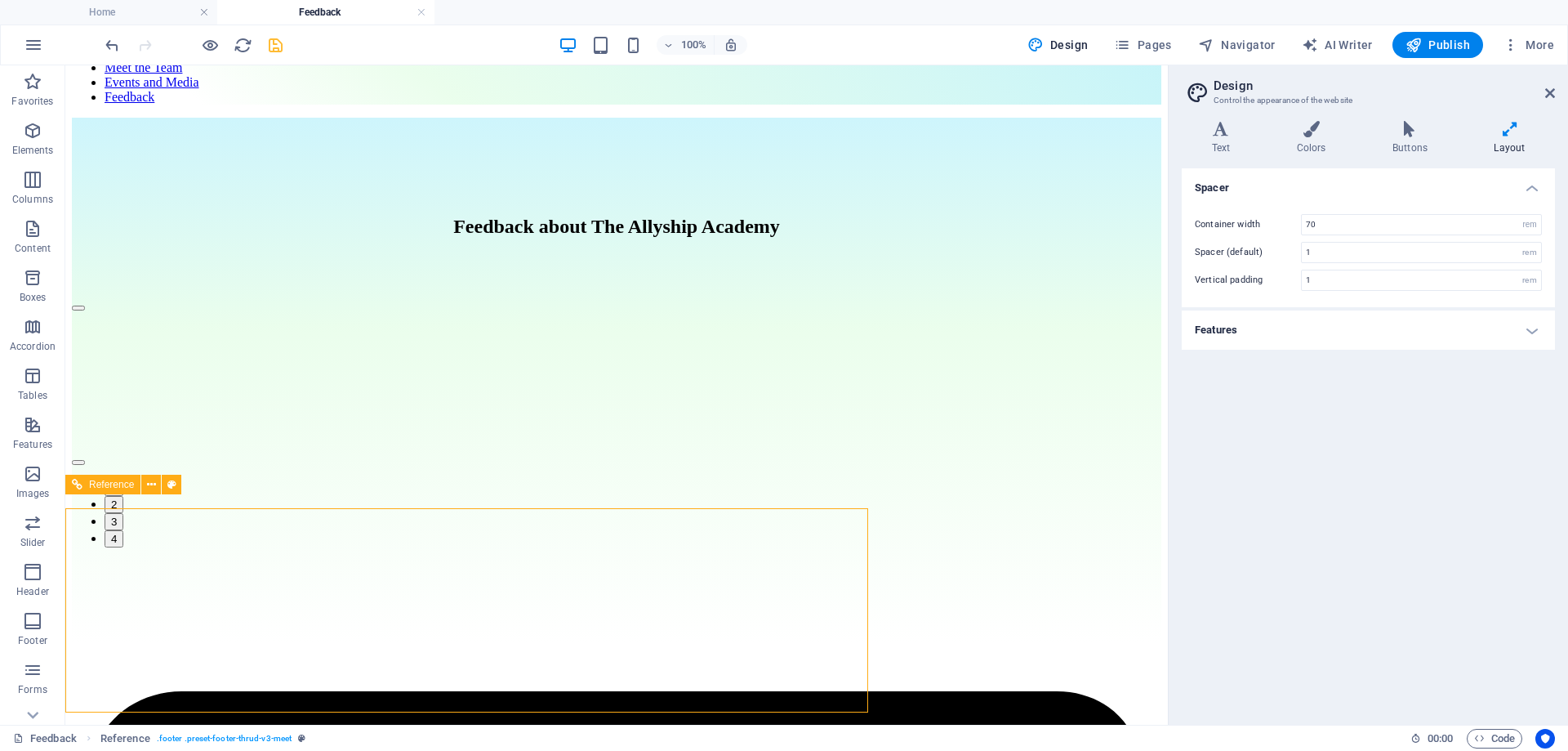
scroll to position [125, 0]
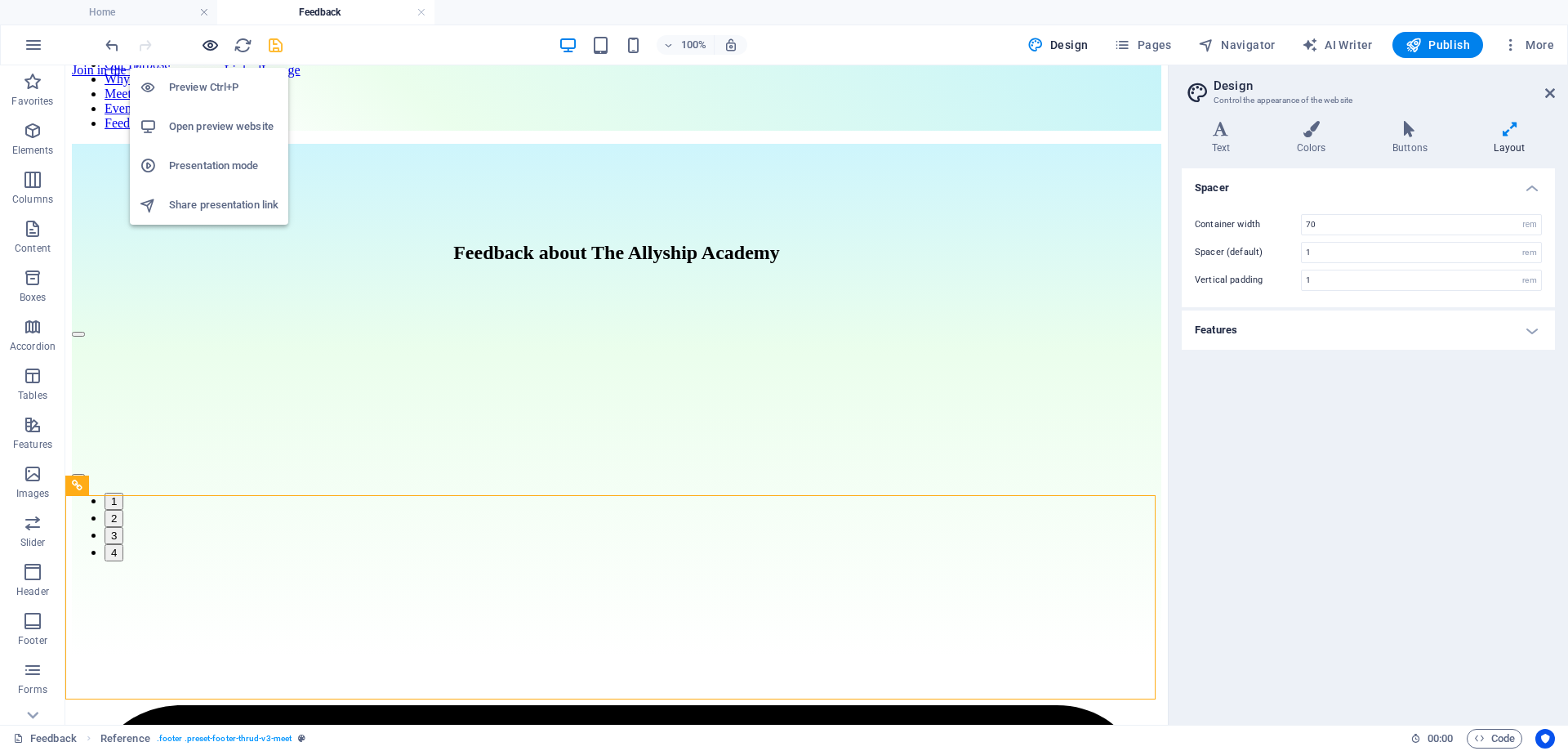
click at [208, 43] on icon "button" at bounding box center [210, 45] width 19 height 19
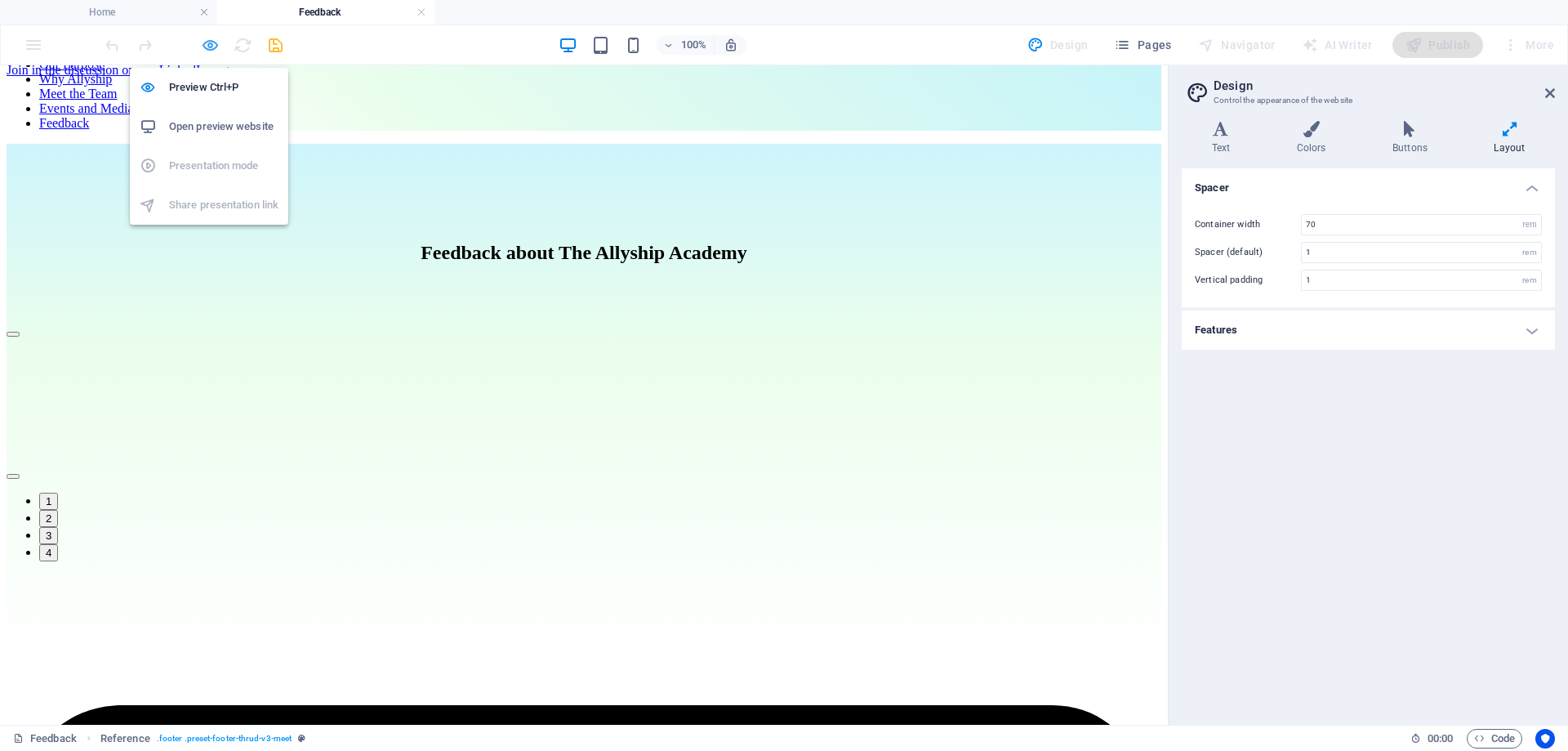
click at [201, 42] on icon "button" at bounding box center [210, 45] width 19 height 19
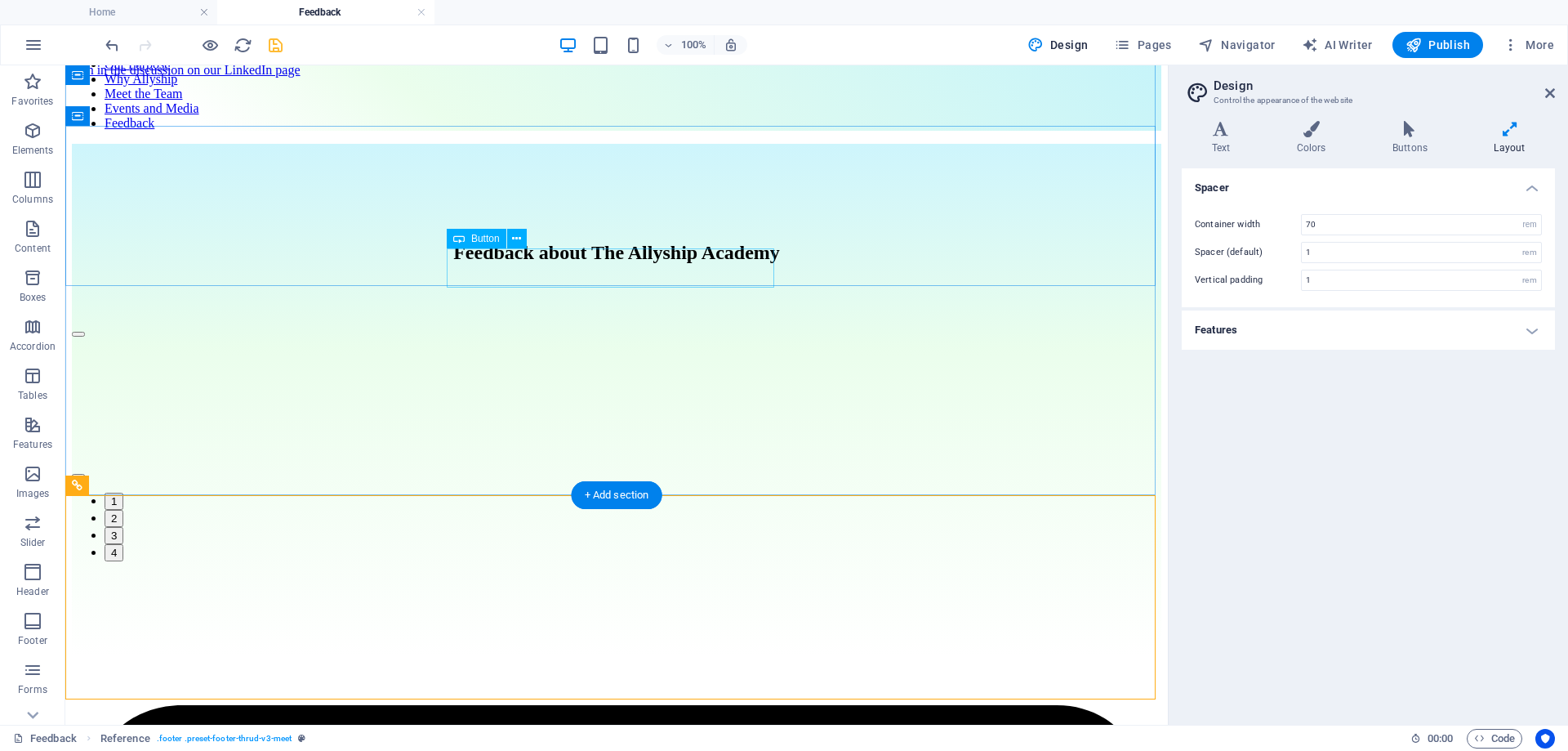
click at [301, 78] on div "Join in the discussion on our LinkedIn page" at bounding box center [186, 70] width 228 height 14
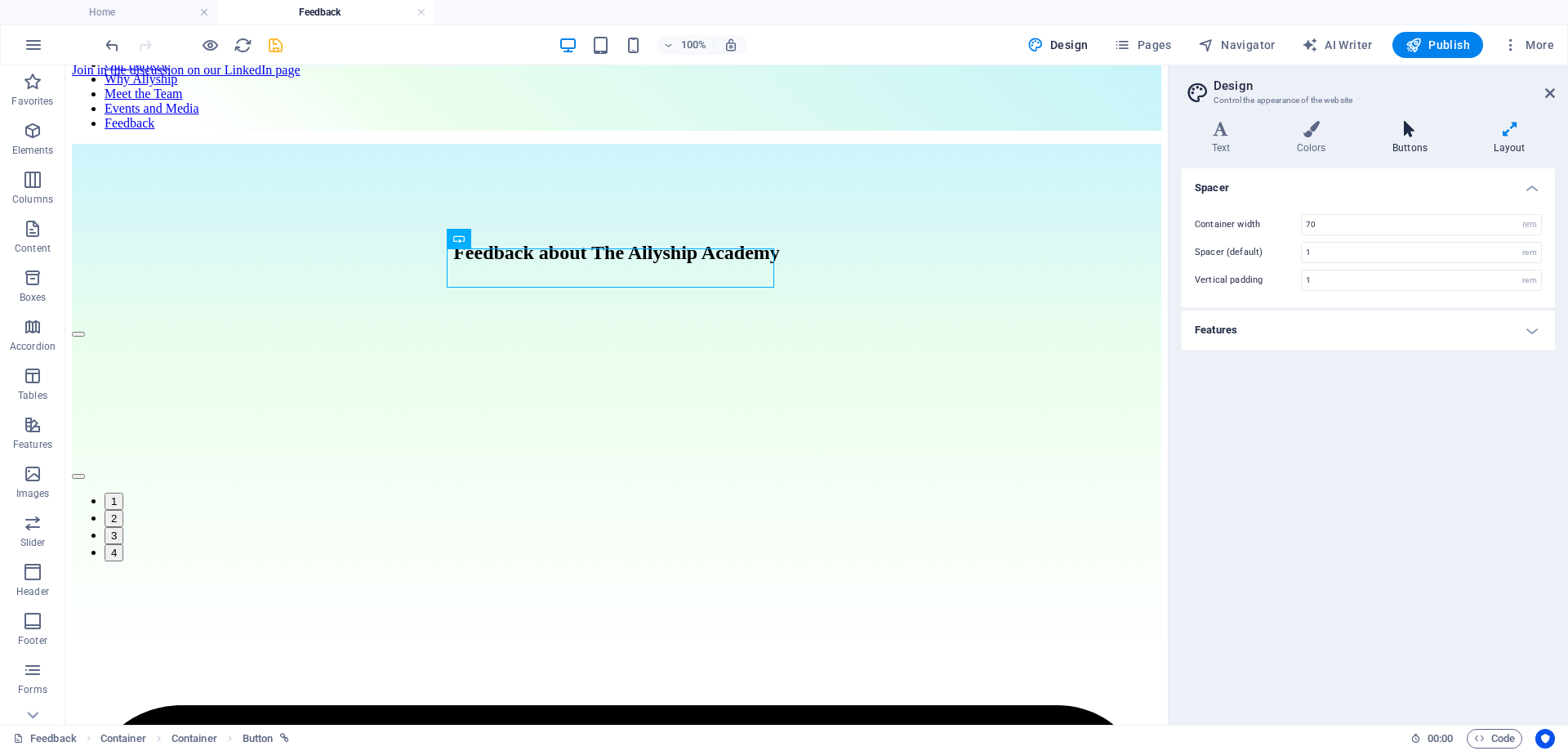
click at [1410, 133] on icon at bounding box center [1409, 129] width 95 height 16
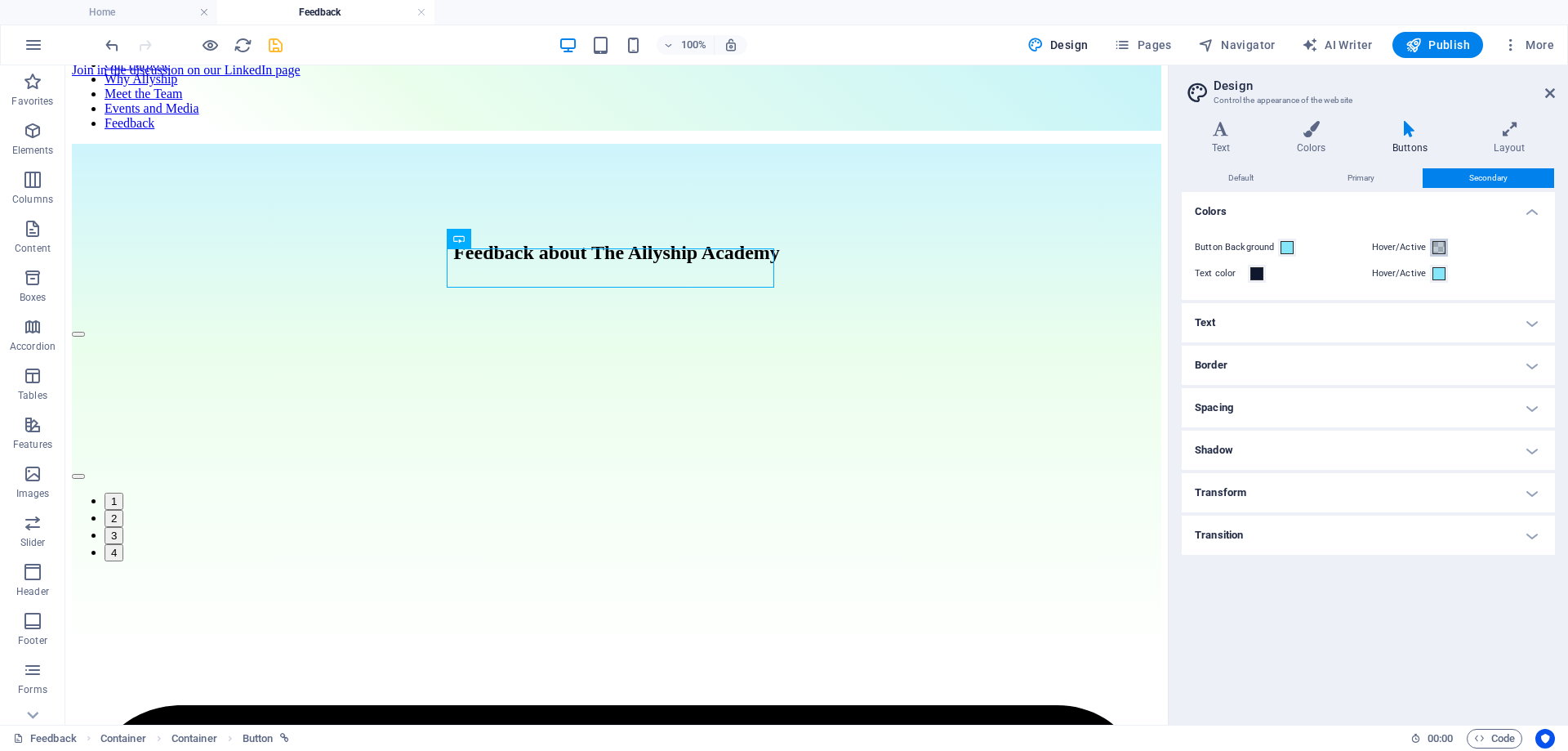
click at [1438, 246] on span at bounding box center [1438, 247] width 13 height 13
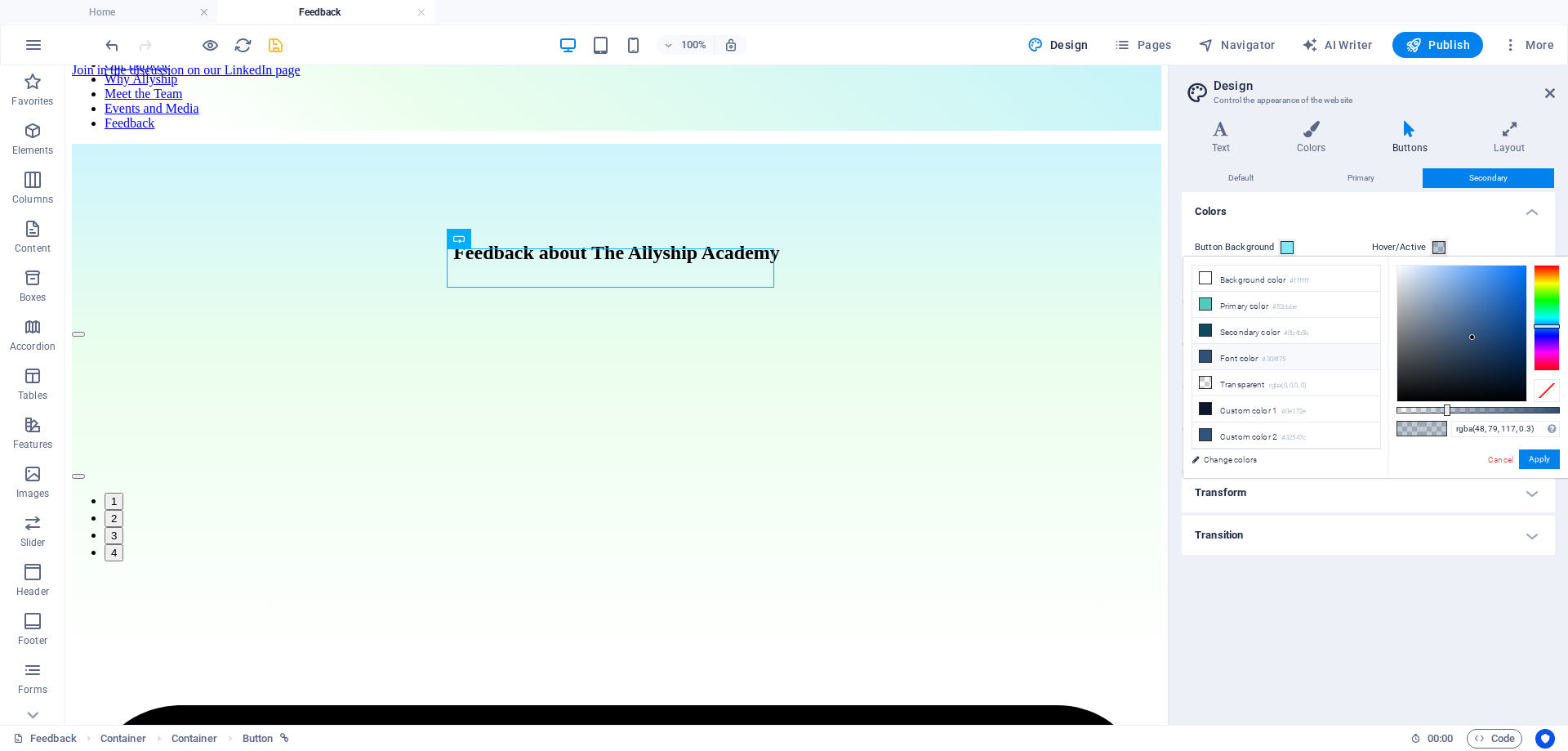
click at [1198, 351] on li "Font color #304f75" at bounding box center [1286, 356] width 187 height 26
click at [1206, 351] on icon at bounding box center [1205, 355] width 11 height 11
click at [1257, 353] on li "Font color #304f75" at bounding box center [1286, 356] width 187 height 26
click at [1252, 354] on li "Font color #304f75" at bounding box center [1286, 356] width 187 height 26
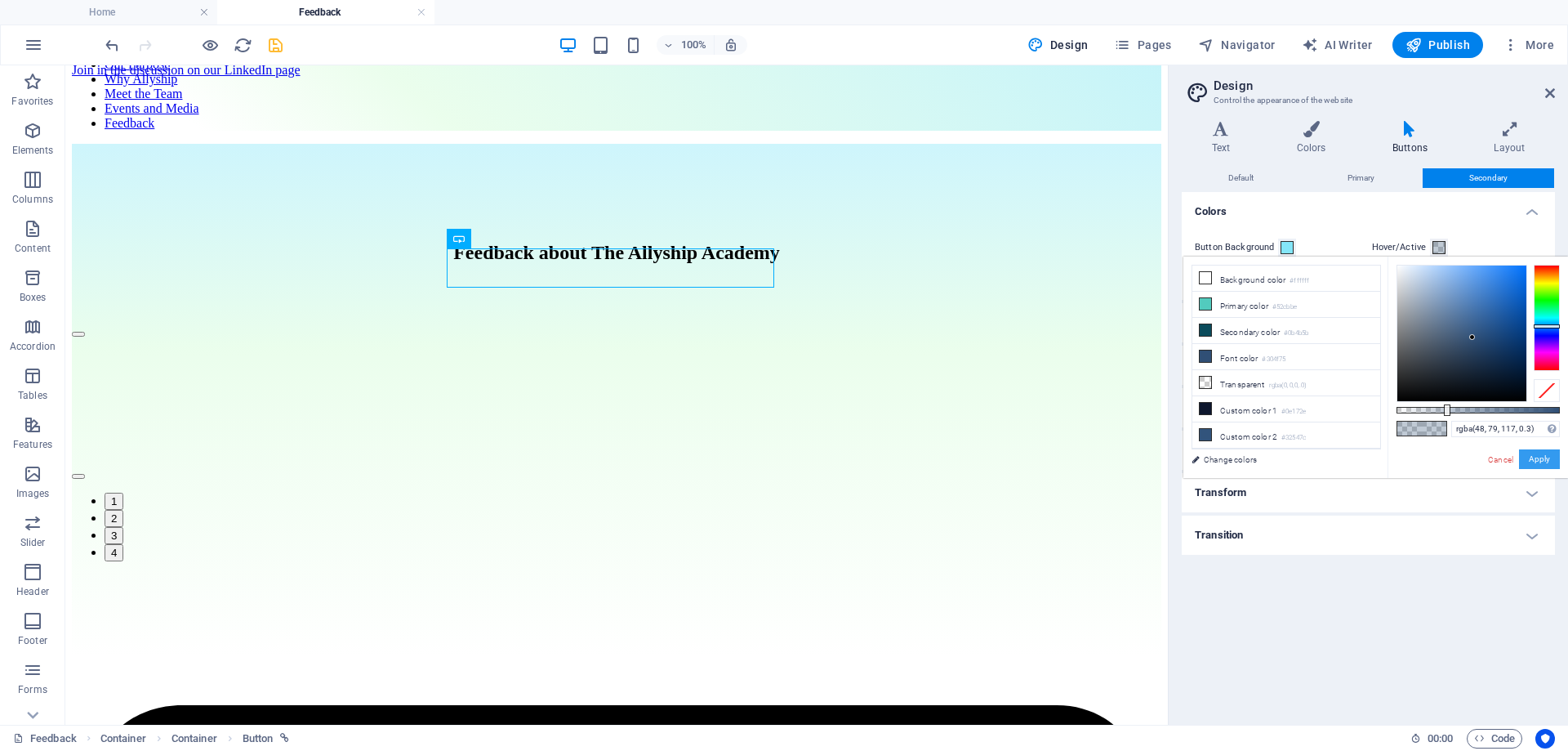
click at [1534, 459] on button "Apply" at bounding box center [1540, 459] width 41 height 20
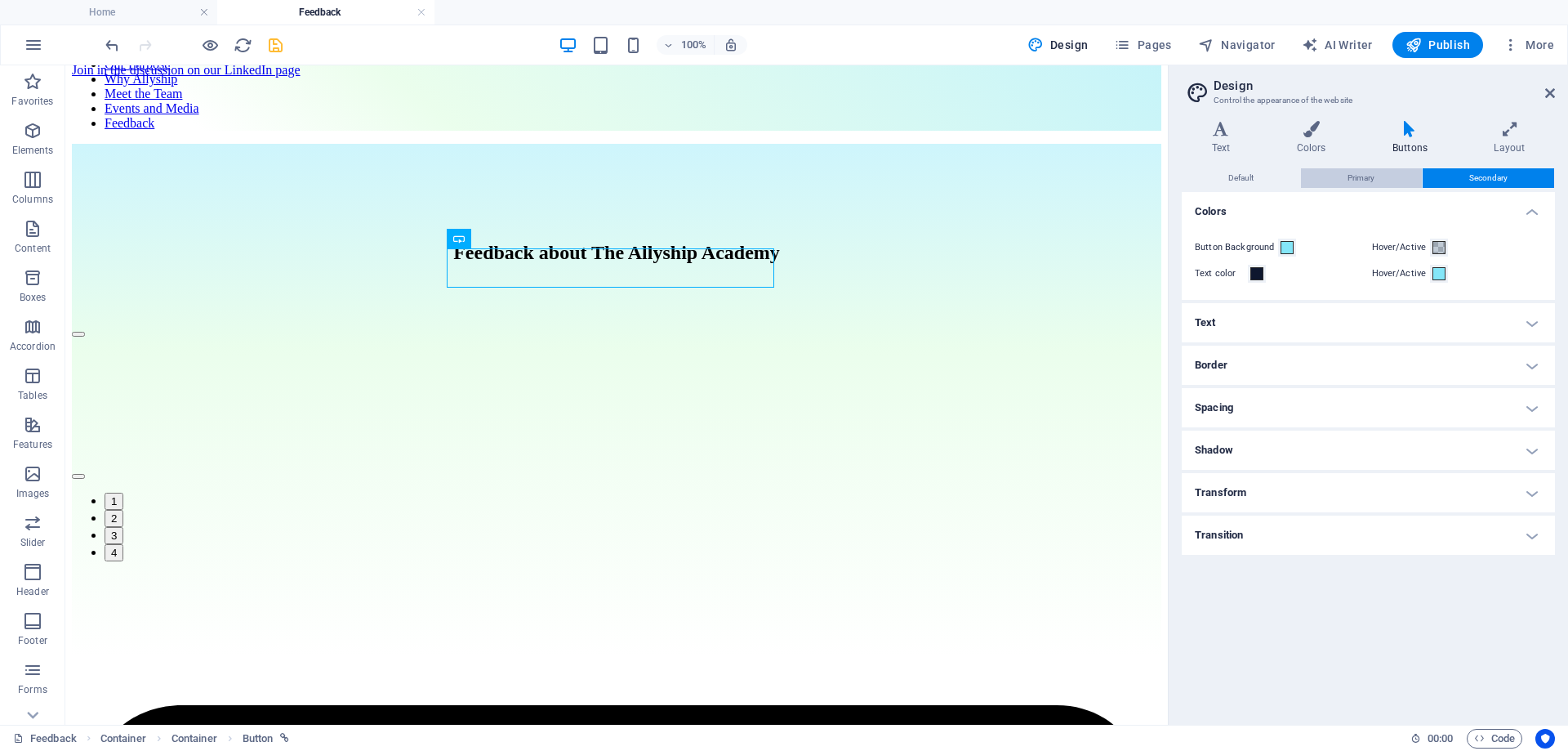
click at [1363, 172] on span "Primary" at bounding box center [1361, 177] width 27 height 20
click at [1228, 182] on span "Default" at bounding box center [1241, 177] width 26 height 20
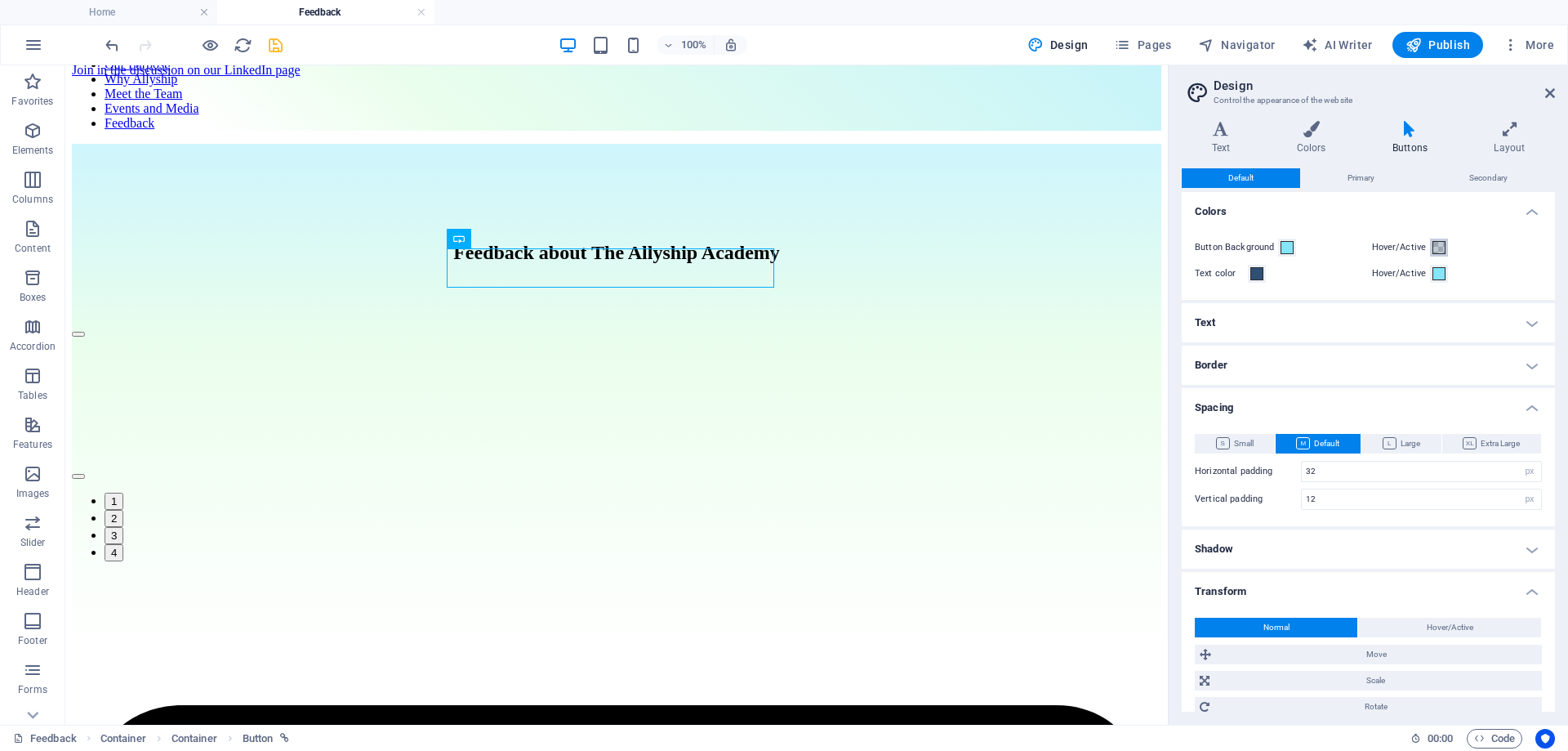
click at [1439, 243] on span at bounding box center [1438, 247] width 13 height 13
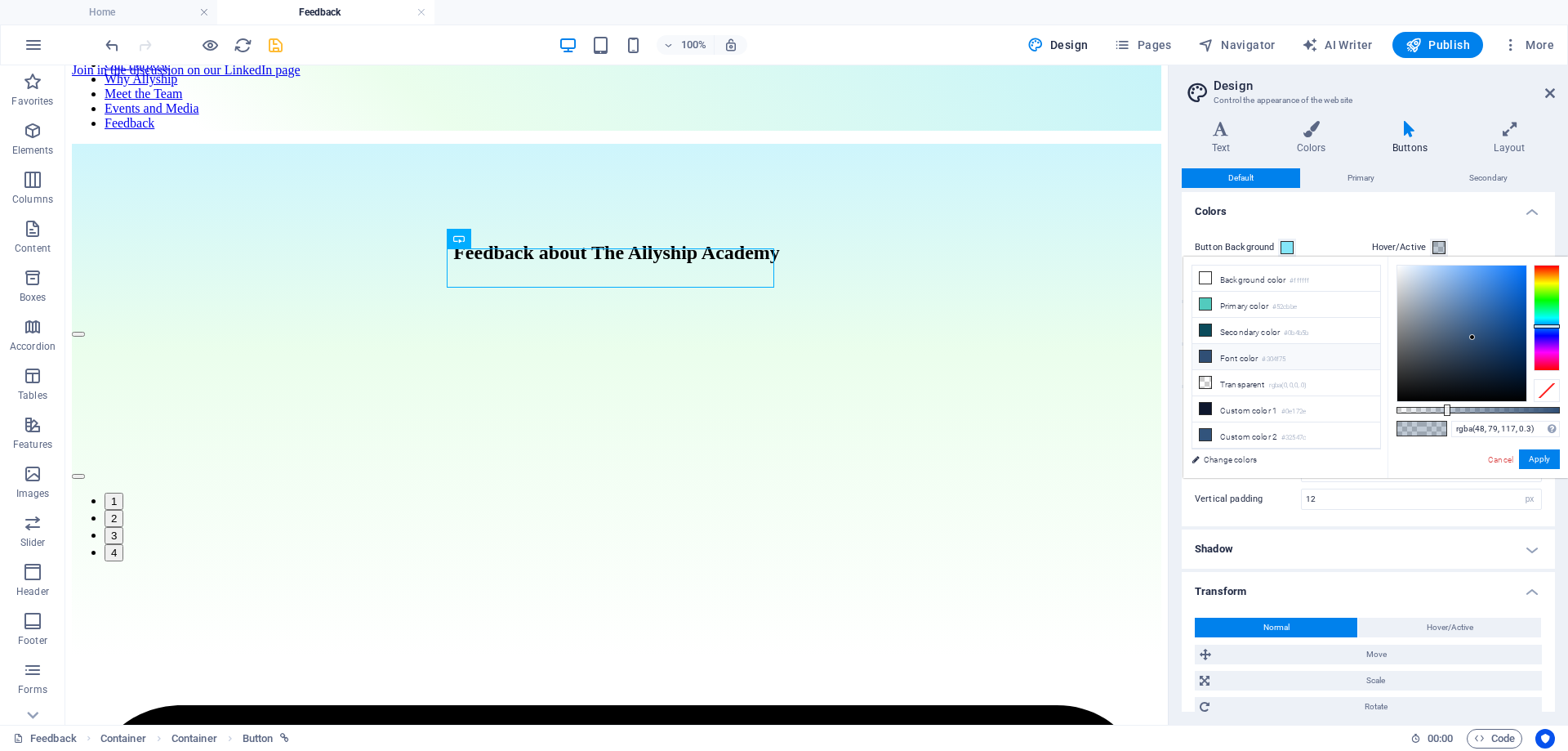
click at [1233, 352] on li "Font color #304f75" at bounding box center [1286, 356] width 187 height 26
click at [1502, 461] on link "Cancel" at bounding box center [1501, 459] width 29 height 12
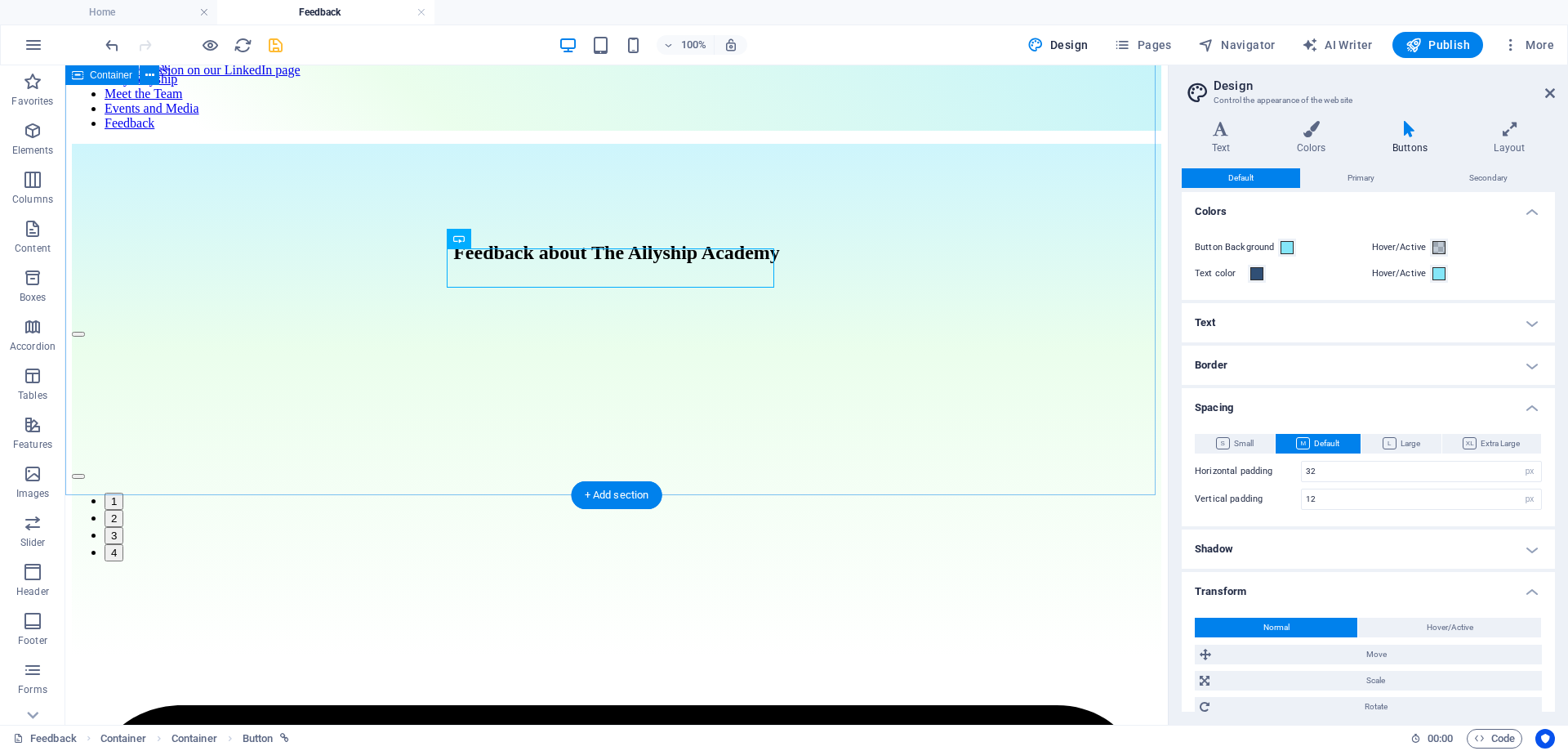
click at [791, 144] on div "Feedback about The Allyship Academy Join in the discussion on our LinkedIn page…" at bounding box center [616, 400] width 1089 height 512
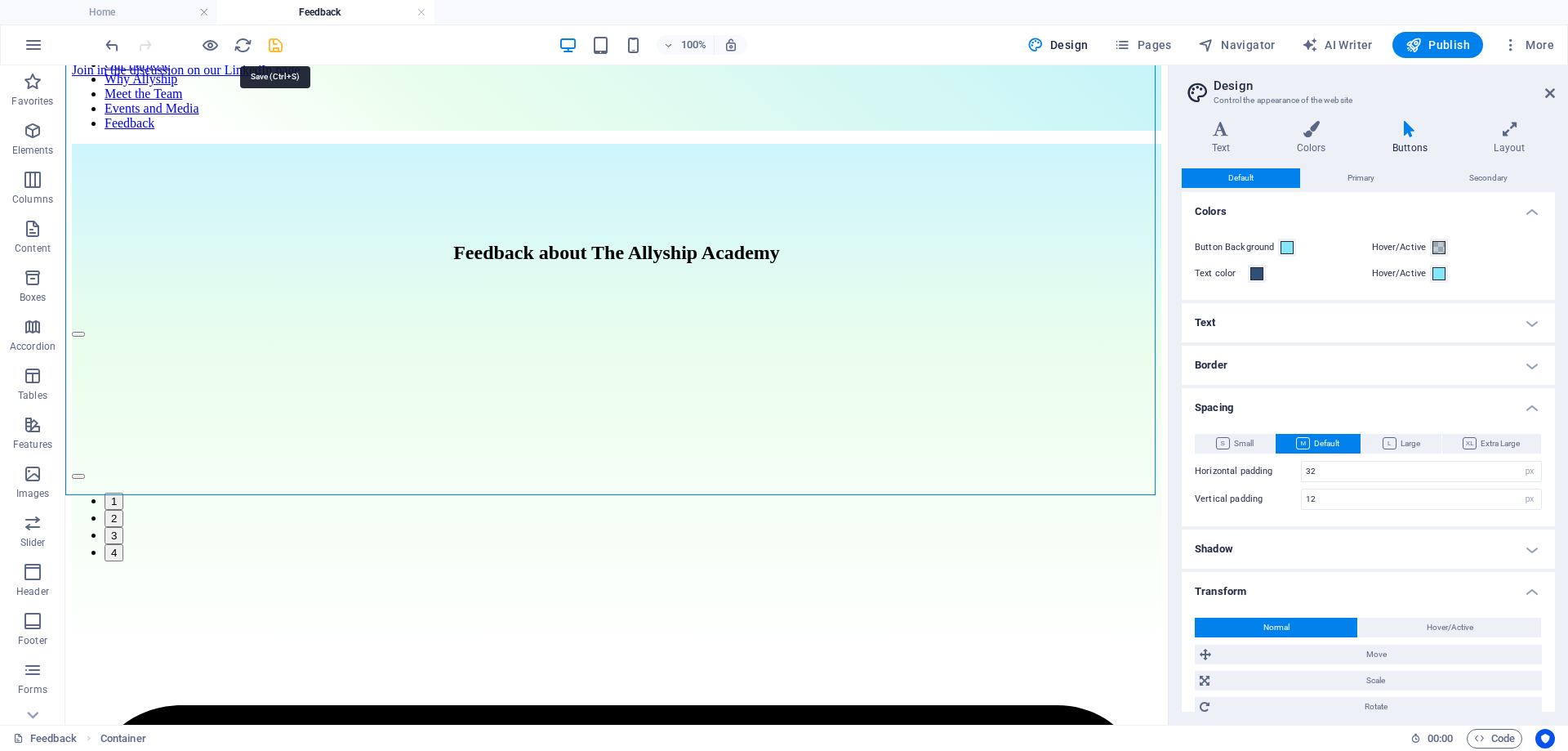
click at [279, 51] on icon "save" at bounding box center [275, 45] width 19 height 19
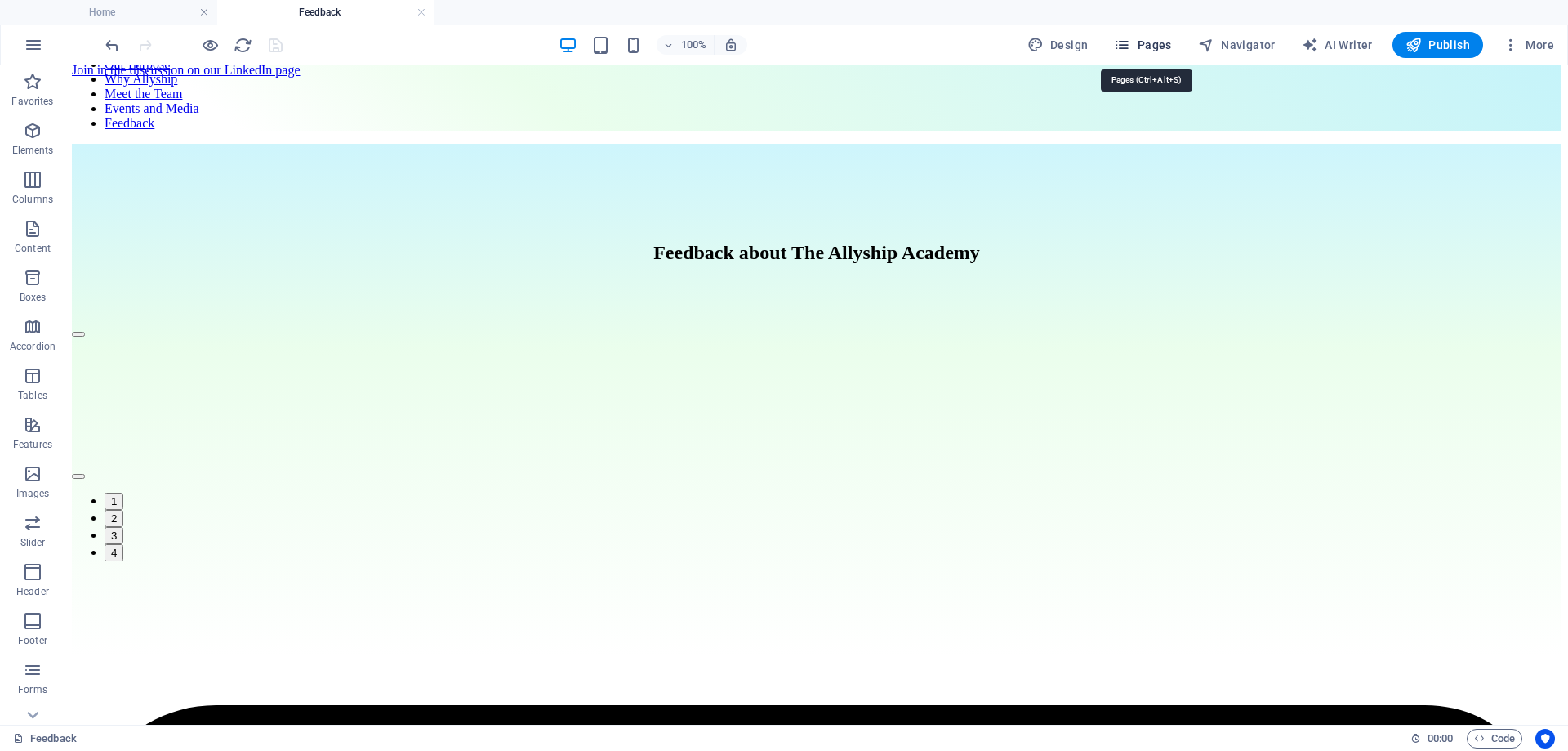
click at [1150, 44] on span "Pages" at bounding box center [1142, 44] width 57 height 16
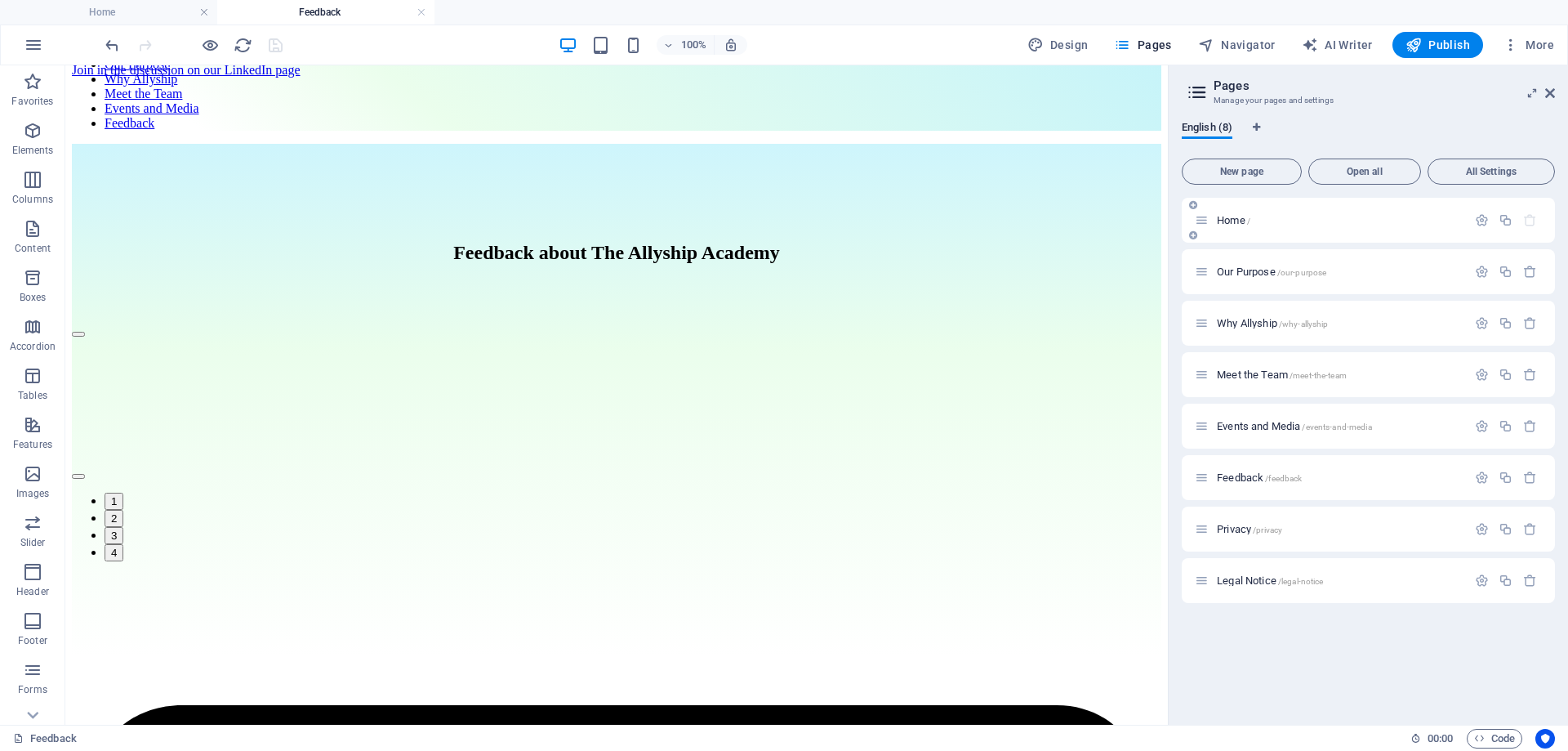
click at [1240, 220] on span "Home /" at bounding box center [1233, 220] width 33 height 12
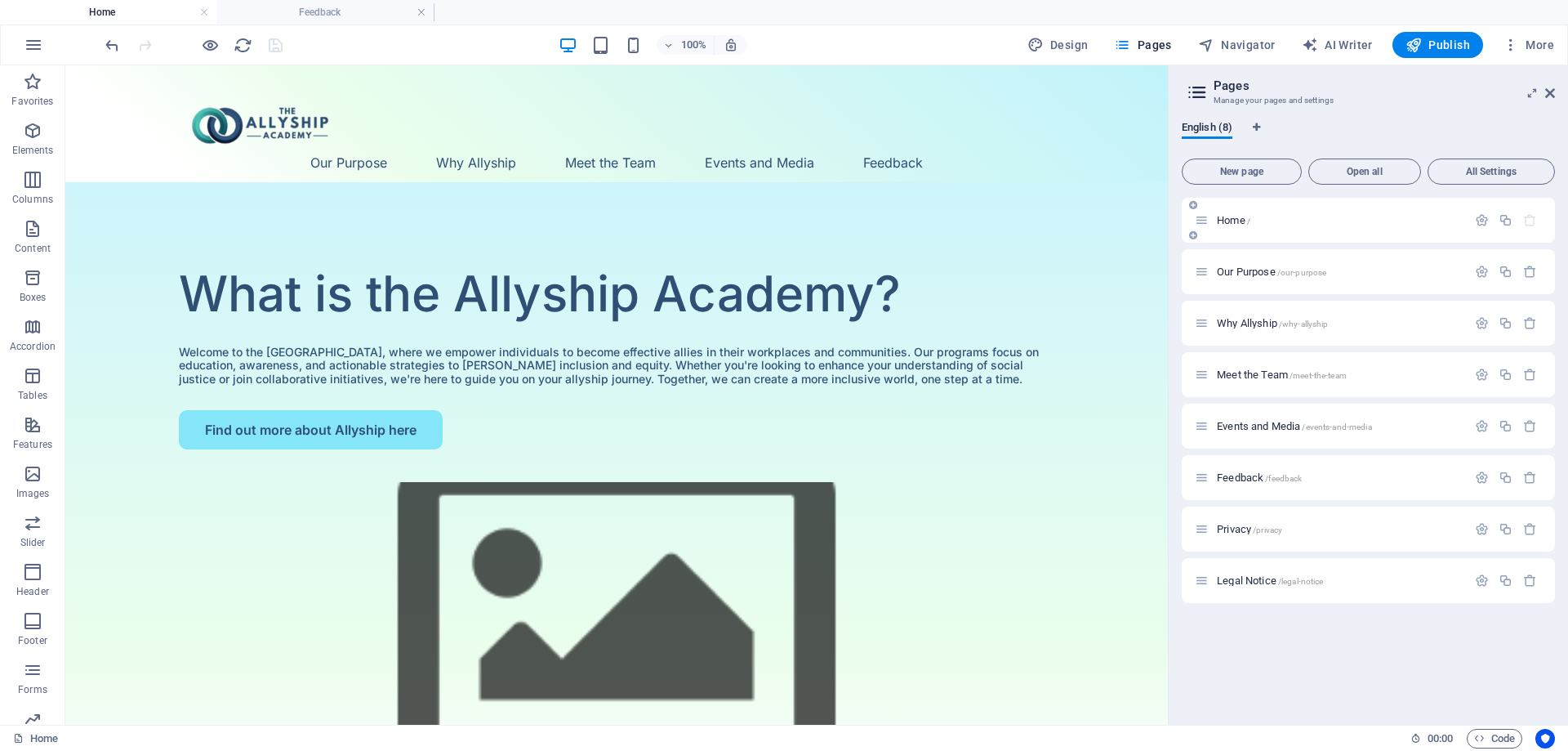
scroll to position [0, 0]
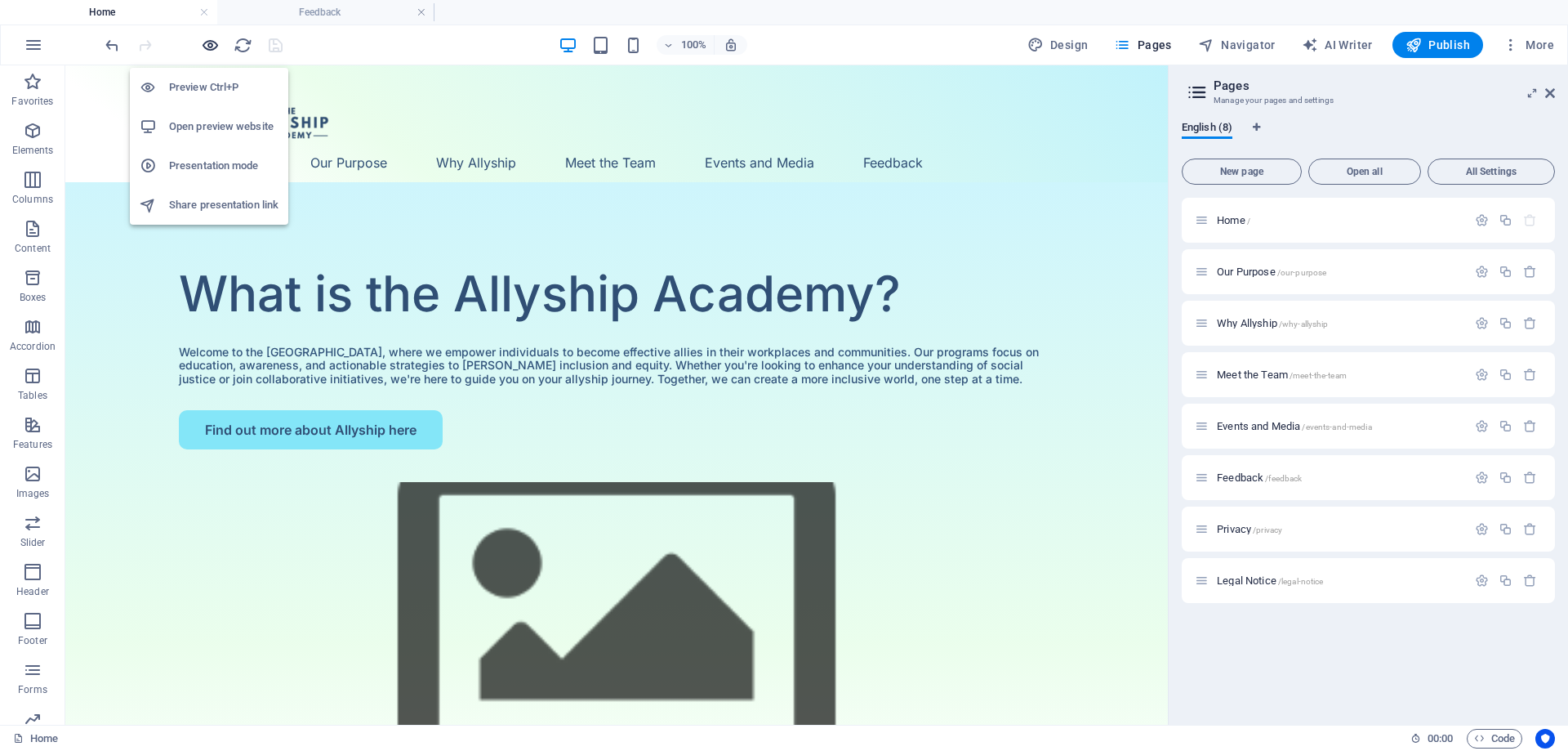
click at [205, 40] on icon "button" at bounding box center [210, 45] width 19 height 19
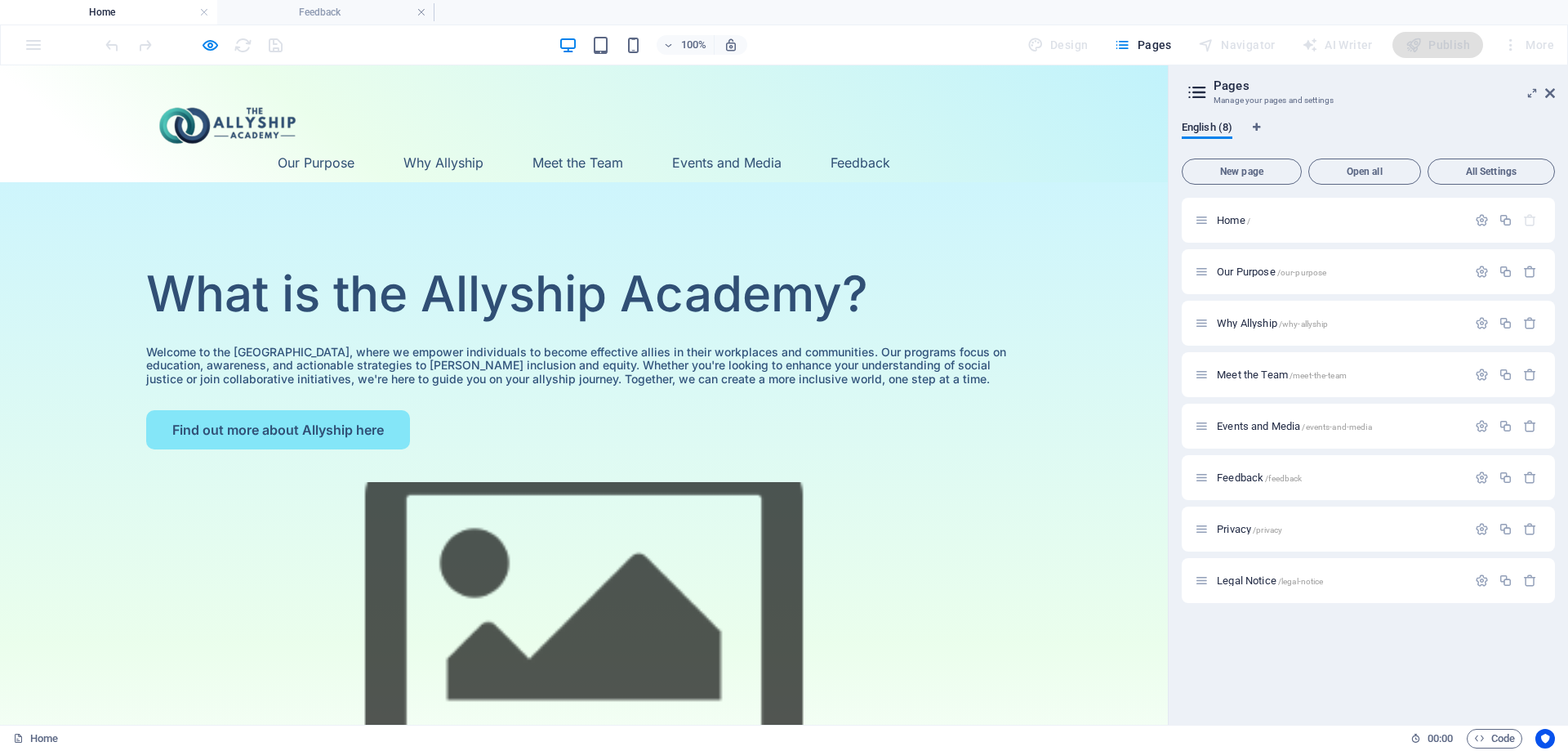
click at [899, 116] on div "Our Purpose Why Allyship Meet the Team Events and Media Feedback" at bounding box center [584, 124] width 1167 height 117
click at [891, 156] on link "Feedback" at bounding box center [861, 162] width 60 height 13
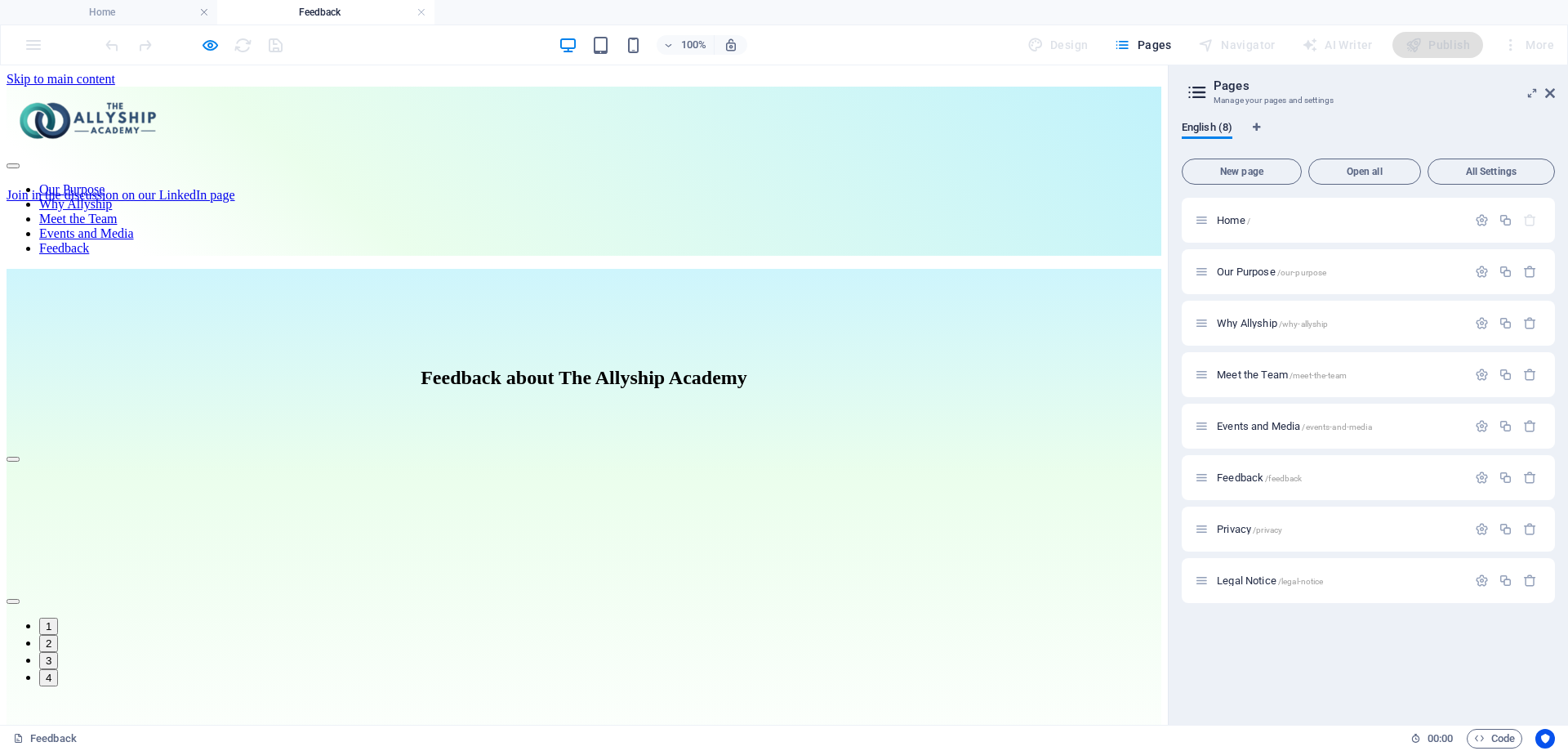
scroll to position [125, 0]
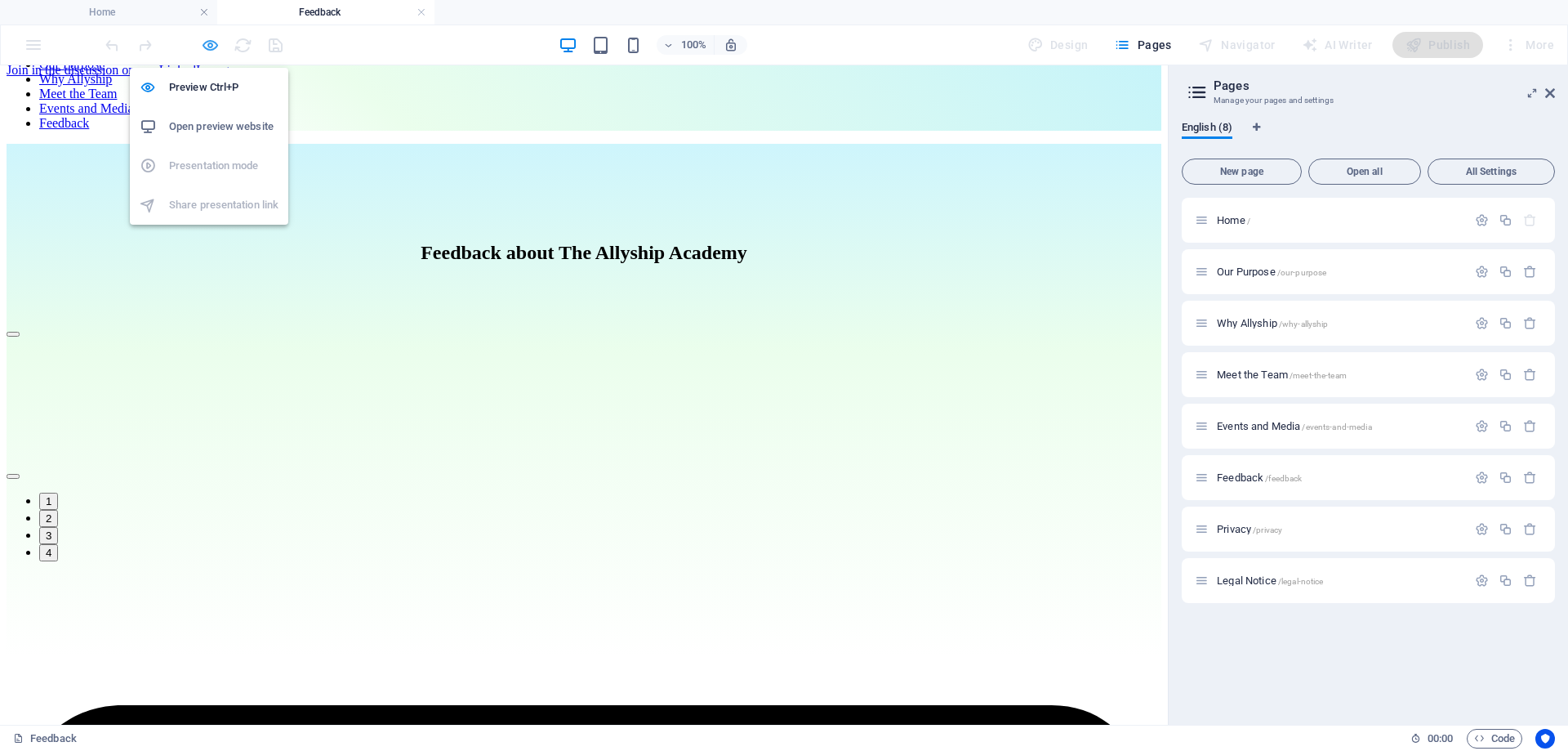
click at [214, 43] on icon "button" at bounding box center [210, 45] width 19 height 19
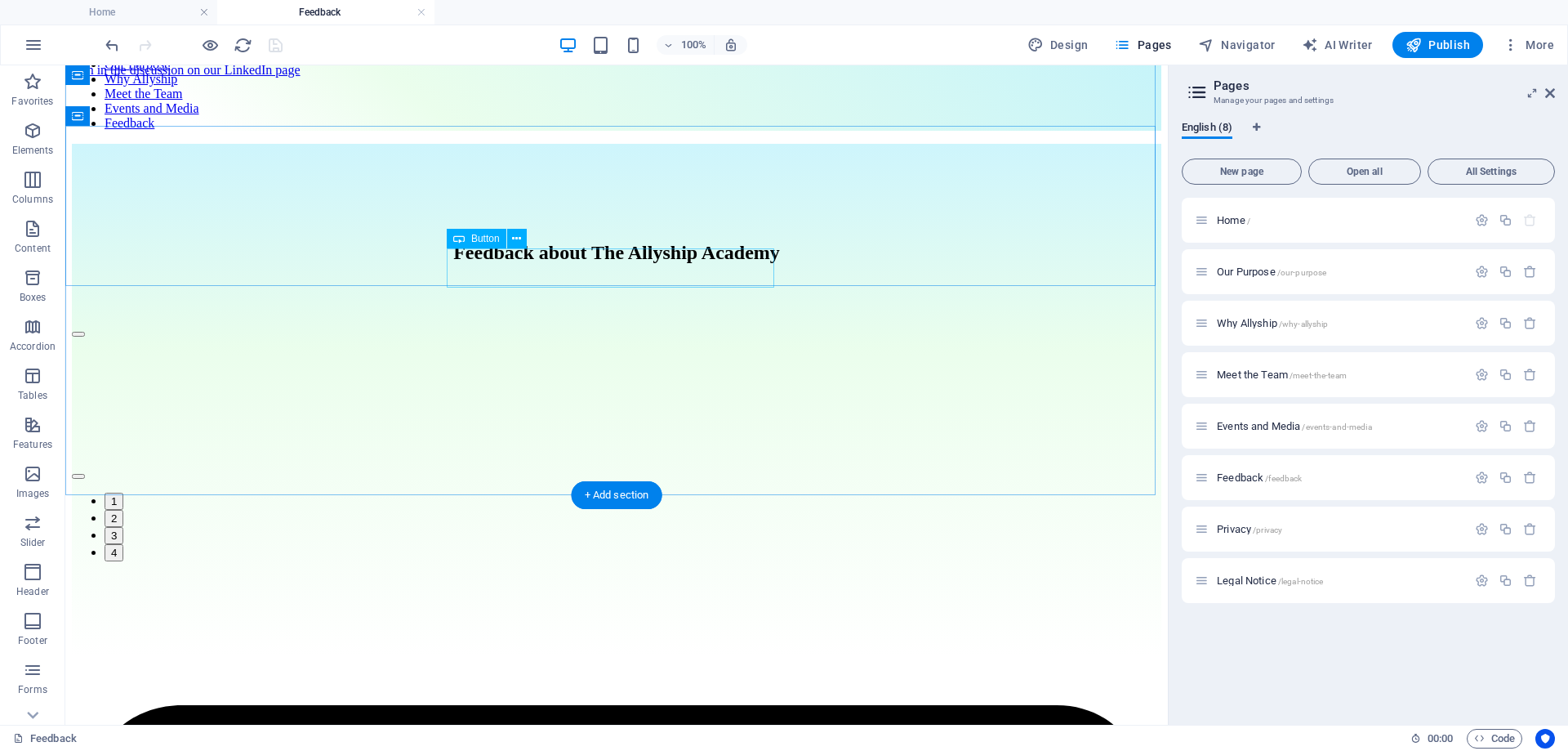
click at [301, 78] on div "Join in the discussion on our LinkedIn page" at bounding box center [186, 70] width 228 height 14
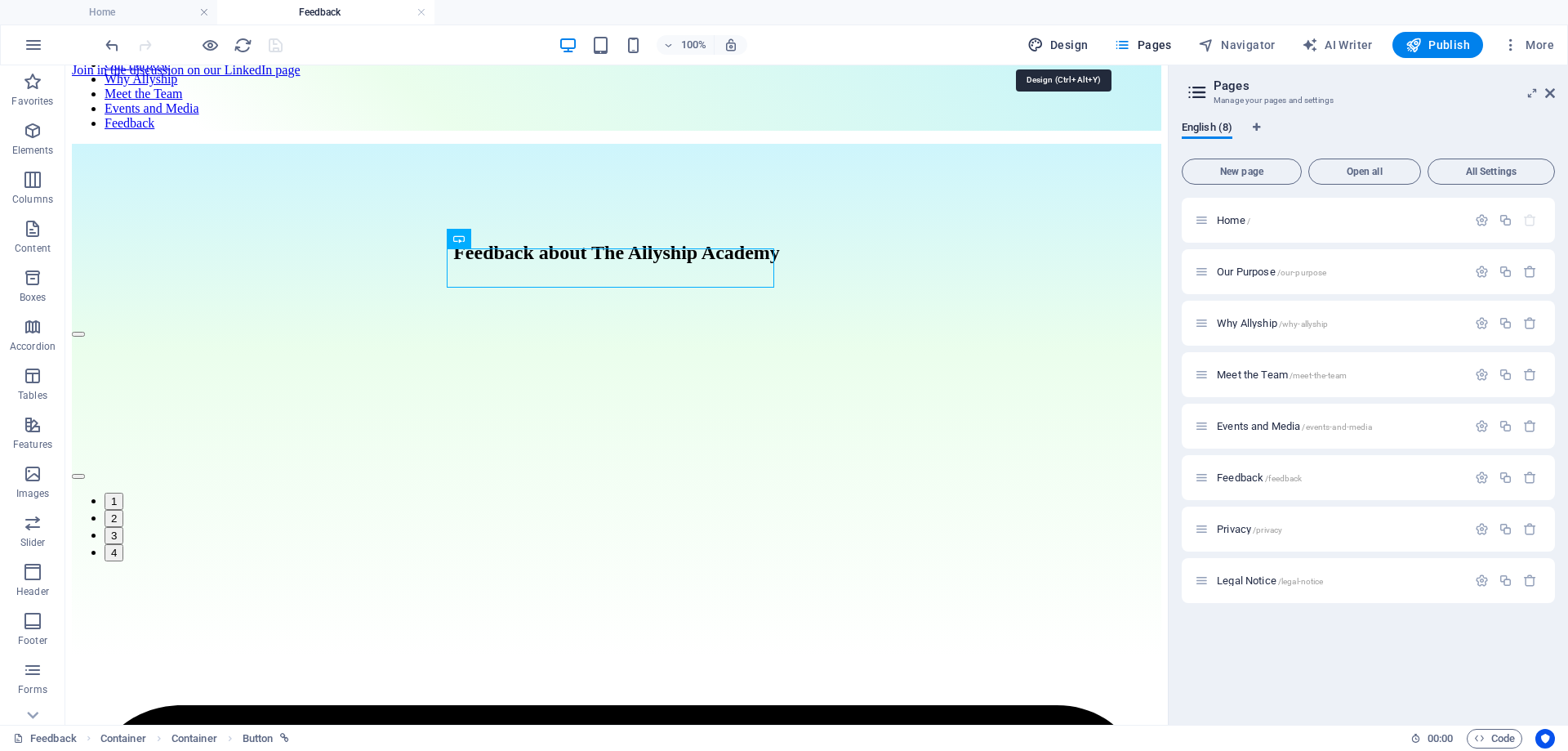
click at [1086, 42] on span "Design" at bounding box center [1058, 44] width 61 height 16
select select "px"
select select "ease-in-out"
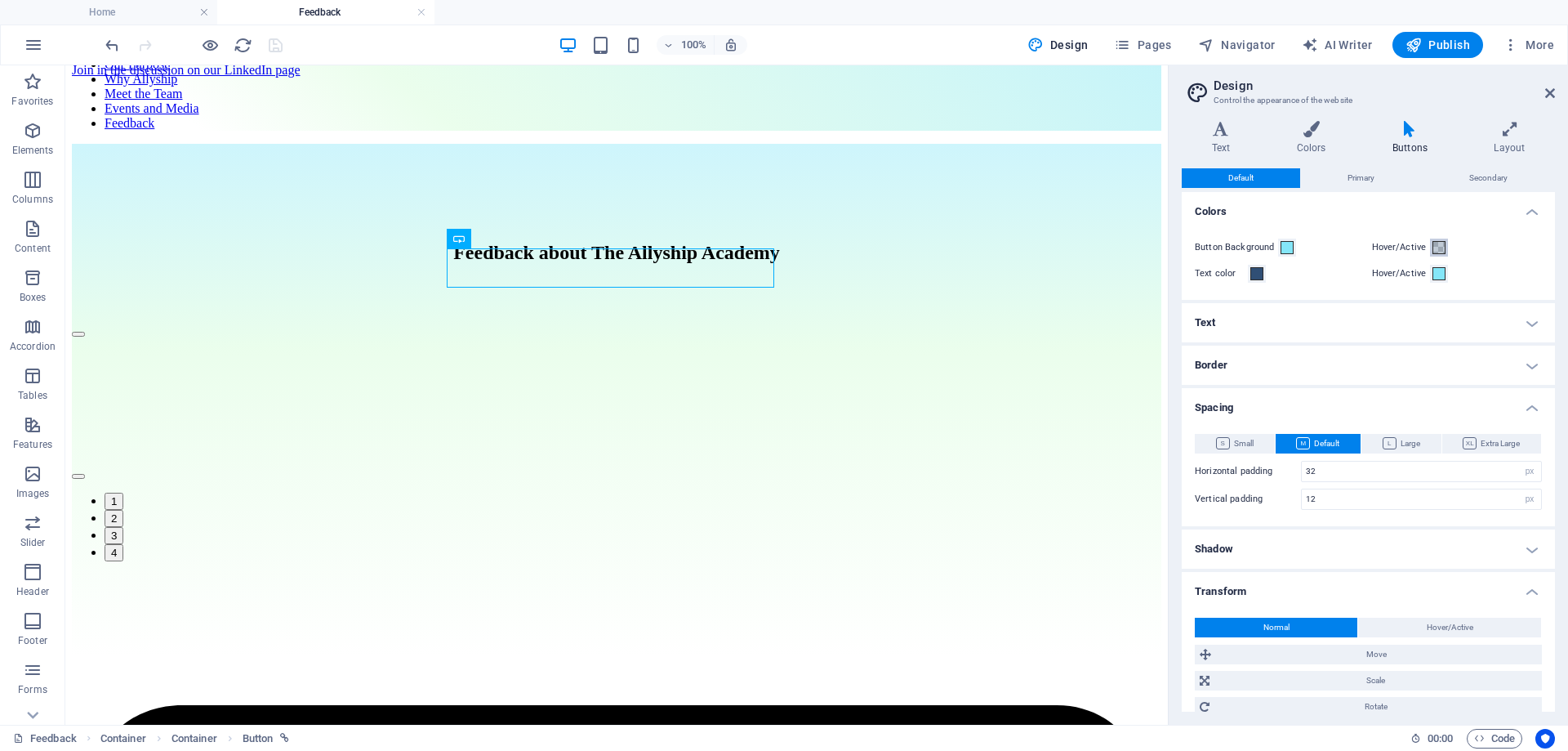
click at [1439, 240] on button "Hover/Active" at bounding box center [1438, 247] width 18 height 18
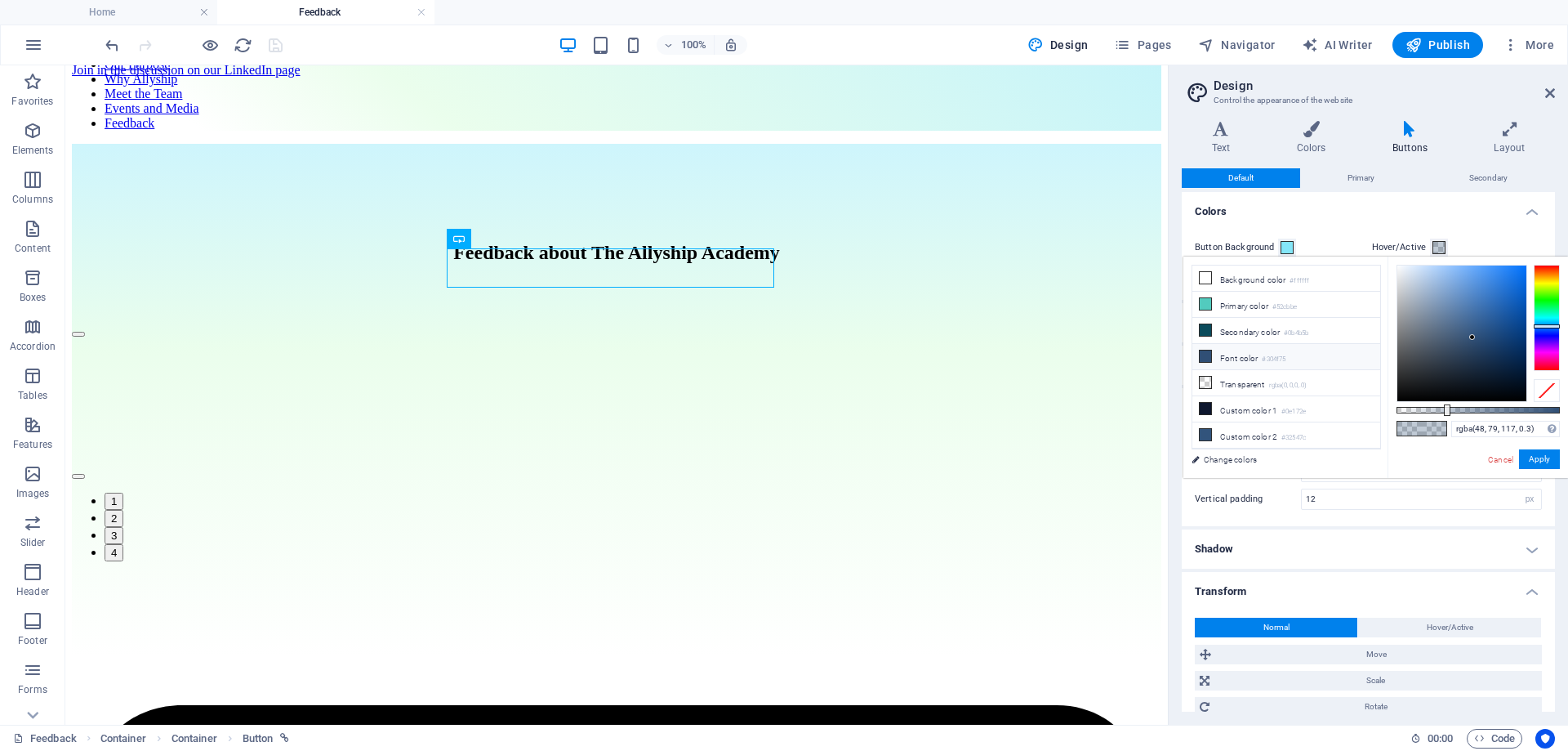
click at [1237, 352] on li "Font color #304f75" at bounding box center [1286, 356] width 187 height 26
click at [1442, 227] on div "Button Background Hover/Active Text color Hover/Active" at bounding box center [1369, 261] width 380 height 78
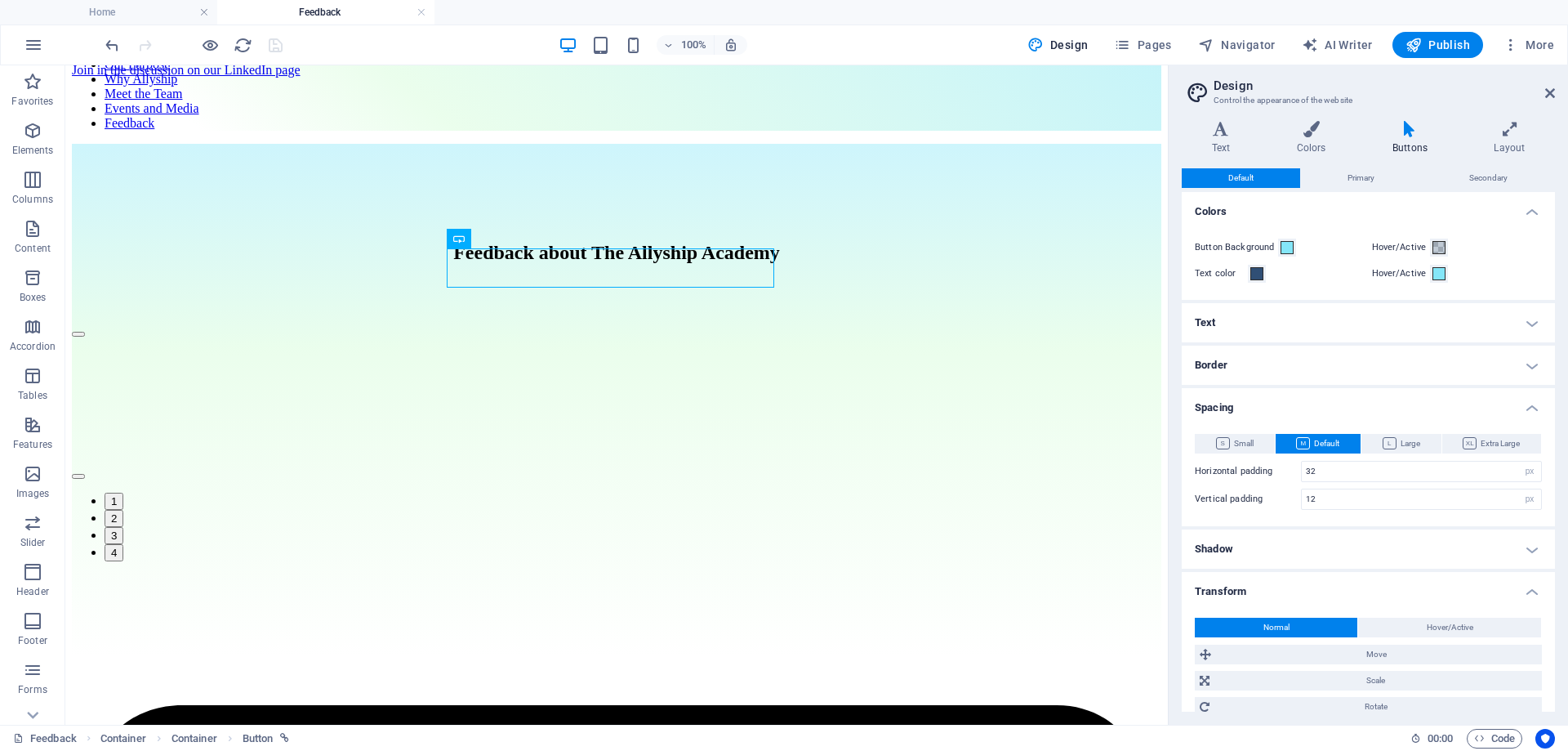
scroll to position [160, 0]
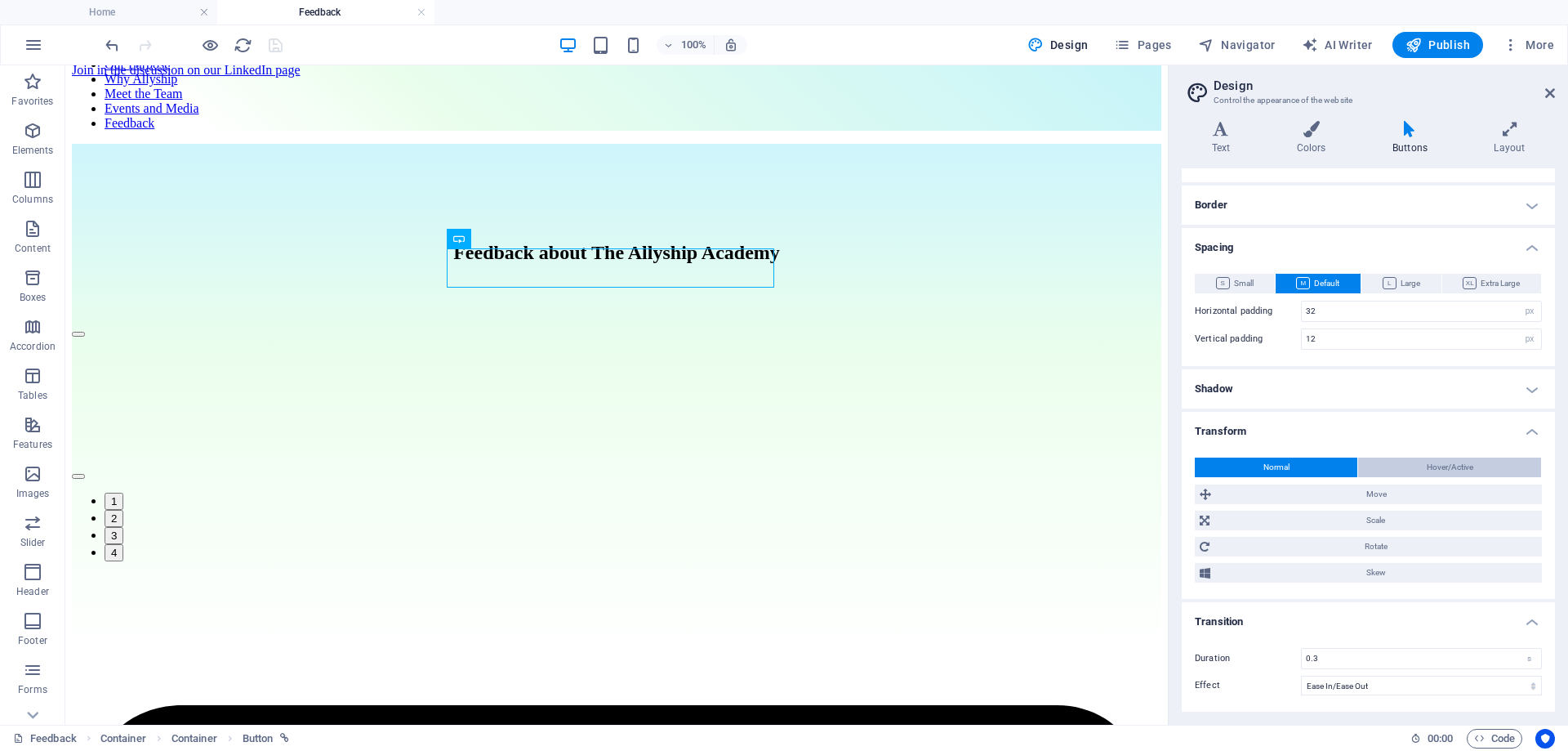
click at [1456, 468] on span "Hover/Active" at bounding box center [1450, 467] width 47 height 20
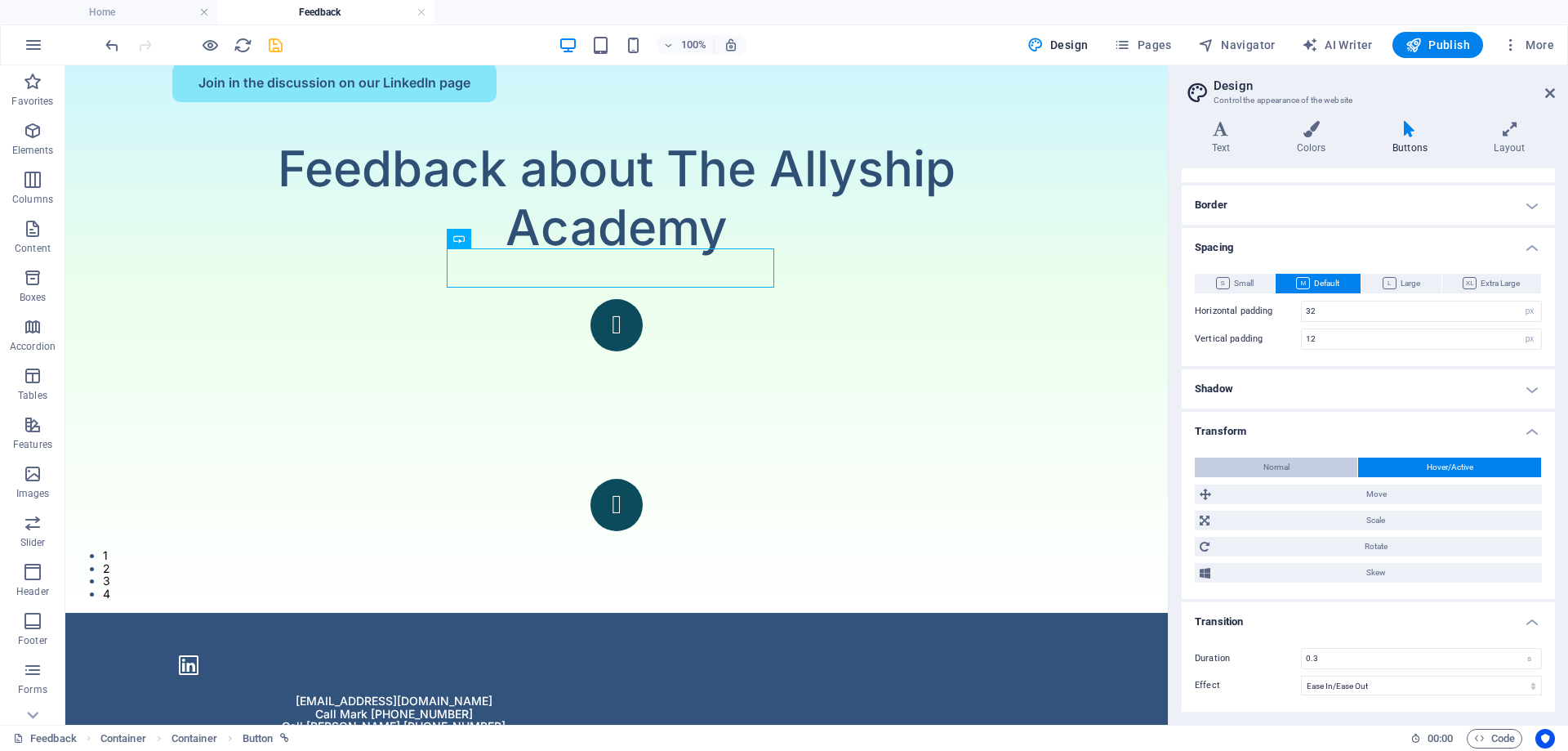
click at [1302, 468] on button "Normal" at bounding box center [1276, 467] width 163 height 20
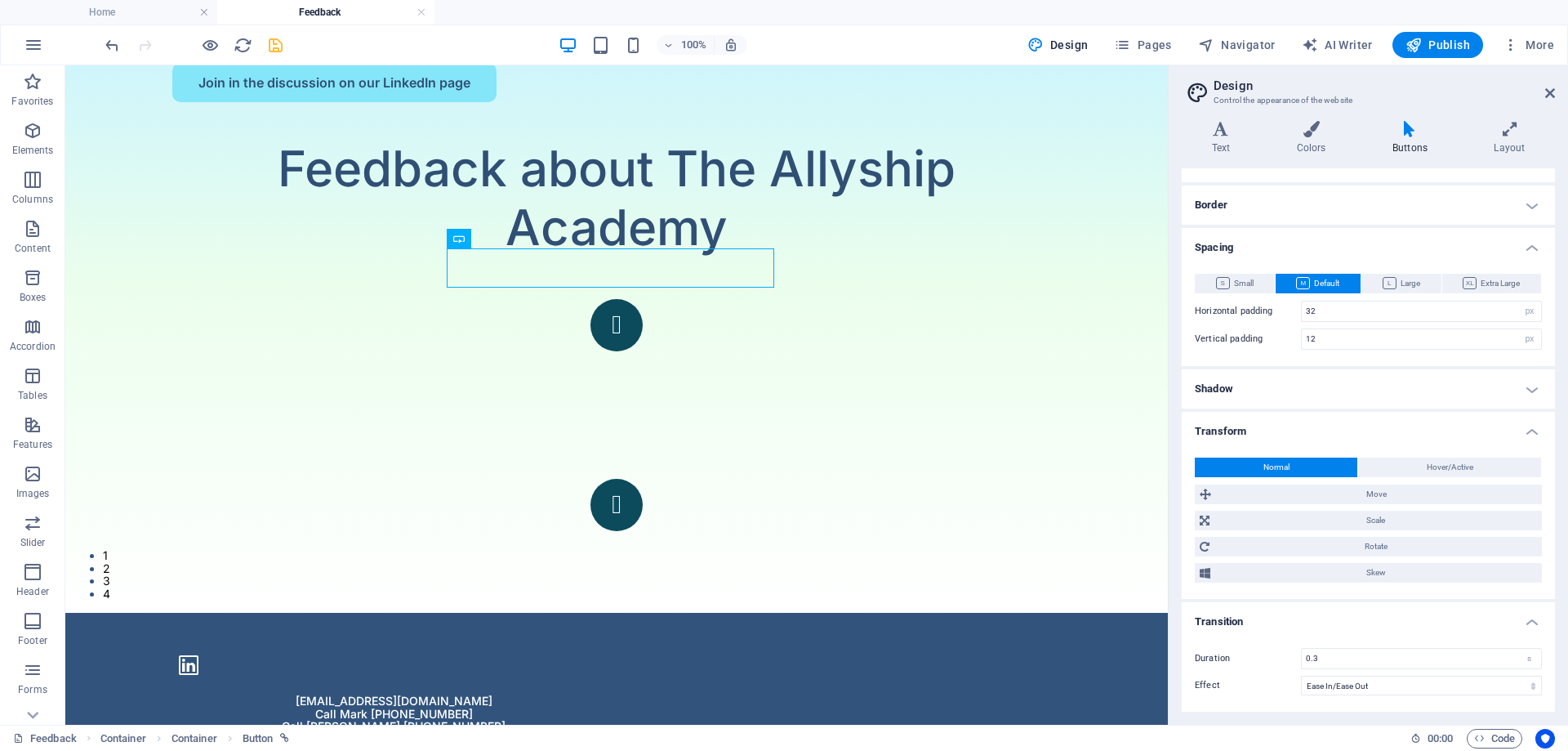
click at [1305, 382] on h4 "Shadow" at bounding box center [1369, 389] width 373 height 39
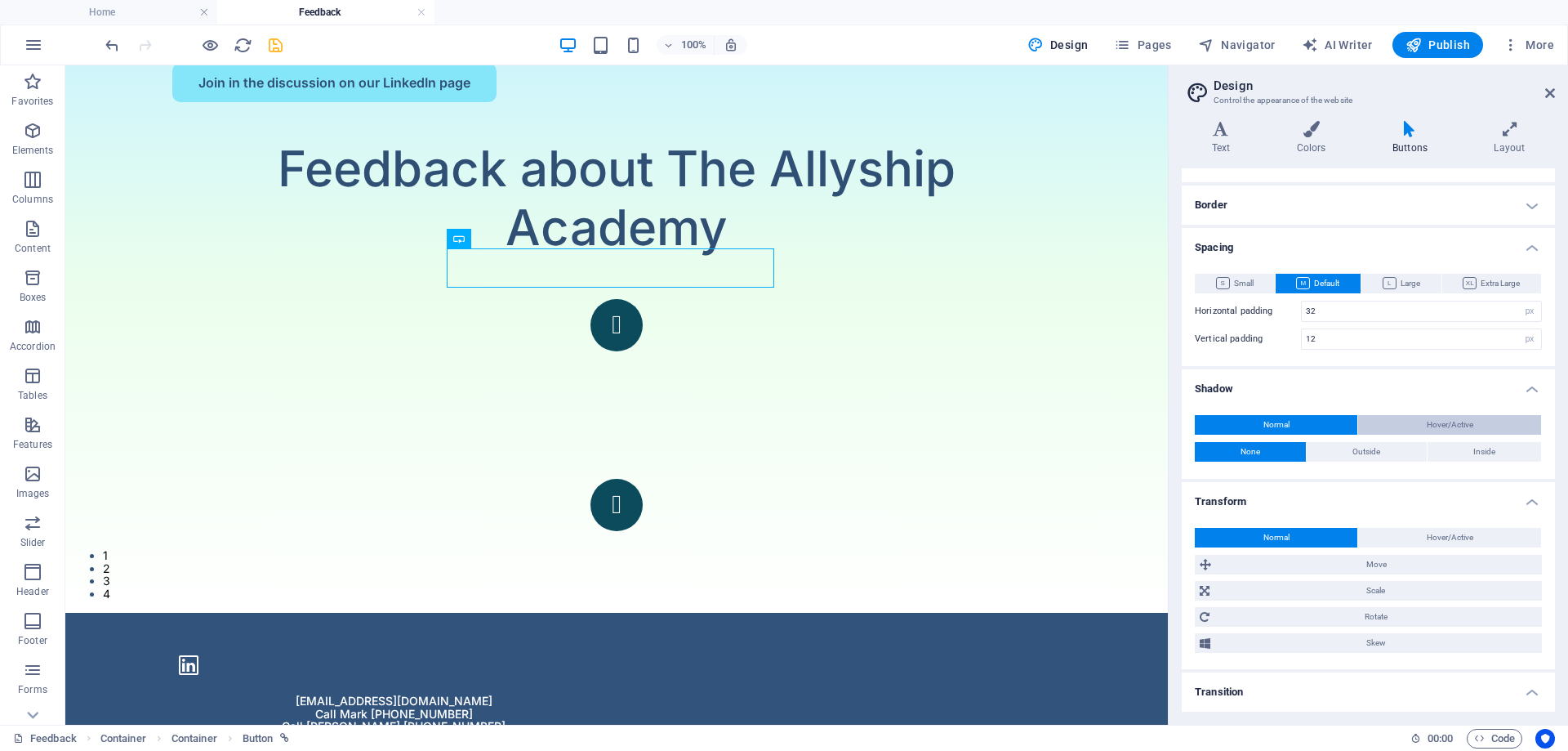
click at [1451, 419] on span "Hover/Active" at bounding box center [1450, 425] width 47 height 20
click at [1285, 422] on span "Normal" at bounding box center [1277, 425] width 26 height 20
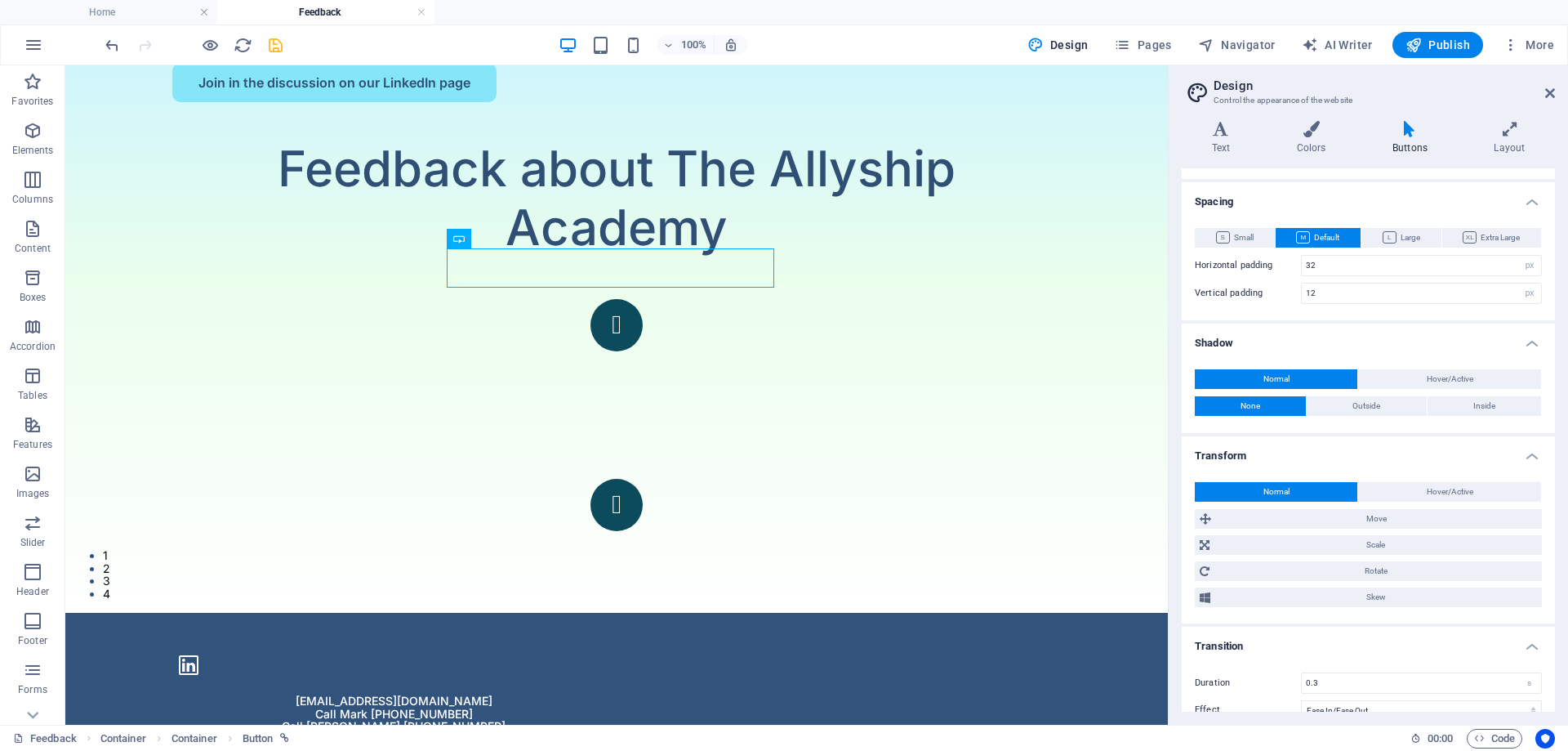
scroll to position [230, 0]
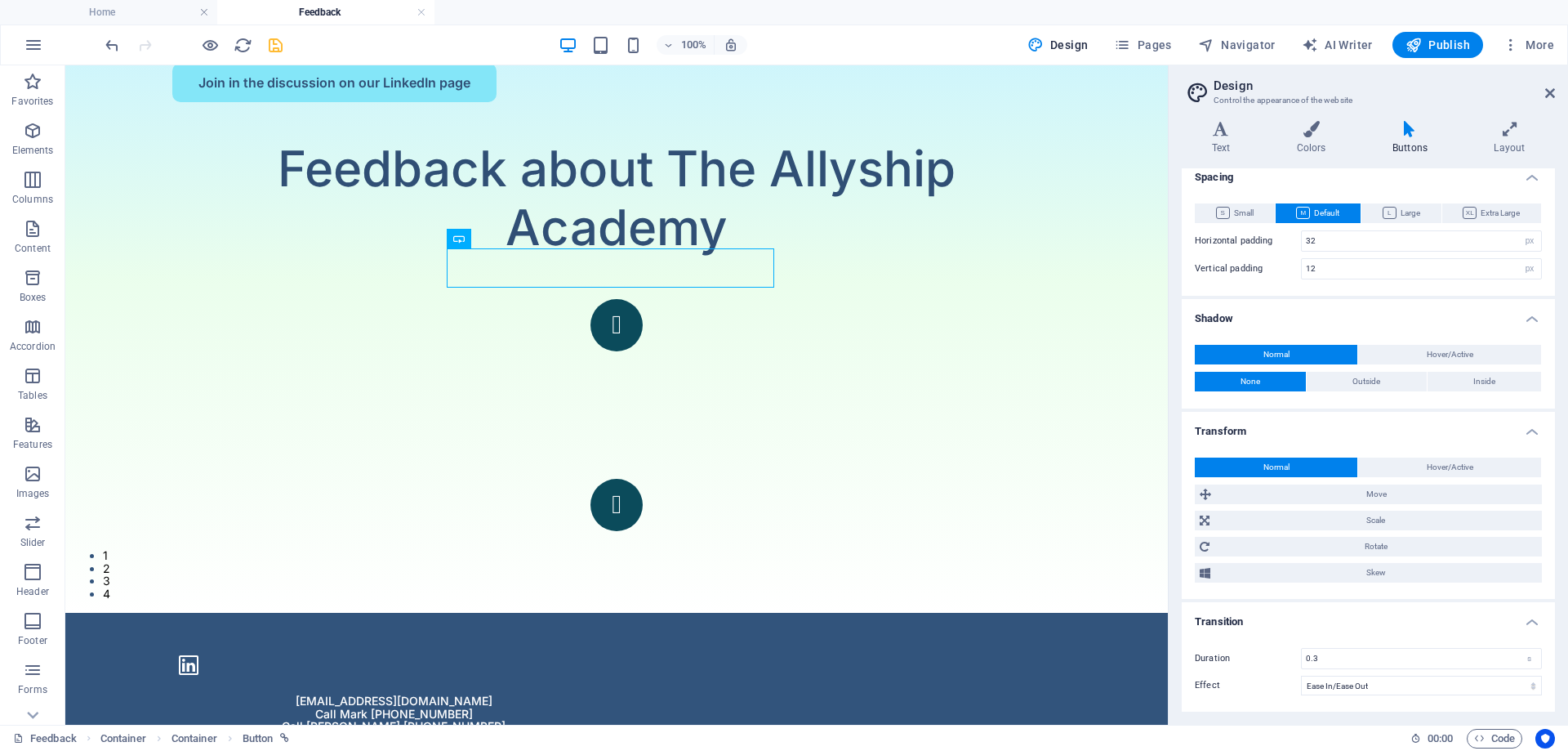
click at [1535, 317] on h4 "Shadow" at bounding box center [1369, 314] width 373 height 30
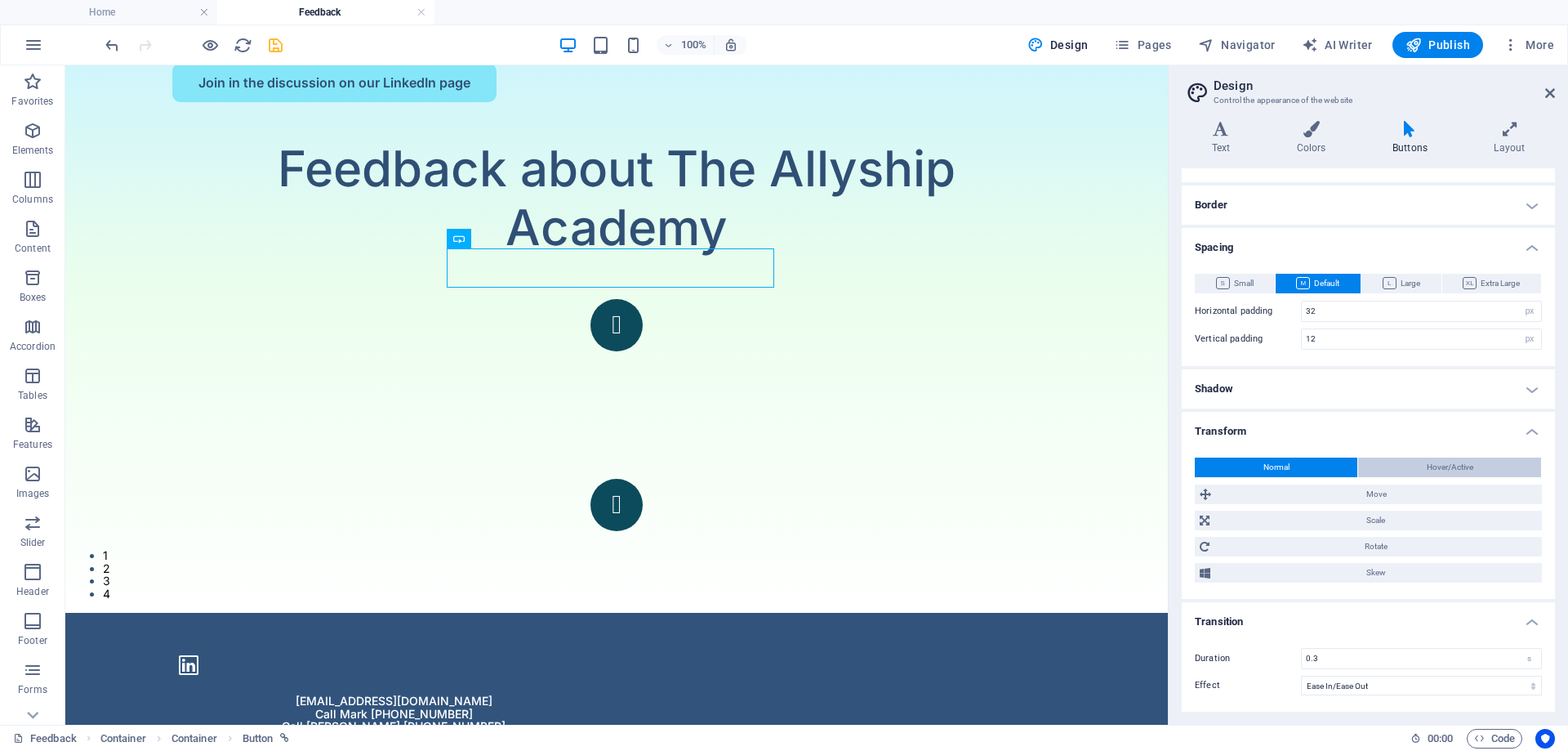
click at [1450, 468] on span "Hover/Active" at bounding box center [1450, 467] width 47 height 20
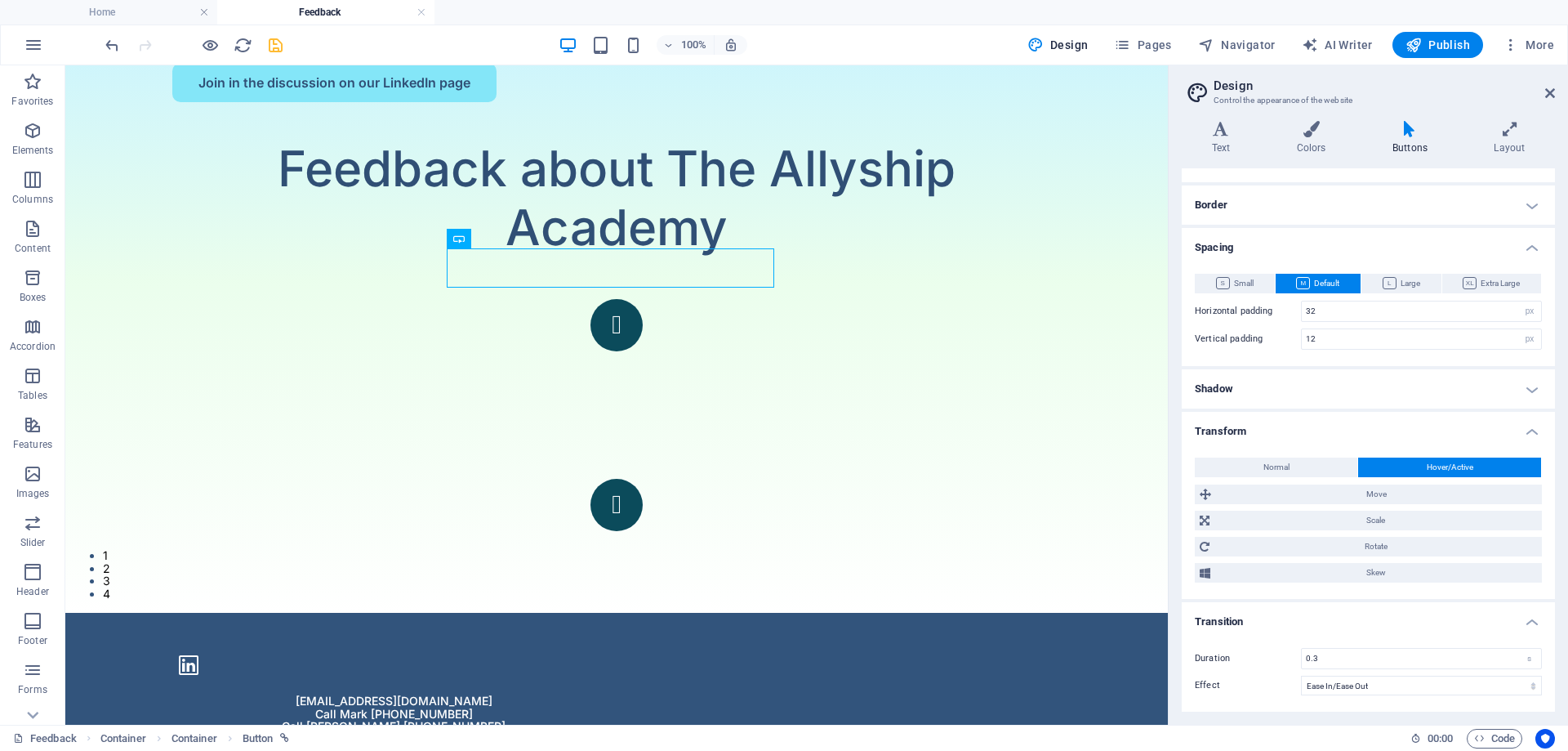
click at [1252, 464] on button "Normal" at bounding box center [1276, 467] width 163 height 20
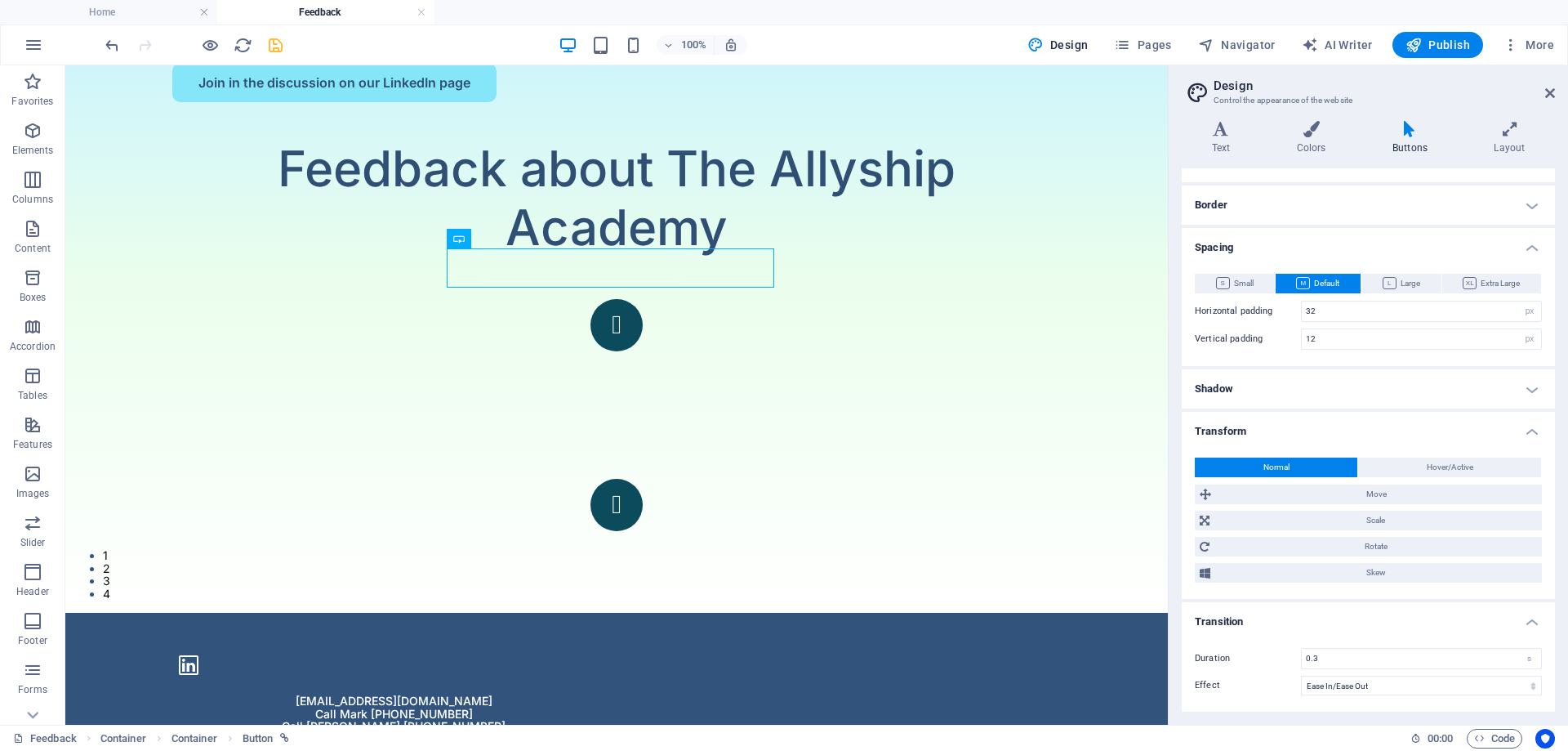
click at [1536, 622] on h4 "Transition" at bounding box center [1369, 616] width 373 height 30
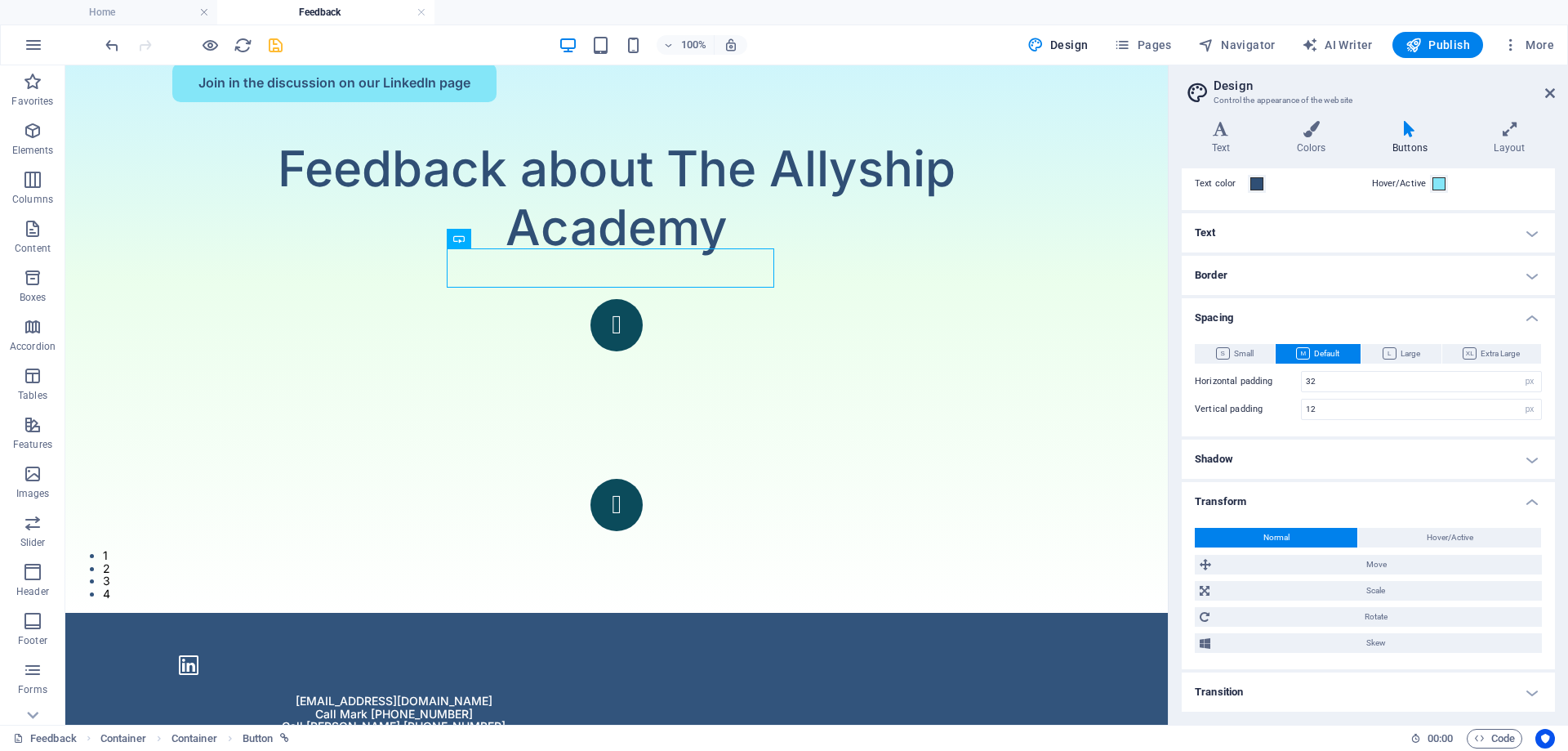
scroll to position [90, 0]
click at [1520, 692] on h4 "Transition" at bounding box center [1369, 692] width 373 height 39
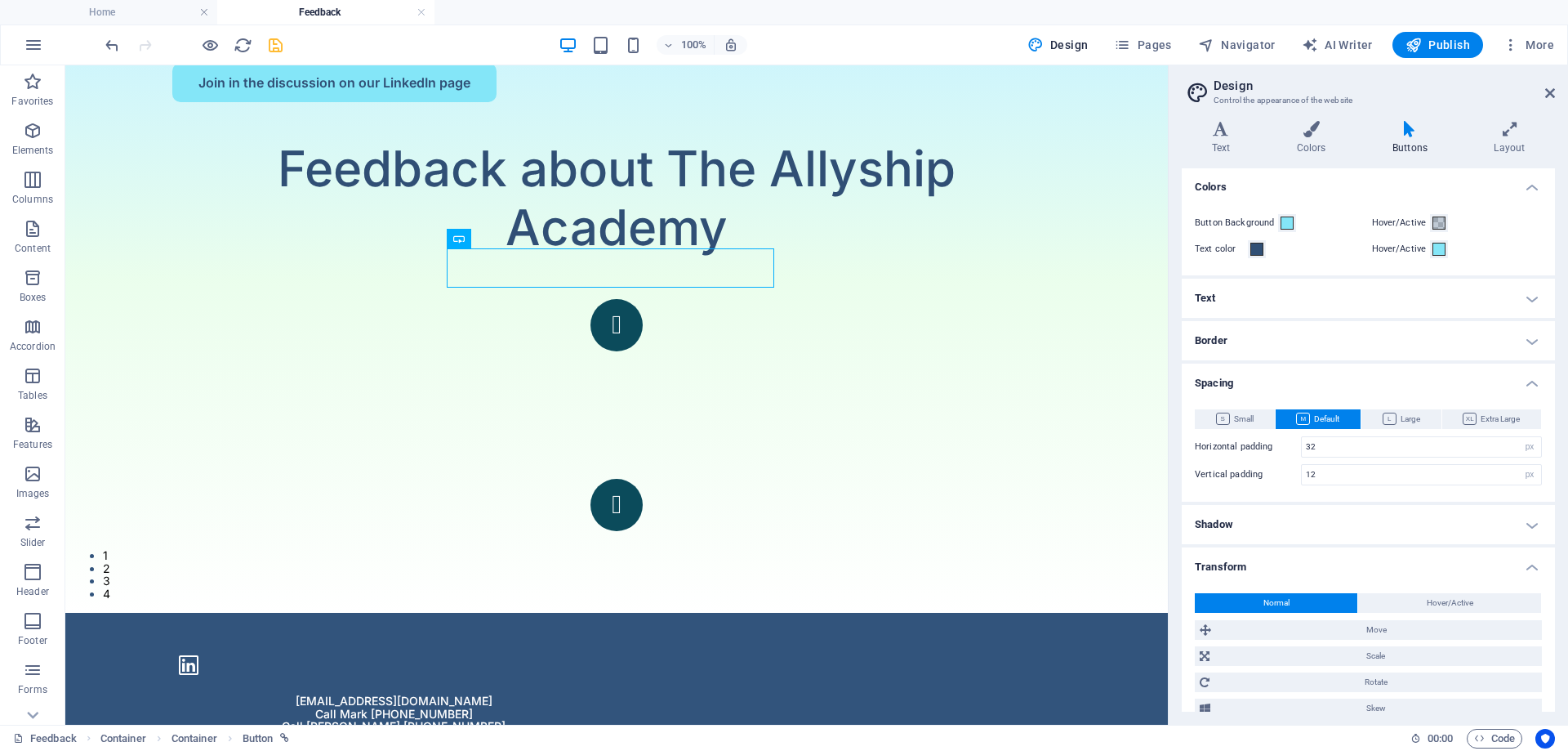
scroll to position [0, 0]
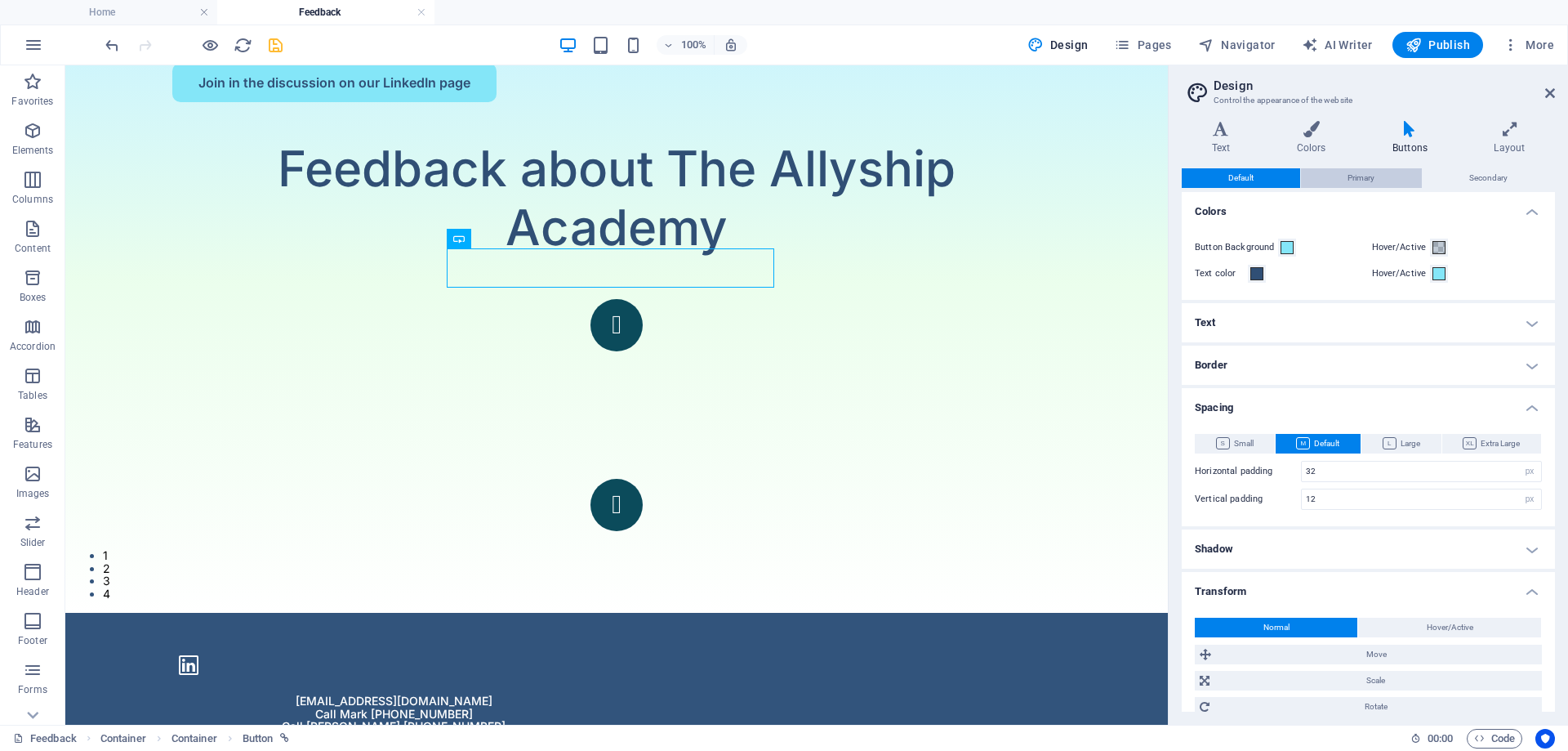
click at [1362, 176] on span "Primary" at bounding box center [1361, 177] width 27 height 20
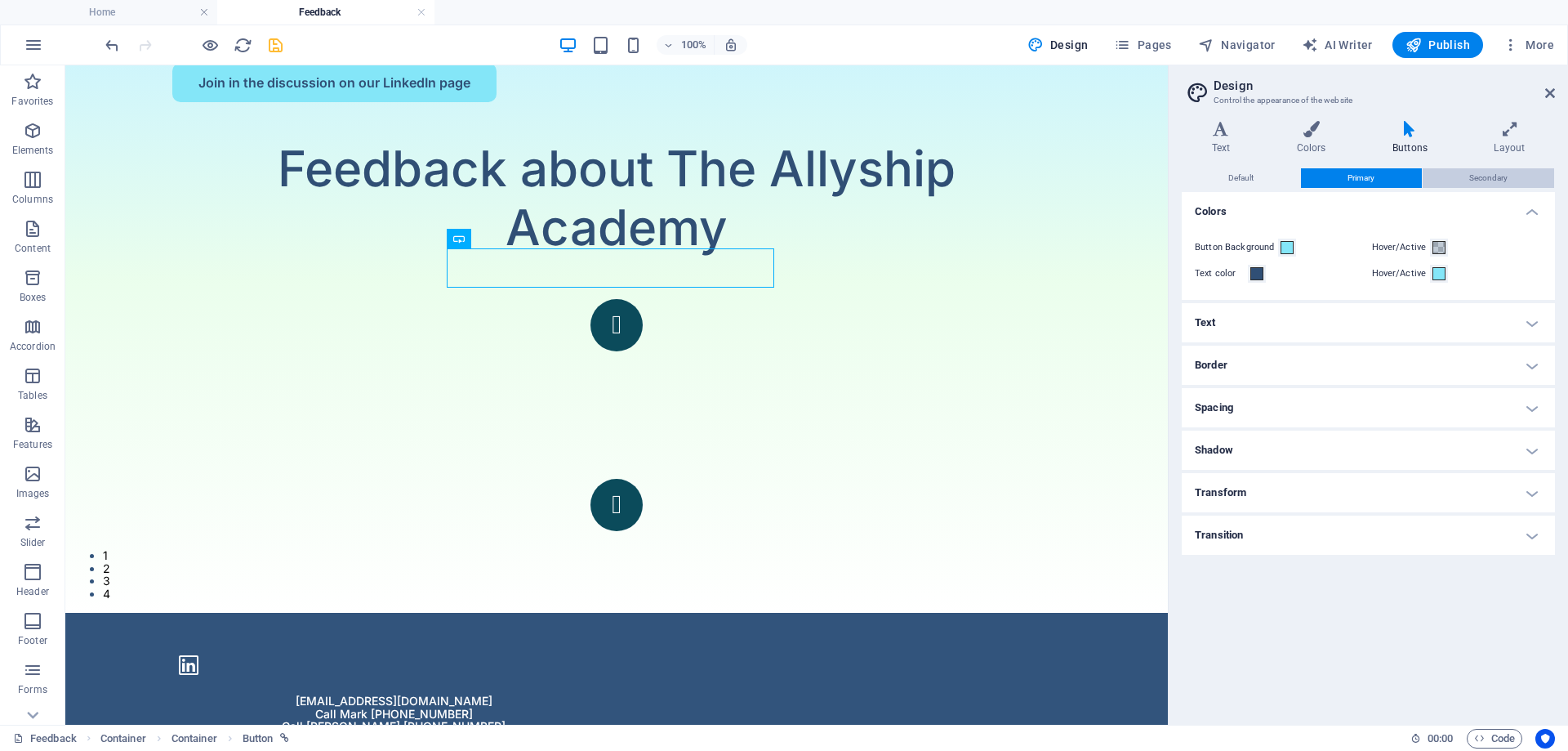
click at [1509, 182] on button "Secondary" at bounding box center [1488, 177] width 131 height 20
click at [1531, 205] on h4 "Colors" at bounding box center [1369, 206] width 373 height 30
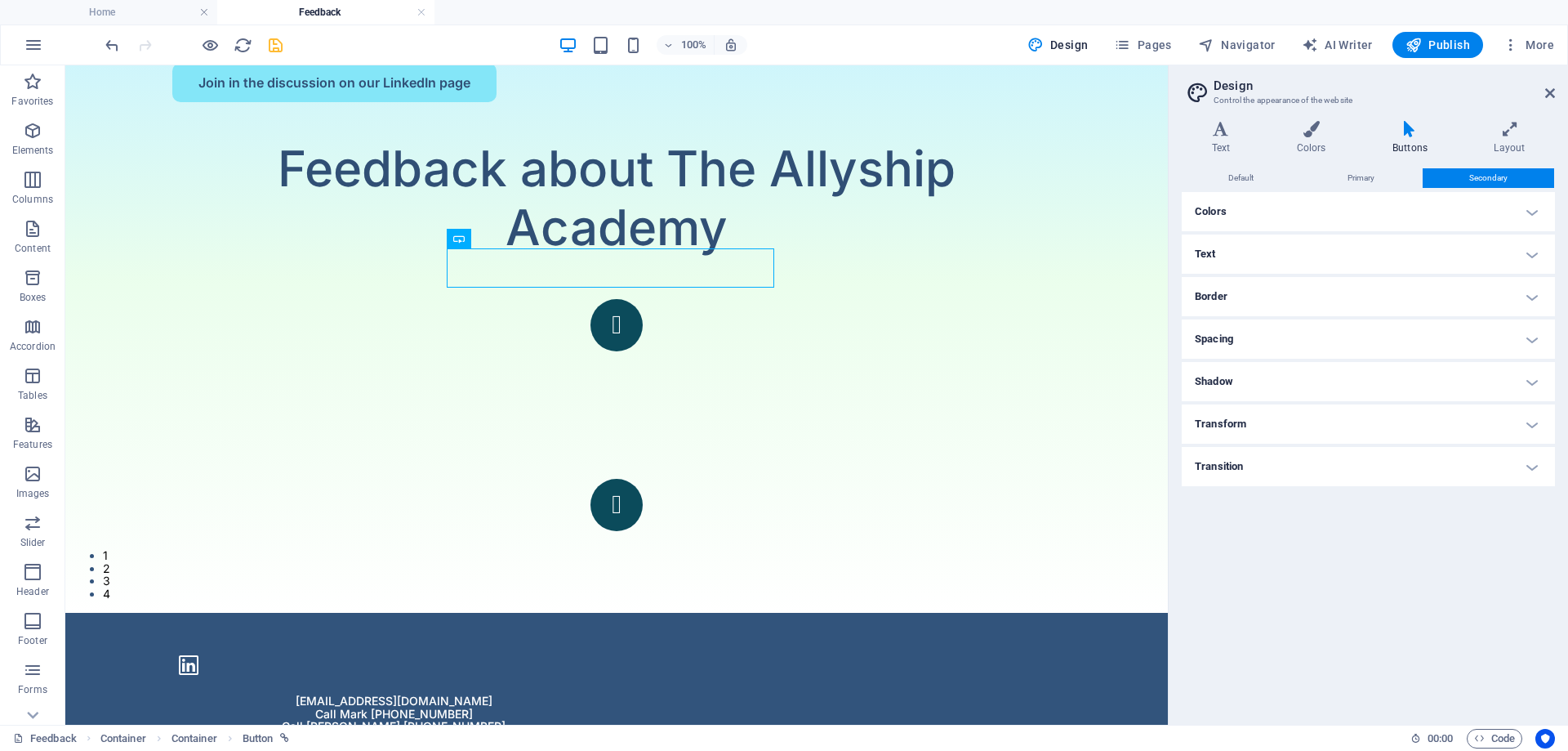
click at [1531, 205] on h4 "Colors" at bounding box center [1369, 211] width 373 height 39
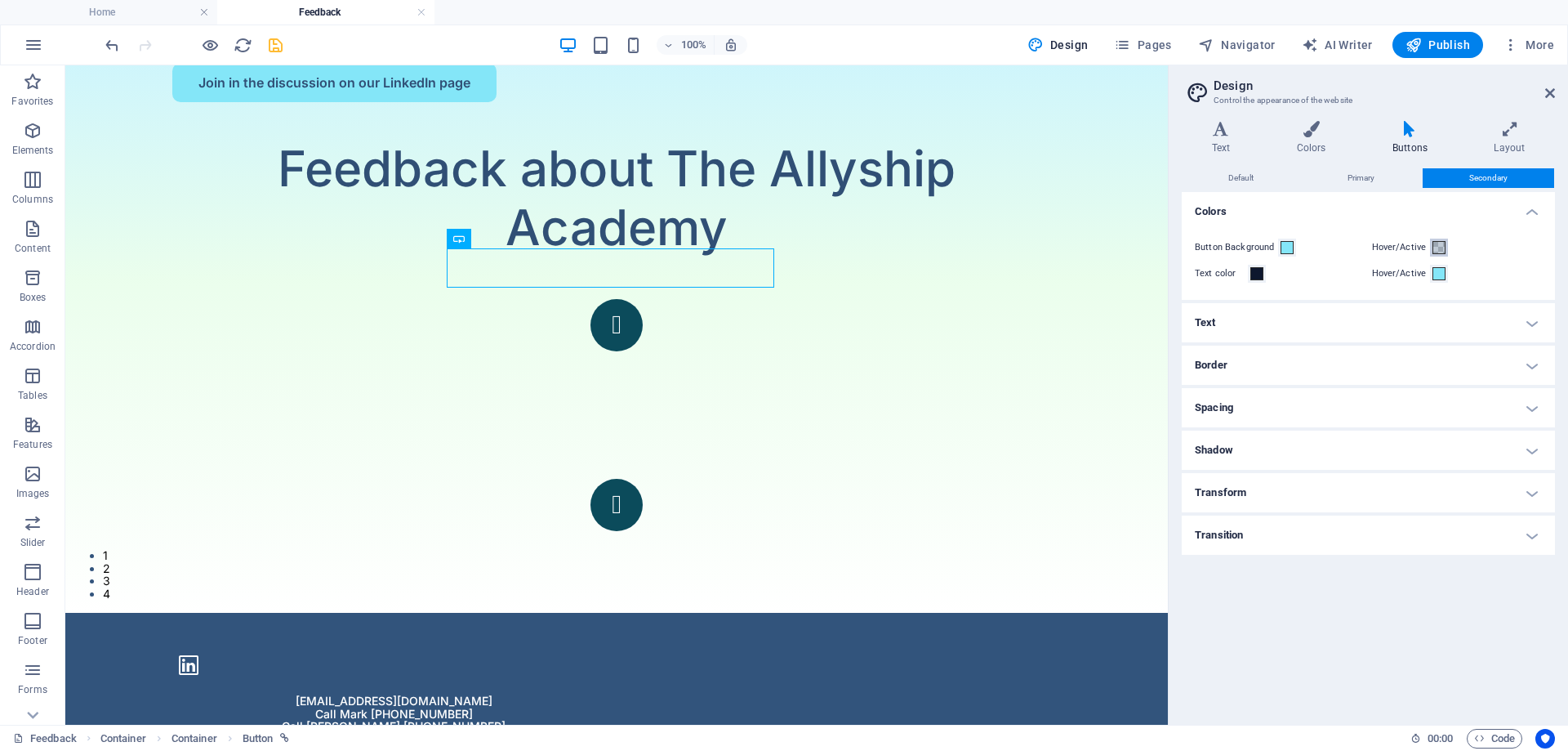
click at [1439, 247] on span at bounding box center [1438, 247] width 13 height 13
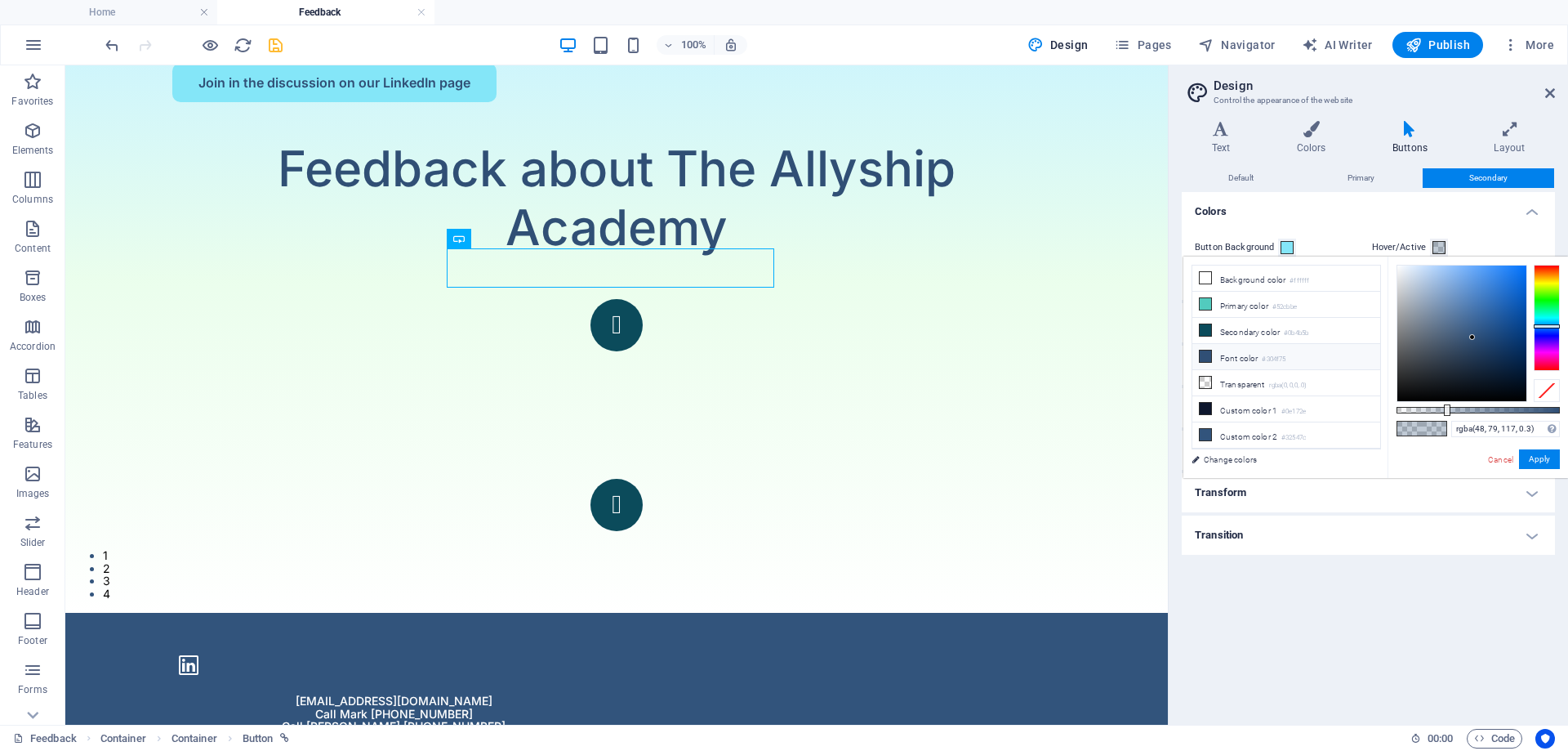
click at [1244, 358] on li "Font color #304f75" at bounding box center [1286, 356] width 187 height 26
click at [1233, 303] on li "Primary color #52cbbe" at bounding box center [1286, 304] width 187 height 26
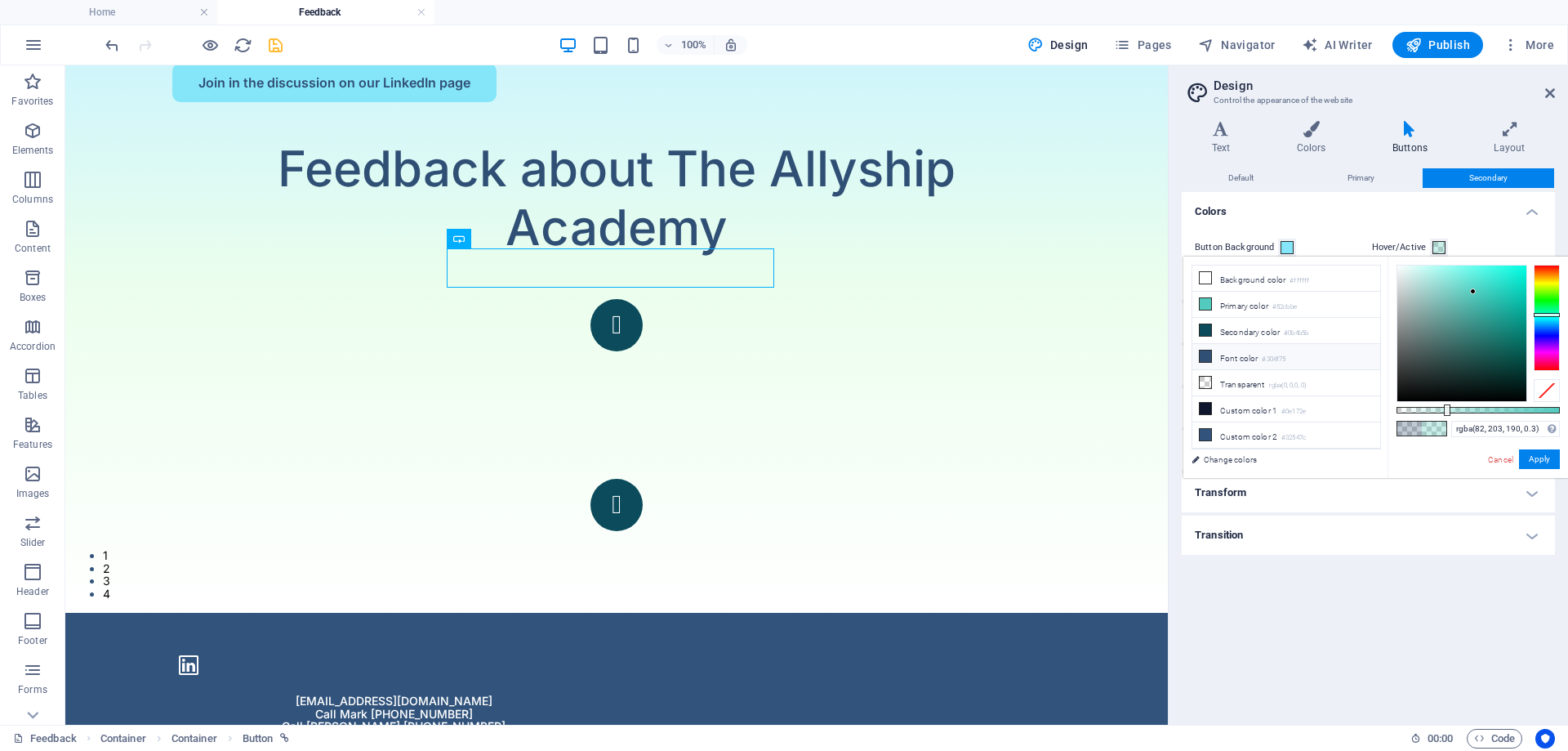
click at [1231, 350] on li "Font color #304f75" at bounding box center [1286, 356] width 187 height 26
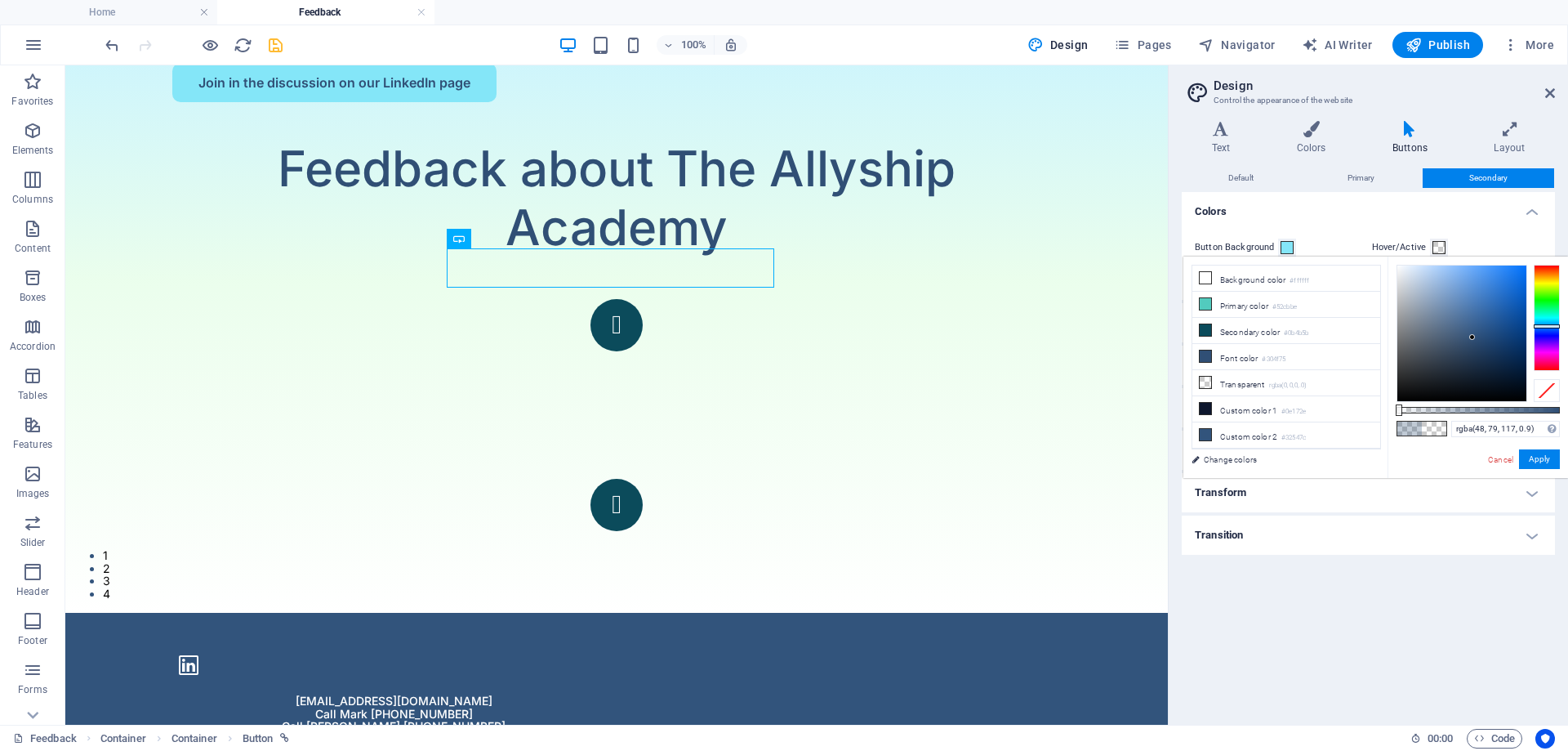
type input "#304f75"
drag, startPoint x: 1447, startPoint y: 409, endPoint x: 1567, endPoint y: 427, distance: 121.3
click at [1567, 427] on div "#304f75 Supported formats #0852ed rgb(8, 82, 237) rgba(8, 82, 237, 90%) hsv(221…" at bounding box center [1478, 486] width 181 height 459
click at [1550, 456] on button "Apply" at bounding box center [1540, 459] width 41 height 20
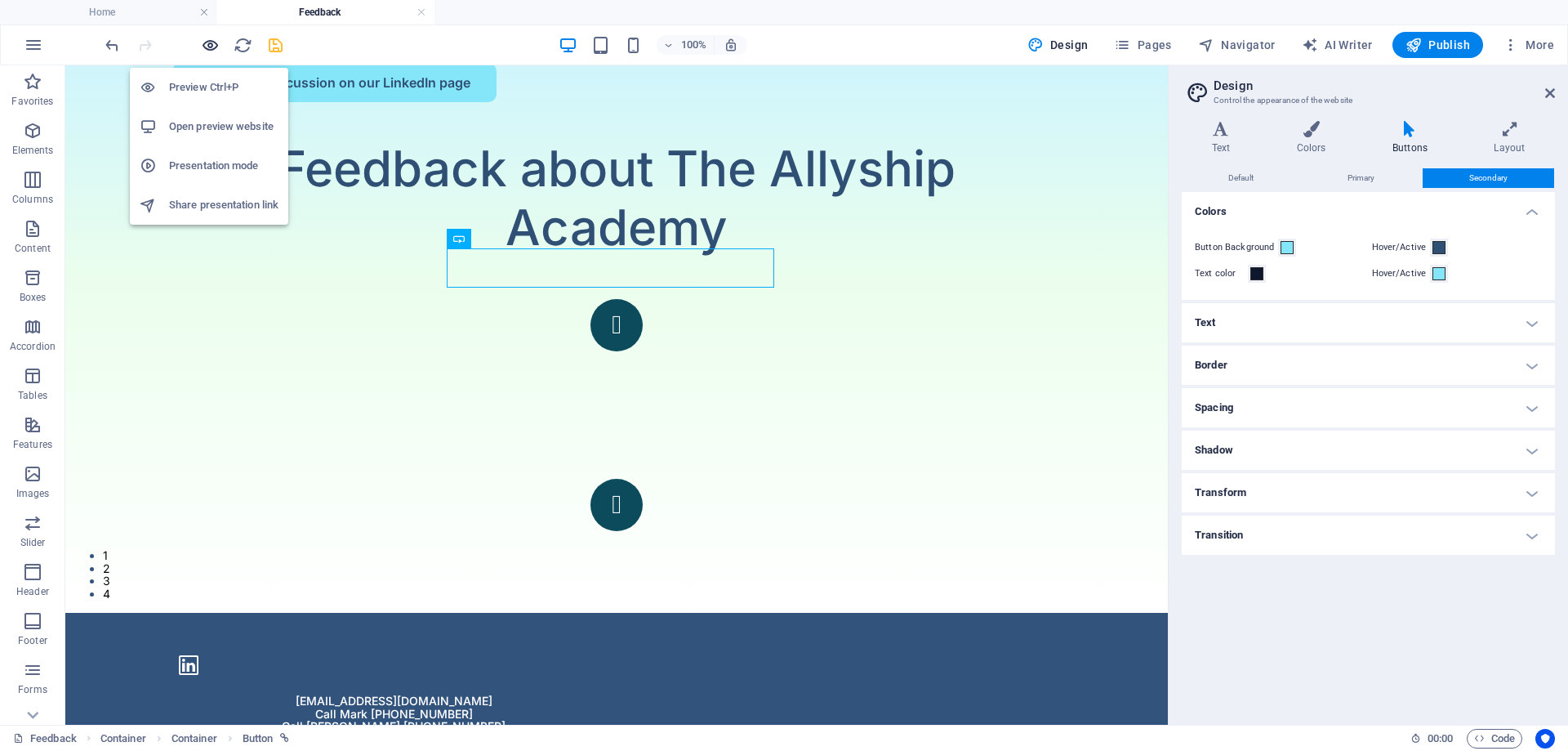
click at [204, 42] on icon "button" at bounding box center [210, 45] width 19 height 19
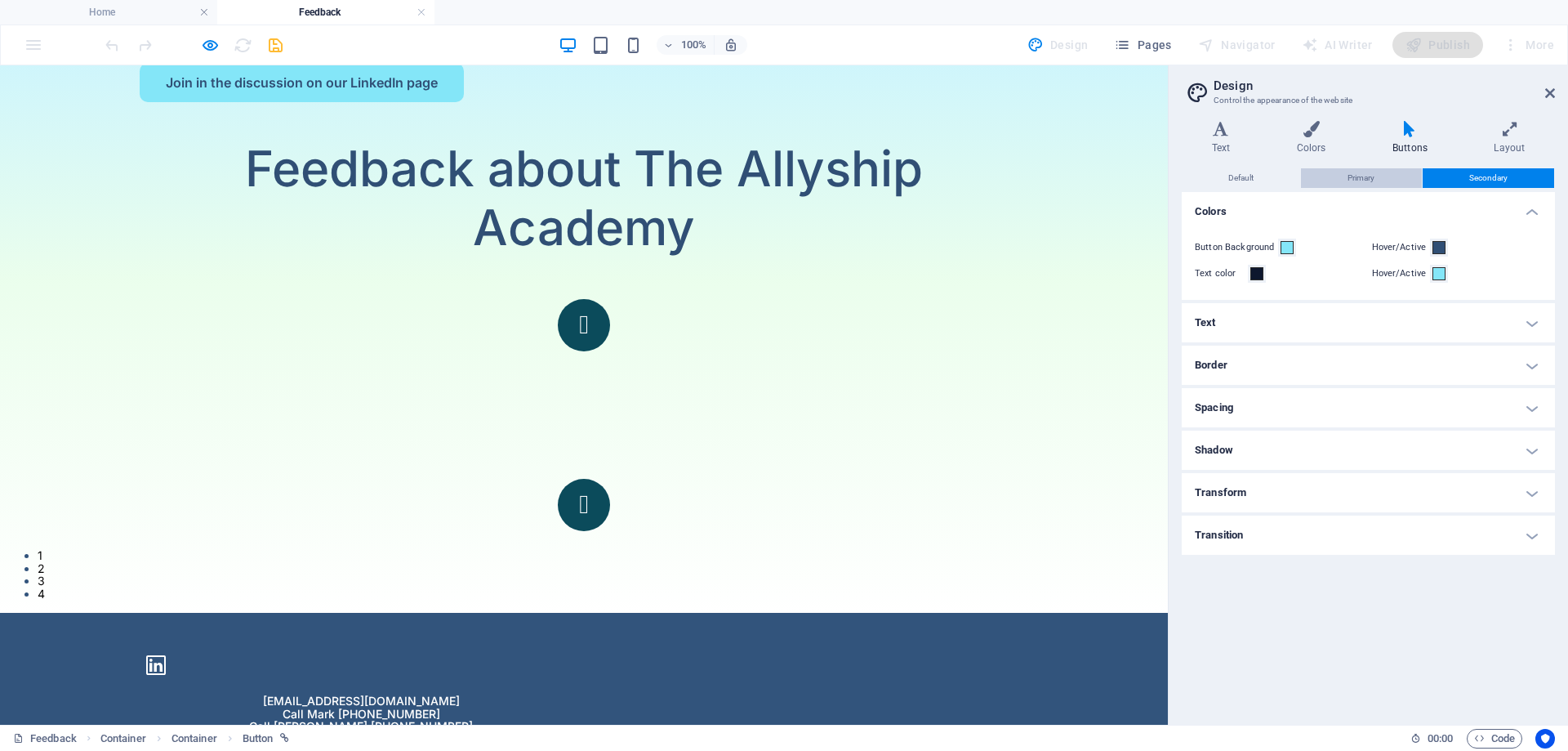
click at [1374, 177] on span "Primary" at bounding box center [1361, 177] width 27 height 20
click at [1433, 246] on span at bounding box center [1438, 247] width 13 height 13
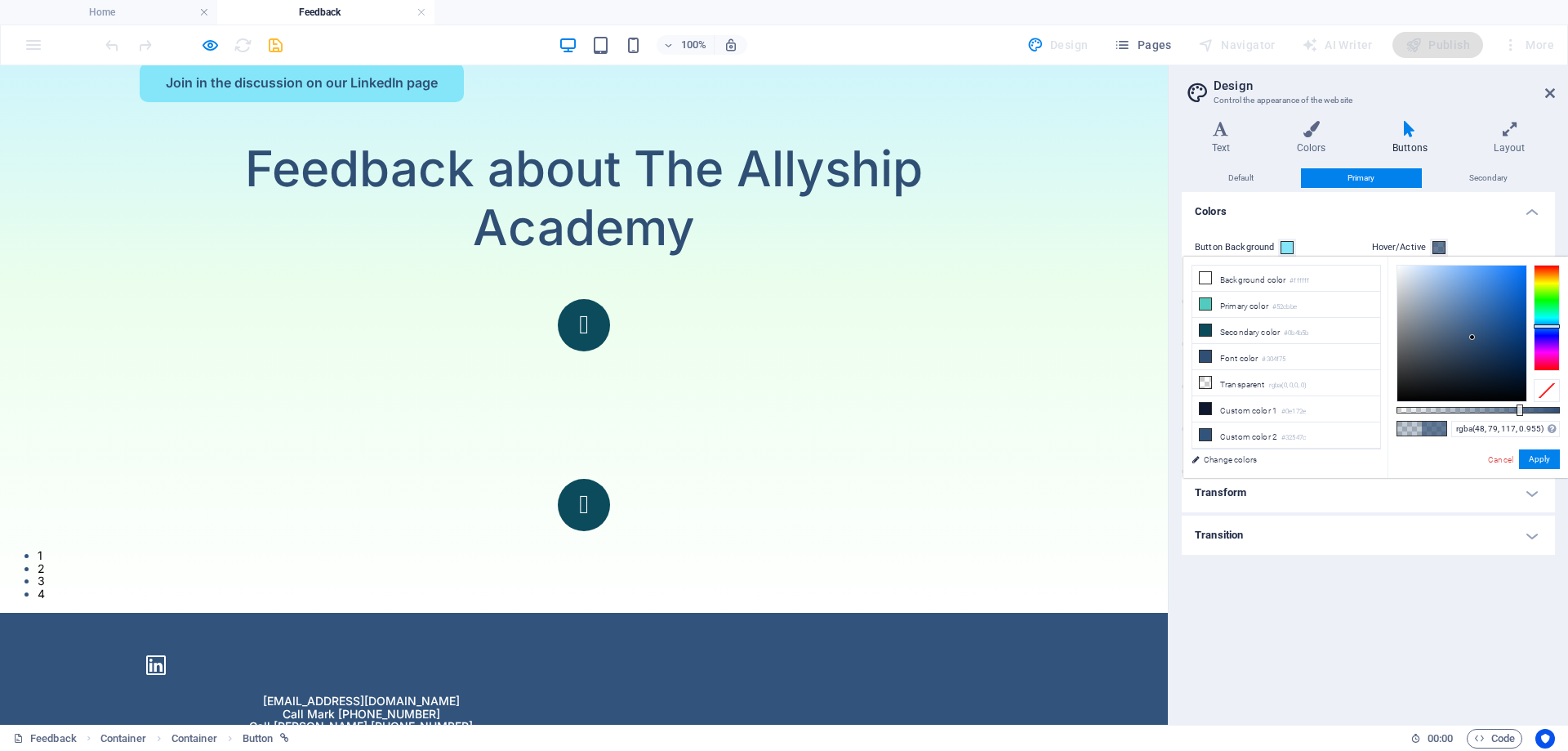
type input "#304f75"
drag, startPoint x: 1445, startPoint y: 406, endPoint x: 1567, endPoint y: 413, distance: 122.2
click at [1567, 413] on div "#304f75 Supported formats #0852ed rgb(8, 82, 237) rgba(8, 82, 237, 90%) hsv(221…" at bounding box center [1478, 486] width 181 height 459
click at [1534, 457] on button "Apply" at bounding box center [1540, 459] width 41 height 20
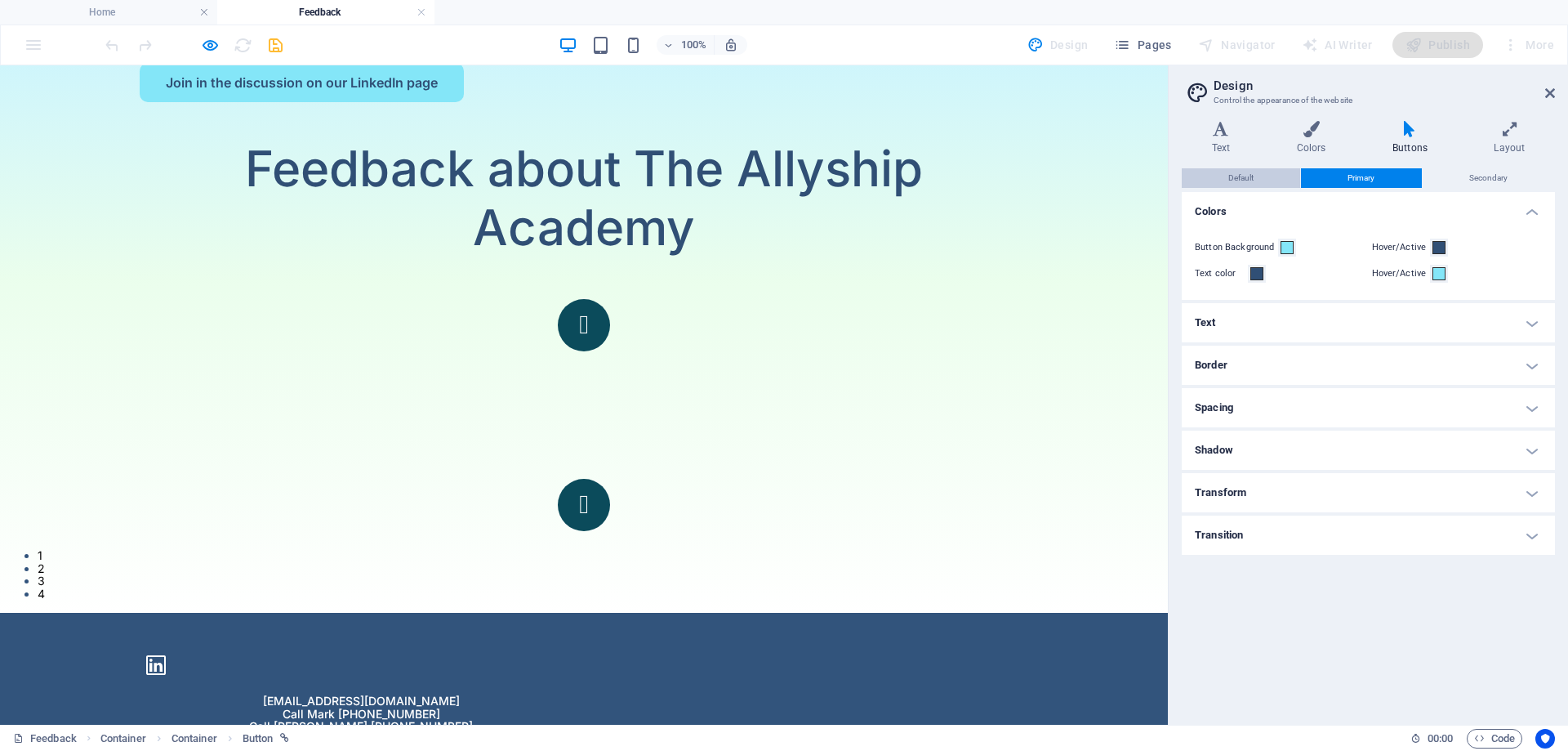
click at [1236, 173] on span "Default" at bounding box center [1241, 177] width 26 height 20
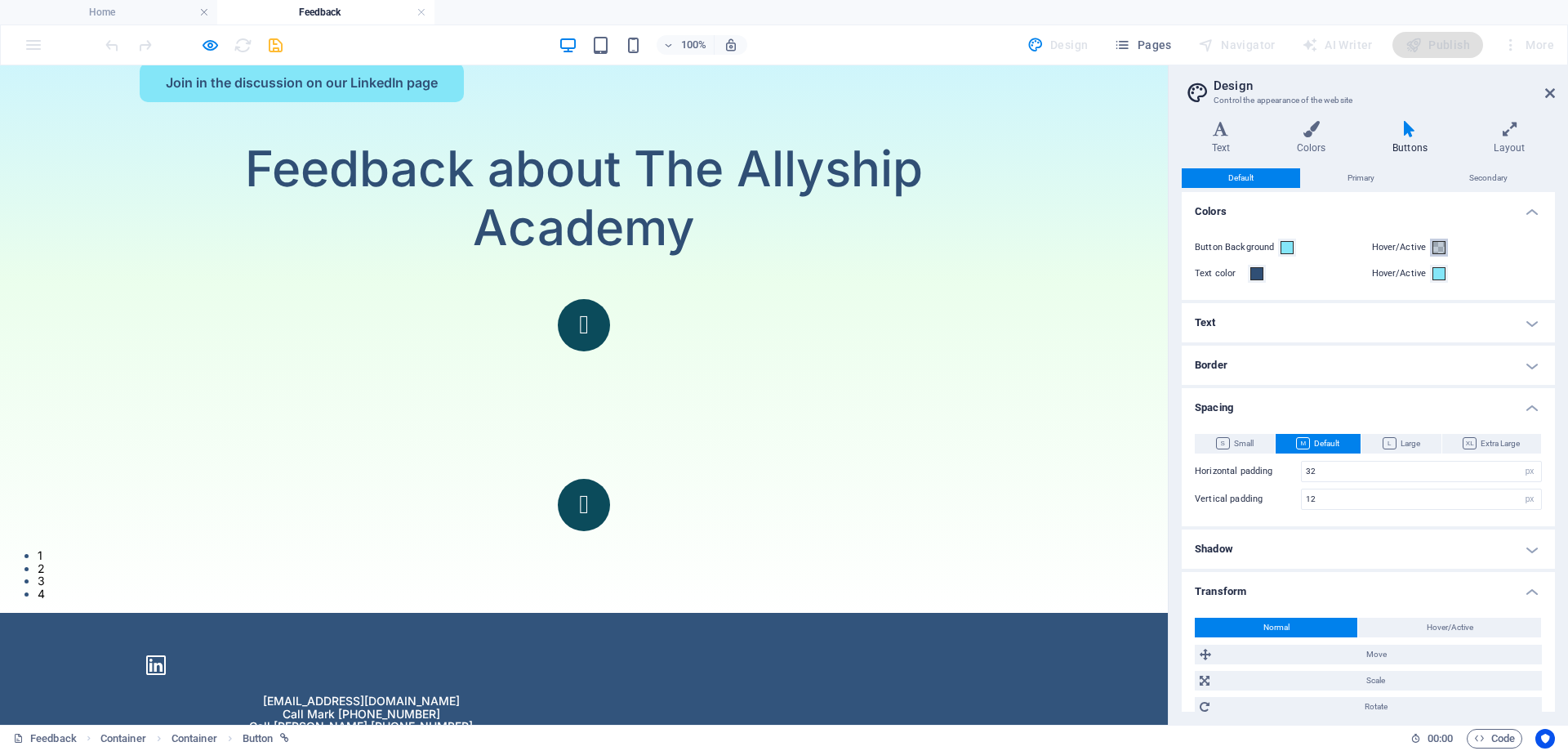
click at [1438, 249] on span at bounding box center [1438, 247] width 13 height 13
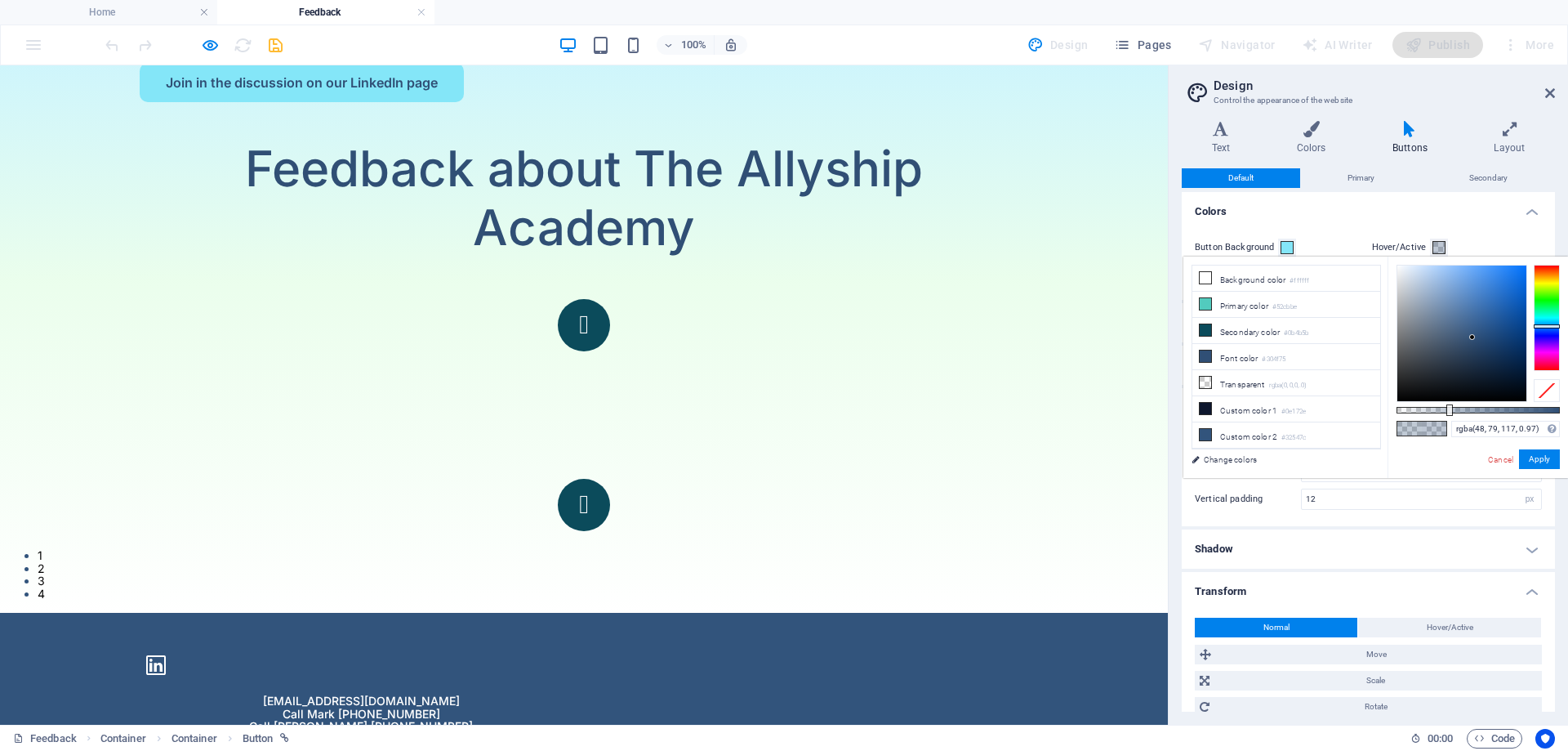
type input "#304f75"
drag, startPoint x: 1448, startPoint y: 409, endPoint x: 1567, endPoint y: 428, distance: 120.5
click at [1567, 428] on div "#304f75 Supported formats #0852ed rgb(8, 82, 237) rgba(8, 82, 237, 90%) hsv(221…" at bounding box center [1478, 486] width 181 height 459
click at [1542, 457] on button "Apply" at bounding box center [1540, 459] width 41 height 20
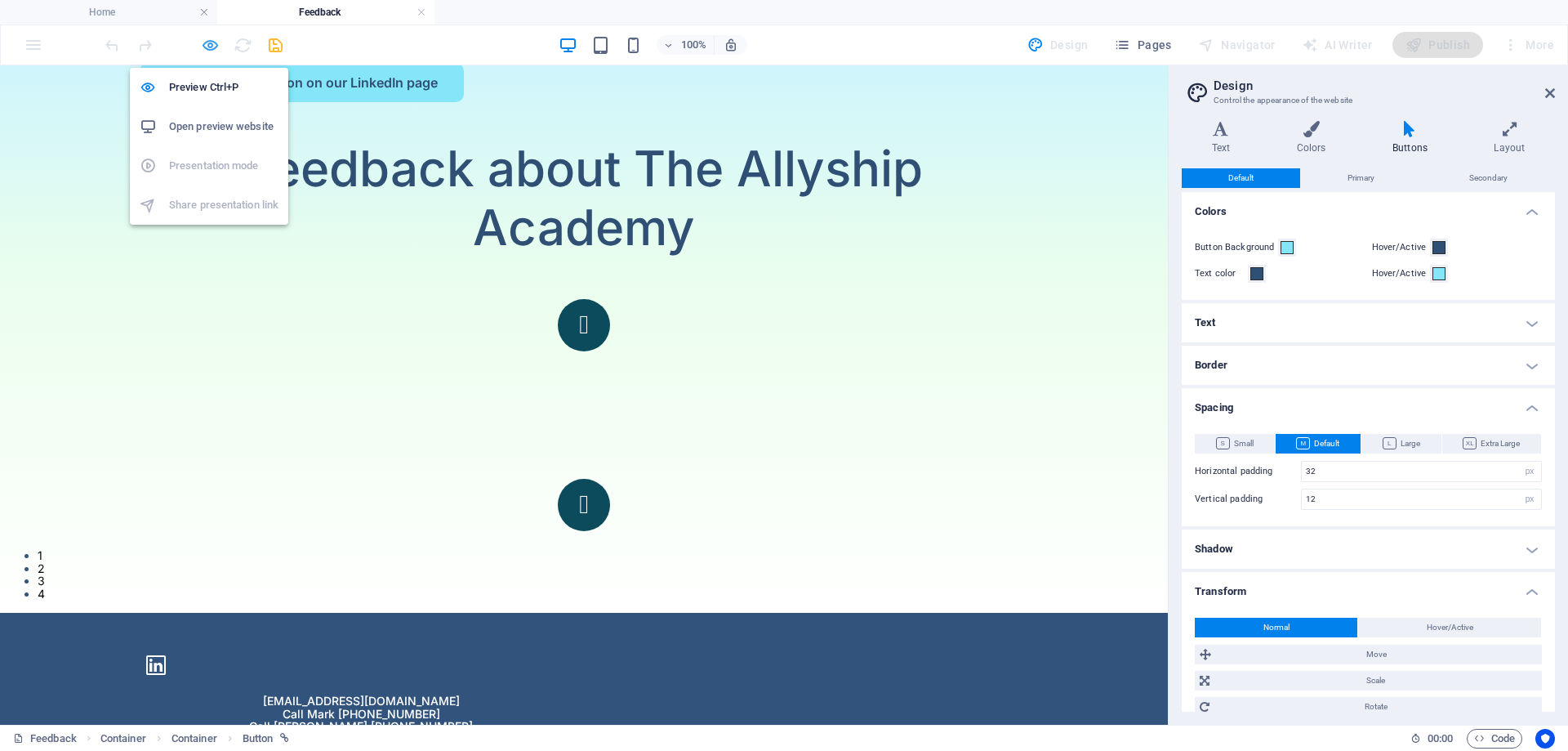
click at [215, 43] on icon "button" at bounding box center [210, 45] width 19 height 19
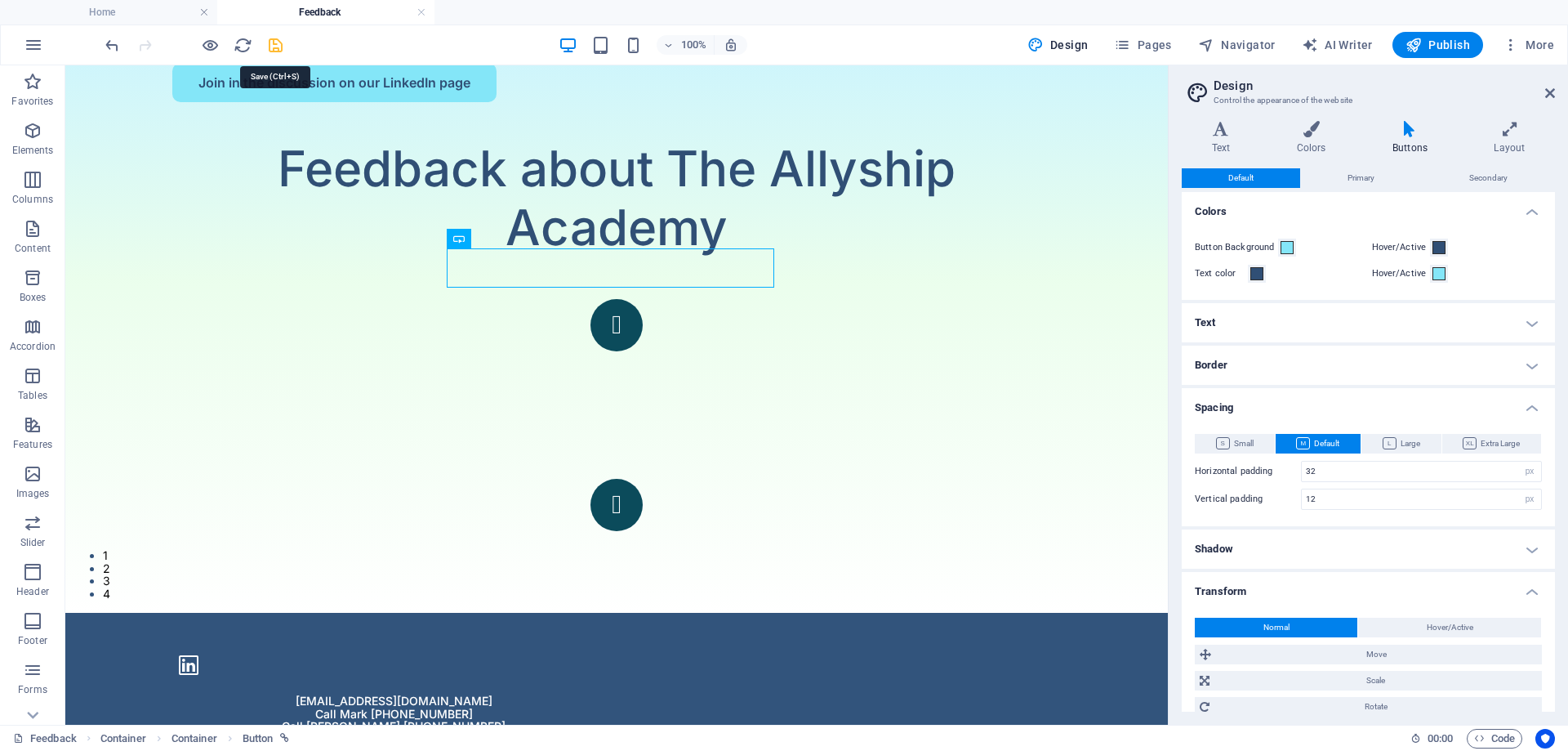
click at [277, 48] on icon "save" at bounding box center [275, 45] width 19 height 19
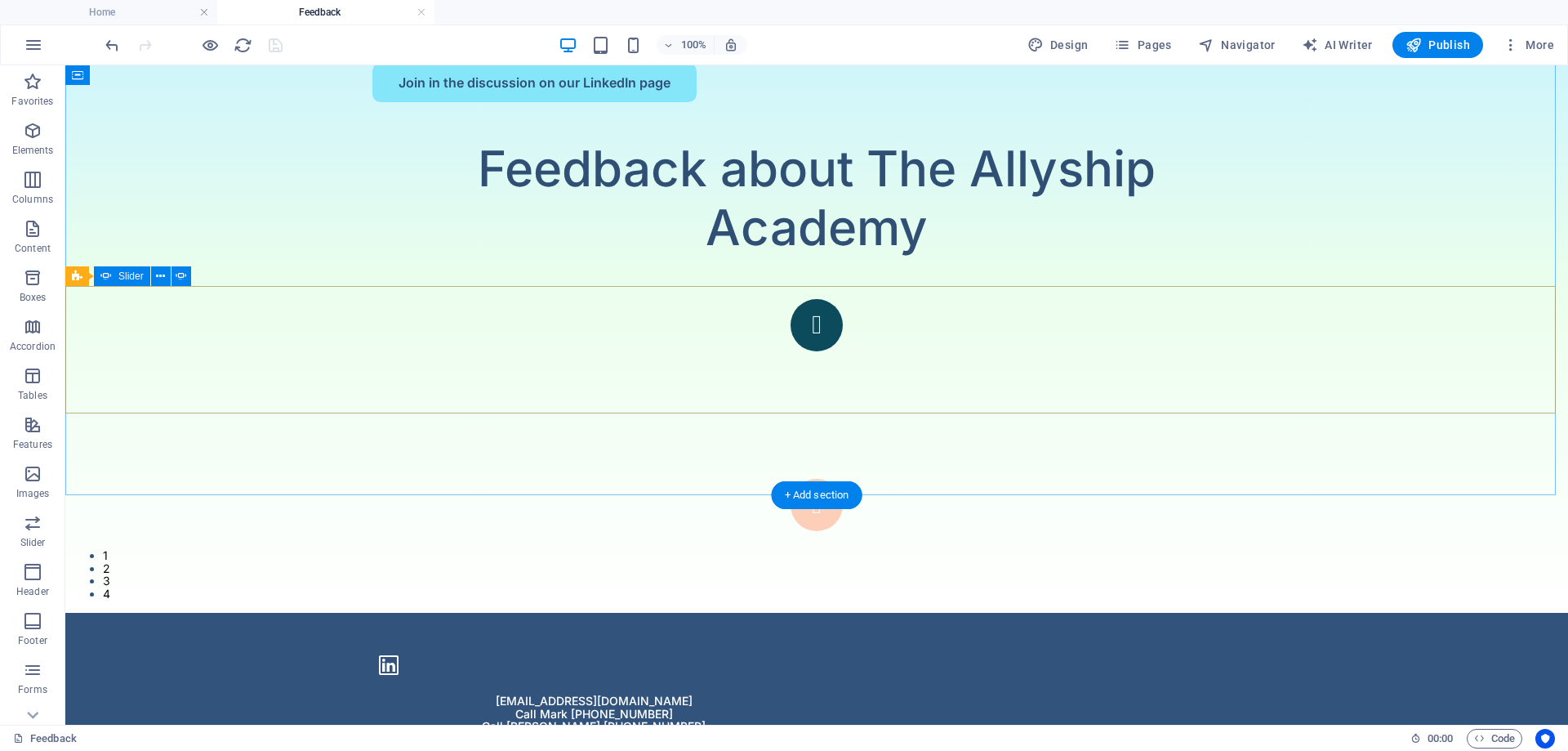
click at [843, 479] on button "button" at bounding box center [816, 505] width 52 height 52
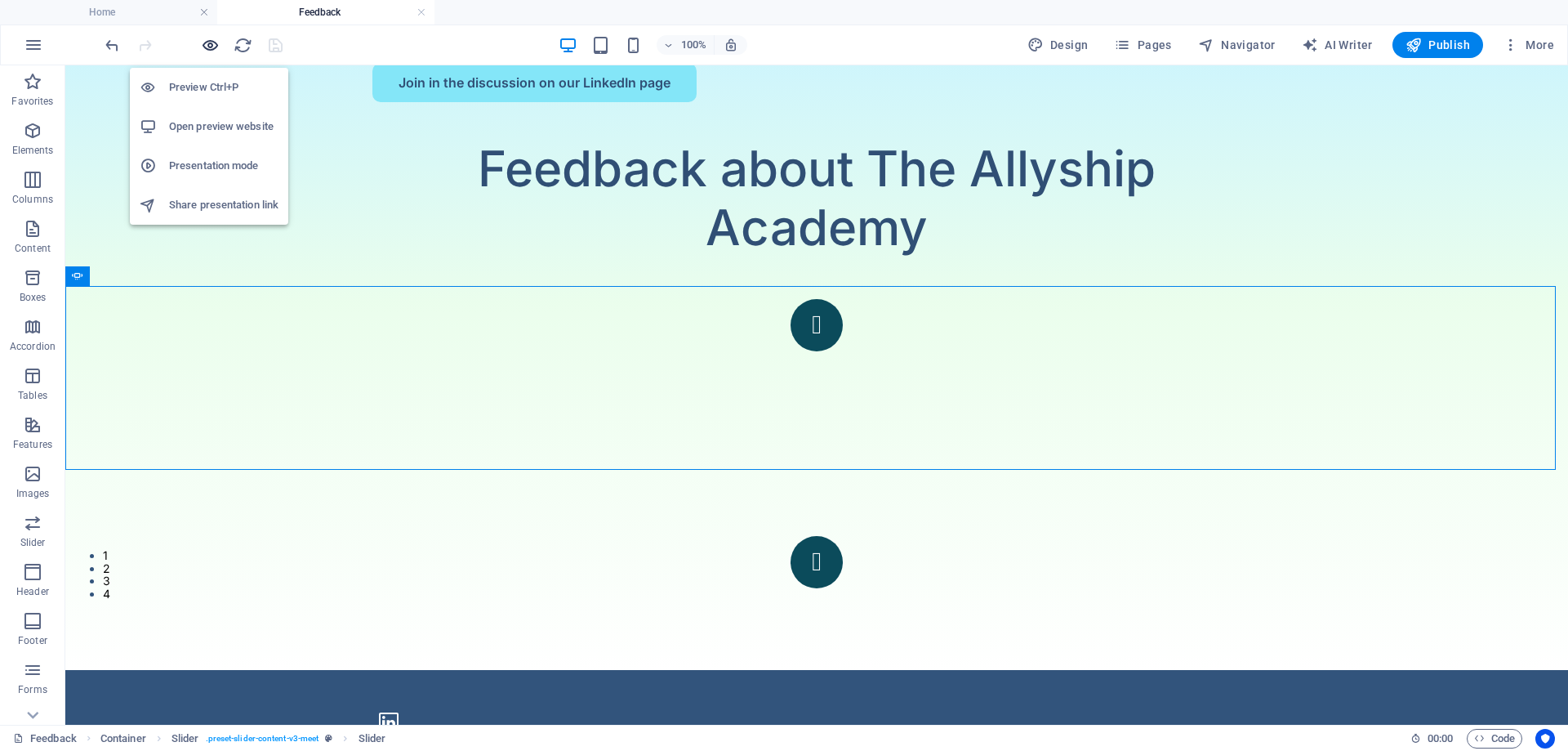
click at [218, 42] on icon "button" at bounding box center [210, 45] width 19 height 19
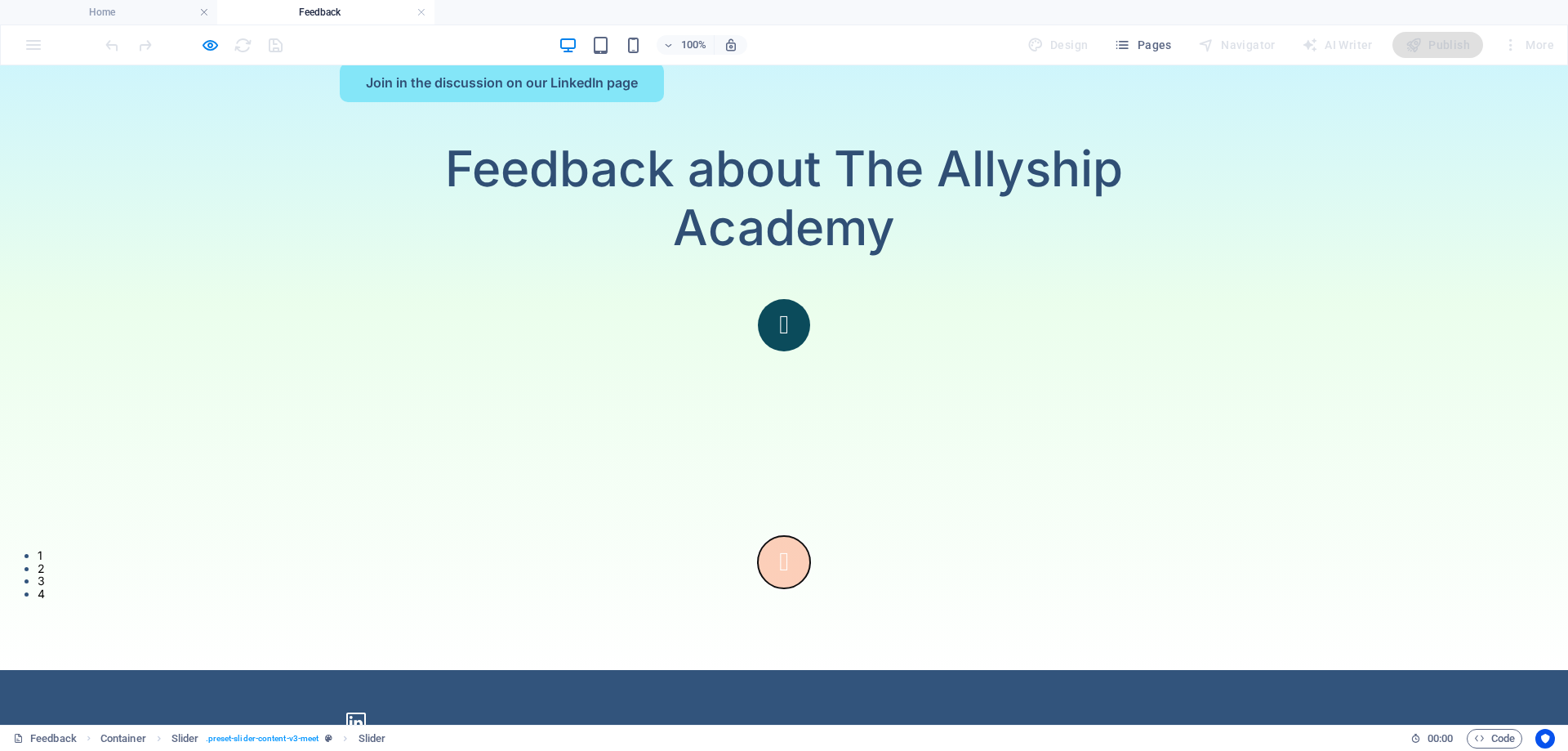
click at [810, 536] on button "button" at bounding box center [783, 562] width 52 height 52
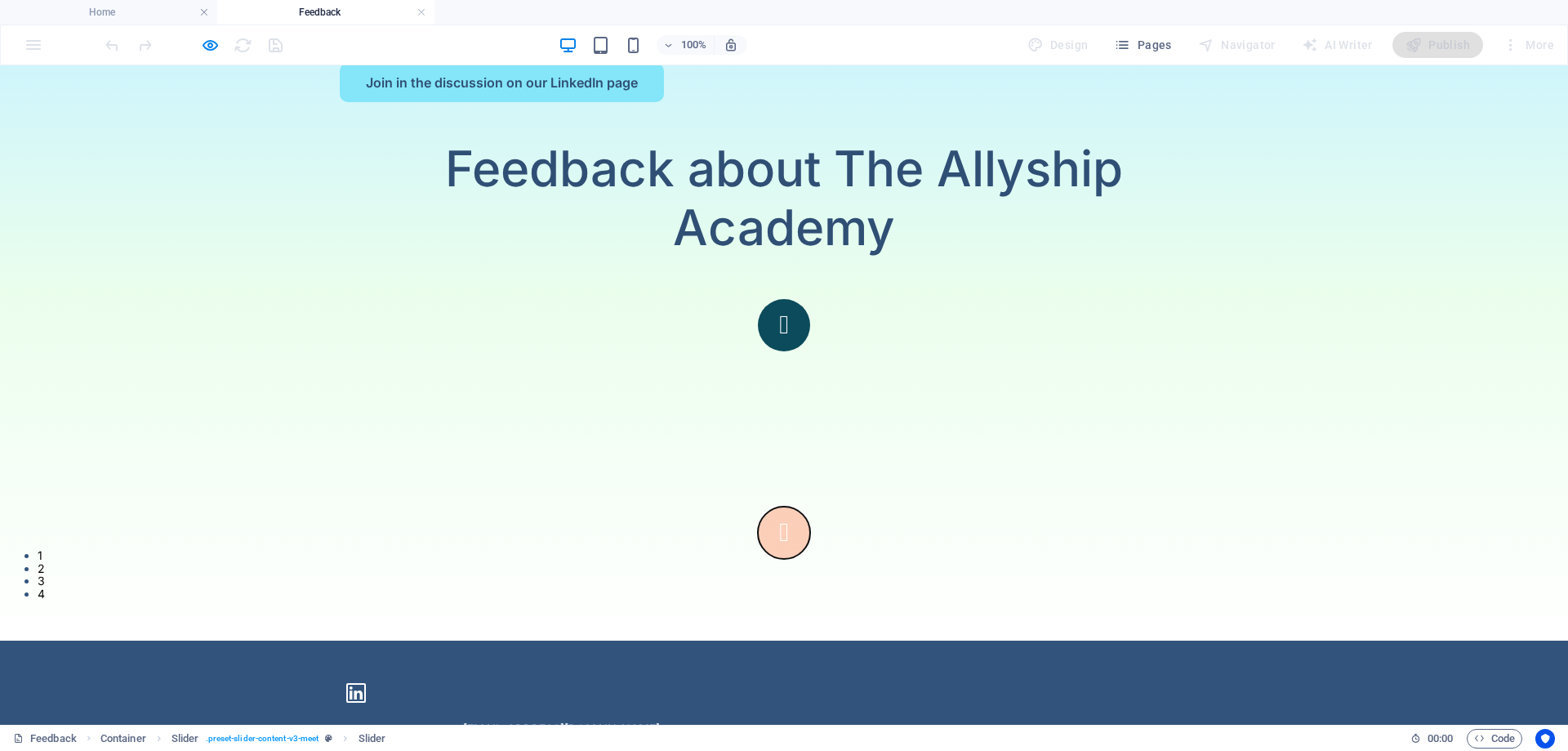
click at [810, 506] on button "button" at bounding box center [783, 532] width 52 height 52
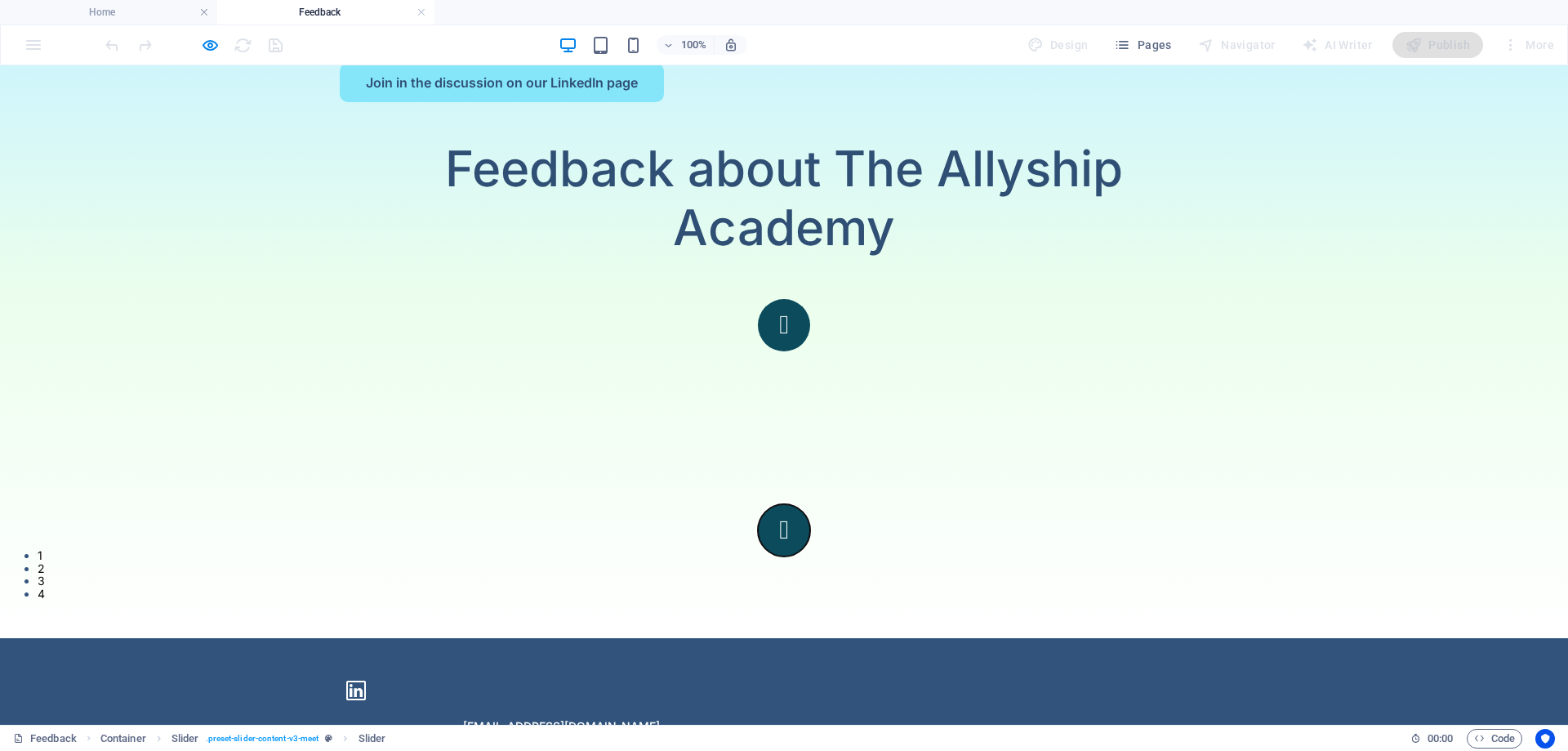
scroll to position [125, 0]
click at [810, 504] on button "button" at bounding box center [783, 529] width 52 height 52
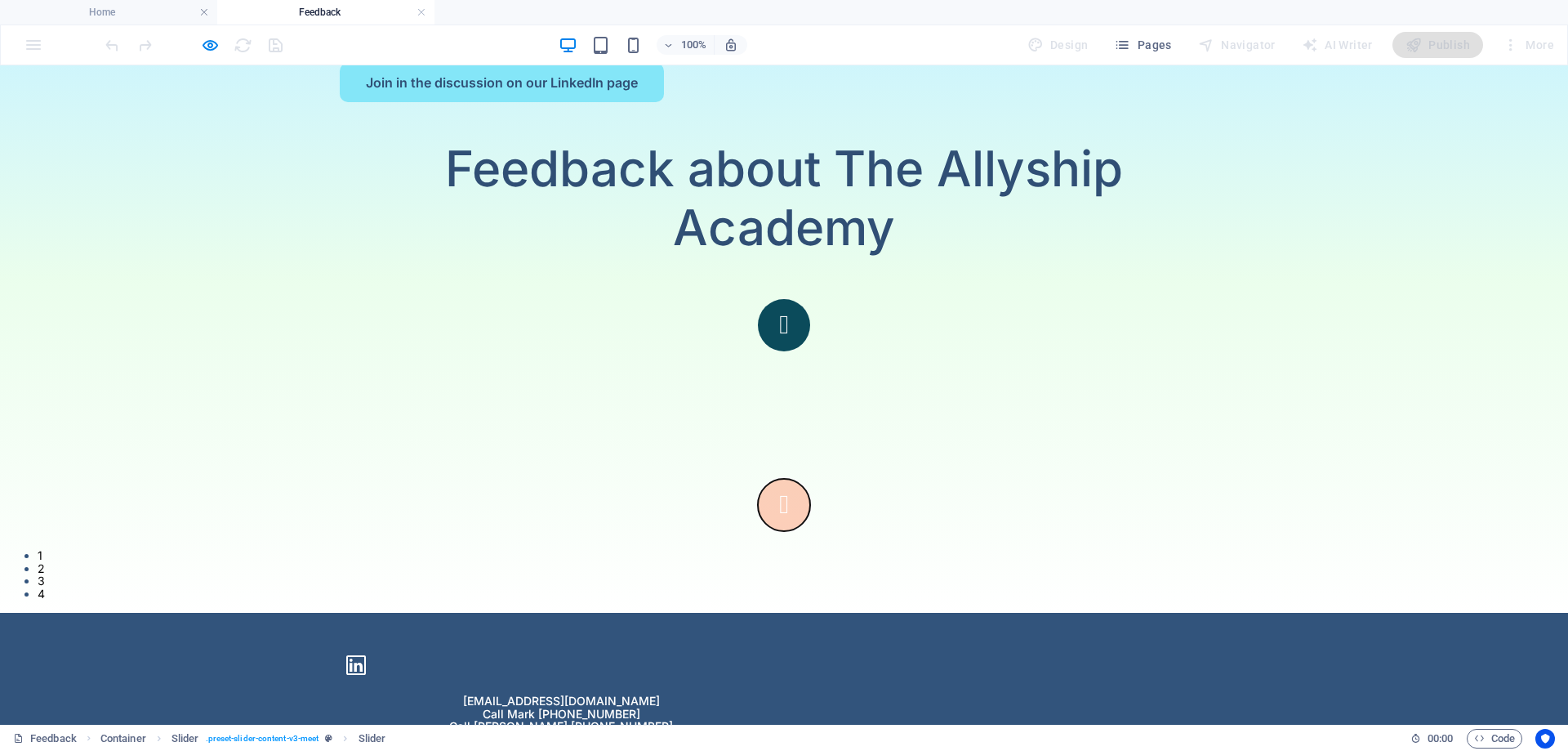
click at [810, 479] on button "button" at bounding box center [783, 505] width 52 height 52
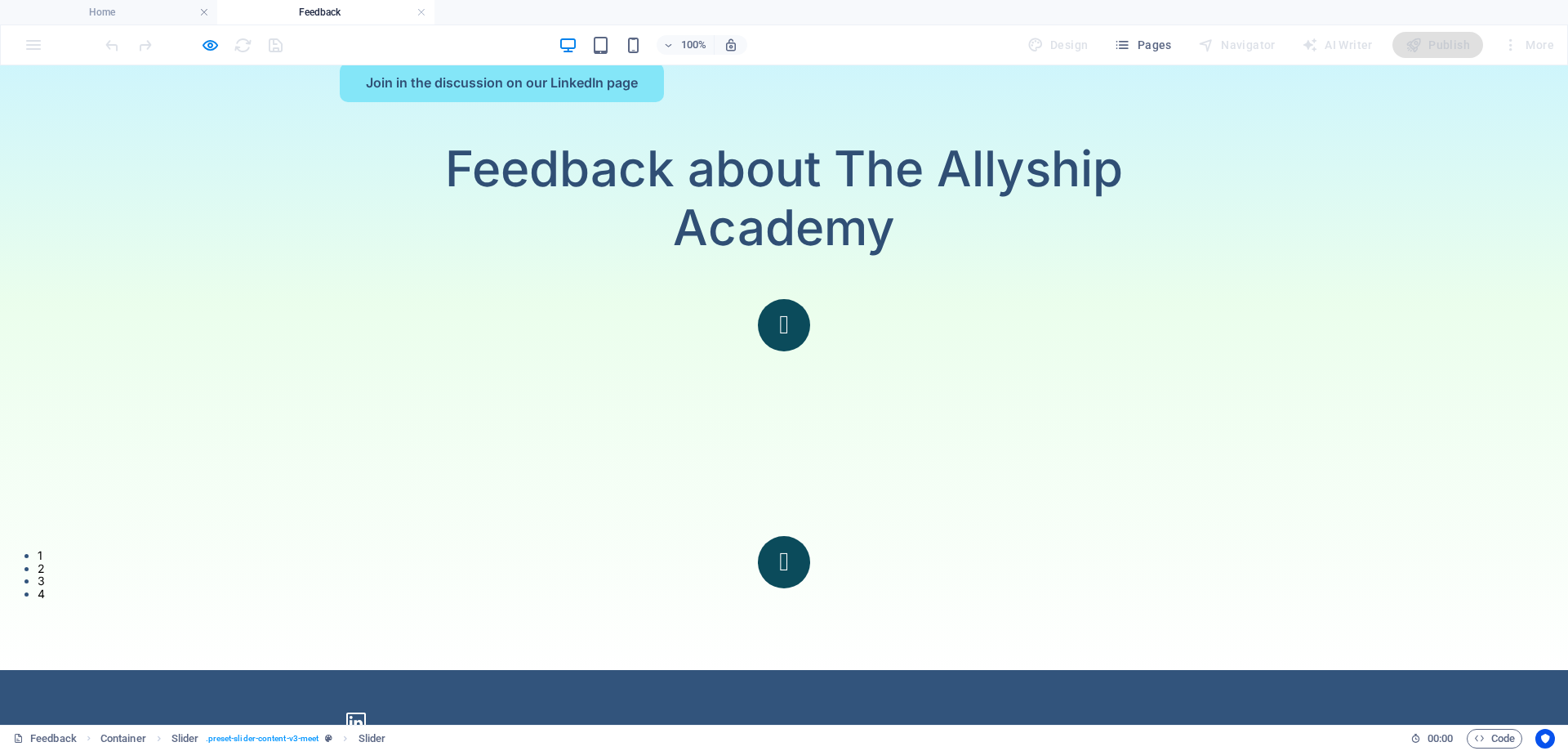
click at [810, 536] on button "button" at bounding box center [783, 562] width 52 height 52
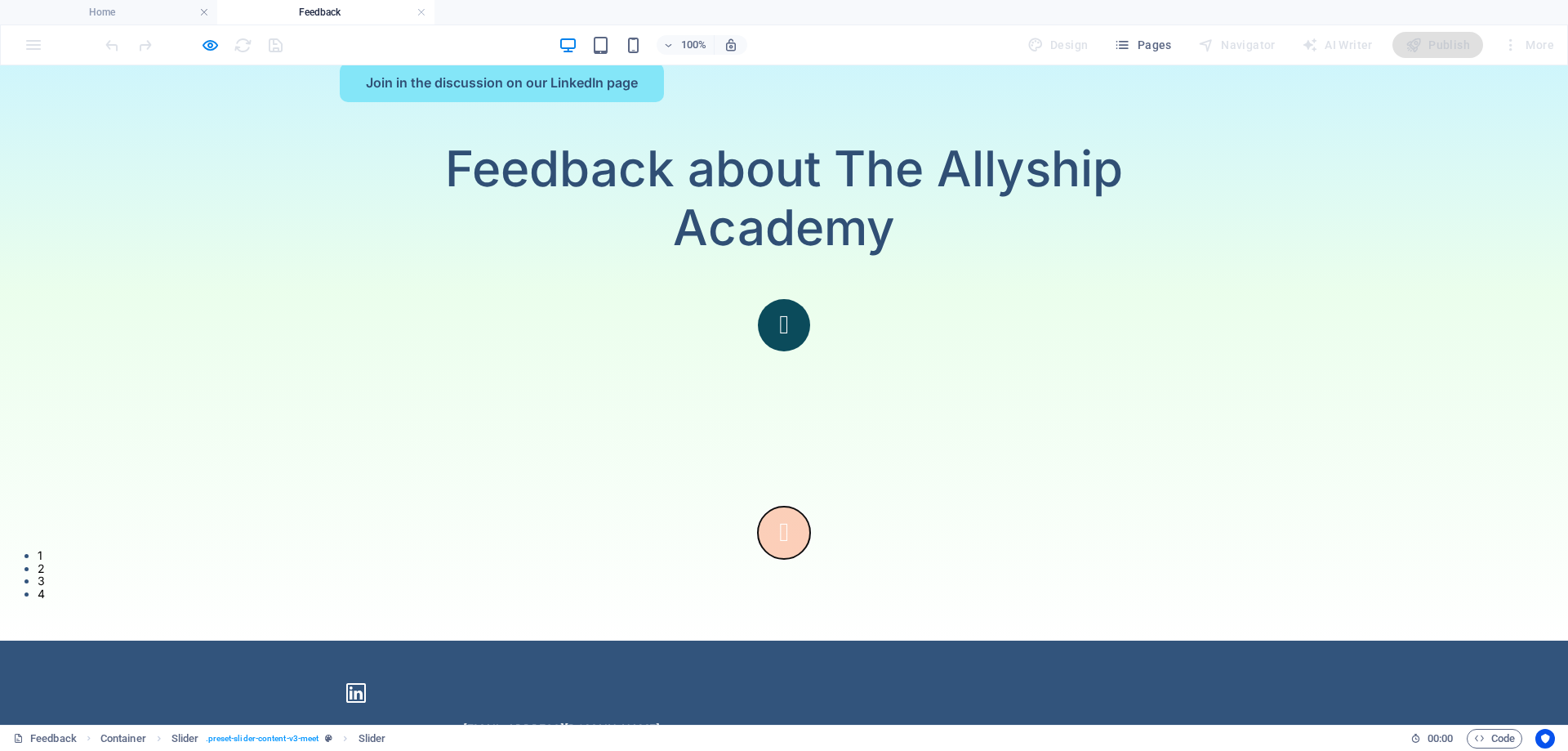
click at [810, 506] on button "button" at bounding box center [783, 532] width 52 height 52
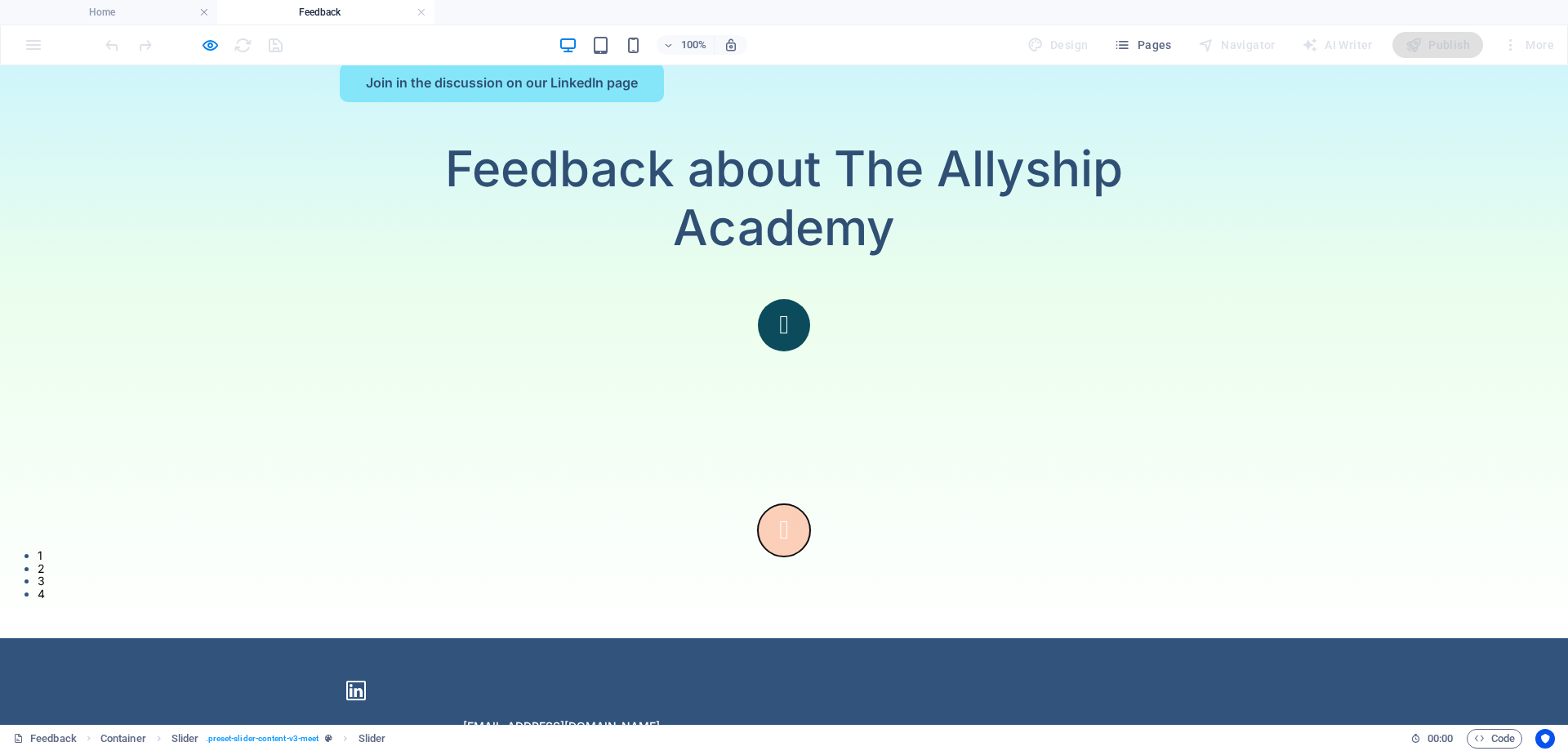
click at [810, 504] on button "button" at bounding box center [783, 529] width 52 height 52
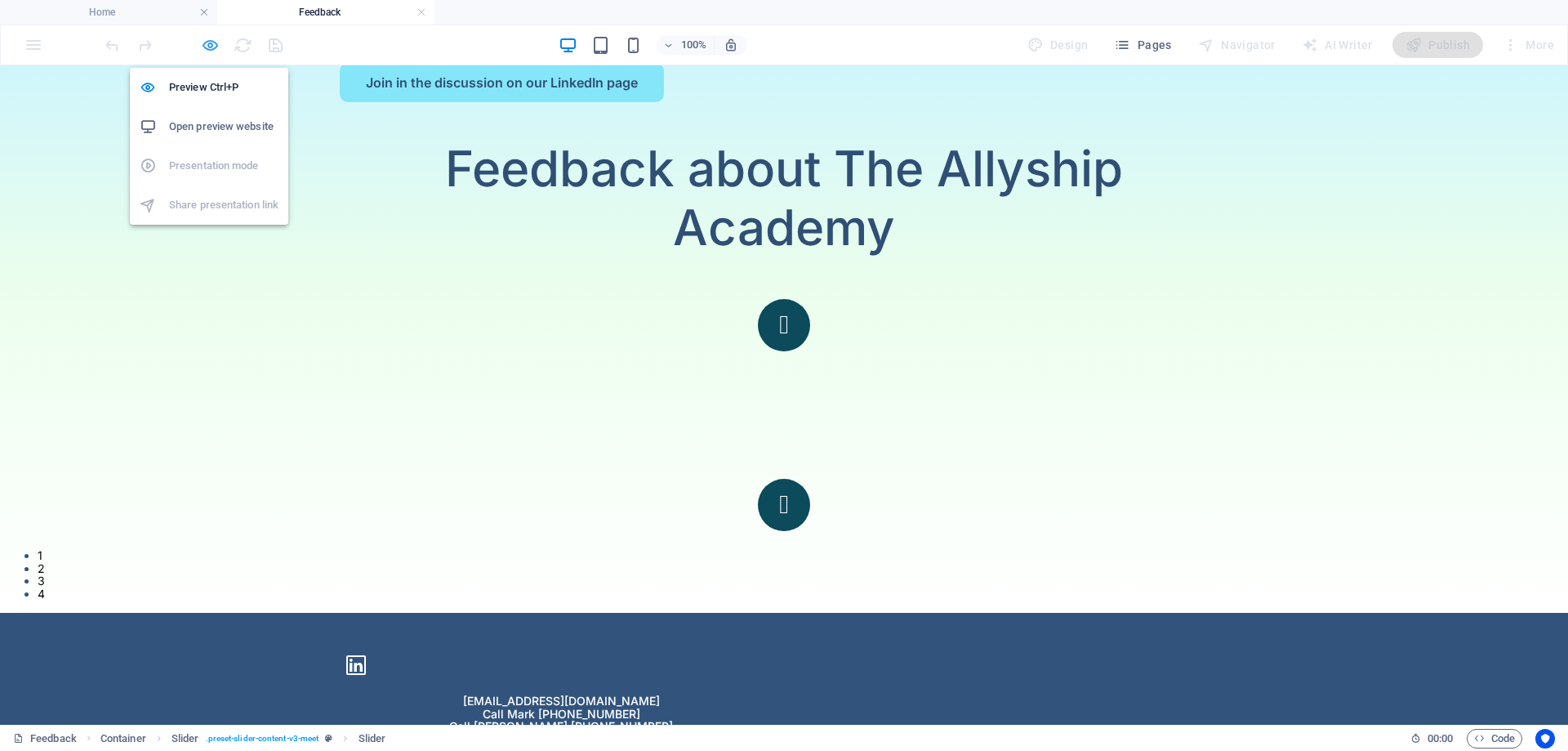
click at [205, 41] on icon "button" at bounding box center [210, 45] width 19 height 19
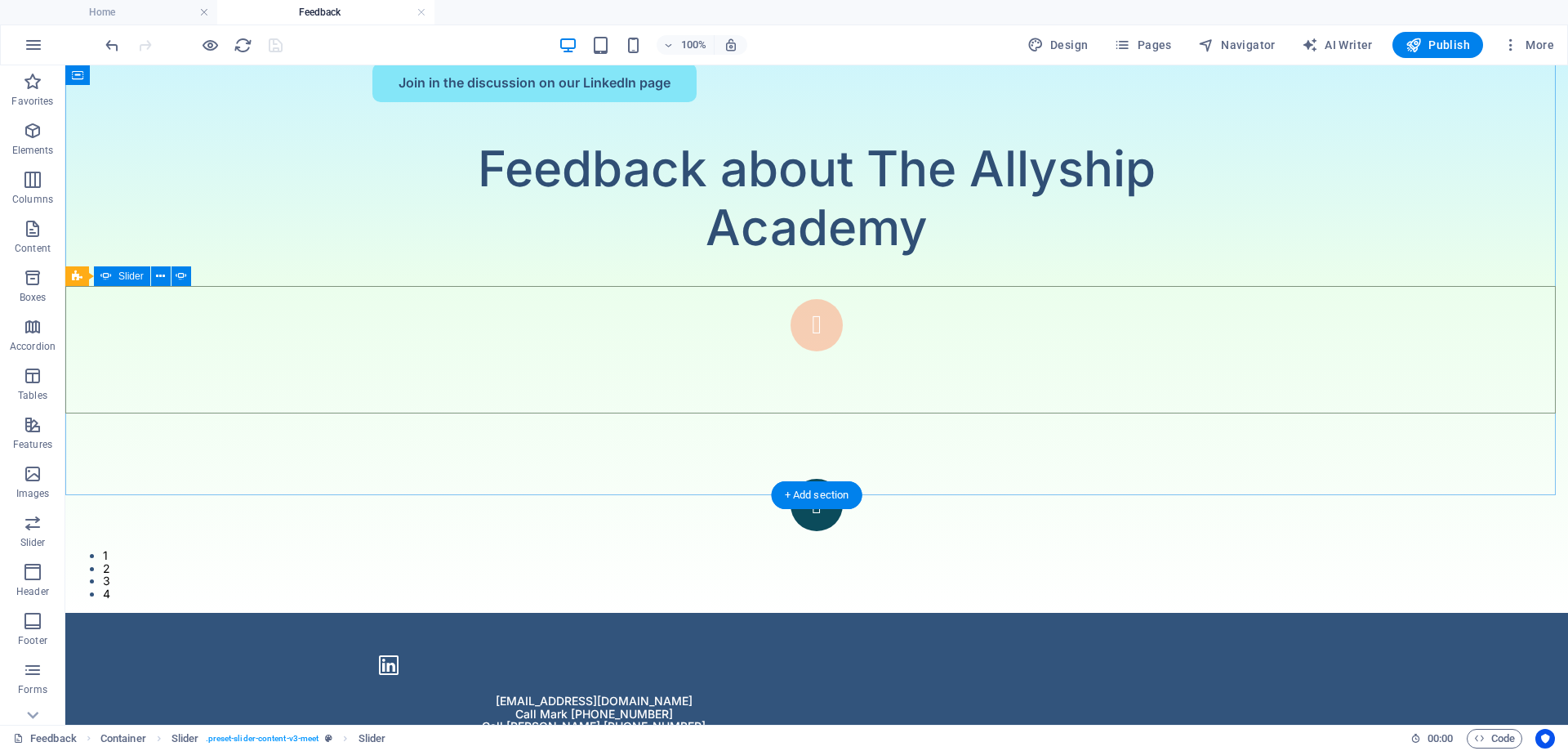
click at [791, 332] on button "button" at bounding box center [816, 325] width 52 height 52
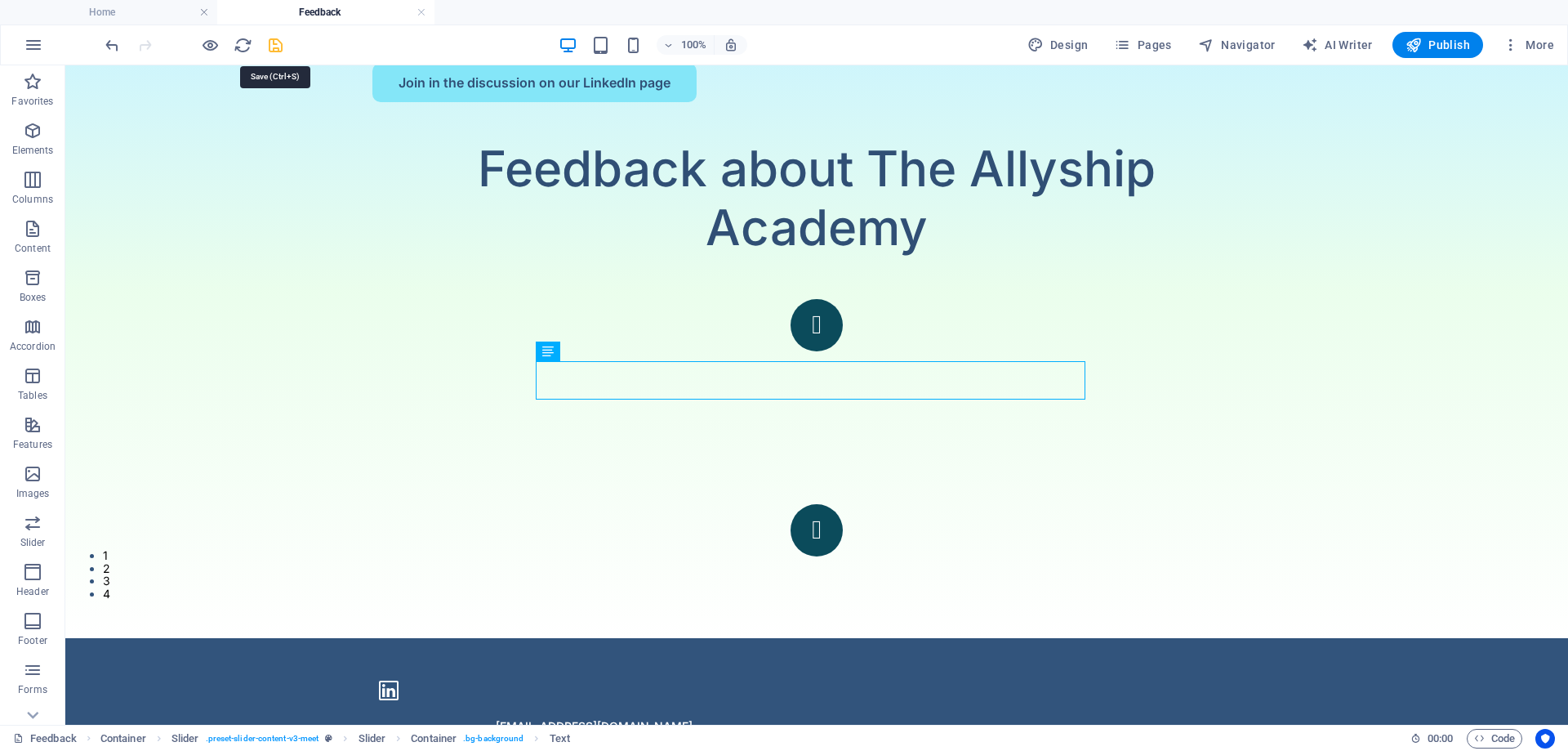
click at [270, 43] on icon "save" at bounding box center [275, 45] width 19 height 19
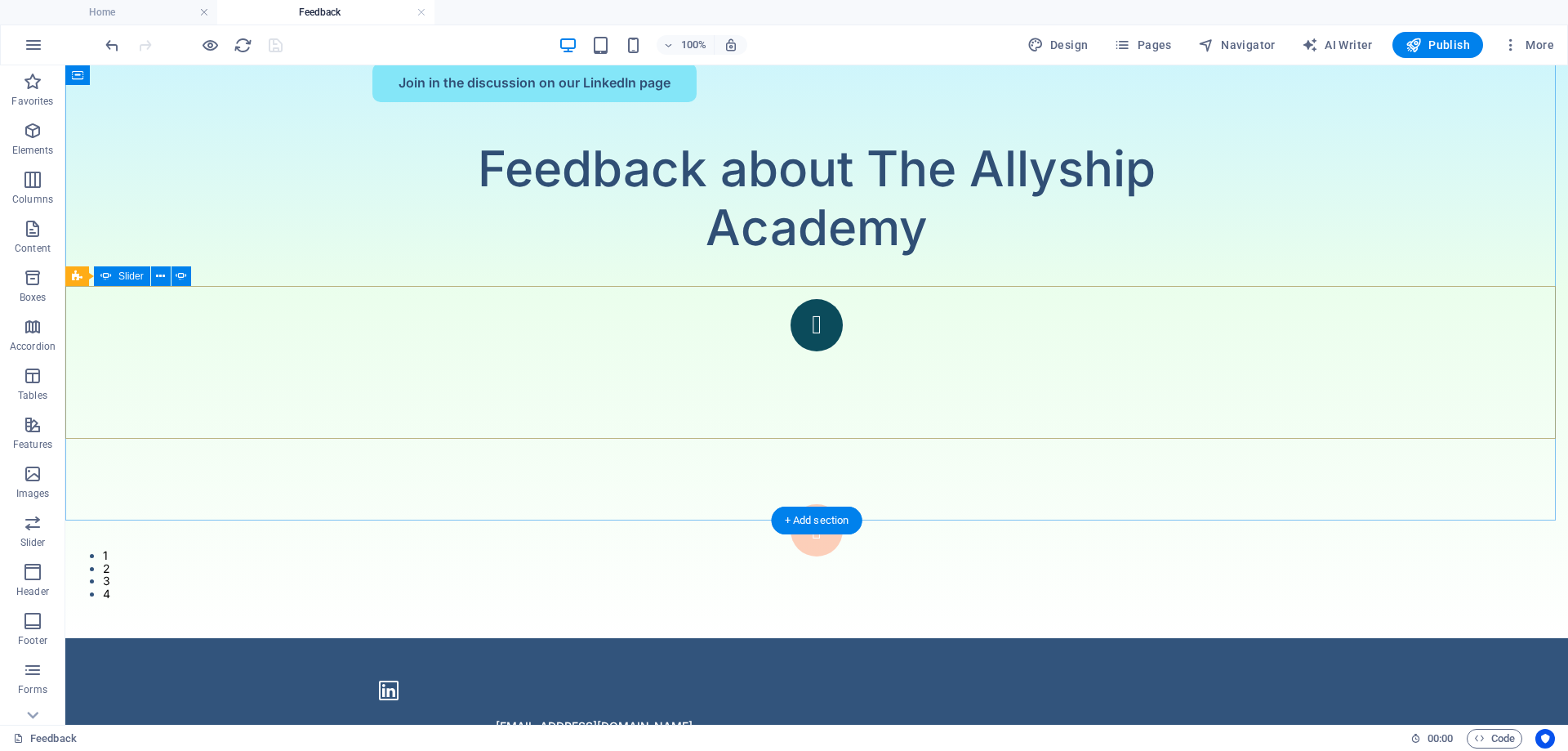
click at [843, 504] on button "button" at bounding box center [816, 529] width 52 height 52
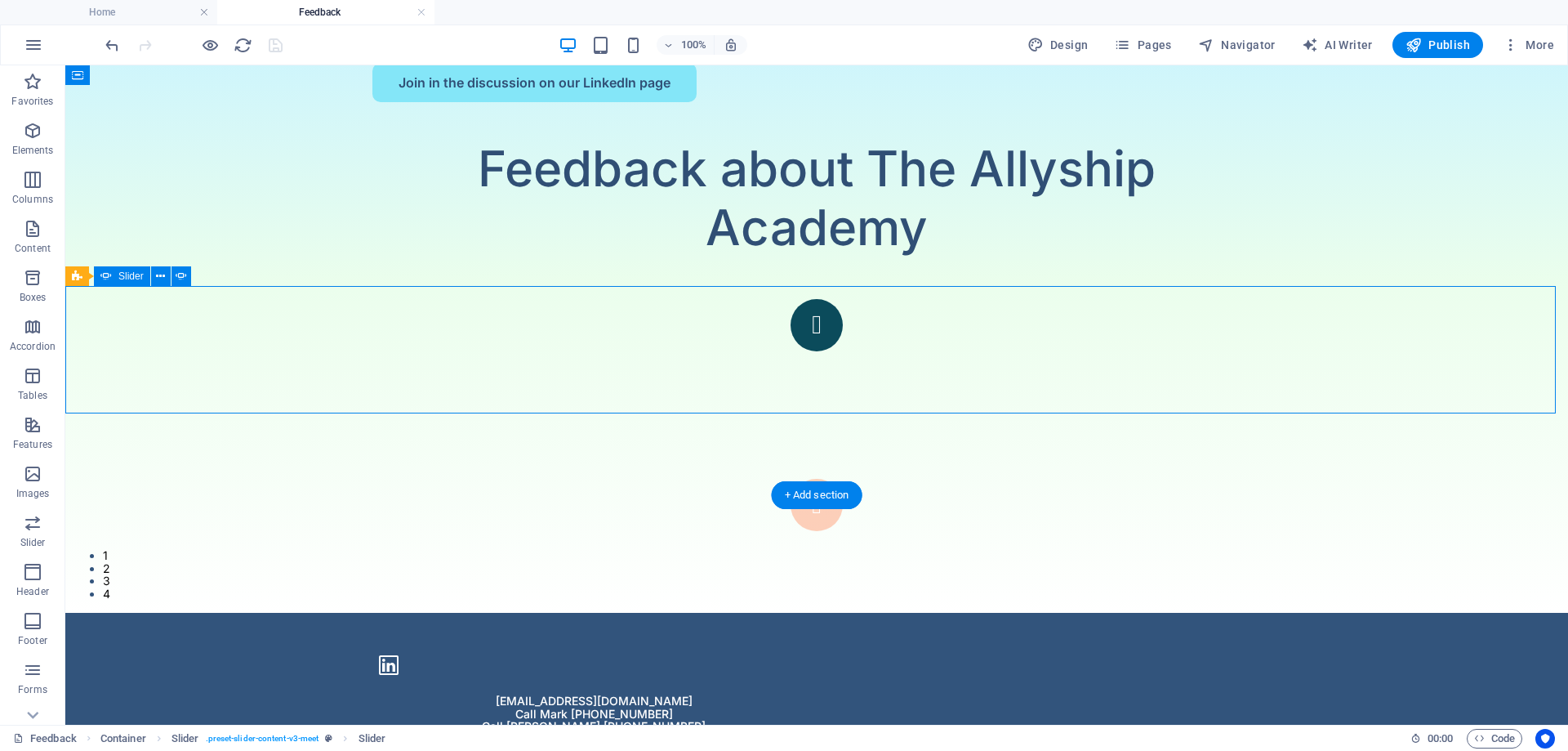
click at [843, 479] on button "button" at bounding box center [816, 505] width 52 height 52
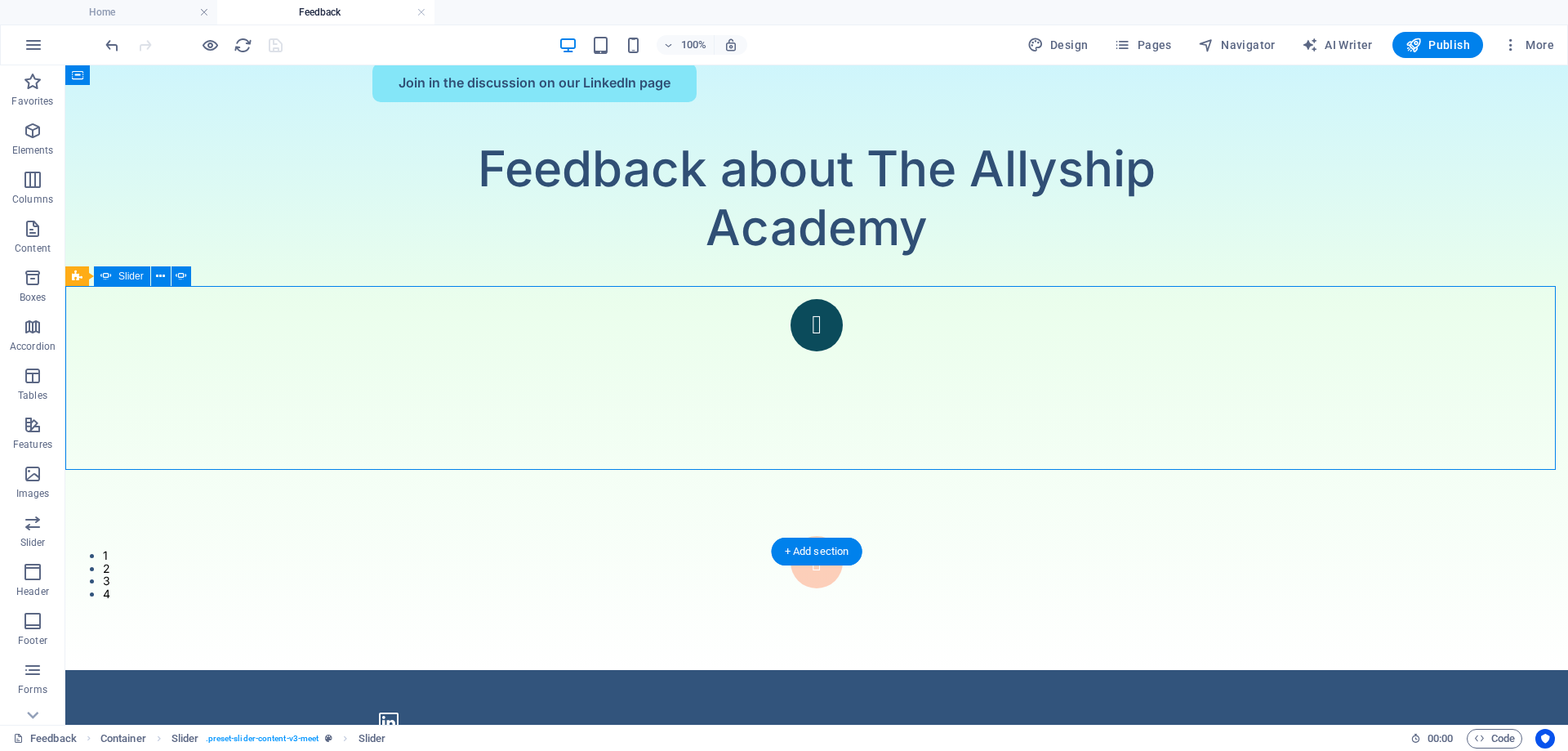
click at [843, 536] on button "button" at bounding box center [816, 562] width 52 height 52
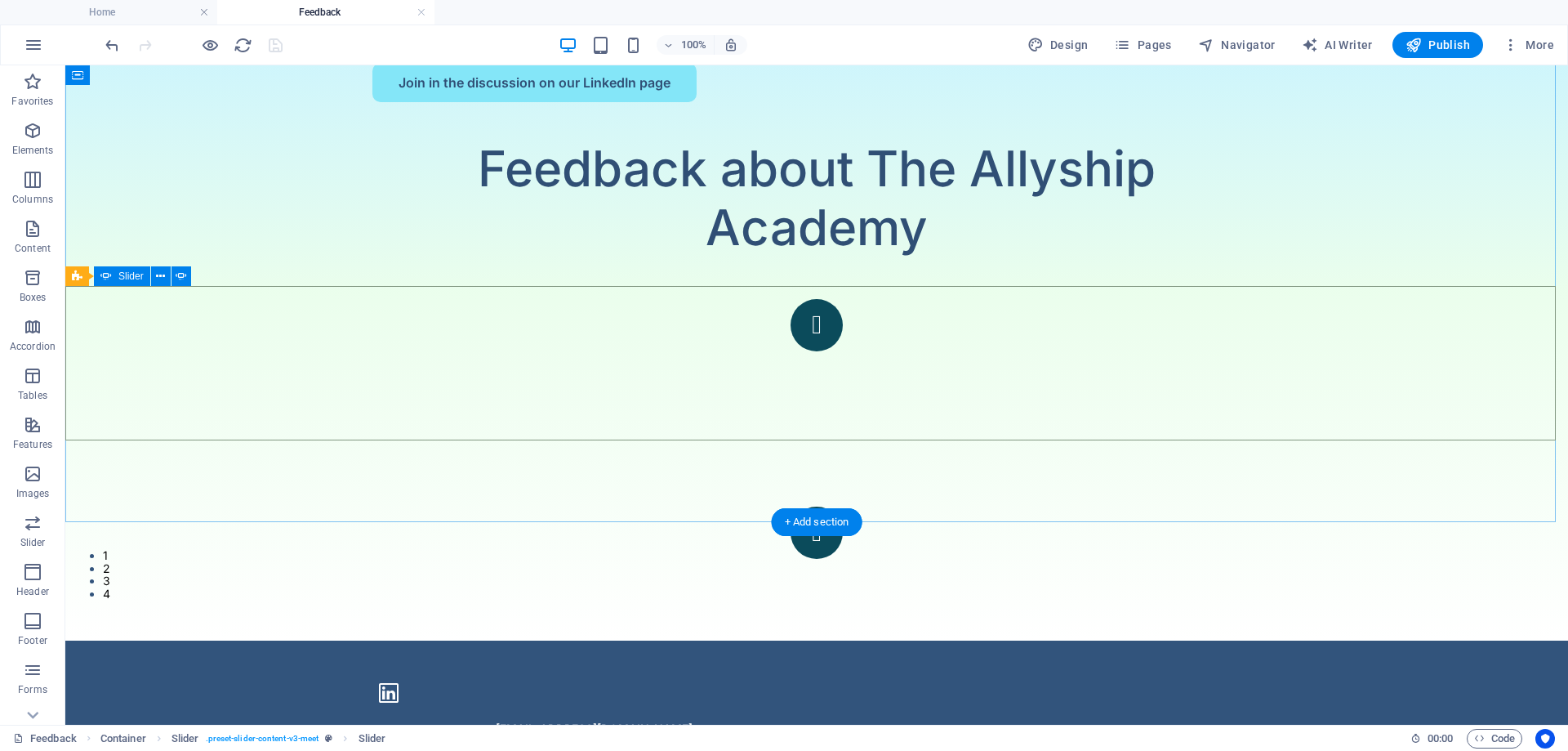
click at [1194, 426] on div "Katie Rowan Day 7 of the Allyship Challenge - Share your privilege ... Great re…" at bounding box center [816, 429] width 1502 height 259
click at [162, 275] on icon at bounding box center [160, 276] width 9 height 17
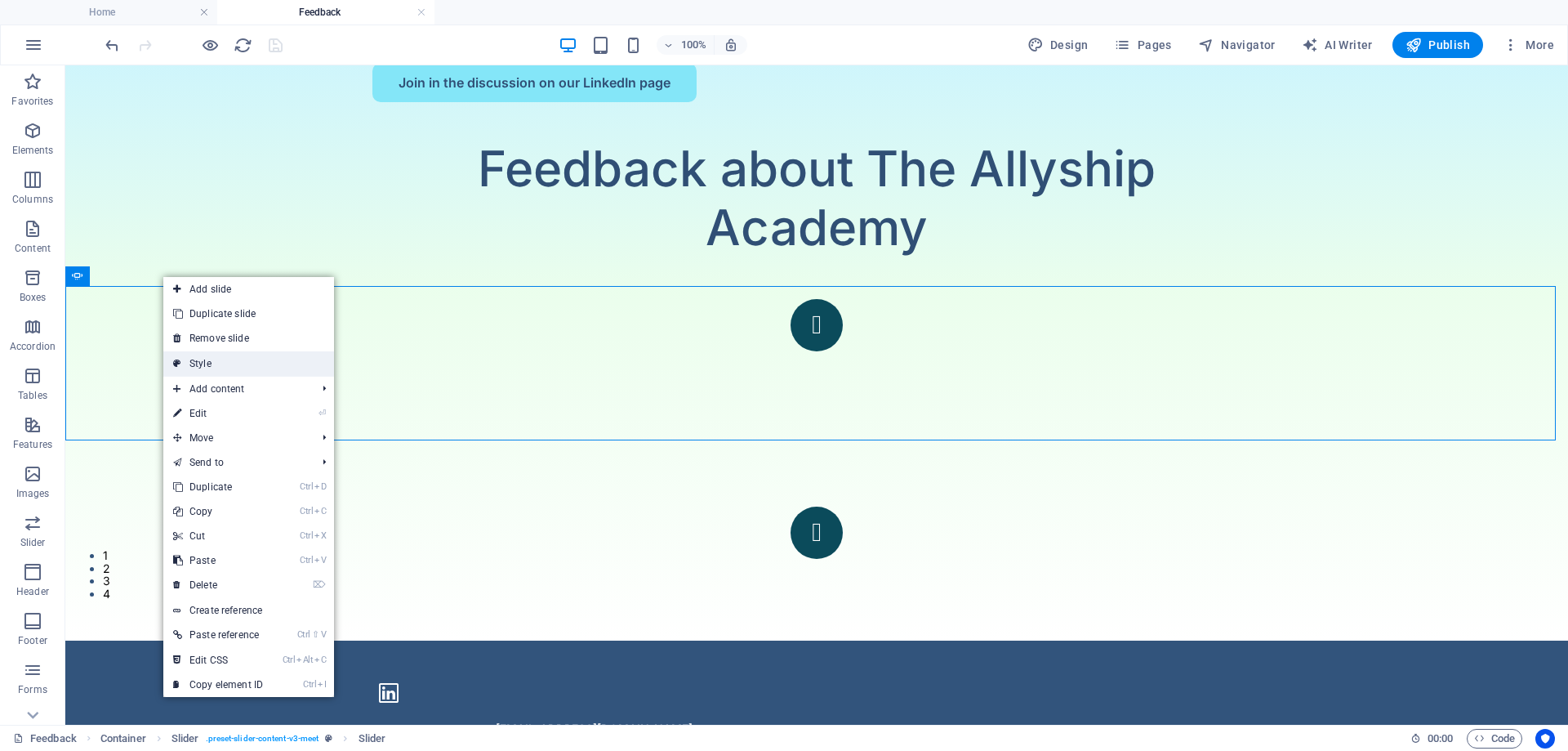
click at [186, 361] on link "Style" at bounding box center [249, 363] width 170 height 25
select select "rem"
select select "px"
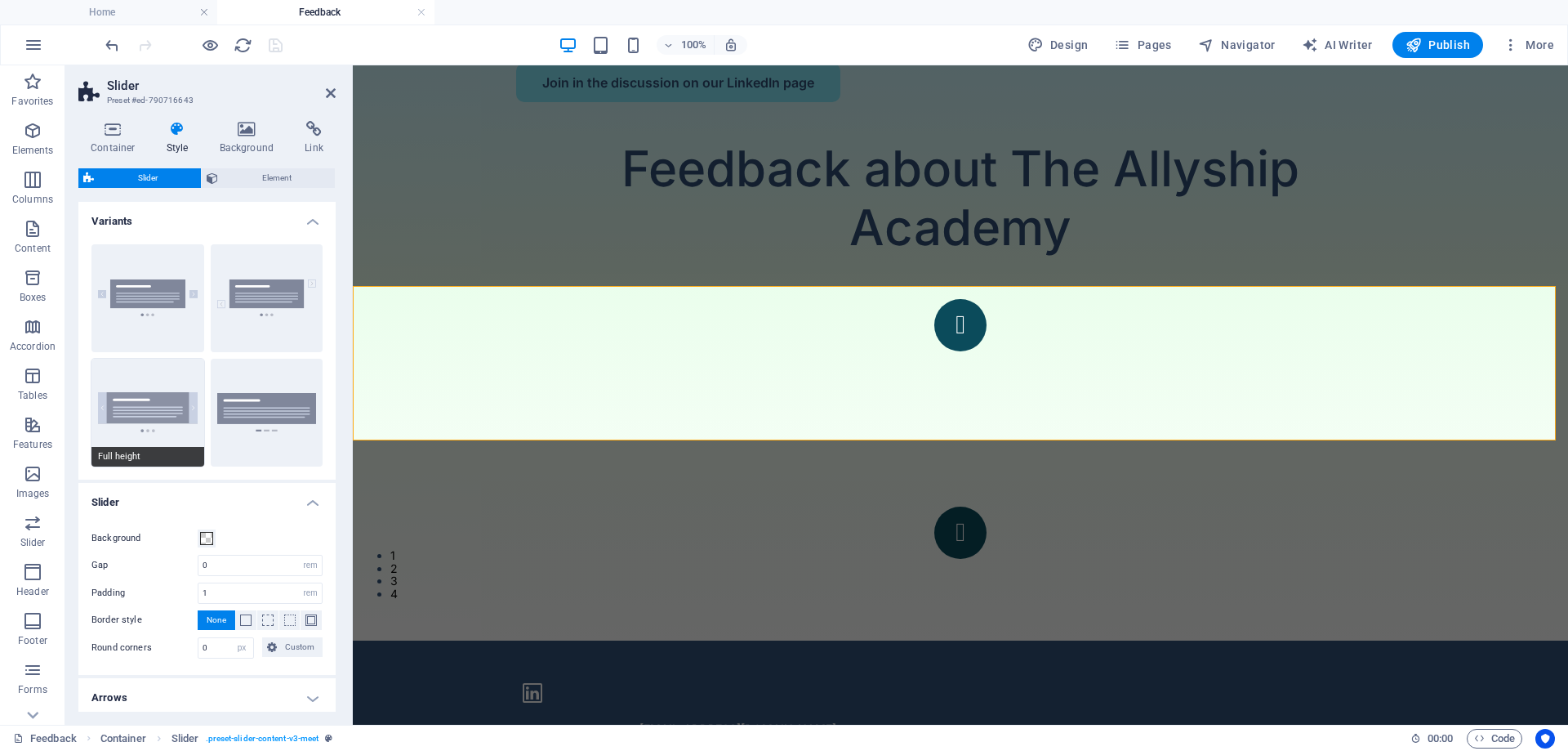
scroll to position [113, 0]
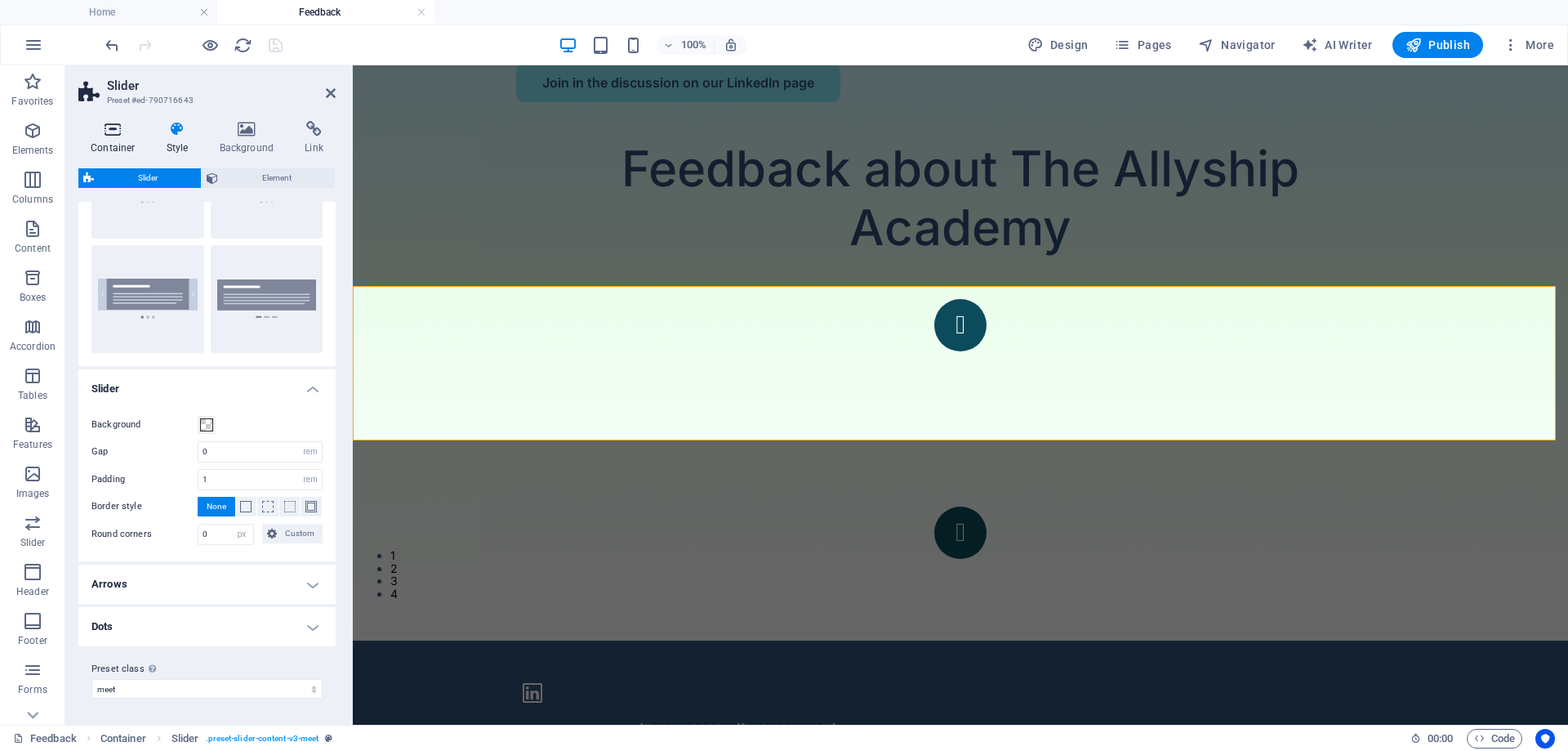
click at [112, 135] on icon at bounding box center [112, 129] width 69 height 16
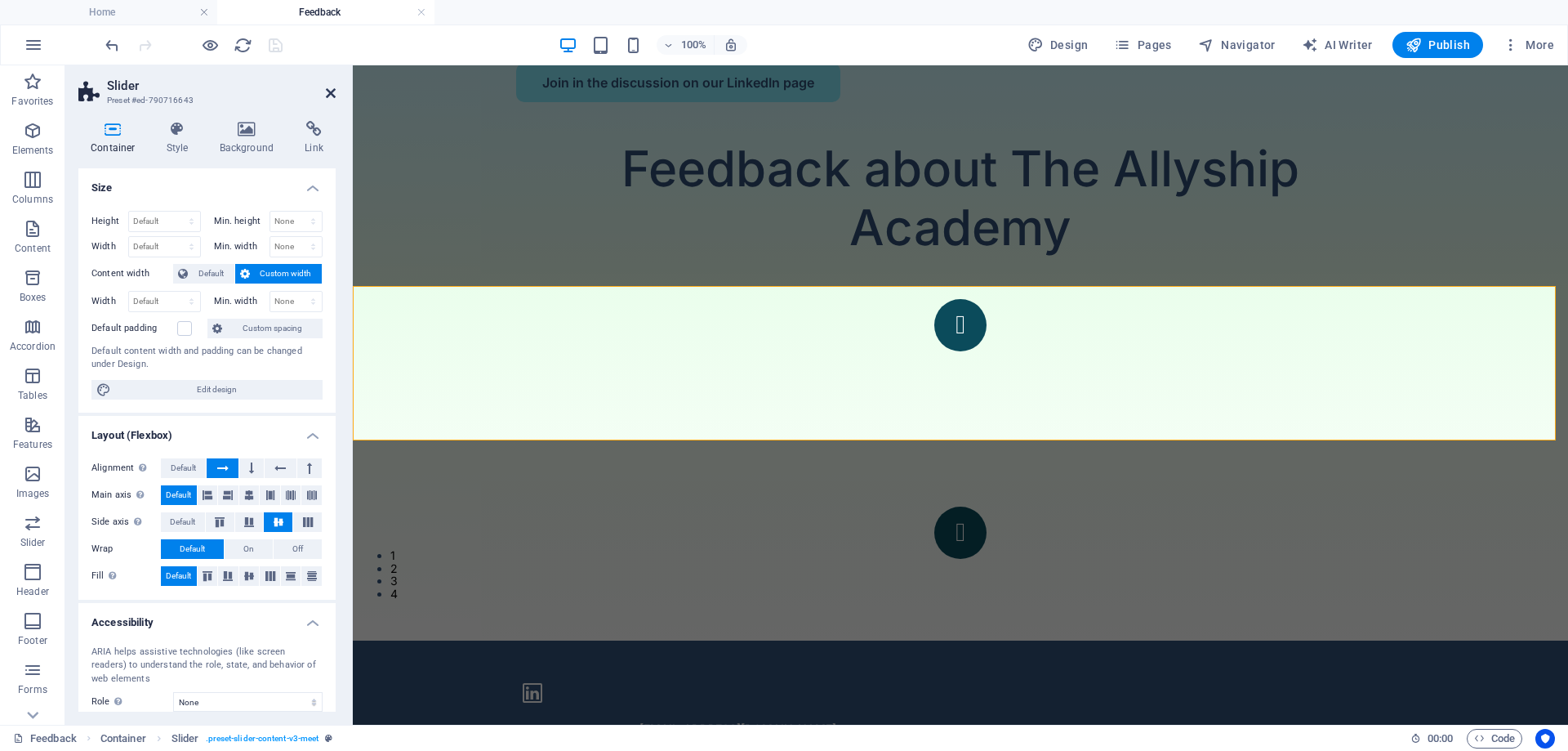
click at [331, 91] on icon at bounding box center [331, 93] width 10 height 13
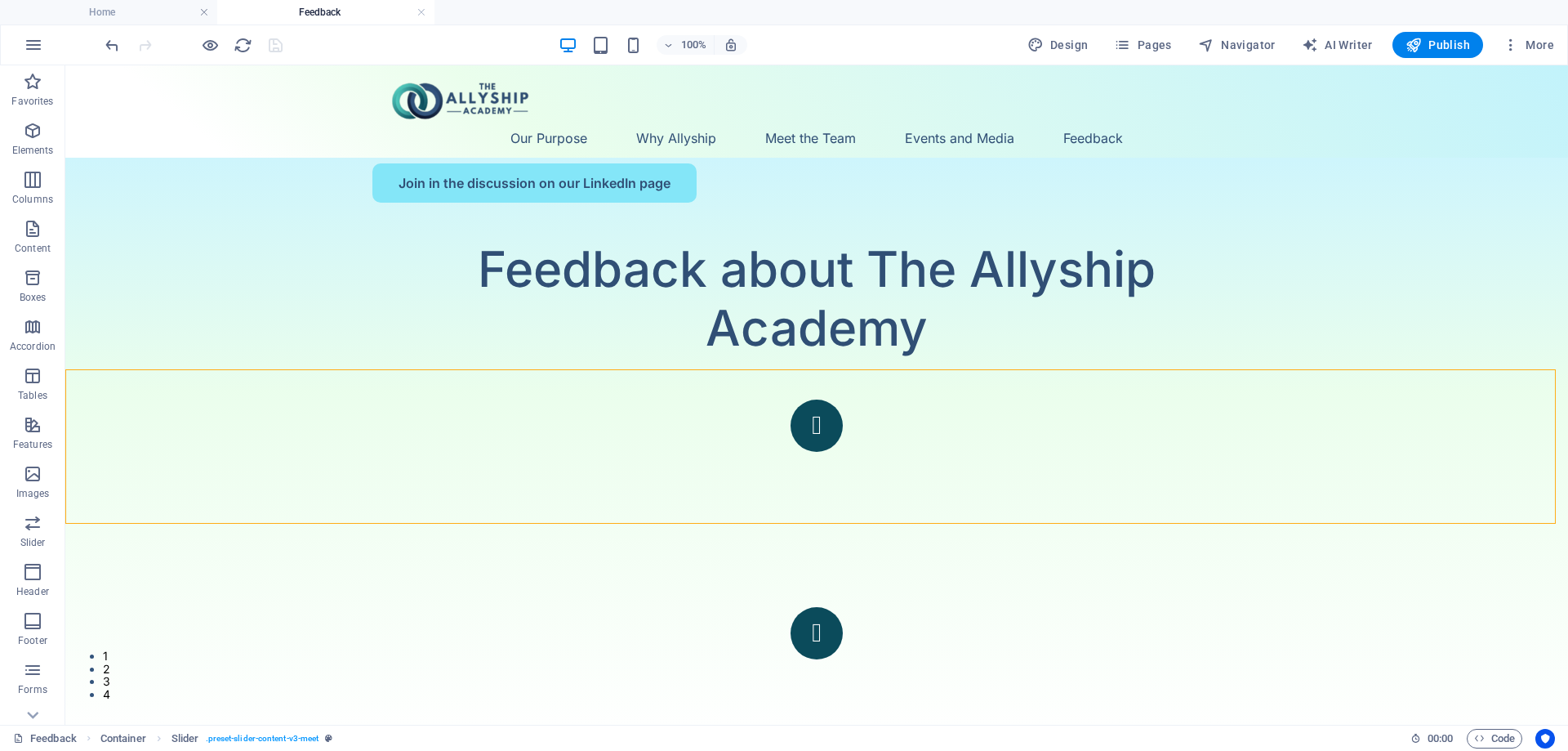
scroll to position [0, 0]
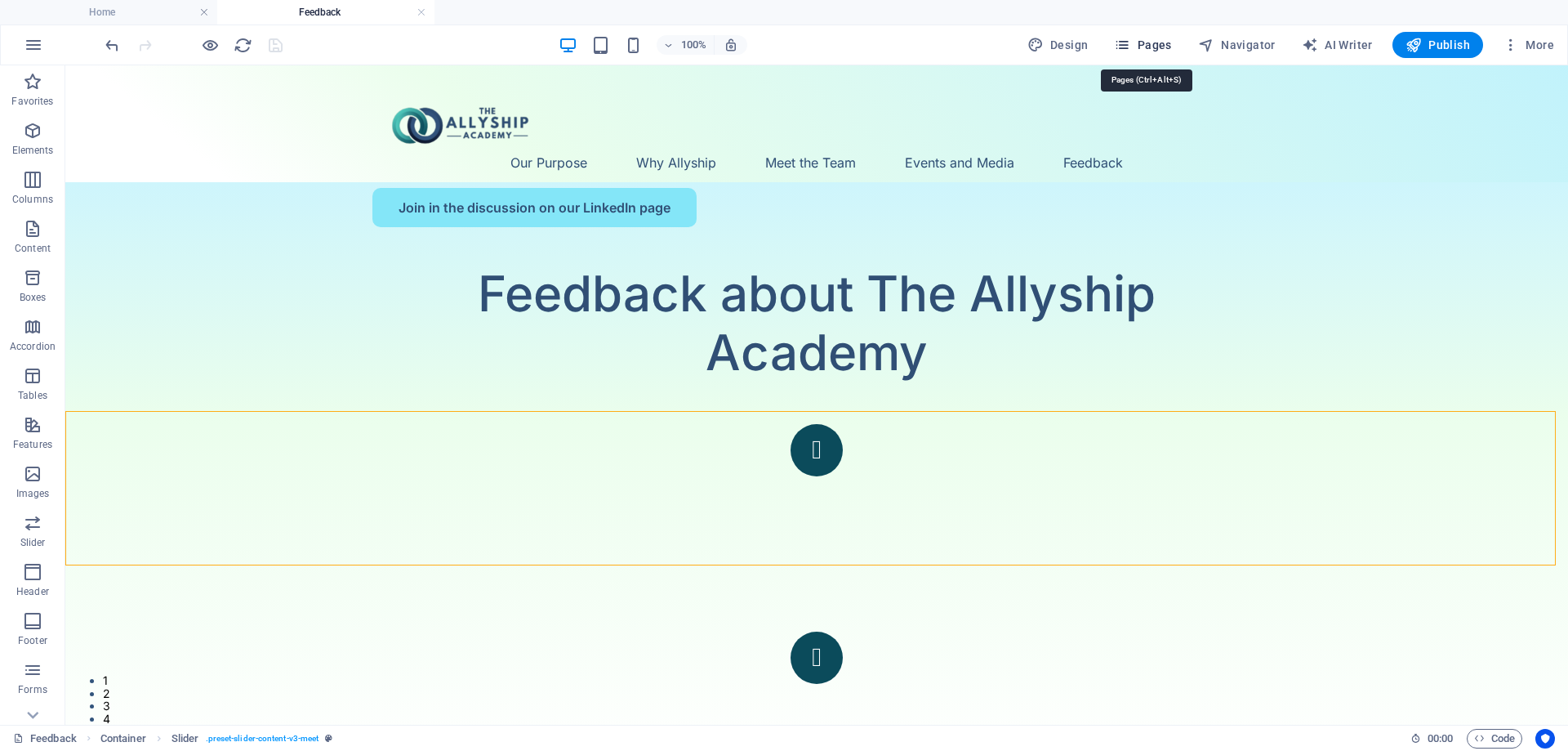
click at [1156, 46] on span "Pages" at bounding box center [1142, 44] width 57 height 16
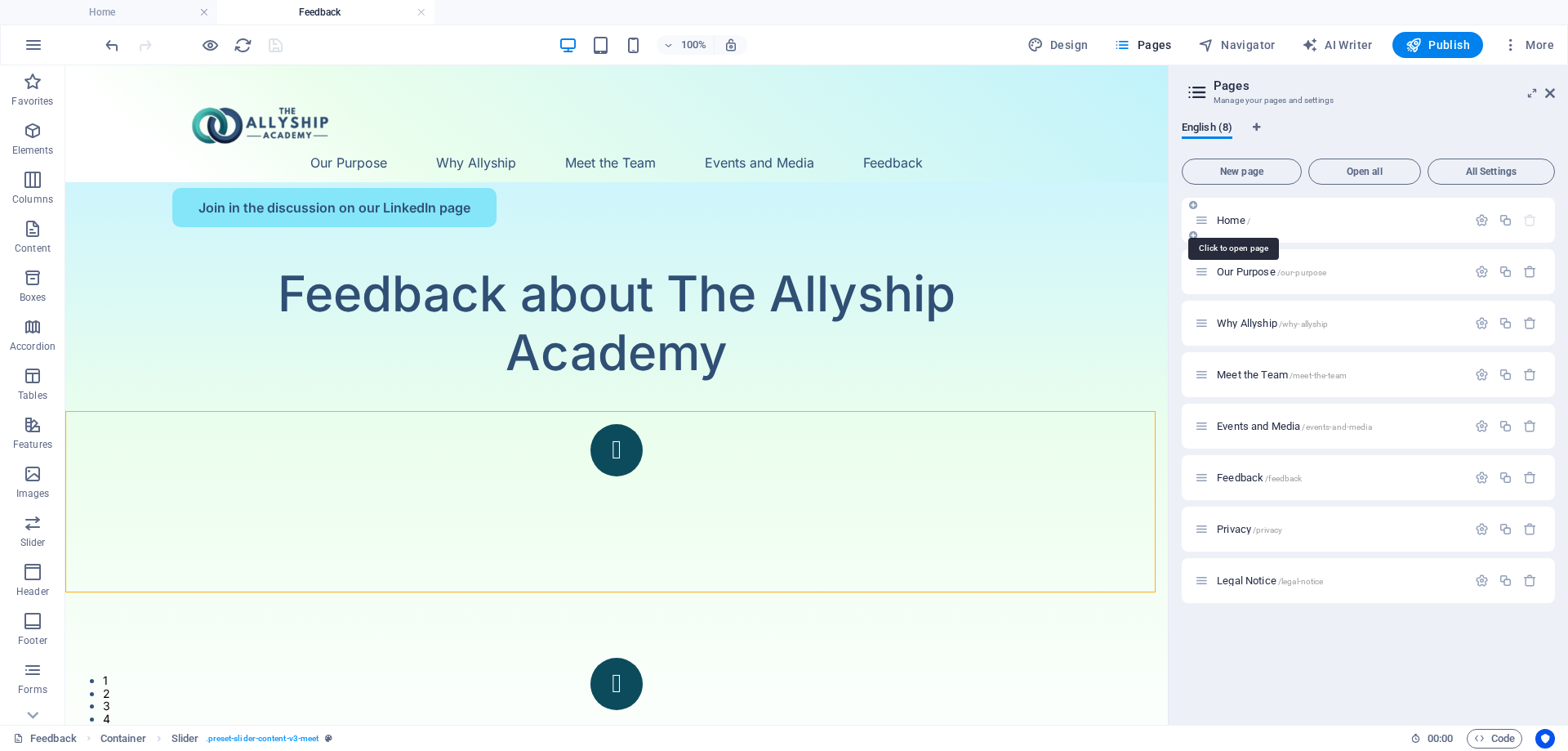
click at [1226, 220] on span "Home /" at bounding box center [1233, 220] width 33 height 12
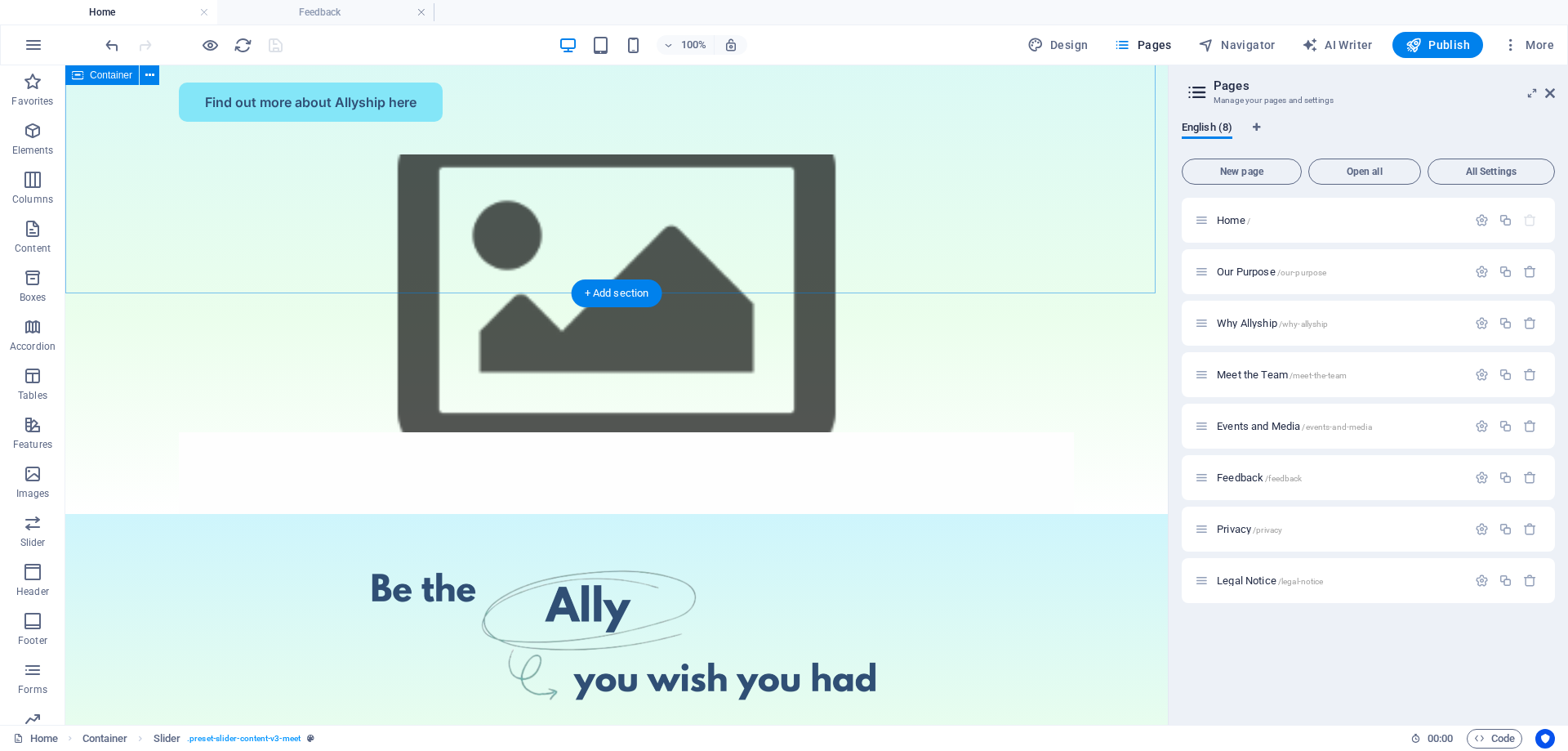
scroll to position [280, 0]
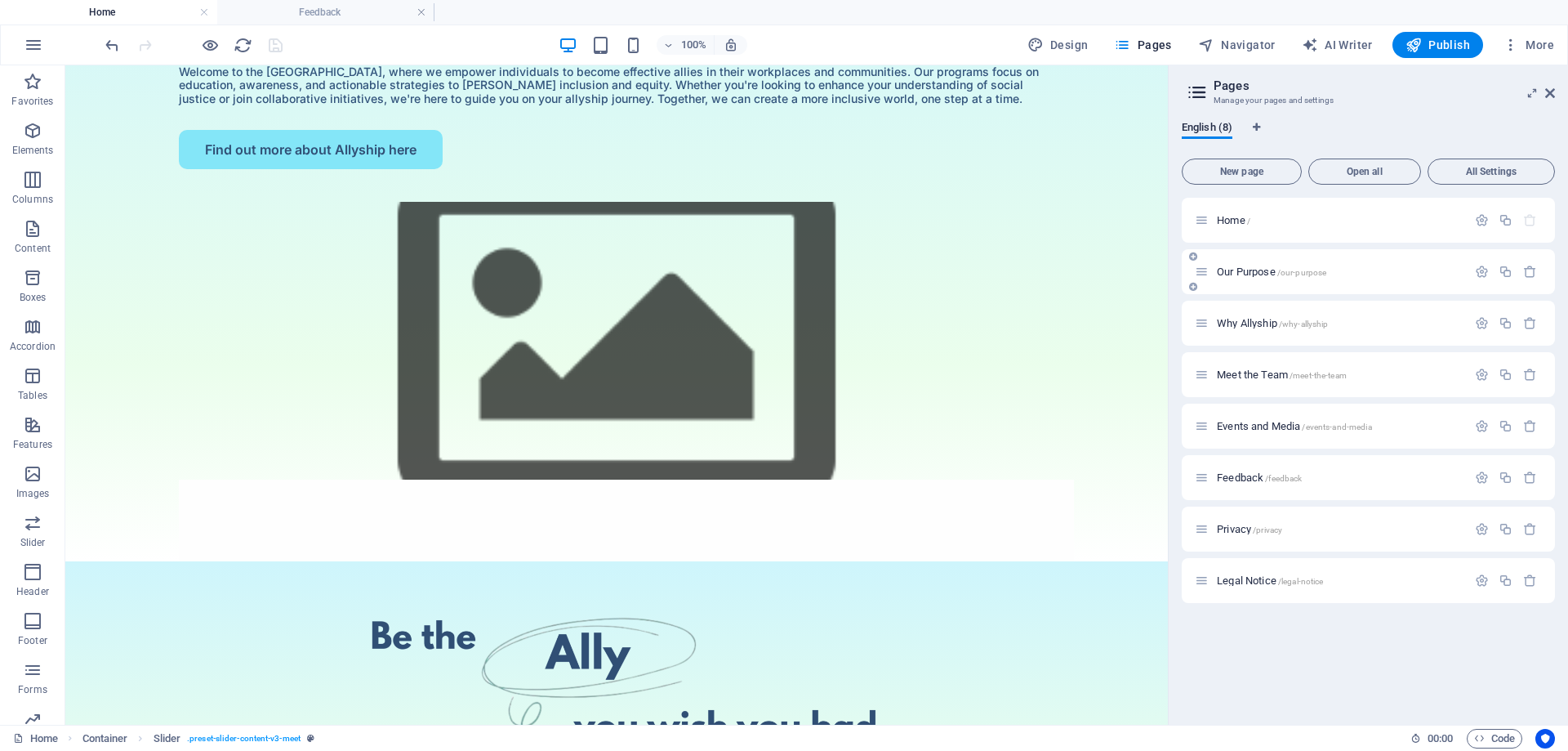
click at [1242, 269] on span "Our Purpose /our-purpose" at bounding box center [1271, 271] width 109 height 12
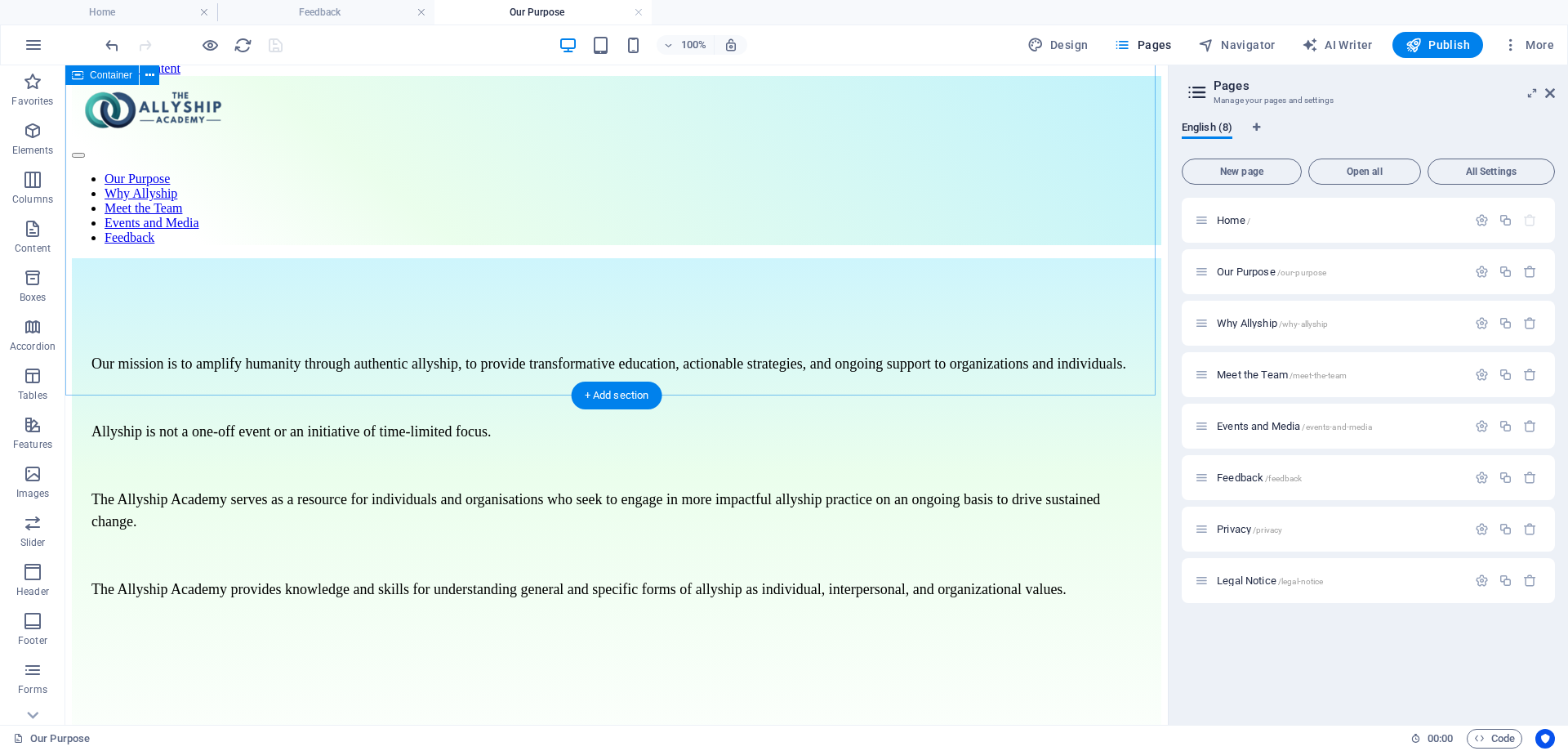
scroll to position [0, 0]
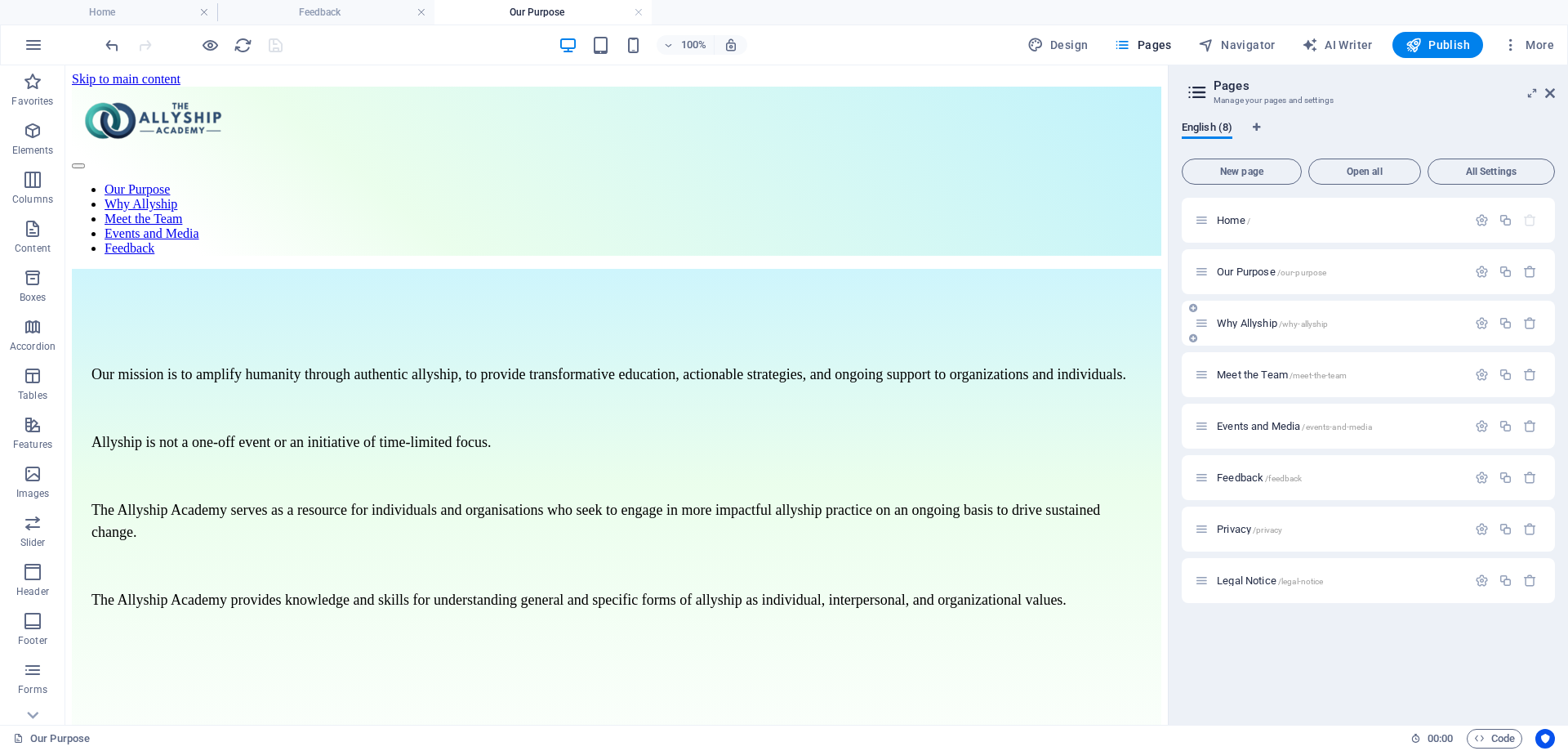
click at [1244, 323] on span "Why Allyship /why-allyship" at bounding box center [1272, 323] width 111 height 12
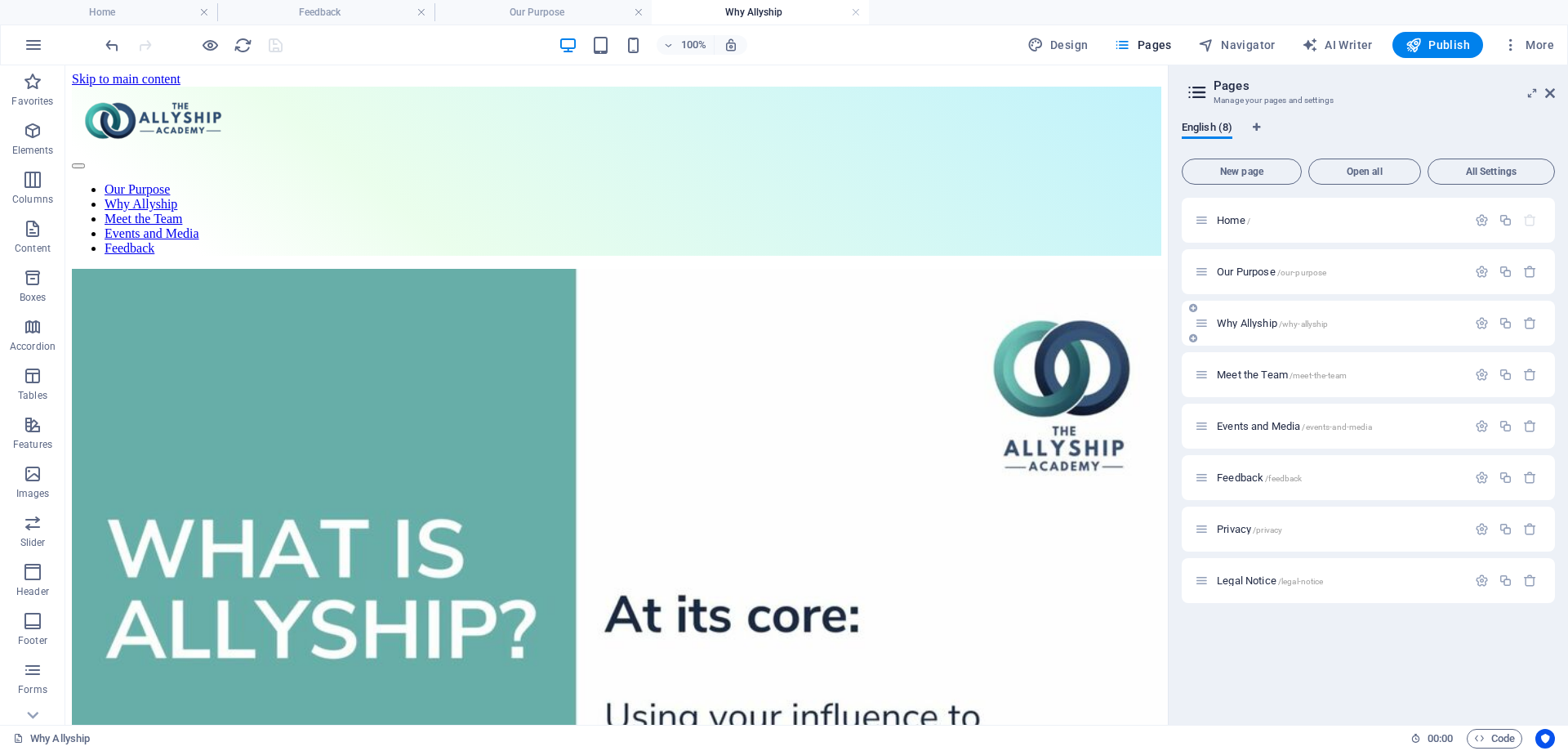
click at [1231, 321] on span "Why Allyship /why-allyship" at bounding box center [1272, 323] width 111 height 12
click at [1260, 378] on span "Meet the Team /meet-the-team" at bounding box center [1282, 374] width 130 height 12
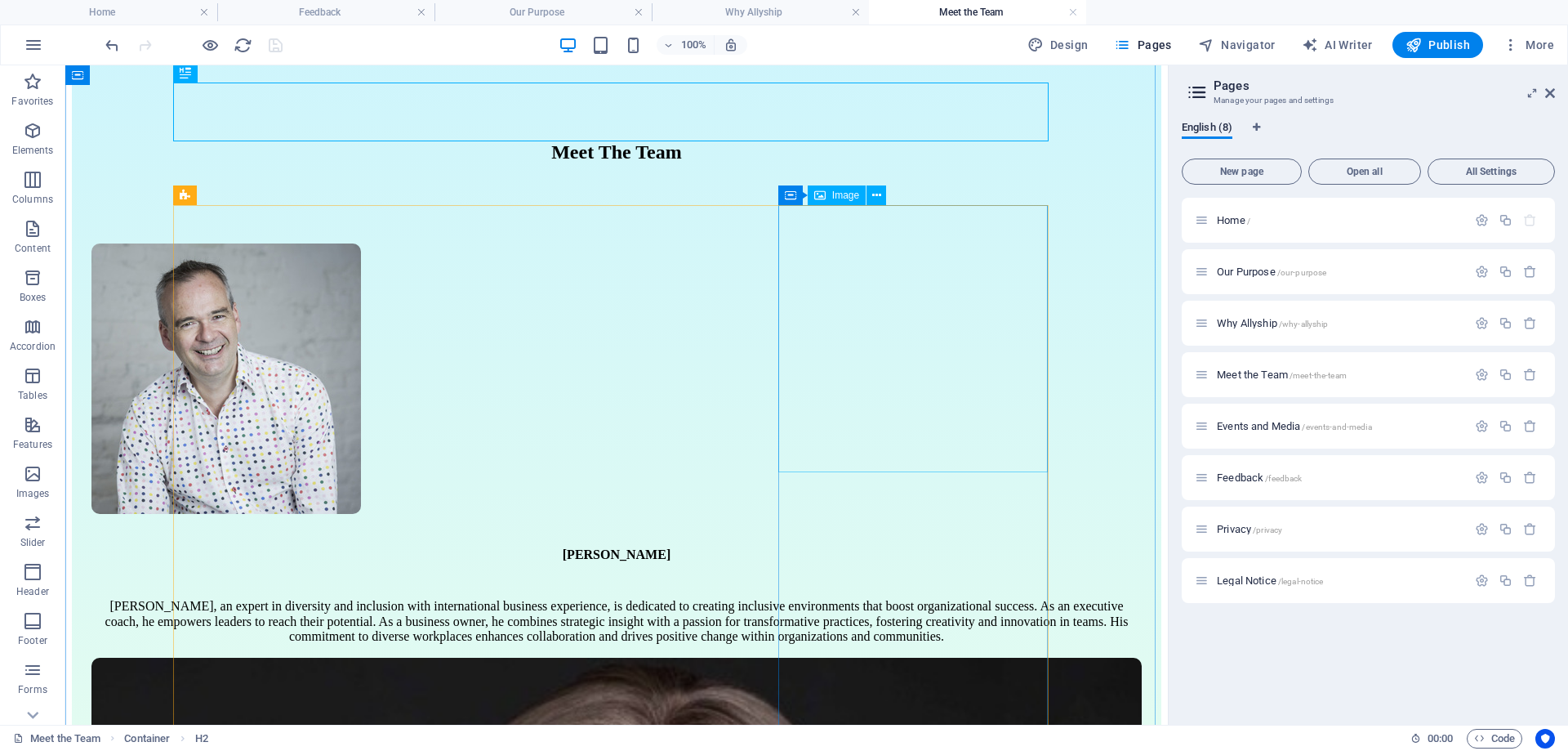
scroll to position [246, 0]
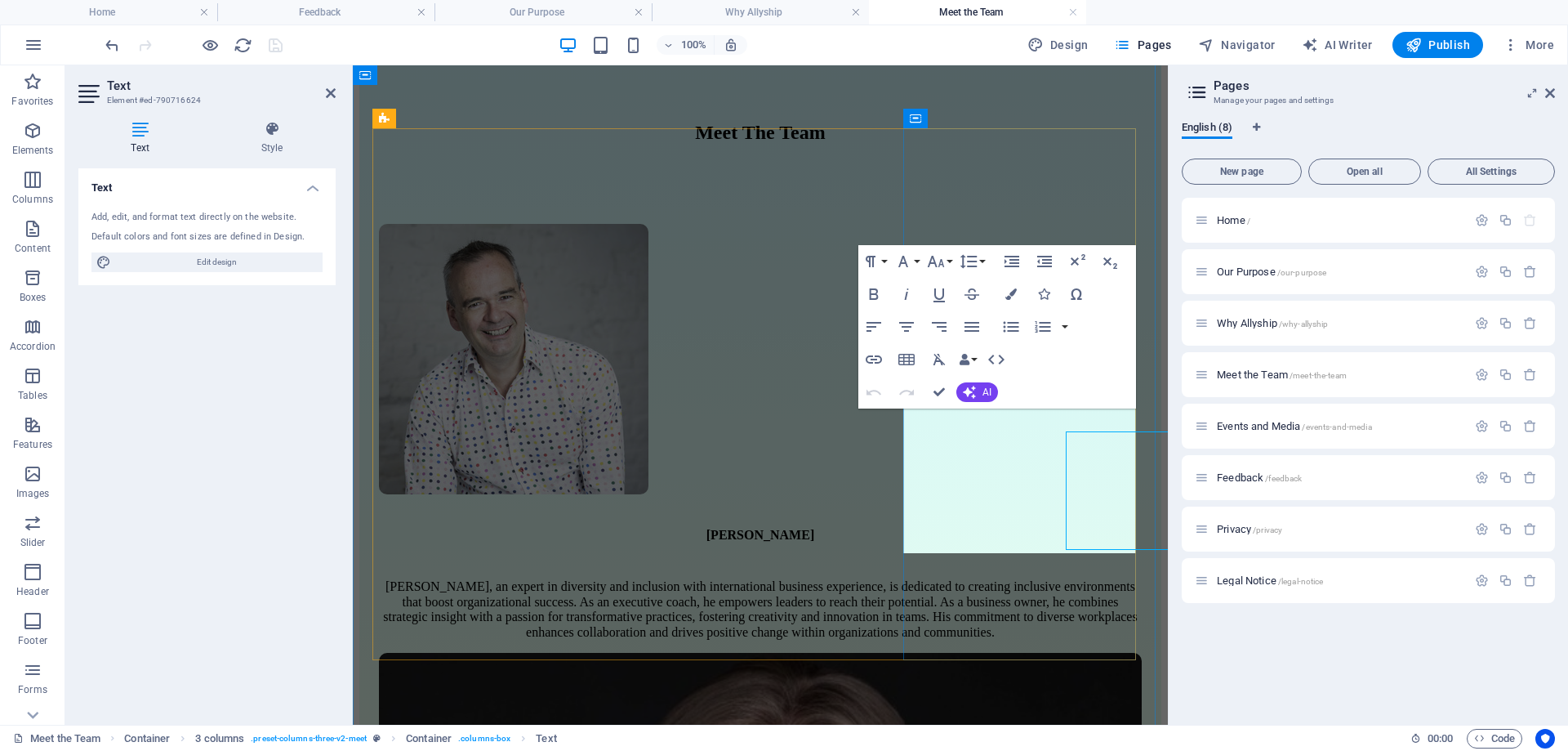
scroll to position [258, 0]
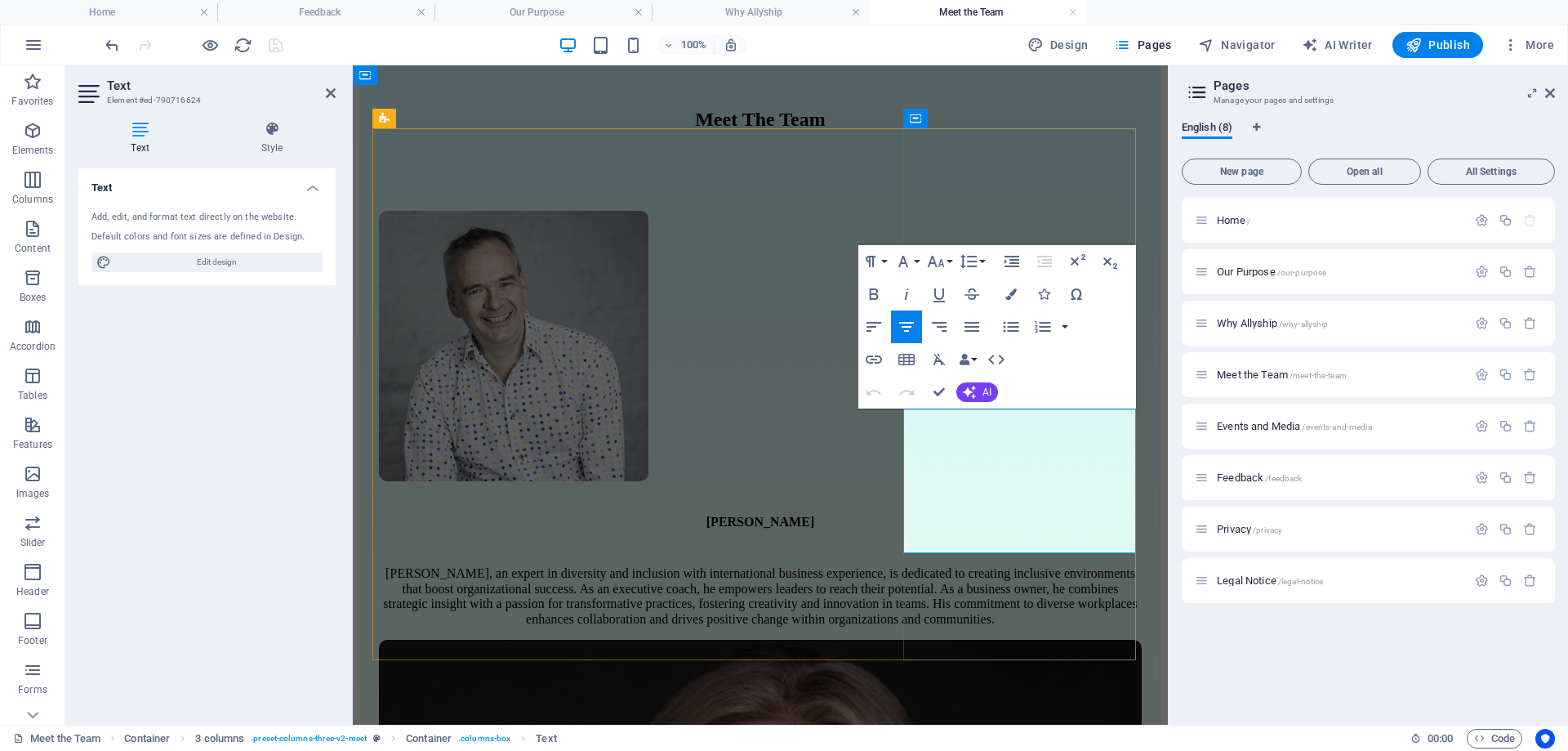
drag, startPoint x: 1090, startPoint y: 481, endPoint x: 1002, endPoint y: 517, distance: 95.1
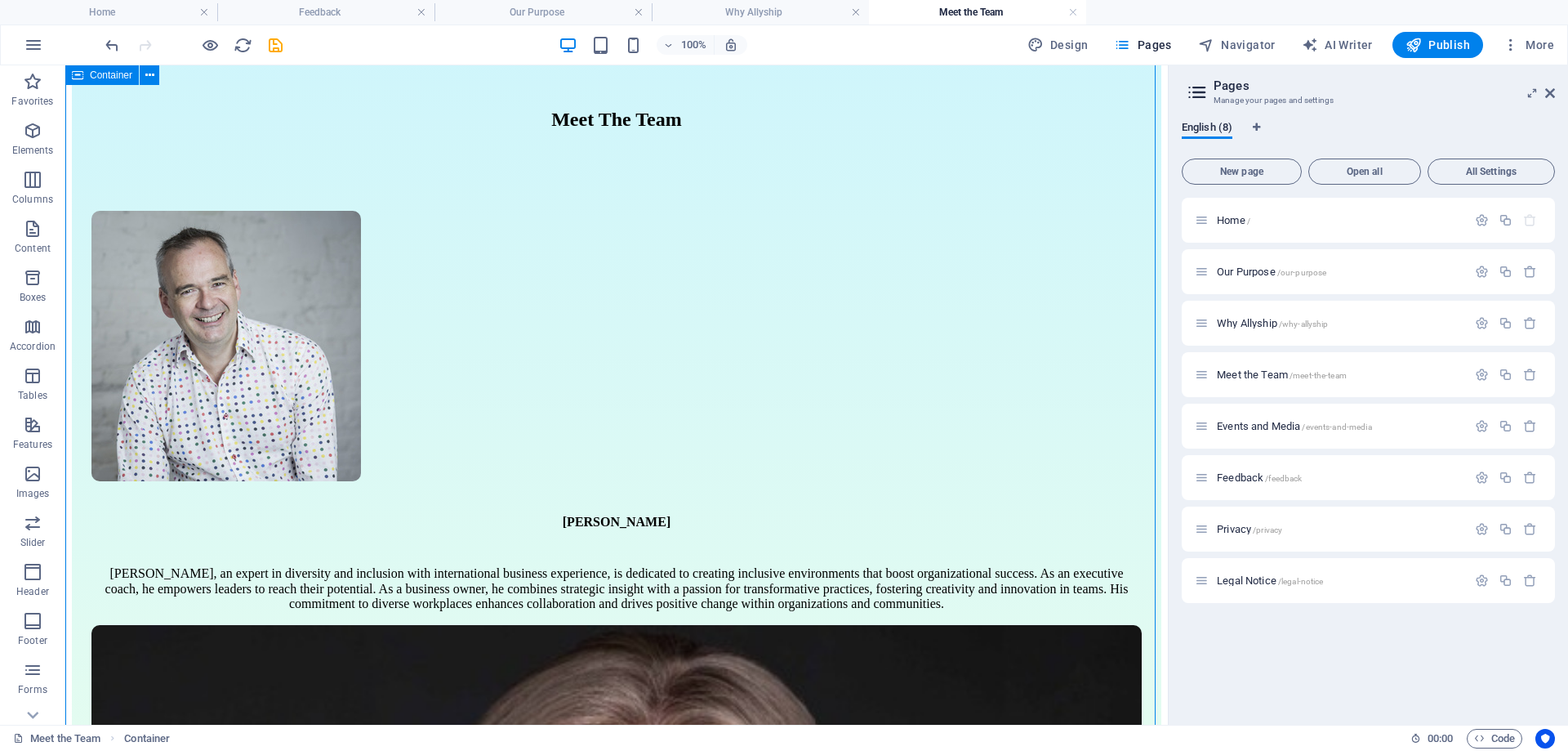
scroll to position [281, 0]
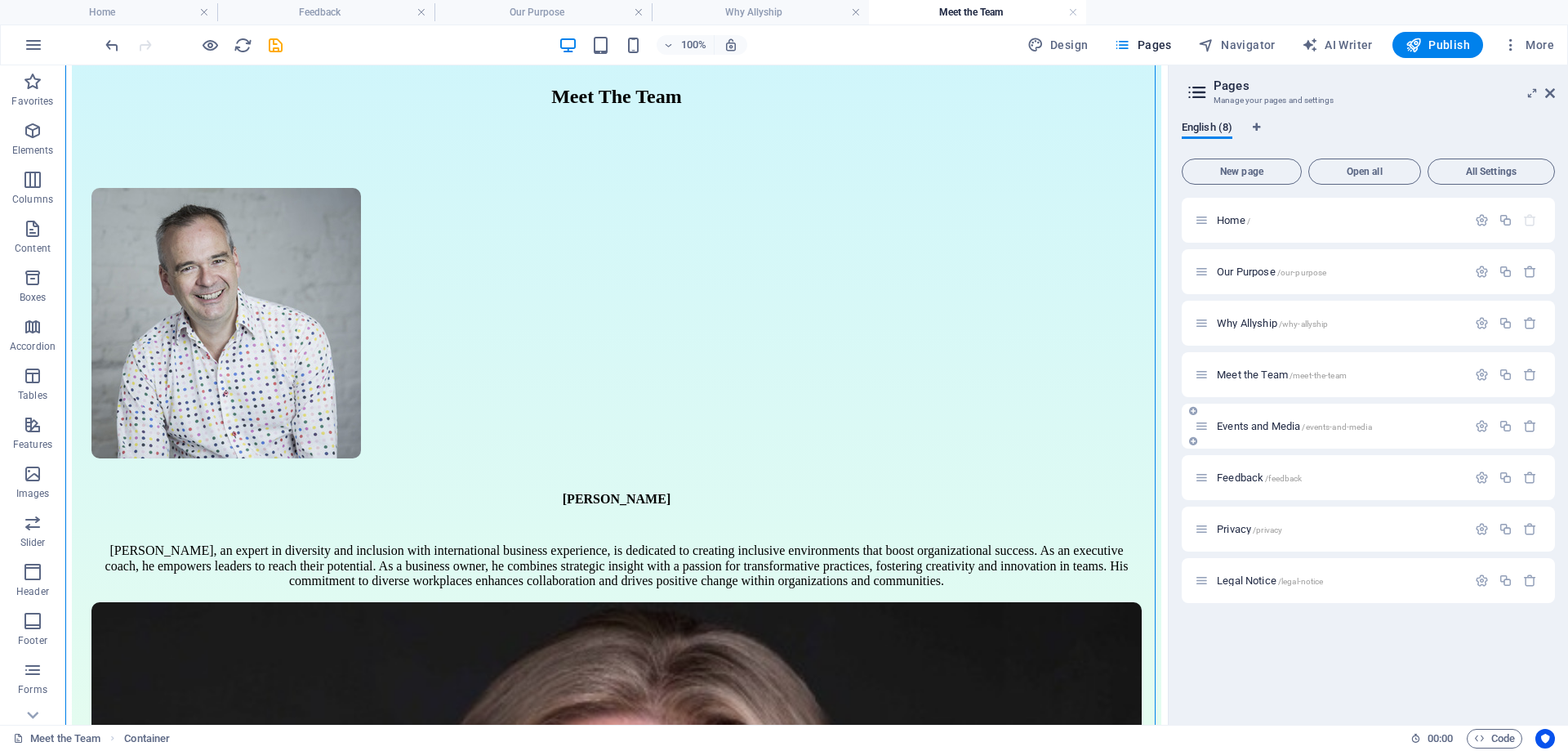
click at [1272, 425] on span "Events and Media /events-and-media" at bounding box center [1294, 426] width 155 height 12
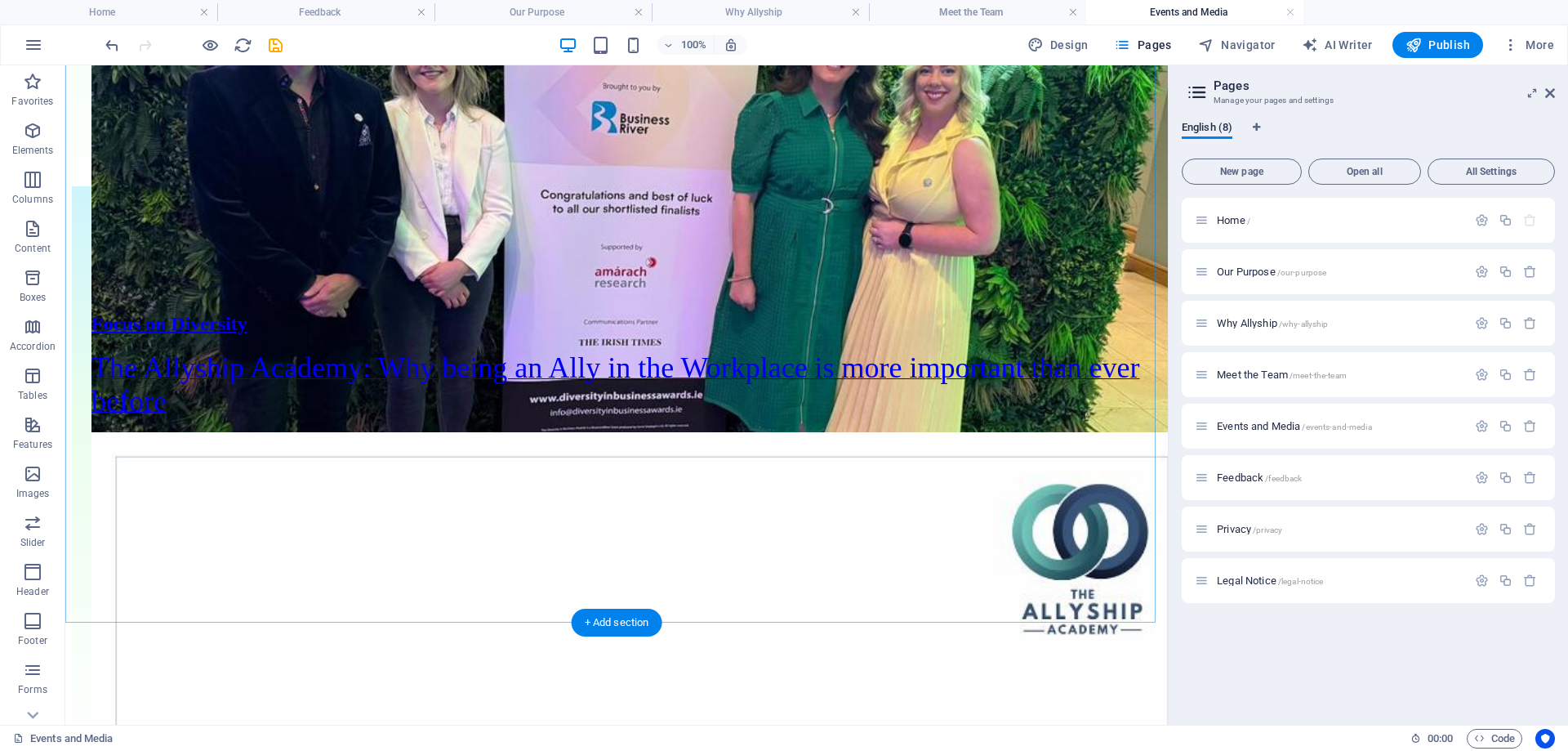
scroll to position [1062, 0]
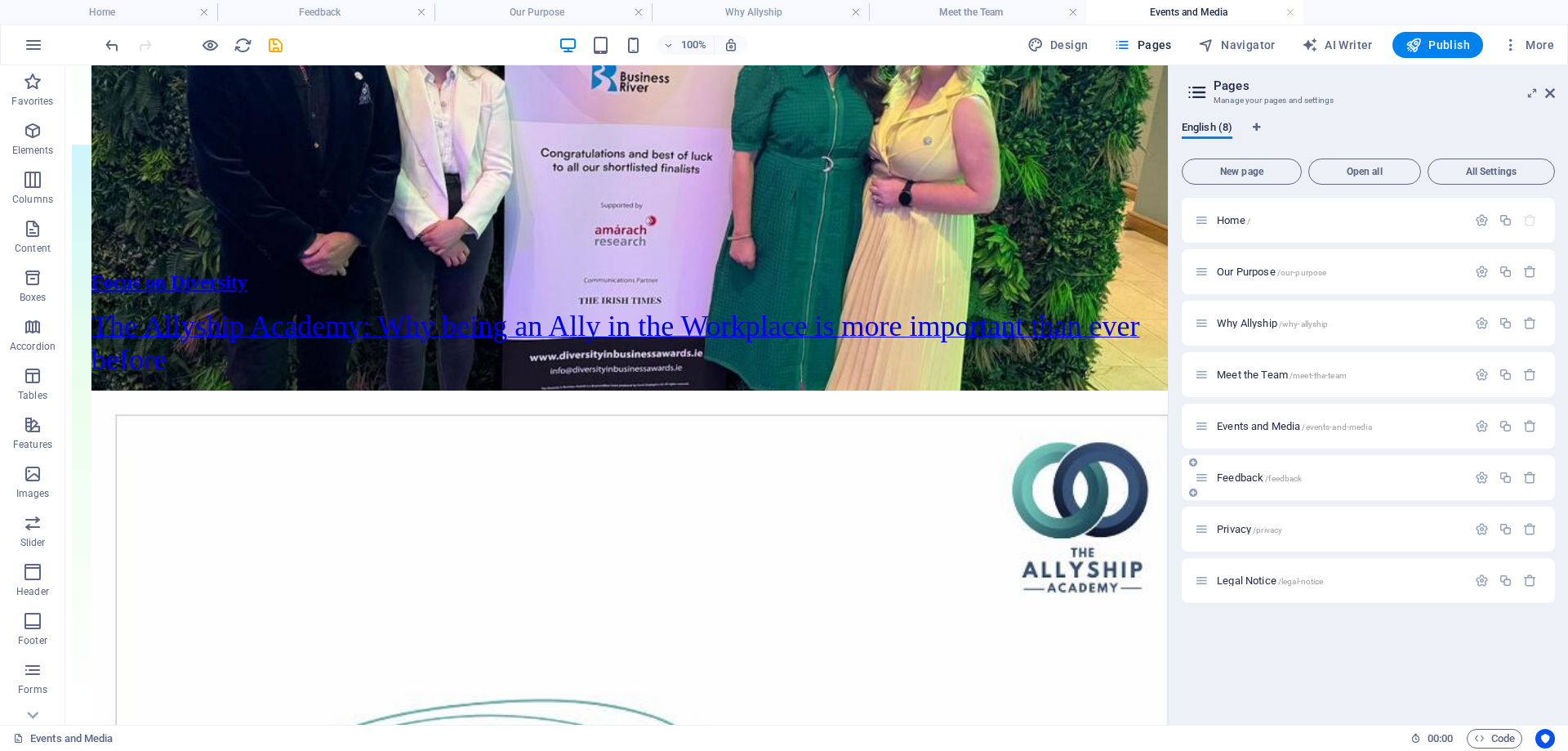
click at [1254, 477] on span "Feedback /feedback" at bounding box center [1260, 477] width 85 height 12
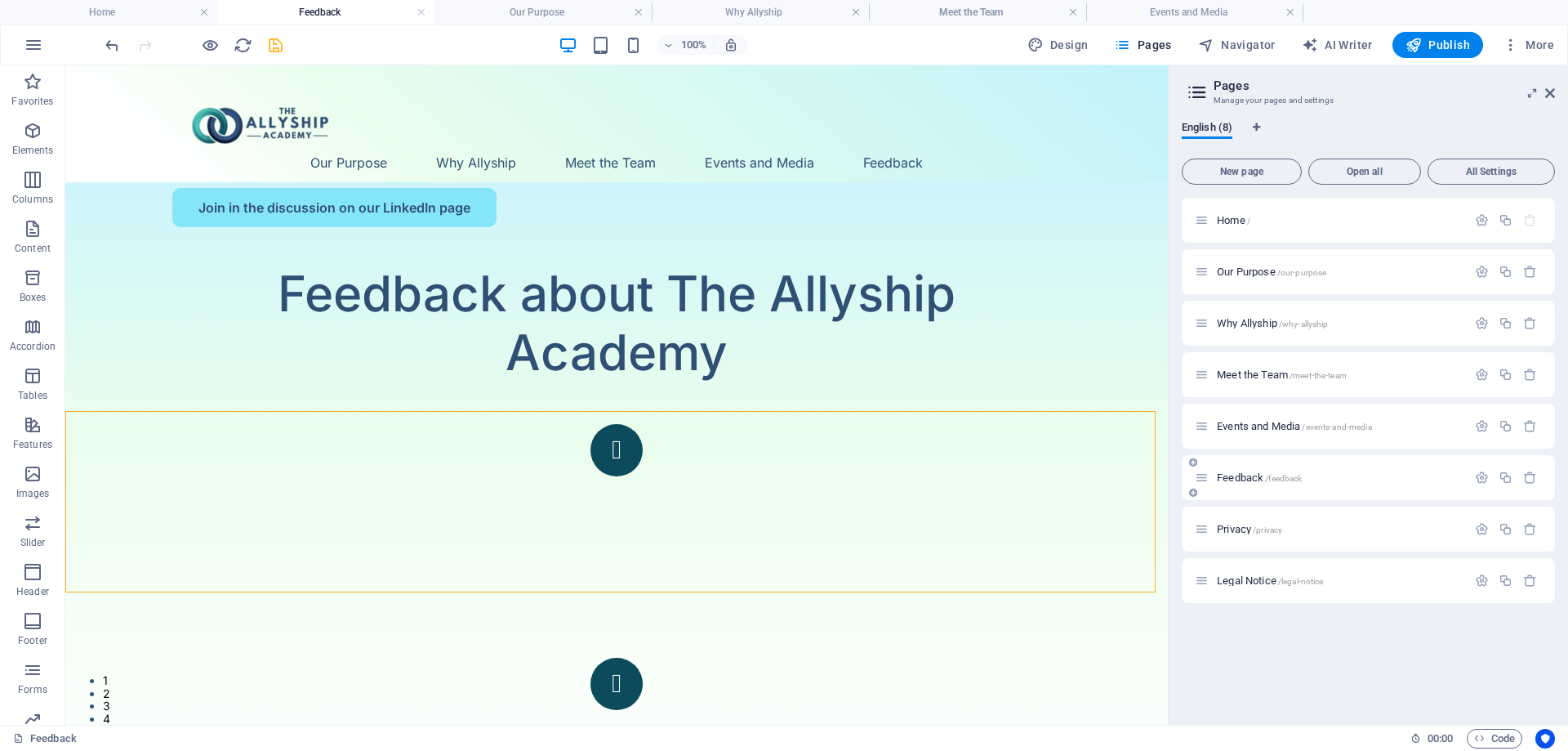
scroll to position [0, 0]
click at [1247, 530] on span "Privacy /privacy" at bounding box center [1249, 529] width 66 height 12
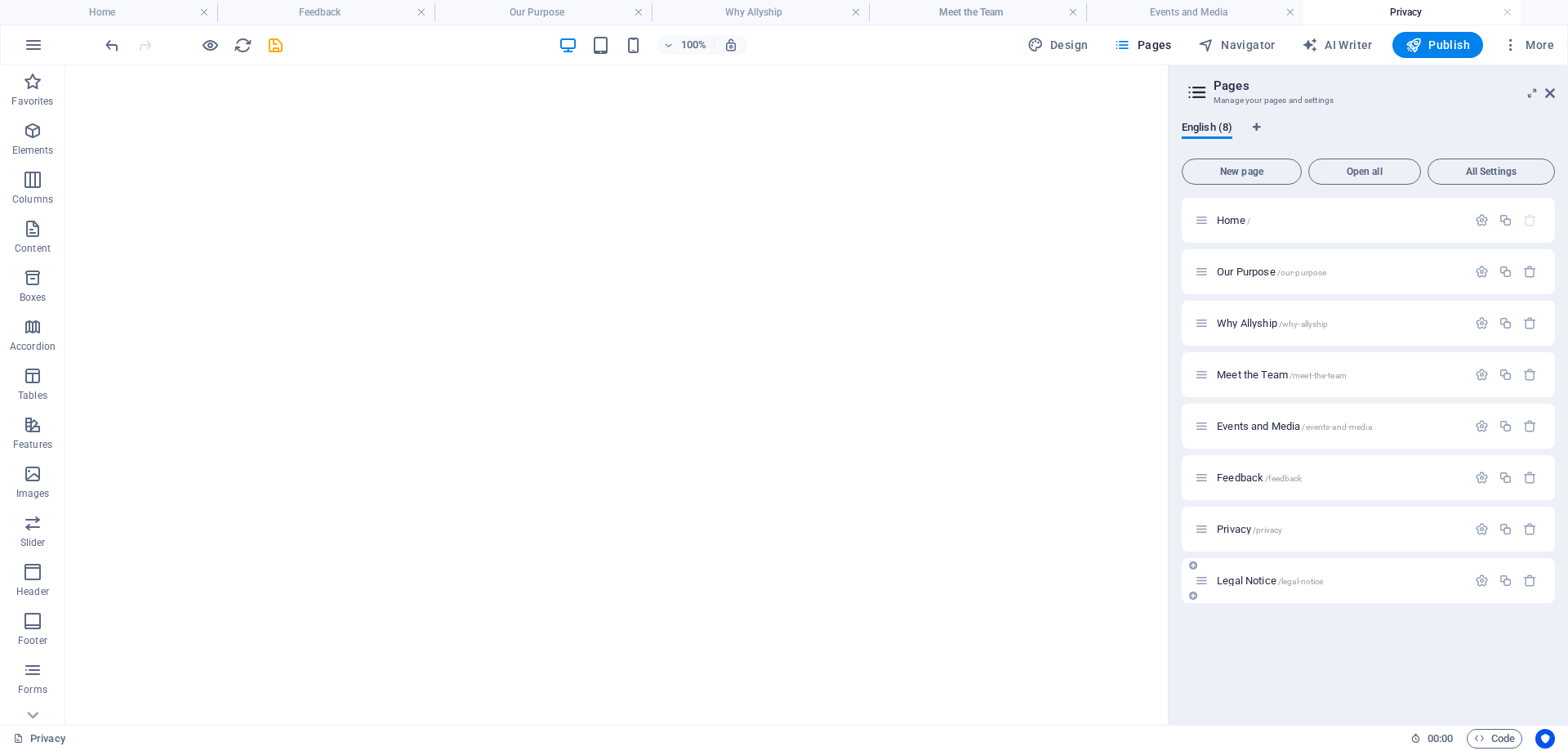
click at [1242, 579] on span "Legal Notice /legal-notice" at bounding box center [1270, 581] width 107 height 12
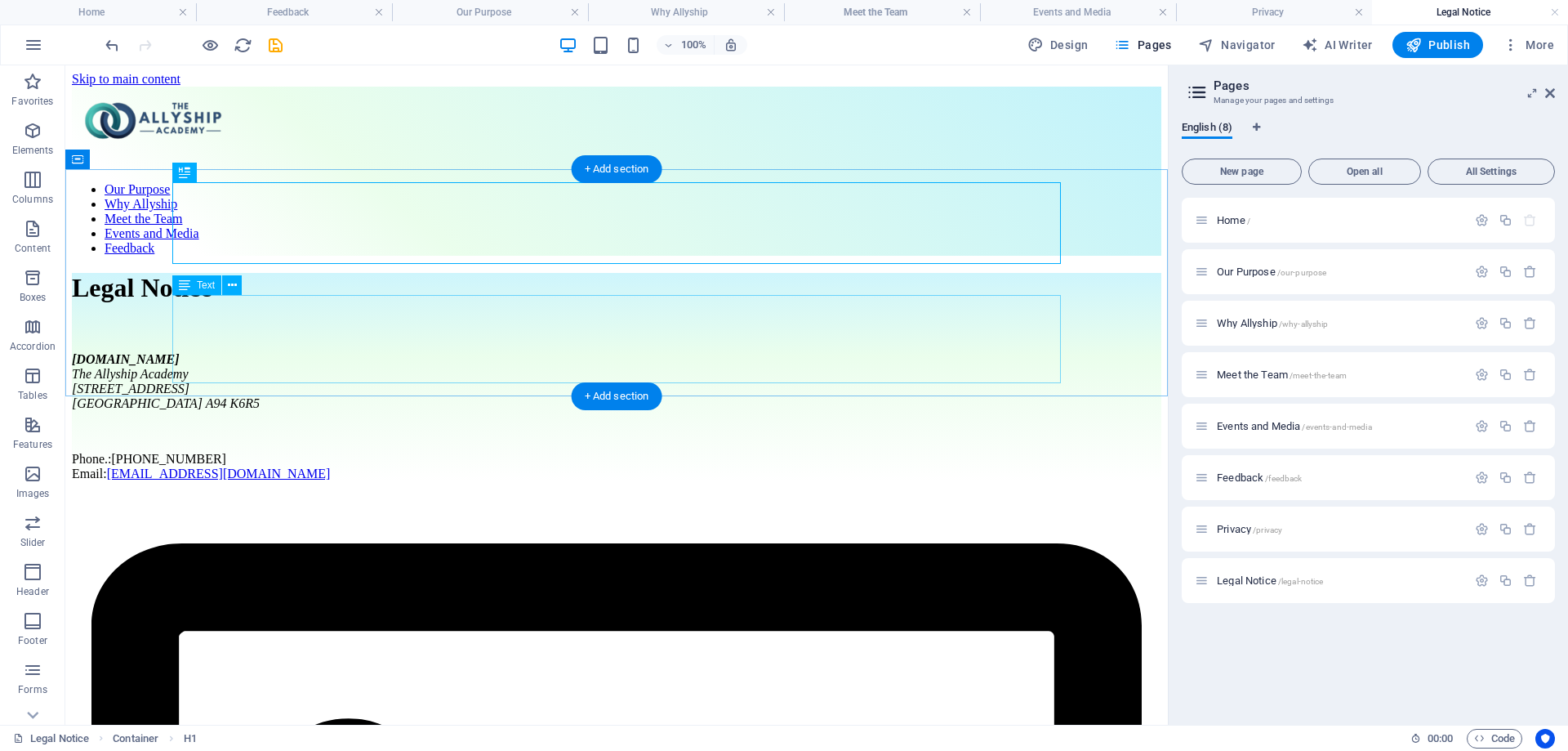
click at [320, 352] on div "theallyshipacademy.com The Allyship Academy 3 Anglesea Avenue Dublin A94 K6R5 P…" at bounding box center [616, 416] width 1089 height 129
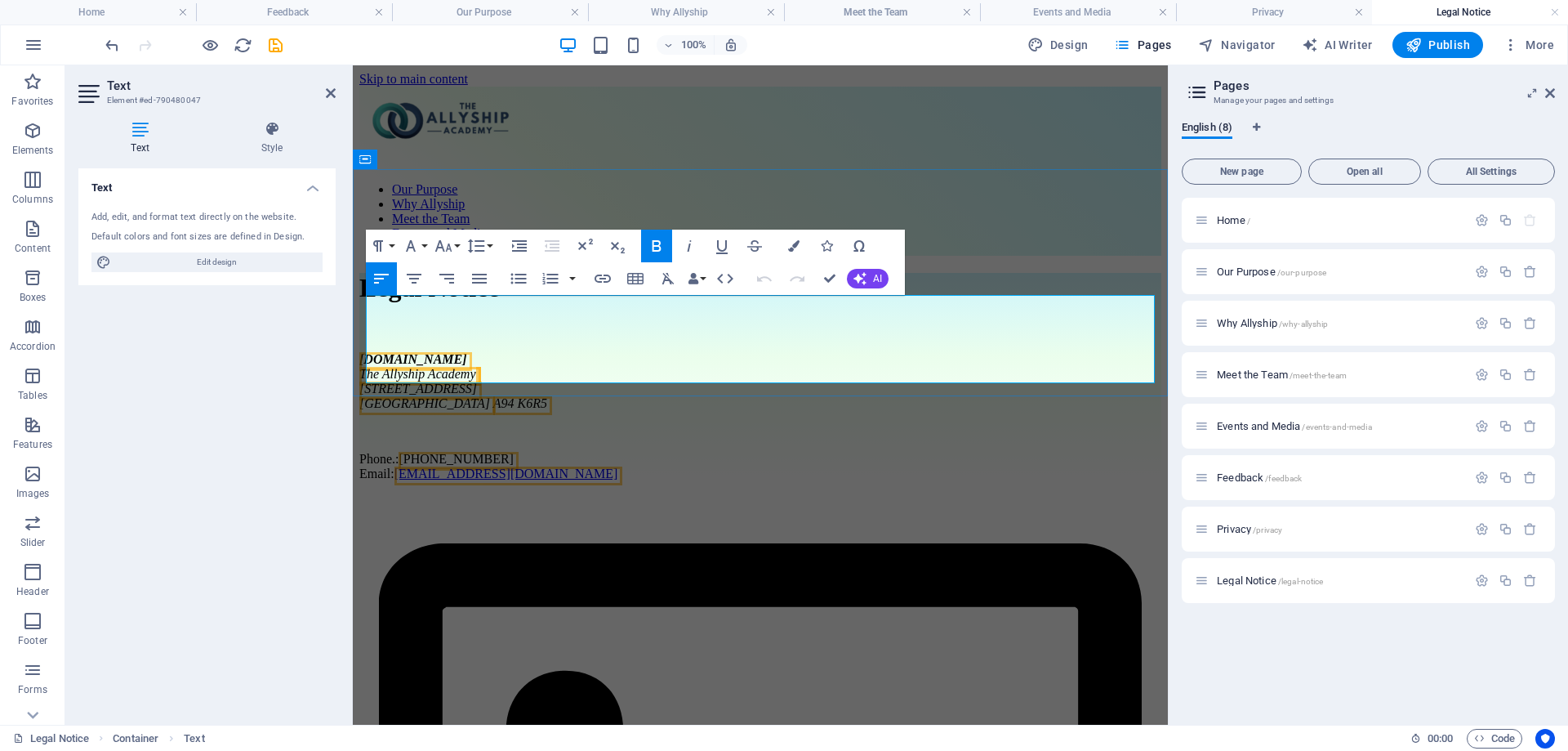
drag, startPoint x: 516, startPoint y: 303, endPoint x: 530, endPoint y: 303, distance: 14.0
click at [517, 352] on address "theallyshipacademy.com The Allyship Academy 3 Anglesea Avenue Dublin A94 K6R5" at bounding box center [760, 381] width 802 height 59
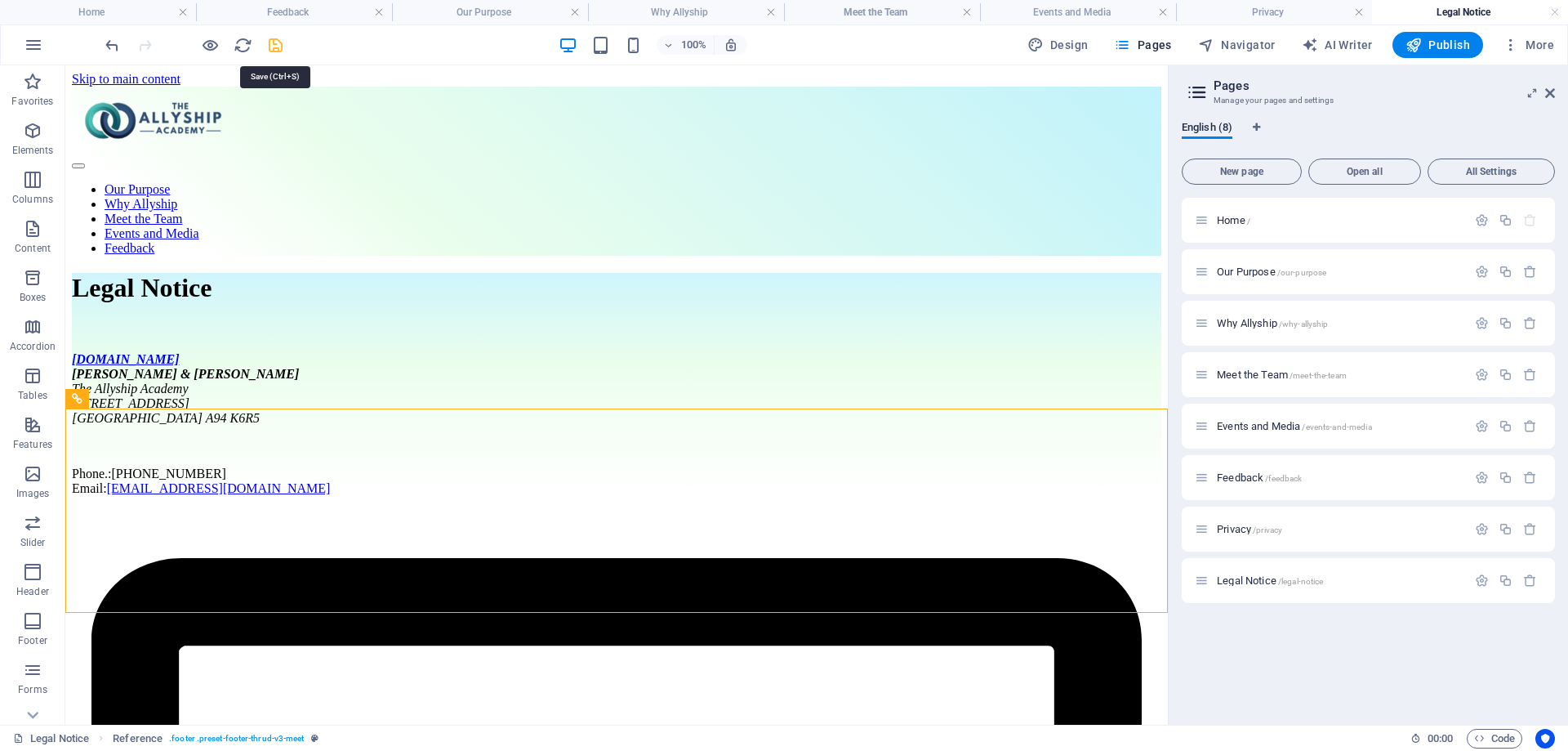
click at [276, 43] on icon "save" at bounding box center [275, 45] width 19 height 19
